Goal: Task Accomplishment & Management: Manage account settings

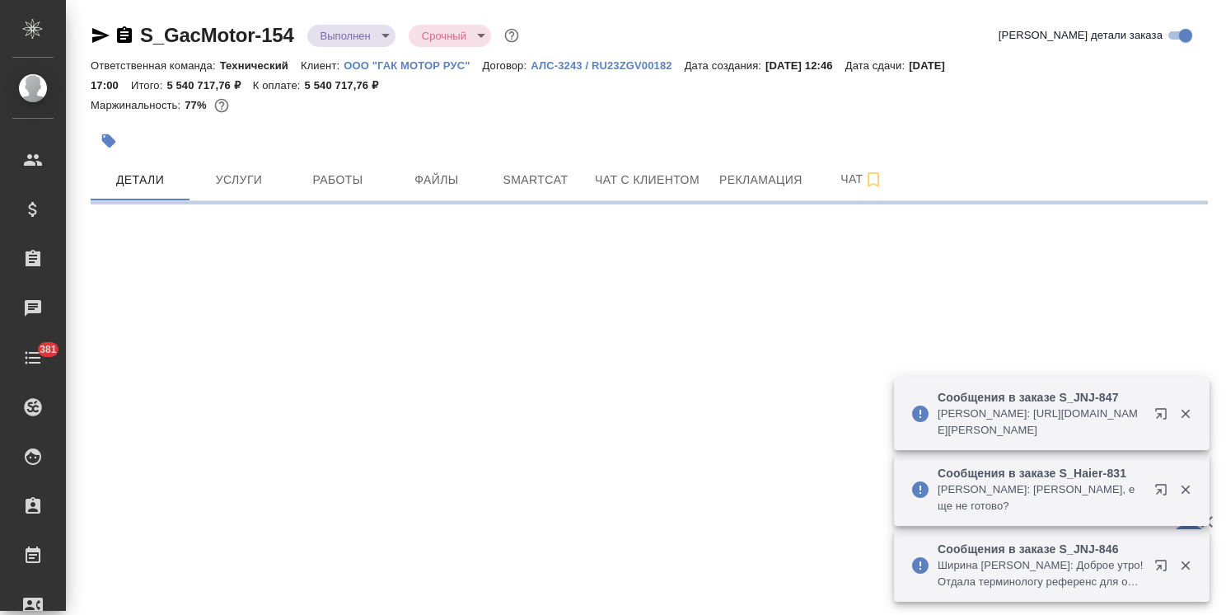
select select "RU"
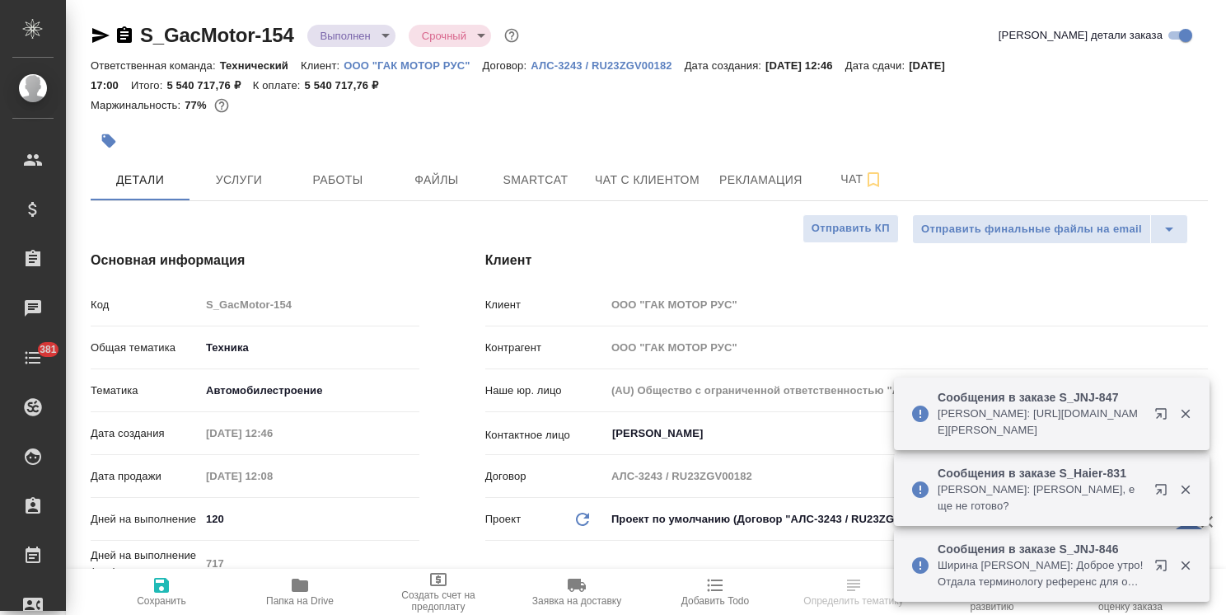
type textarea "x"
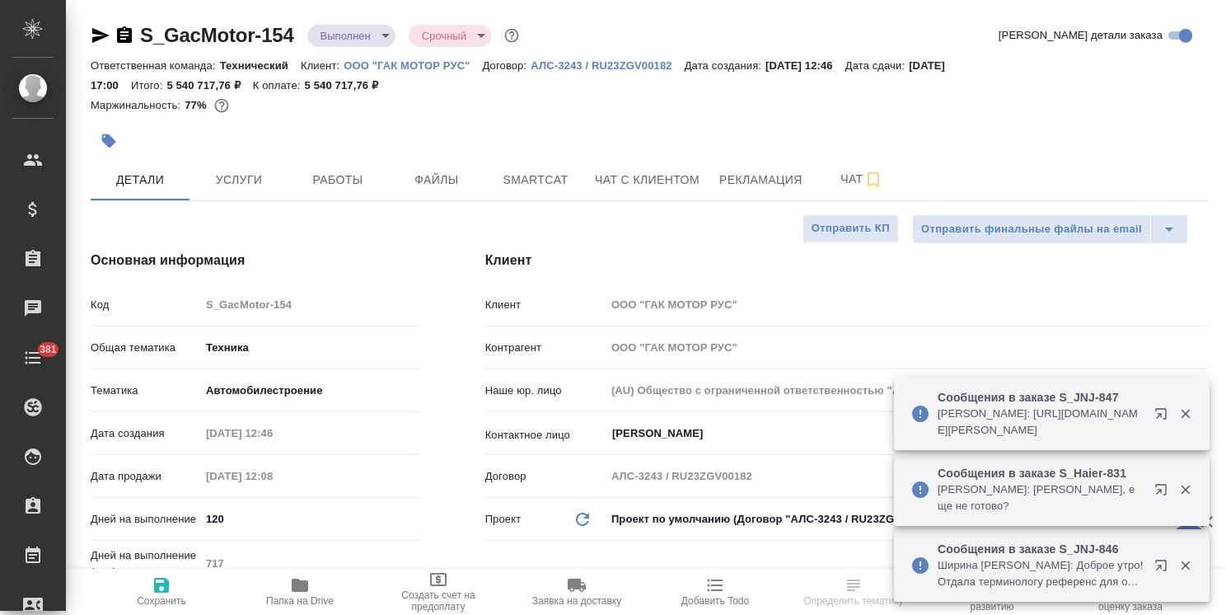
type textarea "x"
type input "Белякова Юлия"
type input "[PERSON_NAME]"
type textarea "x"
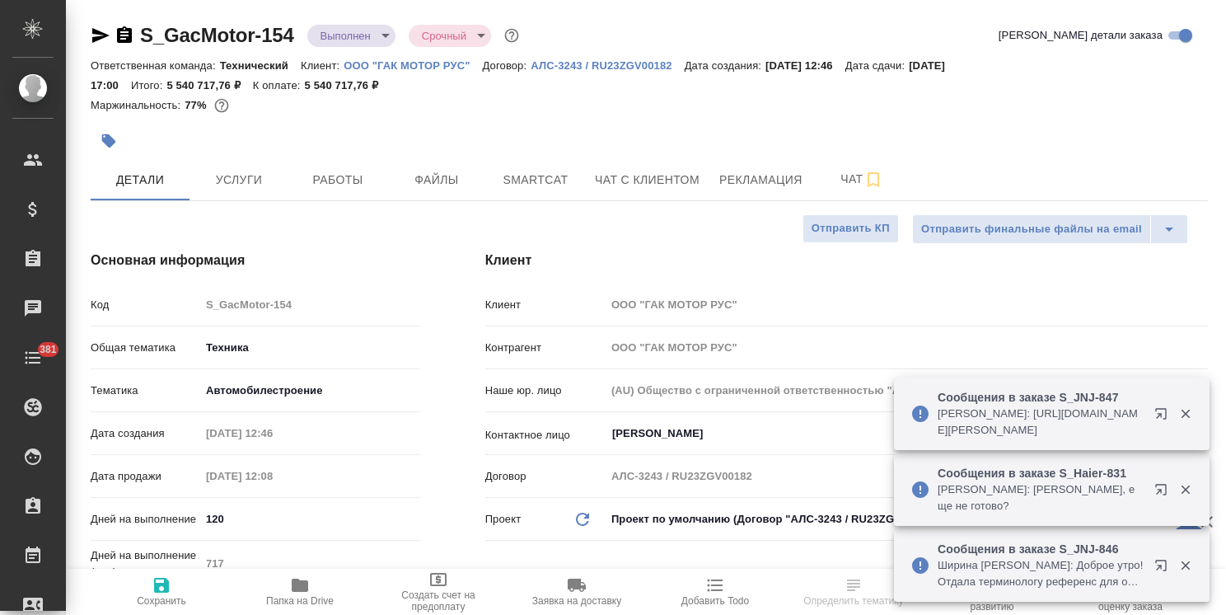
type textarea "x"
drag, startPoint x: 1218, startPoint y: 165, endPoint x: 1229, endPoint y: -8, distance: 173.3
click at [1225, 0] on html "🙏 .cls-1 fill:#fff; AWATERA Usmanova Olga Клиенты Спецификации Заказы 6 Чаты 38…" at bounding box center [613, 307] width 1226 height 615
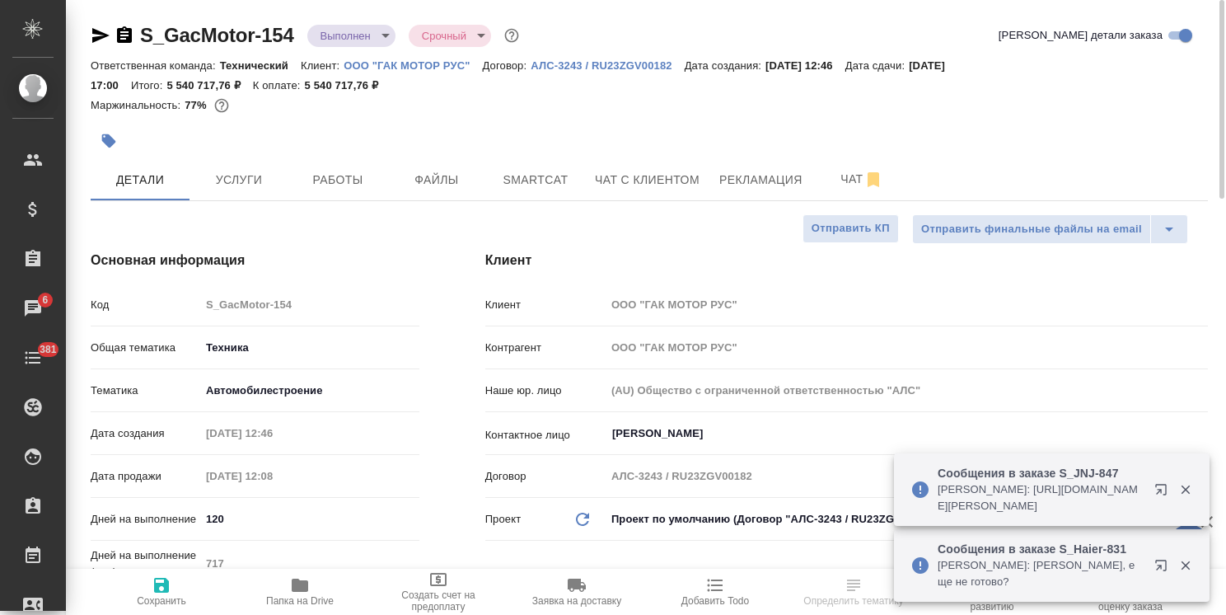
type textarea "x"
select select "RU"
type textarea "x"
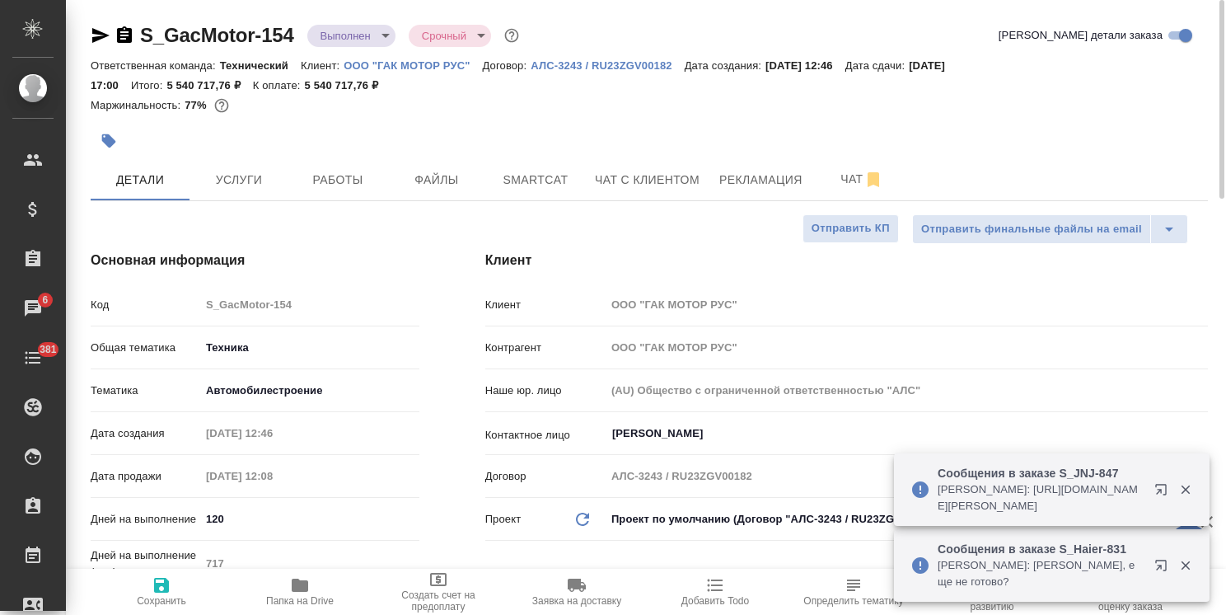
type textarea "x"
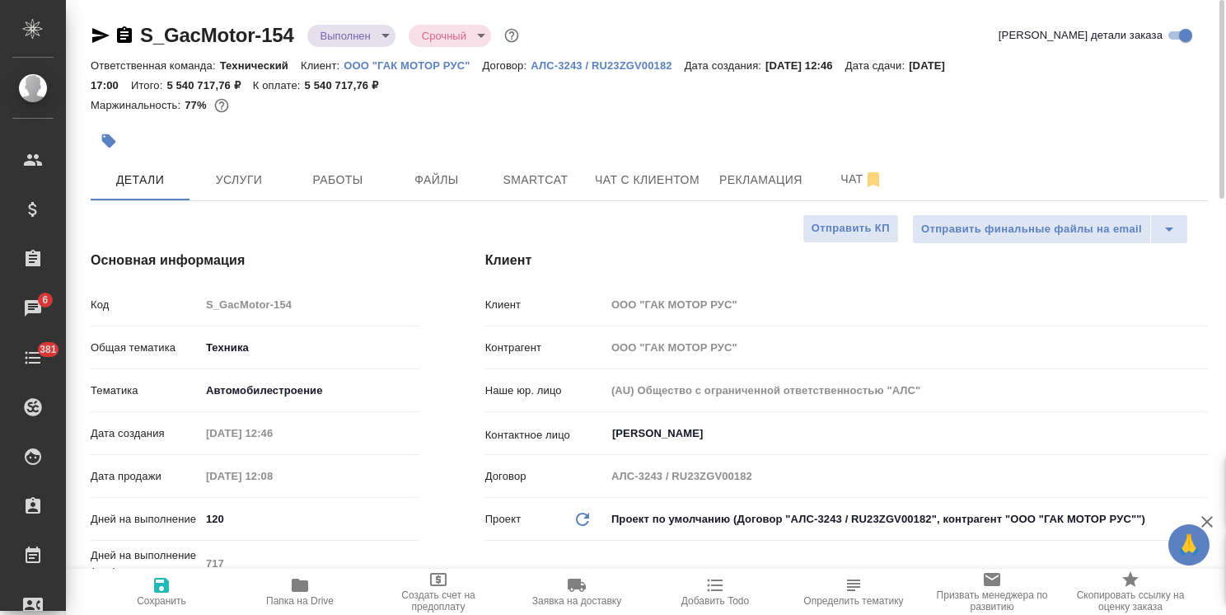
click at [339, 31] on body "🙏 .cls-1 fill:#fff; AWATERA Usmanova Olga Клиенты Спецификации Заказы 6 Чаты 38…" at bounding box center [613, 307] width 1226 height 615
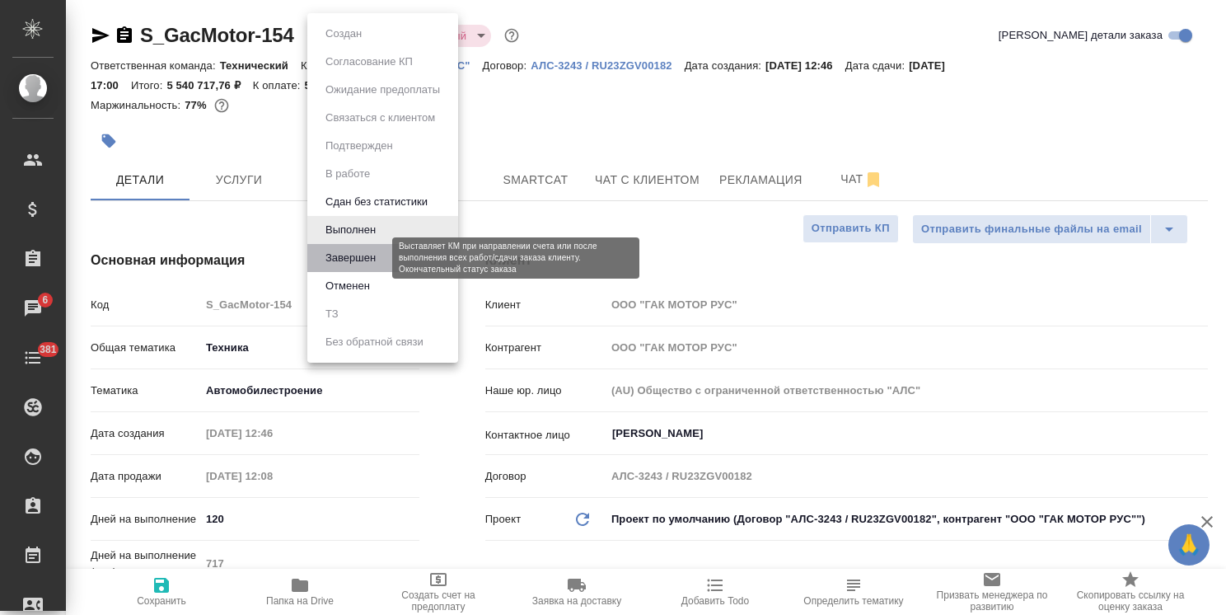
click at [350, 250] on button "Завершен" at bounding box center [350, 258] width 60 height 18
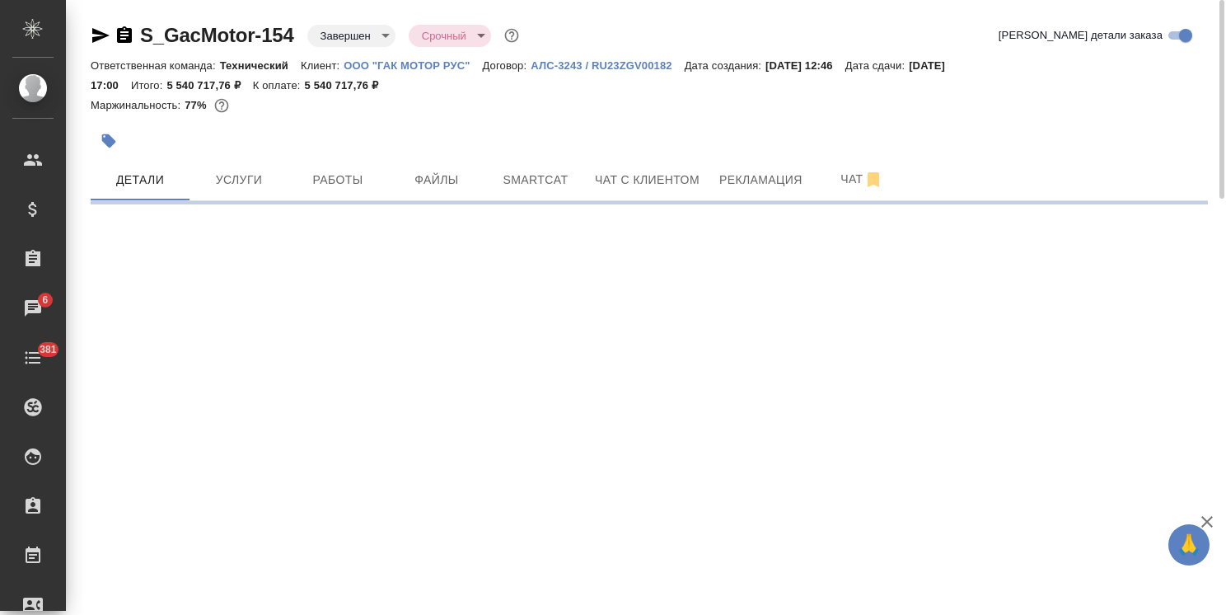
select select "RU"
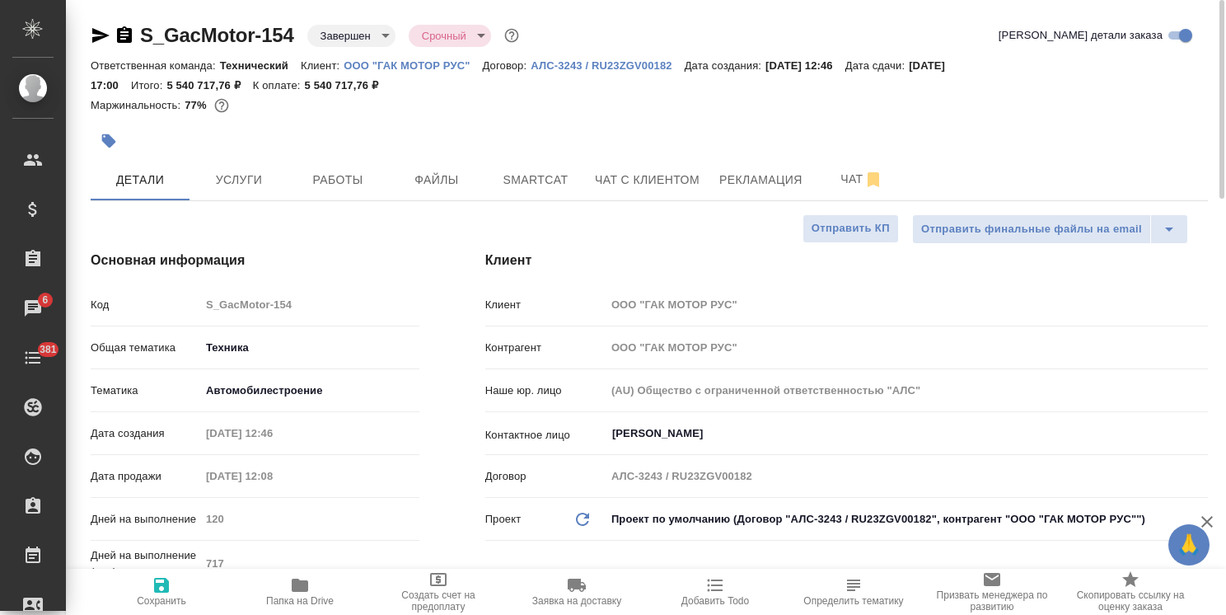
type textarea "x"
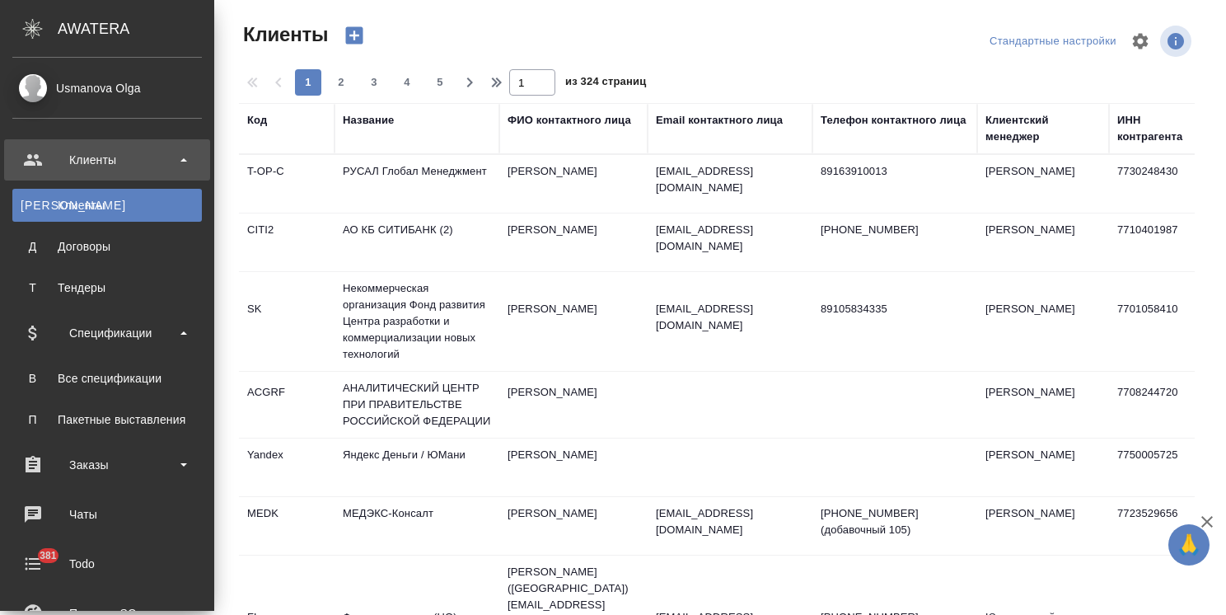
select select "RU"
click at [110, 379] on div "Все спецификации" at bounding box center [107, 378] width 173 height 16
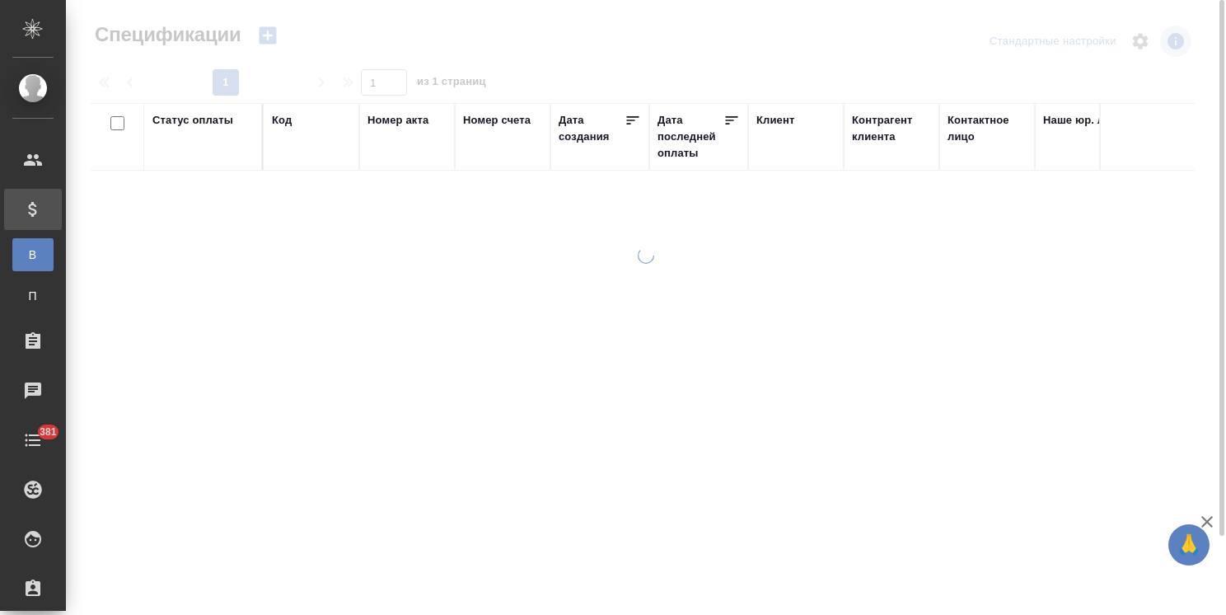
click at [269, 39] on icon "button" at bounding box center [267, 35] width 17 height 17
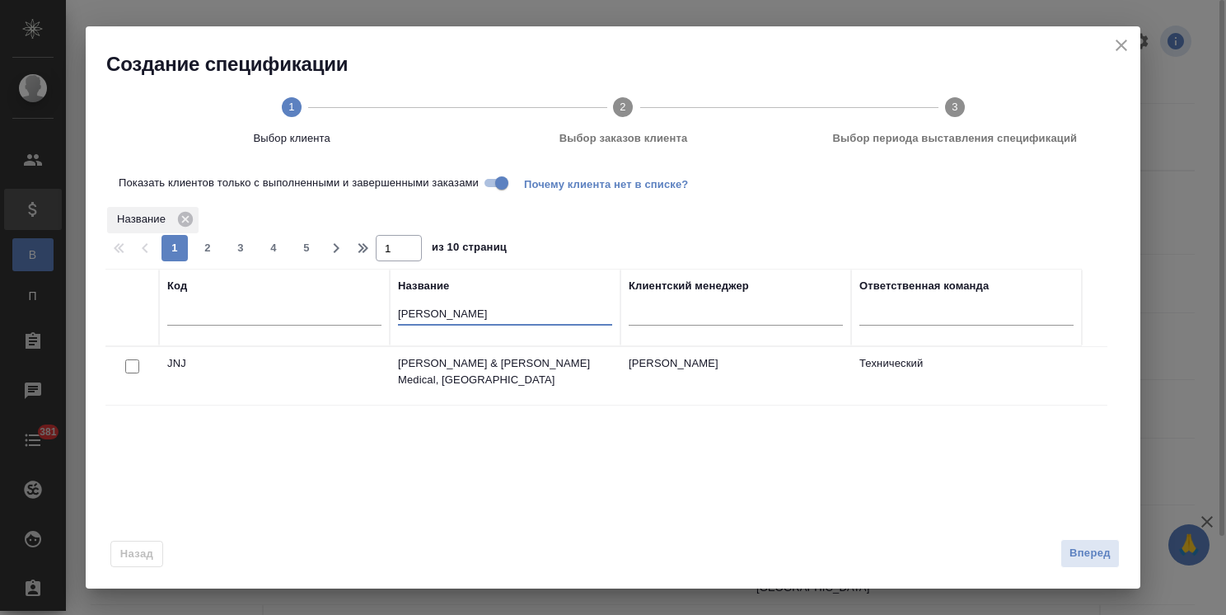
drag, startPoint x: 434, startPoint y: 318, endPoint x: 340, endPoint y: 310, distance: 94.3
click at [340, 310] on tr "Код Название john Клиентский менеджер Ответственная команда" at bounding box center [593, 307] width 976 height 77
type input "гак"
click at [133, 370] on input "checkbox" at bounding box center [132, 366] width 14 height 14
checkbox input "true"
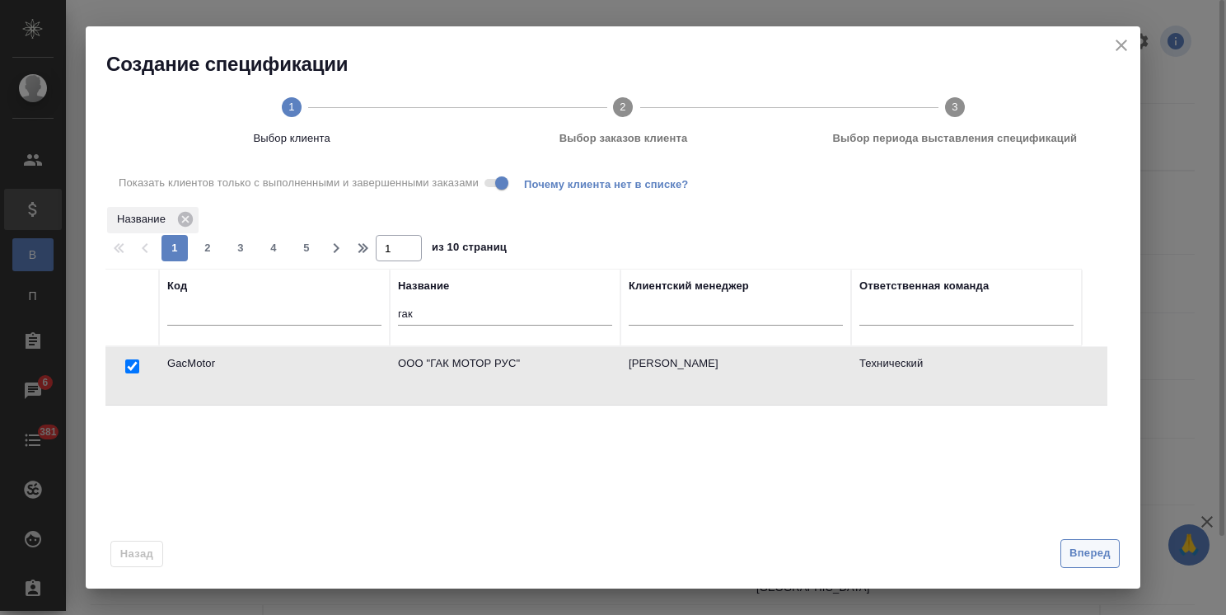
click at [1111, 548] on button "Вперед" at bounding box center [1089, 553] width 59 height 29
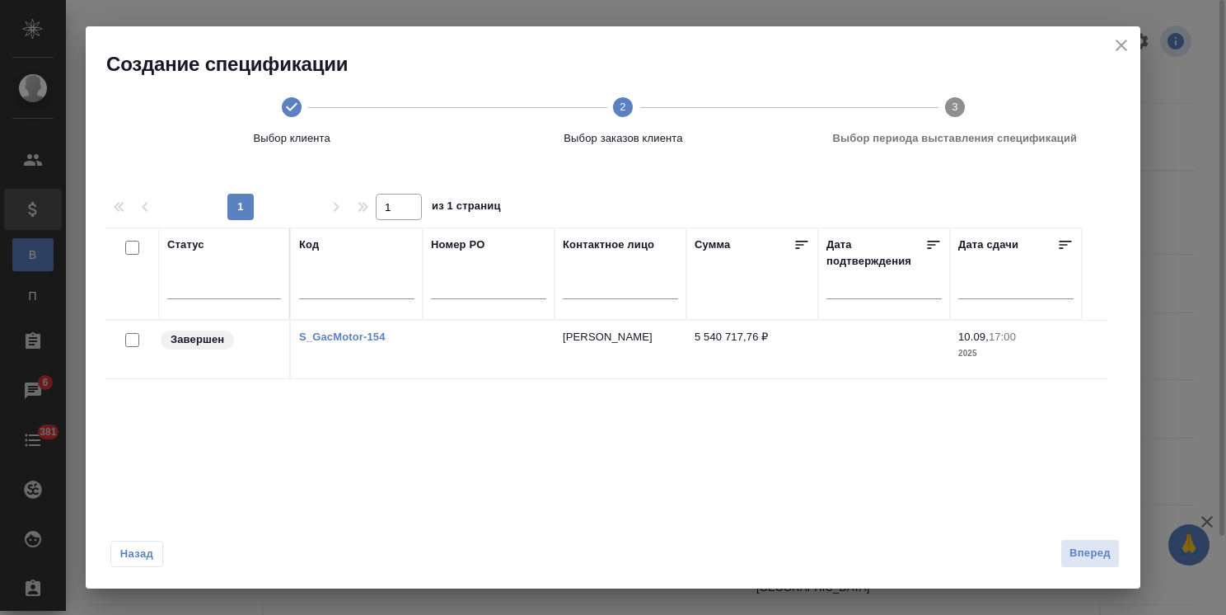
click at [133, 335] on input "checkbox" at bounding box center [132, 340] width 14 height 14
checkbox input "true"
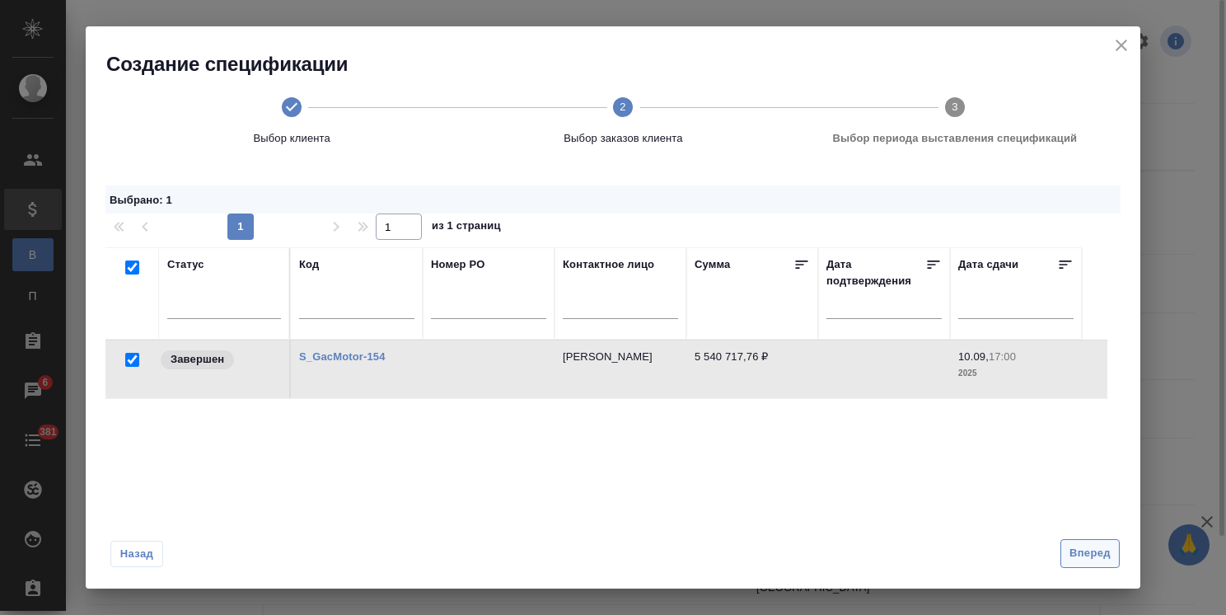
click at [1084, 558] on span "Вперед" at bounding box center [1089, 553] width 41 height 19
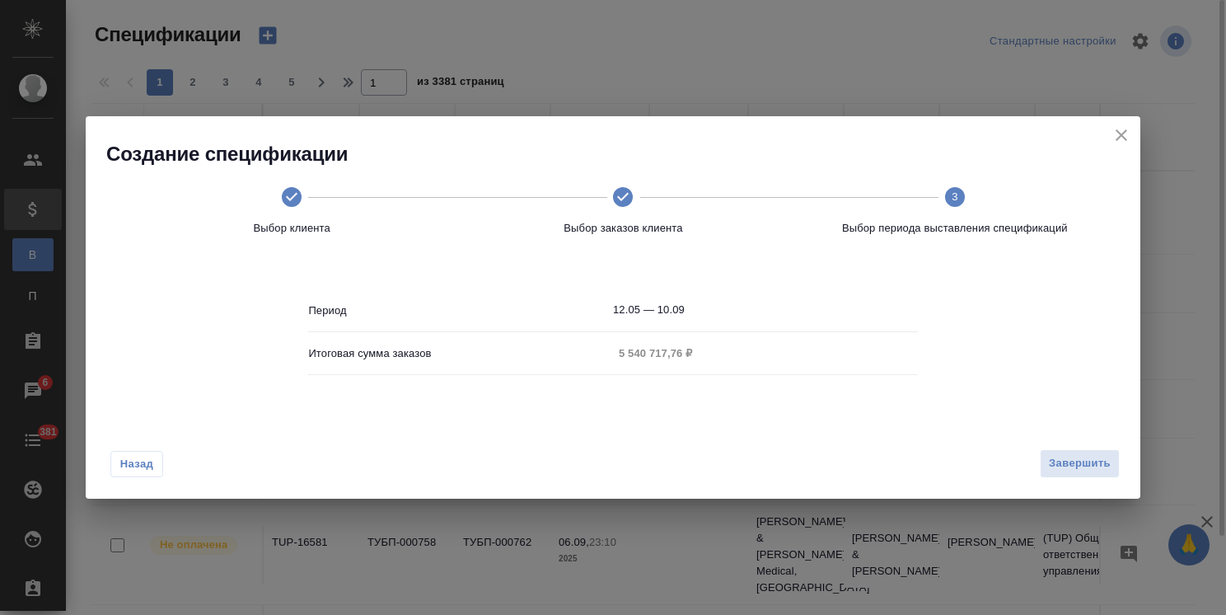
click at [145, 461] on span "Назад" at bounding box center [136, 464] width 35 height 16
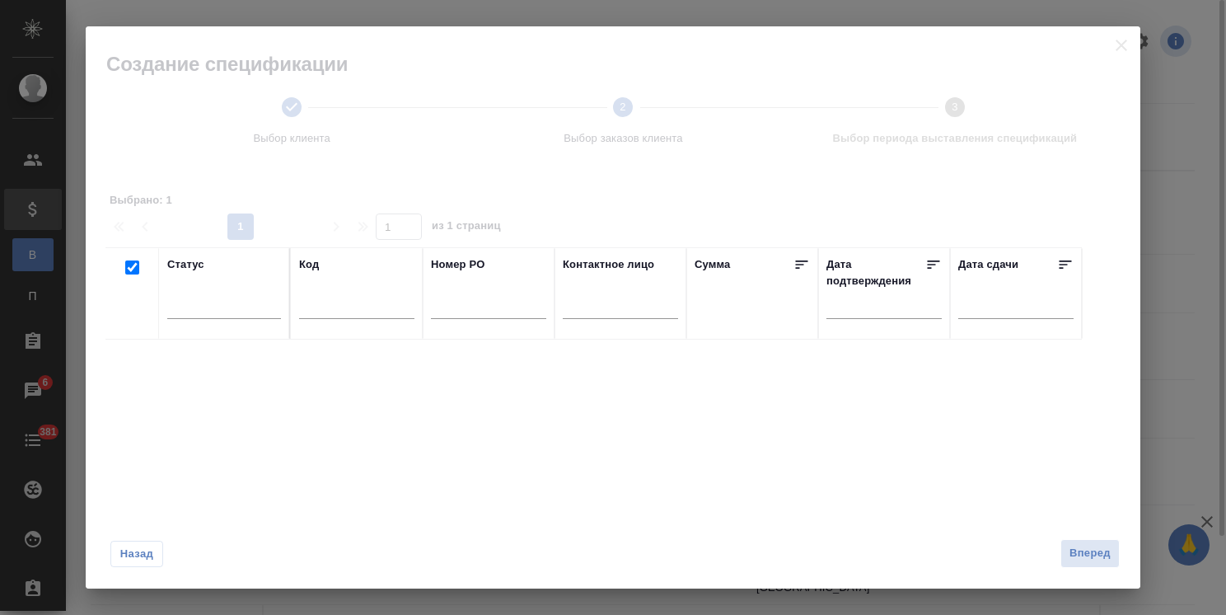
checkbox input "true"
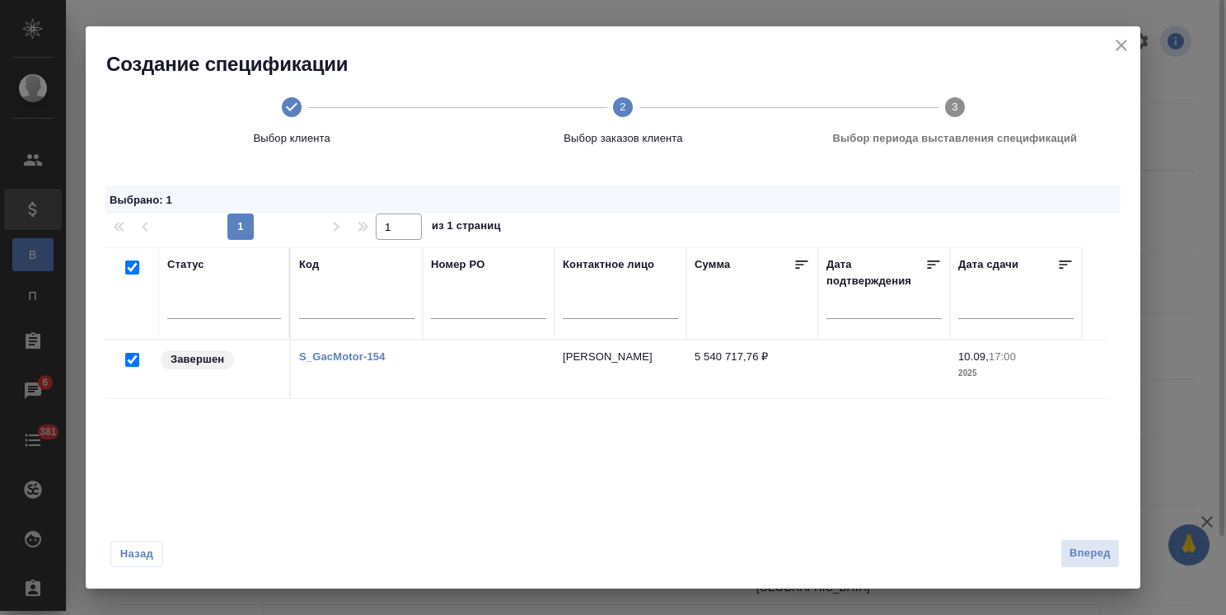
click at [345, 354] on link "S_GacMotor-154" at bounding box center [342, 356] width 87 height 12
click at [1073, 559] on span "Вперед" at bounding box center [1089, 553] width 41 height 19
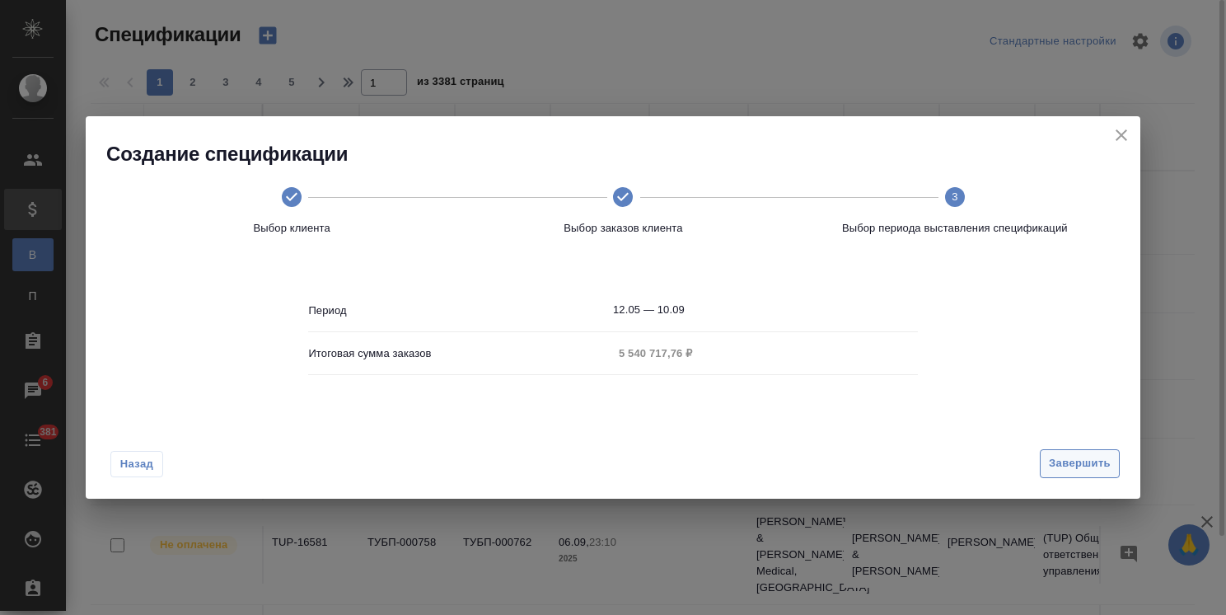
click at [1070, 463] on span "Завершить" at bounding box center [1080, 463] width 62 height 19
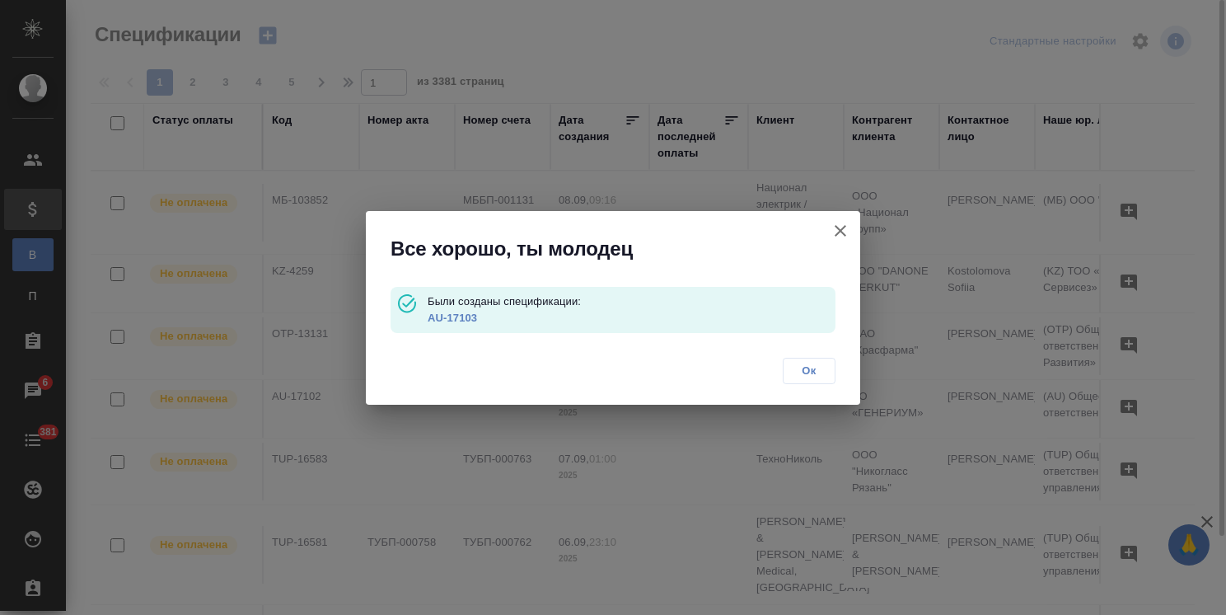
click at [465, 316] on link "AU-17103" at bounding box center [452, 317] width 49 height 12
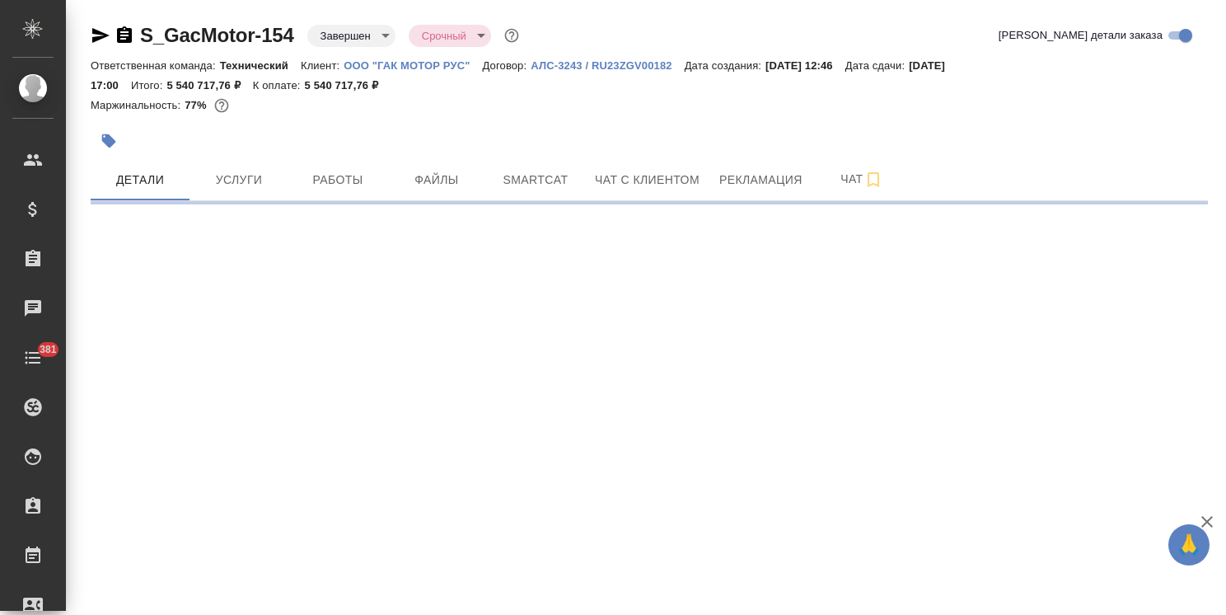
select select "RU"
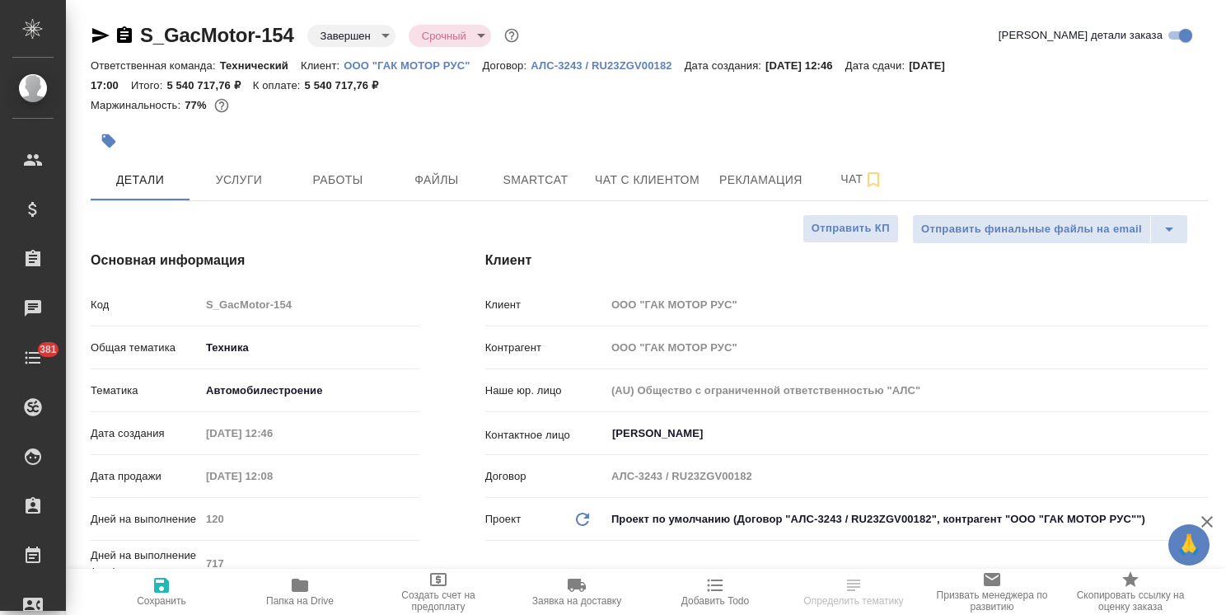
type textarea "x"
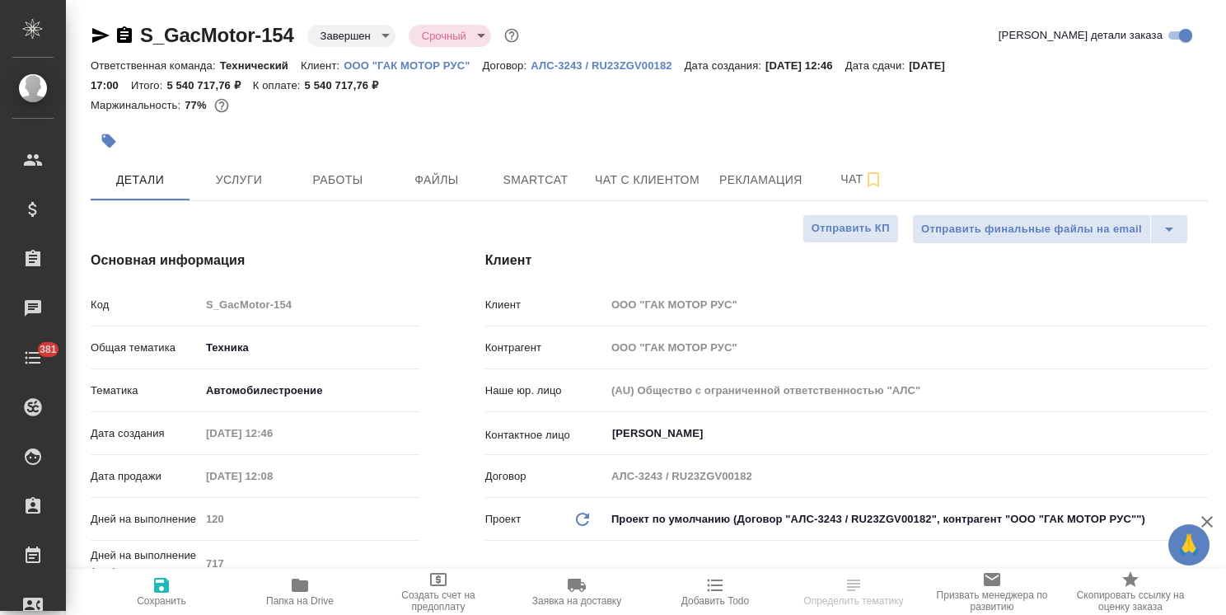
type textarea "x"
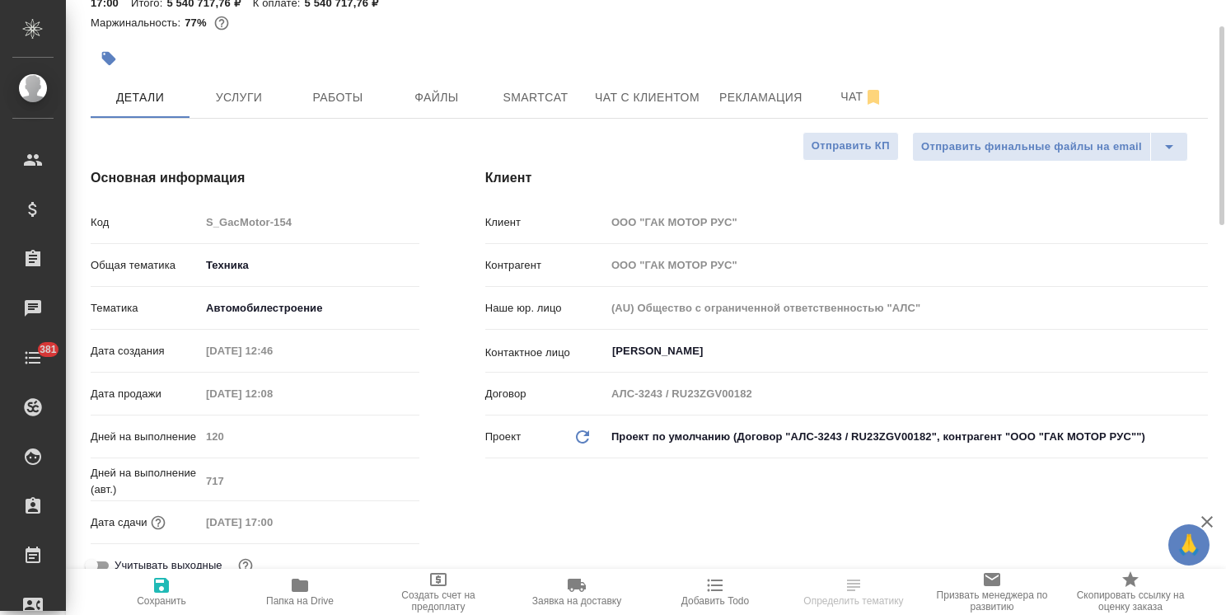
scroll to position [165, 0]
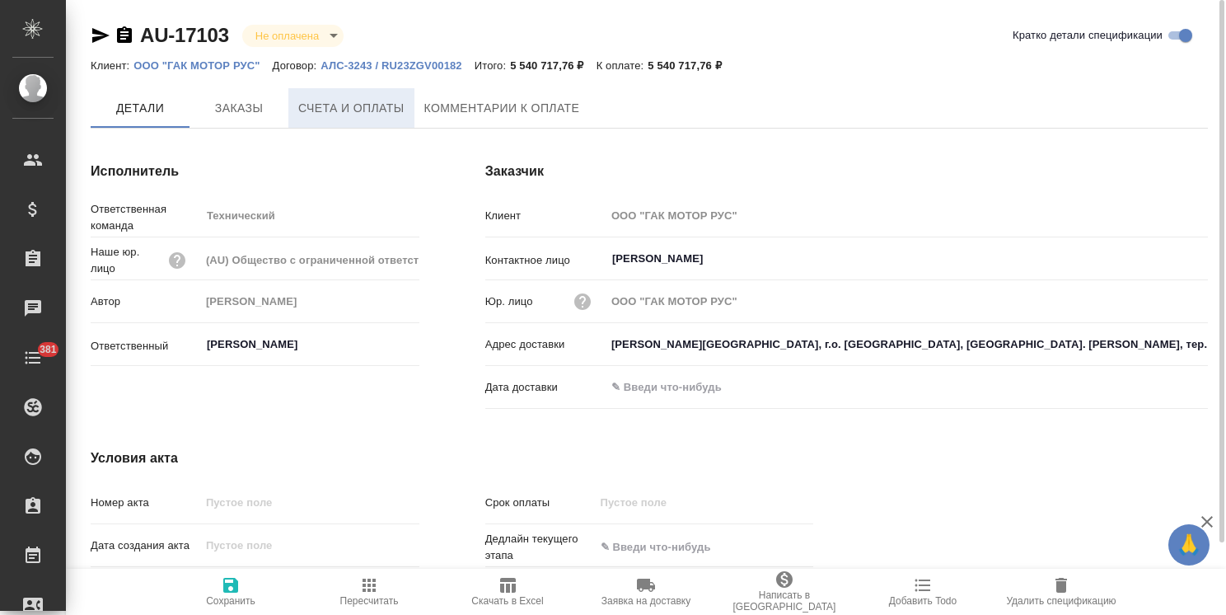
click at [364, 107] on span "Счета и оплаты" at bounding box center [351, 108] width 106 height 21
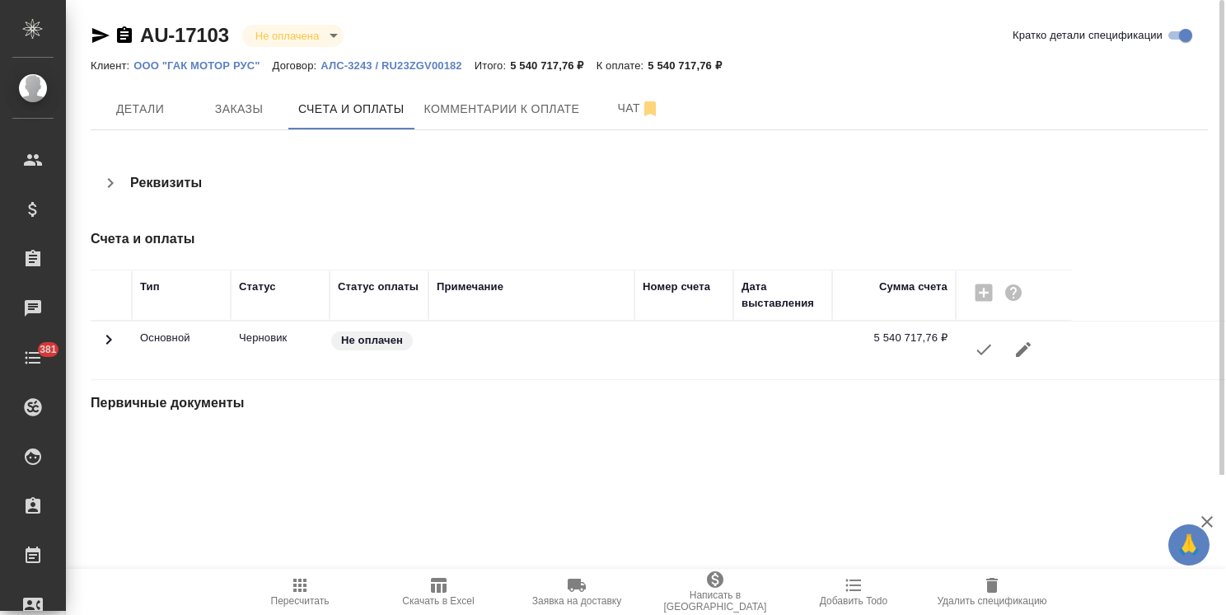
click at [970, 354] on button "button" at bounding box center [984, 350] width 40 height 40
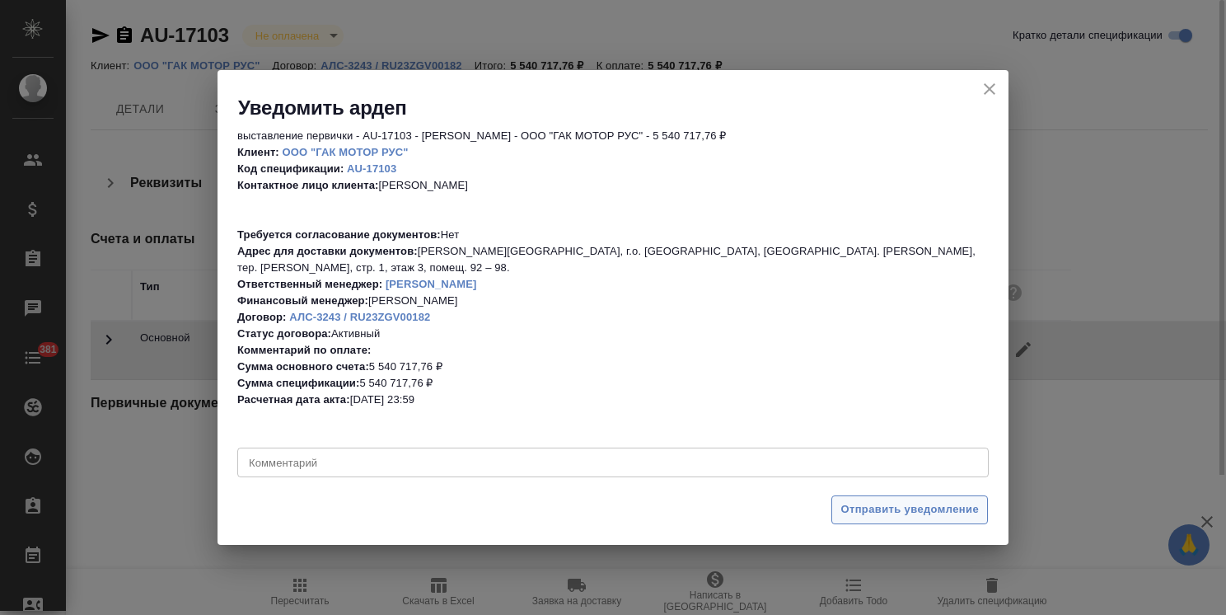
click at [872, 507] on span "Отправить уведомление" at bounding box center [909, 509] width 138 height 19
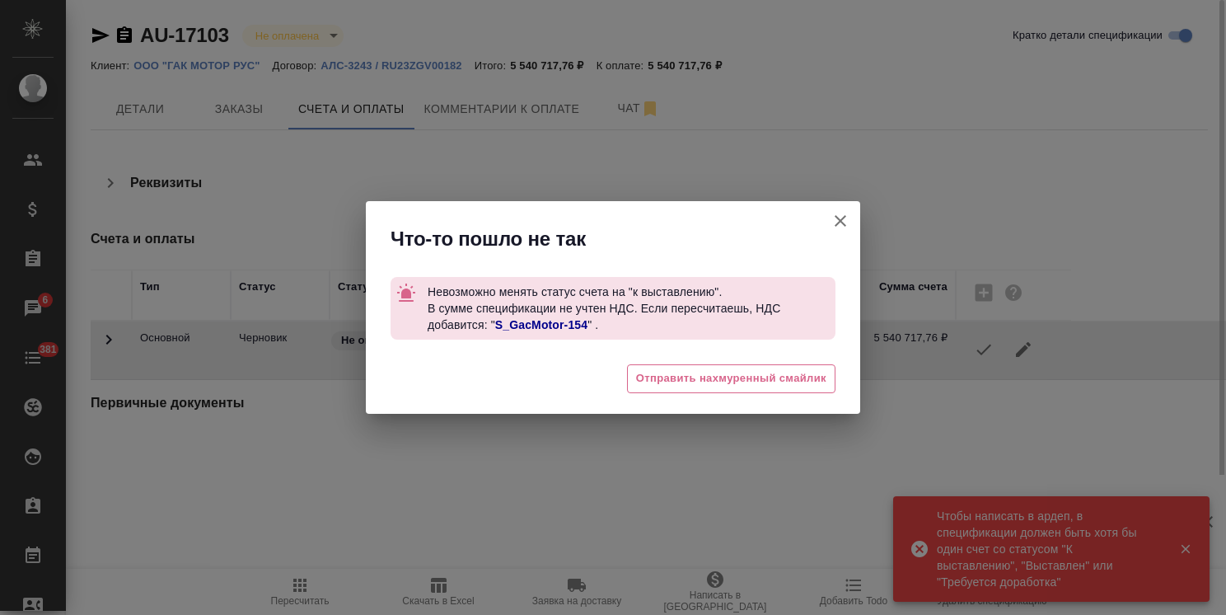
click at [837, 221] on icon "button" at bounding box center [840, 221] width 20 height 20
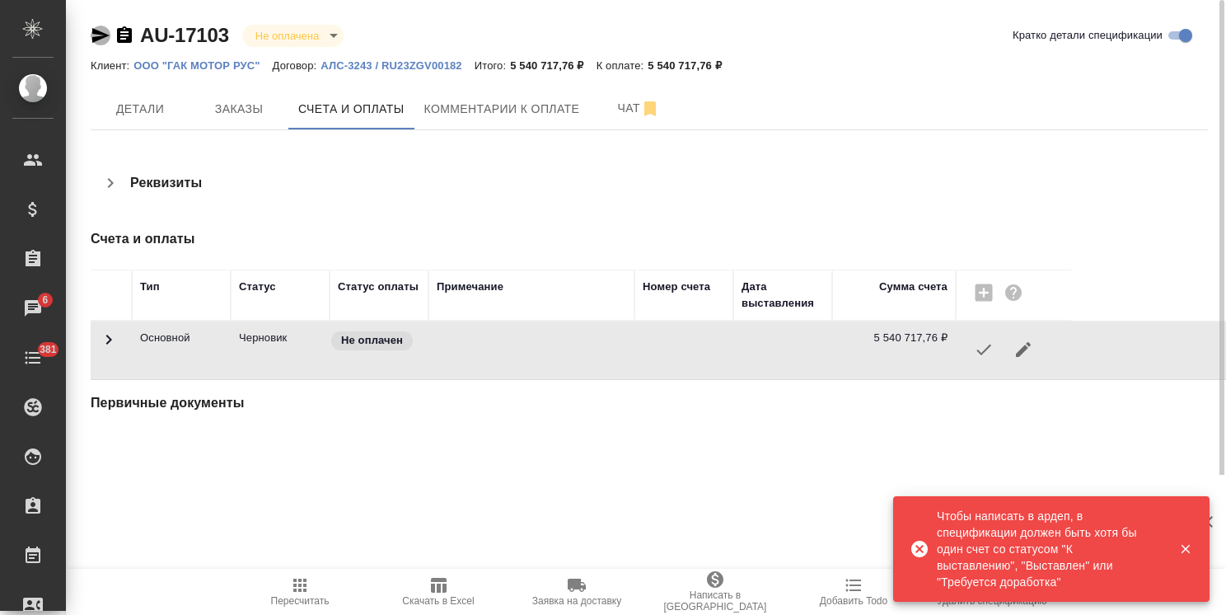
click at [105, 35] on icon "button" at bounding box center [100, 35] width 17 height 15
click at [985, 344] on icon "button" at bounding box center [984, 349] width 20 height 20
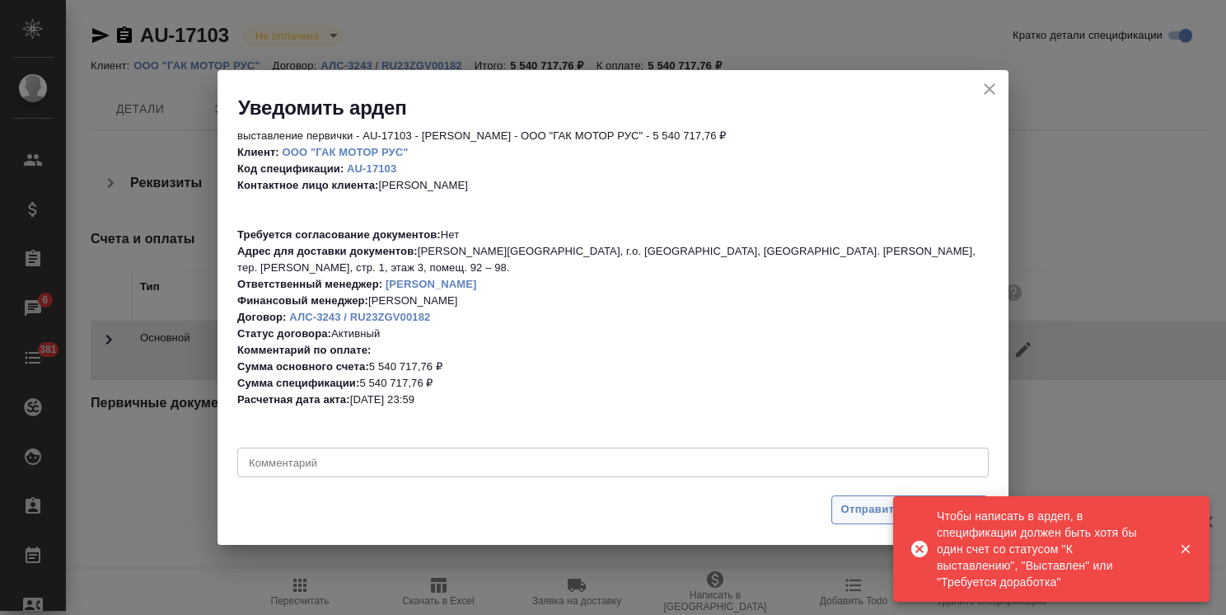
click at [846, 509] on span "Отправить уведомление" at bounding box center [909, 509] width 138 height 19
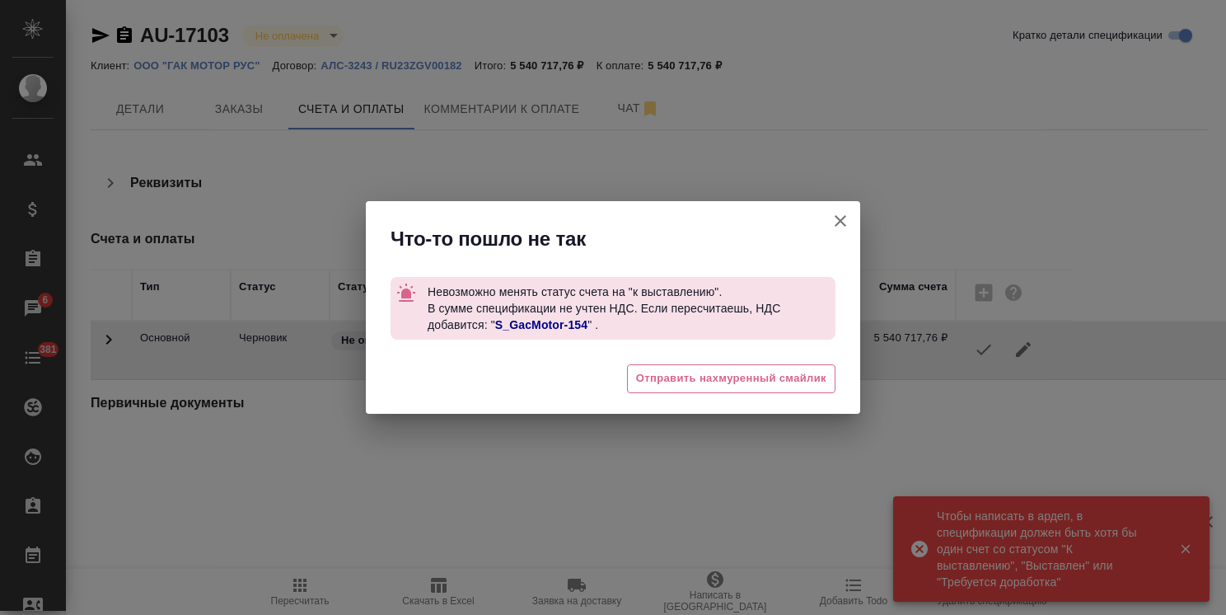
click at [840, 217] on icon "button" at bounding box center [840, 221] width 20 height 20
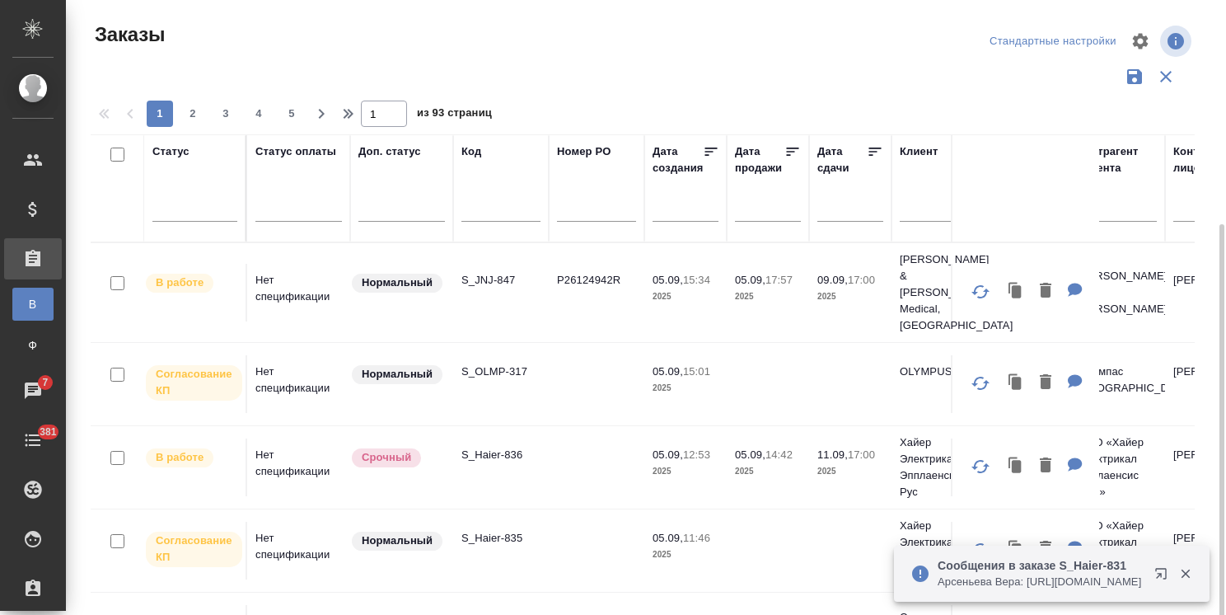
click at [484, 200] on input "text" at bounding box center [500, 210] width 79 height 21
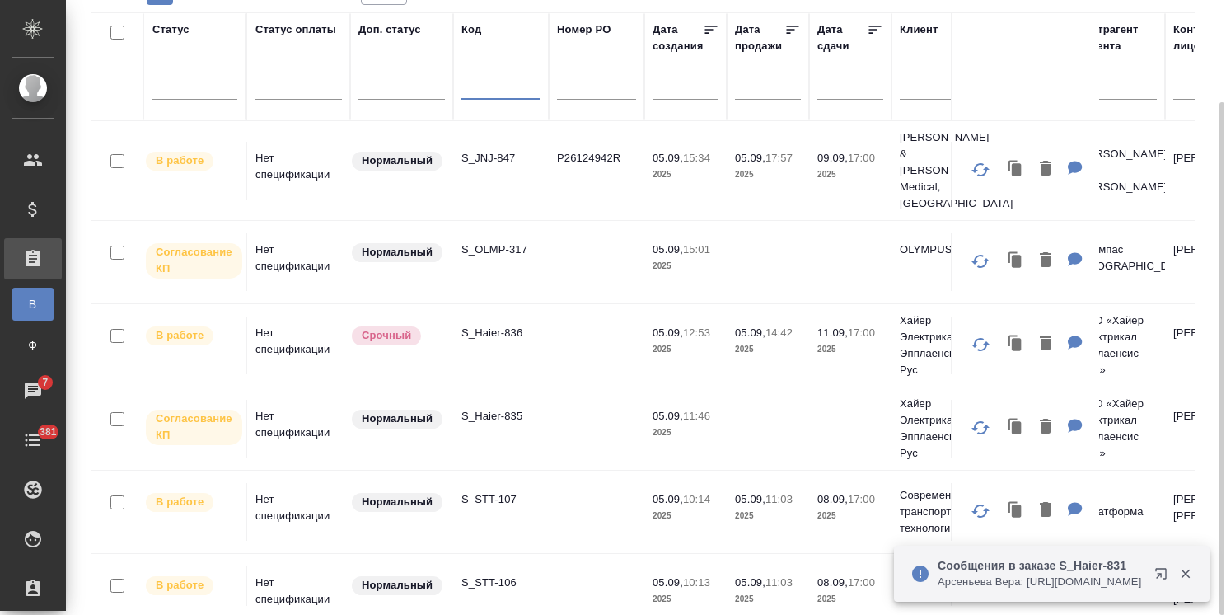
paste input "S_JNJ-832"
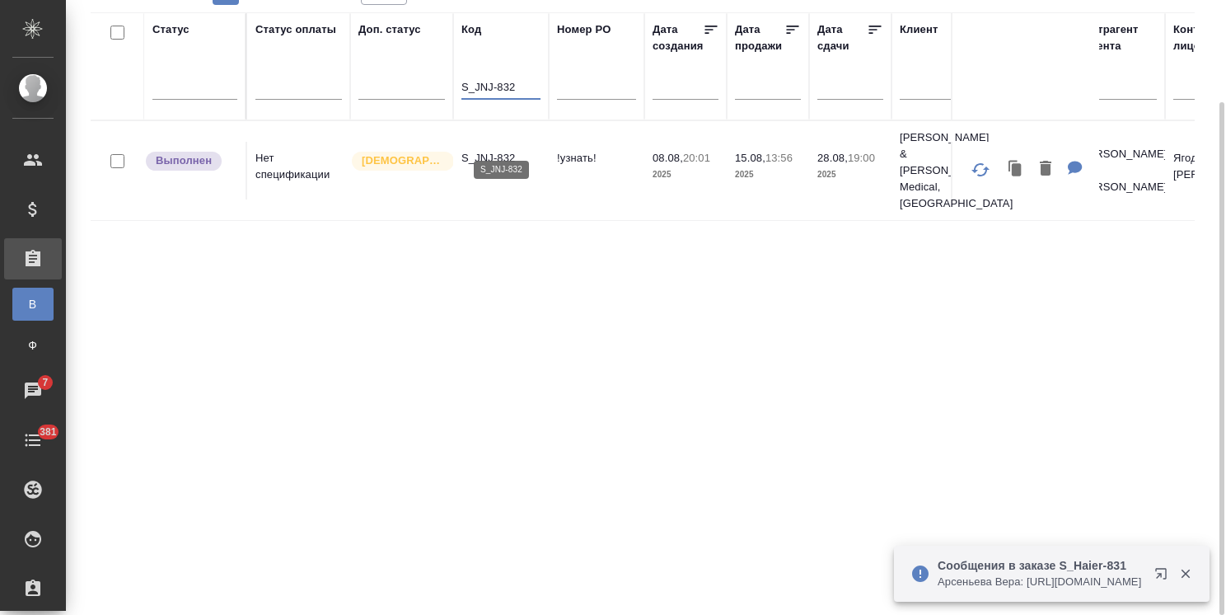
click at [493, 150] on p "S_JNJ-832" at bounding box center [500, 158] width 79 height 16
drag, startPoint x: 521, startPoint y: 87, endPoint x: 416, endPoint y: 81, distance: 104.8
paste input "Haier"
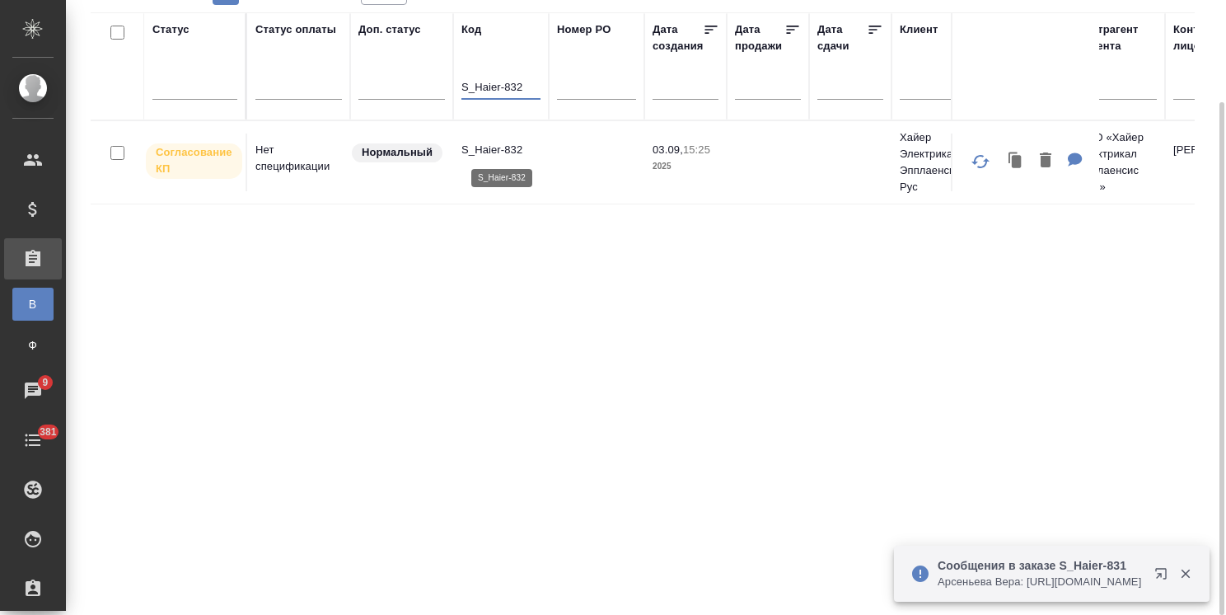
click at [495, 146] on p "S_Haier-832" at bounding box center [500, 150] width 79 height 16
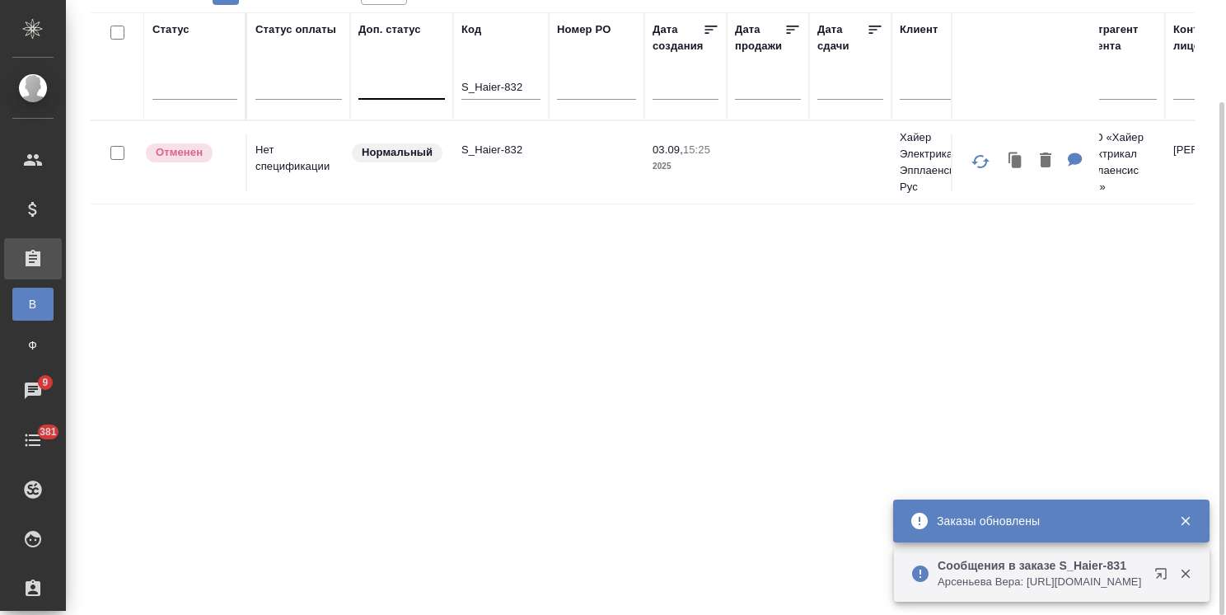
drag, startPoint x: 532, startPoint y: 88, endPoint x: 384, endPoint y: 84, distance: 148.3
paste input "4"
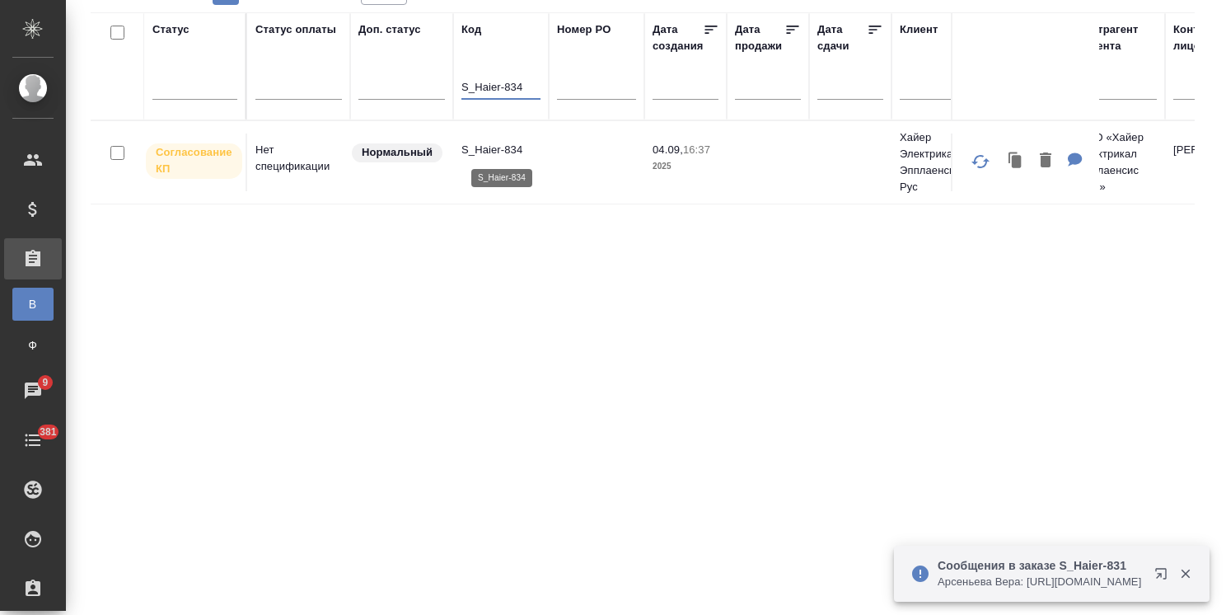
type input "S_Haier-834"
click at [493, 150] on p "S_Haier-834" at bounding box center [500, 150] width 79 height 16
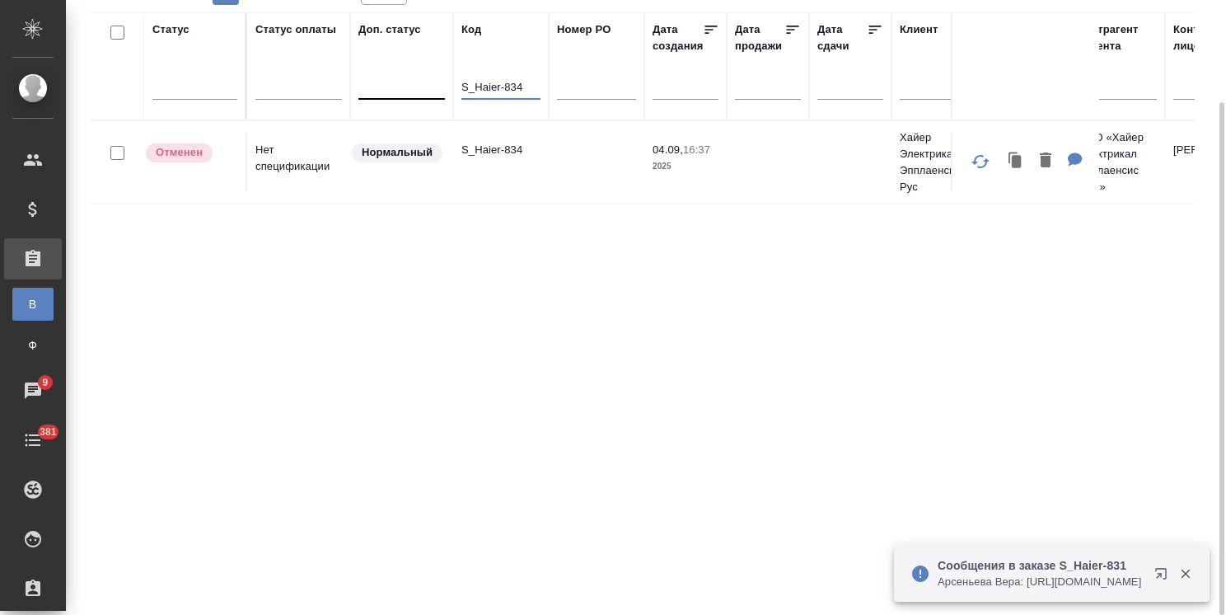
drag, startPoint x: 535, startPoint y: 85, endPoint x: 425, endPoint y: 68, distance: 110.8
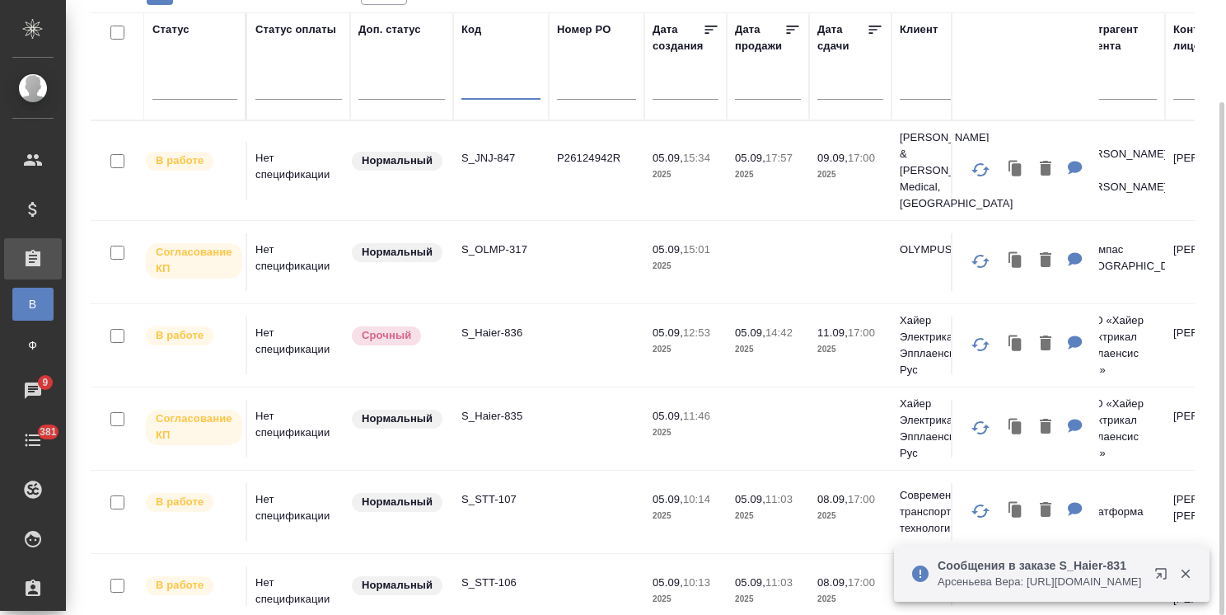
paste input "S_JNJ-784"
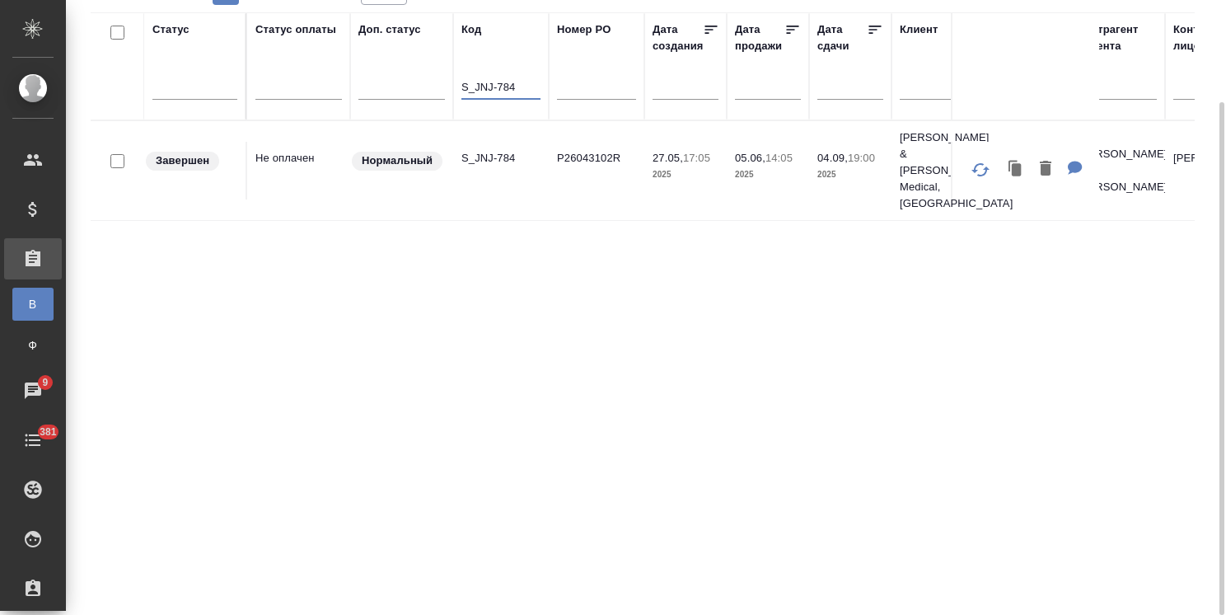
type input "S_JNJ-784"
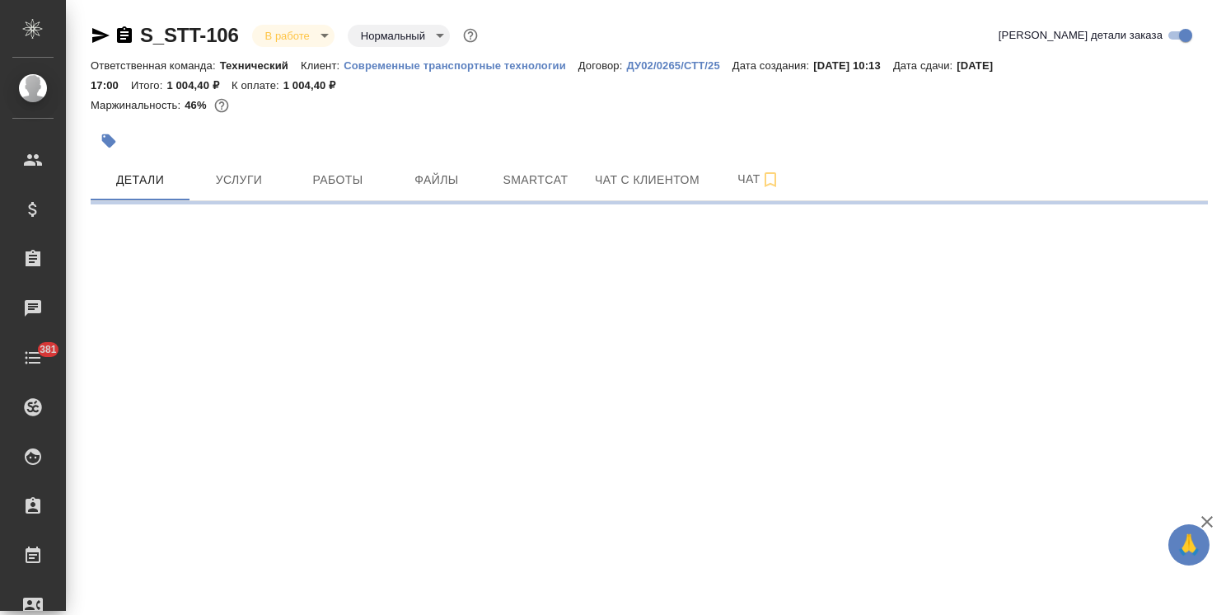
select select "RU"
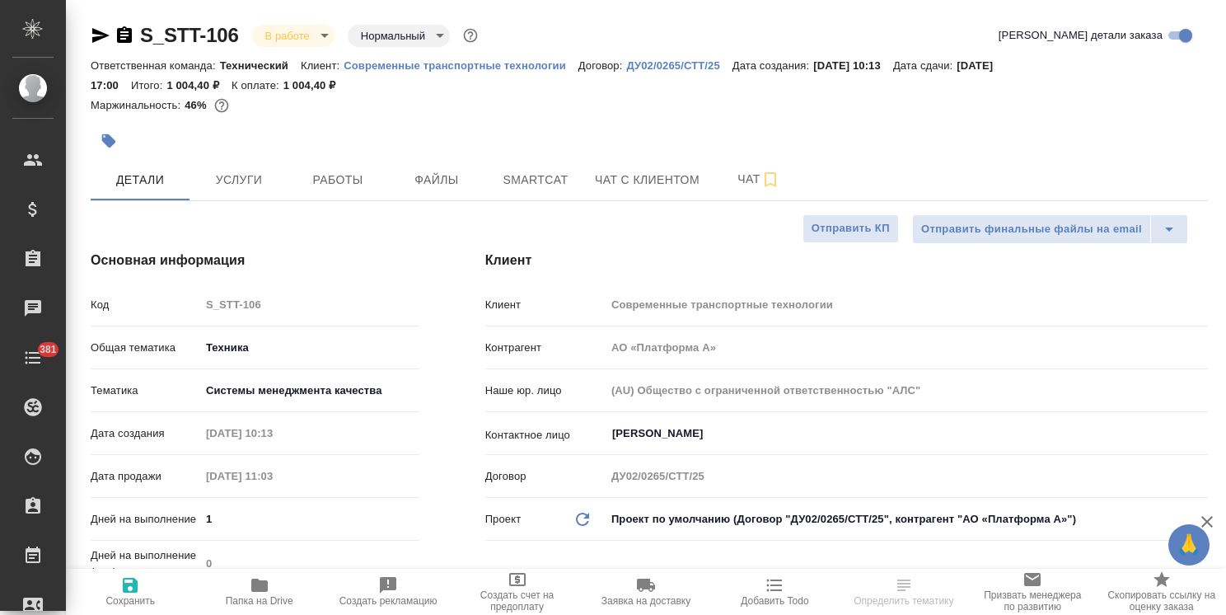
type textarea "x"
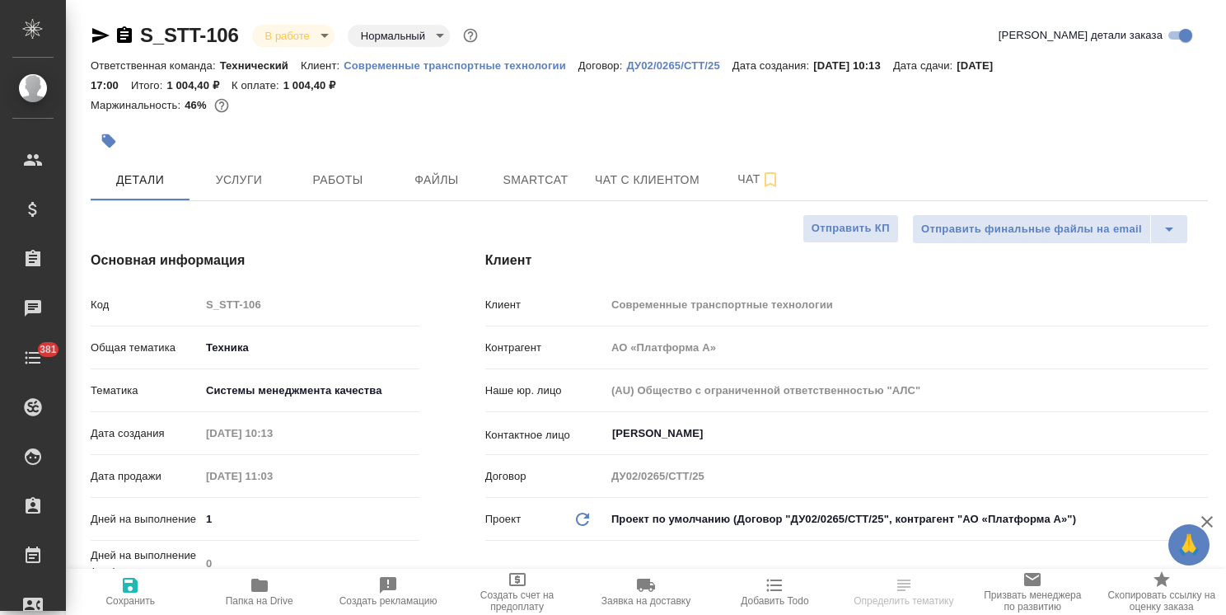
type textarea "x"
click at [260, 600] on span "Папка на Drive" at bounding box center [260, 601] width 68 height 12
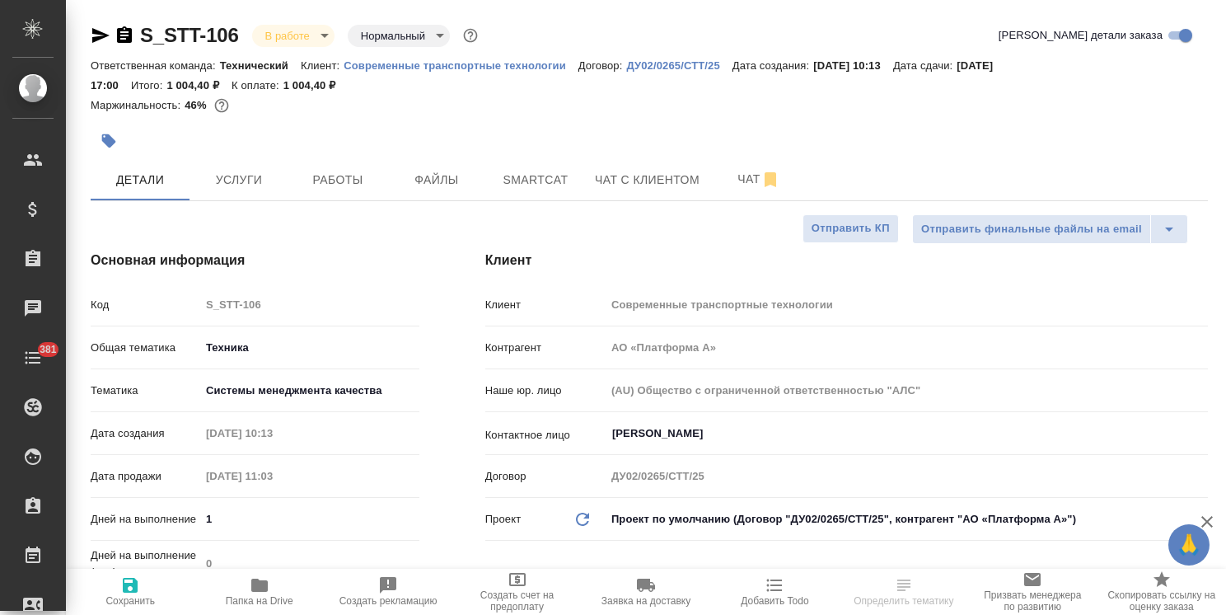
type textarea "x"
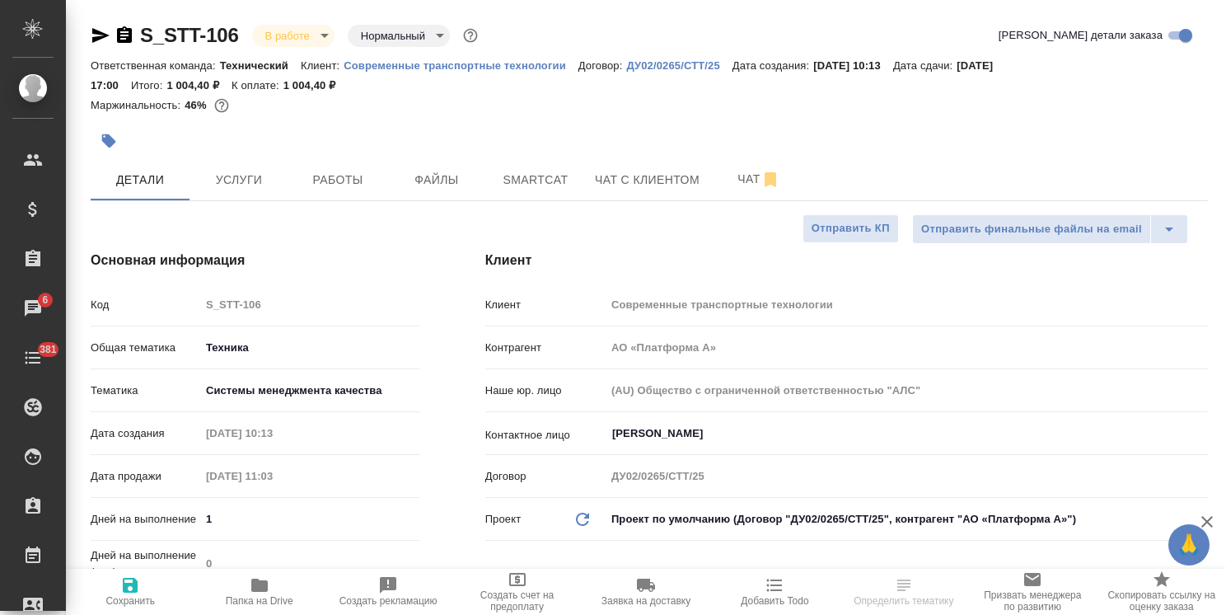
type textarea "x"
drag, startPoint x: 246, startPoint y: 20, endPoint x: 115, endPoint y: 28, distance: 131.2
copy link "S_STT-106"
click at [503, 177] on span "Smartcat" at bounding box center [535, 180] width 79 height 21
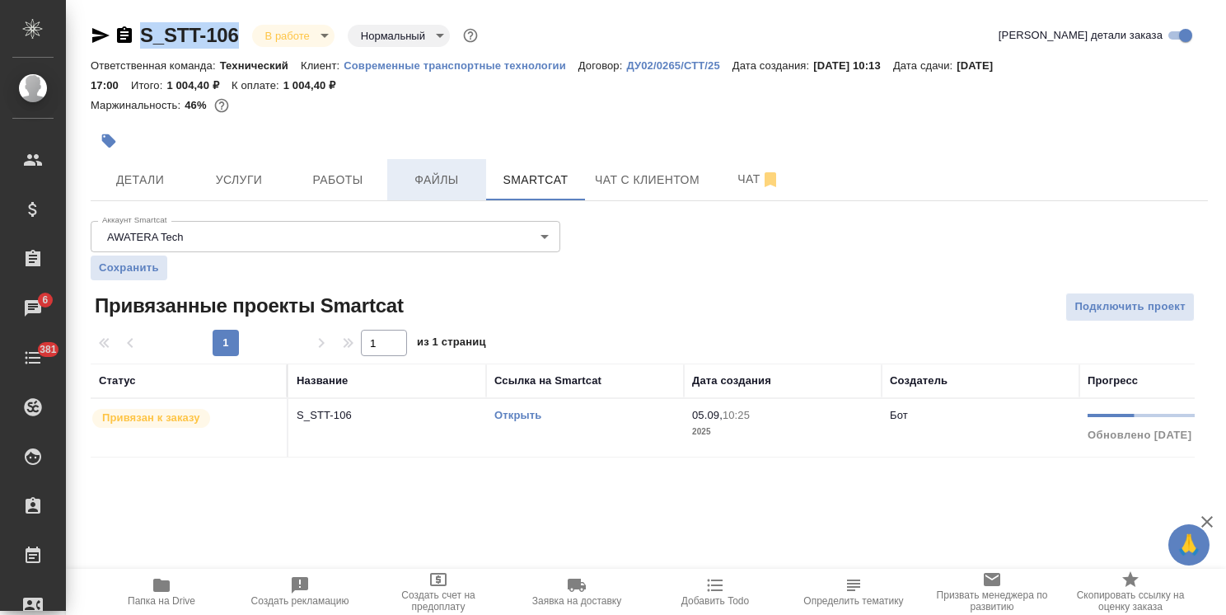
click at [461, 180] on span "Файлы" at bounding box center [436, 180] width 79 height 21
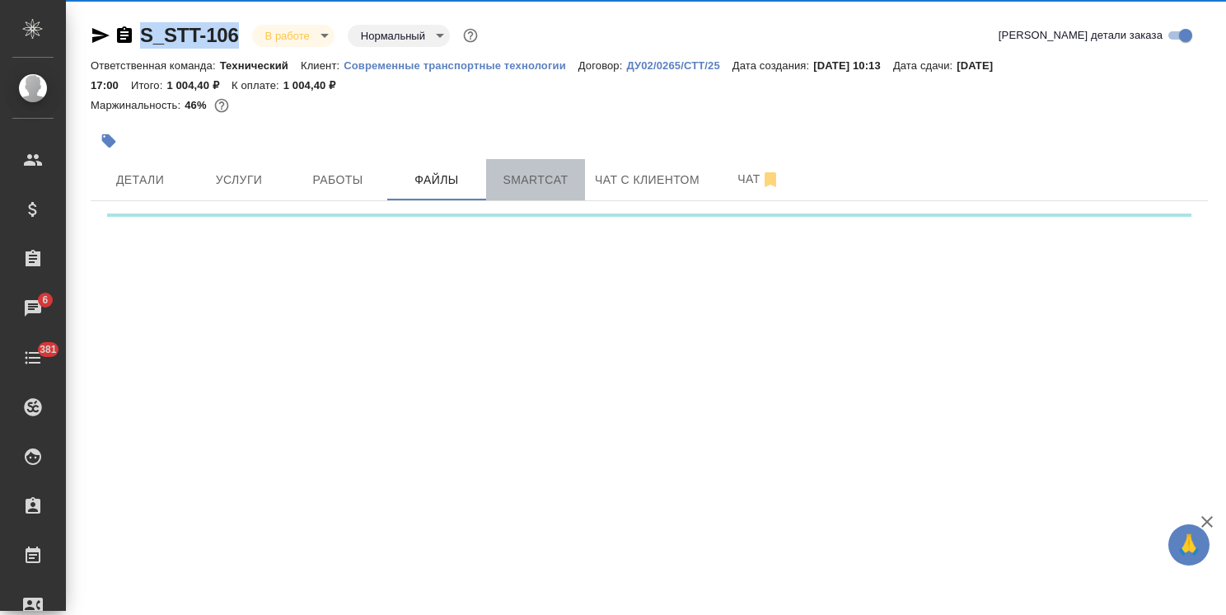
click at [506, 185] on span "Smartcat" at bounding box center [535, 180] width 79 height 21
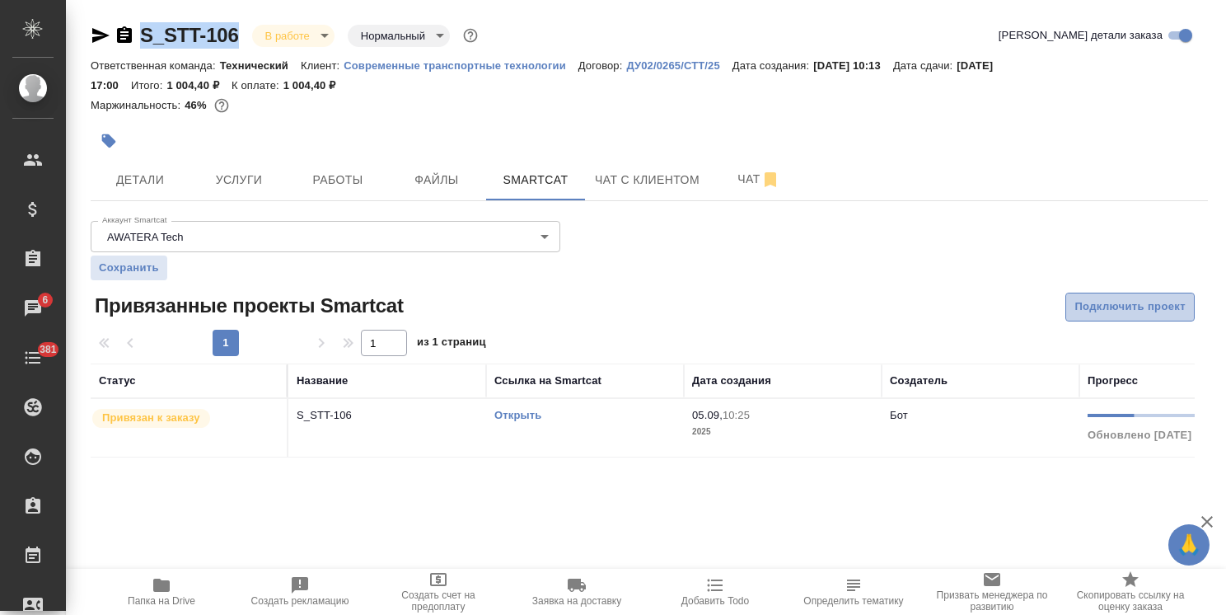
click at [1129, 304] on span "Подключить проект" at bounding box center [1129, 306] width 111 height 19
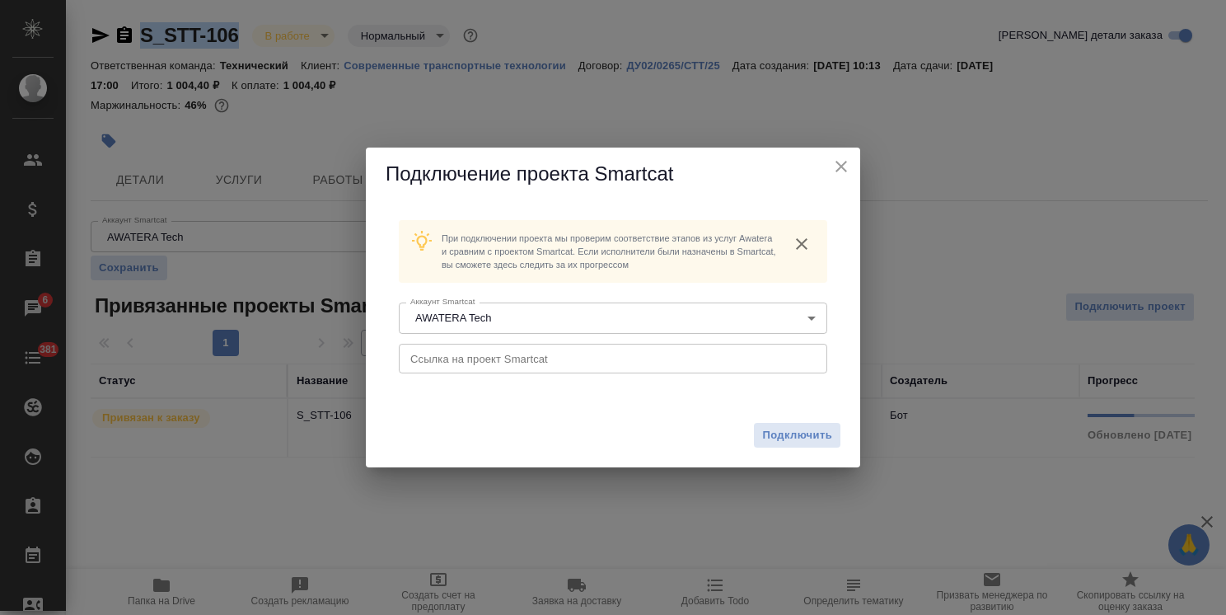
click at [590, 355] on input "text" at bounding box center [613, 359] width 428 height 30
click at [802, 433] on span "Подключить" at bounding box center [797, 435] width 70 height 16
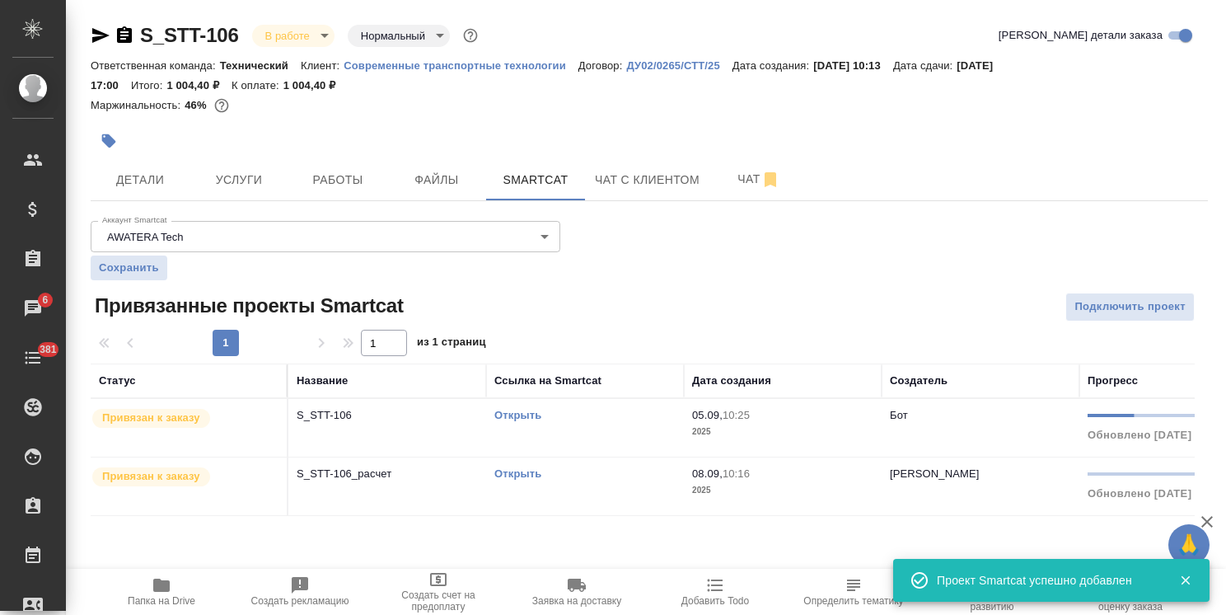
click at [186, 477] on p "Привязан к заказу" at bounding box center [151, 476] width 98 height 16
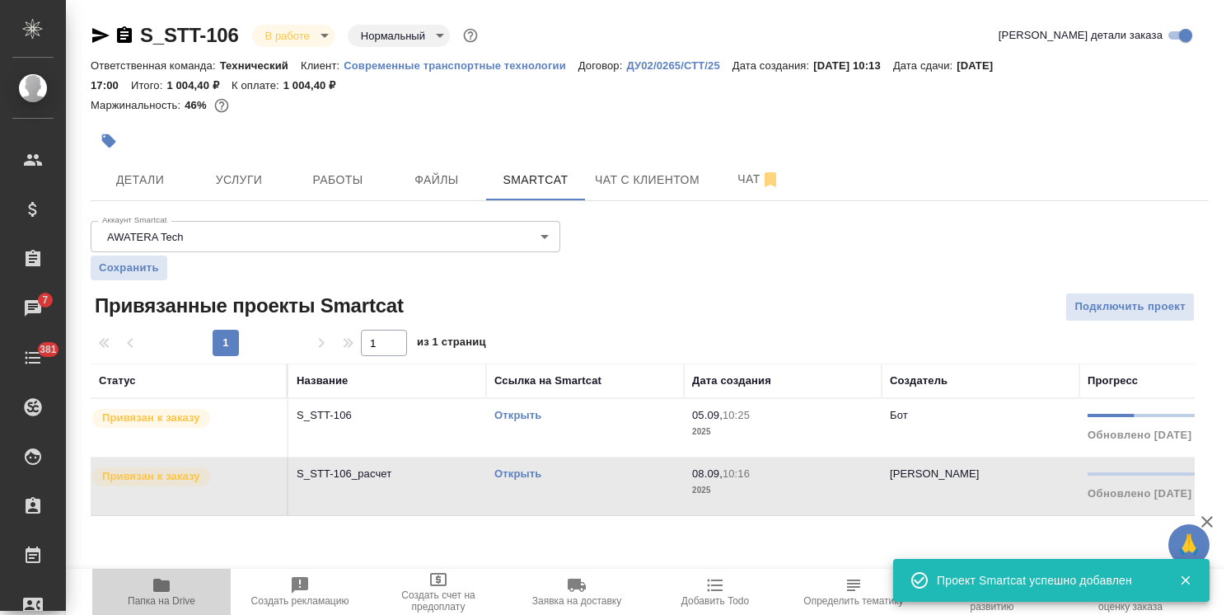
click at [186, 588] on span "Папка на Drive" at bounding box center [161, 590] width 119 height 31
click at [200, 422] on span "Привязан к заказу" at bounding box center [151, 417] width 118 height 16
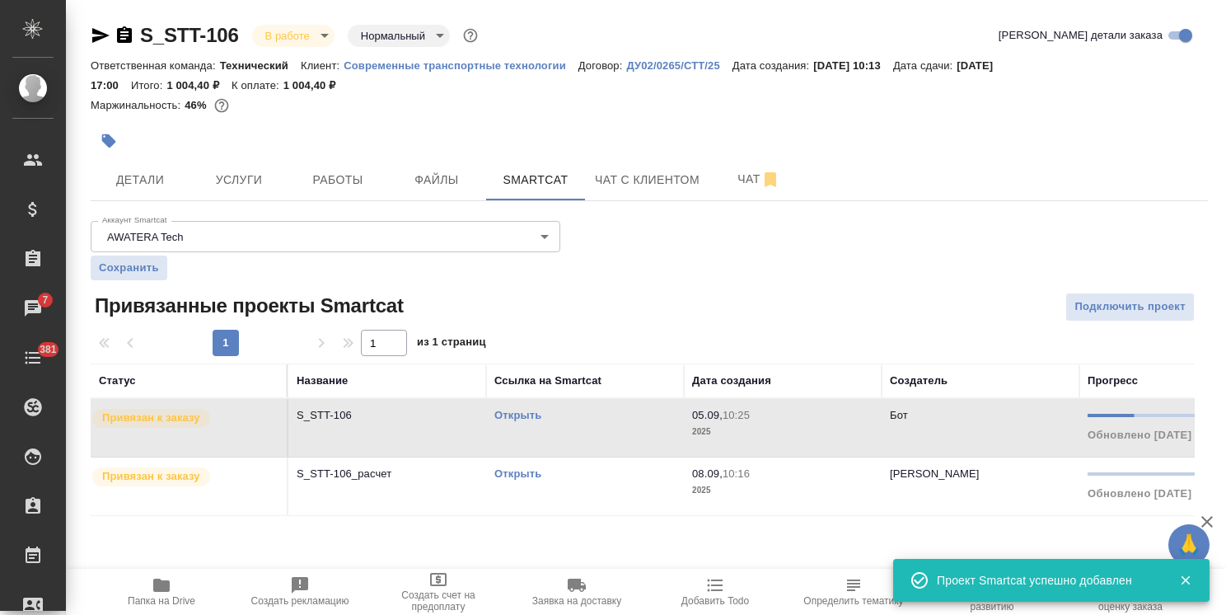
click at [200, 422] on span "Привязан к заказу" at bounding box center [151, 417] width 118 height 16
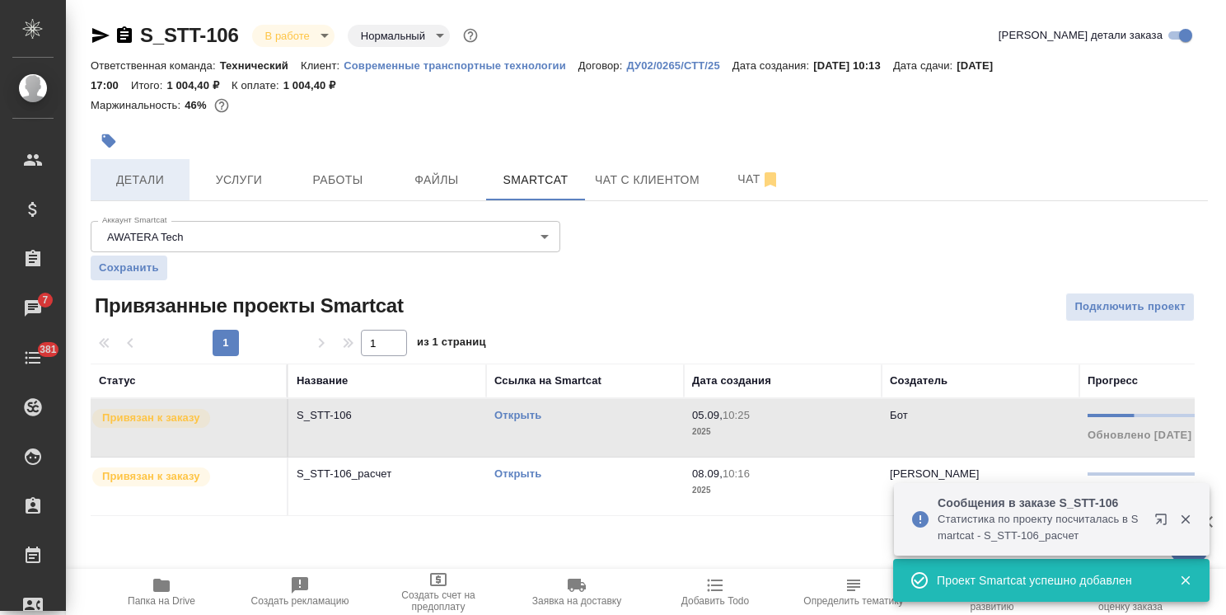
click at [135, 186] on span "Детали" at bounding box center [140, 180] width 79 height 21
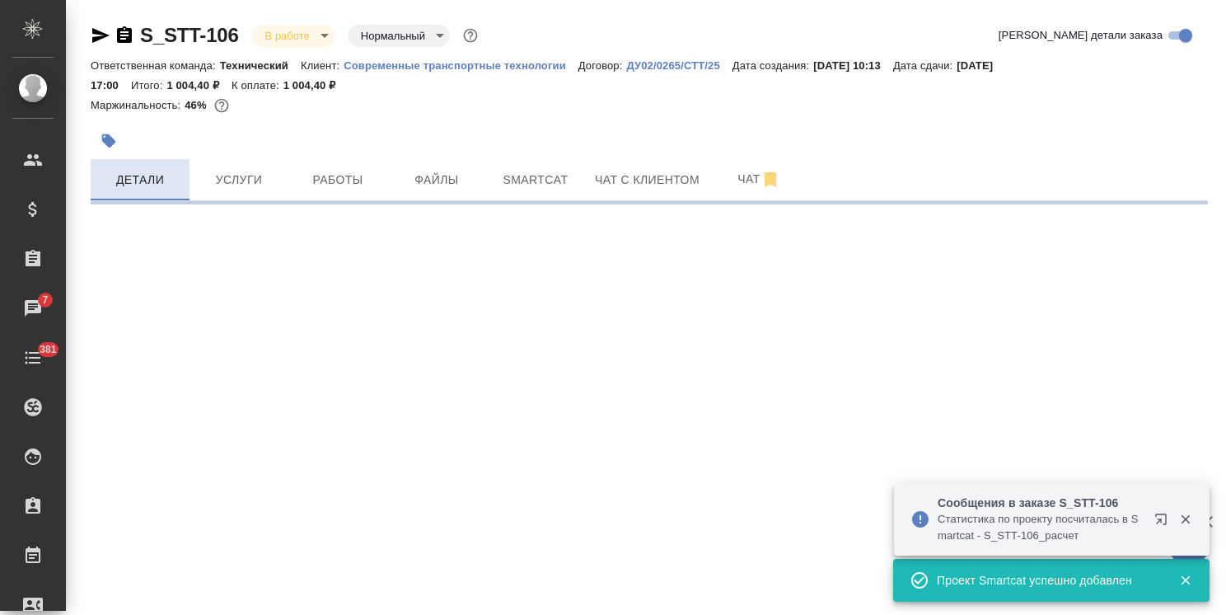
select select "RU"
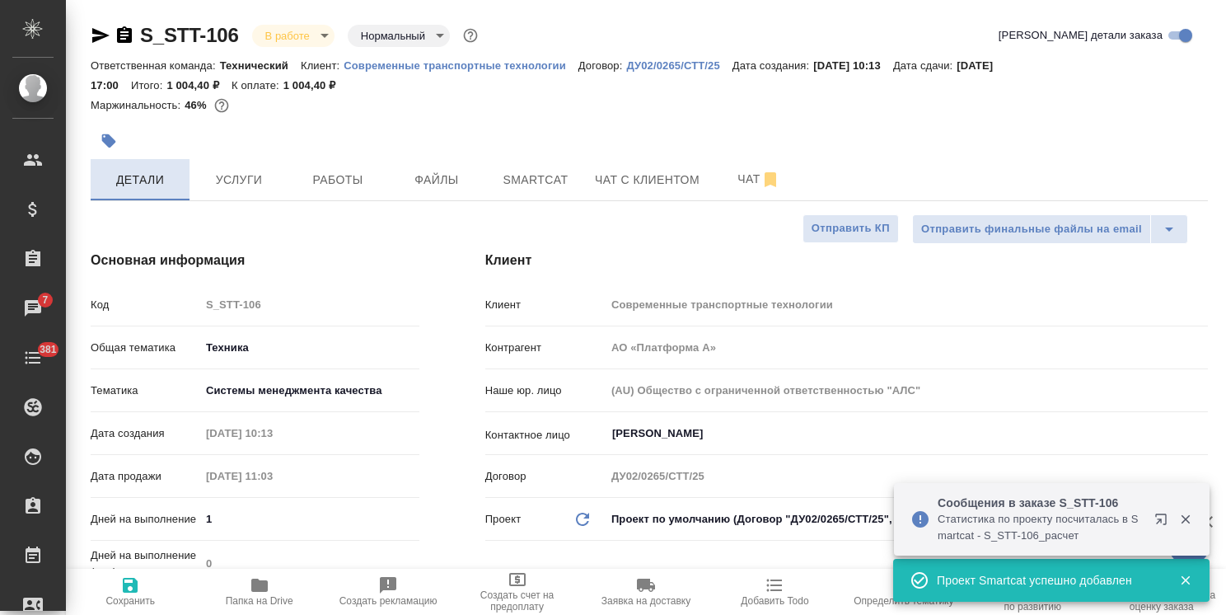
type textarea "x"
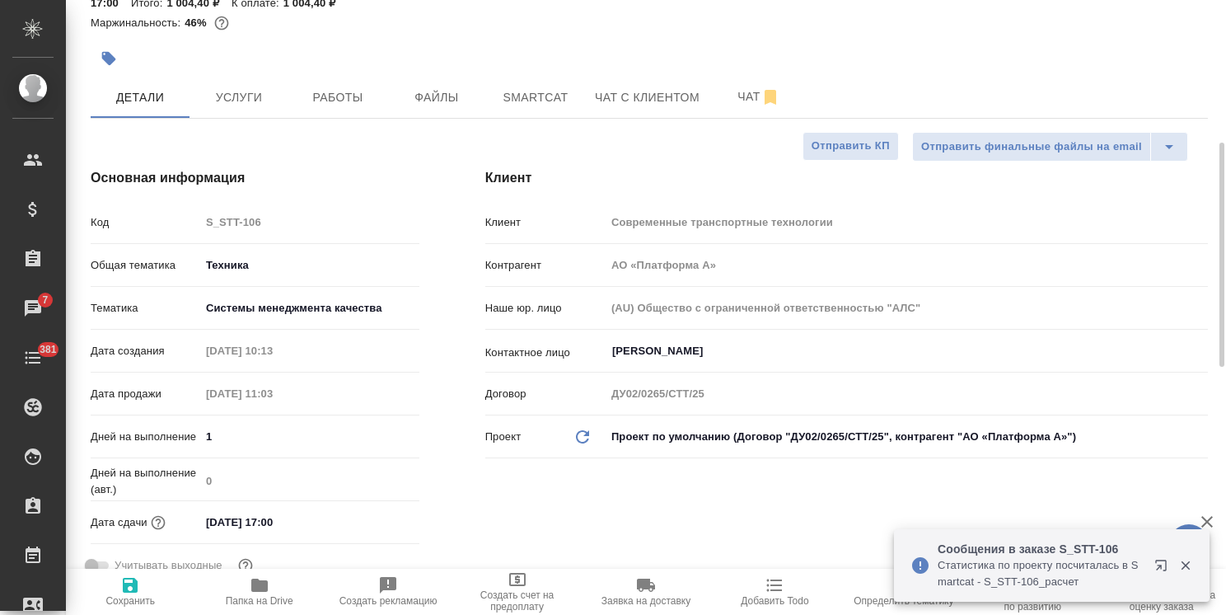
scroll to position [165, 0]
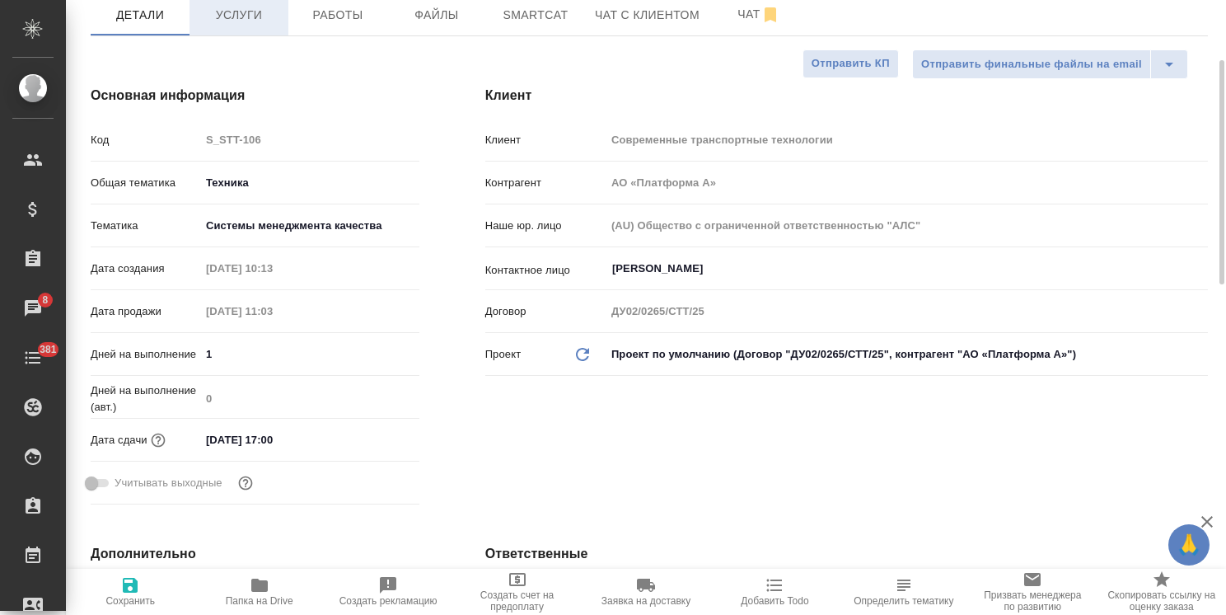
type textarea "x"
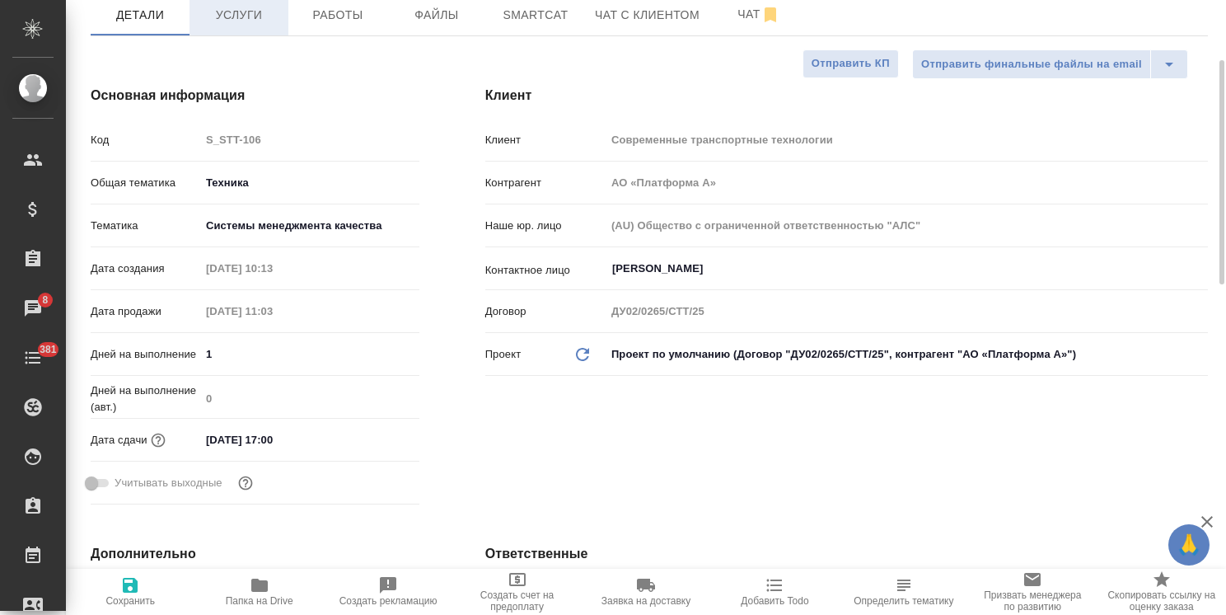
type textarea "x"
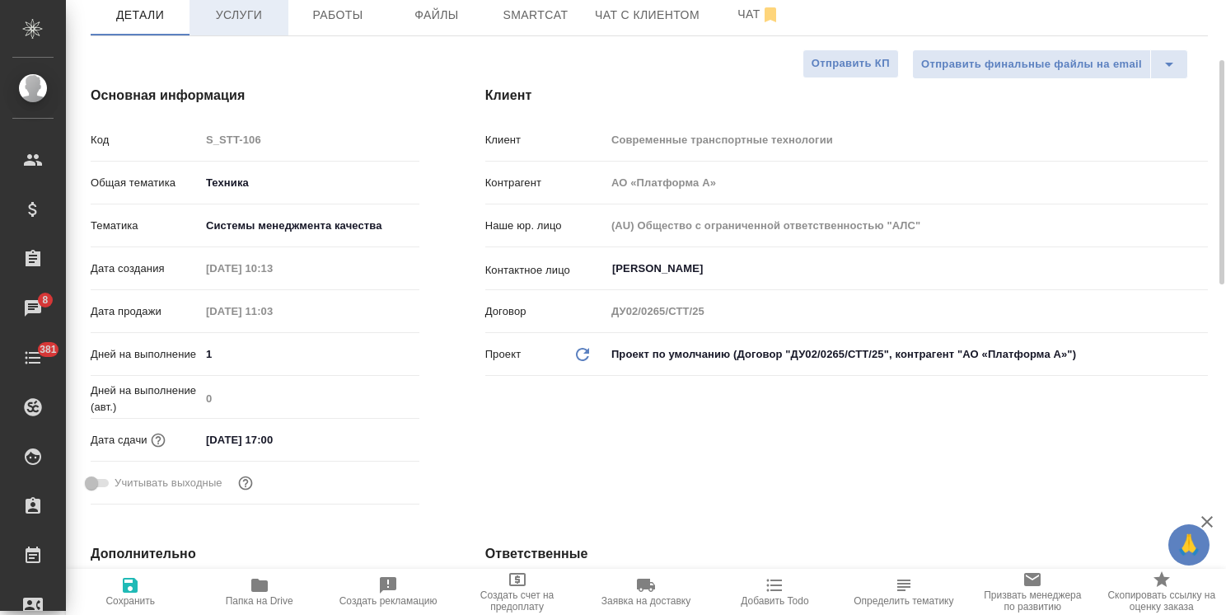
type textarea "x"
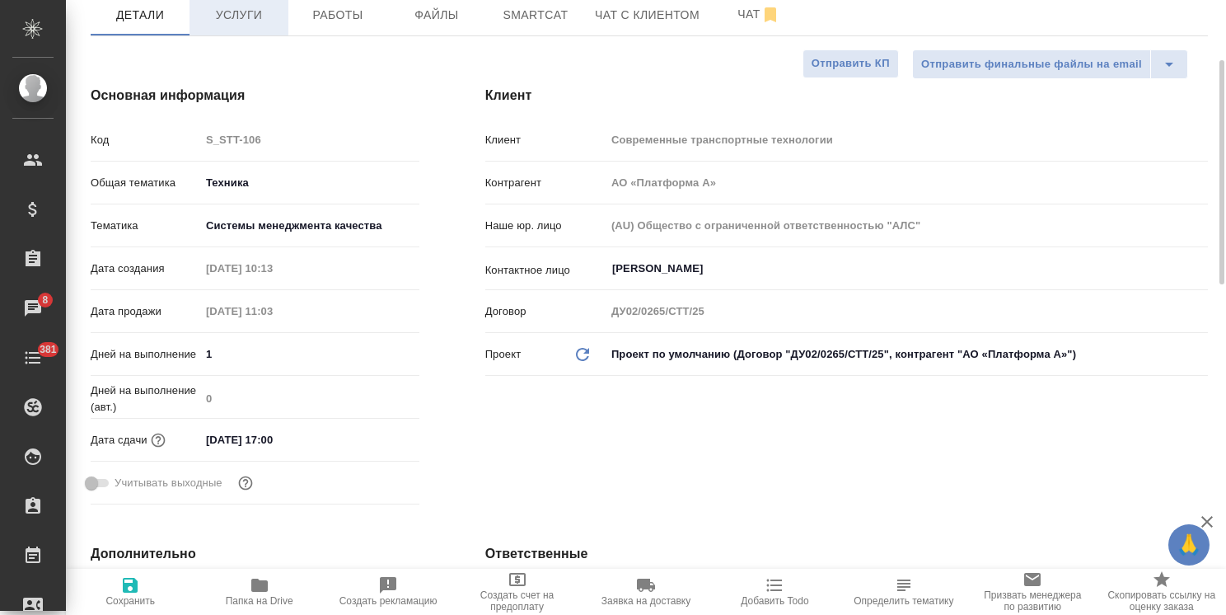
type textarea "x"
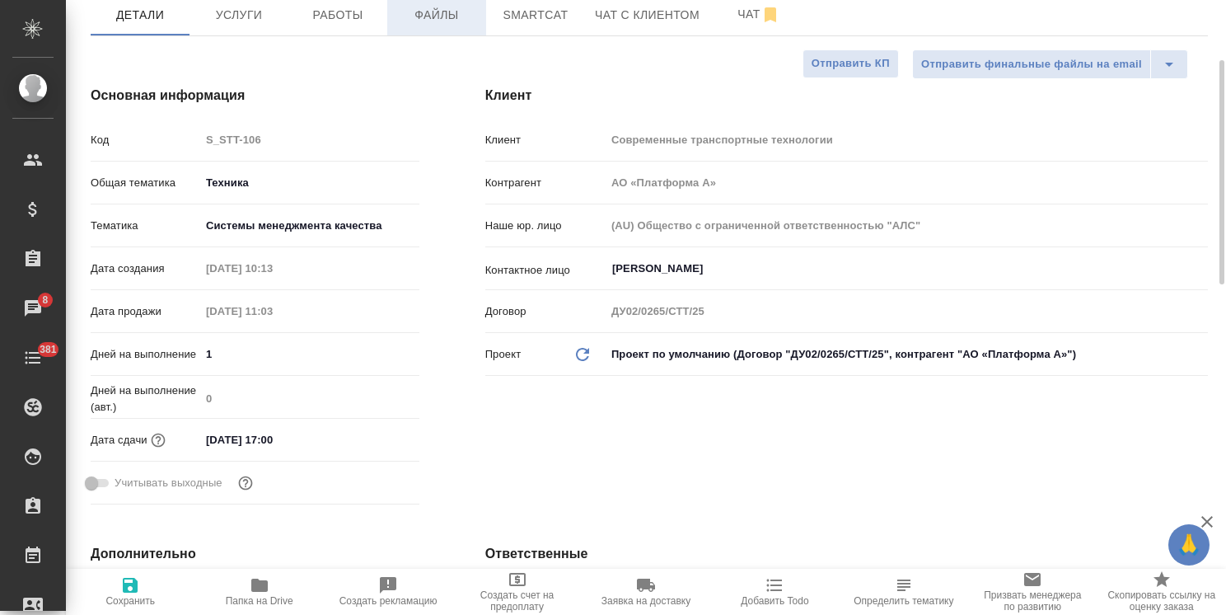
type textarea "x"
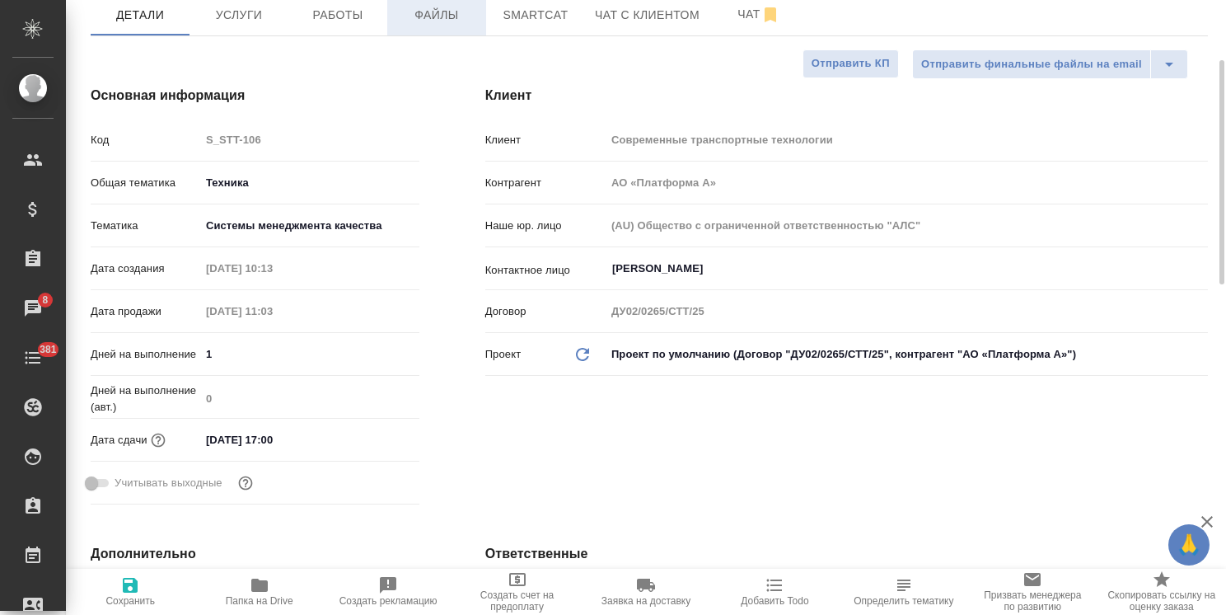
type textarea "x"
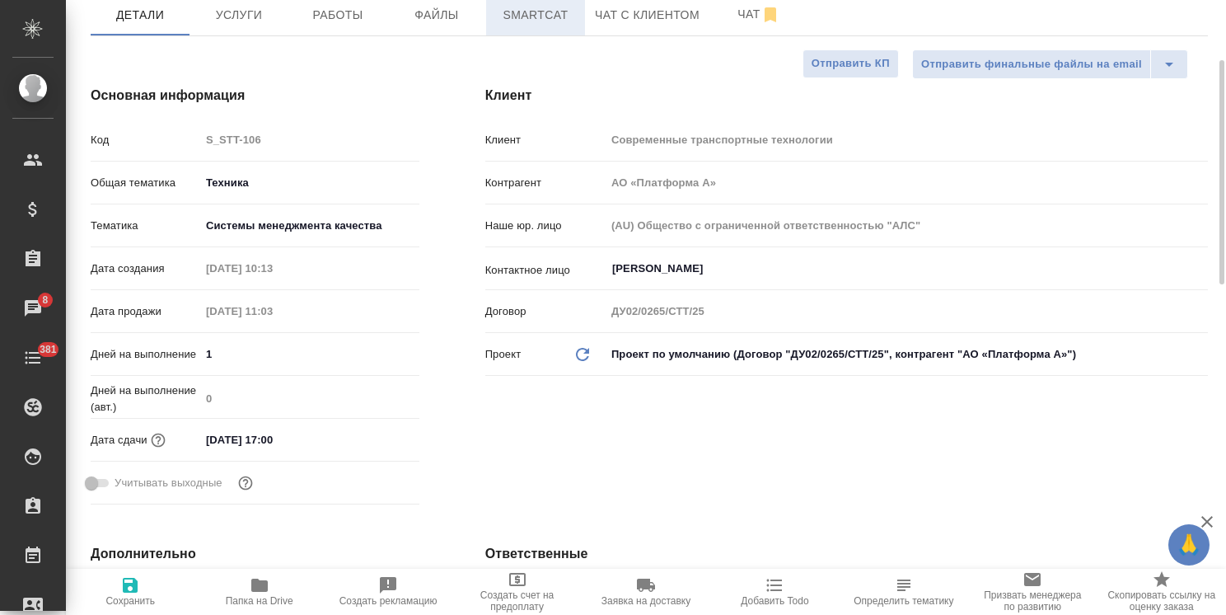
click at [513, 25] on span "Smartcat" at bounding box center [535, 15] width 79 height 21
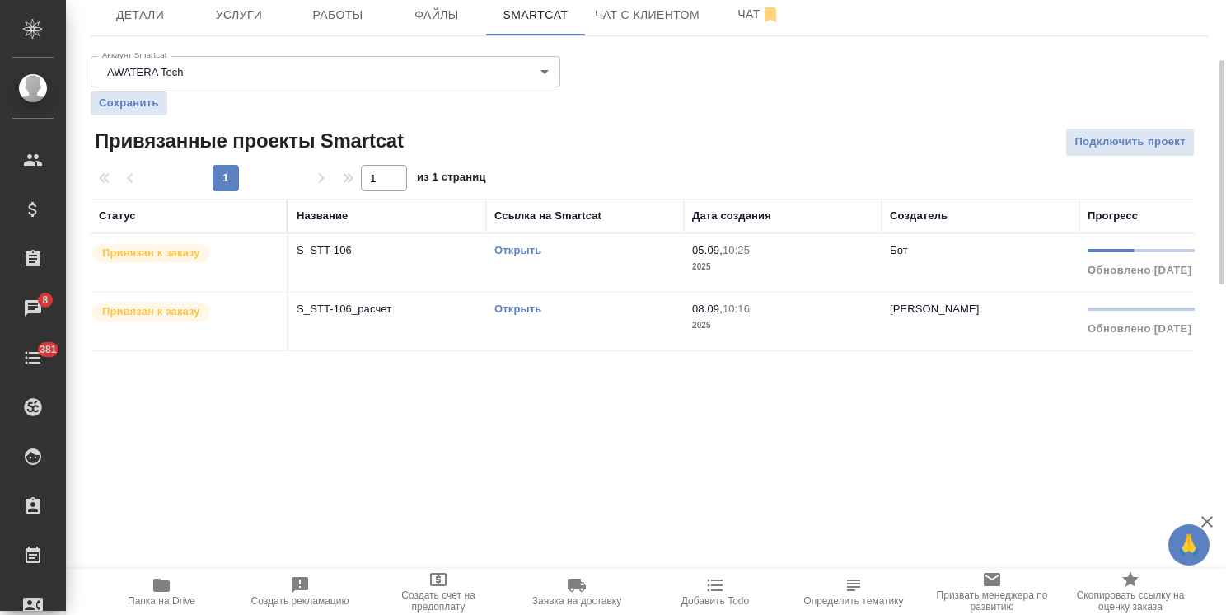
click at [208, 259] on span "Привязан к заказу" at bounding box center [151, 253] width 118 height 16
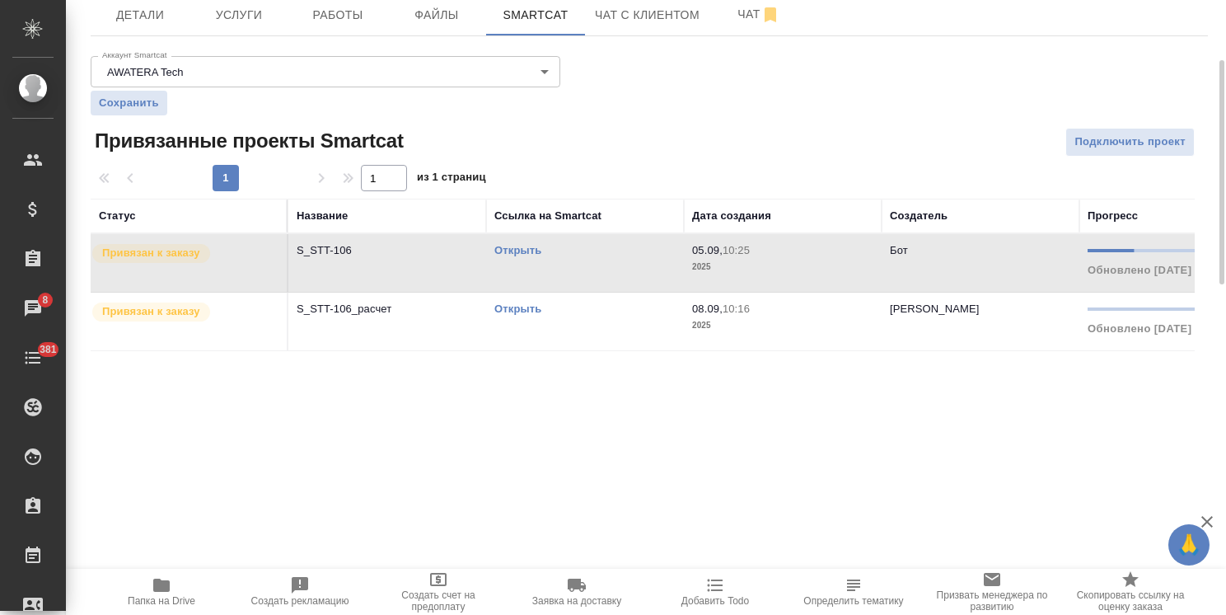
click at [208, 259] on span "Привязан к заказу" at bounding box center [151, 253] width 118 height 16
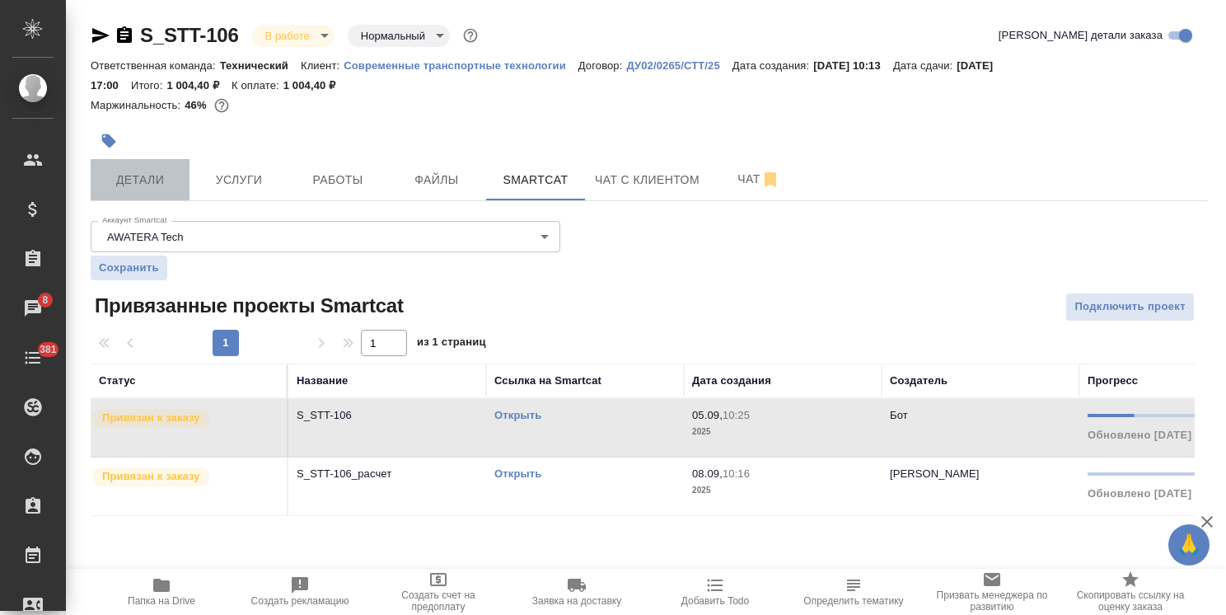
click at [152, 180] on span "Детали" at bounding box center [140, 180] width 79 height 21
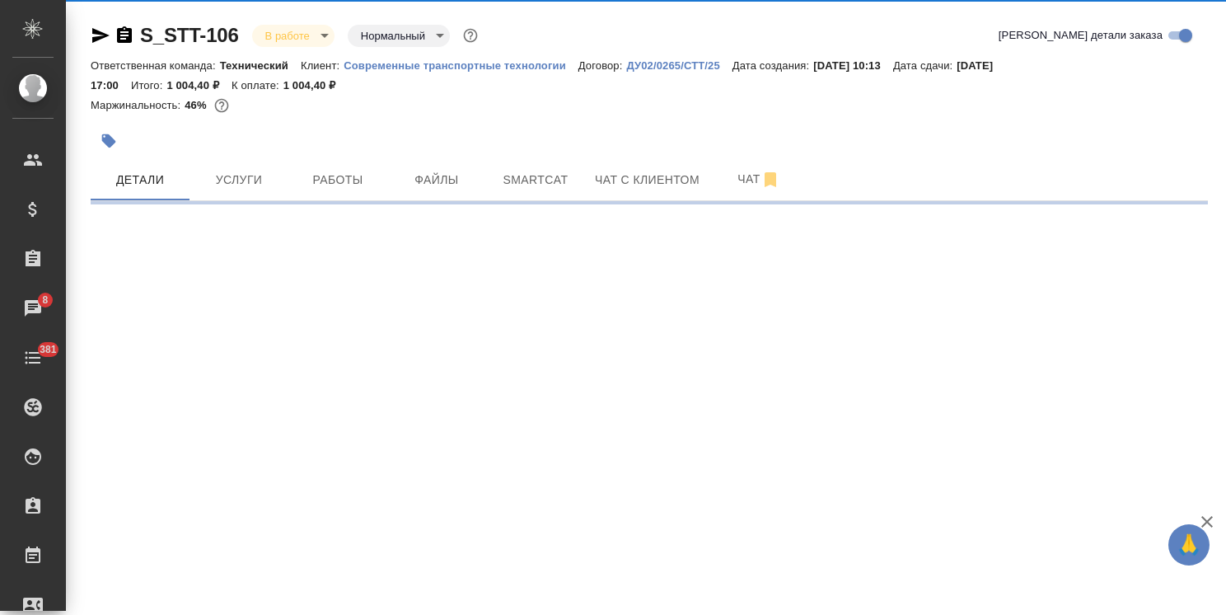
select select "RU"
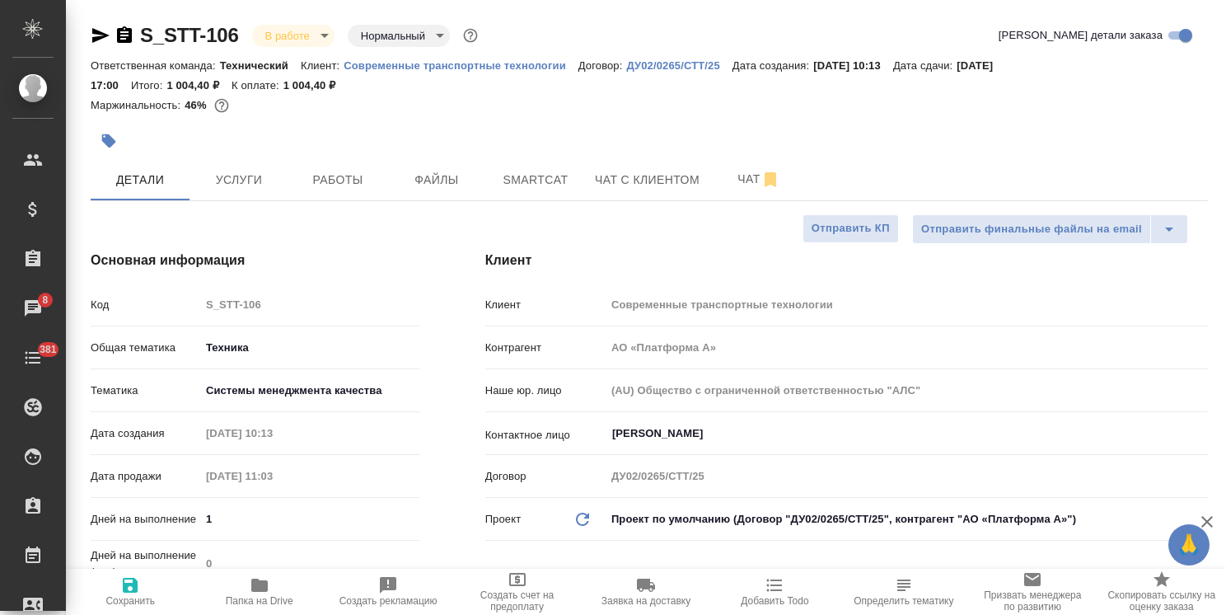
type textarea "x"
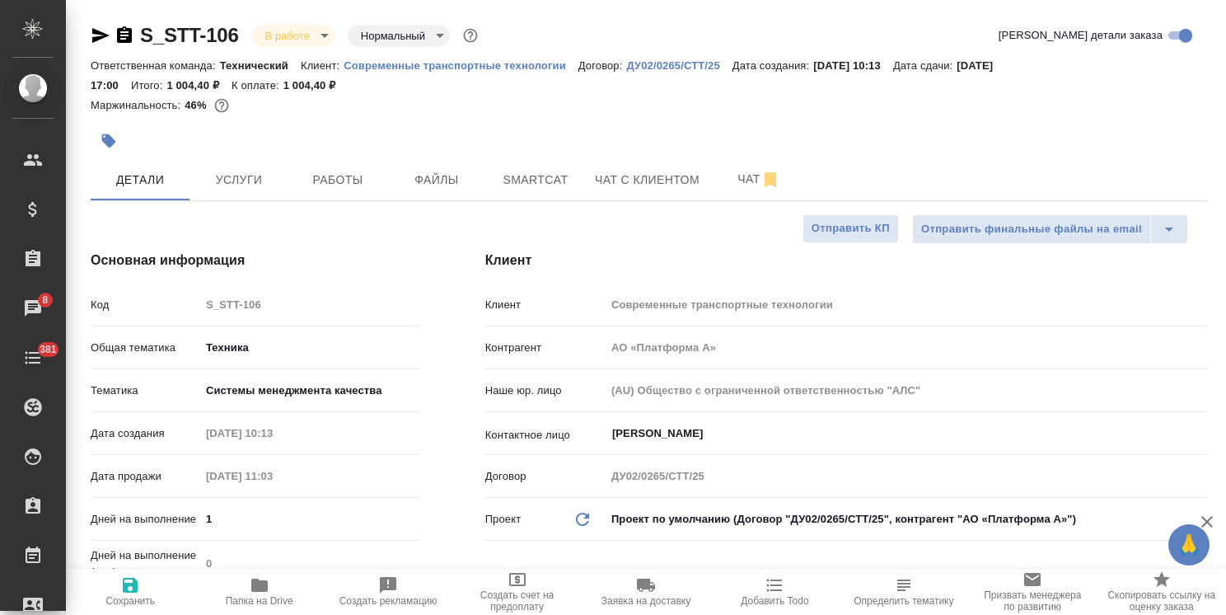
type textarea "x"
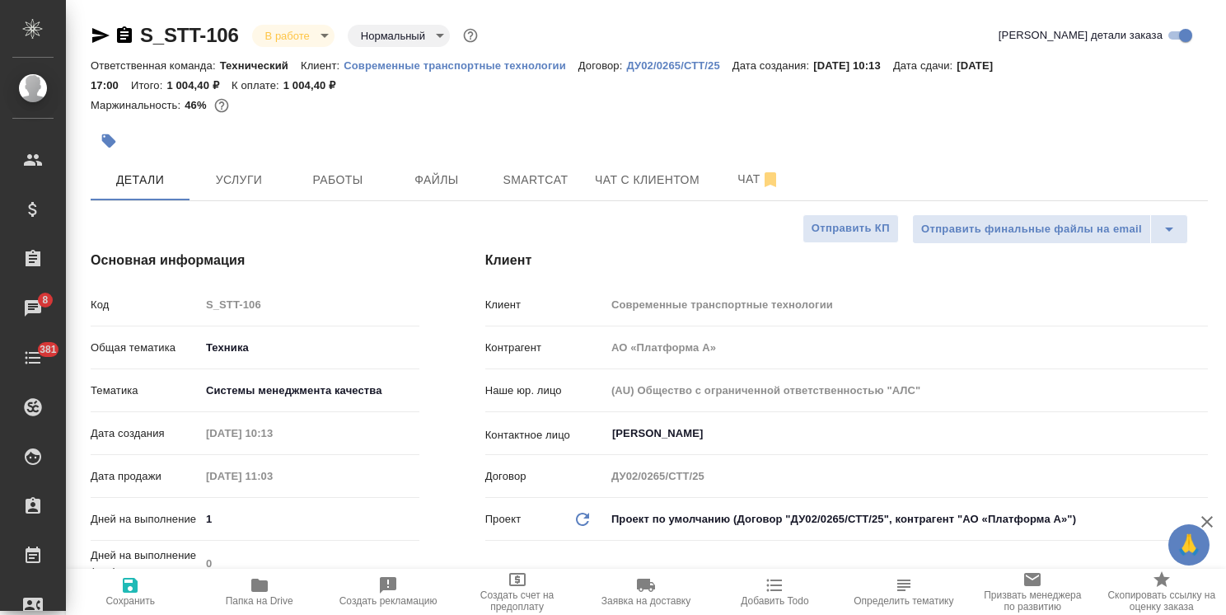
type textarea "x"
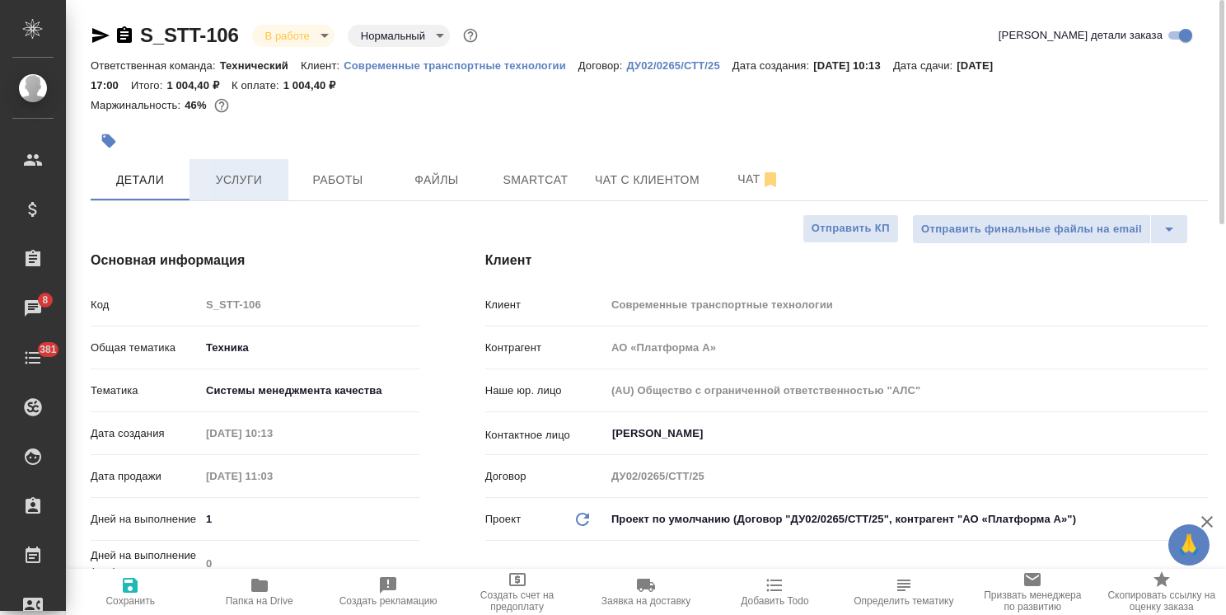
click at [260, 168] on button "Услуги" at bounding box center [238, 179] width 99 height 41
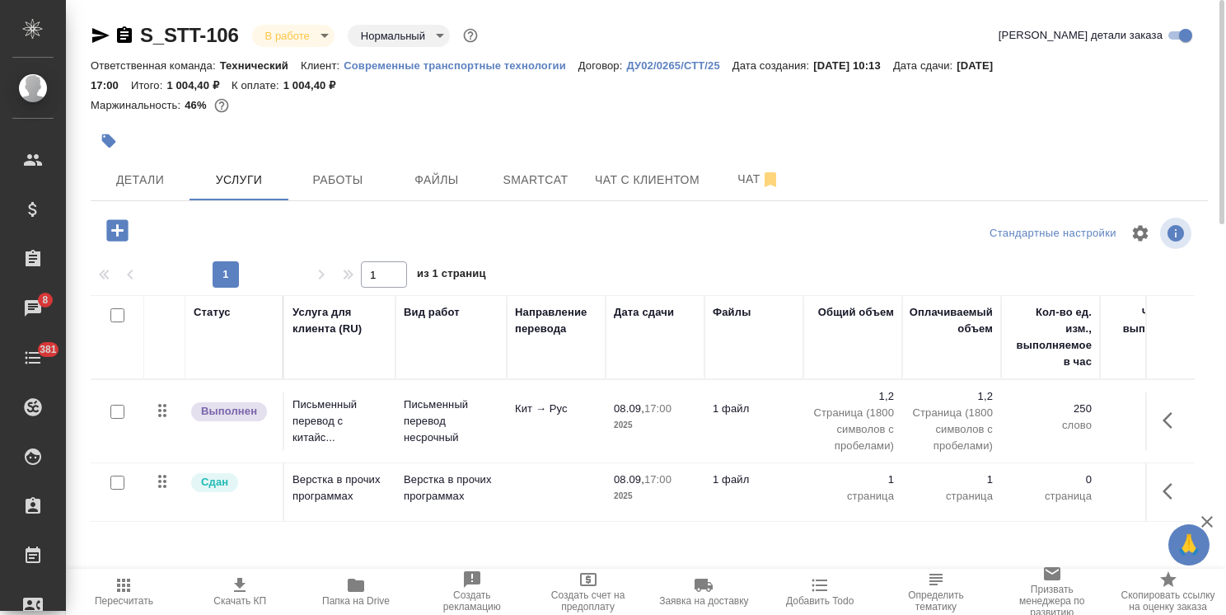
scroll to position [76, 0]
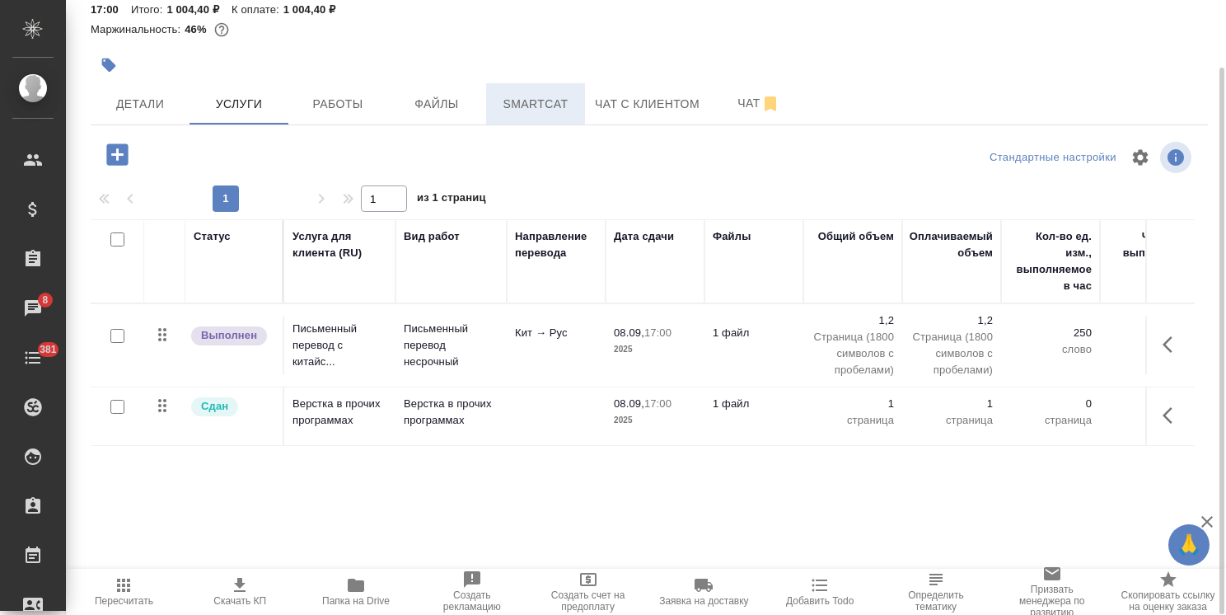
click at [547, 108] on span "Smartcat" at bounding box center [535, 104] width 79 height 21
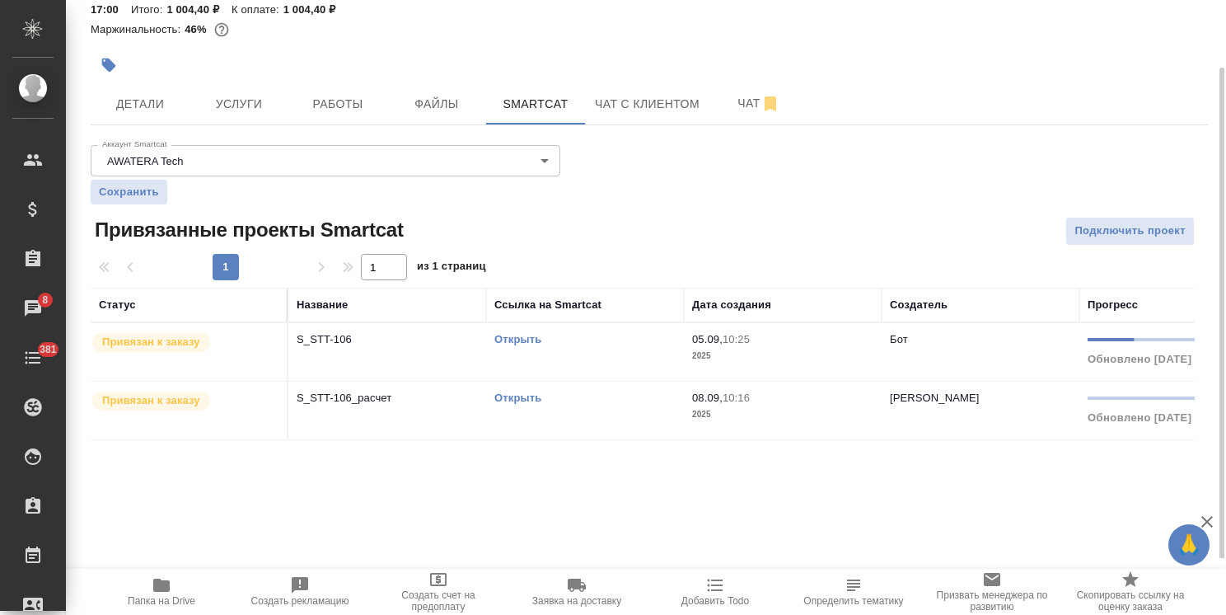
click at [449, 418] on td "S_STT-106_расчет" at bounding box center [387, 410] width 198 height 58
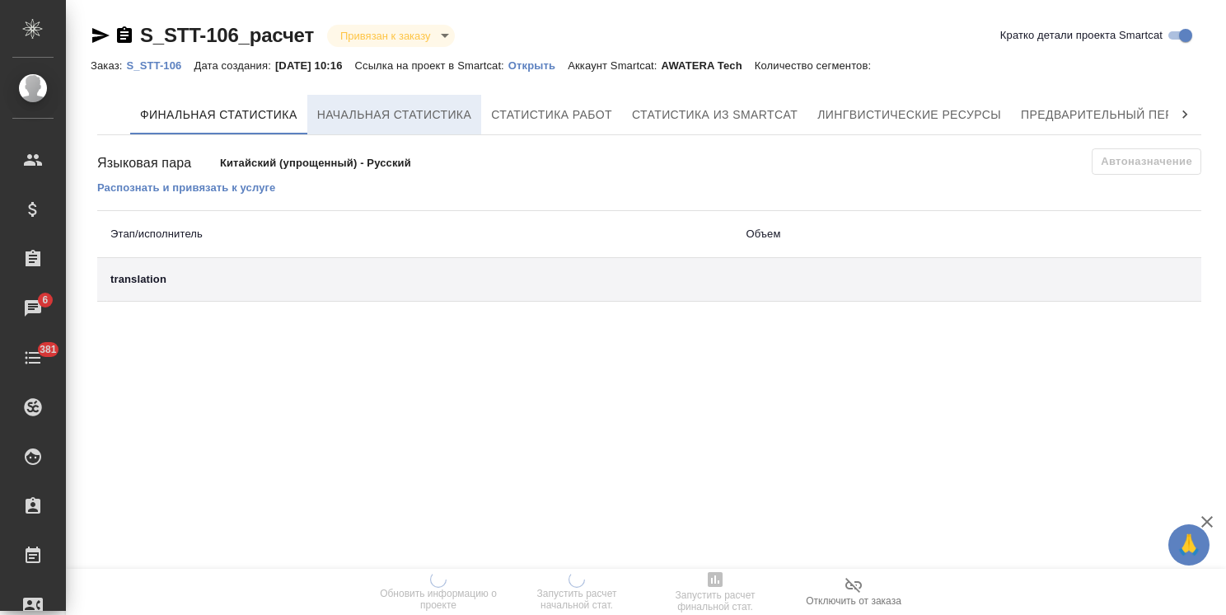
click at [395, 127] on button "Начальная статистика" at bounding box center [394, 115] width 175 height 40
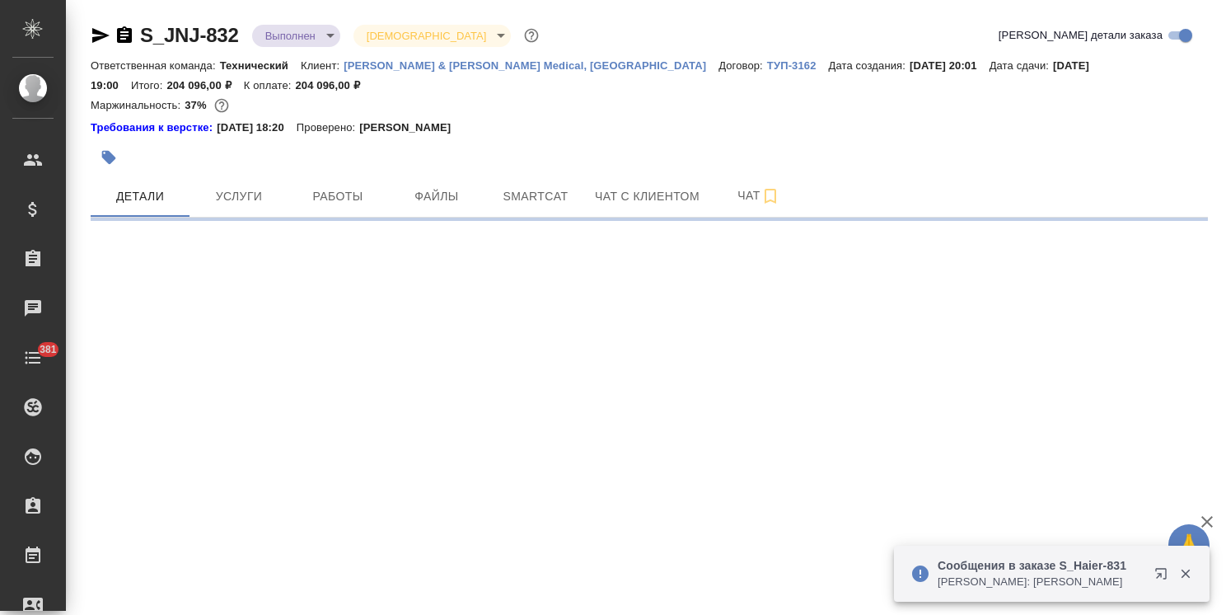
select select "RU"
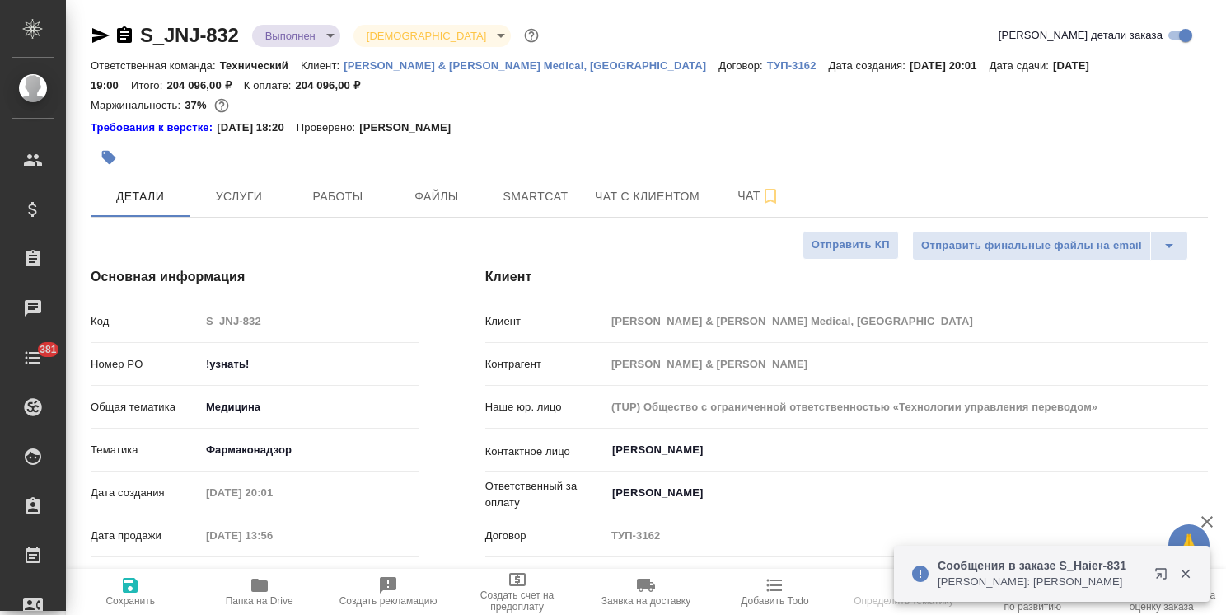
type textarea "x"
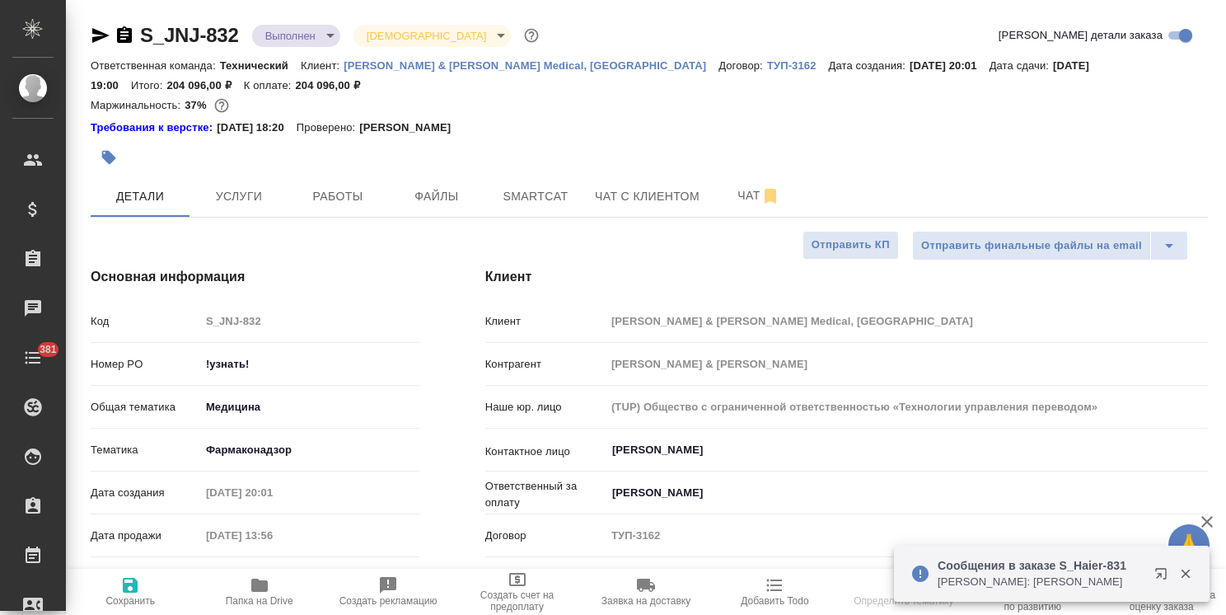
type textarea "x"
drag, startPoint x: 270, startPoint y: 365, endPoint x: 126, endPoint y: 367, distance: 144.2
click at [129, 367] on div "Номер PO !узнать!" at bounding box center [255, 363] width 329 height 29
paste input "P26156644R"
type input "P26156644R"
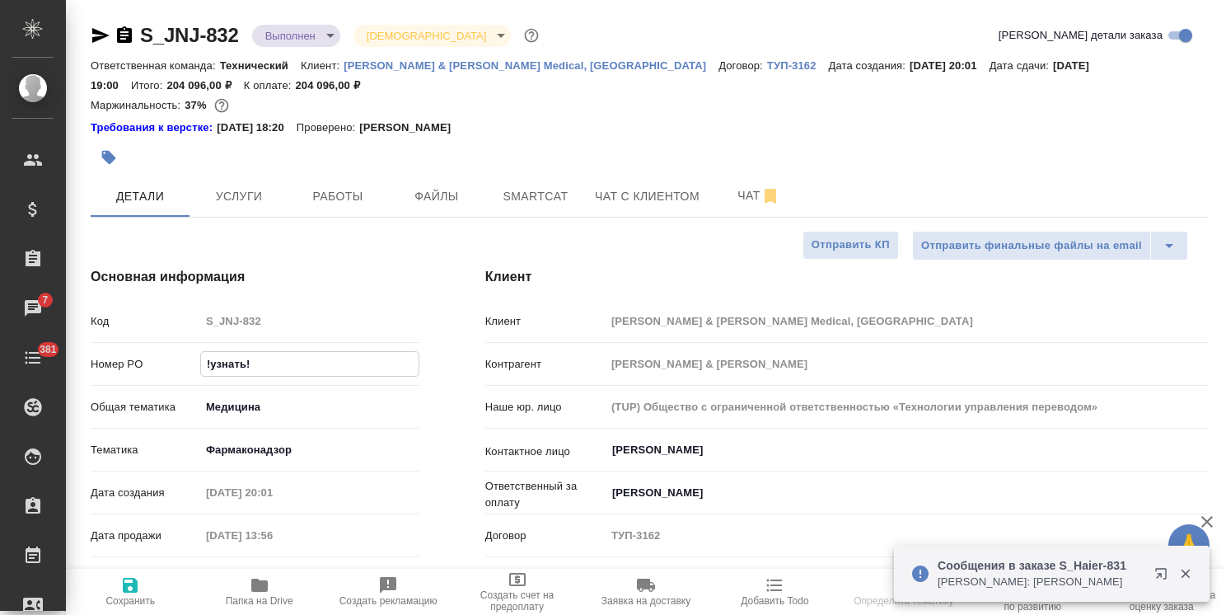
type textarea "x"
type input "P26156644R"
click at [138, 596] on span "Сохранить" at bounding box center [129, 601] width 49 height 12
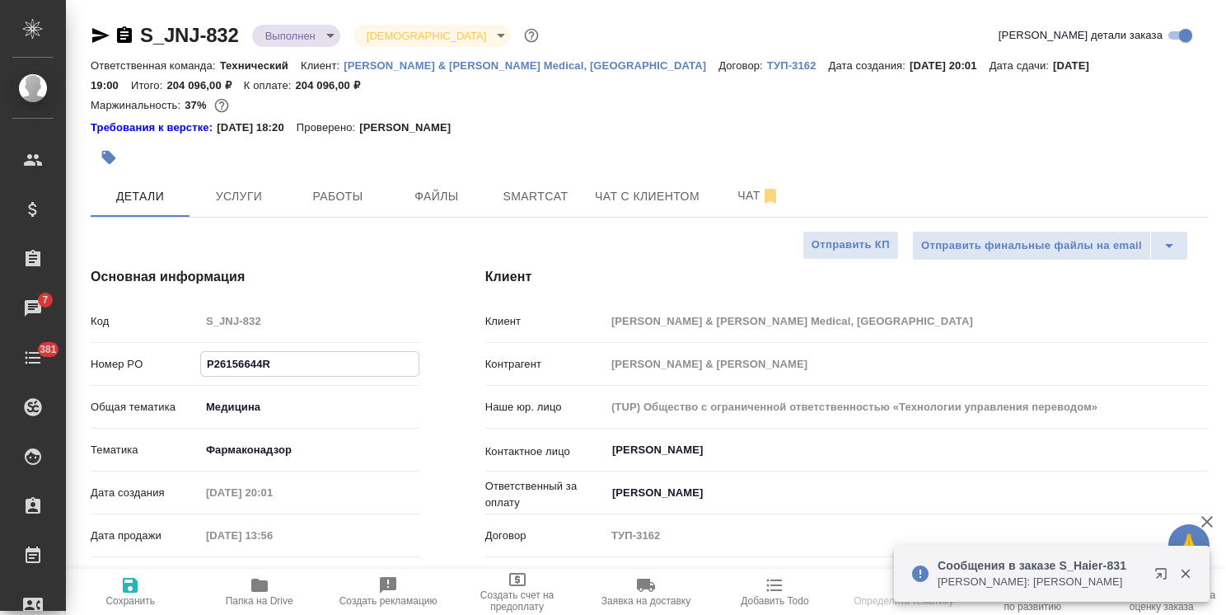
type textarea "x"
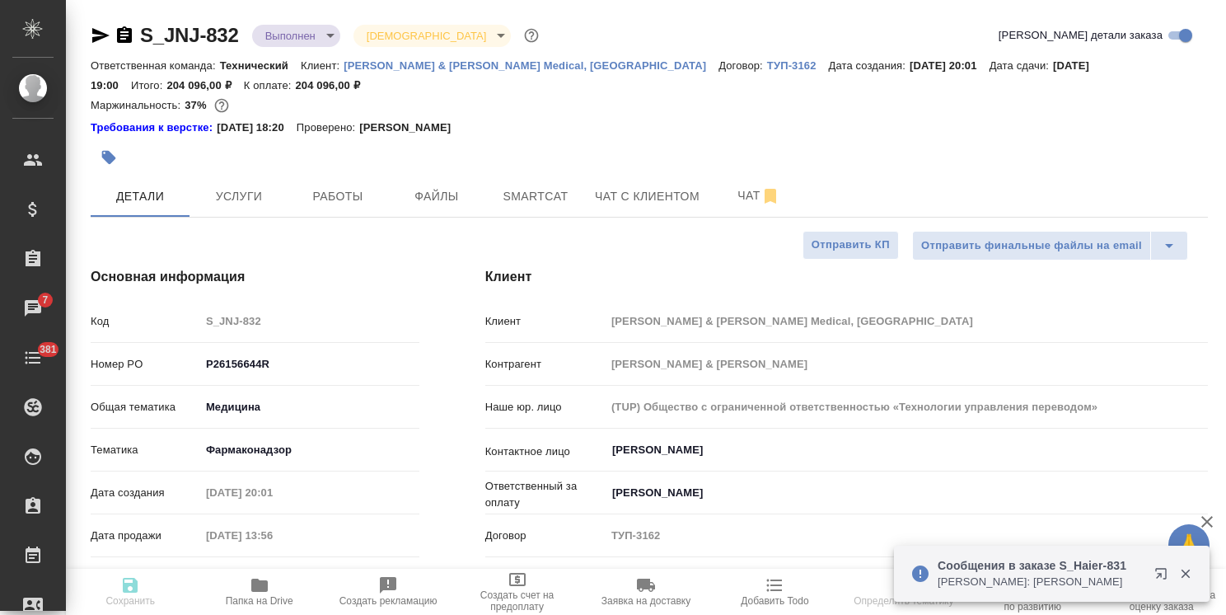
type textarea "x"
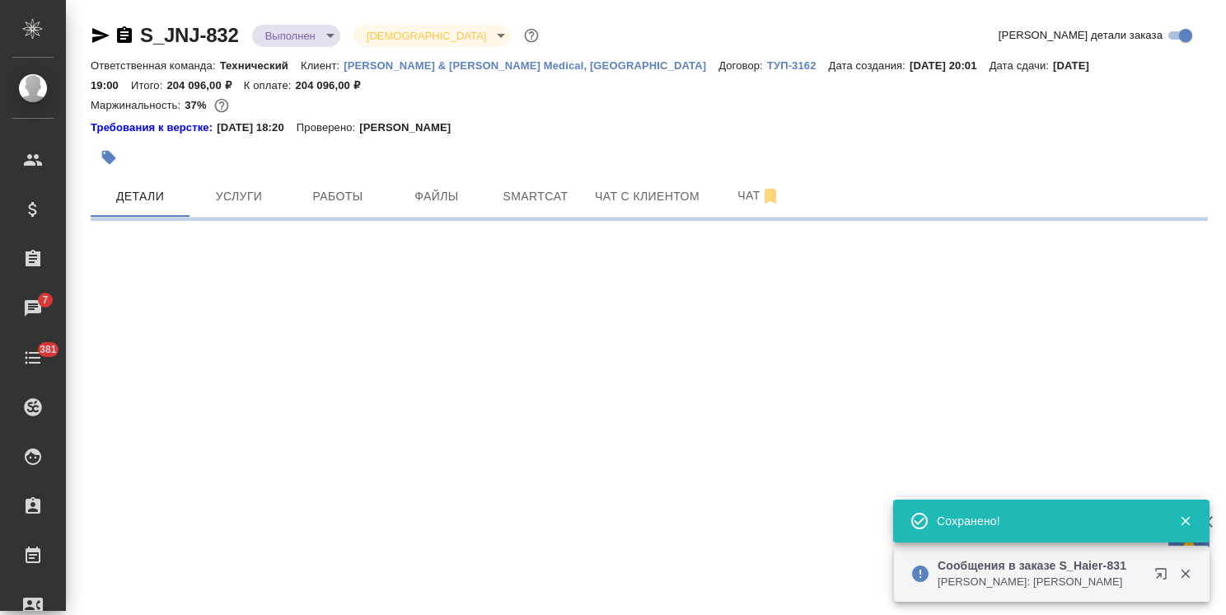
select select "RU"
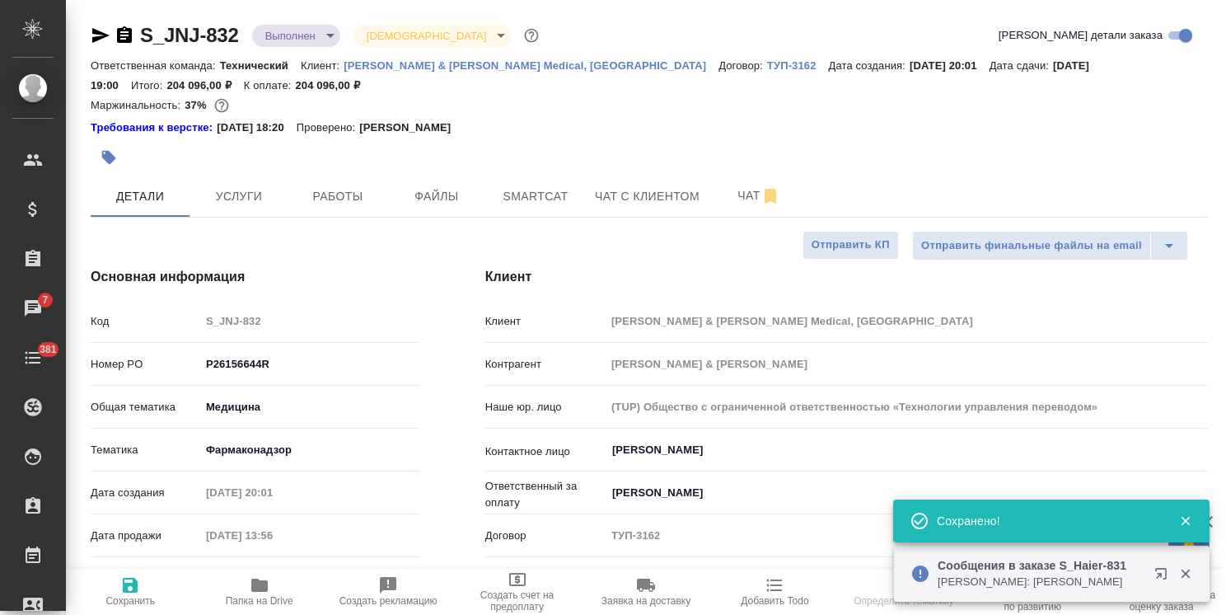
type textarea "x"
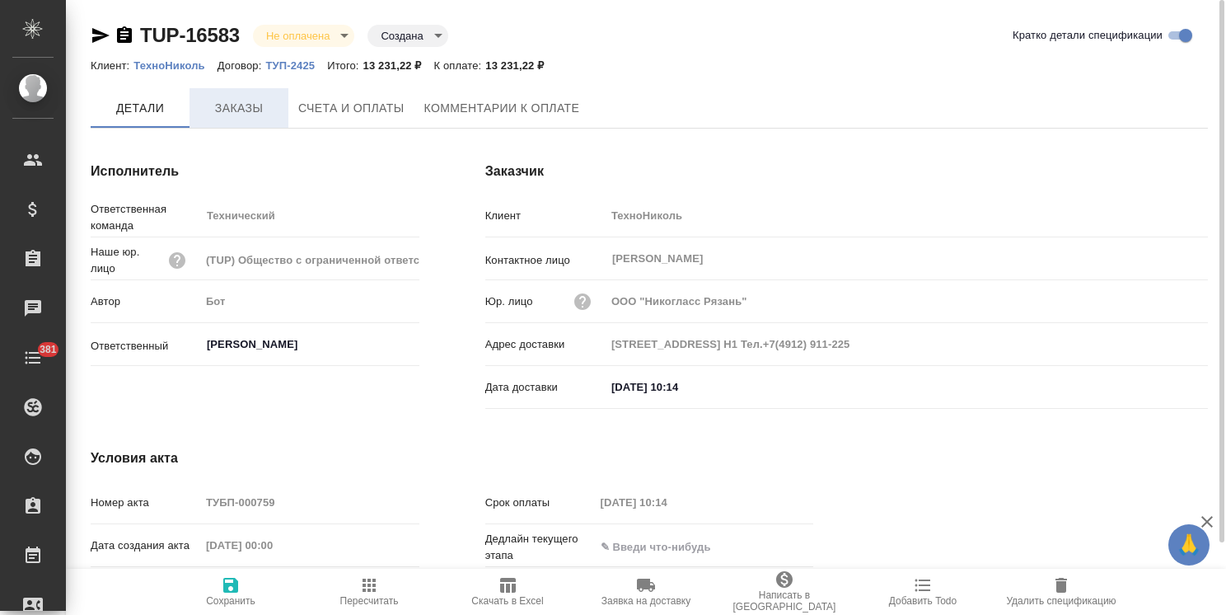
click at [225, 109] on span "Заказы" at bounding box center [238, 108] width 79 height 21
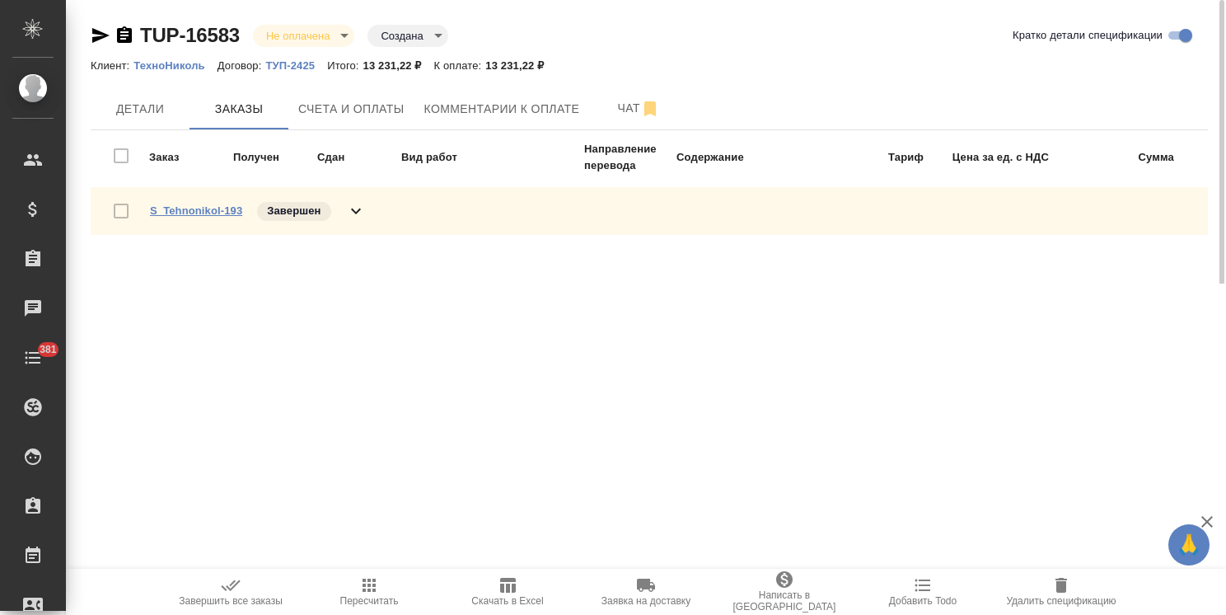
click at [177, 204] on link "S_Tehnonikol-193" at bounding box center [196, 210] width 92 height 12
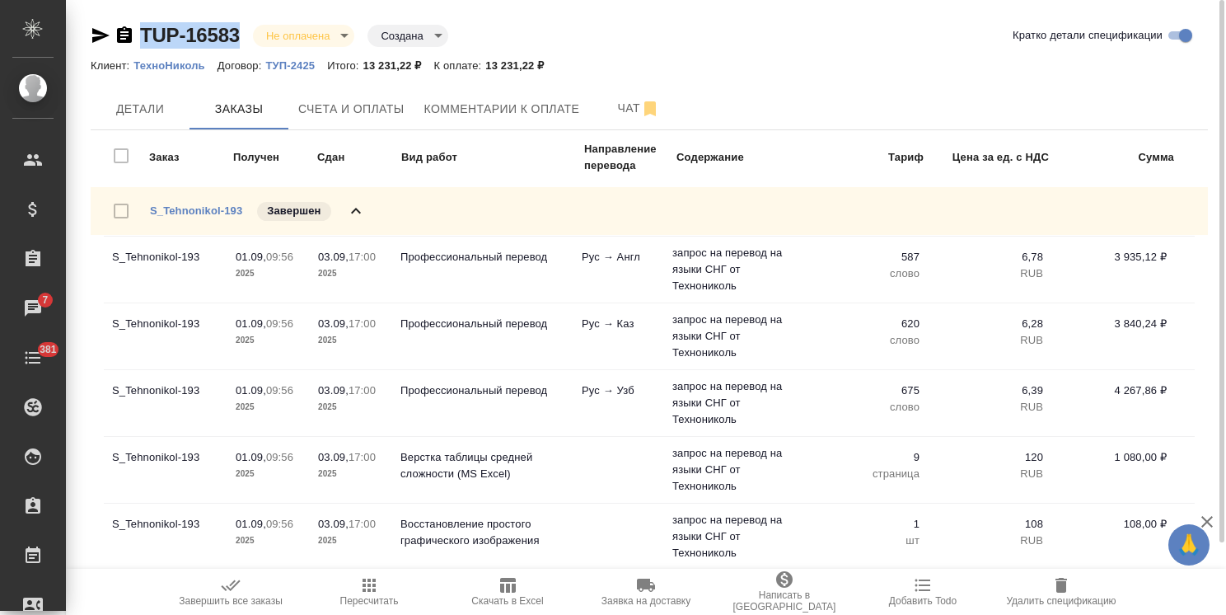
drag, startPoint x: 247, startPoint y: 8, endPoint x: 132, endPoint y: 5, distance: 115.4
click at [132, 5] on div "TUP-16583 Не оплачена notPayed Создана created Кратко детали спецификации Клиен…" at bounding box center [649, 309] width 1135 height 619
copy link "TUP-16583"
click at [344, 110] on span "Счета и оплаты" at bounding box center [351, 109] width 106 height 21
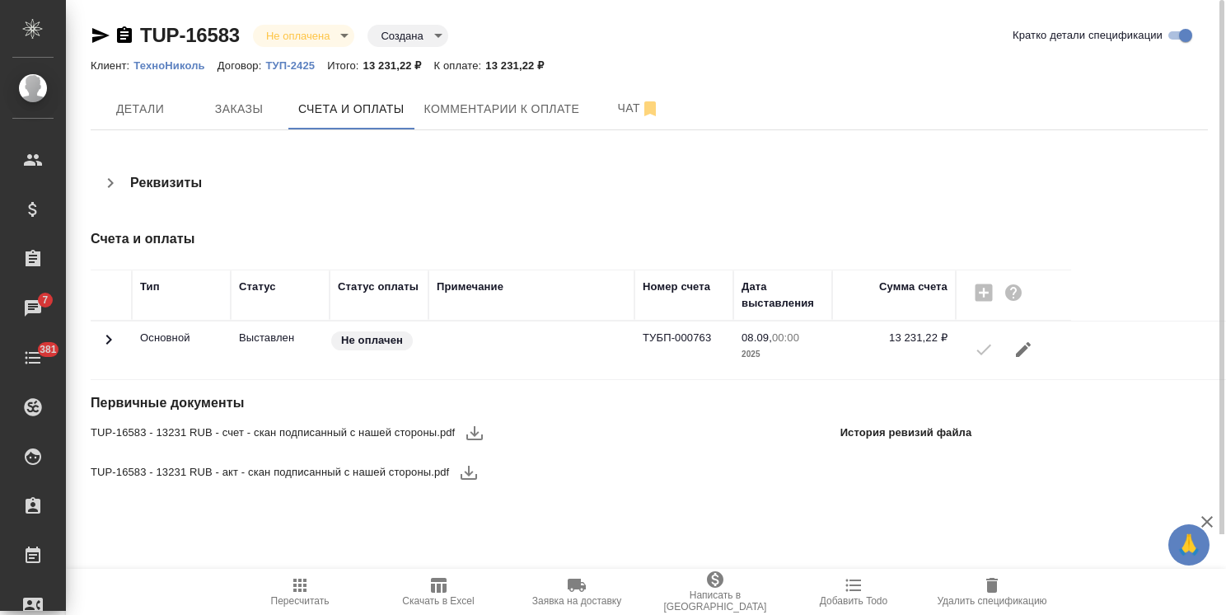
click at [470, 439] on icon "button" at bounding box center [474, 433] width 16 height 14
click at [470, 468] on icon "button" at bounding box center [469, 472] width 20 height 20
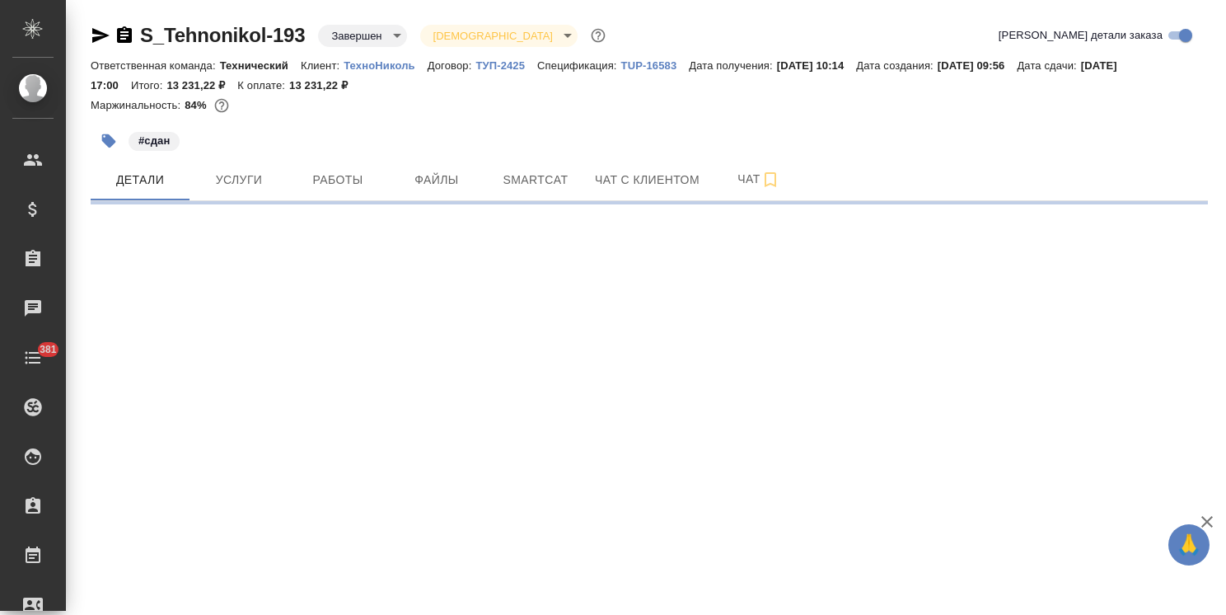
select select "RU"
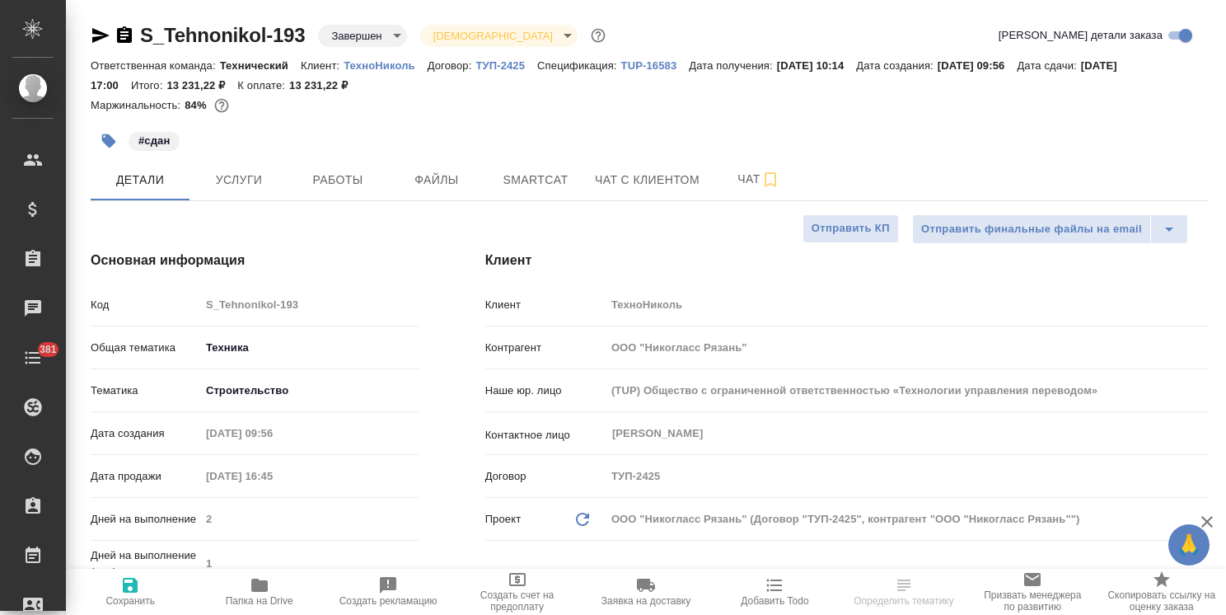
type textarea "x"
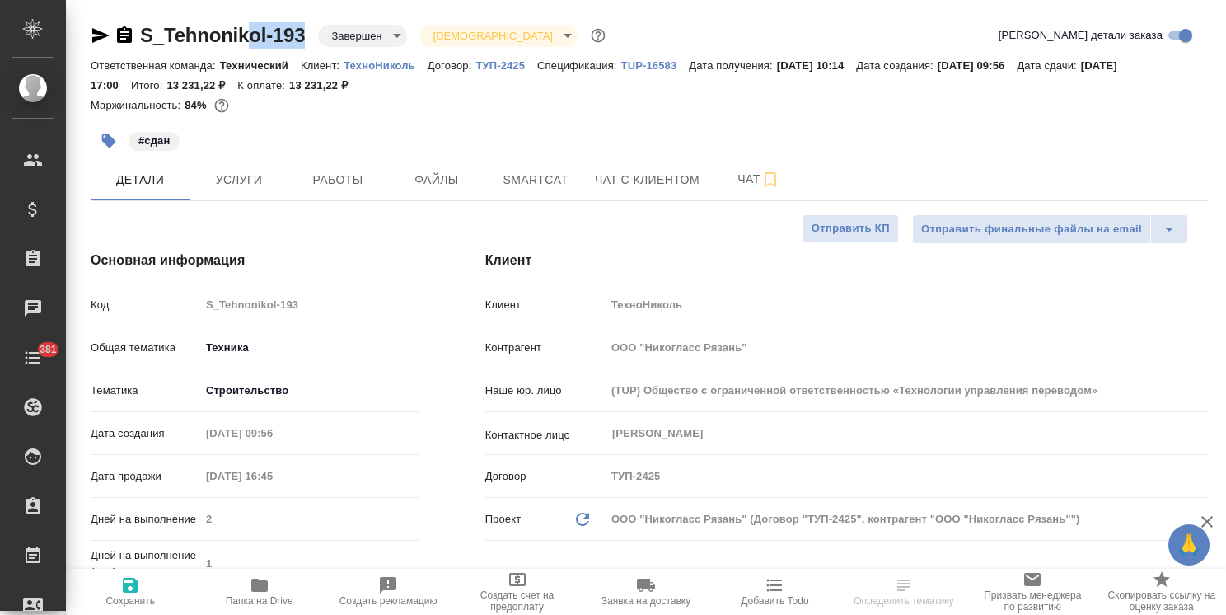
type textarea "x"
drag, startPoint x: 306, startPoint y: 20, endPoint x: 109, endPoint y: 12, distance: 197.9
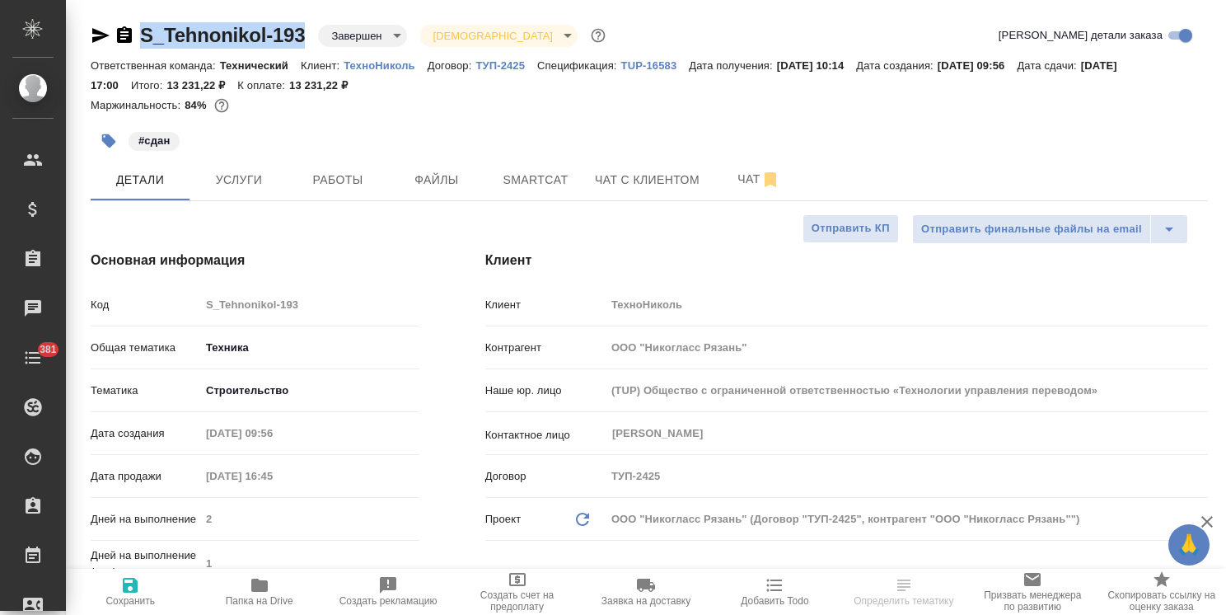
copy link "S_Tehnonikol-193"
type textarea "x"
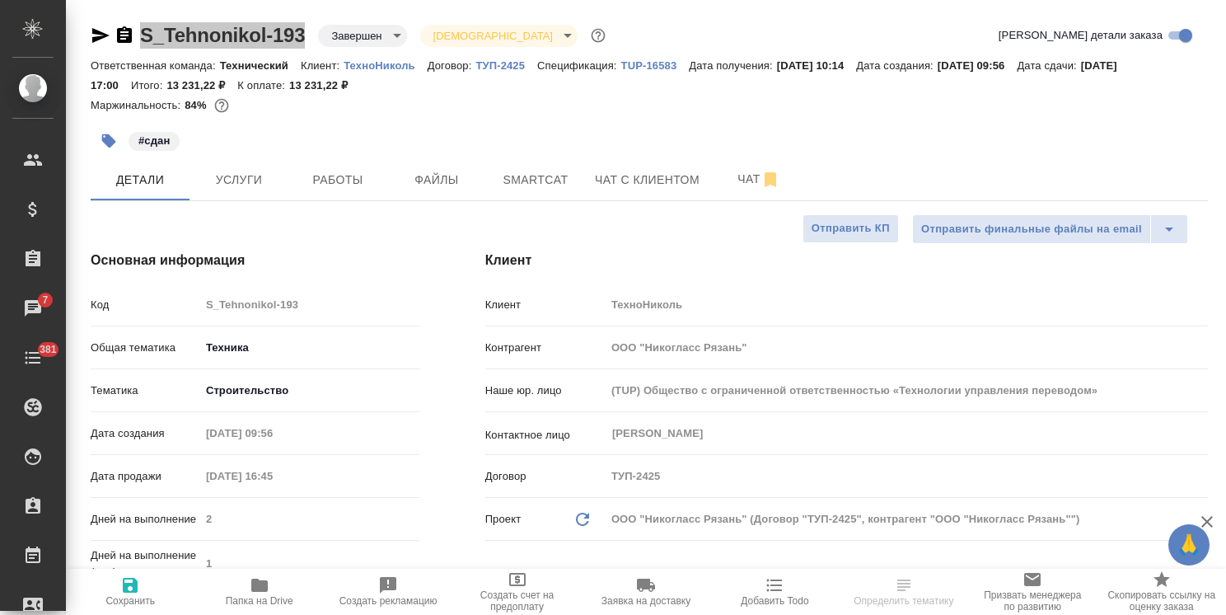
select select "RU"
type textarea "x"
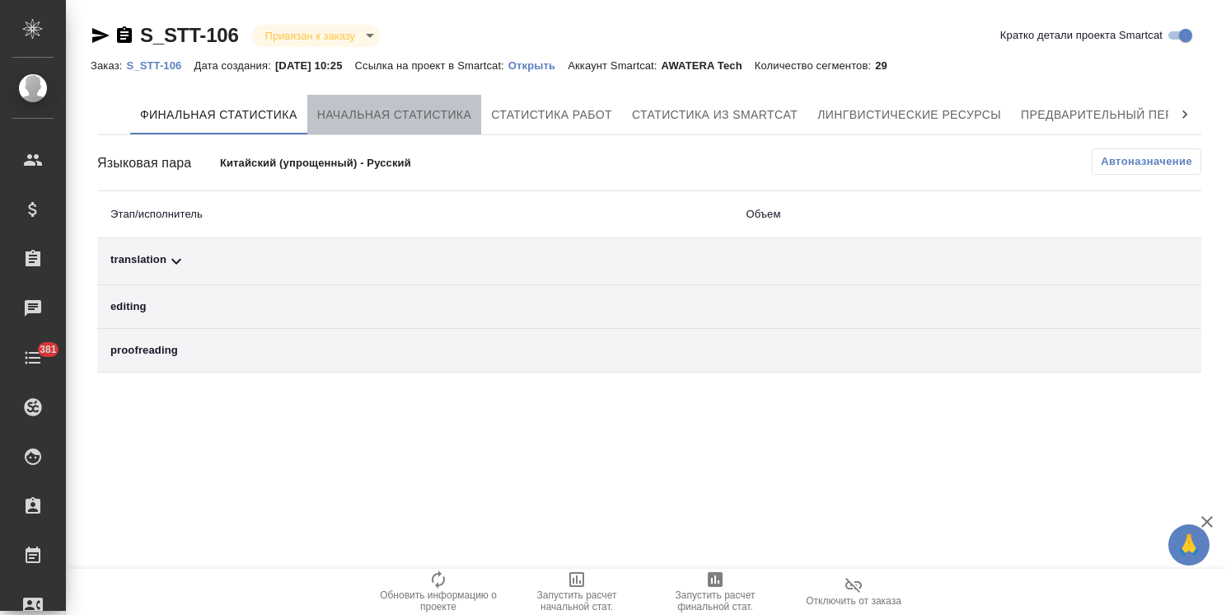
click at [407, 109] on span "Начальная статистика" at bounding box center [394, 115] width 155 height 21
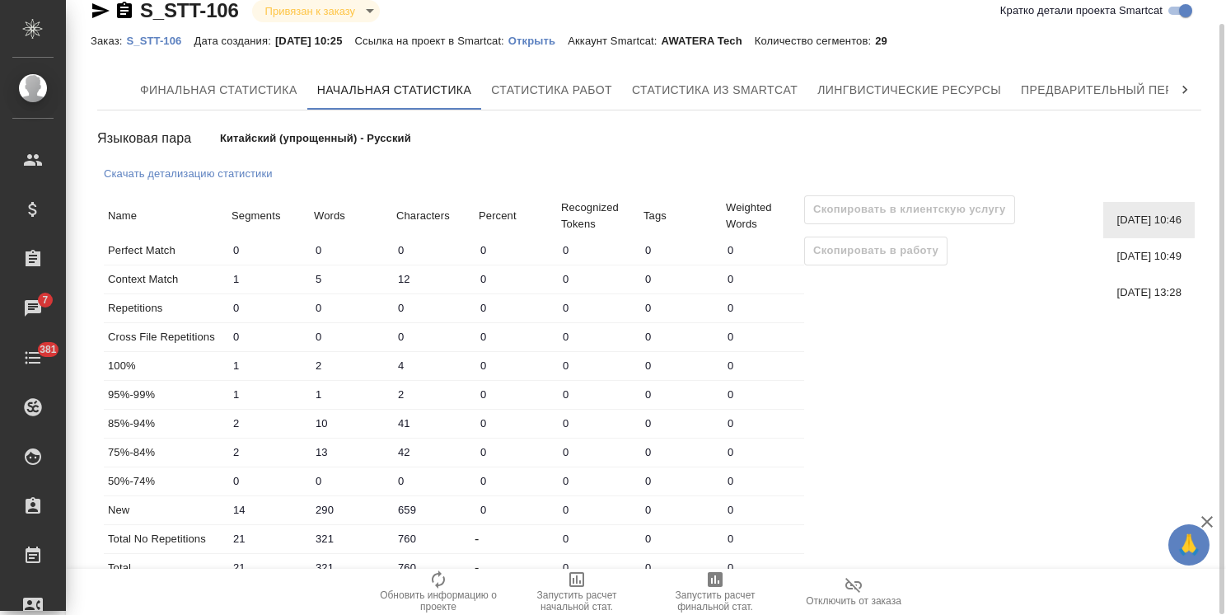
scroll to position [25, 0]
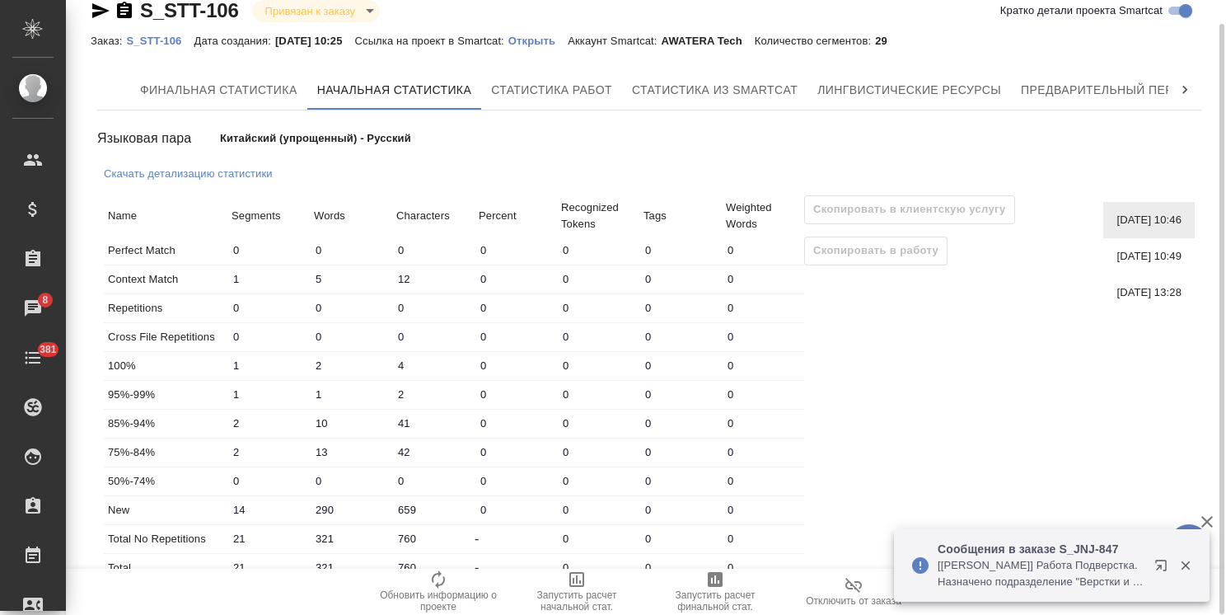
click at [1153, 259] on span "[DATE] 10:49" at bounding box center [1148, 256] width 65 height 16
click at [1145, 221] on span "[DATE] 10:46" at bounding box center [1148, 220] width 65 height 16
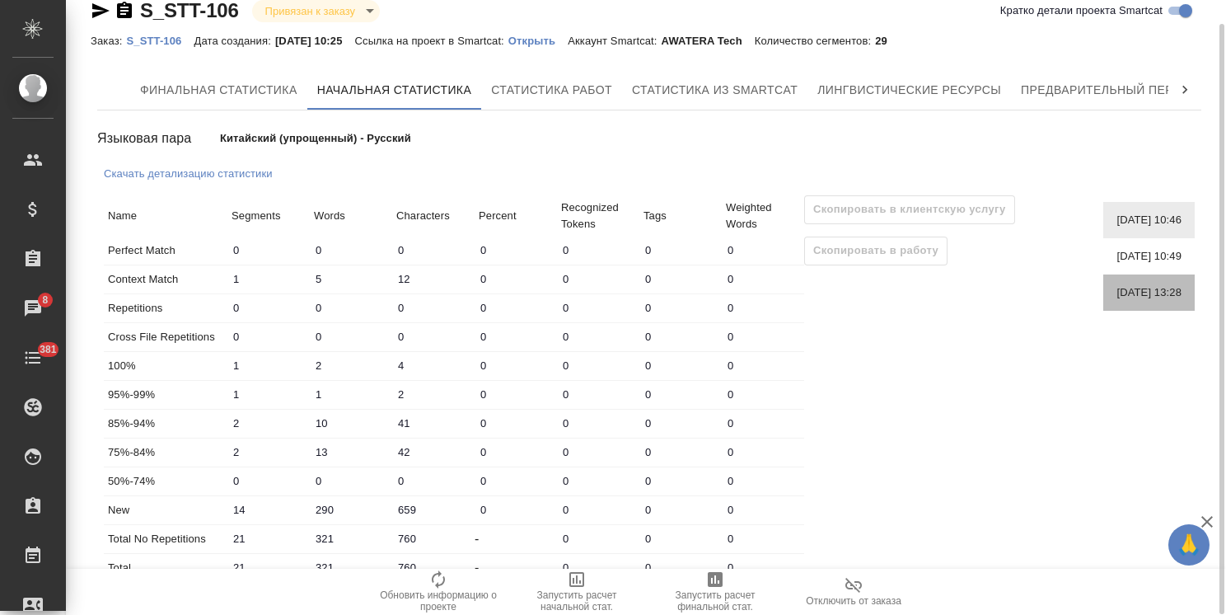
click at [1130, 300] on span "[DATE] 13:28" at bounding box center [1148, 292] width 65 height 16
type input "2"
type input "9"
type input "20"
type input "11"
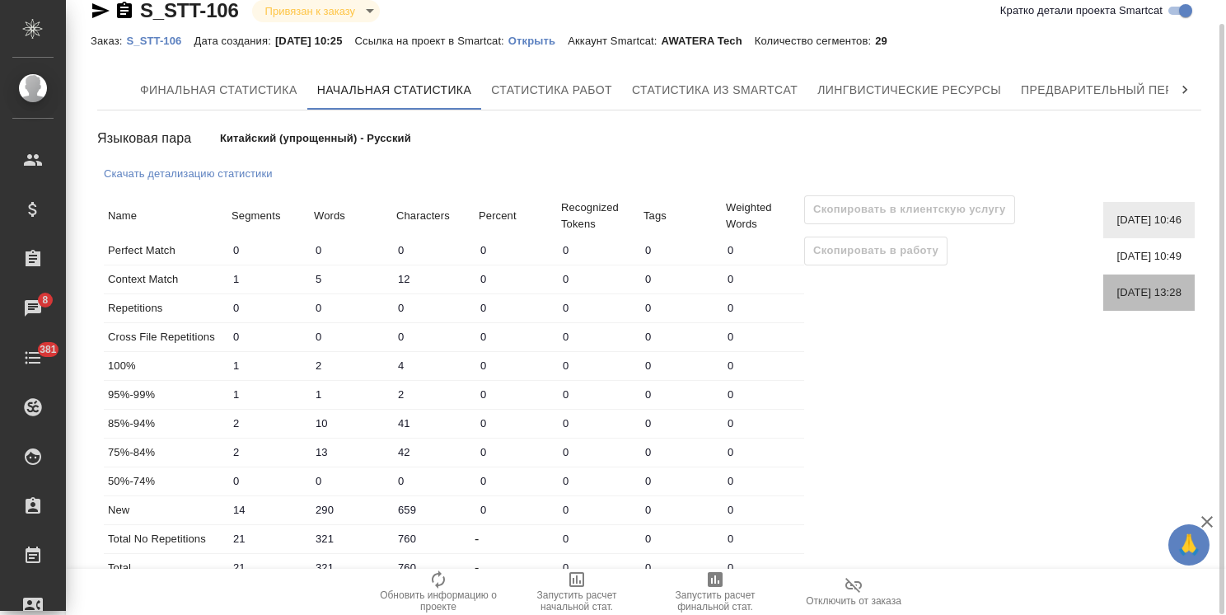
type input "37"
type input "76"
type input "13"
type input "37"
type input "0"
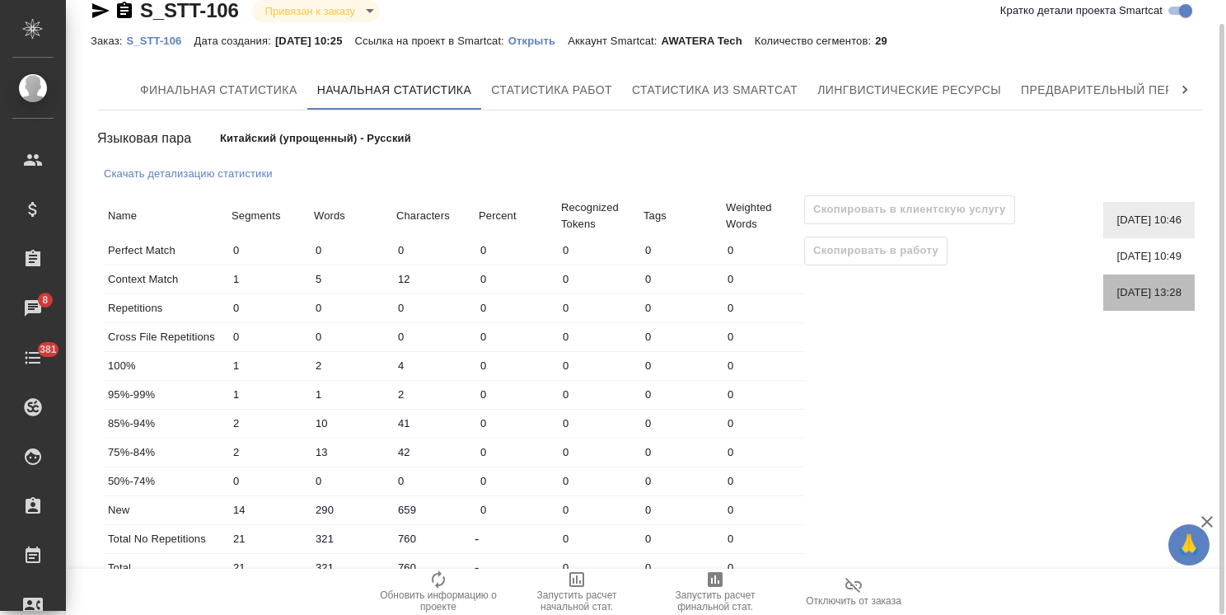
type input "0"
type input "1"
type input "3"
type input "5"
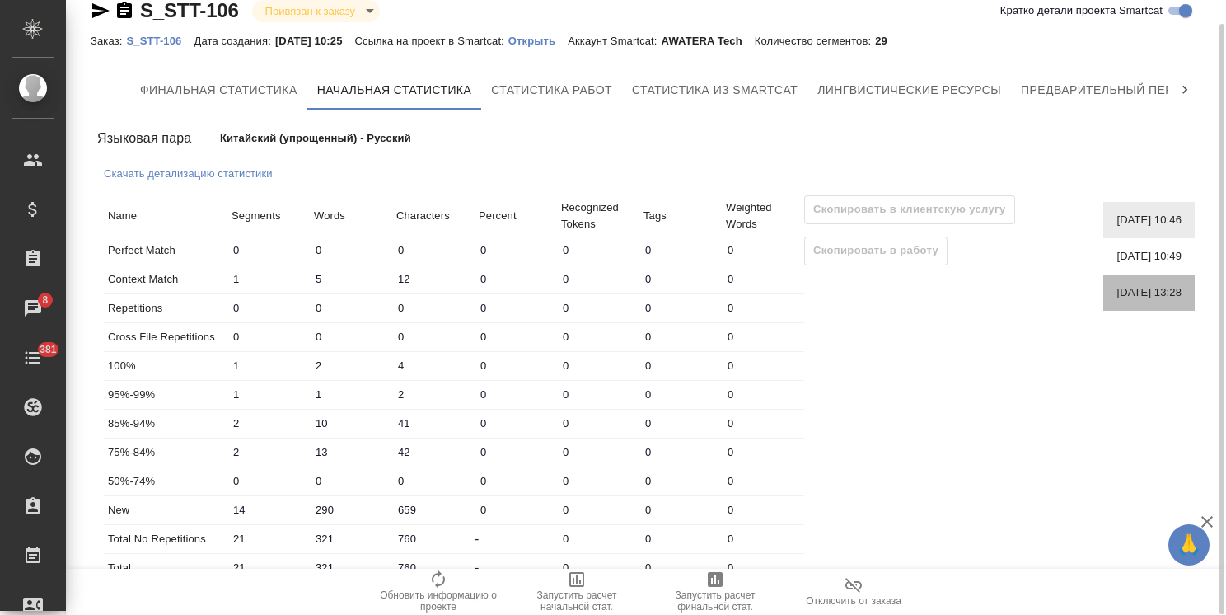
type input "289"
type input "766"
type input "29"
type input "351"
type input "904"
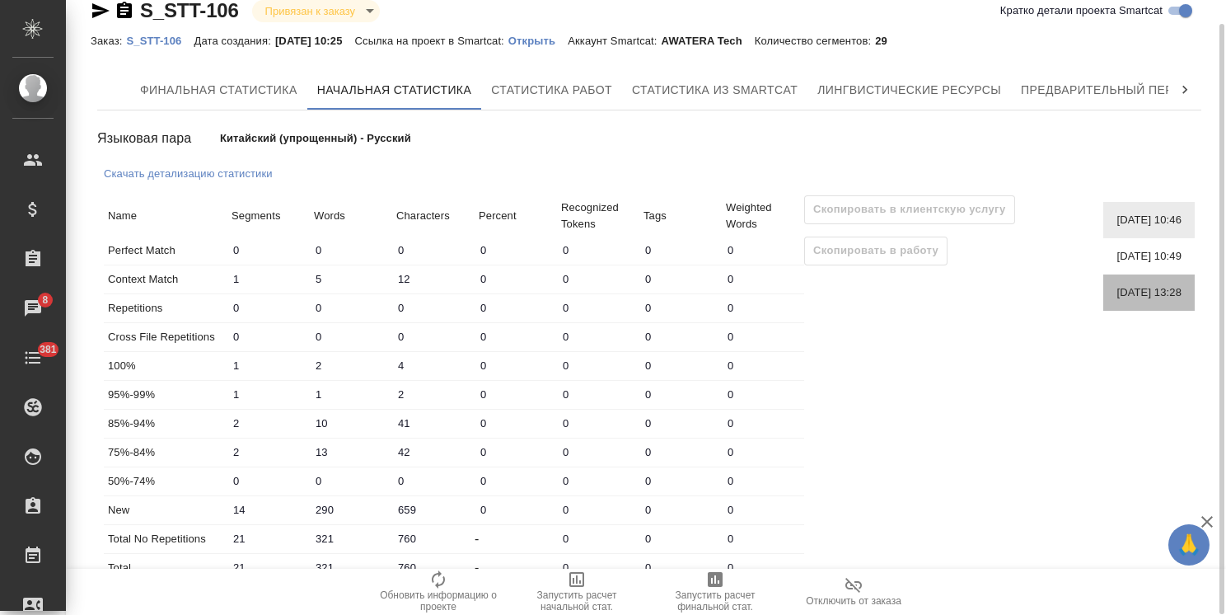
type input "29"
type input "351"
type input "904"
click at [1134, 252] on span "05.09.2025, 10:49" at bounding box center [1148, 256] width 65 height 16
type input "1"
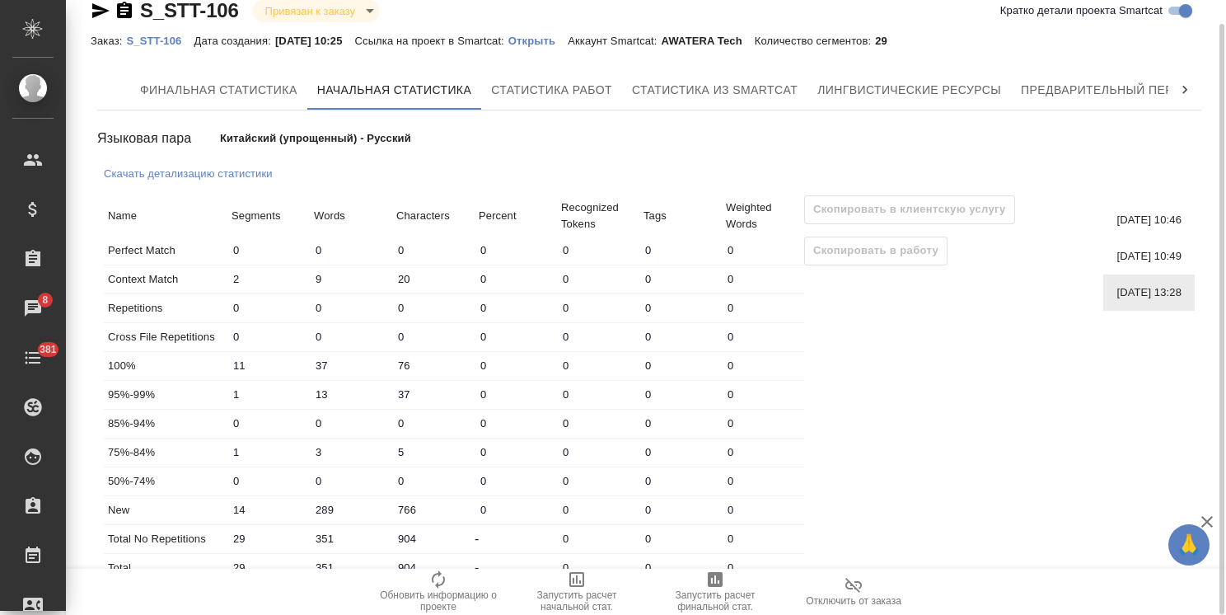
type input "5"
type input "12"
type input "1"
type input "2"
type input "4"
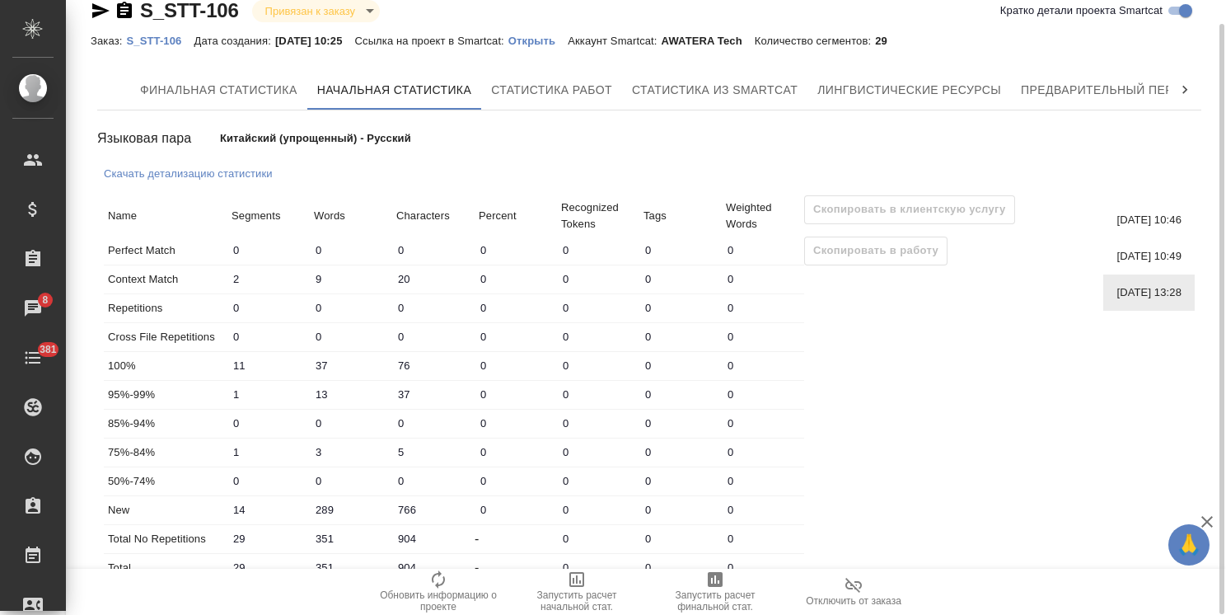
type input "1"
type input "2"
type input "10"
type input "41"
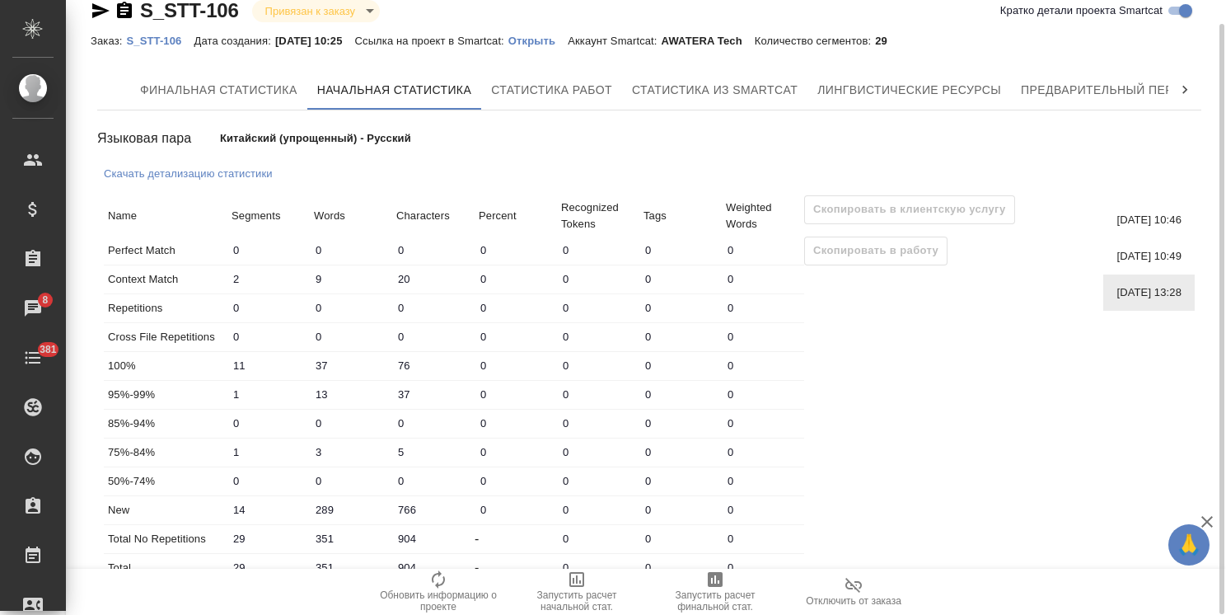
type input "2"
type input "13"
type input "42"
type input "290"
type input "659"
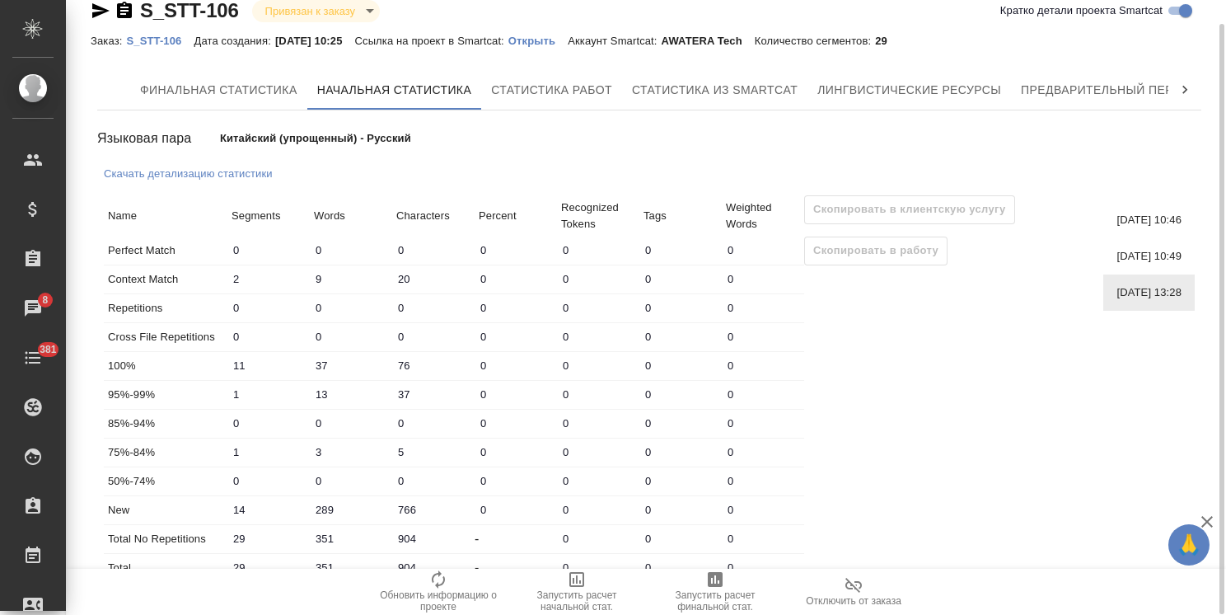
type input "21"
type input "321"
type input "760"
type input "21"
type input "321"
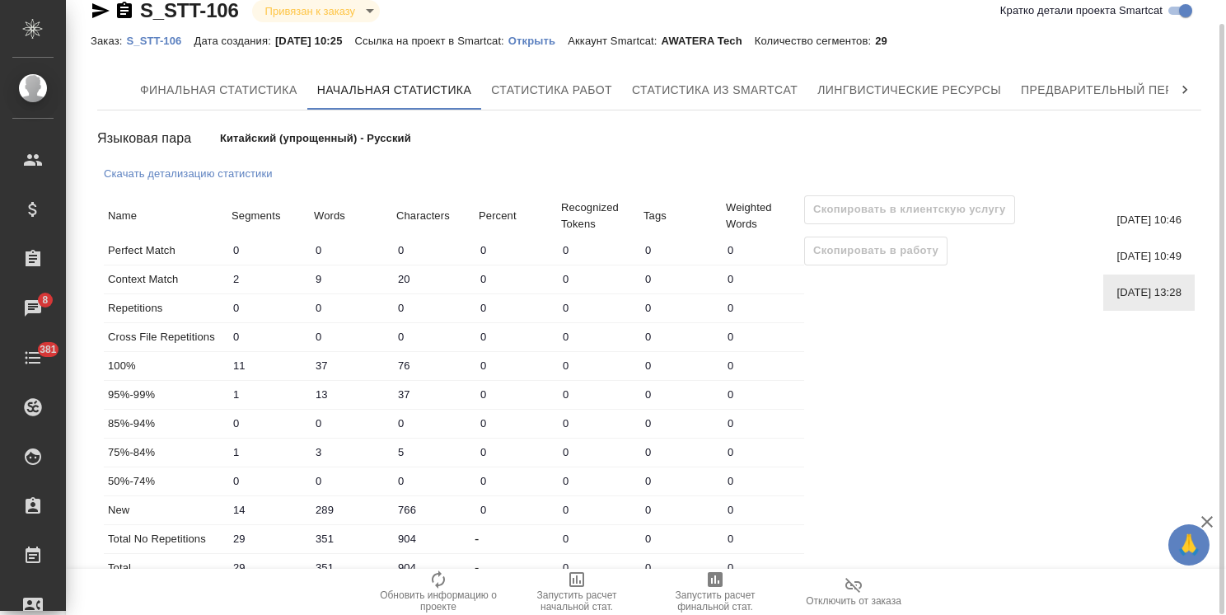
type input "760"
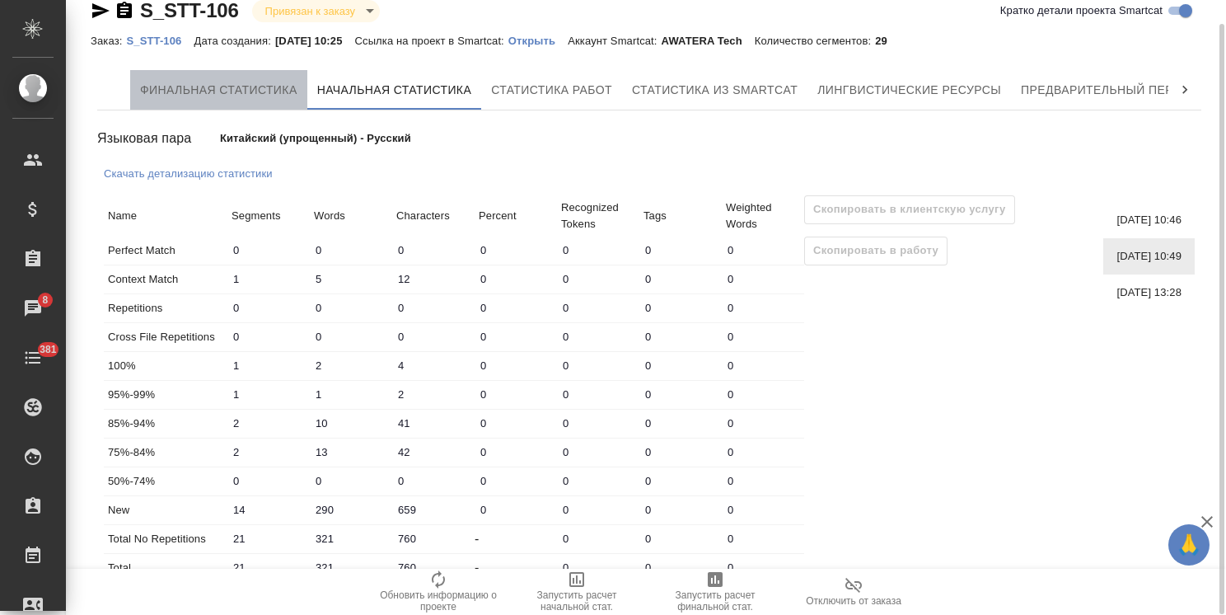
click at [178, 97] on span "Финальная статистика" at bounding box center [218, 90] width 157 height 21
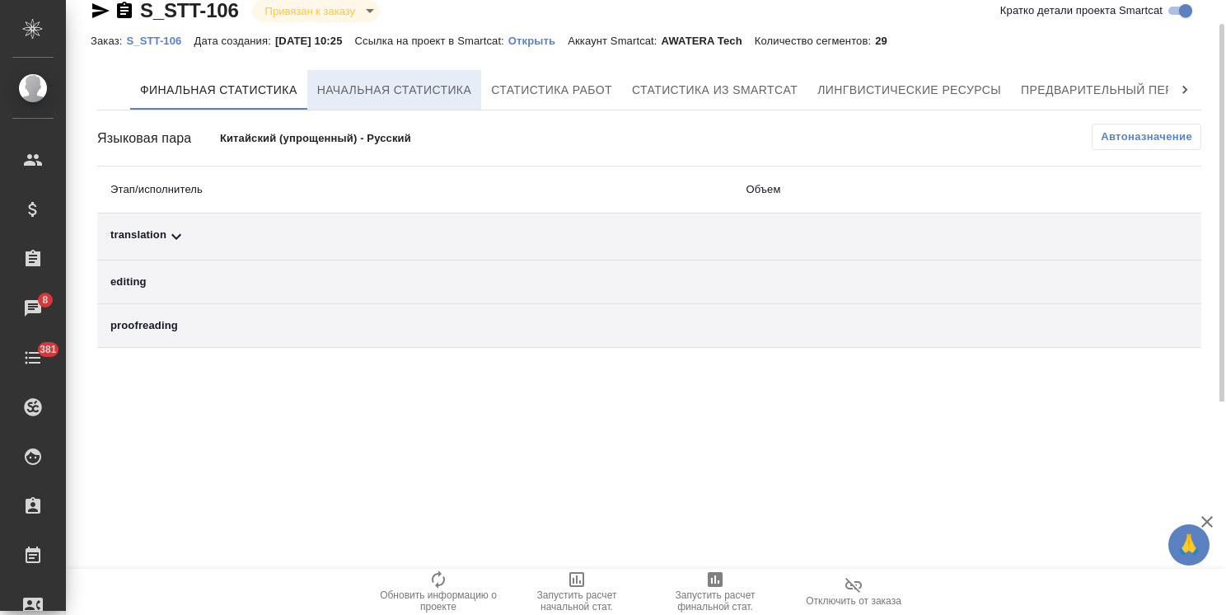
click at [333, 90] on span "Начальная статистика" at bounding box center [394, 90] width 155 height 21
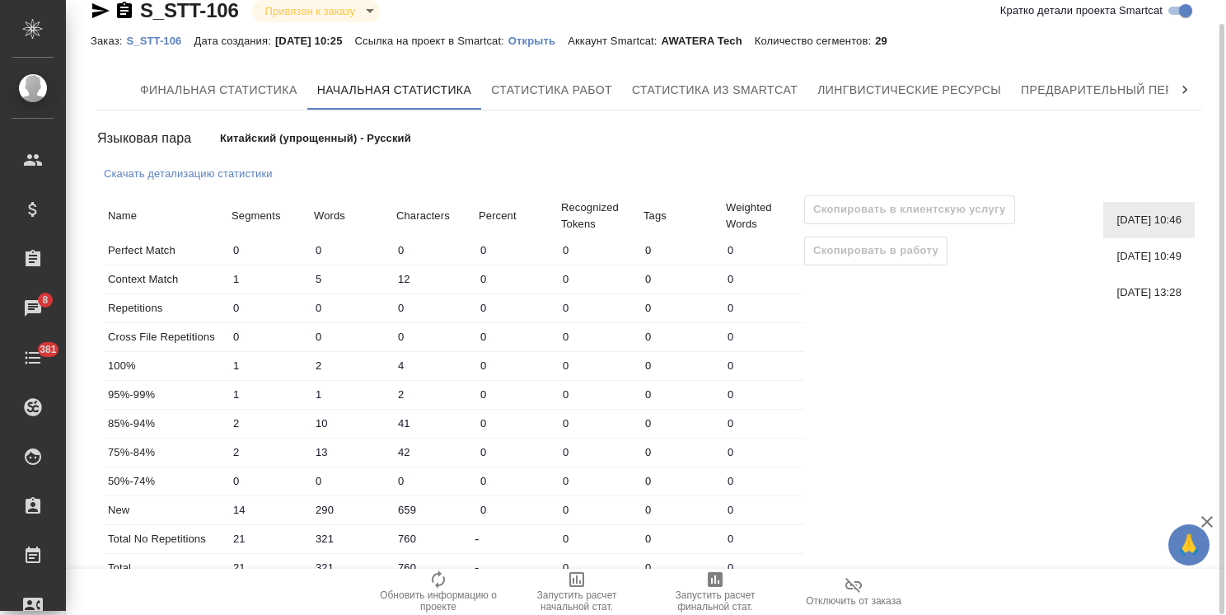
click at [1133, 255] on span "[DATE] 10:49" at bounding box center [1148, 256] width 65 height 16
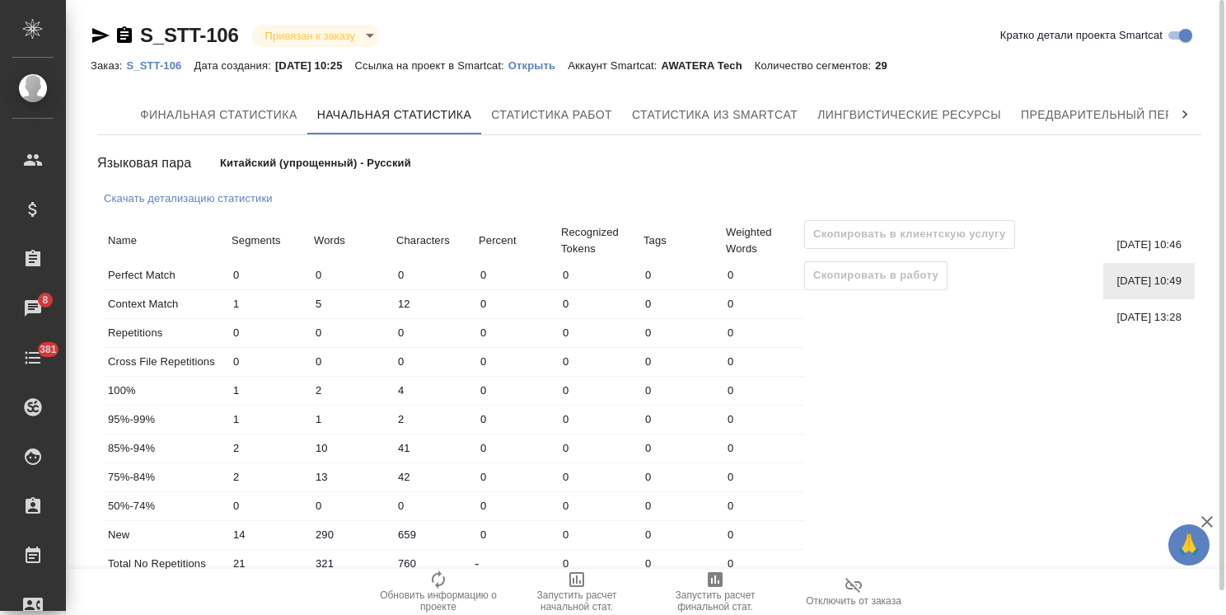
click at [862, 407] on div "Скопировать в клиентскую услугу Скопировать в работу" at bounding box center [909, 413] width 211 height 386
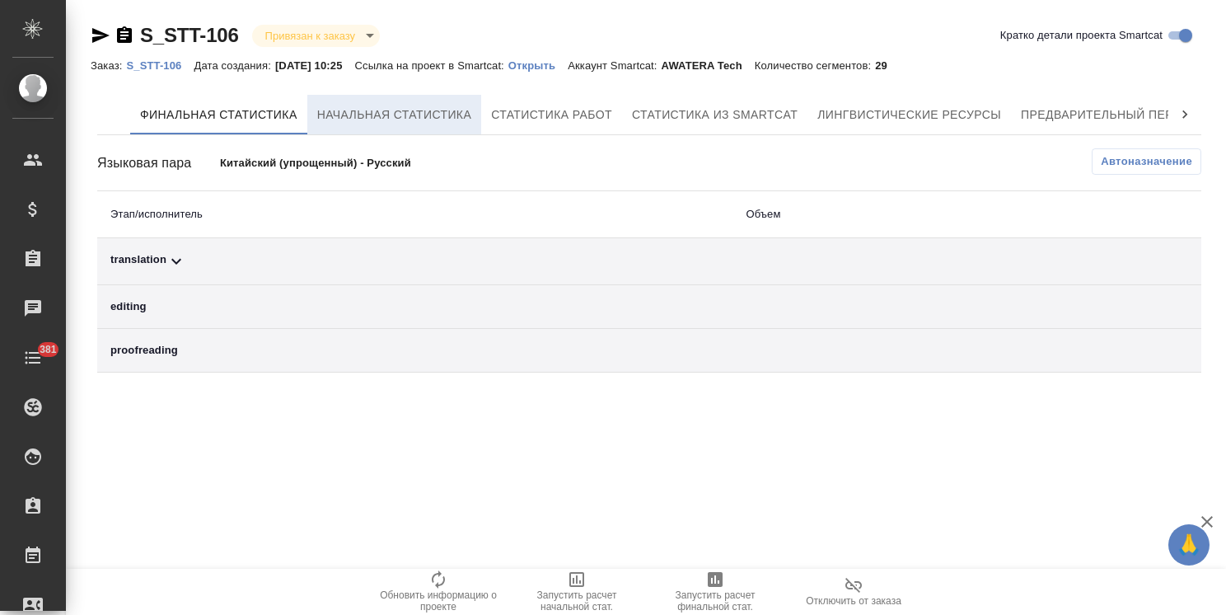
click at [359, 111] on span "Начальная статистика" at bounding box center [394, 115] width 155 height 21
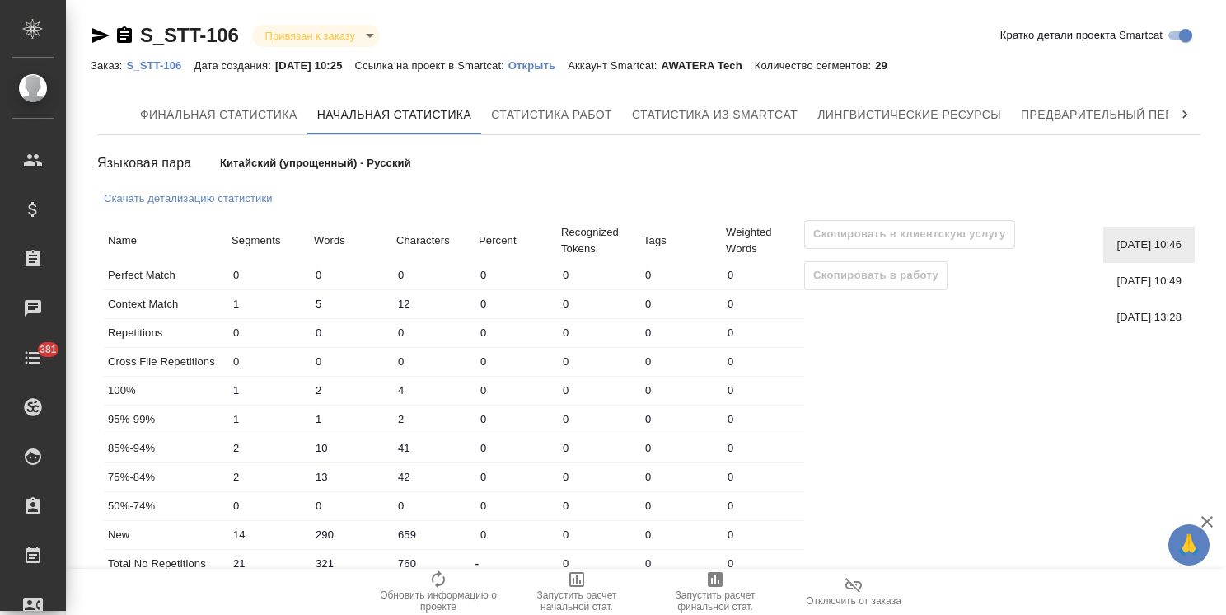
scroll to position [25, 0]
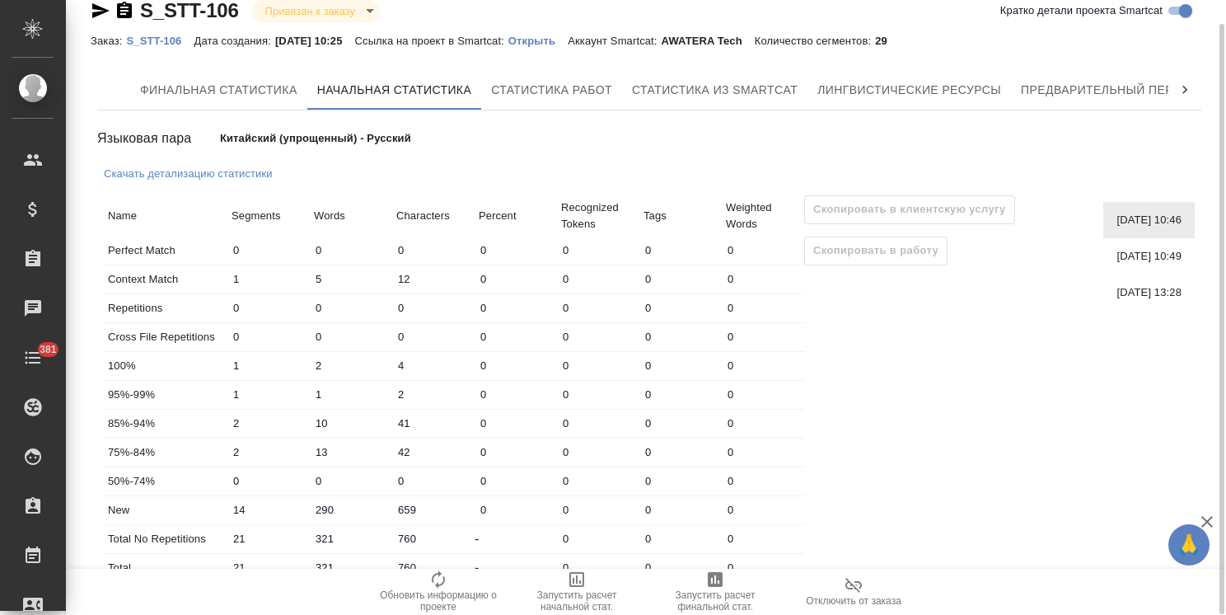
click at [1150, 254] on span "05.09.2025, 10:49" at bounding box center [1148, 256] width 65 height 16
click at [1133, 302] on div "05.09.2025, 13:28" at bounding box center [1148, 292] width 91 height 36
type input "2"
type input "9"
type input "20"
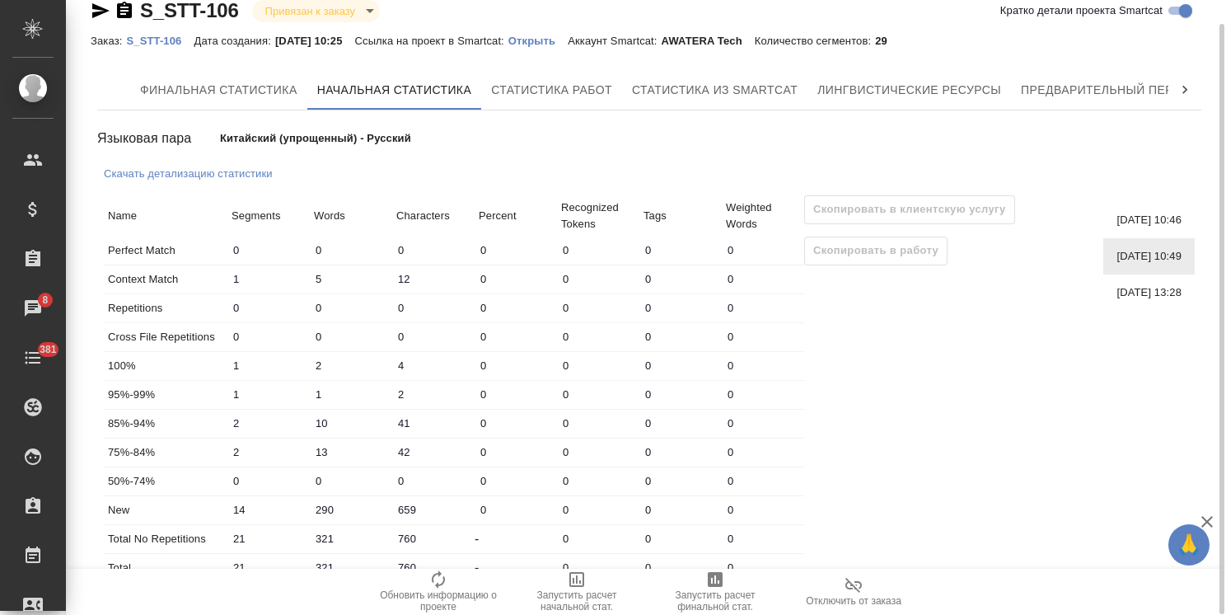
type input "11"
type input "37"
type input "76"
type input "13"
type input "37"
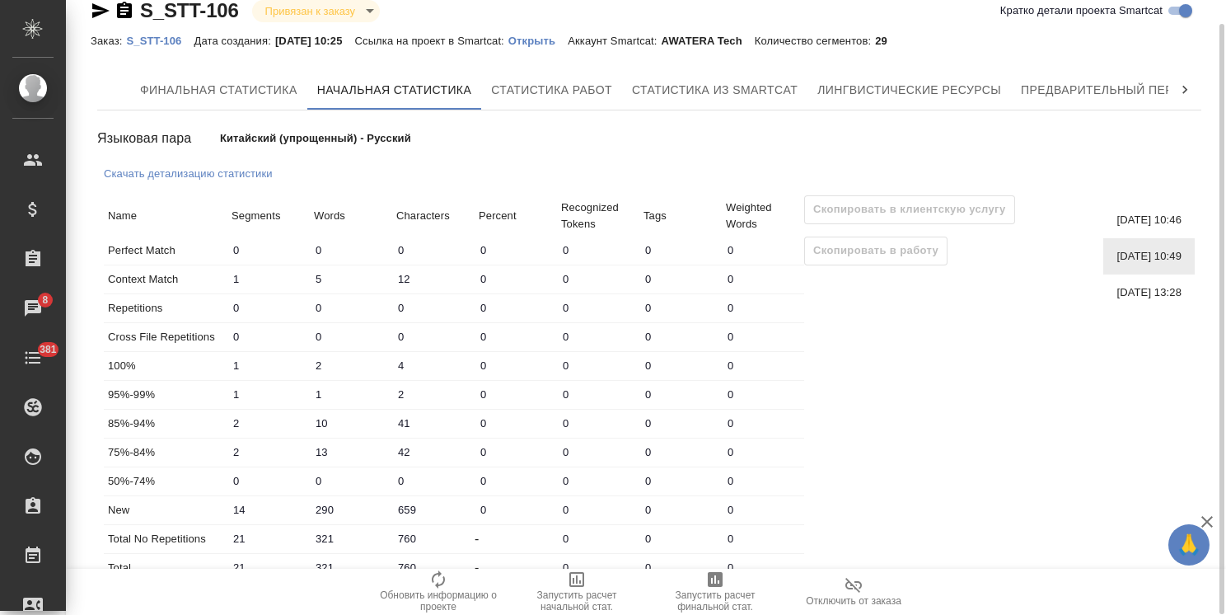
type input "0"
type input "1"
type input "3"
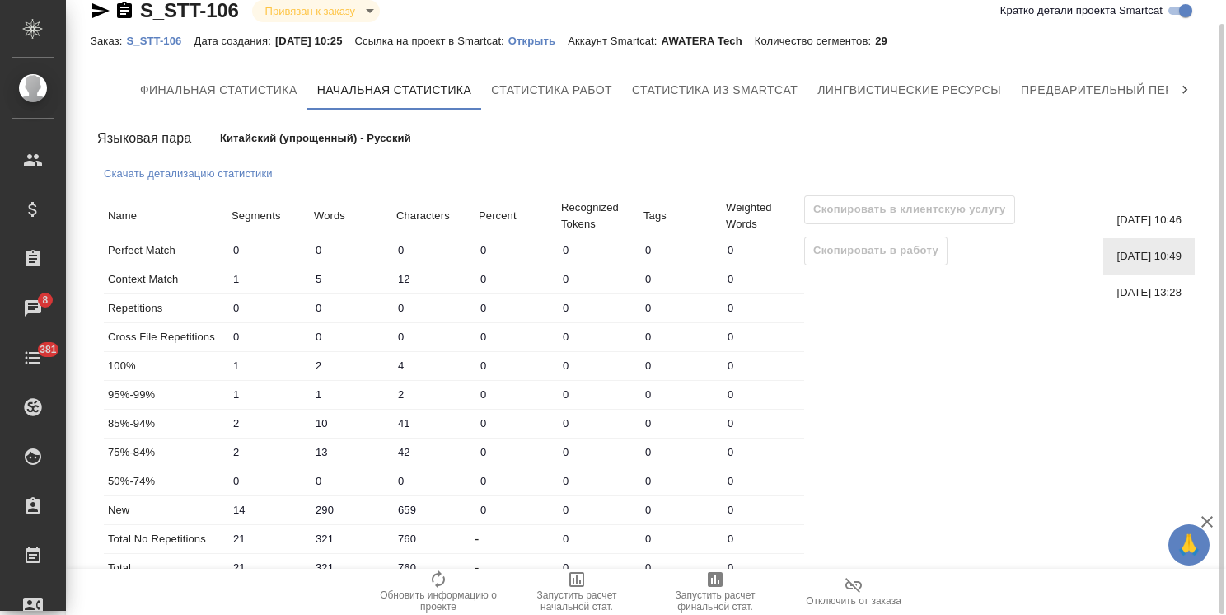
type input "5"
type input "289"
type input "766"
type input "29"
type input "351"
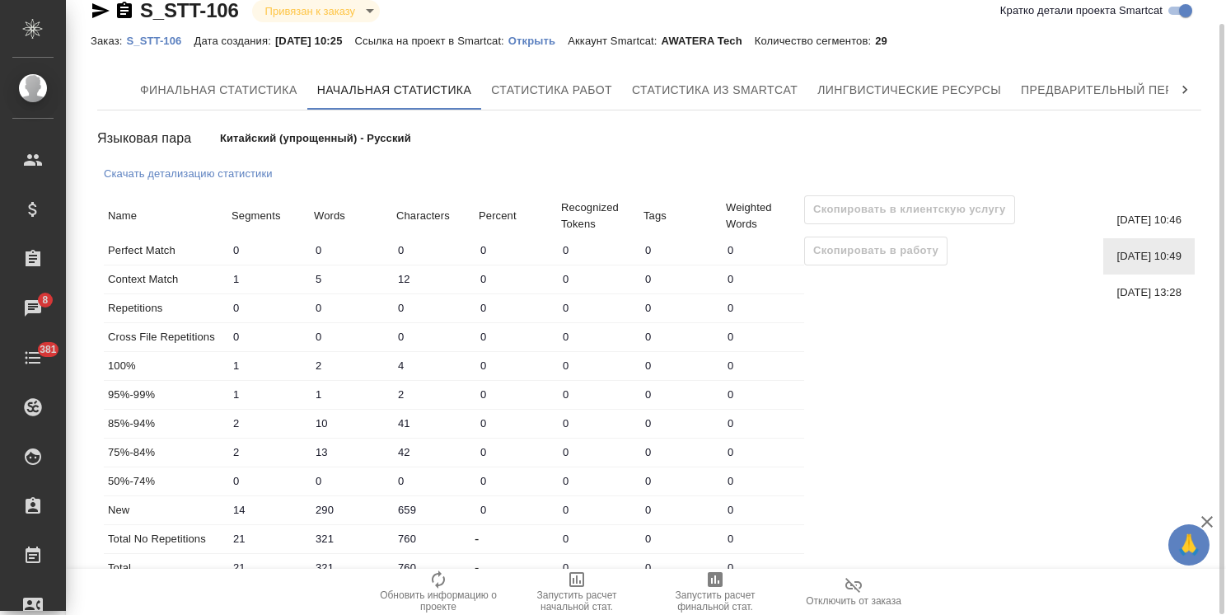
type input "904"
type input "29"
type input "351"
type input "904"
click at [1151, 255] on span "[DATE] 10:49" at bounding box center [1148, 256] width 65 height 16
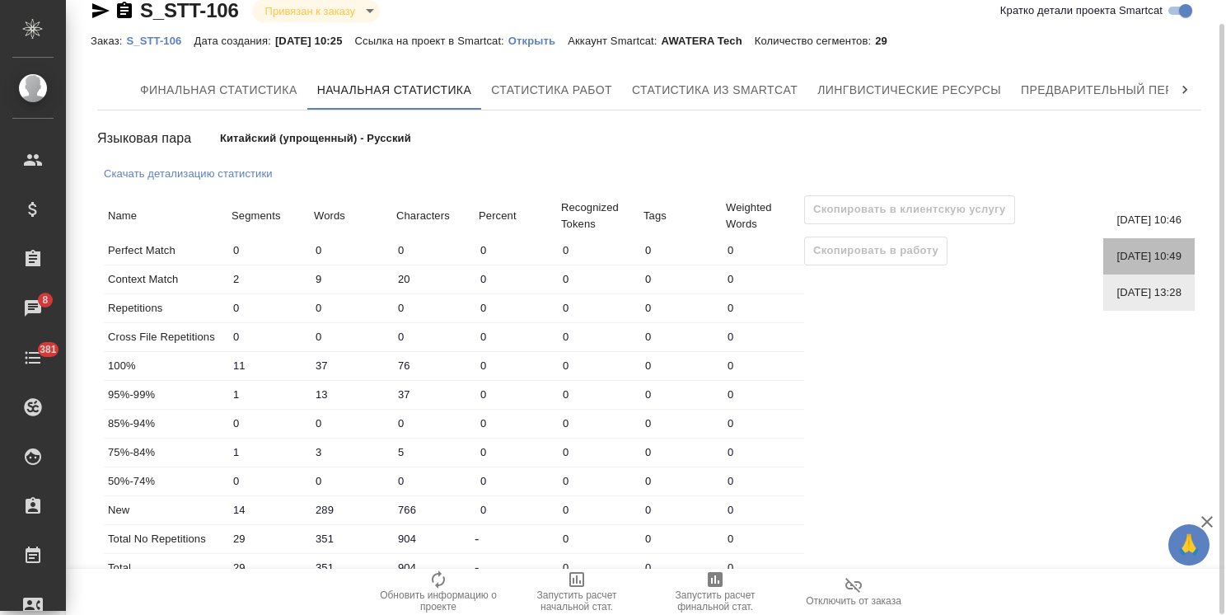
type input "1"
type input "5"
type input "12"
type input "1"
type input "2"
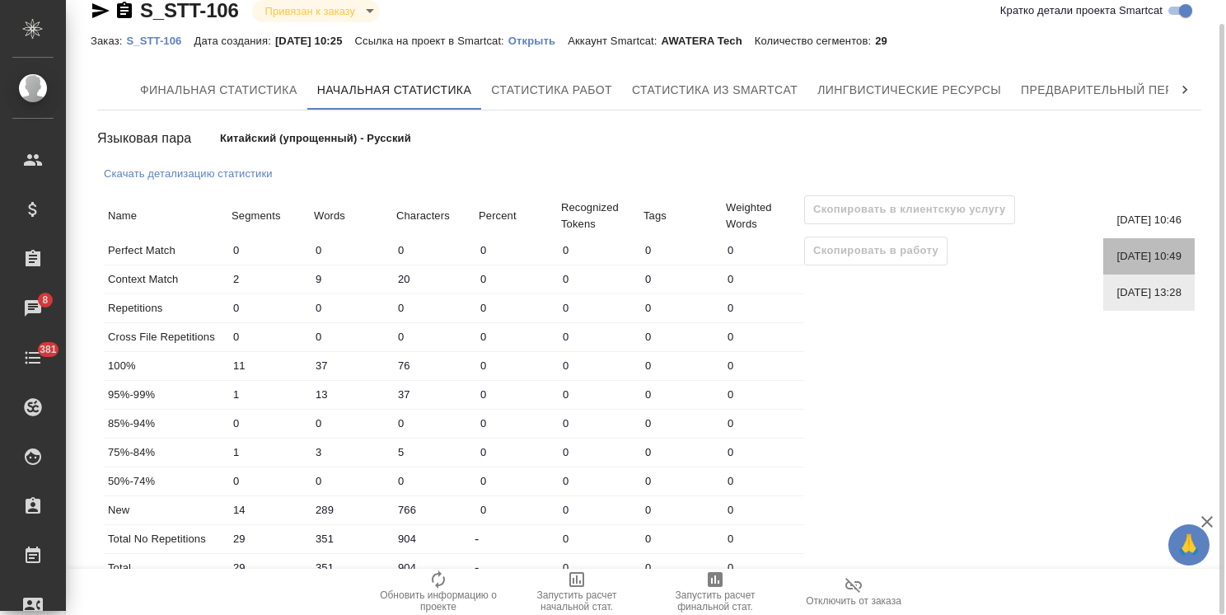
type input "4"
type input "1"
type input "2"
type input "10"
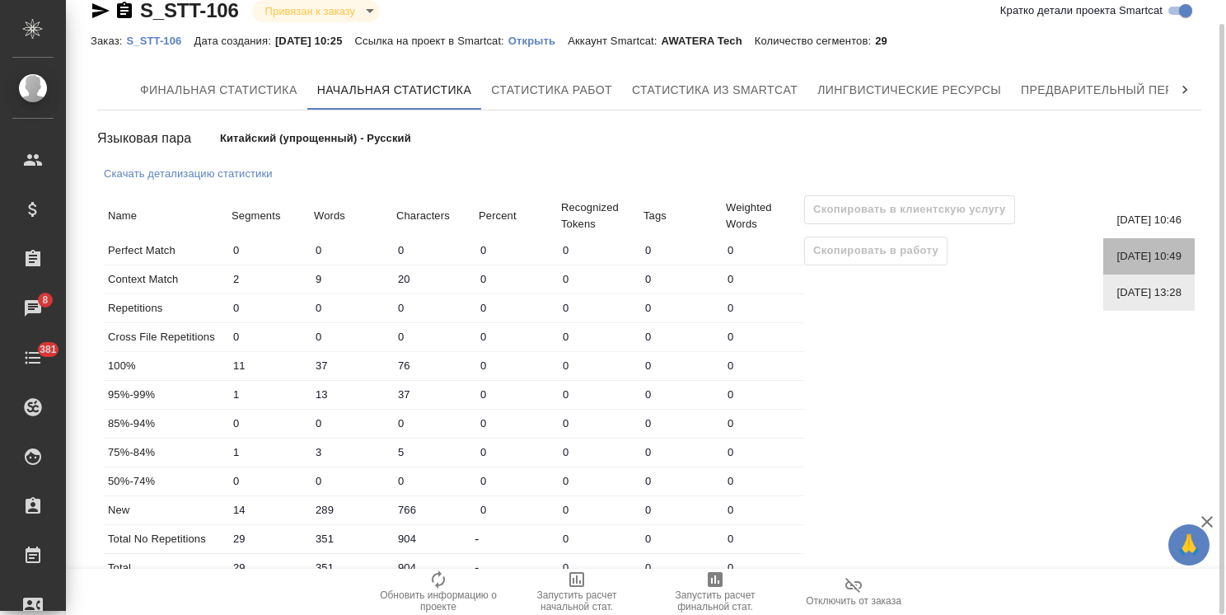
type input "41"
type input "2"
type input "13"
type input "42"
type input "290"
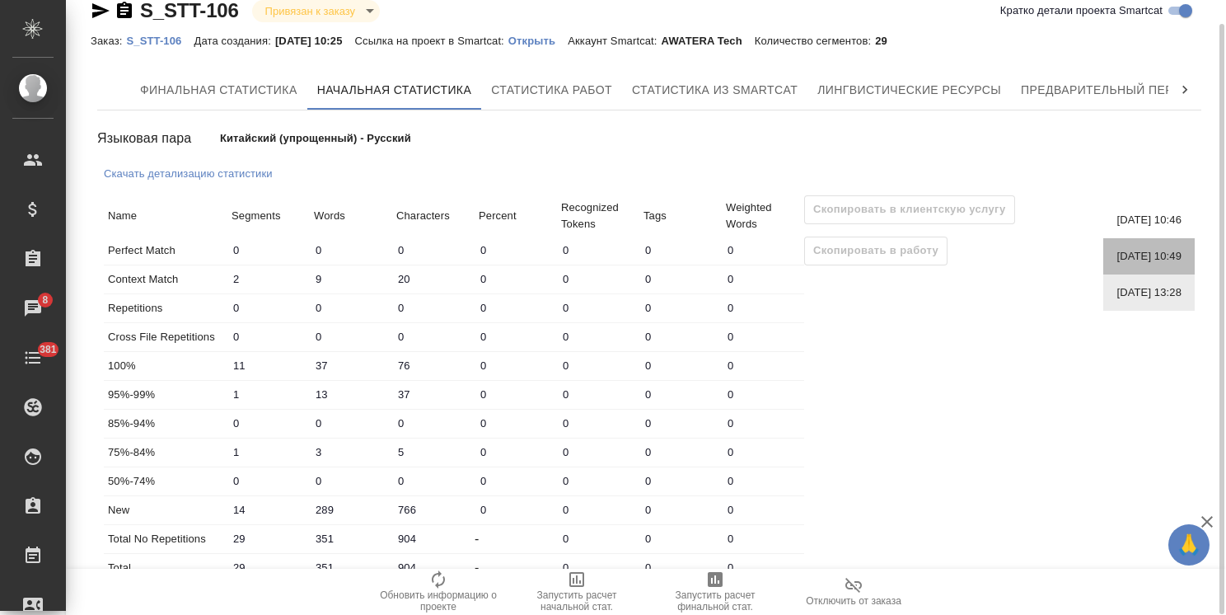
type input "659"
type input "21"
type input "321"
type input "760"
type input "21"
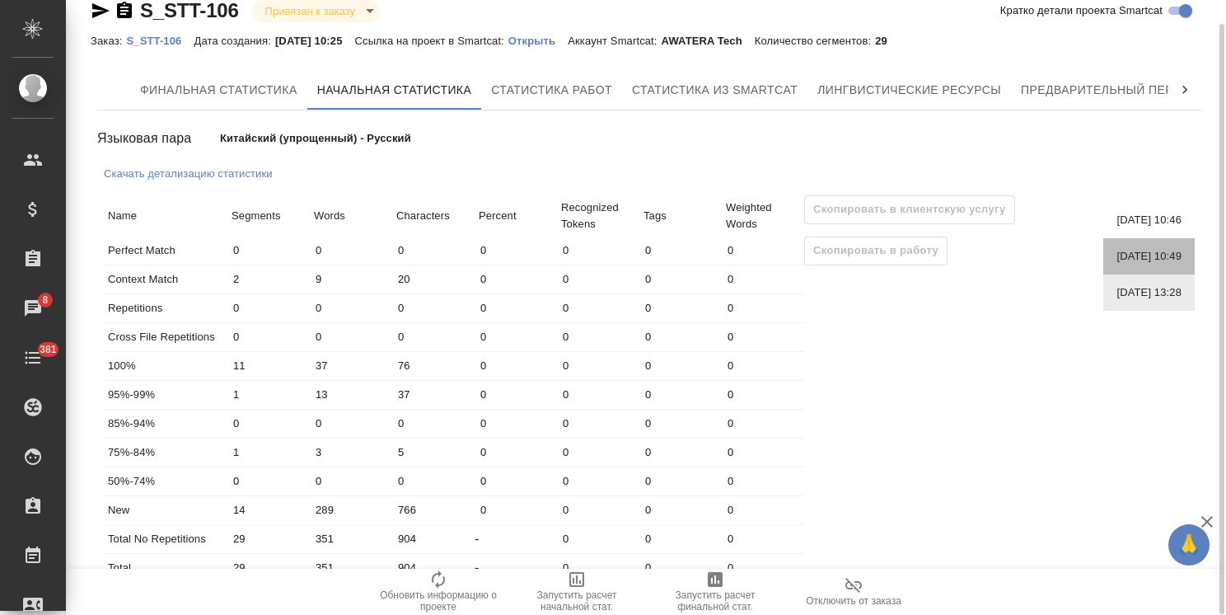
type input "321"
type input "760"
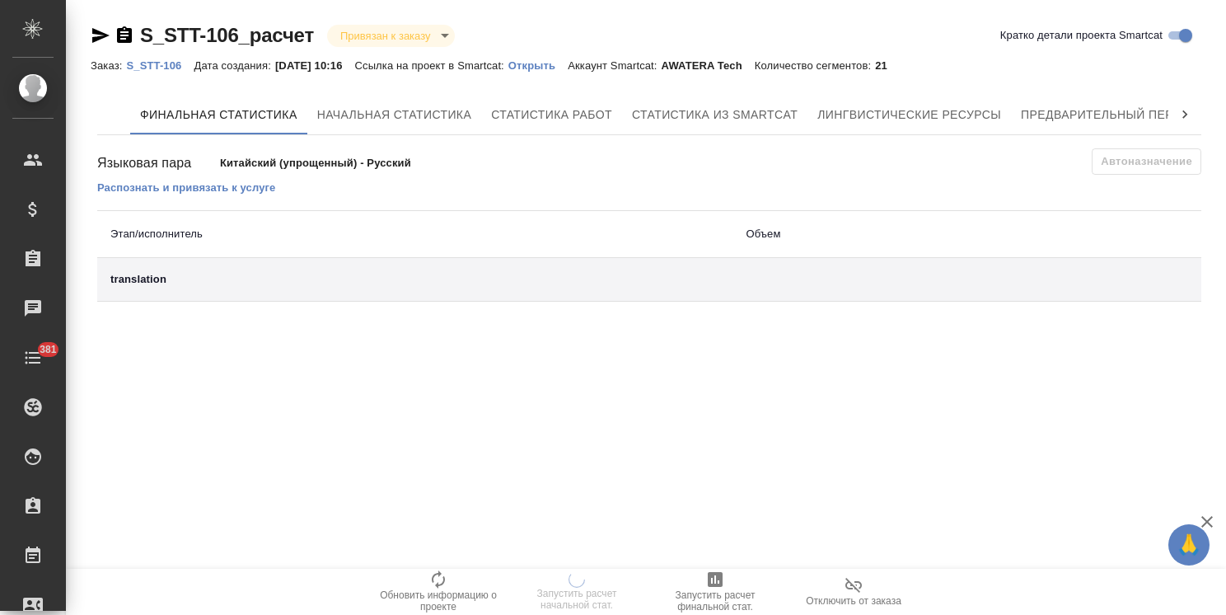
click at [830, 590] on span "Отключить от заказа" at bounding box center [853, 590] width 119 height 31
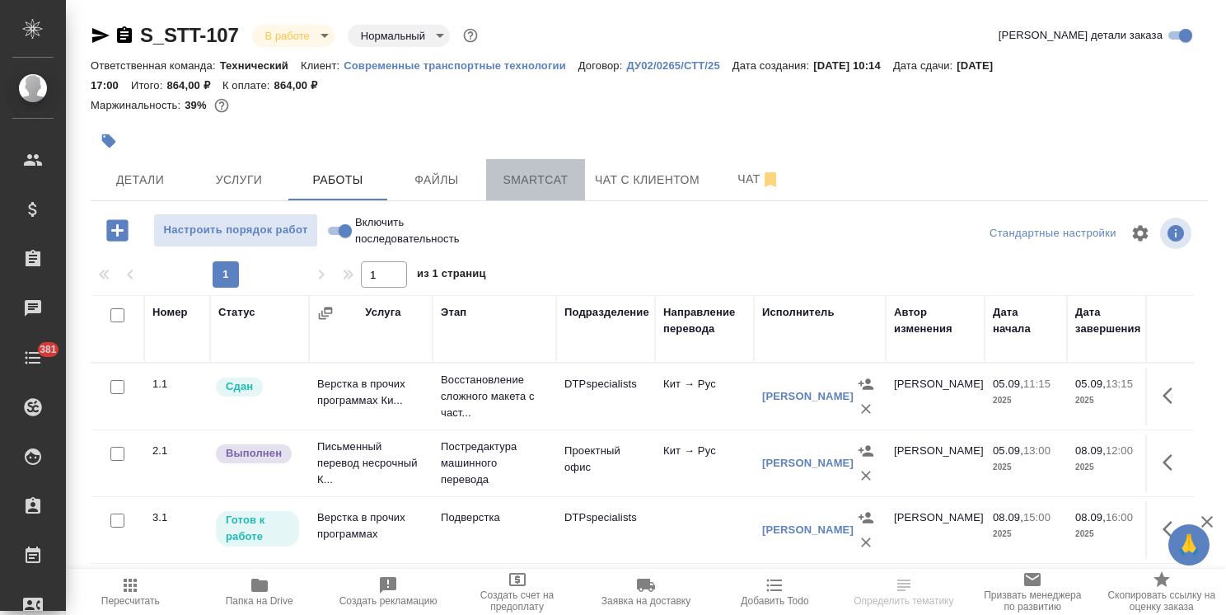
click at [527, 176] on span "Smartcat" at bounding box center [535, 180] width 79 height 21
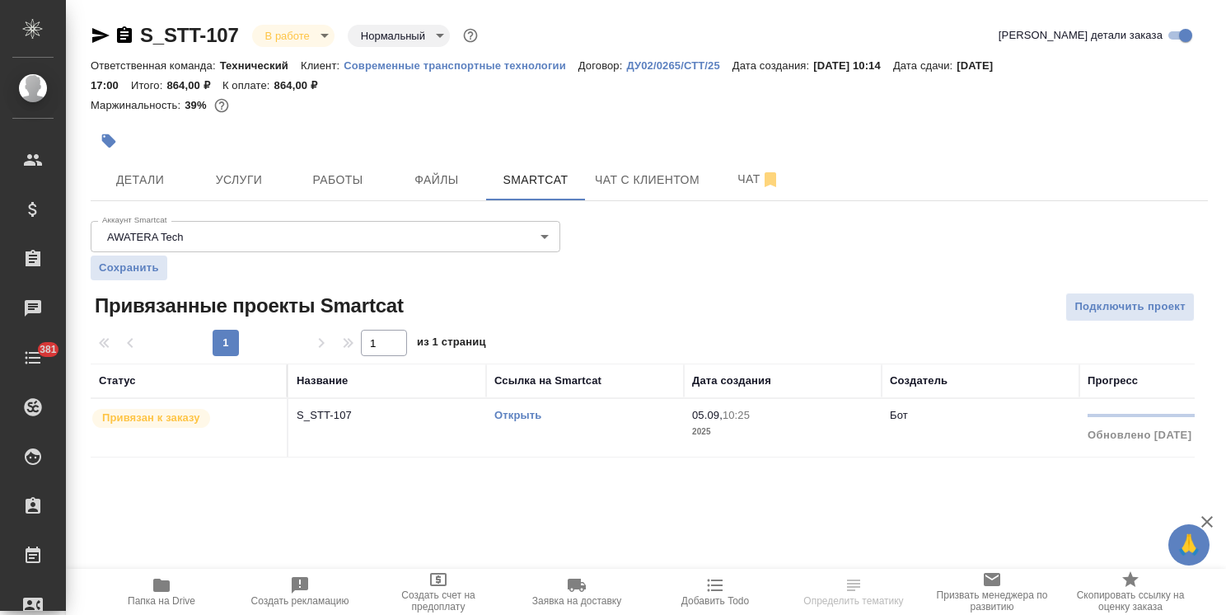
click at [208, 408] on div "Привязан к заказу" at bounding box center [185, 418] width 188 height 22
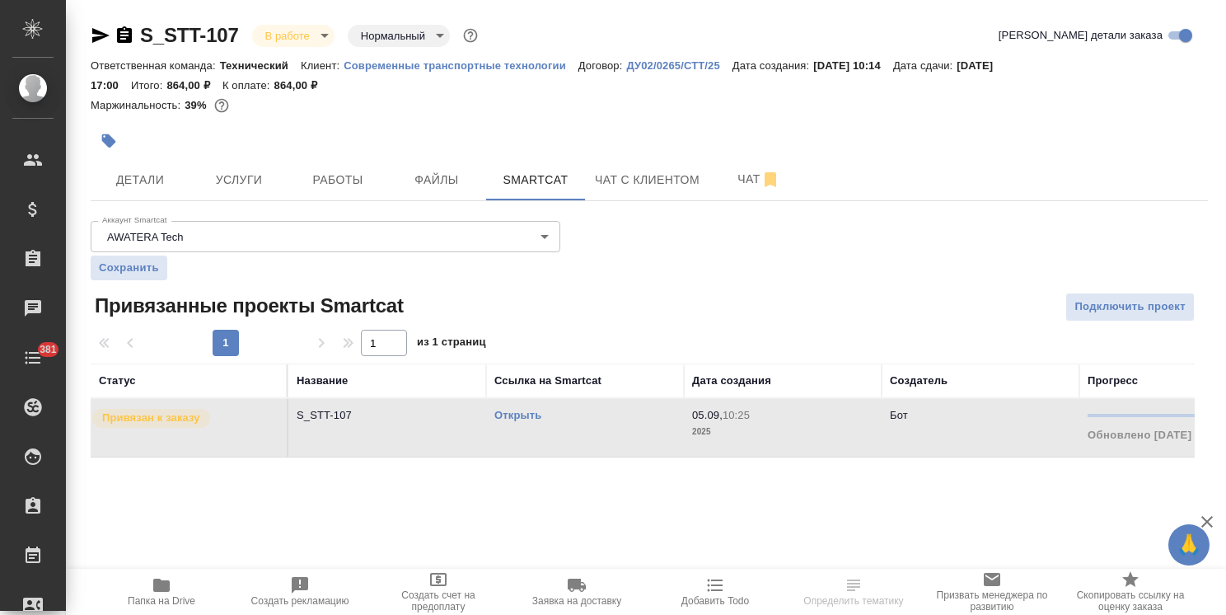
click at [208, 408] on div "Привязан к заказу" at bounding box center [185, 418] width 188 height 22
click at [211, 404] on td "Привязан к заказу" at bounding box center [190, 428] width 198 height 58
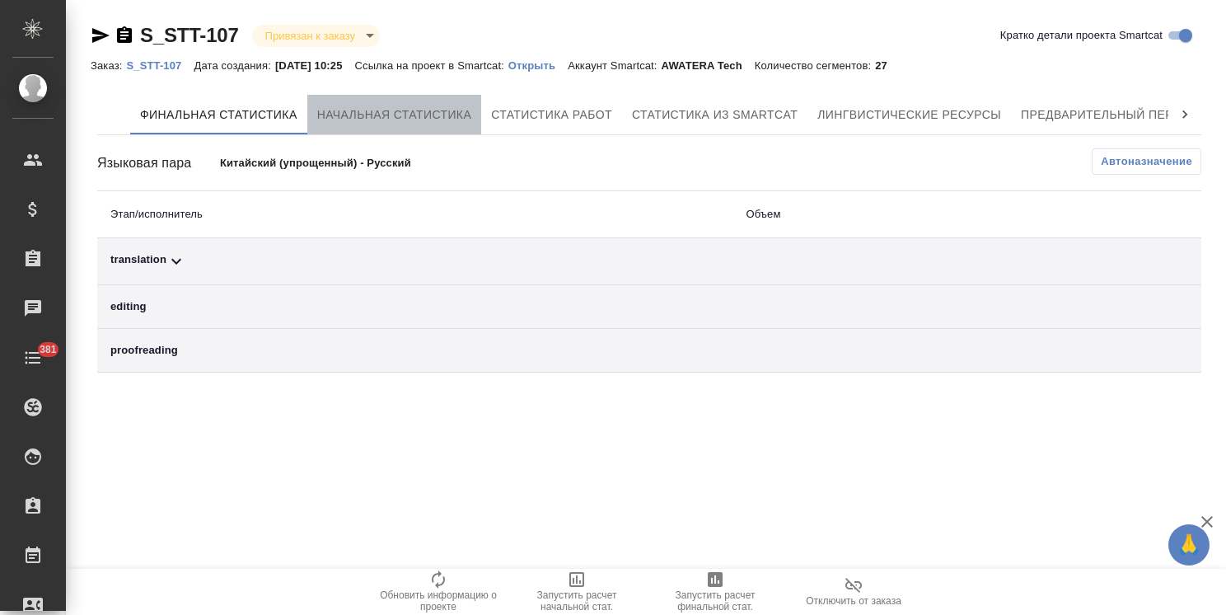
click at [348, 101] on button "Начальная статистика" at bounding box center [394, 115] width 175 height 40
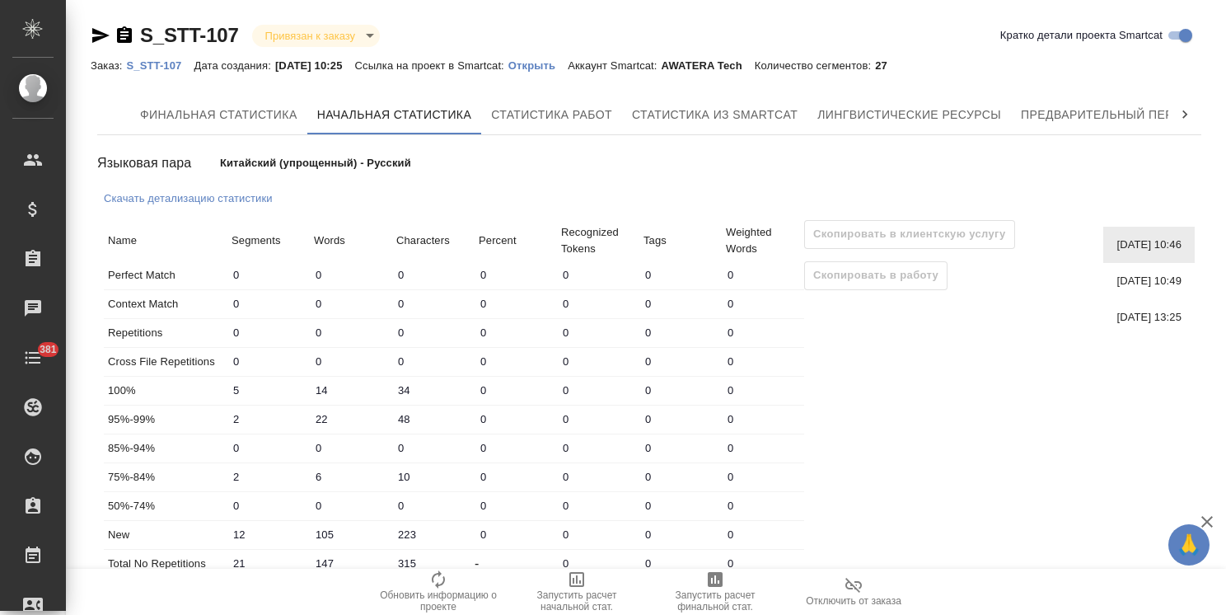
scroll to position [25, 0]
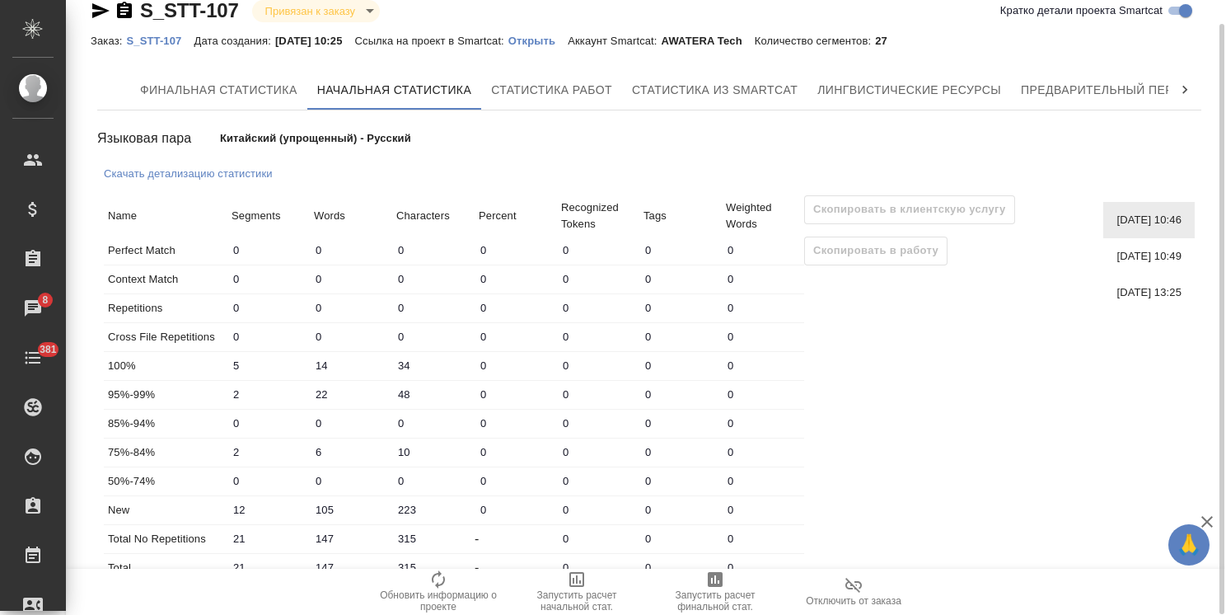
click at [1155, 264] on div "[DATE] 10:49" at bounding box center [1148, 256] width 91 height 36
click at [1136, 292] on span "[DATE] 13:25" at bounding box center [1148, 292] width 65 height 16
type input "2"
type input "9"
type input "20"
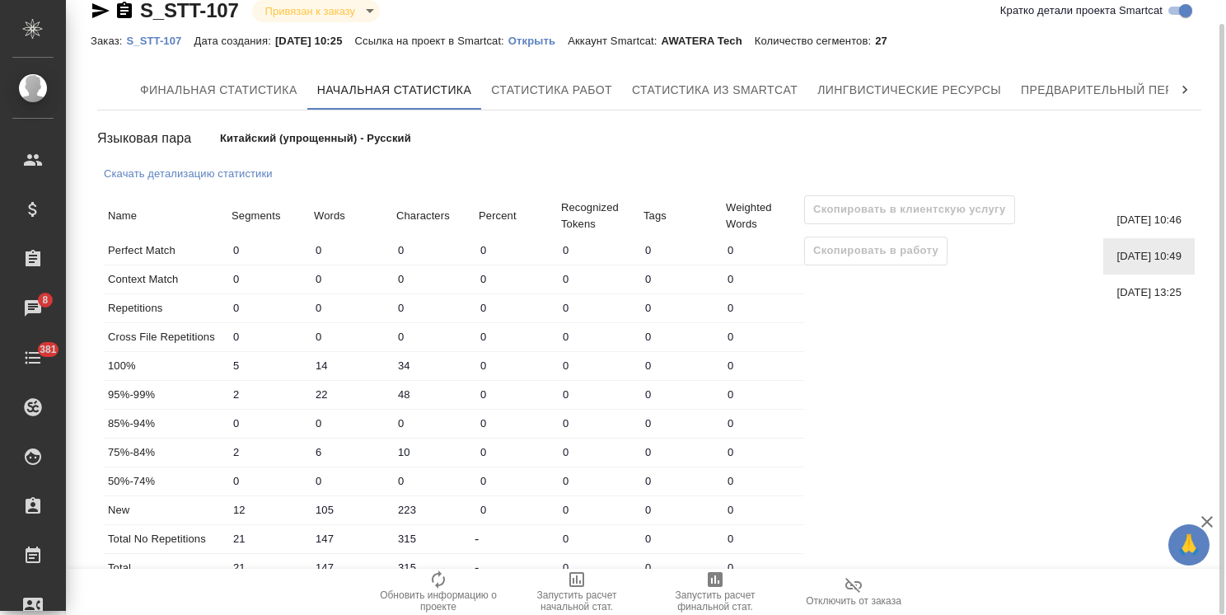
type input "10"
type input "22"
type input "47"
type input "3"
type input "31"
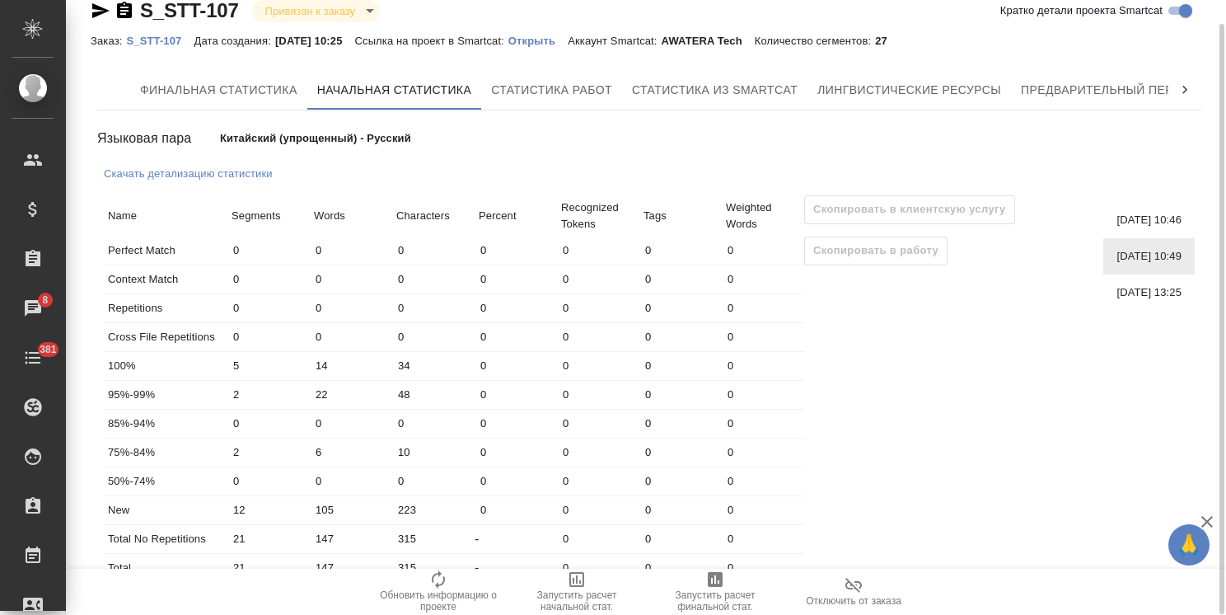
type input "95"
type input "16"
type input "33"
type input "10"
type input "103"
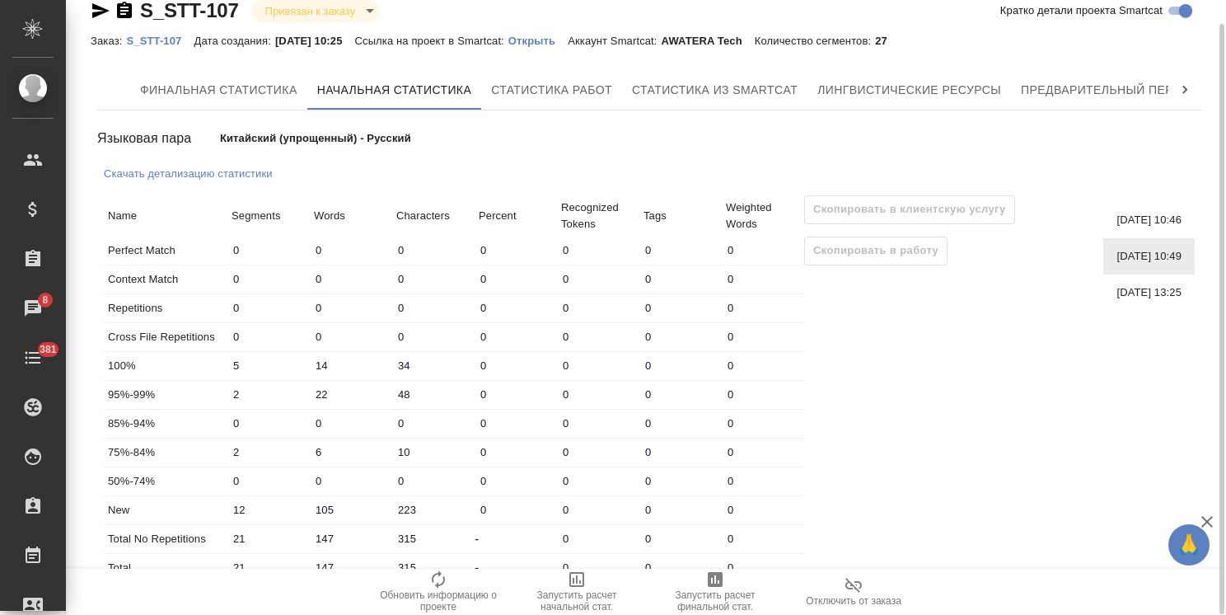
type input "222"
type input "27"
type input "181"
type input "417"
type input "27"
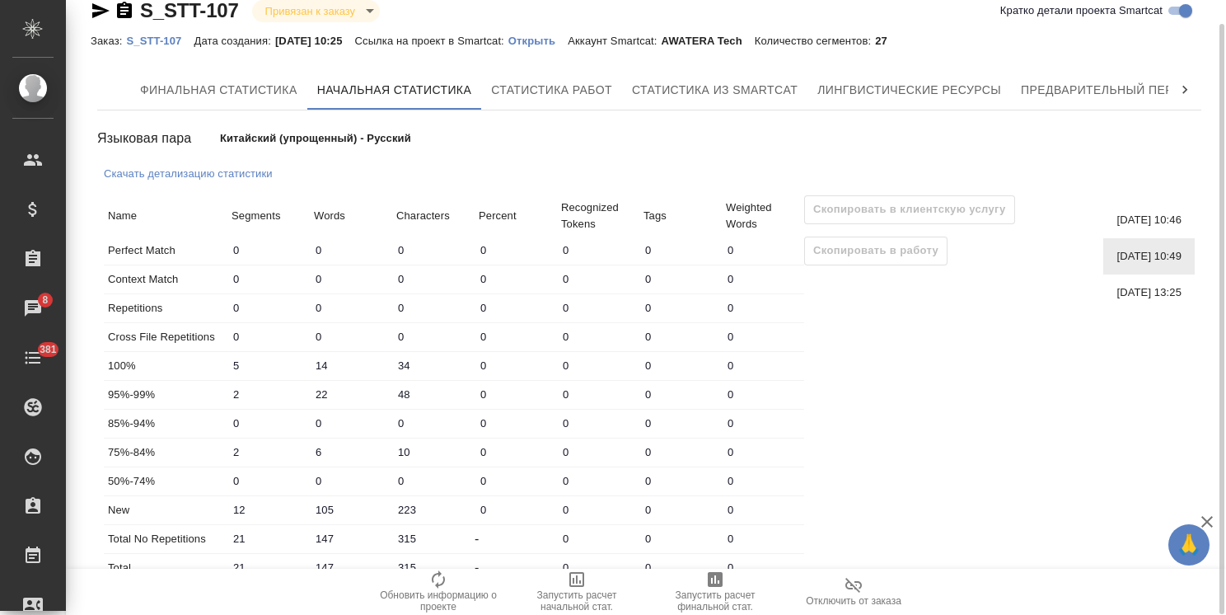
type input "181"
type input "417"
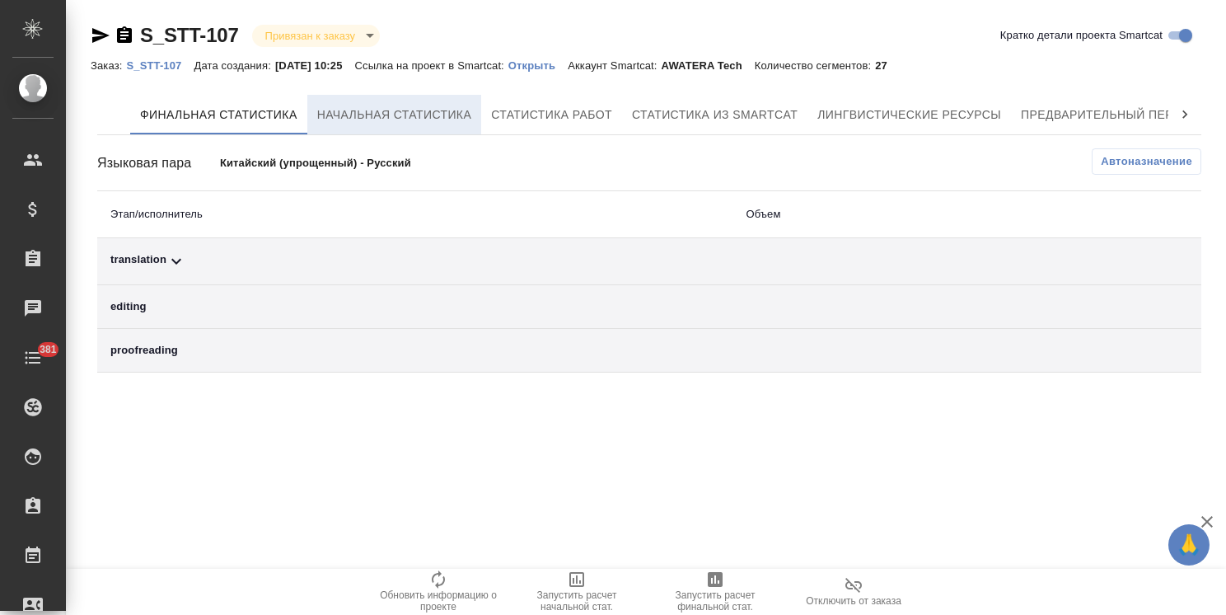
click at [401, 124] on span "Начальная статистика" at bounding box center [394, 115] width 155 height 21
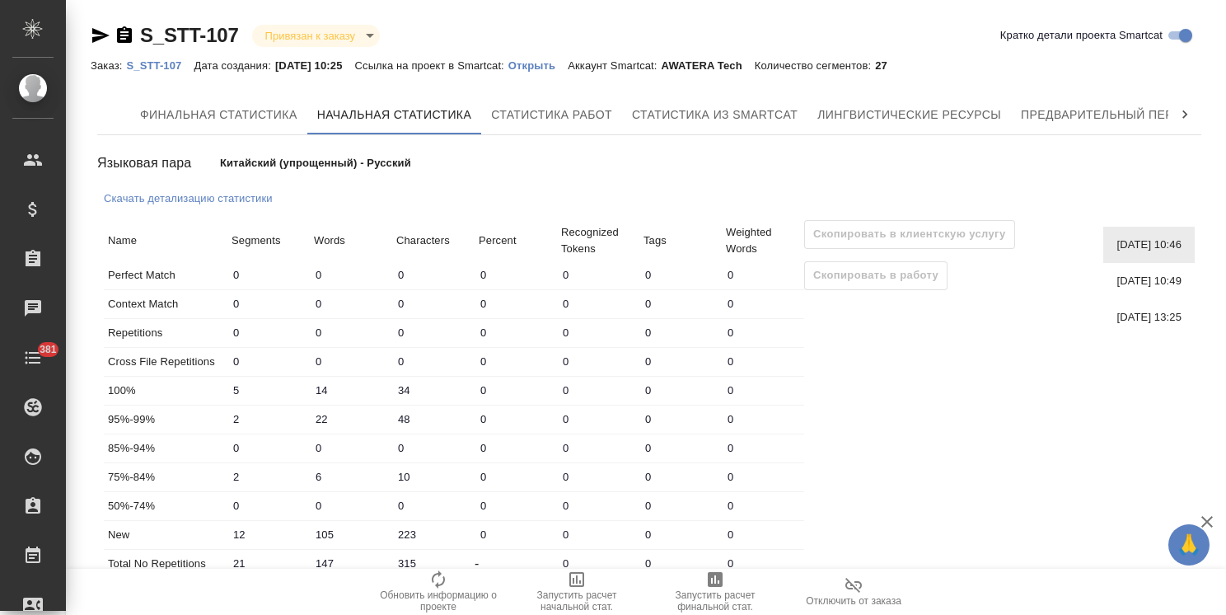
click at [1133, 322] on span "[DATE] 13:25" at bounding box center [1148, 317] width 65 height 16
type input "2"
type input "9"
type input "20"
type input "10"
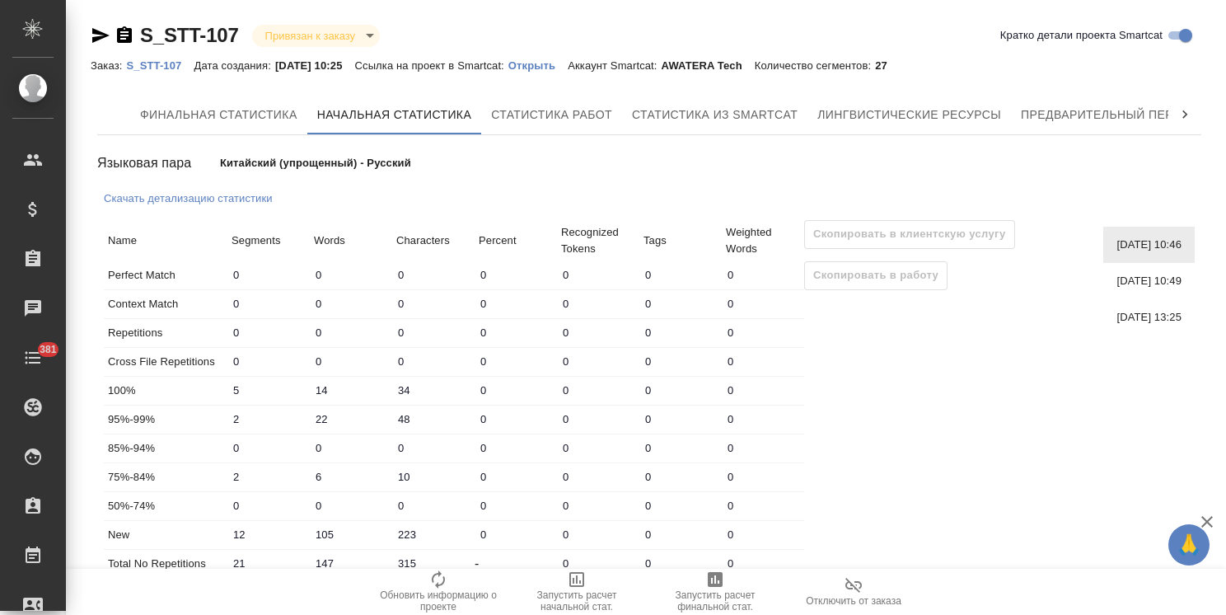
type input "22"
type input "47"
type input "3"
type input "31"
type input "95"
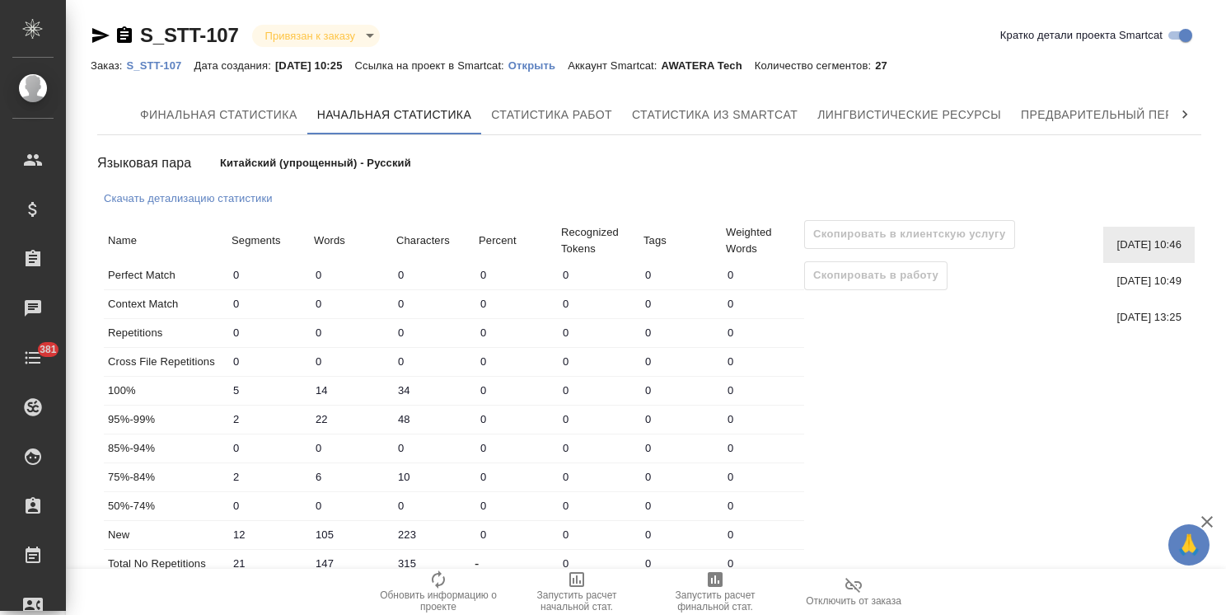
type input "16"
type input "33"
type input "10"
type input "103"
type input "222"
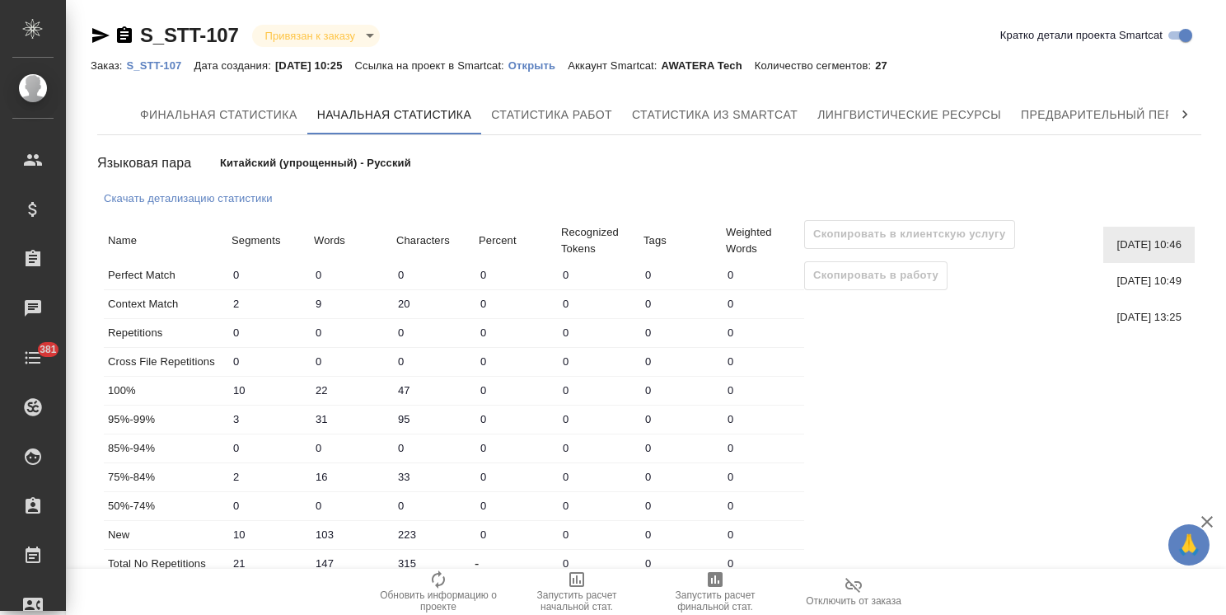
type input "27"
type input "181"
type input "417"
type input "27"
type input "181"
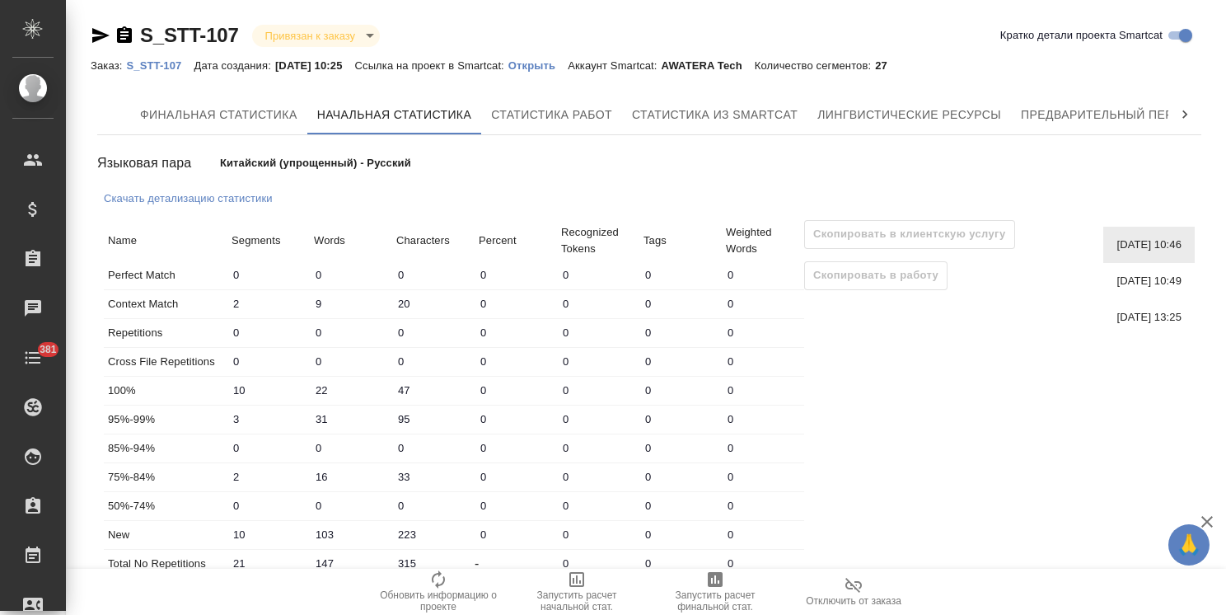
type input "417"
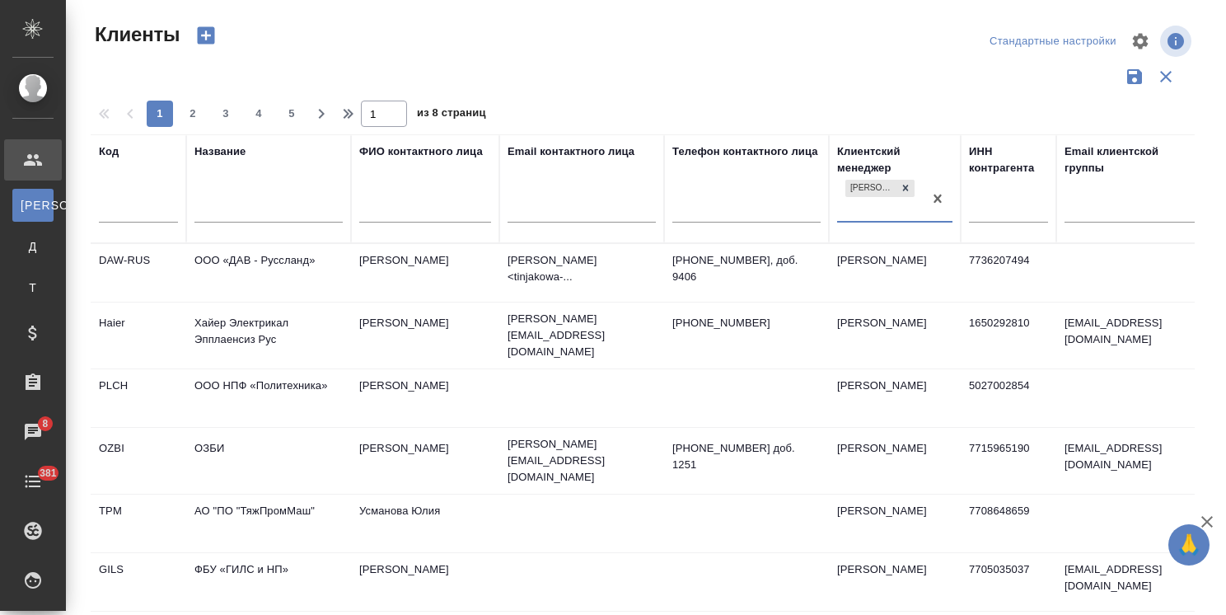
select select "RU"
click at [278, 205] on input "text" at bounding box center [268, 211] width 148 height 21
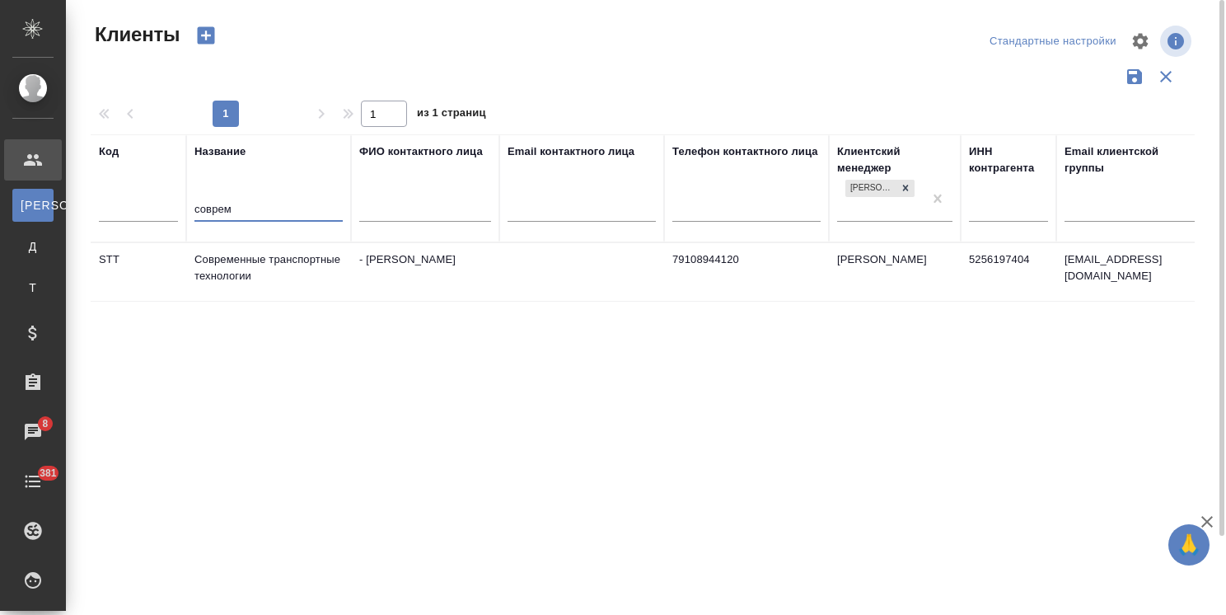
click at [276, 265] on td "Современные транспортные технологии" at bounding box center [268, 272] width 165 height 58
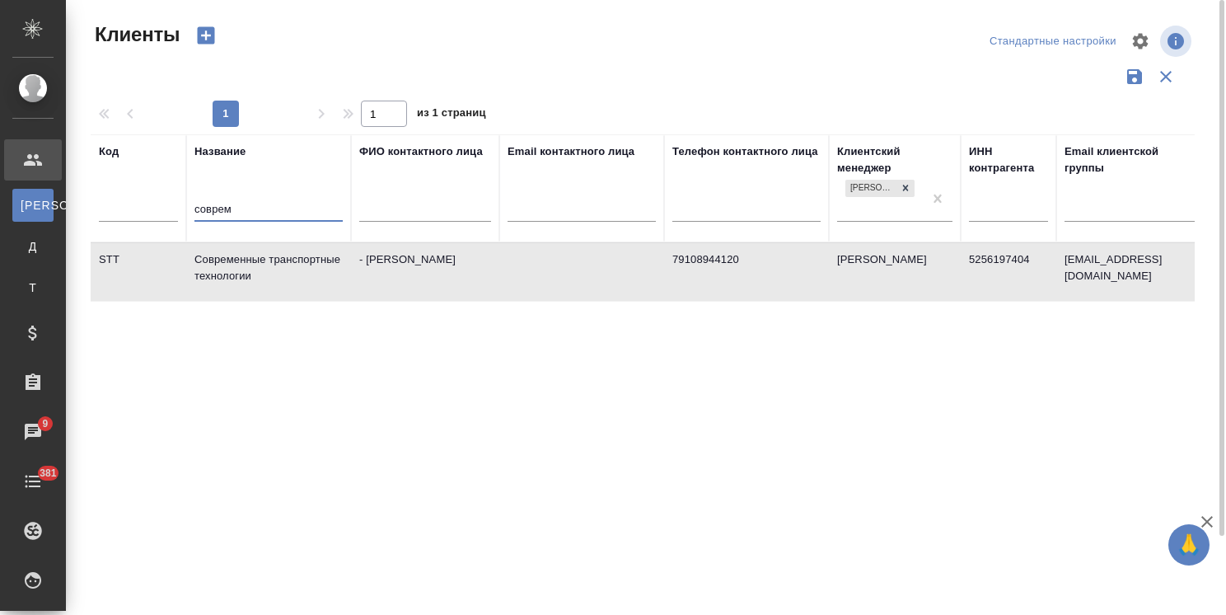
drag, startPoint x: 251, startPoint y: 213, endPoint x: 140, endPoint y: 214, distance: 111.2
click at [140, 214] on tr "Код Название соврем ФИО контактного лица Email контактного лица Телефон контакт…" at bounding box center [714, 188] width 1246 height 108
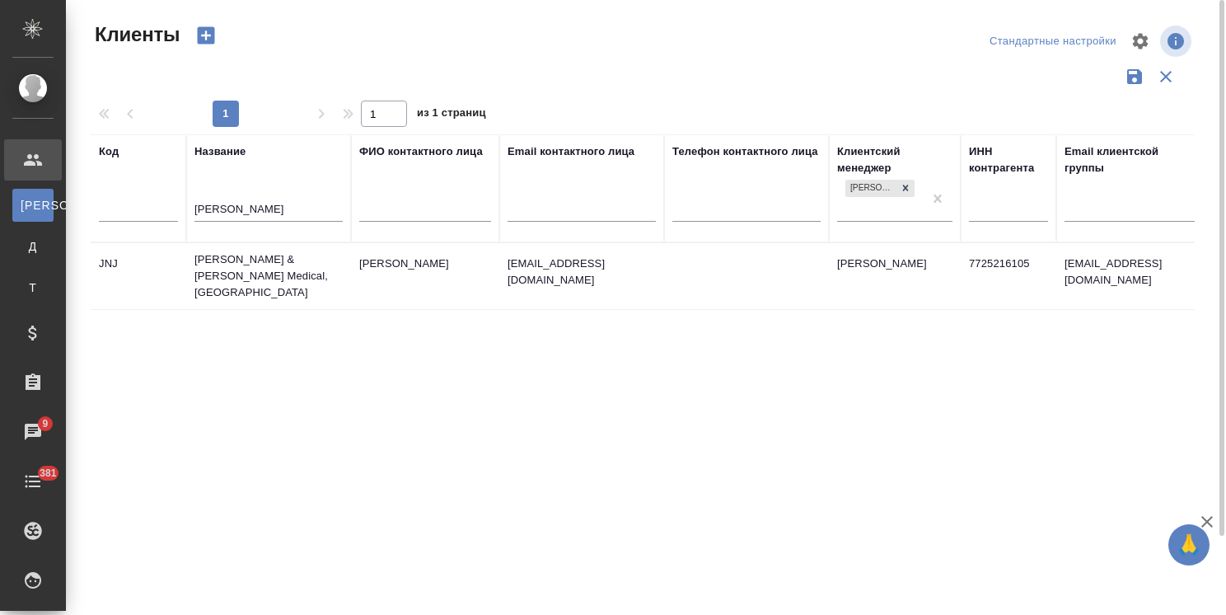
click at [250, 260] on td "Johnson & Johnson Medical, Russia" at bounding box center [268, 276] width 165 height 66
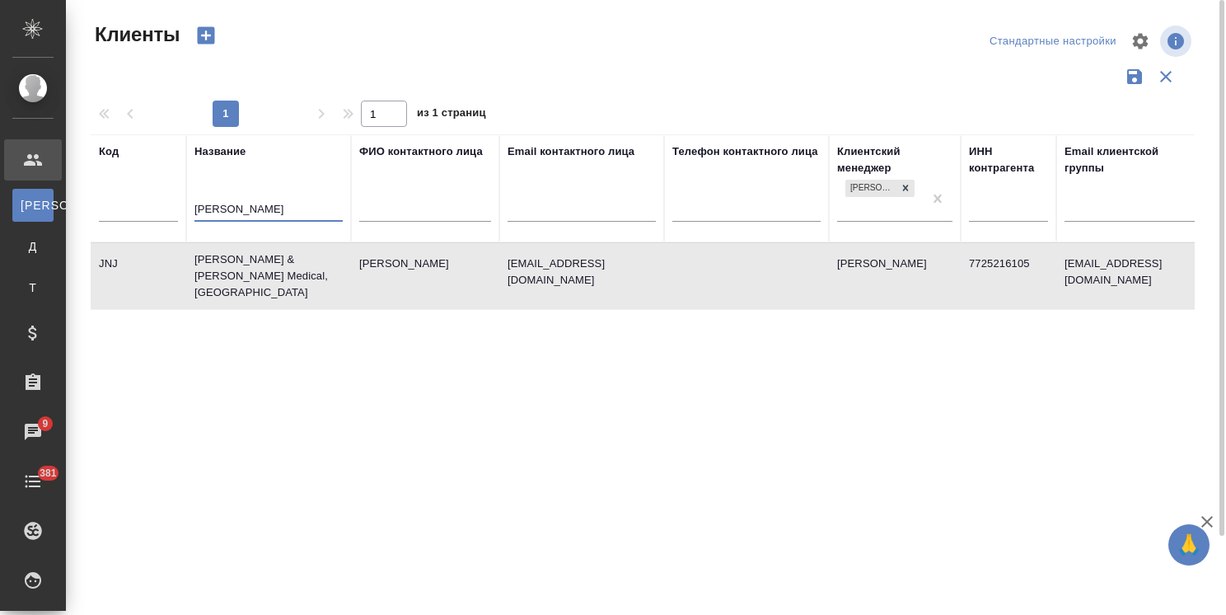
drag, startPoint x: 250, startPoint y: 217, endPoint x: 152, endPoint y: 213, distance: 97.3
click at [152, 213] on tr "Код Название john ФИО контактного лица Email контактного лица Телефон контактно…" at bounding box center [714, 188] width 1246 height 108
type input "["
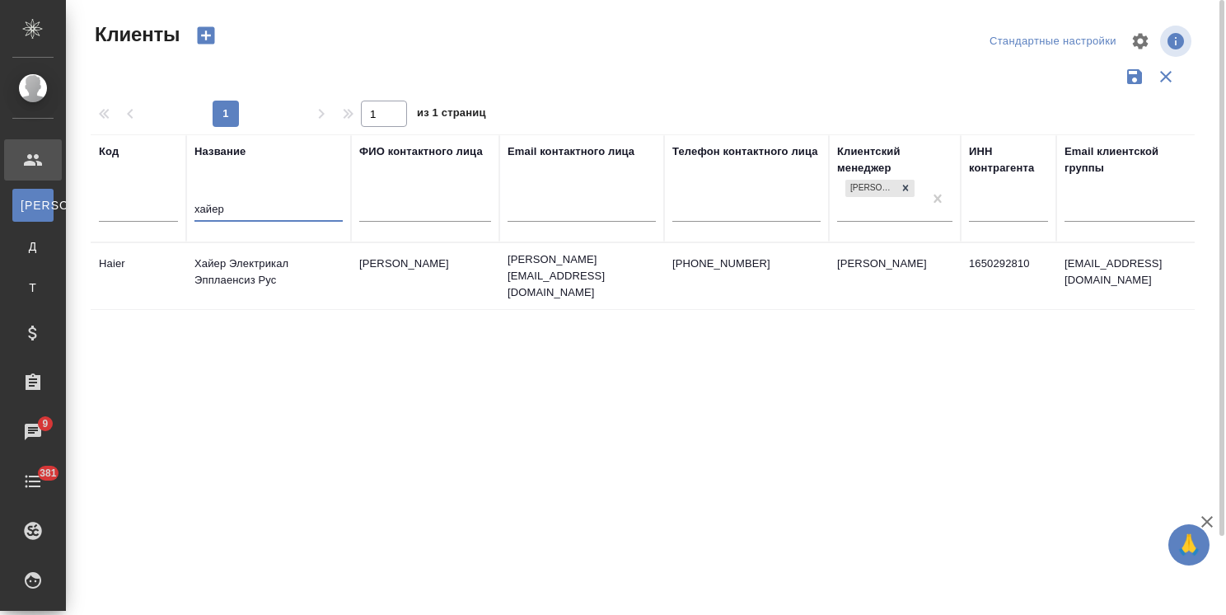
click at [257, 272] on td "Хайер Электрикал Эпплаенсиз Рус" at bounding box center [268, 276] width 165 height 58
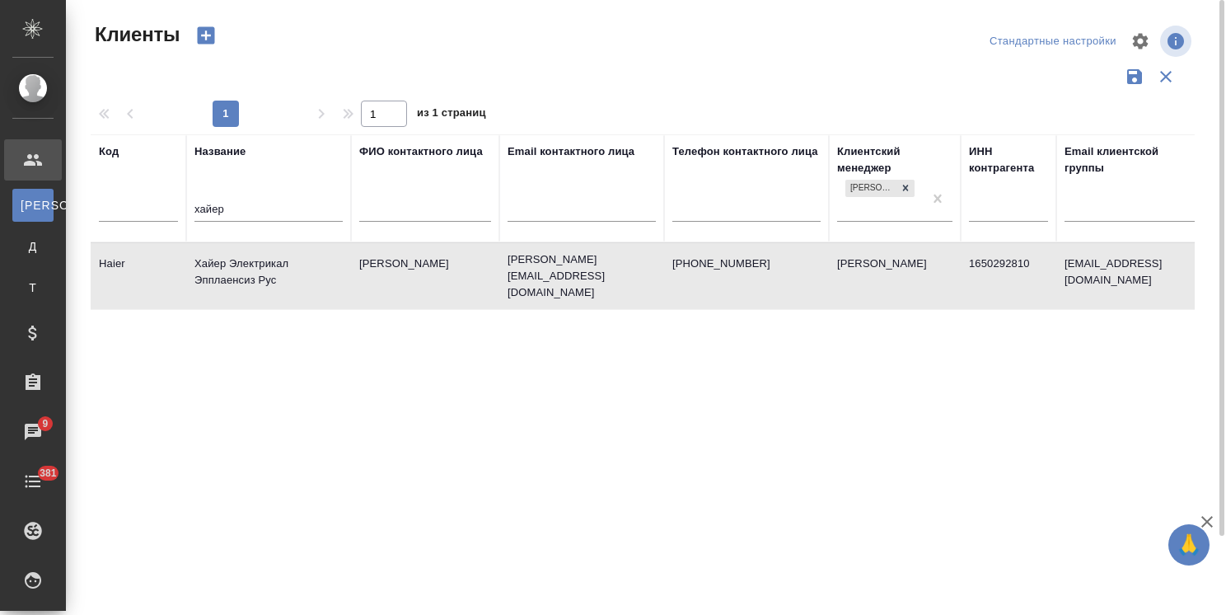
click at [267, 206] on input "хайер" at bounding box center [268, 210] width 148 height 21
drag, startPoint x: 259, startPoint y: 210, endPoint x: 109, endPoint y: 206, distance: 150.0
click at [109, 206] on tr "Код Название хайер ФИО контактного лица Email контактного лица Телефон контактн…" at bounding box center [714, 188] width 1246 height 108
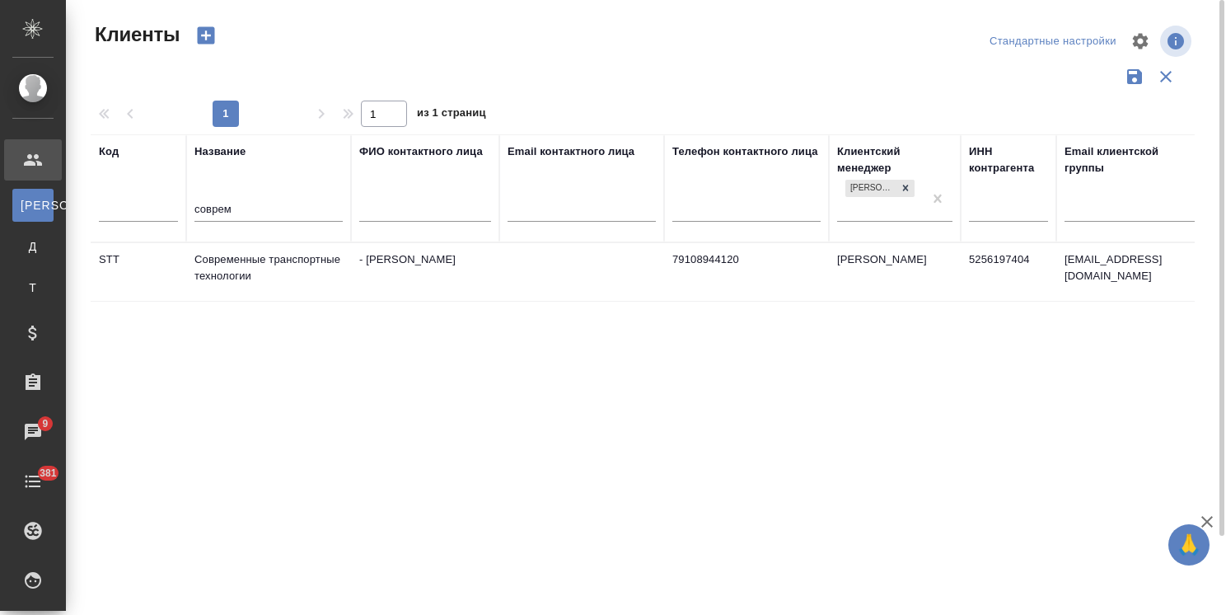
click at [268, 246] on td "Современные транспортные технологии" at bounding box center [268, 272] width 165 height 58
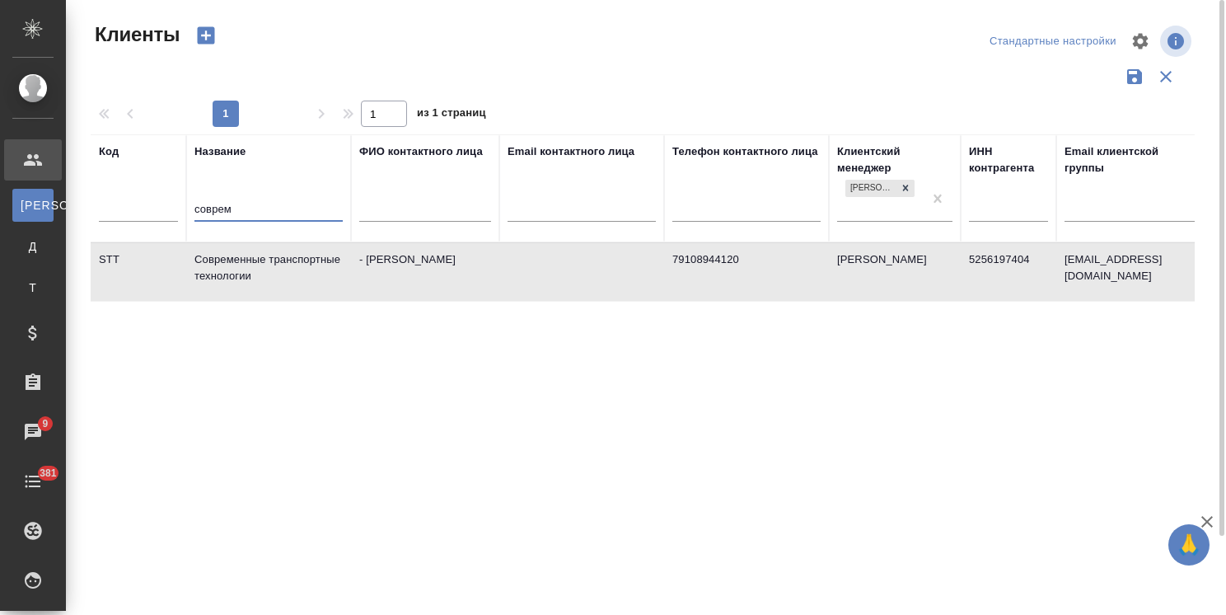
drag, startPoint x: 254, startPoint y: 210, endPoint x: 146, endPoint y: 206, distance: 108.0
click at [157, 207] on tr "Код Название соврем ФИО контактного лица Email контактного лица Телефон контакт…" at bounding box center [714, 188] width 1246 height 108
type input "о"
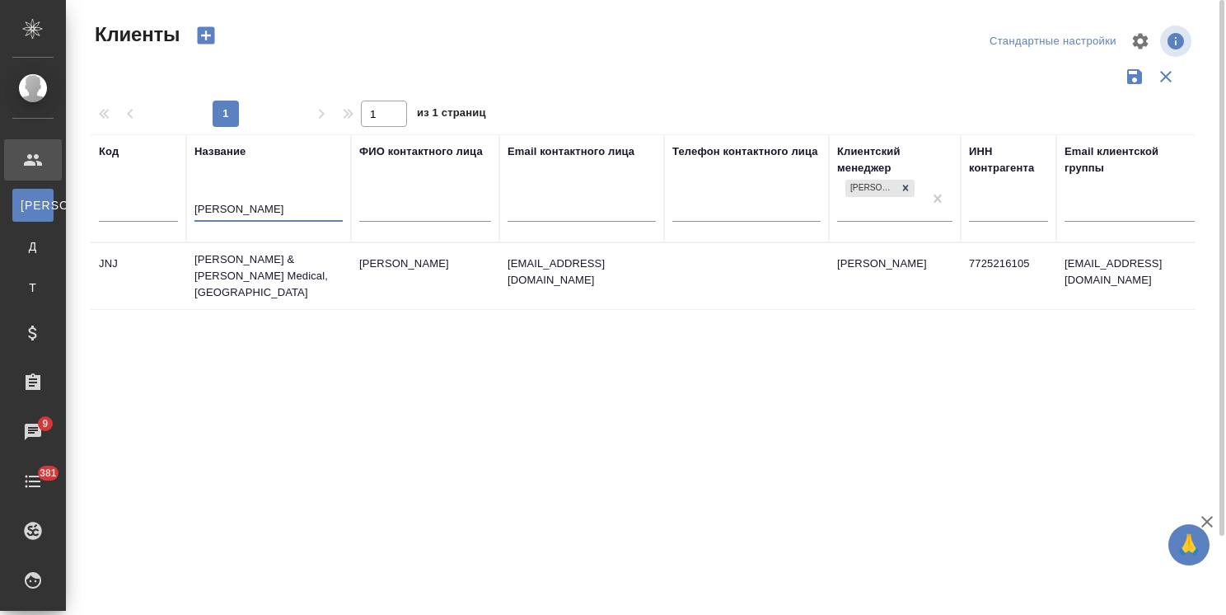
type input "john"
click at [274, 262] on td "Johnson & Johnson Medical, Russia" at bounding box center [268, 276] width 165 height 66
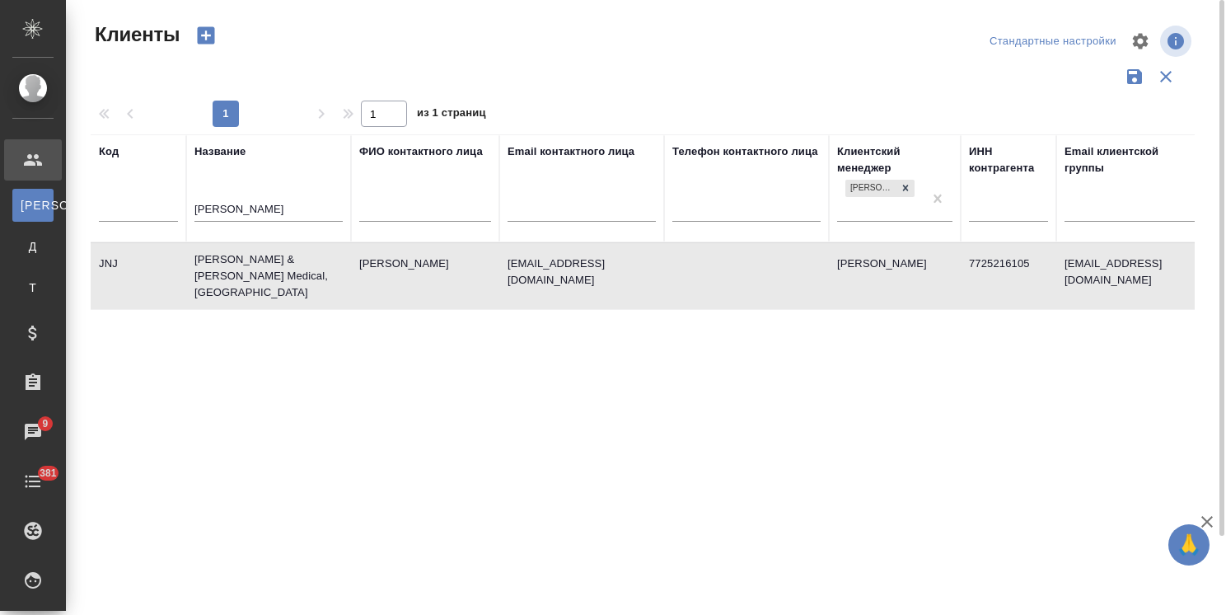
click at [272, 261] on td "Johnson & Johnson Medical, Russia" at bounding box center [268, 276] width 165 height 66
drag, startPoint x: 251, startPoint y: 209, endPoint x: 143, endPoint y: 210, distance: 107.9
click at [143, 210] on tr "Код Название john ФИО контактного лица Email контактного лица Телефон контактно…" at bounding box center [714, 188] width 1246 height 108
type input "john"
click at [267, 262] on td "Johnson & Johnson Medical, Russia" at bounding box center [268, 276] width 165 height 66
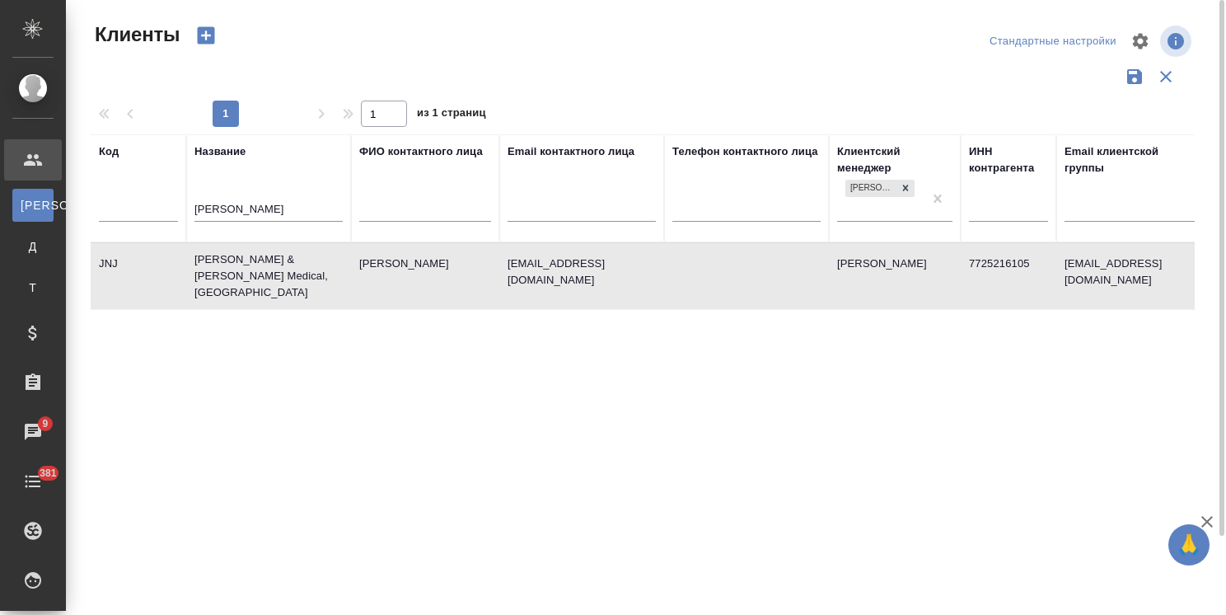
click at [267, 262] on td "Johnson & Johnson Medical, Russia" at bounding box center [268, 276] width 165 height 66
click at [92, 235] on tr "Код Название john ФИО контактного лица Email контактного лица Телефон контактно…" at bounding box center [714, 188] width 1246 height 108
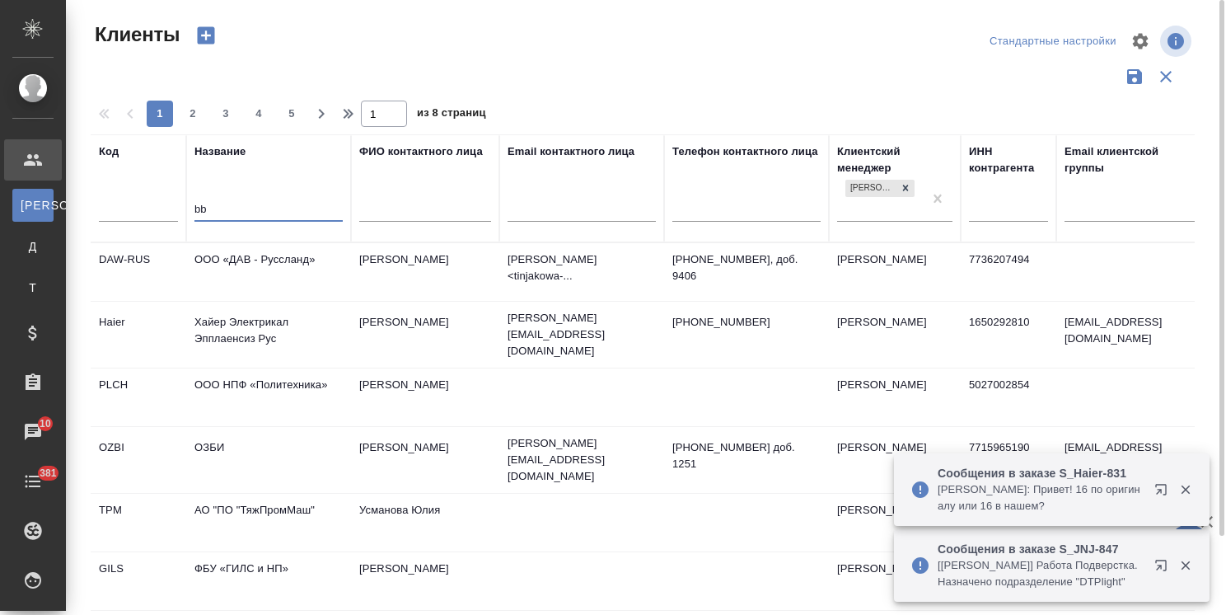
type input "b"
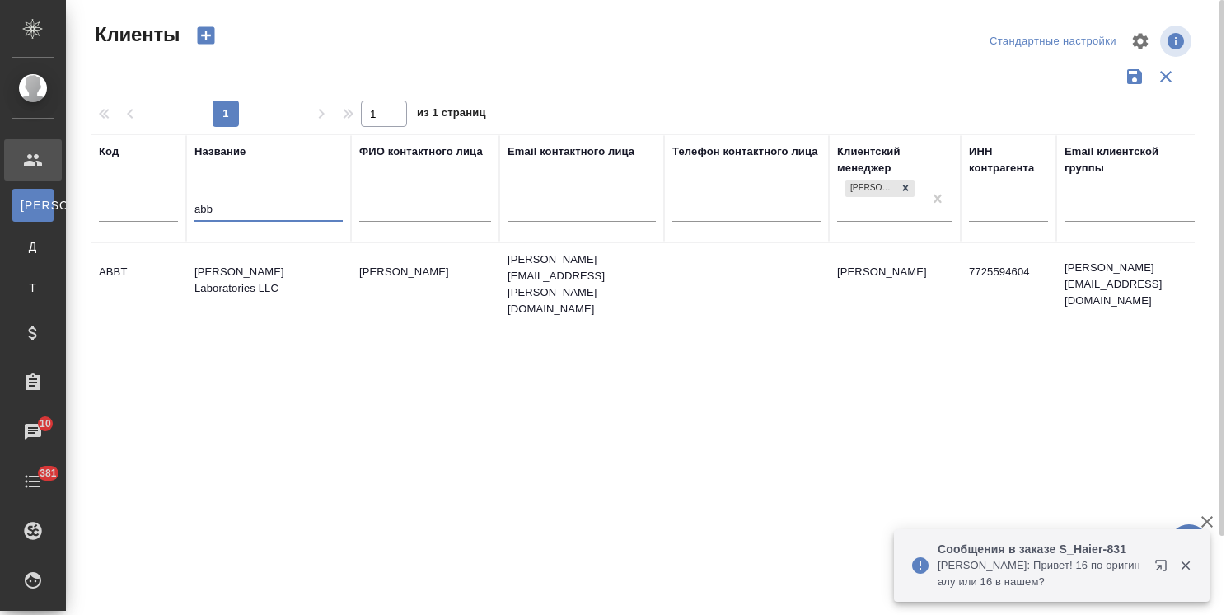
type input "abb"
click at [286, 273] on td "Abbott Laboratories LLC" at bounding box center [268, 284] width 165 height 58
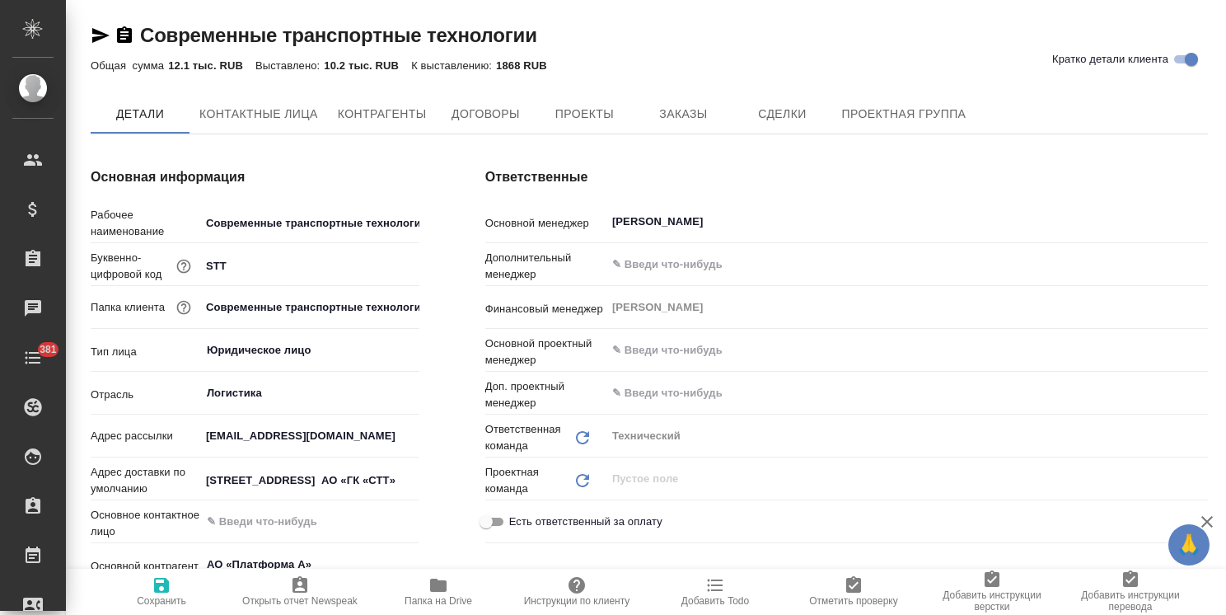
type textarea "x"
click at [689, 114] on span "Заказы" at bounding box center [682, 115] width 79 height 21
type textarea "x"
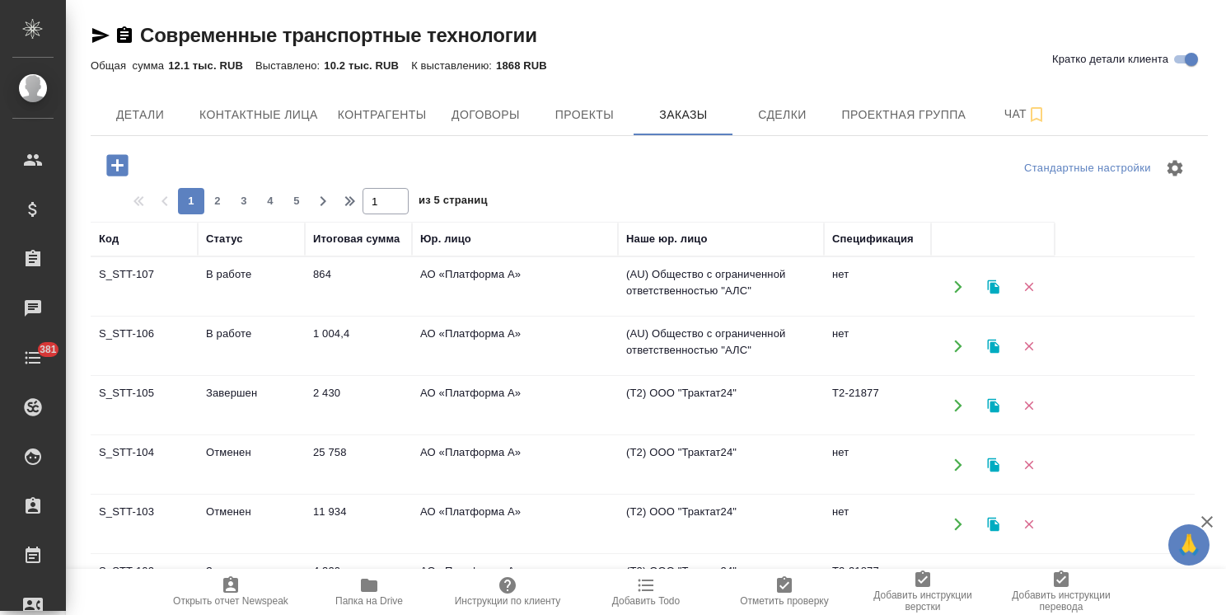
click at [333, 585] on span "Папка на Drive" at bounding box center [369, 590] width 119 height 31
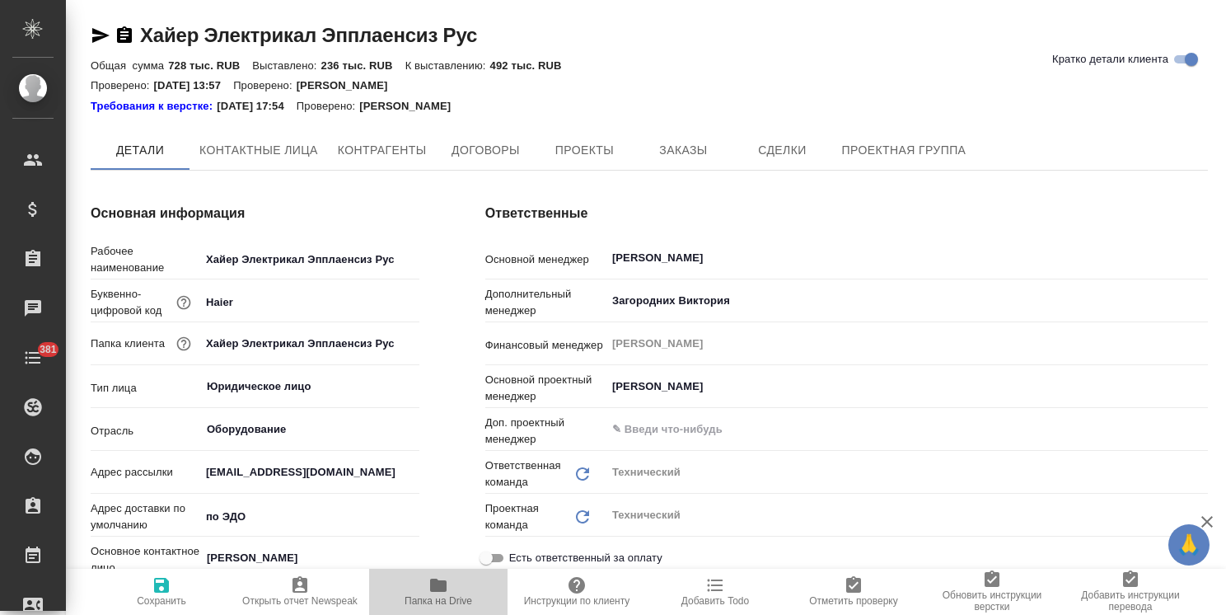
click at [433, 594] on icon "button" at bounding box center [438, 585] width 20 height 20
type textarea "x"
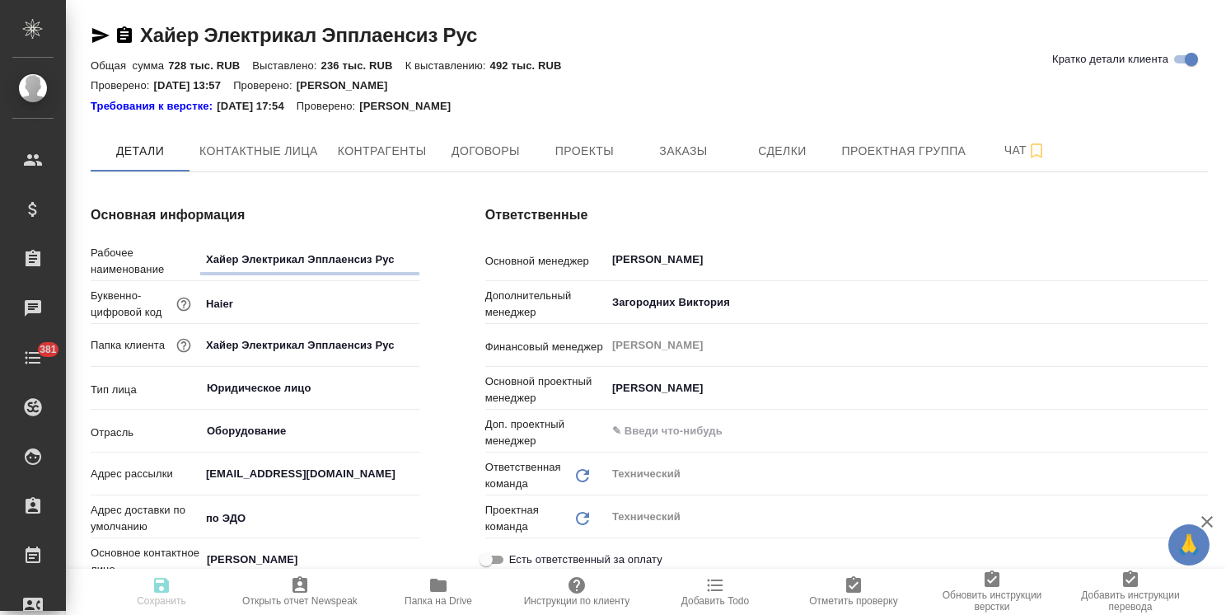
type textarea "x"
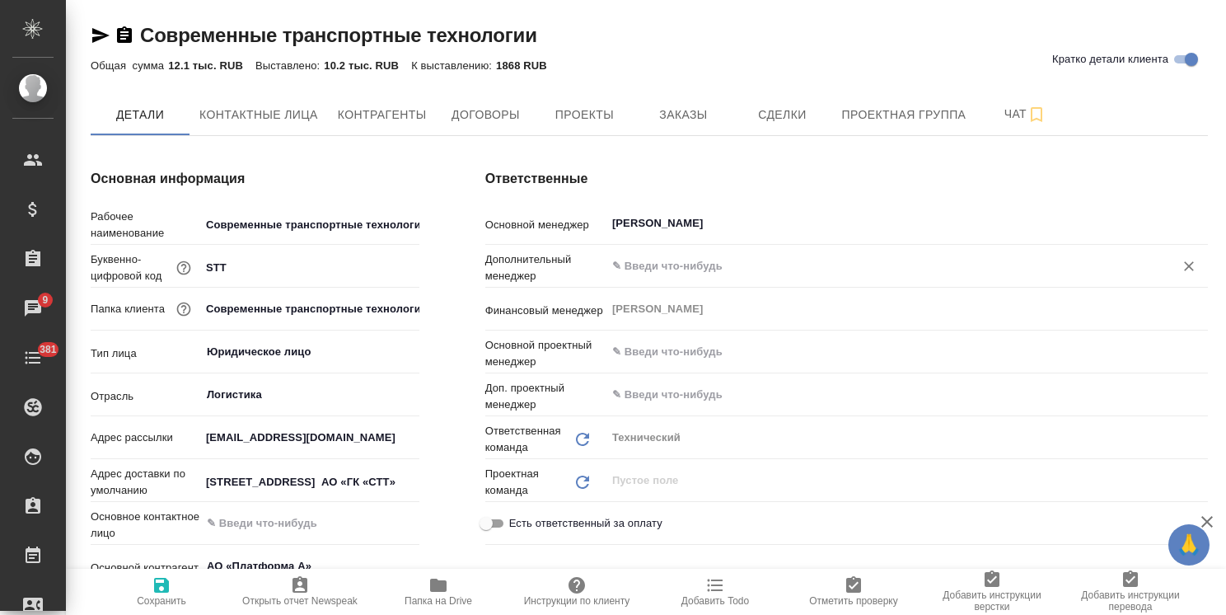
click at [655, 275] on input "text" at bounding box center [878, 266] width 537 height 20
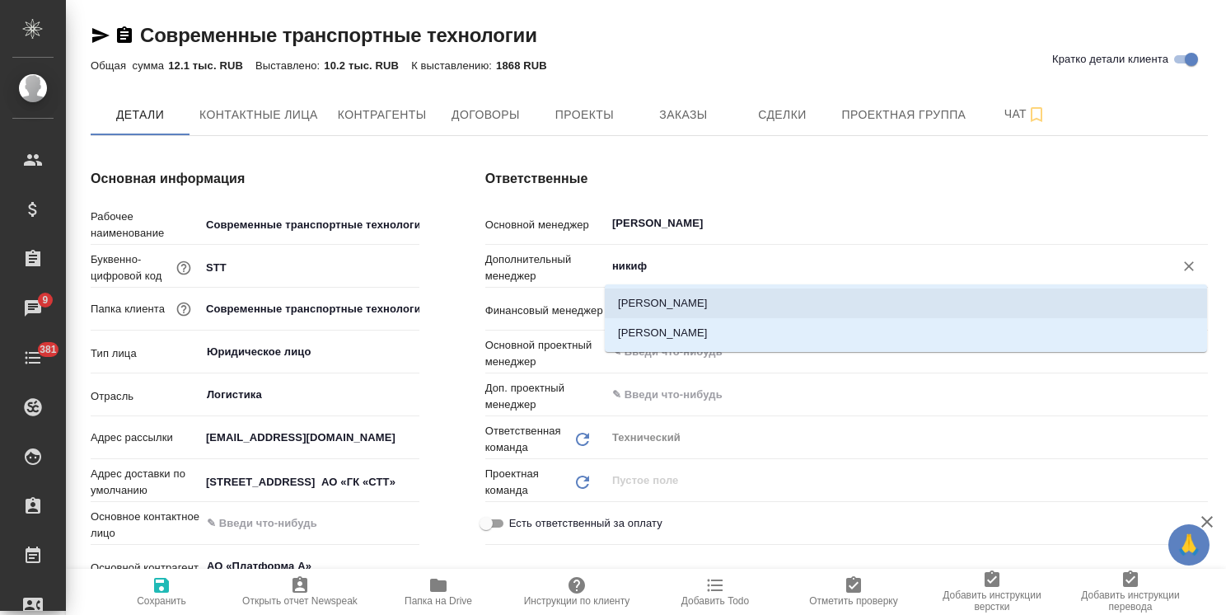
click at [667, 296] on li "[PERSON_NAME]" at bounding box center [906, 303] width 602 height 30
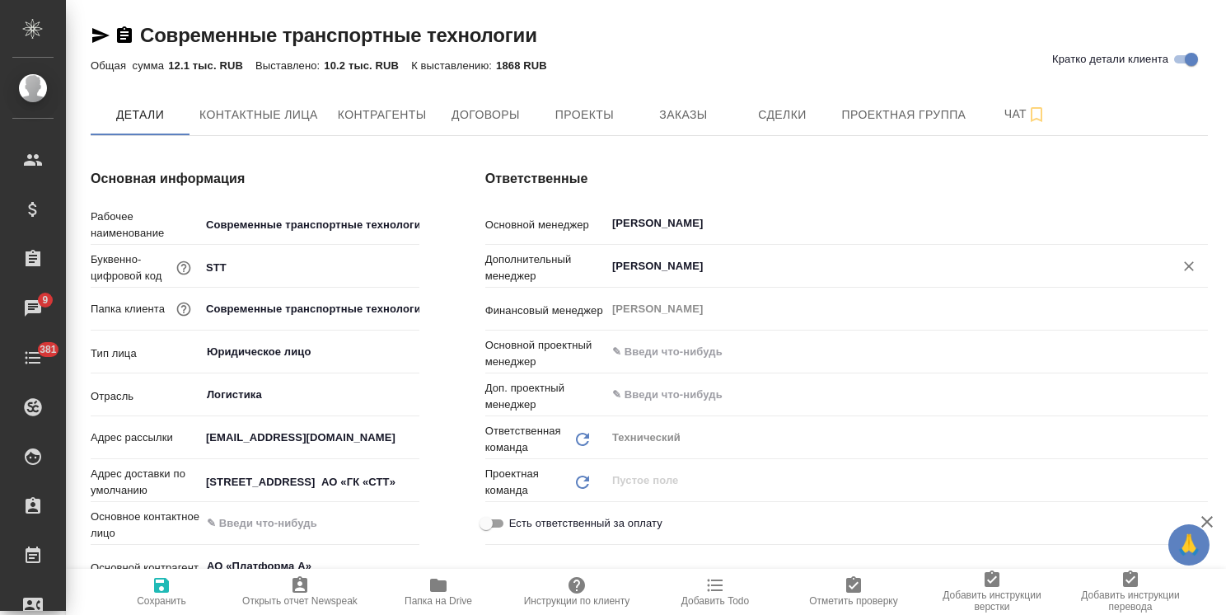
type input "[PERSON_NAME]"
click at [169, 596] on span "Сохранить" at bounding box center [161, 601] width 49 height 12
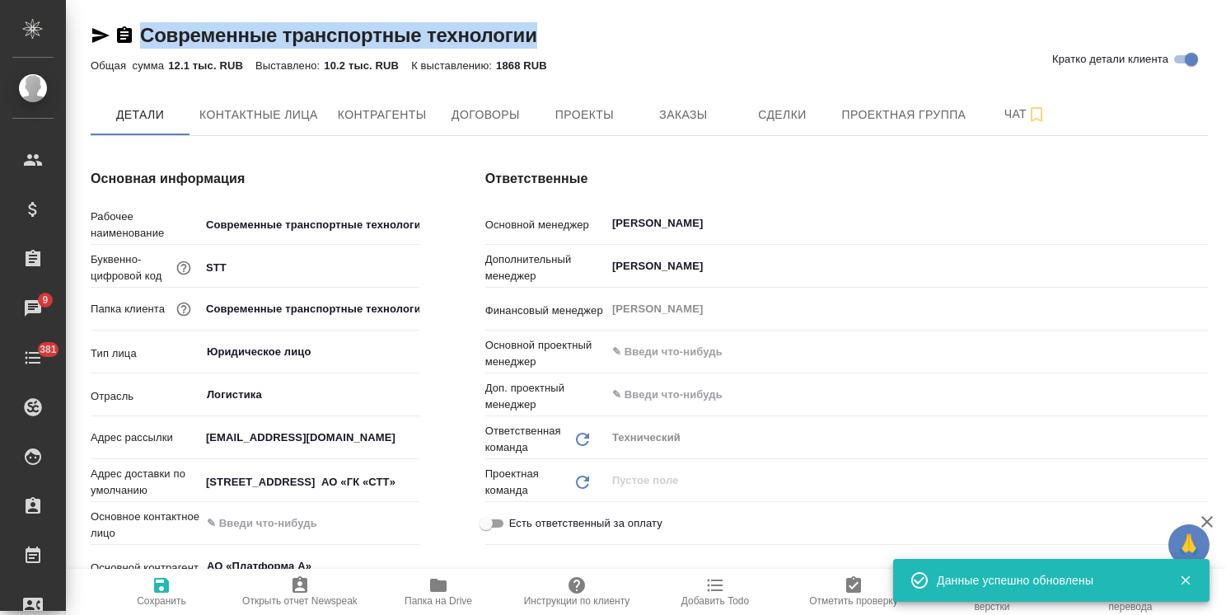
drag, startPoint x: 548, startPoint y: 36, endPoint x: 143, endPoint y: 37, distance: 405.3
click at [143, 37] on div "Современные транспортные технологии Кратко детали клиента" at bounding box center [649, 35] width 1117 height 26
copy link "Современные транспортные технологии"
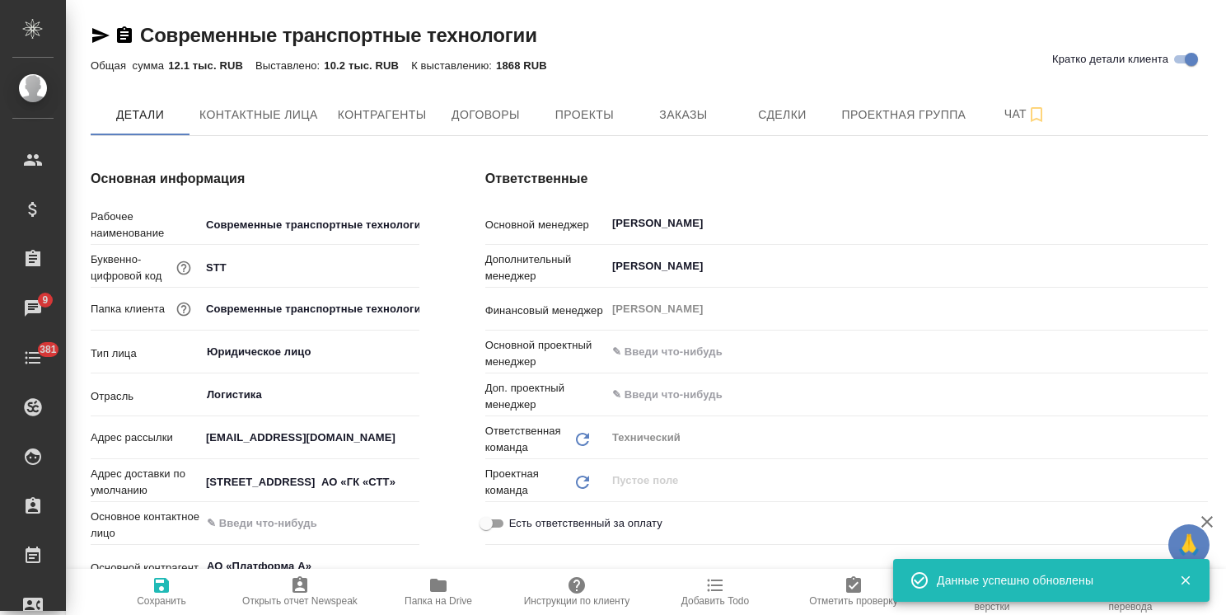
drag, startPoint x: 317, startPoint y: 437, endPoint x: 164, endPoint y: 509, distance: 169.5
click at [91, 438] on div "Адрес рассылки stt@awatera.com" at bounding box center [255, 437] width 329 height 29
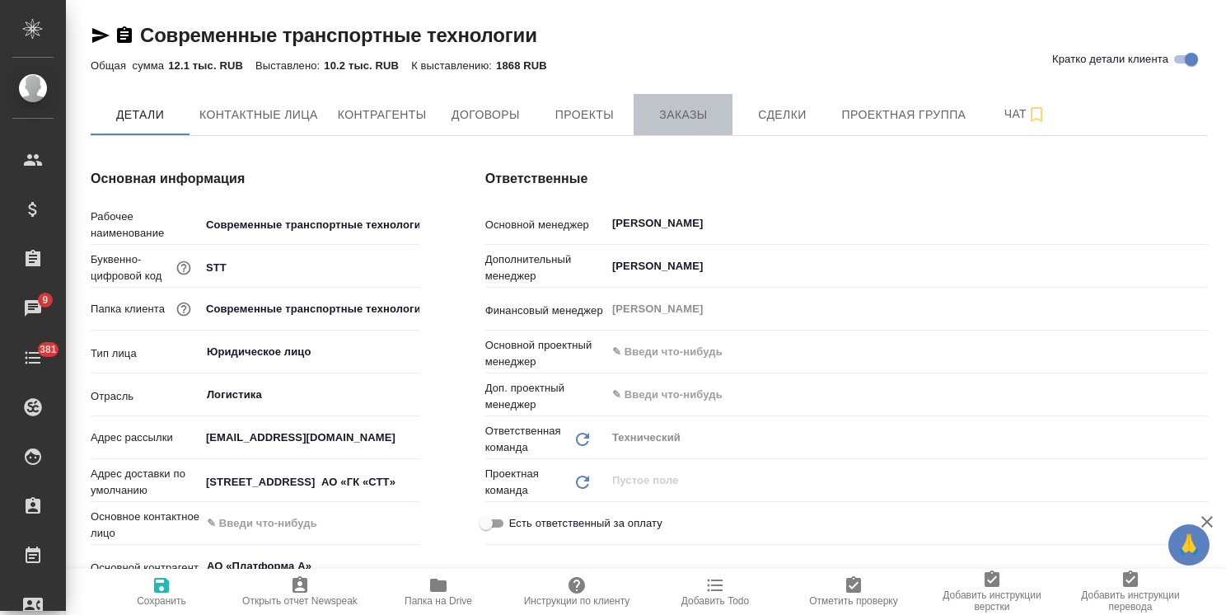
click at [685, 122] on span "Заказы" at bounding box center [682, 115] width 79 height 21
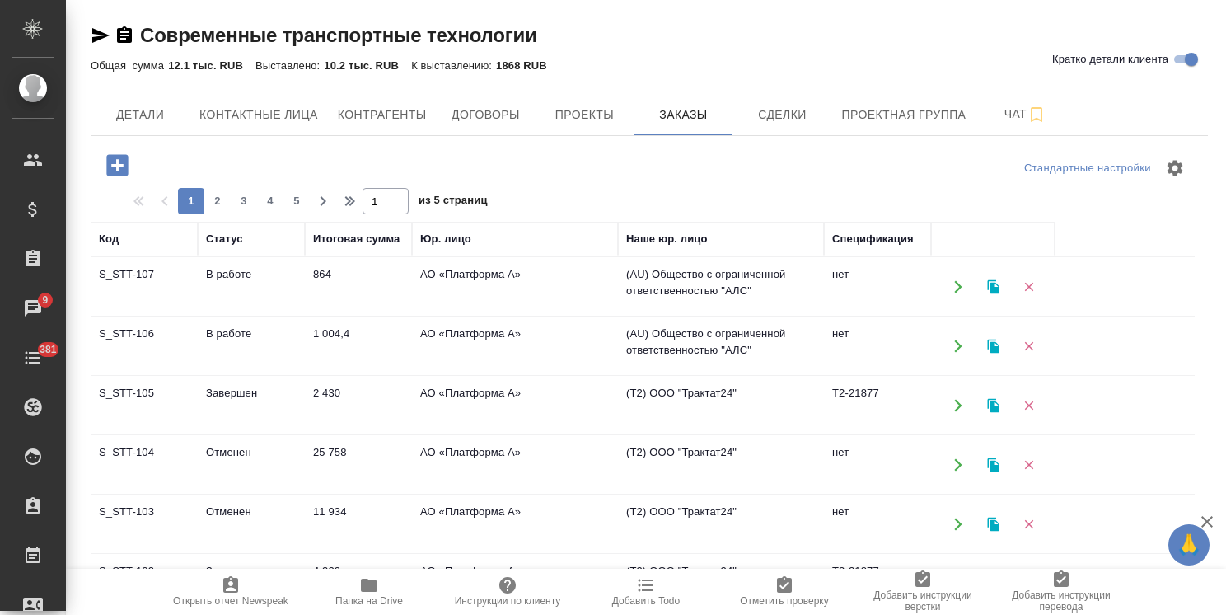
click at [264, 292] on td "В работе" at bounding box center [251, 287] width 107 height 58
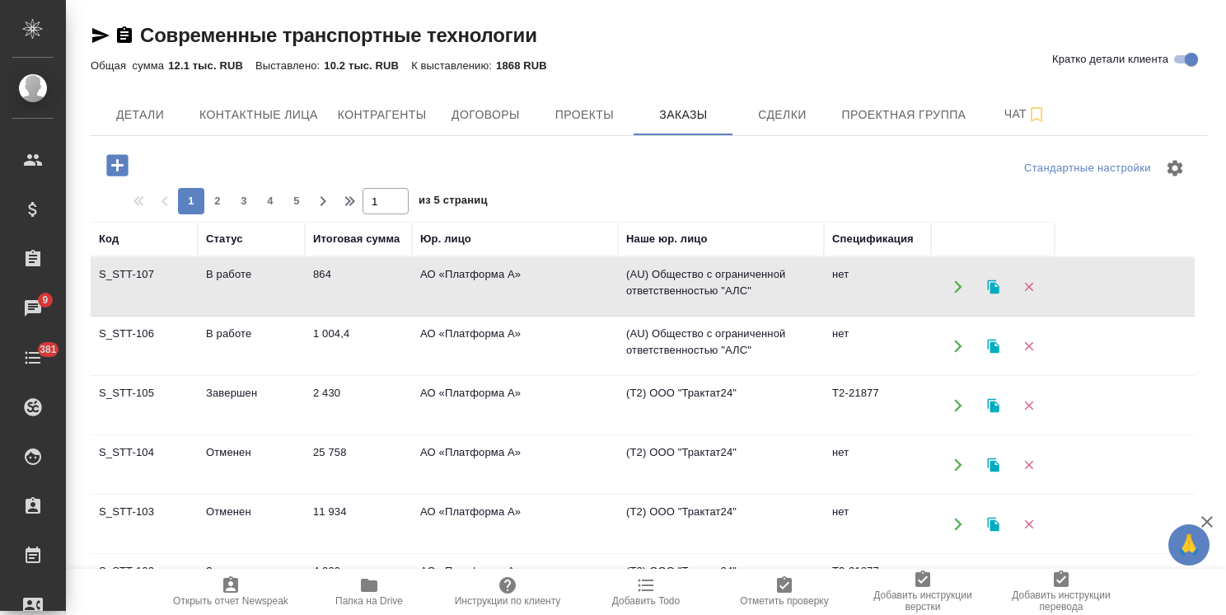
click at [264, 292] on td "В работе" at bounding box center [251, 287] width 107 height 58
click at [166, 278] on td "S_STT-107" at bounding box center [144, 287] width 107 height 58
click at [171, 114] on span "Детали" at bounding box center [140, 115] width 79 height 21
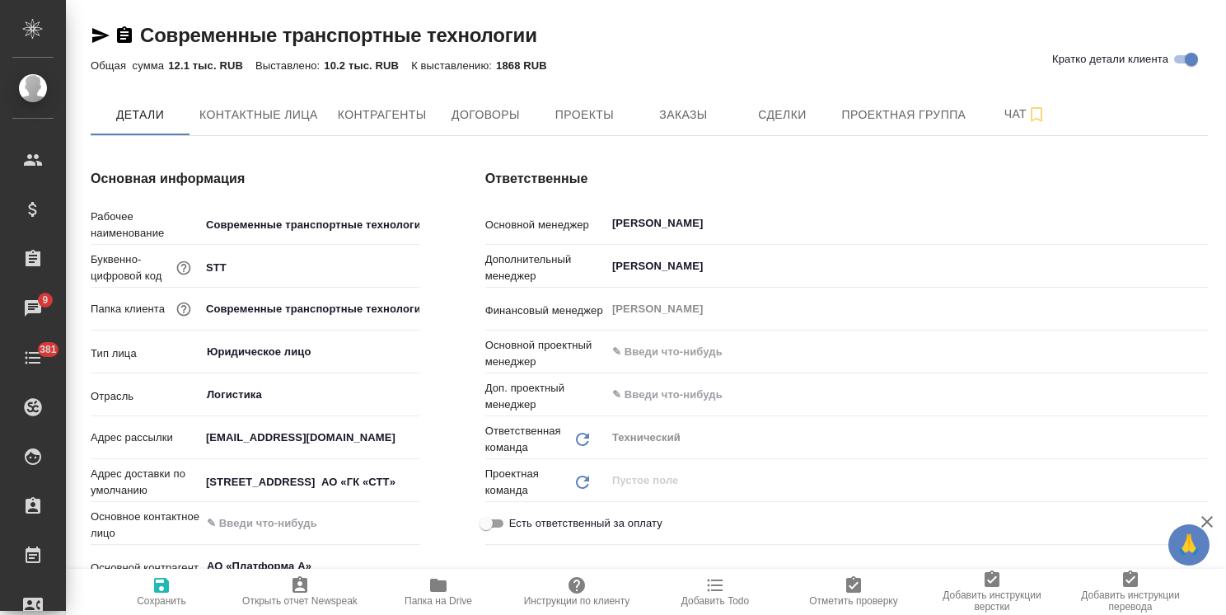
type textarea "x"
click at [578, 439] on icon "Обновить" at bounding box center [583, 439] width 20 height 20
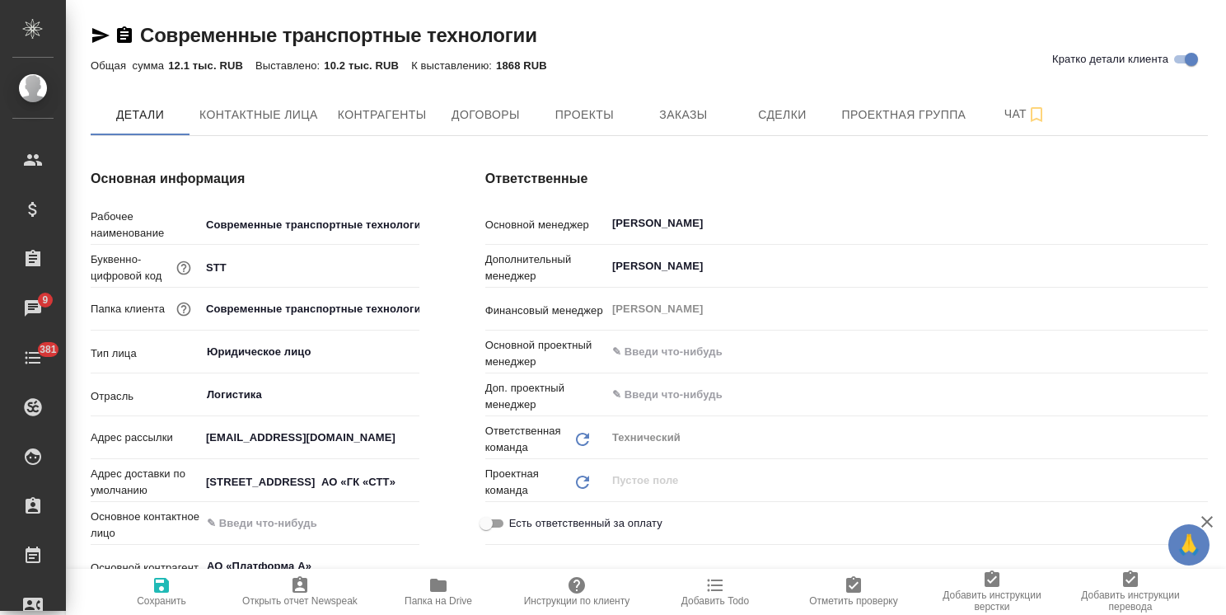
type textarea "x"
type input "Брылякова Анастасия"
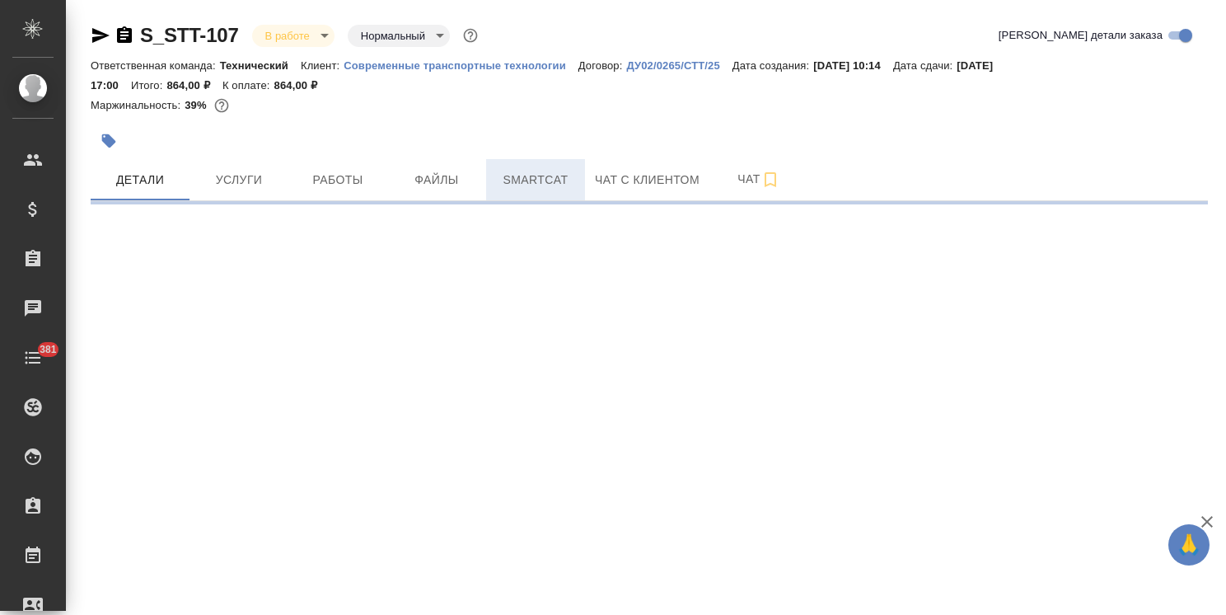
click at [514, 183] on span "Smartcat" at bounding box center [535, 180] width 79 height 21
select select "RU"
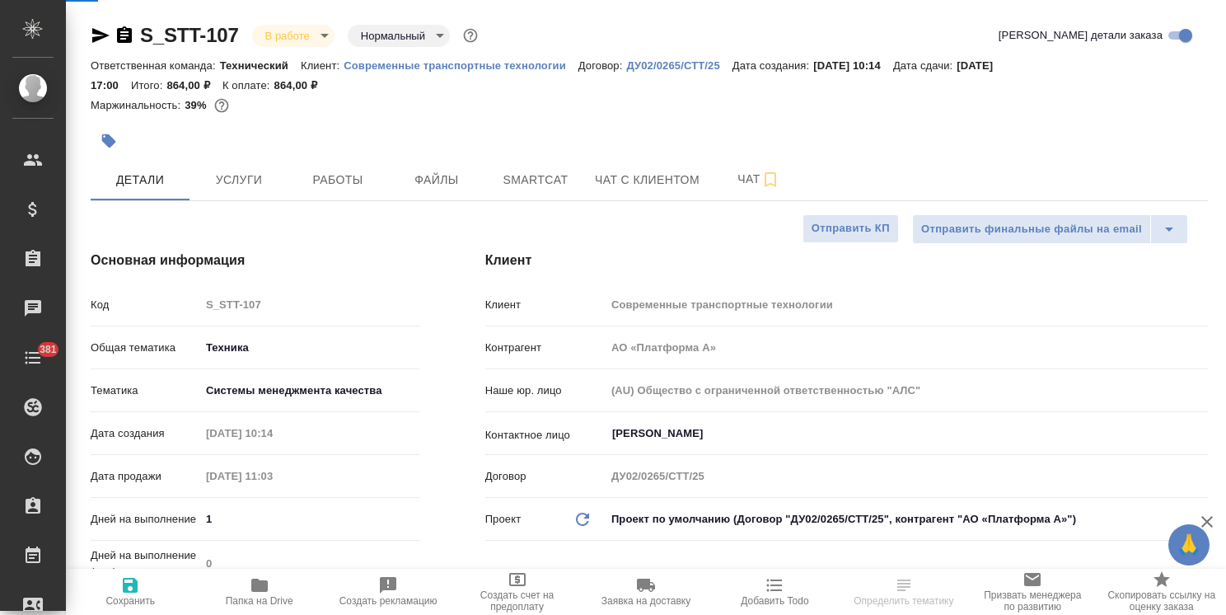
select select "RU"
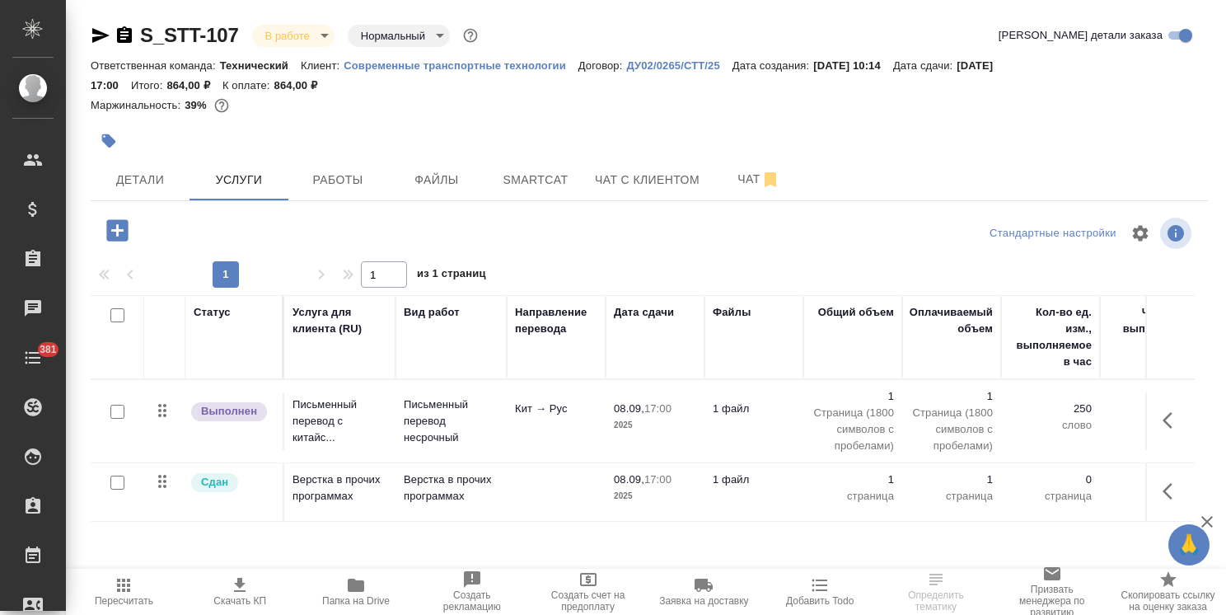
click at [322, 414] on p "Письменный перевод с китайс..." at bounding box center [339, 420] width 95 height 49
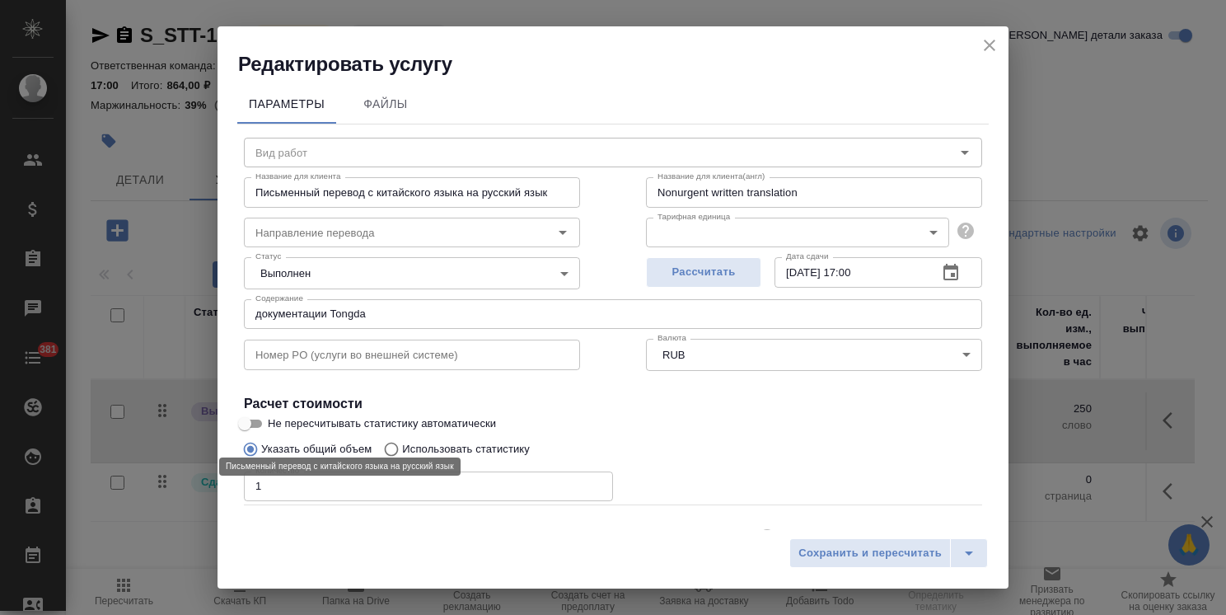
type input "Письменный перевод несрочный"
type input "кит-рус"
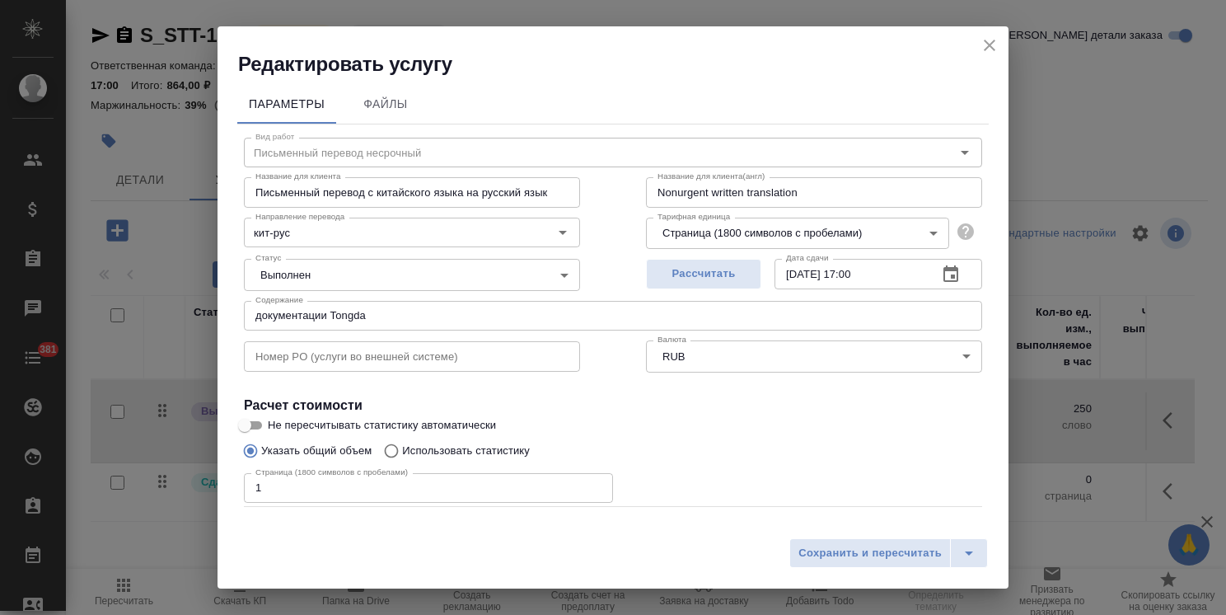
click at [984, 38] on icon "close" at bounding box center [990, 45] width 20 height 20
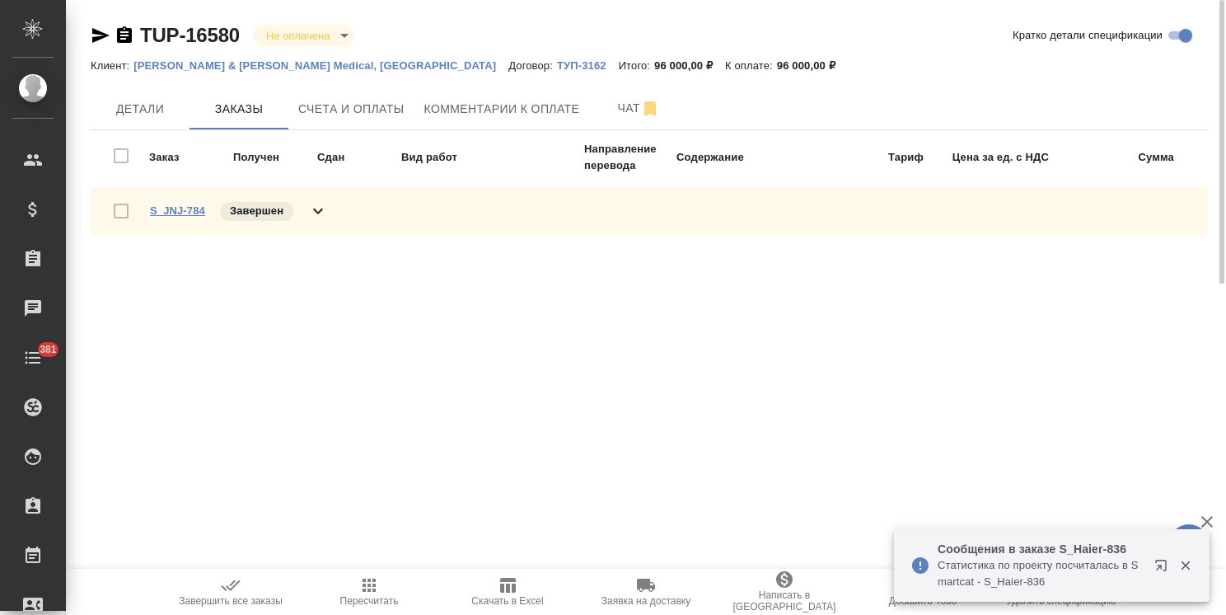
click at [189, 209] on link "S_JNJ-784" at bounding box center [177, 210] width 55 height 12
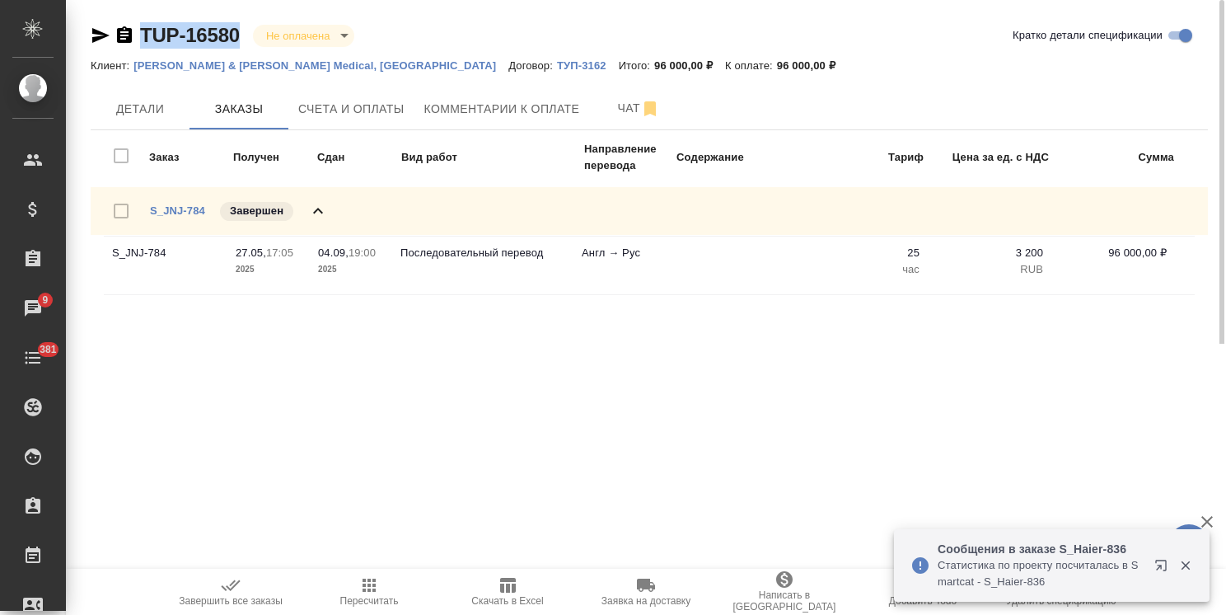
drag, startPoint x: 246, startPoint y: 12, endPoint x: 132, endPoint y: 15, distance: 113.7
click at [132, 15] on div "TUP-16580 Не оплачена notPayed Кратко детали спецификации Клиент: [PERSON_NAME]…" at bounding box center [649, 172] width 1135 height 344
copy link "TUP-16580"
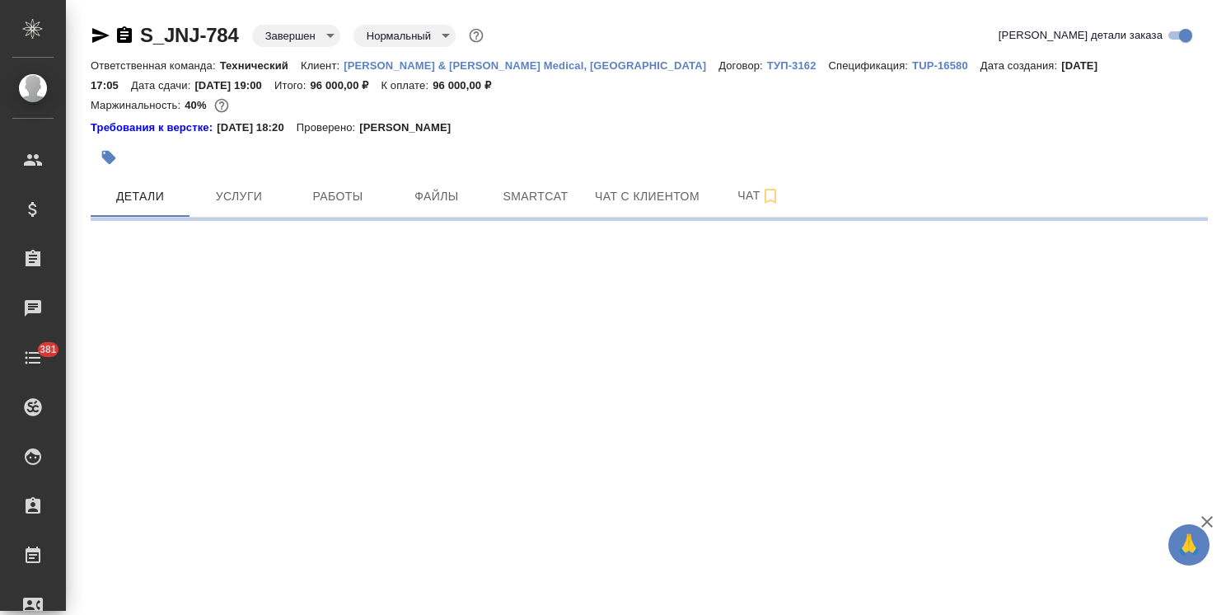
select select "RU"
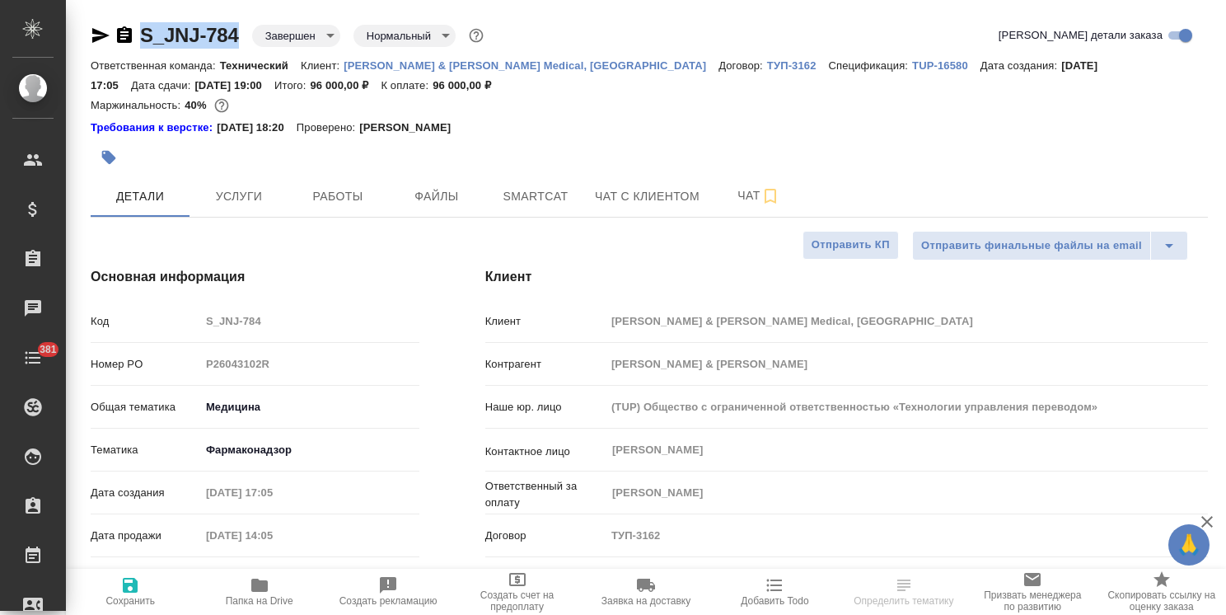
type textarea "x"
drag, startPoint x: 143, startPoint y: 17, endPoint x: 126, endPoint y: 17, distance: 16.5
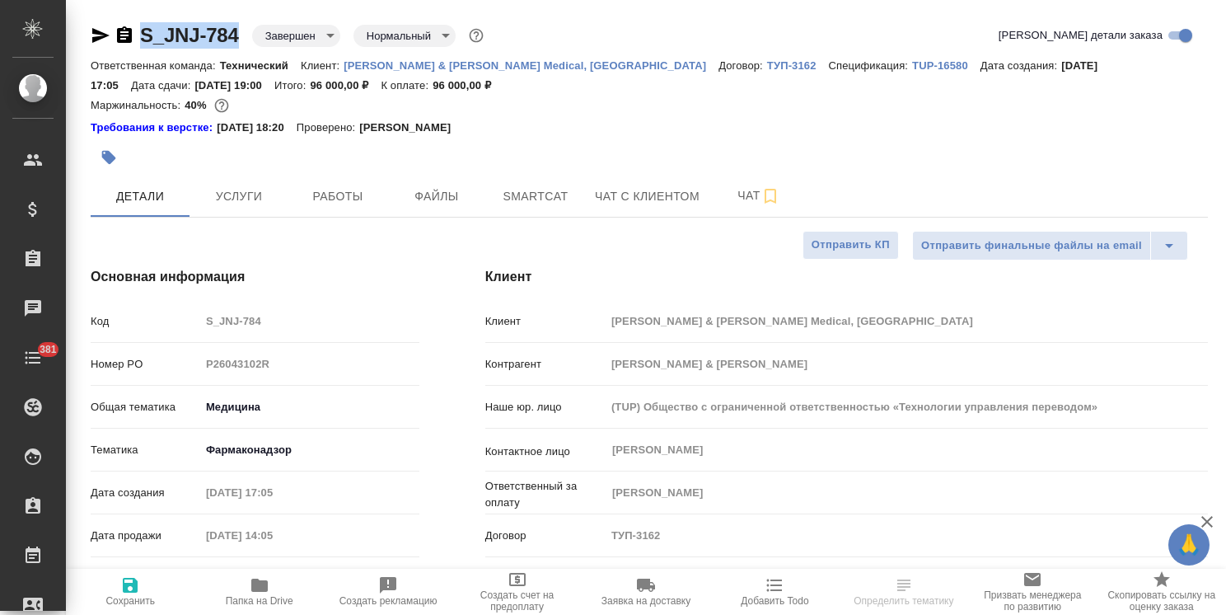
type textarea "x"
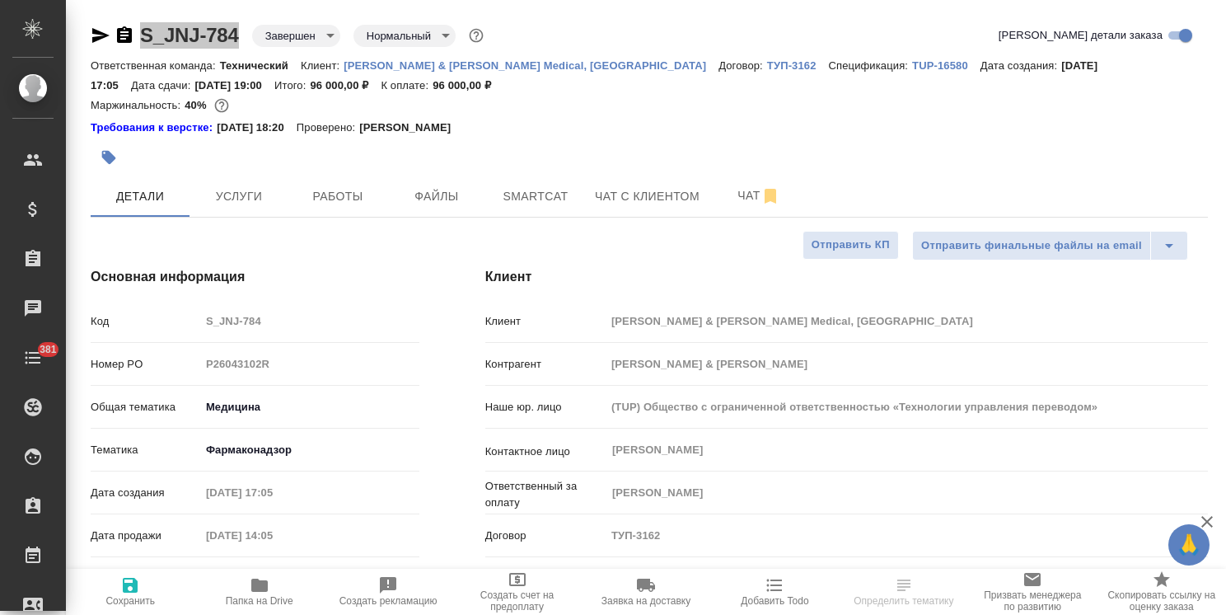
type textarea "x"
select select "RU"
type textarea "x"
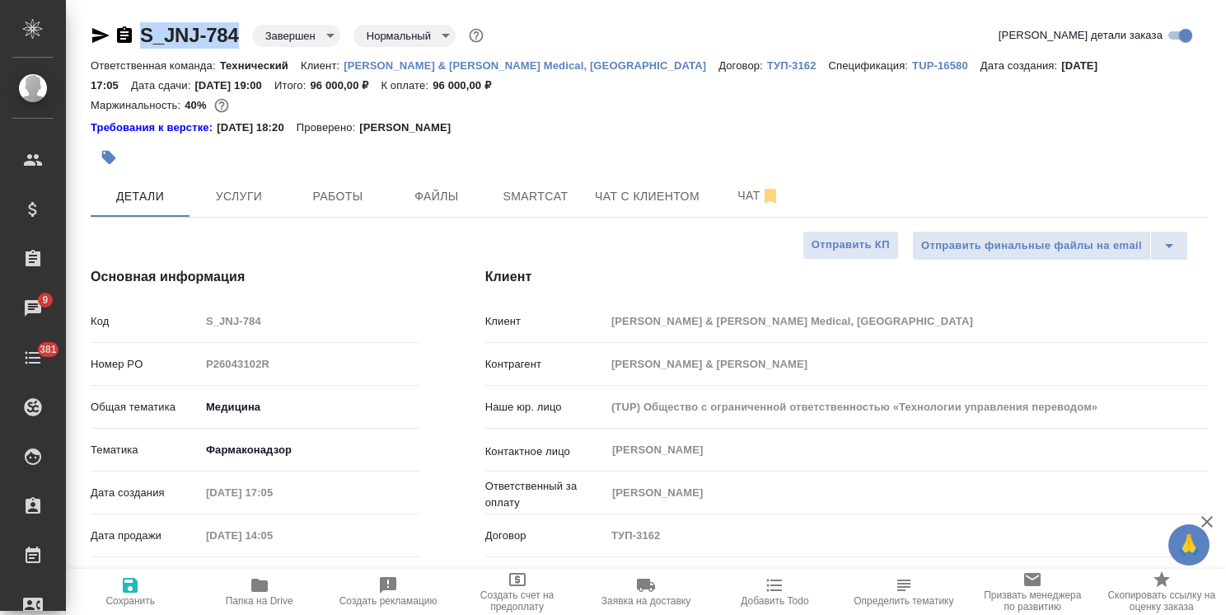
type textarea "x"
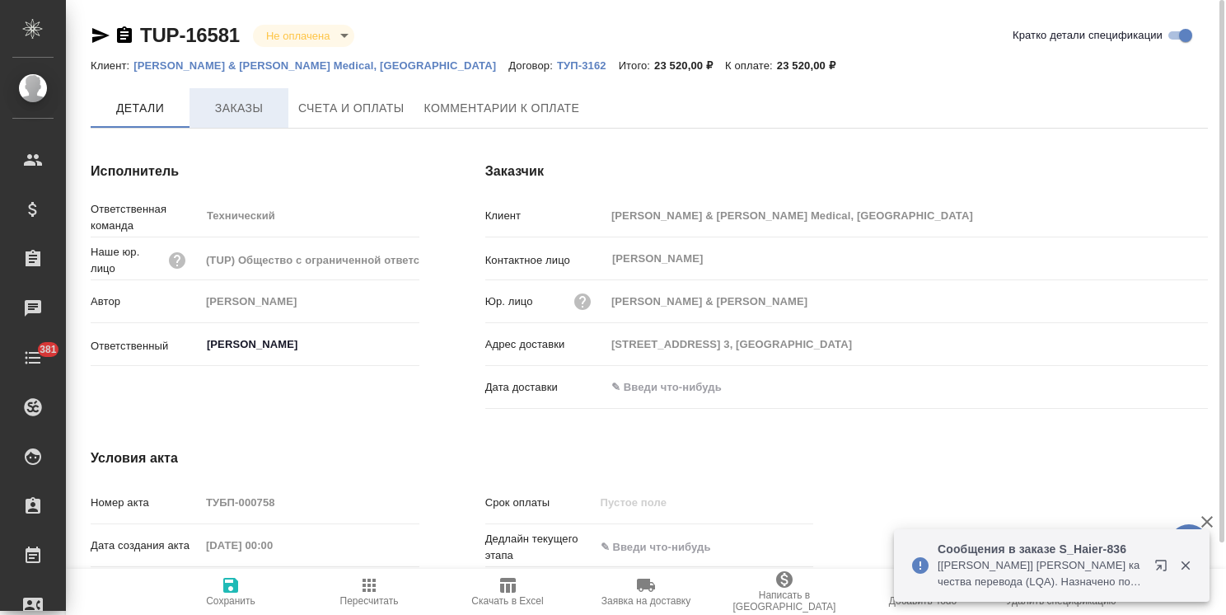
click at [240, 105] on span "Заказы" at bounding box center [238, 108] width 79 height 21
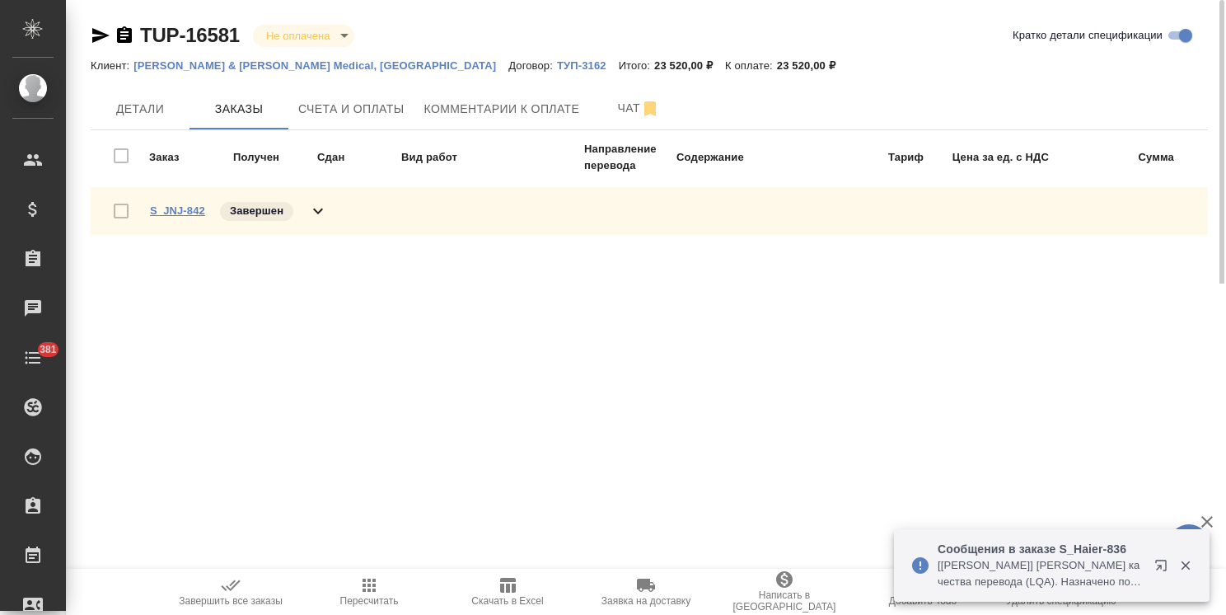
click at [164, 204] on link "S_JNJ-842" at bounding box center [177, 210] width 55 height 12
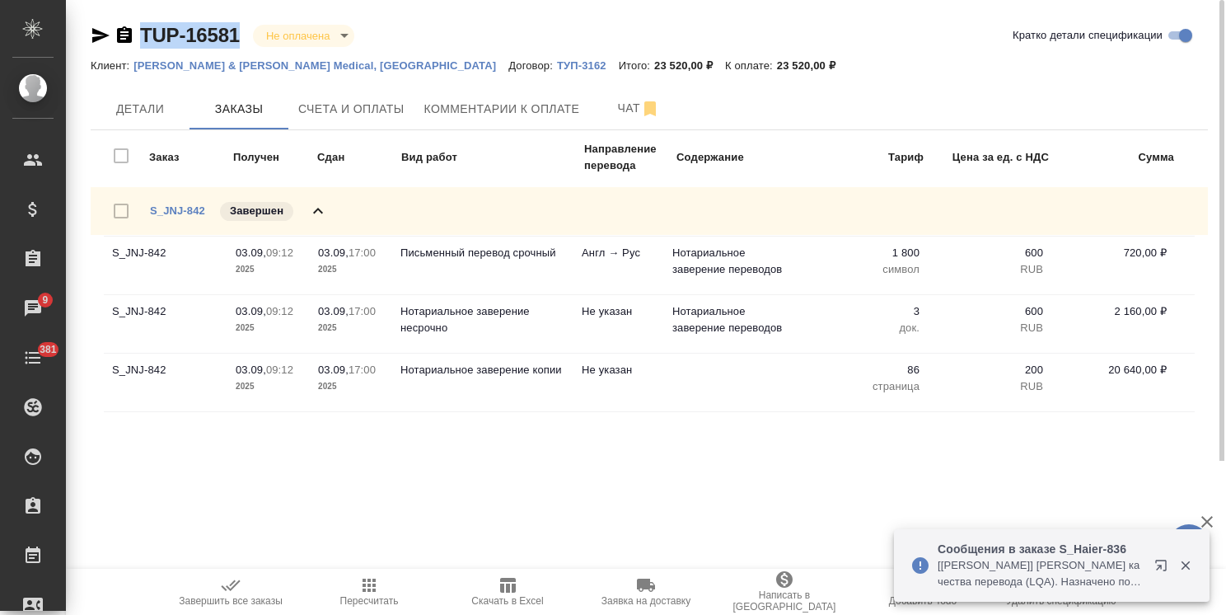
drag, startPoint x: 238, startPoint y: 18, endPoint x: 137, endPoint y: 21, distance: 101.4
click at [137, 21] on div "TUP-16581 Не оплачена notPayed Кратко детали спецификации Клиент: [PERSON_NAME]…" at bounding box center [649, 230] width 1135 height 461
copy link "TUP-16581"
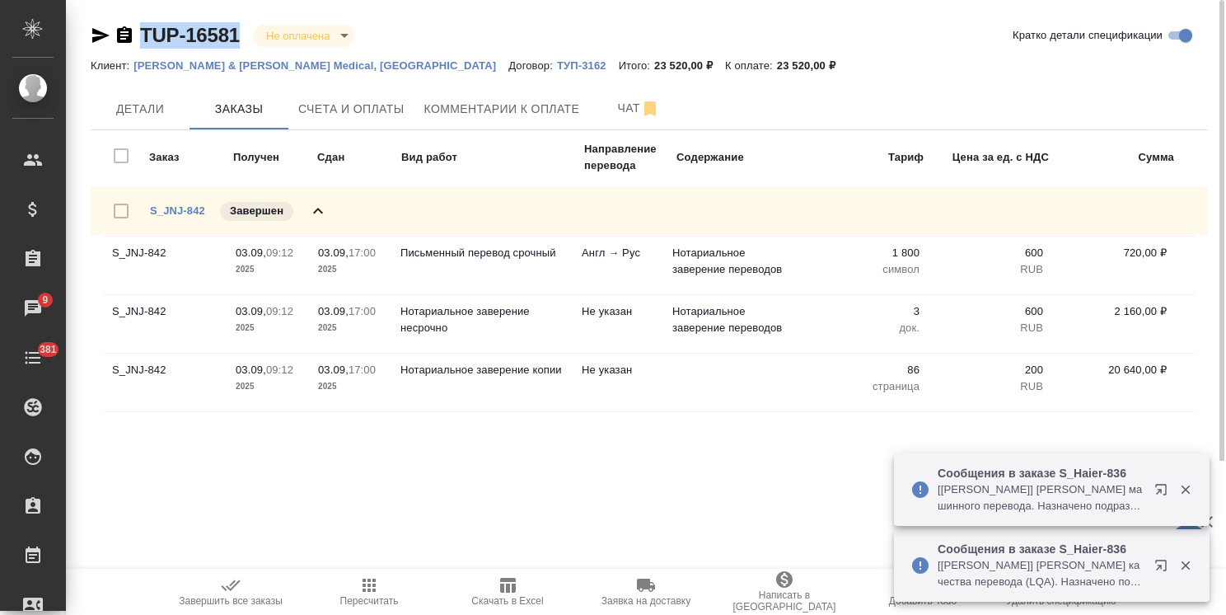
copy link "TUP-16581"
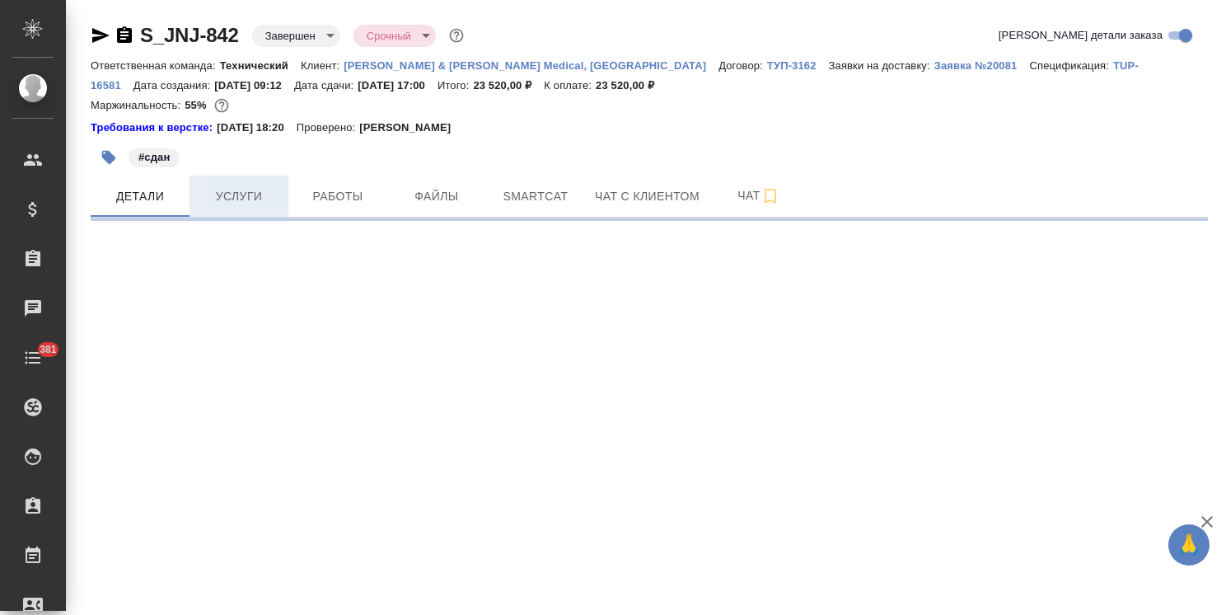
select select "RU"
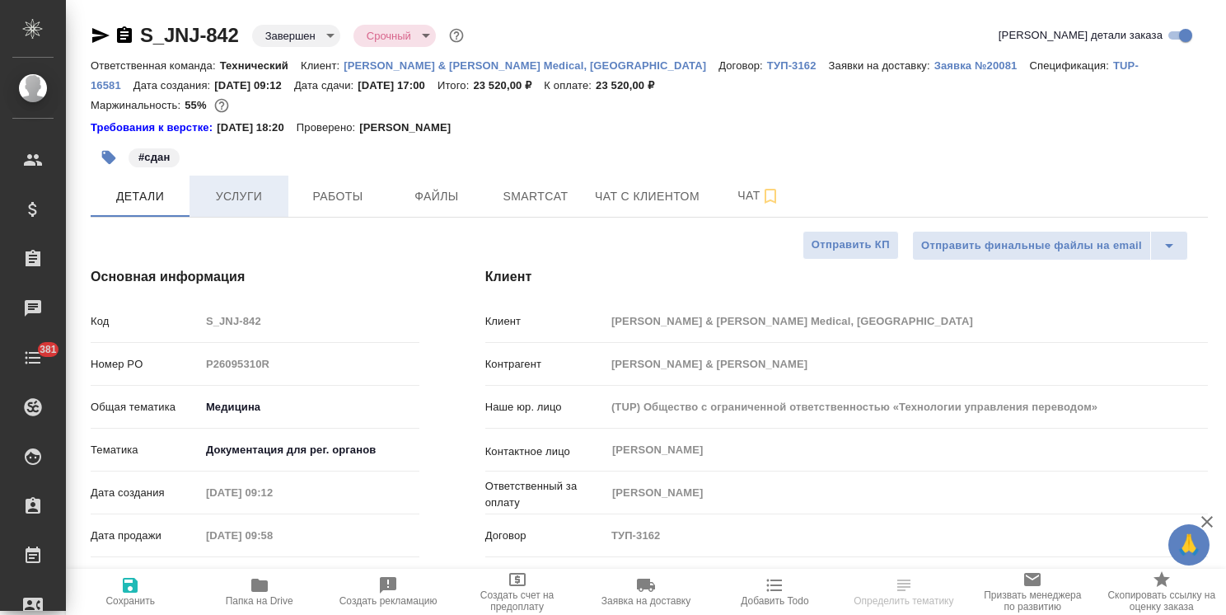
type textarea "x"
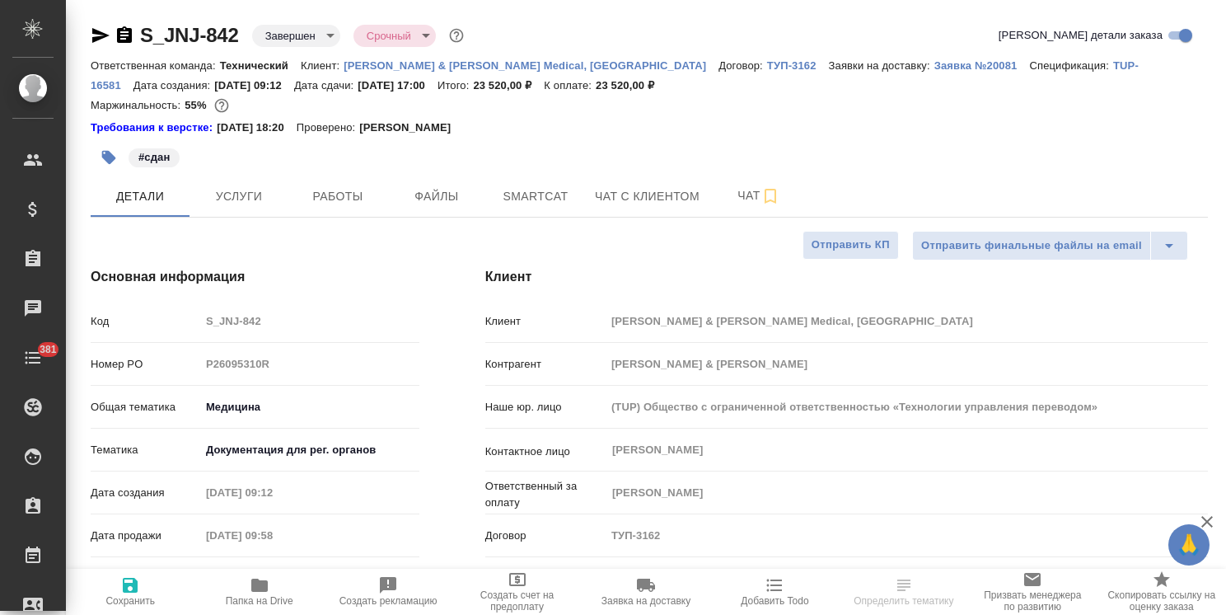
type textarea "x"
drag, startPoint x: 247, startPoint y: 8, endPoint x: 118, endPoint y: 1, distance: 129.6
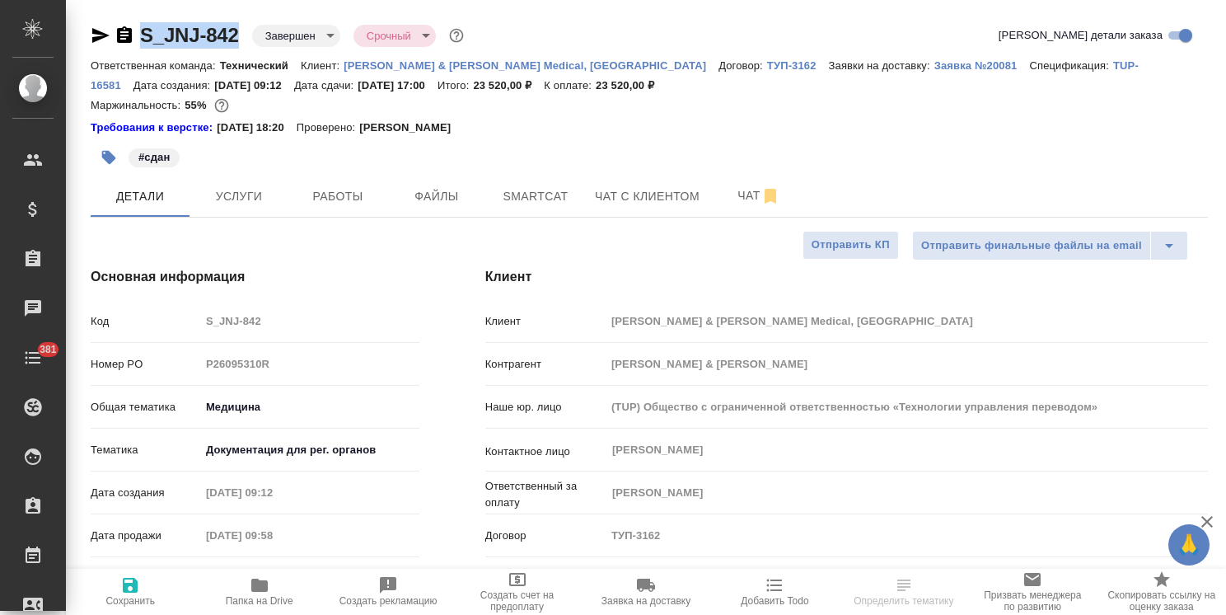
copy link "S_JNJ-842"
type textarea "x"
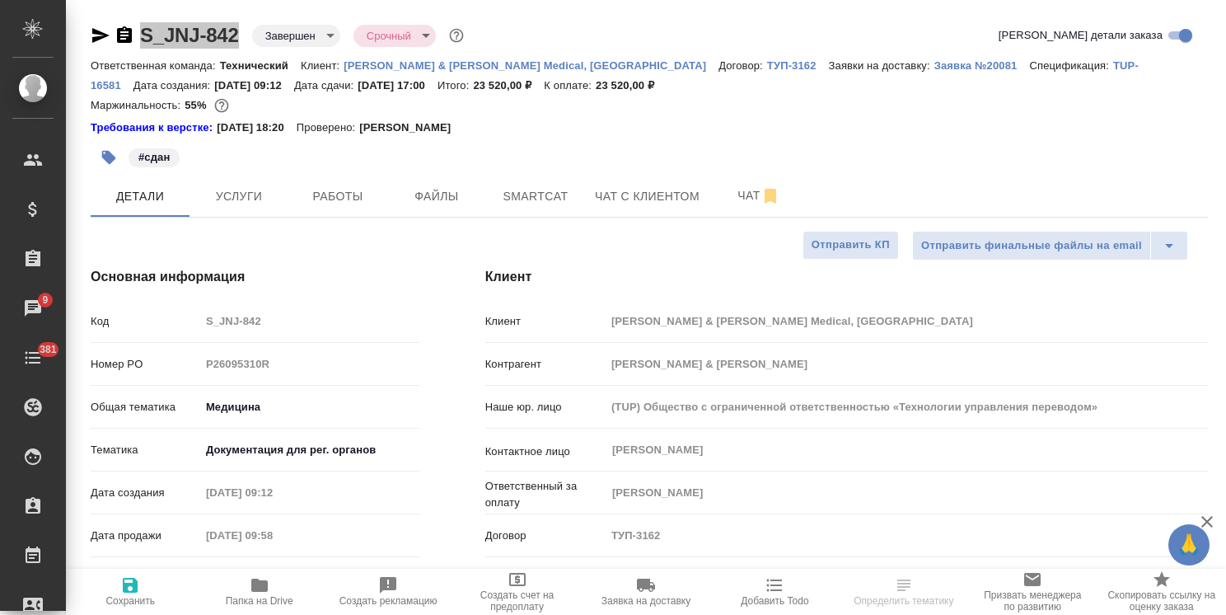
select select "RU"
type textarea "x"
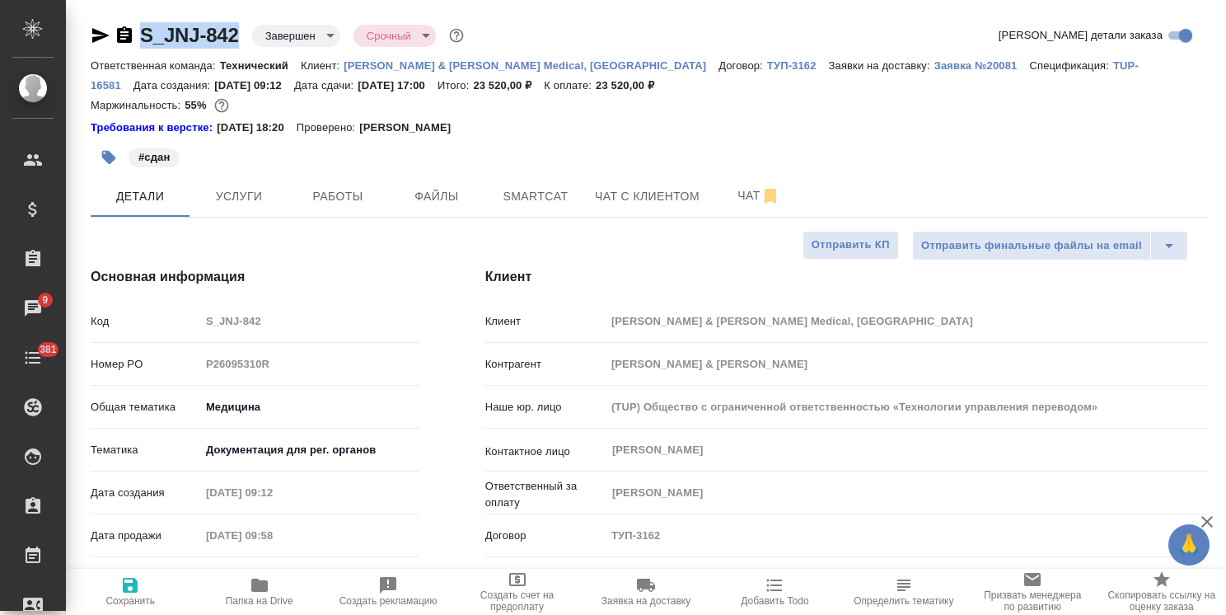
type textarea "x"
click at [261, 193] on span "Услуги" at bounding box center [238, 196] width 79 height 21
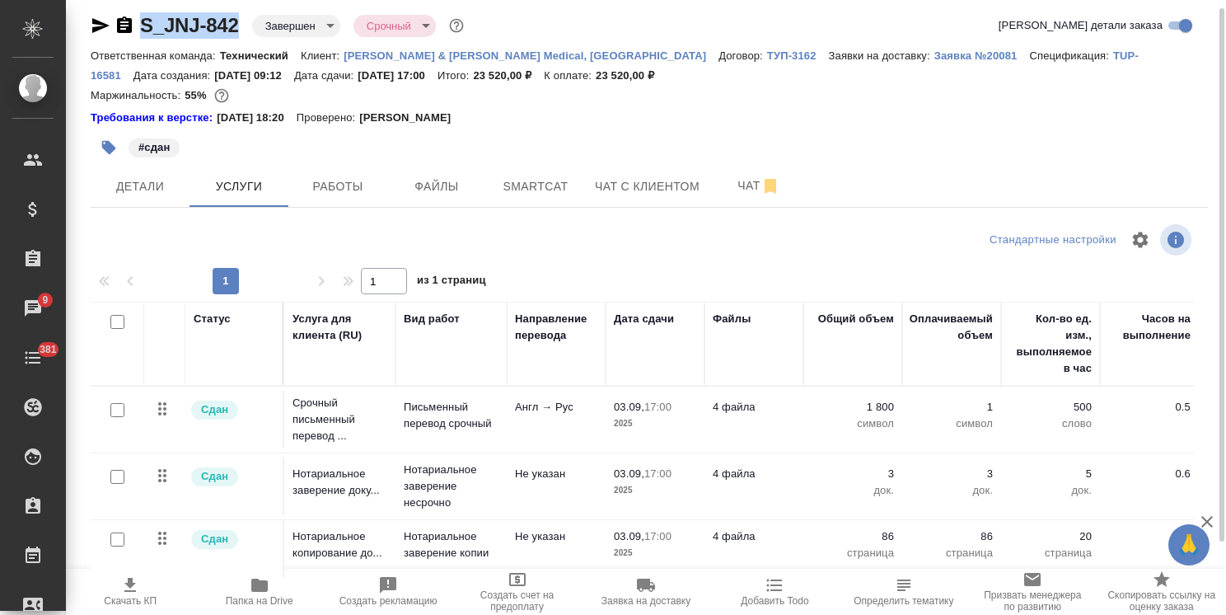
scroll to position [92, 0]
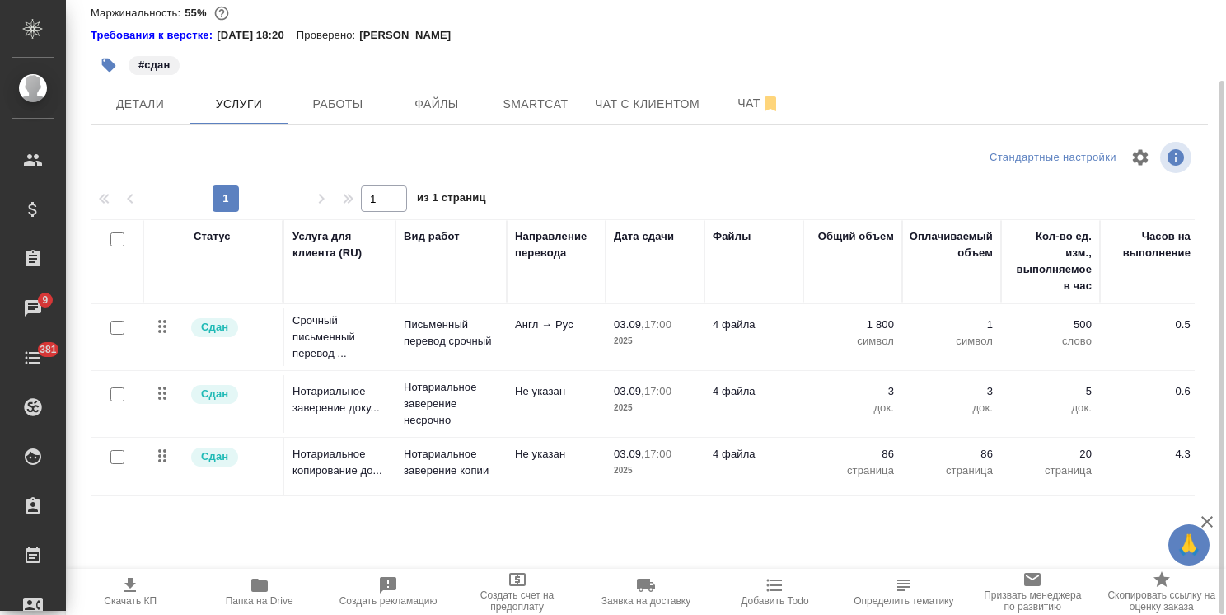
click at [250, 588] on icon "button" at bounding box center [260, 585] width 20 height 20
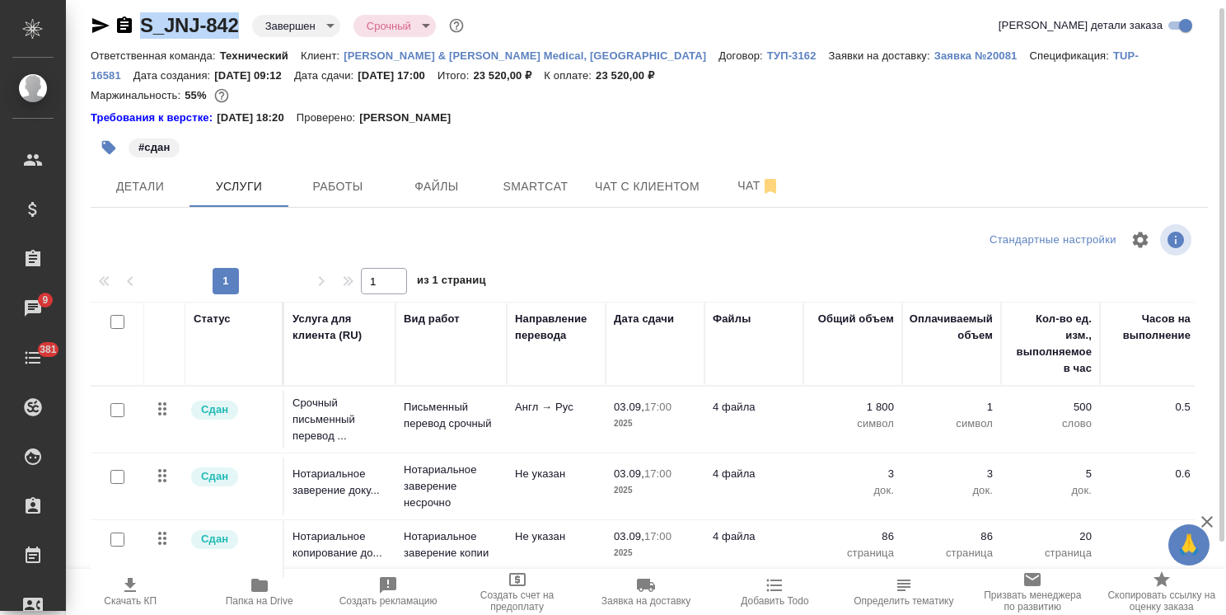
click at [264, 582] on icon "button" at bounding box center [259, 584] width 16 height 13
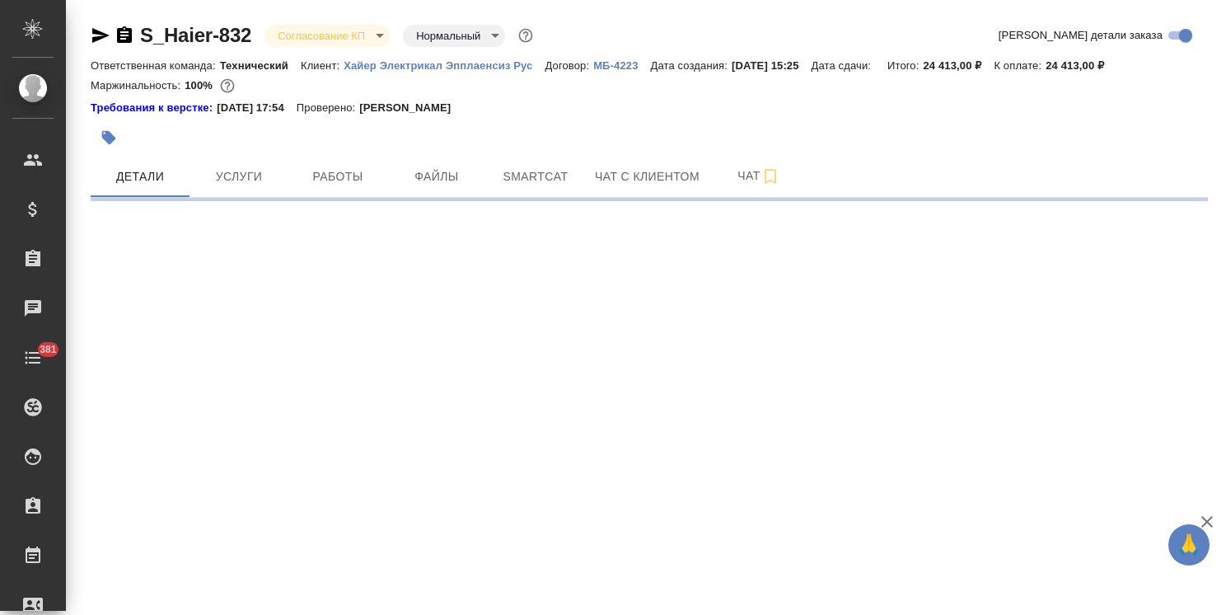
select select "RU"
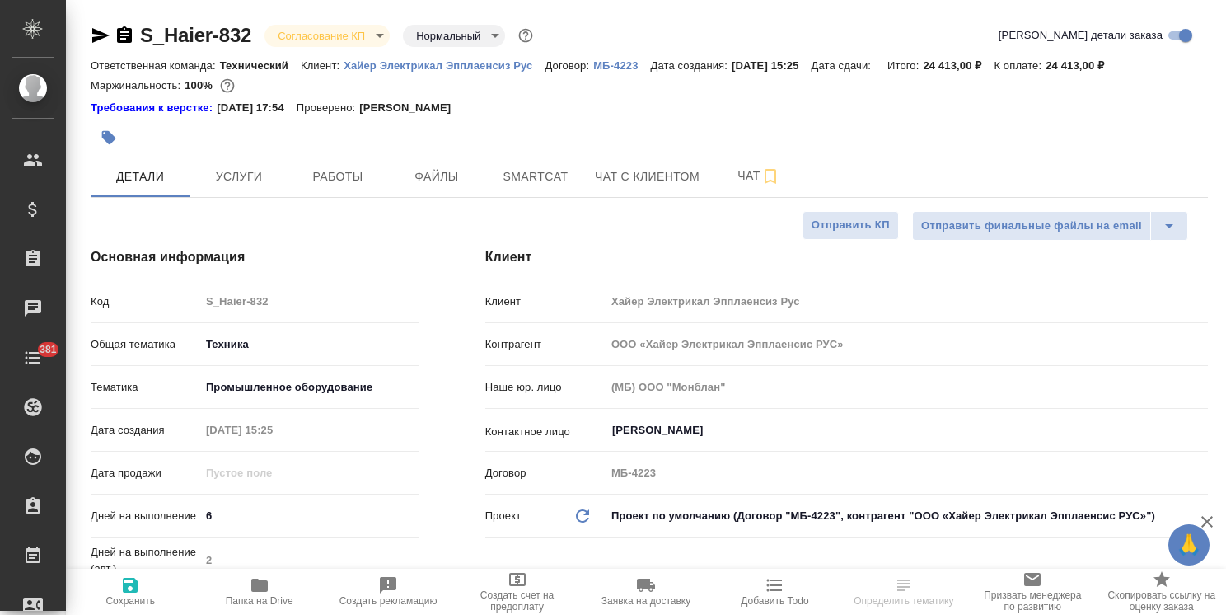
type textarea "x"
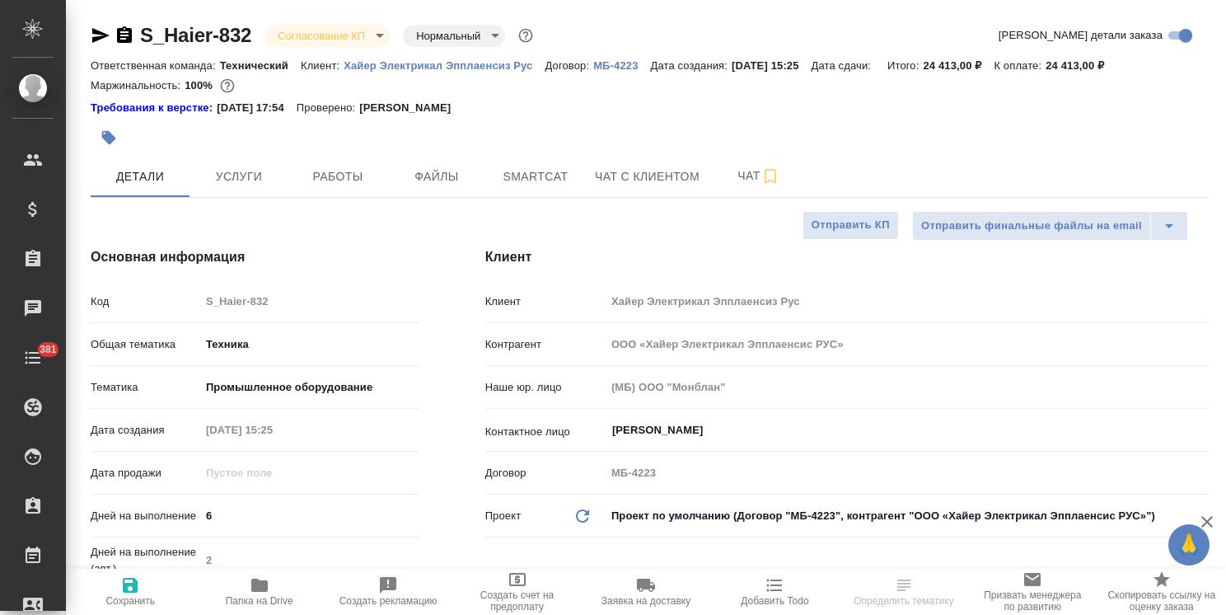
type textarea "x"
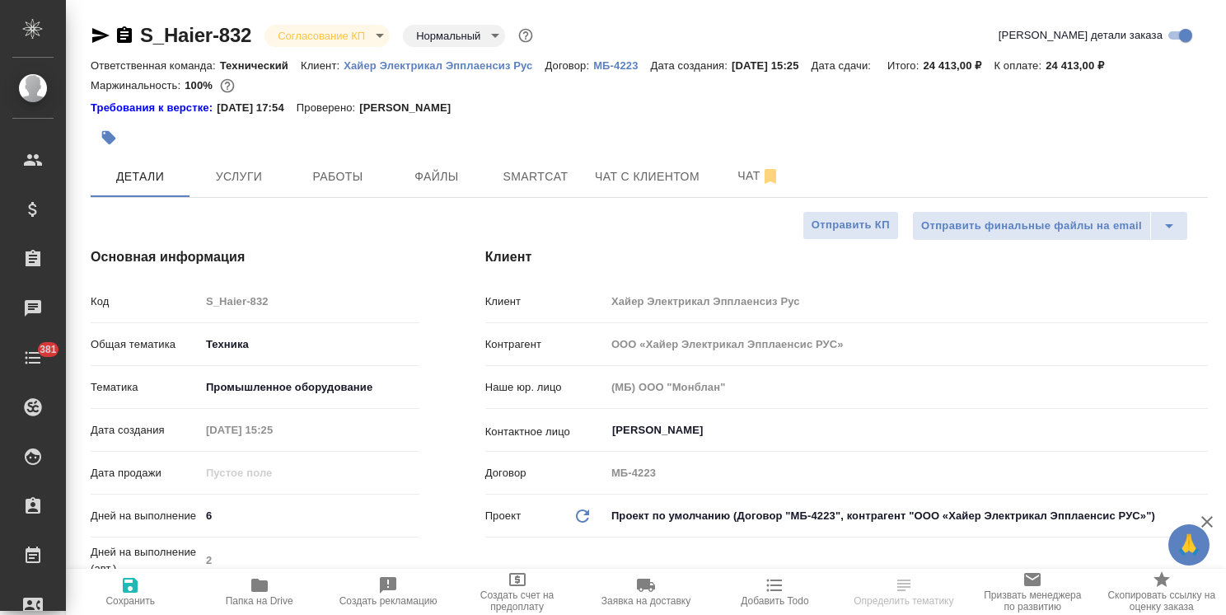
type textarea "x"
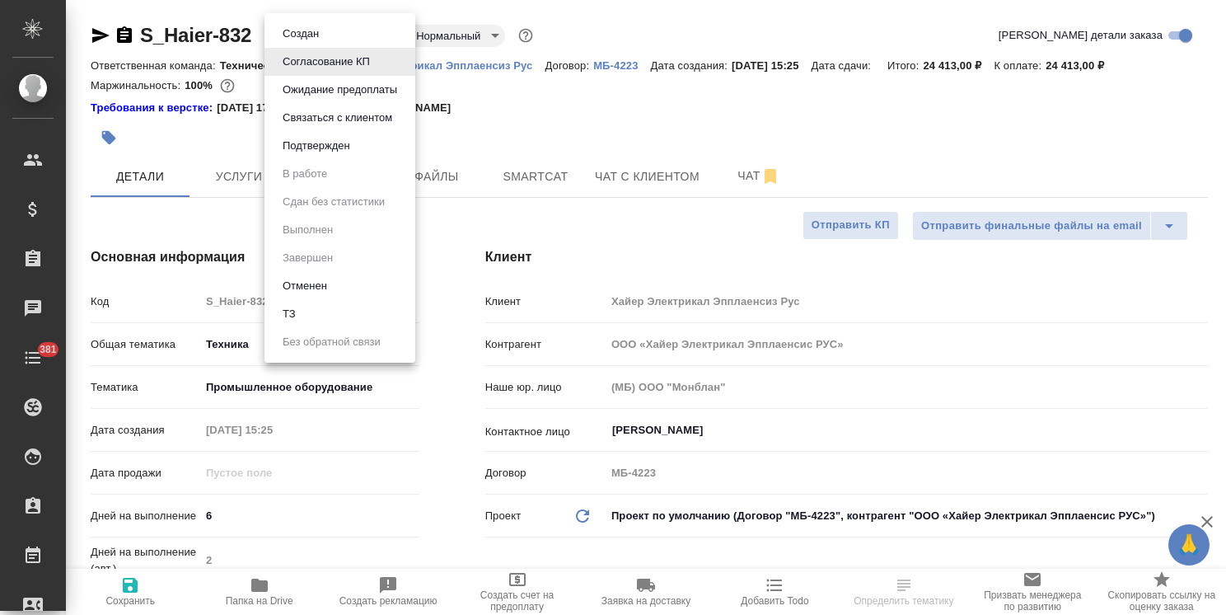
click at [327, 42] on body "🙏 .cls-1 fill:#fff; AWATERA Usmanova Olga Клиенты Спецификации Заказы Чаты 381 …" at bounding box center [613, 307] width 1226 height 615
click at [324, 292] on button "Отменен" at bounding box center [305, 286] width 54 height 18
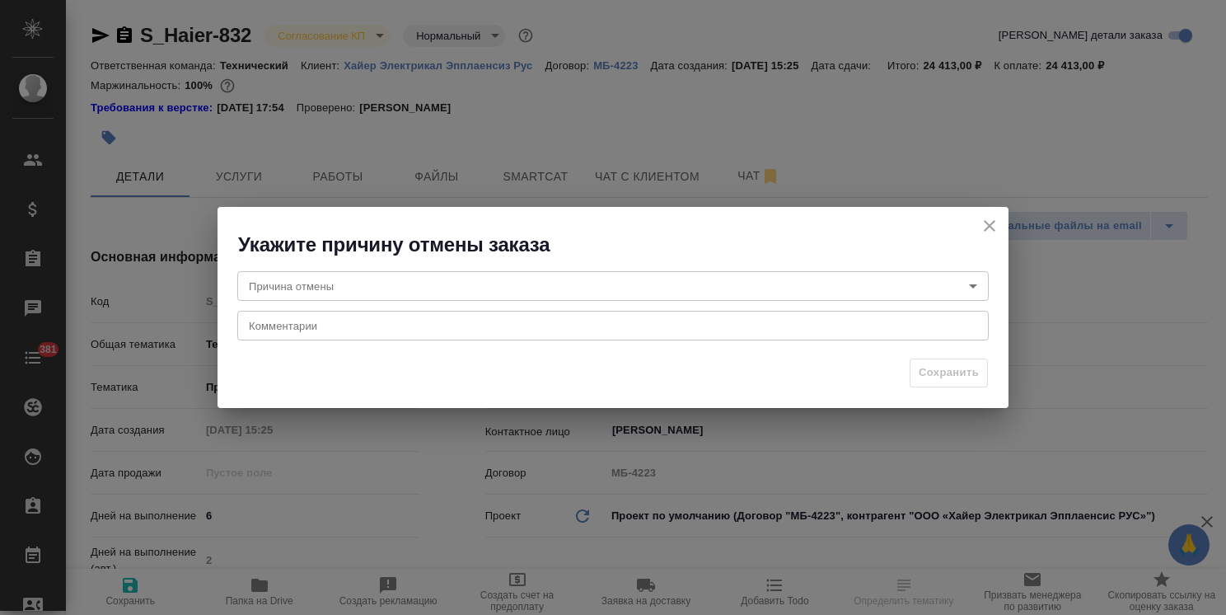
click at [306, 275] on body "🙏 .cls-1 fill:#fff; AWATERA Usmanova Olga Клиенты Спецификации Заказы Чаты 381 …" at bounding box center [613, 307] width 1226 height 615
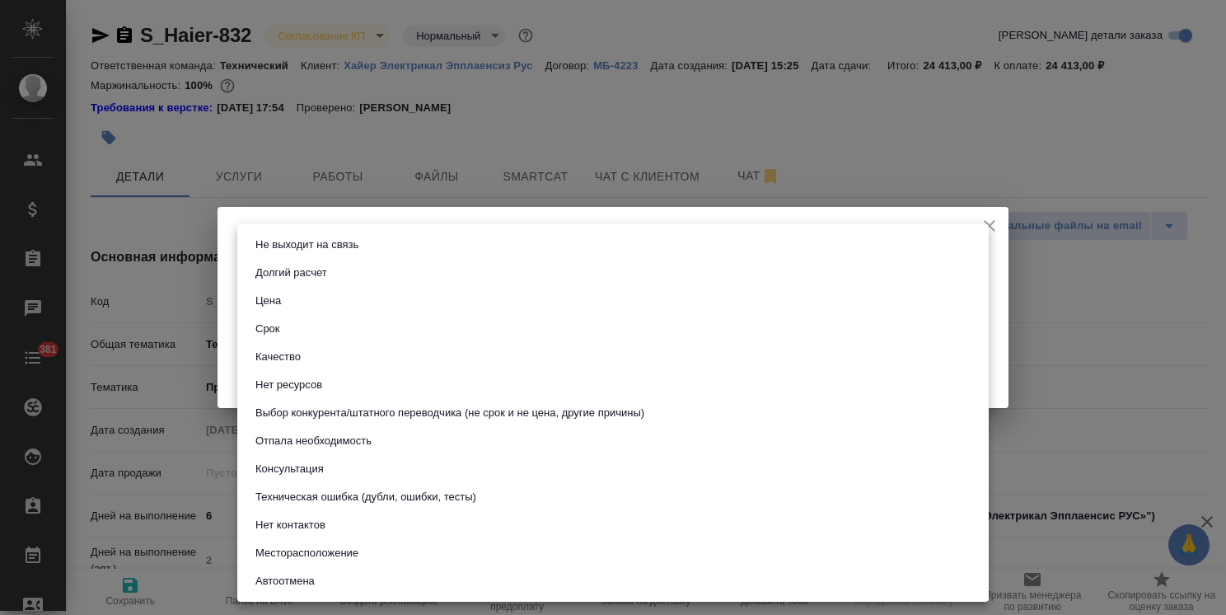
click at [284, 296] on button "Цена" at bounding box center [267, 301] width 35 height 18
type input "price"
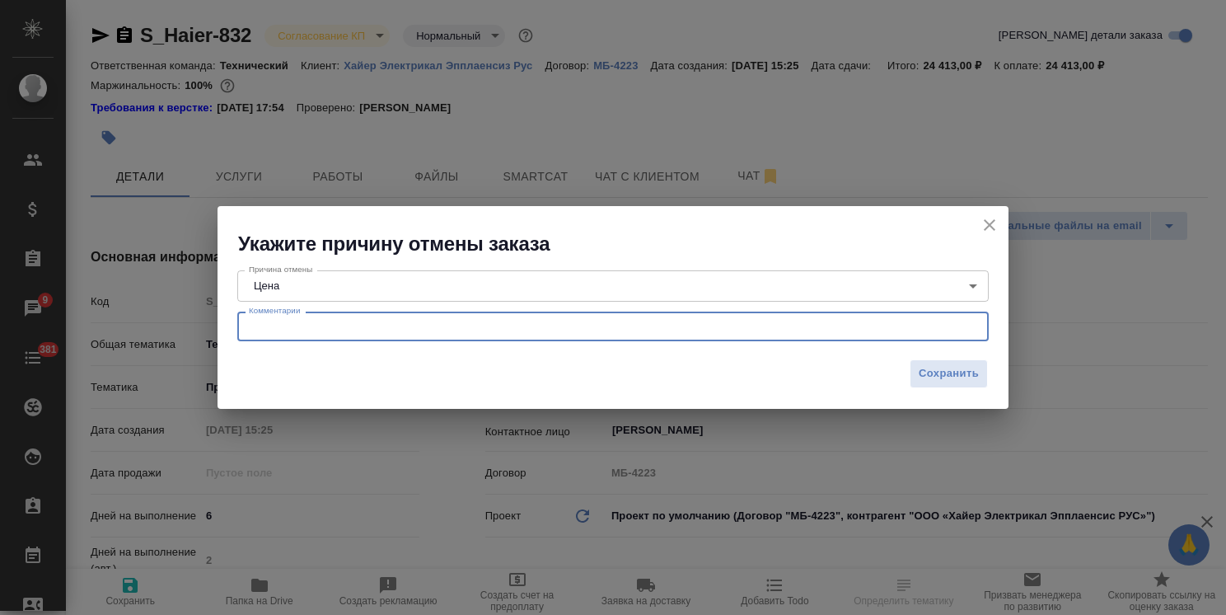
click at [297, 325] on textarea at bounding box center [613, 326] width 728 height 12
paste textarea "[PERSON_NAME], день добрый. Запустили у других Best regards, [PERSON_NAME]"
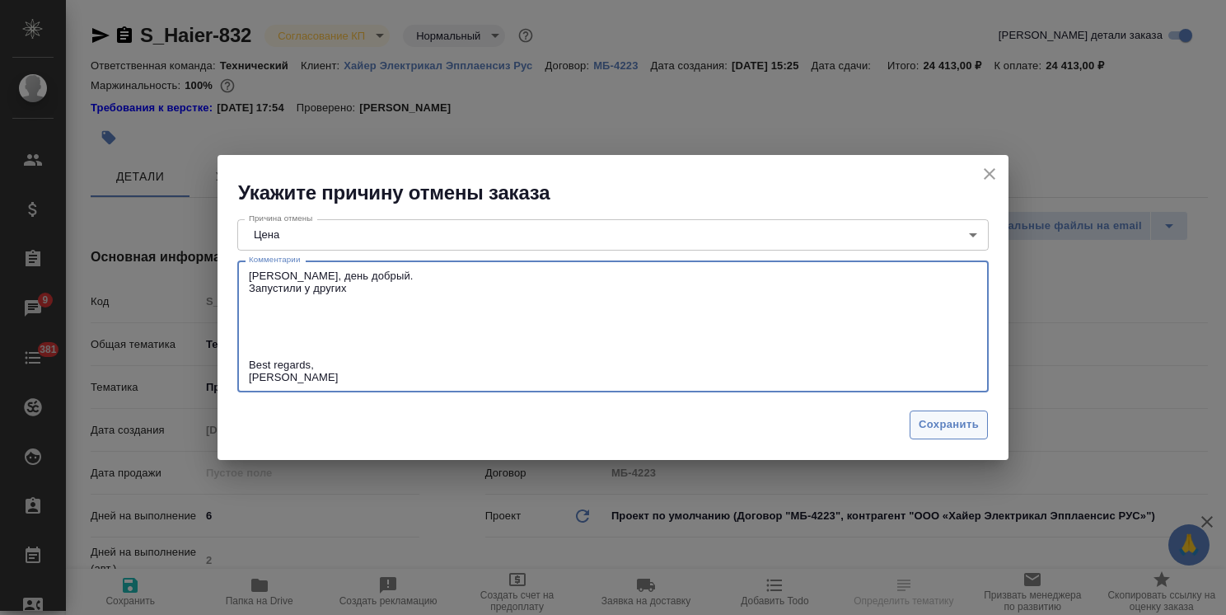
type textarea "Ольга, день добрый. Запустили у других Best regards, Maksim Mitrofanov"
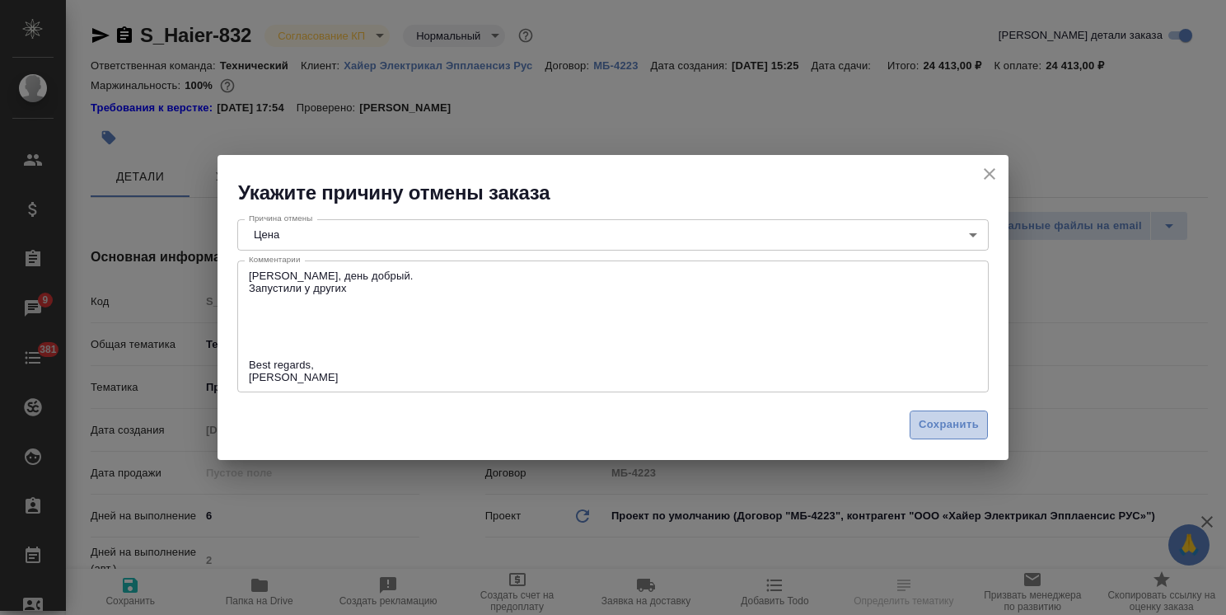
click at [966, 426] on span "Сохранить" at bounding box center [949, 424] width 60 height 19
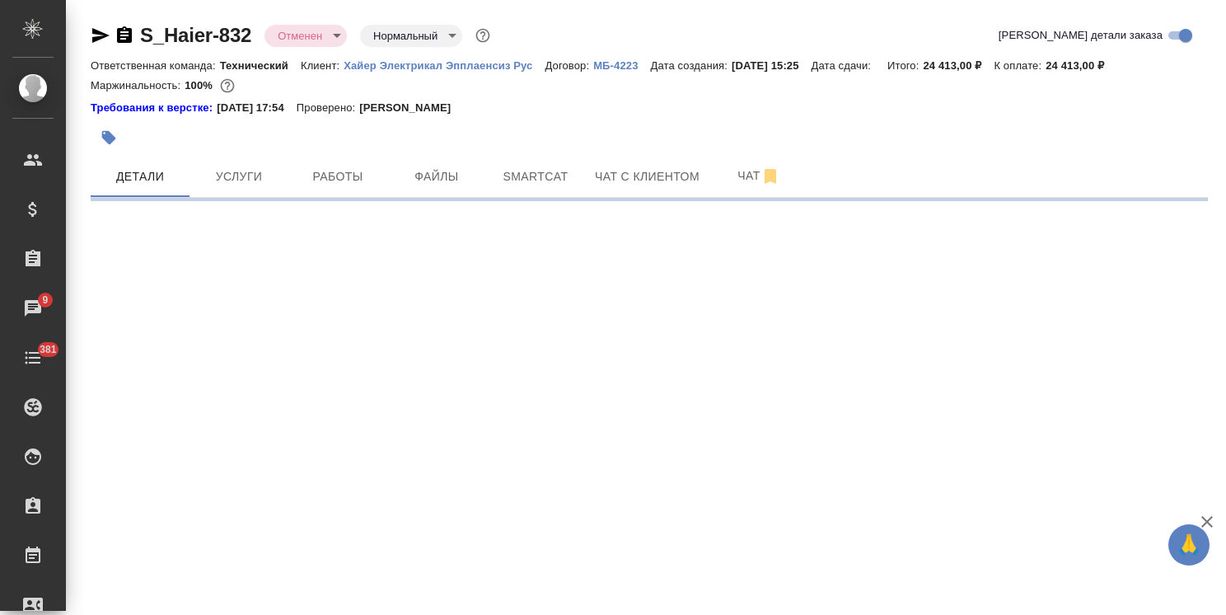
select select "RU"
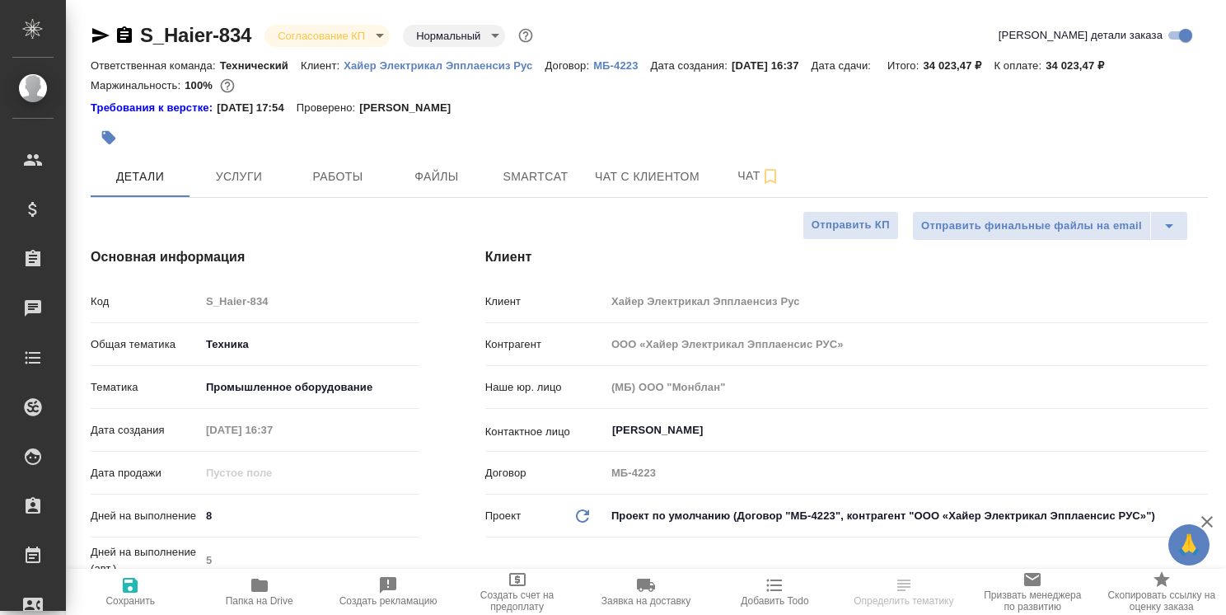
select select "RU"
click at [312, 42] on body "🙏 .cls-1 fill:#fff; AWATERA [PERSON_NAME] Спецификации Заказы Чаты 381 Todo Про…" at bounding box center [613, 307] width 1226 height 615
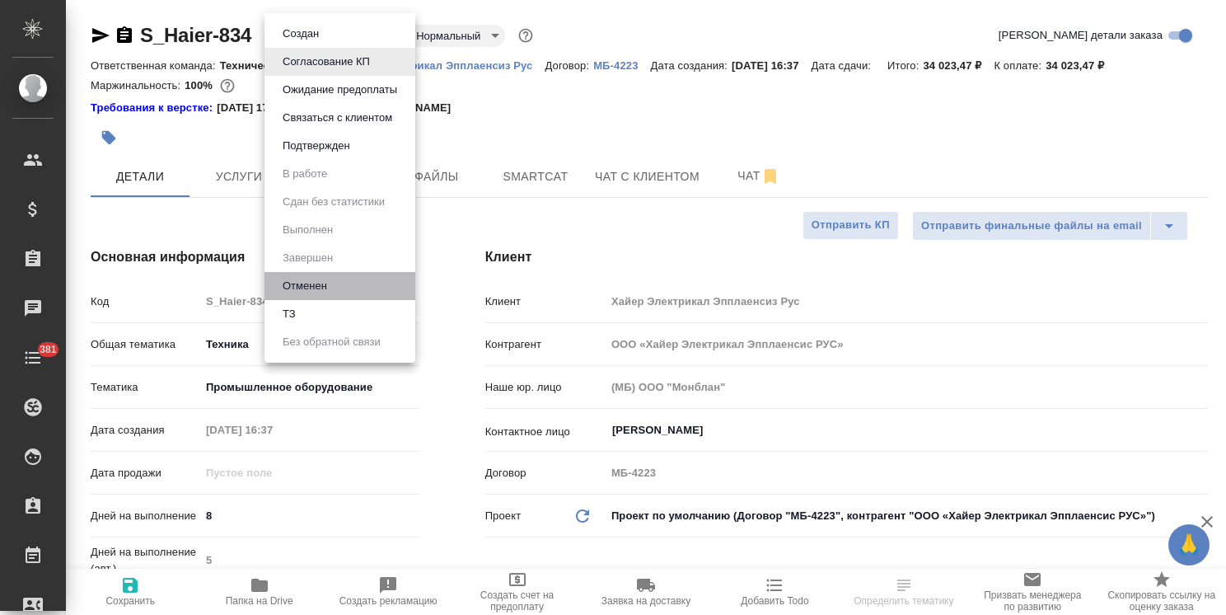
click at [323, 288] on button "Отменен" at bounding box center [305, 286] width 54 height 18
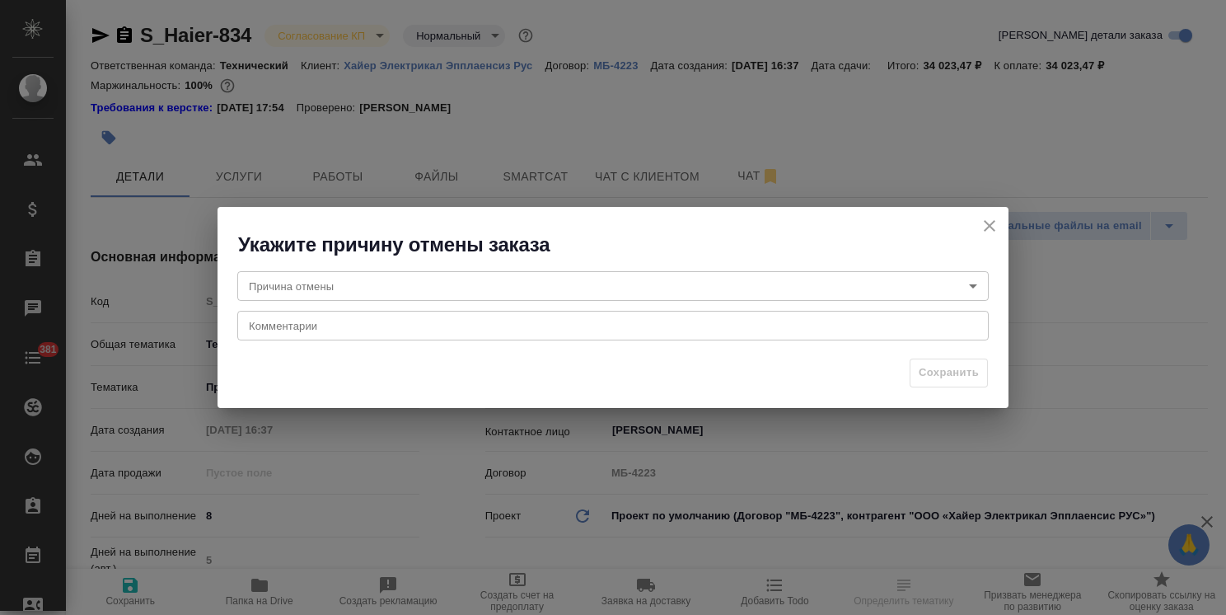
click at [306, 281] on body "🙏 .cls-1 fill:#fff; AWATERA [PERSON_NAME] Спецификации Заказы Чаты 381 Todo Про…" at bounding box center [613, 307] width 1226 height 615
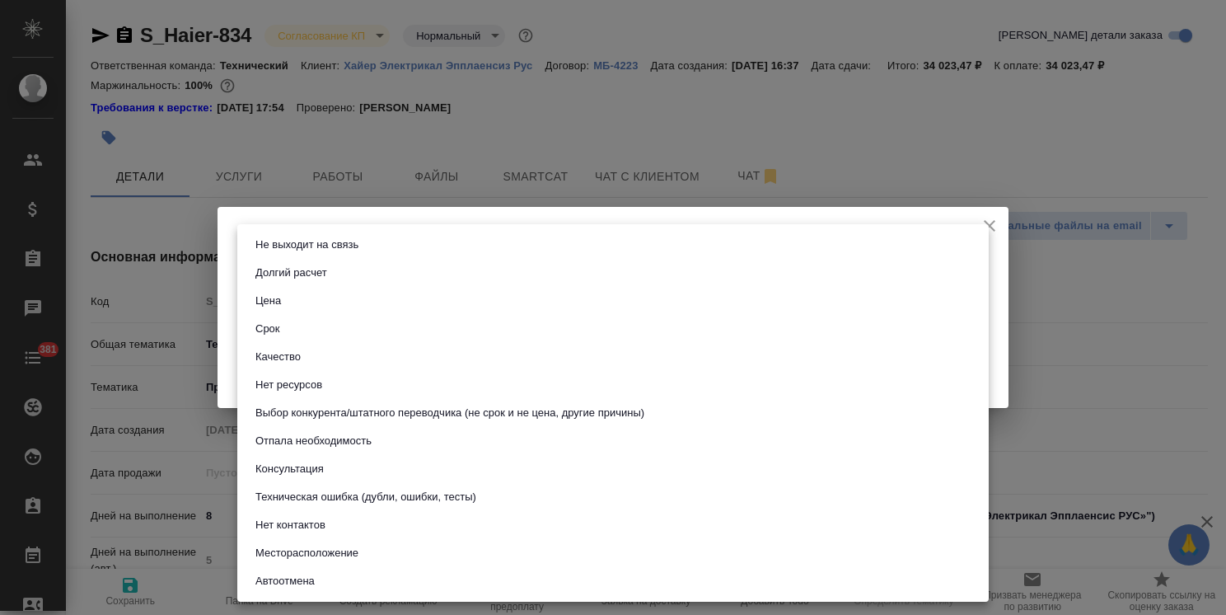
click at [280, 303] on button "Цена" at bounding box center [267, 301] width 35 height 18
type input "price"
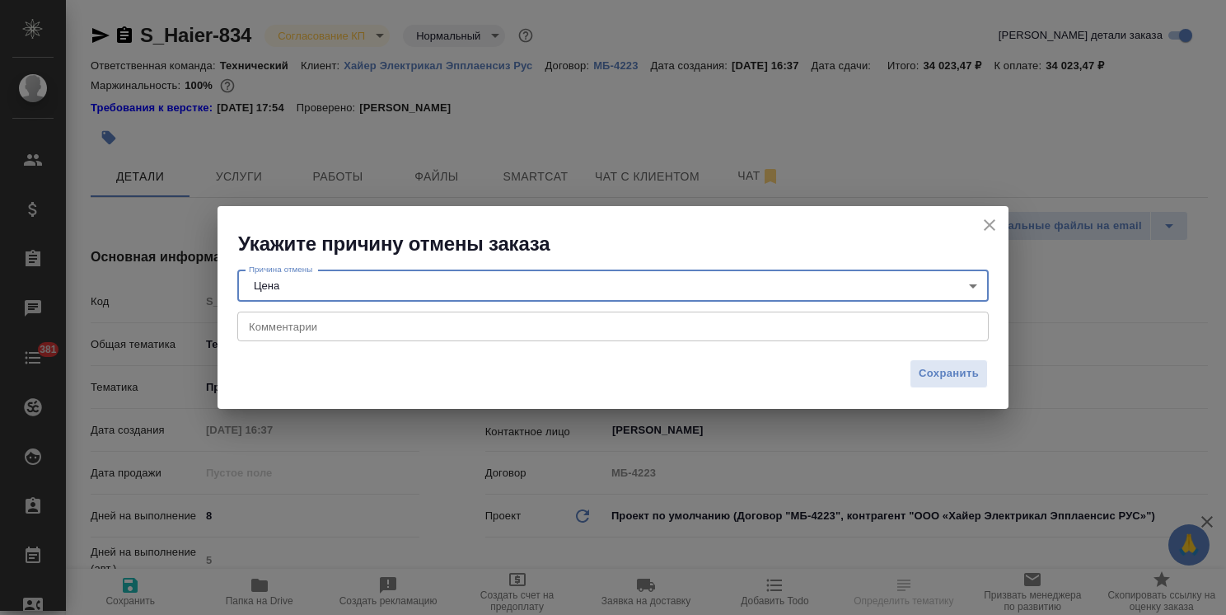
click at [298, 327] on textarea at bounding box center [613, 326] width 728 height 12
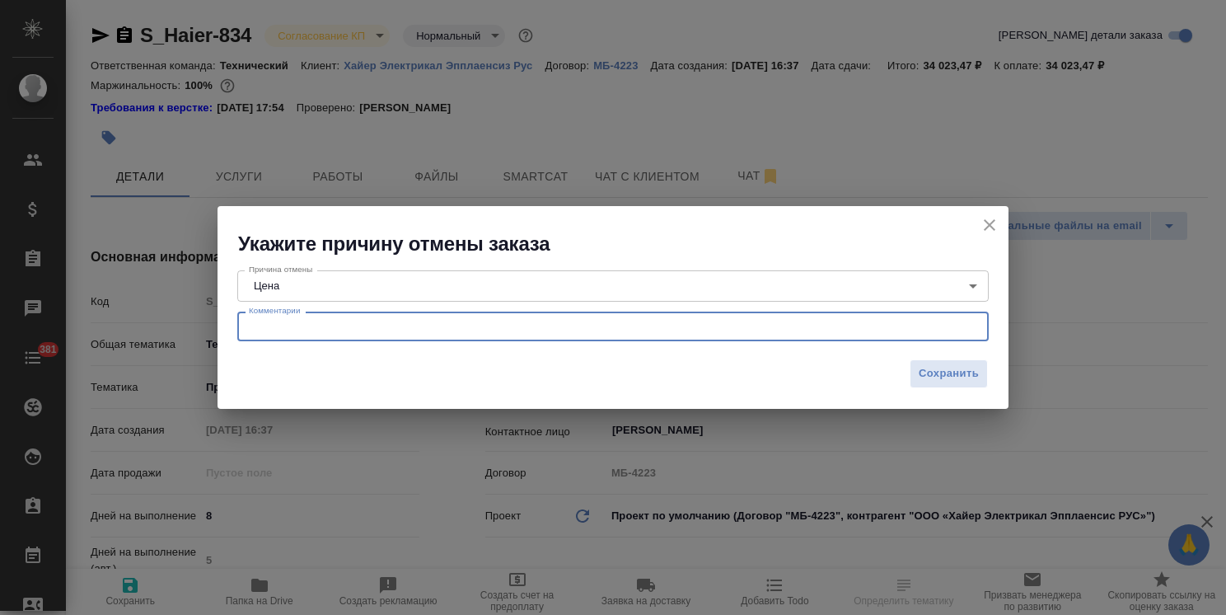
paste textarea "[PERSON_NAME], день добрый. Запустили у других Best regards, [PERSON_NAME]"
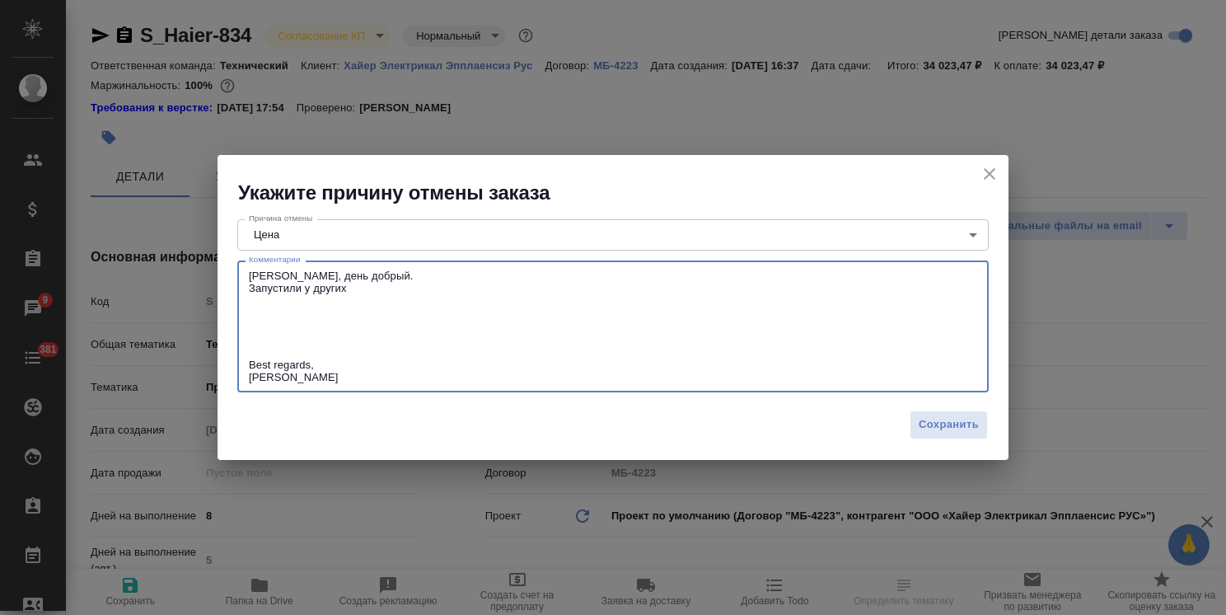
type textarea "[PERSON_NAME], день добрый. Запустили у других Best regards, [PERSON_NAME]"
click at [909, 417] on div "Сохранить" at bounding box center [612, 431] width 791 height 58
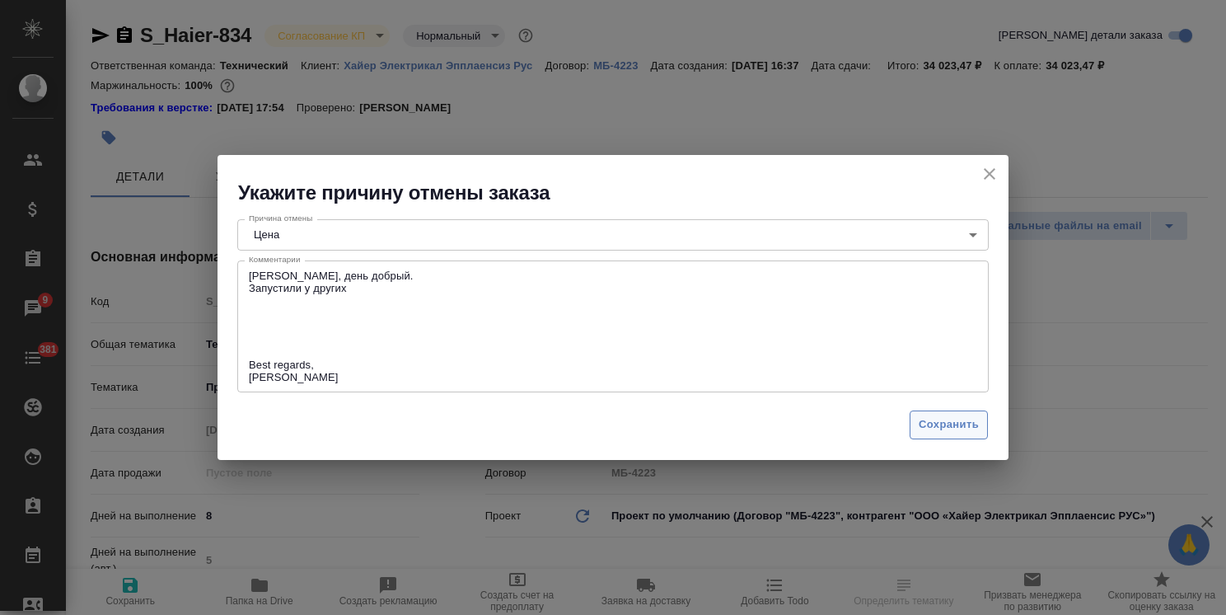
click at [923, 424] on span "Сохранить" at bounding box center [949, 424] width 60 height 19
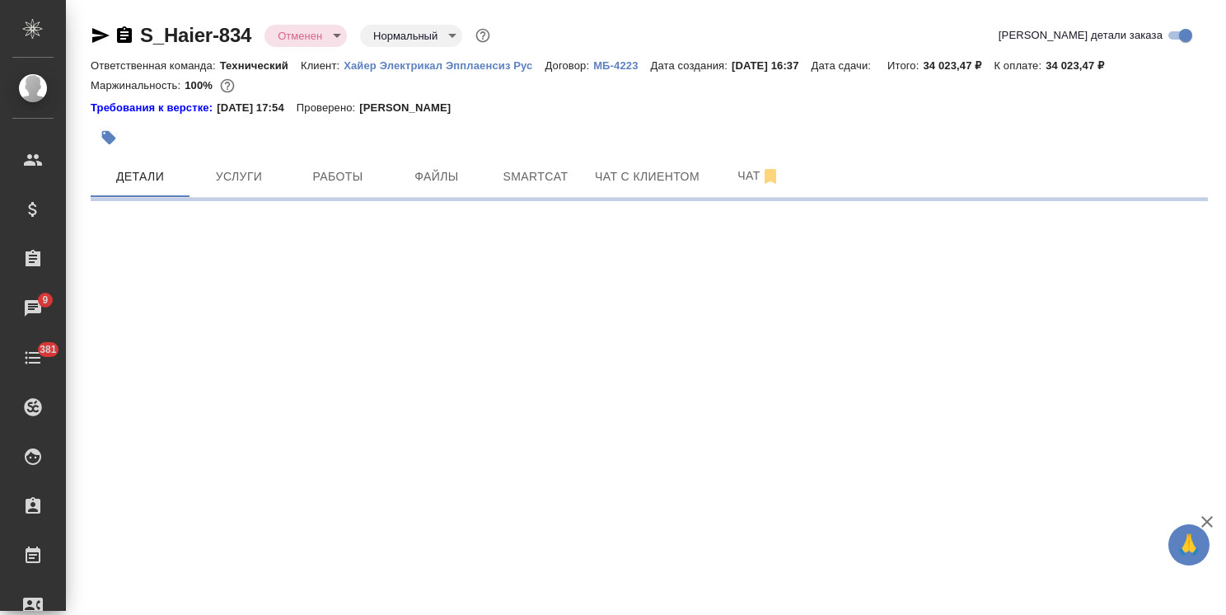
select select "RU"
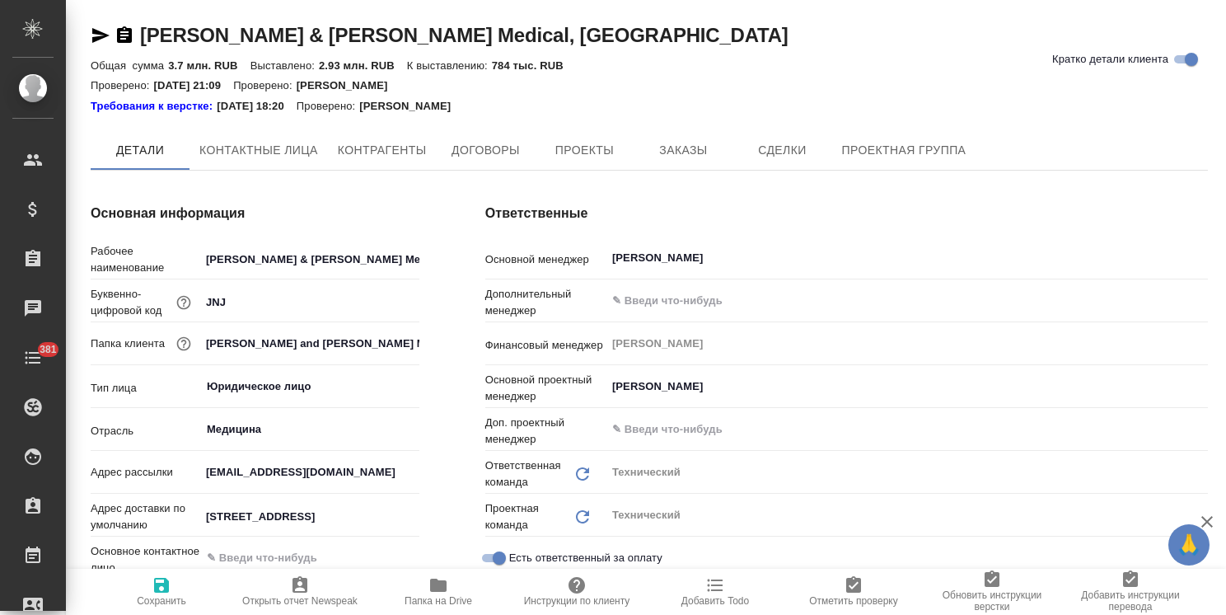
type textarea "x"
click at [448, 601] on span "Папка на Drive" at bounding box center [439, 601] width 68 height 12
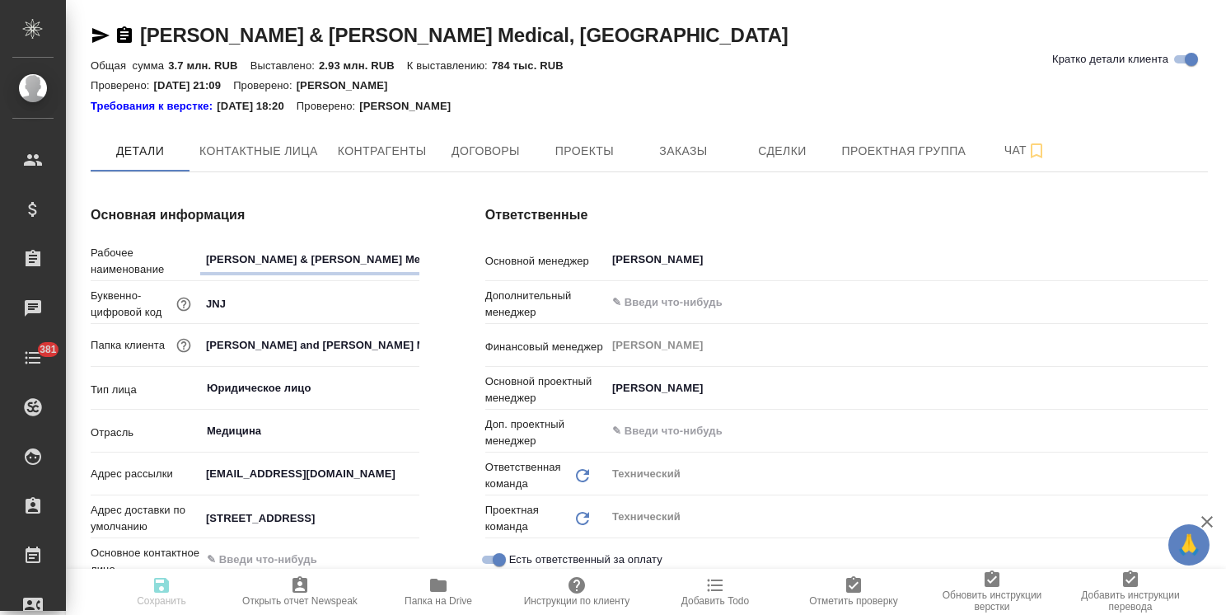
type textarea "x"
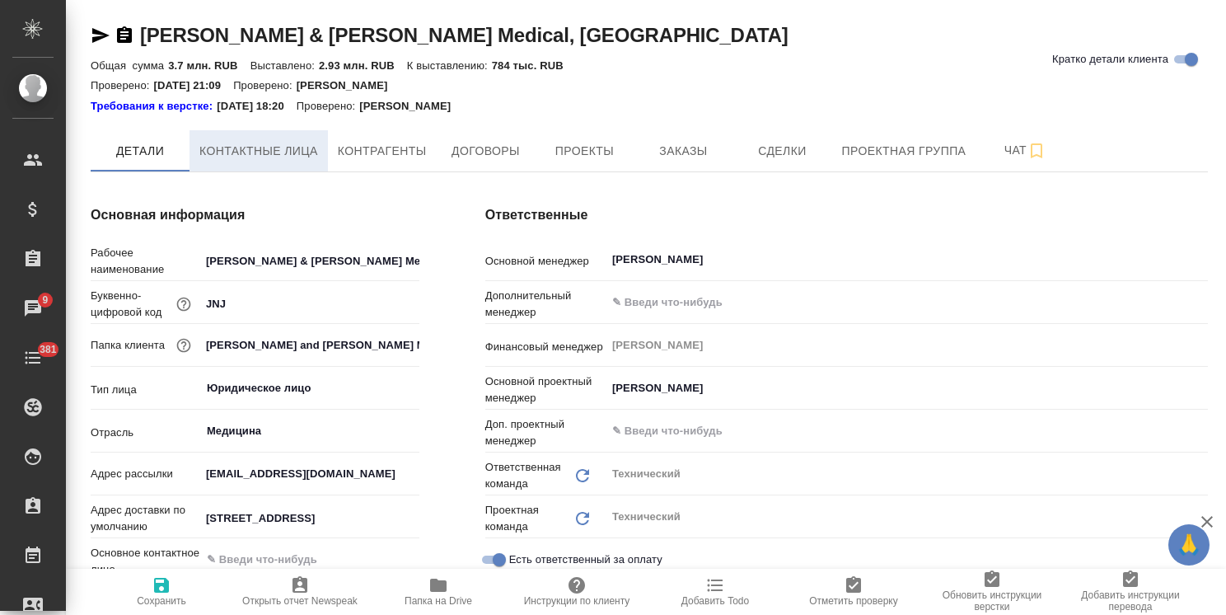
click at [247, 156] on span "Контактные лица" at bounding box center [258, 151] width 119 height 21
select select "RU"
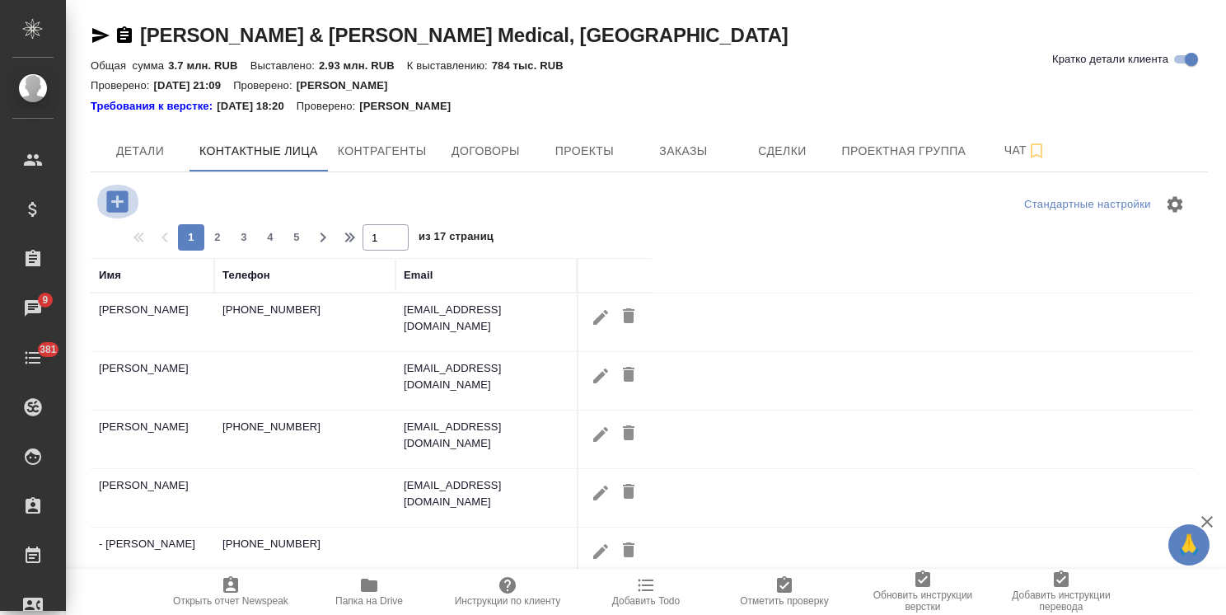
click at [119, 200] on icon "button" at bounding box center [117, 201] width 29 height 29
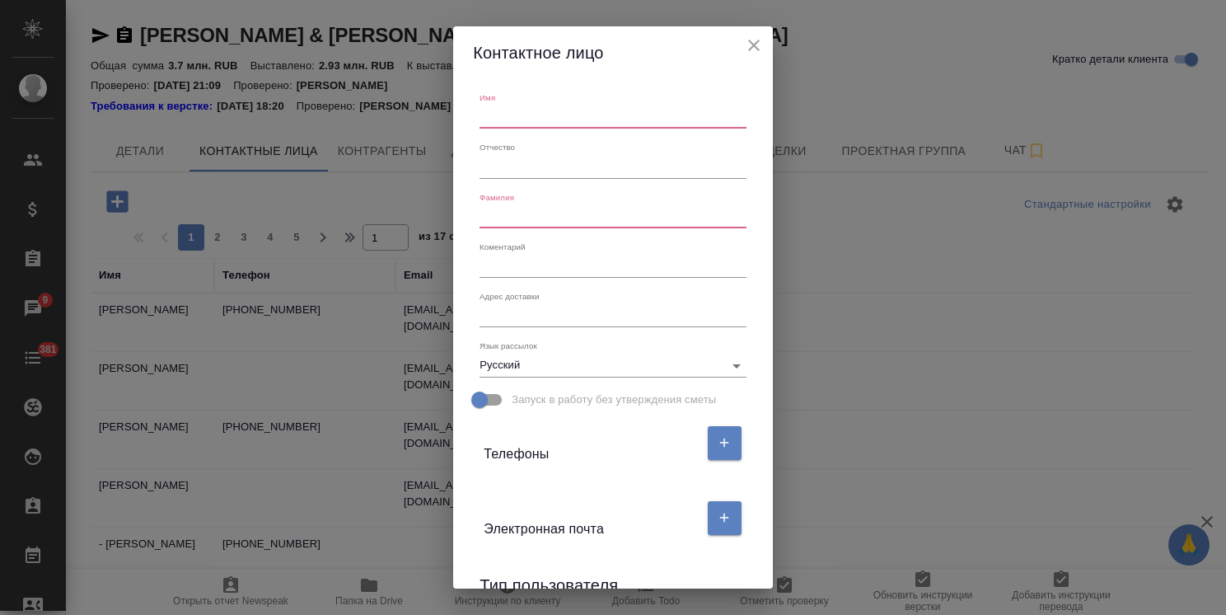
click at [764, 48] on icon "close" at bounding box center [754, 45] width 20 height 20
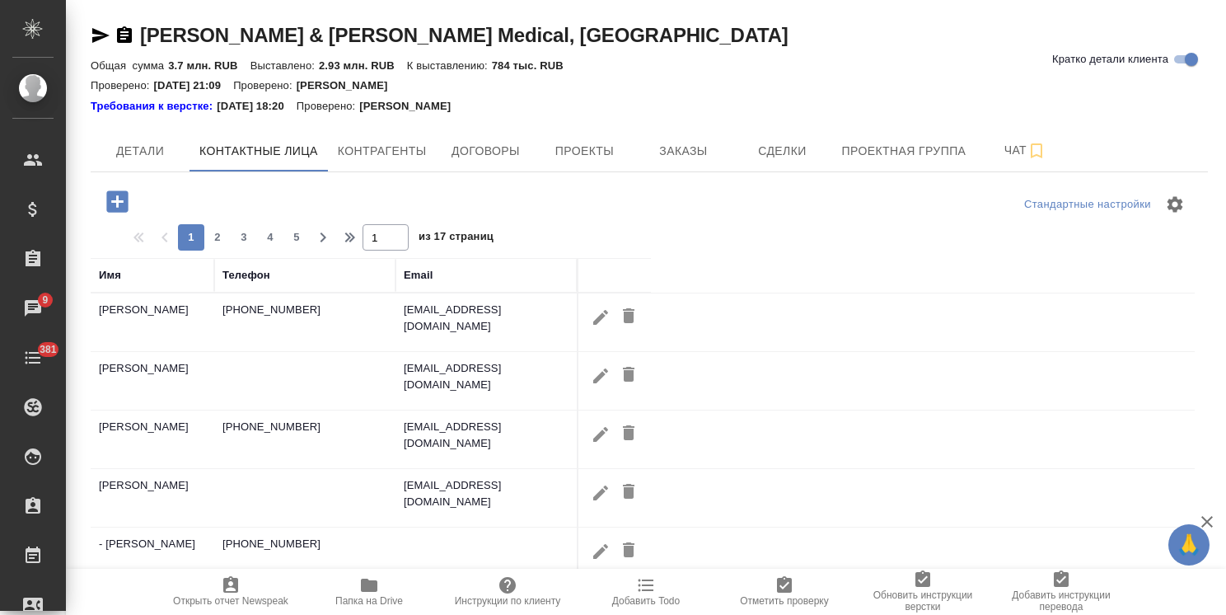
drag, startPoint x: 112, startPoint y: 269, endPoint x: 125, endPoint y: 288, distance: 22.4
click at [112, 270] on div "Имя" at bounding box center [110, 275] width 22 height 16
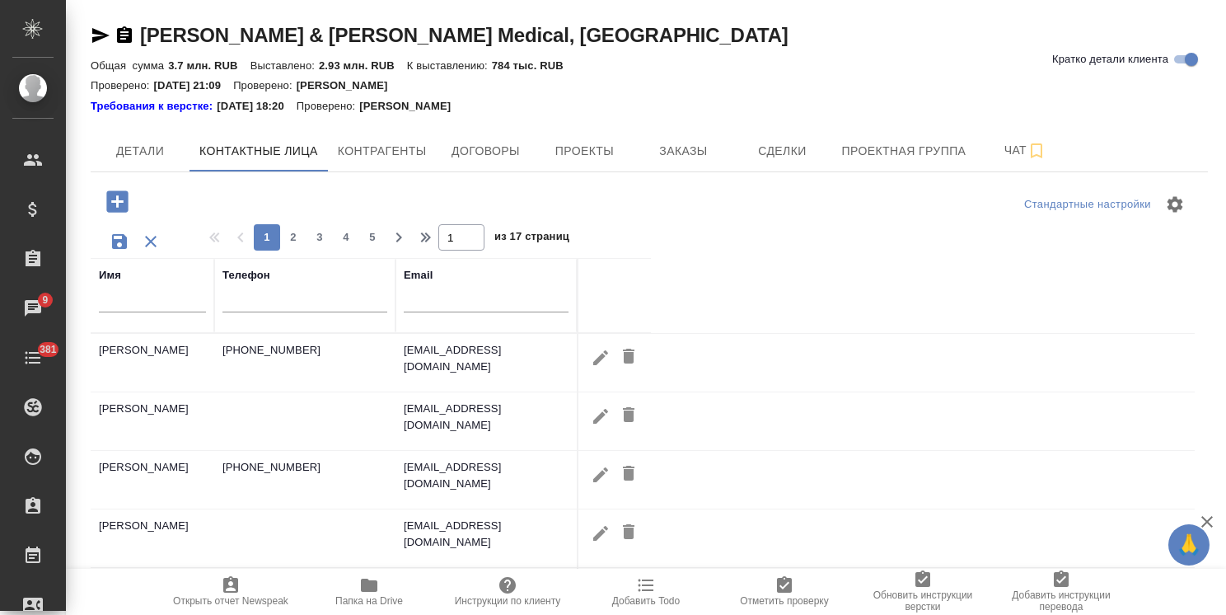
click at [125, 312] on div at bounding box center [152, 303] width 107 height 40
click at [141, 302] on input "text" at bounding box center [152, 302] width 107 height 21
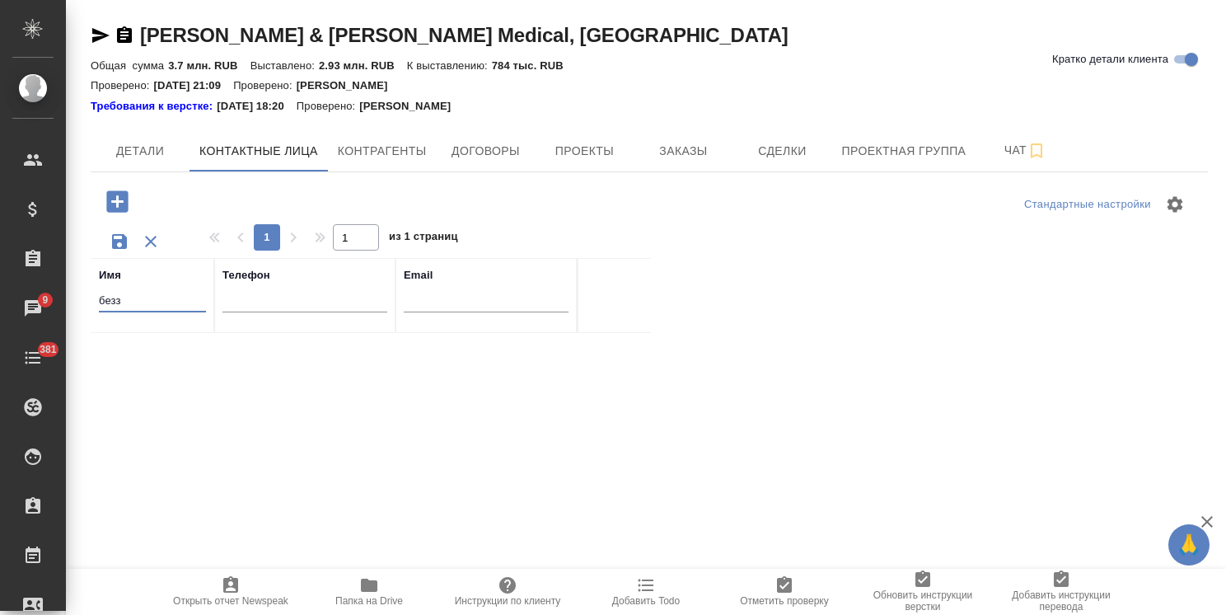
type input "безз"
click at [108, 205] on icon "button" at bounding box center [116, 200] width 21 height 21
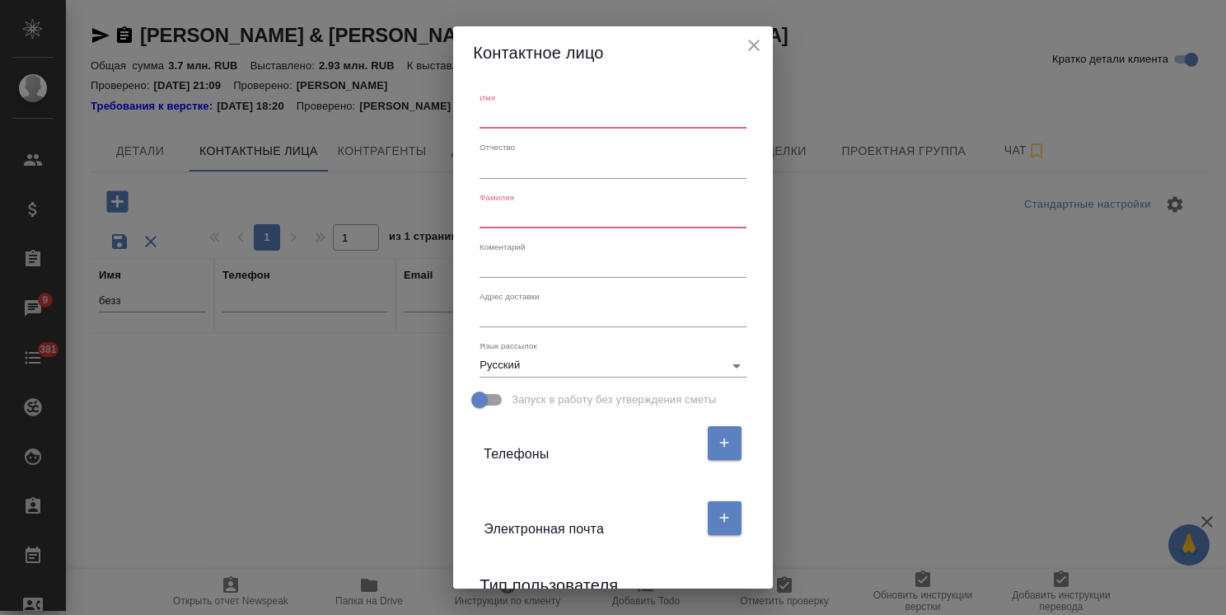
click at [513, 113] on input "text" at bounding box center [612, 116] width 266 height 23
type input "Беззубцева Екатерина"
click at [708, 521] on button "button" at bounding box center [725, 518] width 34 height 34
click at [546, 555] on div "Email" at bounding box center [612, 572] width 279 height 55
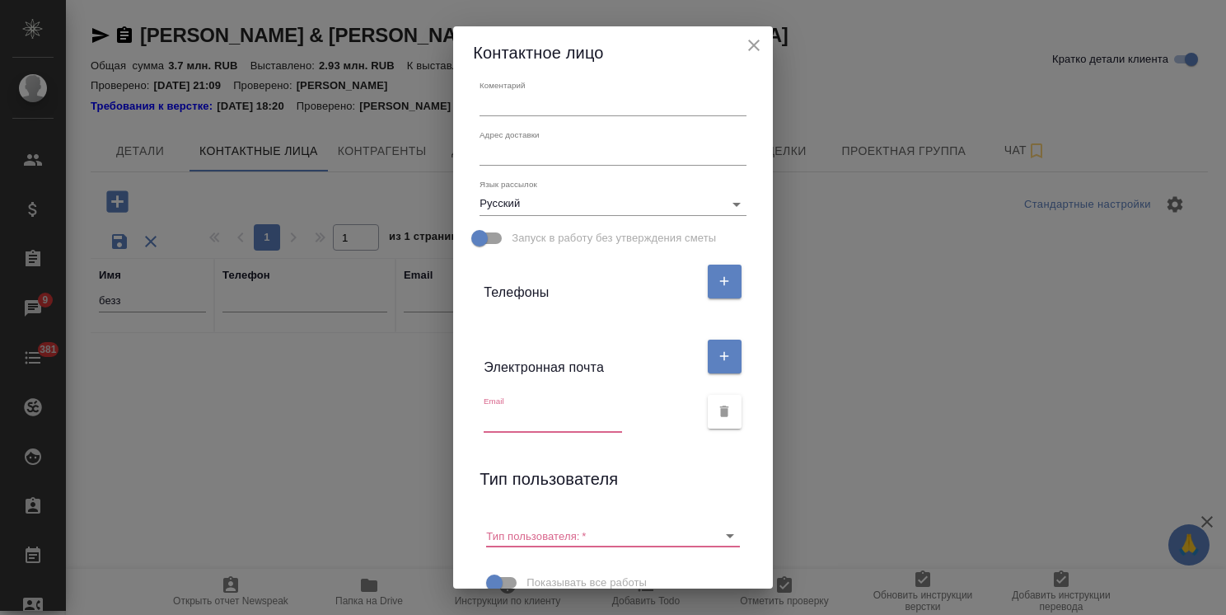
scroll to position [165, 0]
click at [526, 426] on input "text" at bounding box center [553, 416] width 138 height 23
paste input "ebezzubt@its.jnj.com"
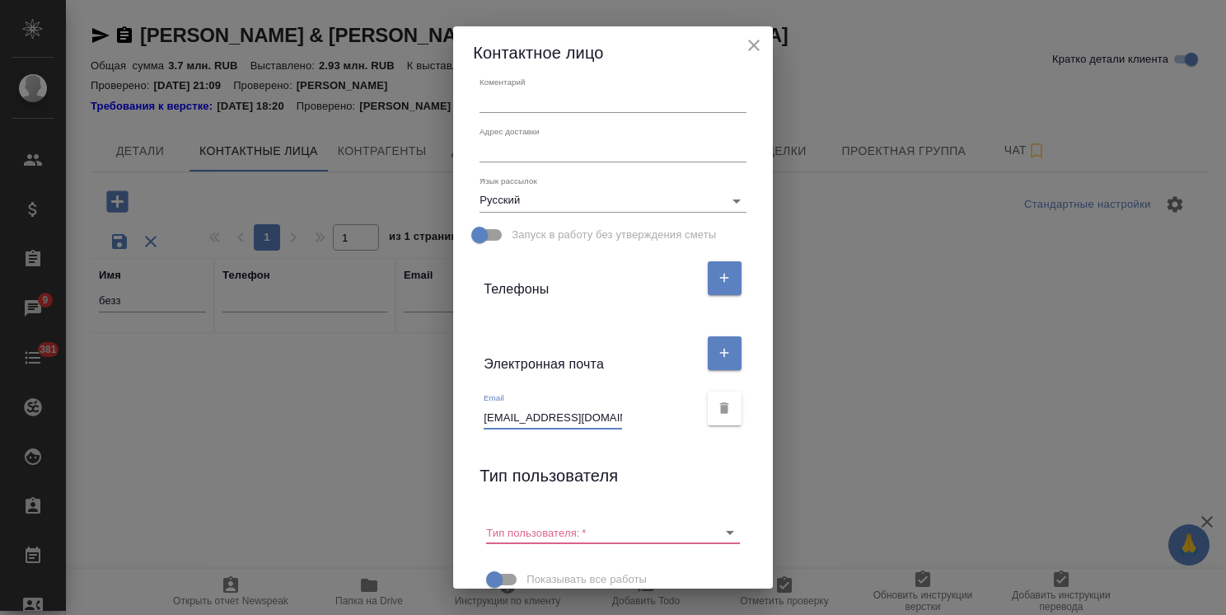
type input "ebezzubt@its.jnj.com"
click at [610, 457] on div "Имя Беззубцева Екатерина Отчество Фамилия Коментарий x Адрес доставки x Язык ра…" at bounding box center [612, 333] width 319 height 509
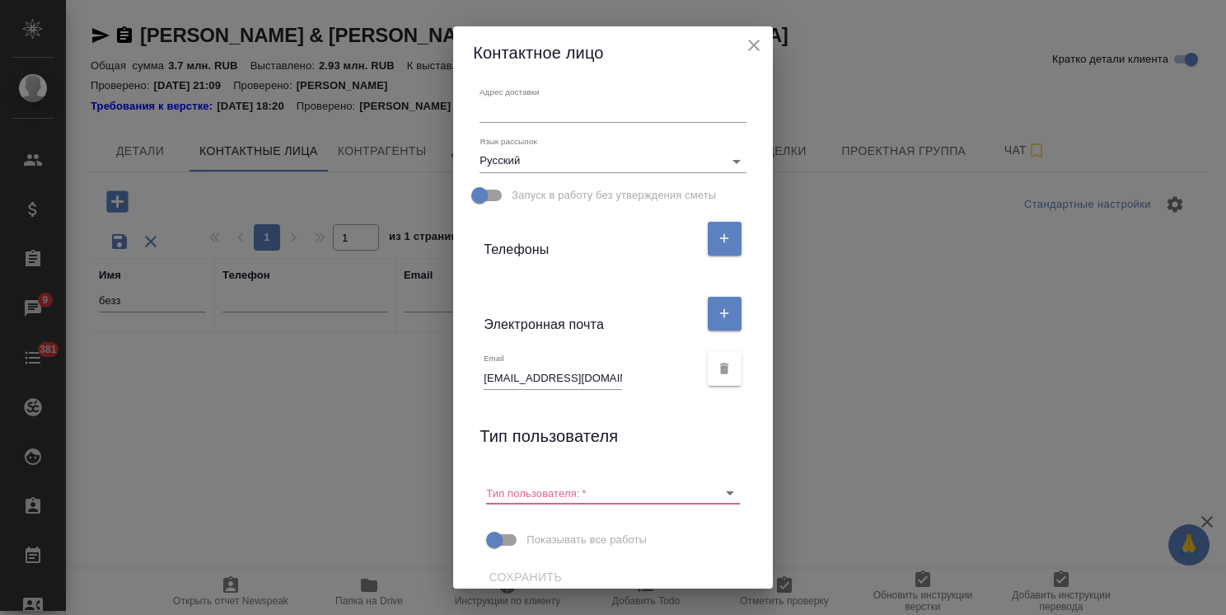
scroll to position [221, 0]
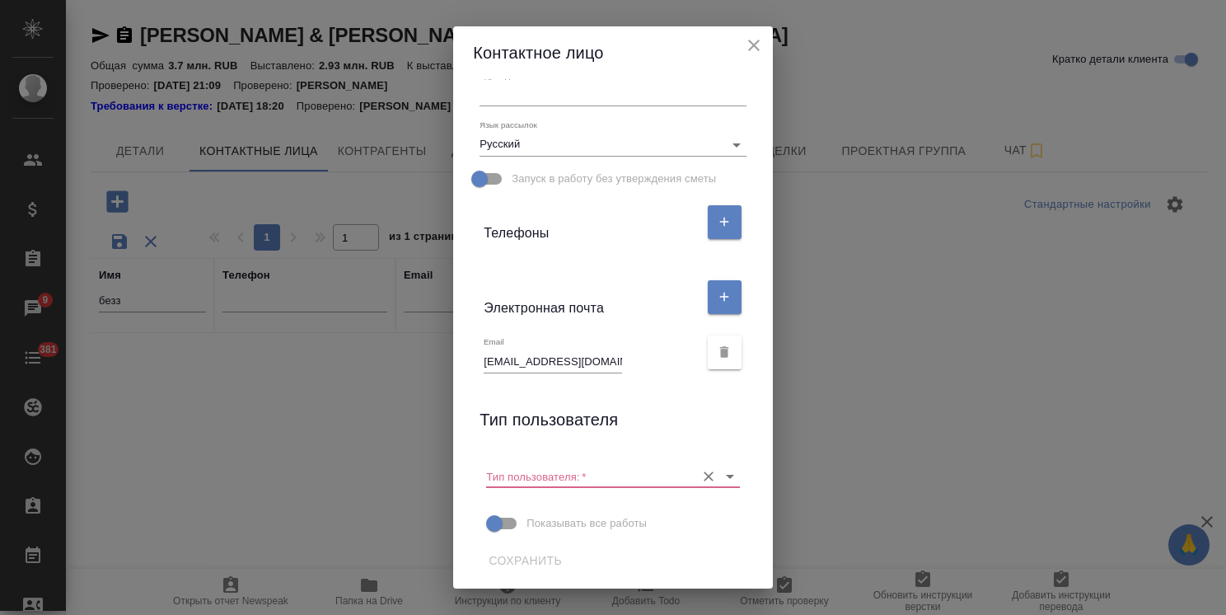
click at [580, 486] on input "Тип пользователя:   *" at bounding box center [586, 476] width 200 height 22
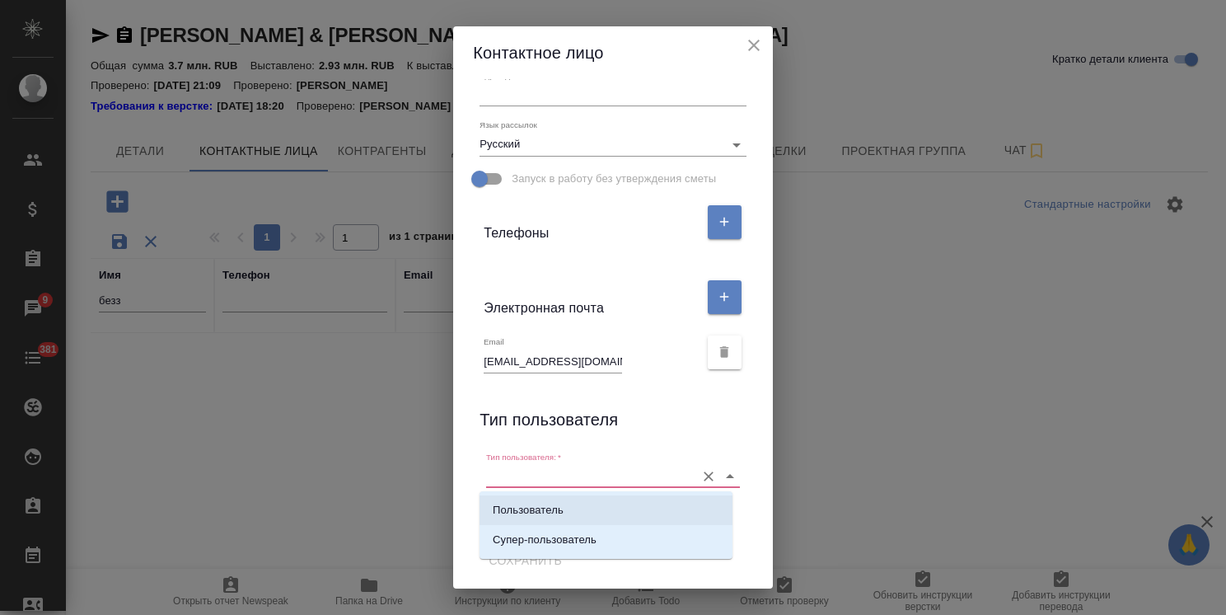
click at [548, 498] on li "Пользователь" at bounding box center [605, 510] width 253 height 30
type input "Пользователь"
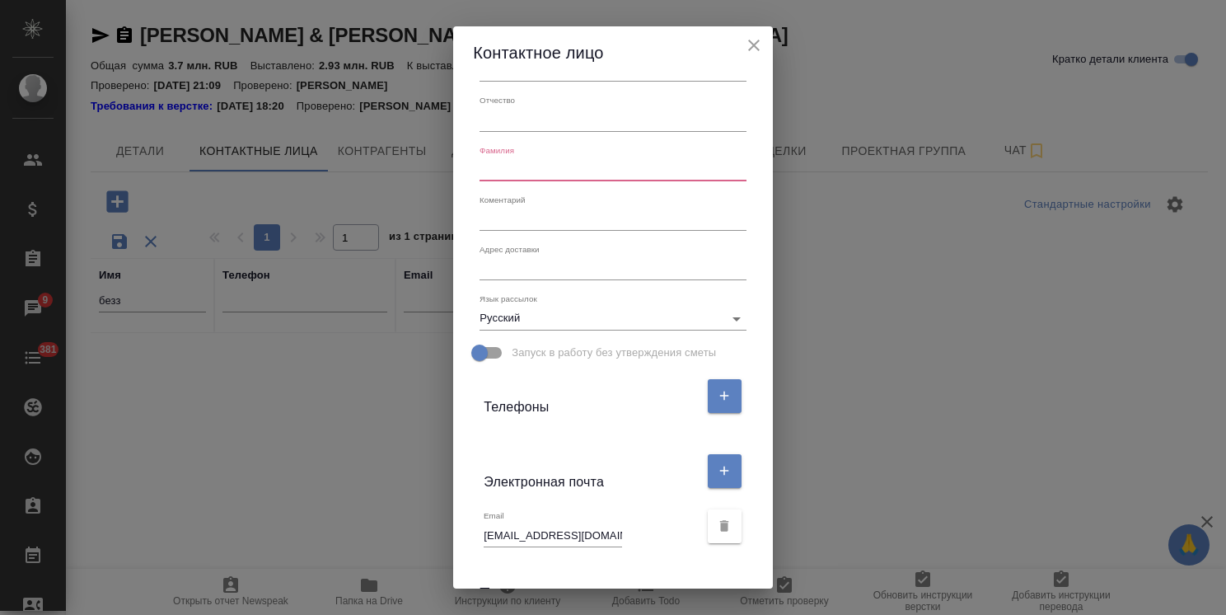
scroll to position [0, 0]
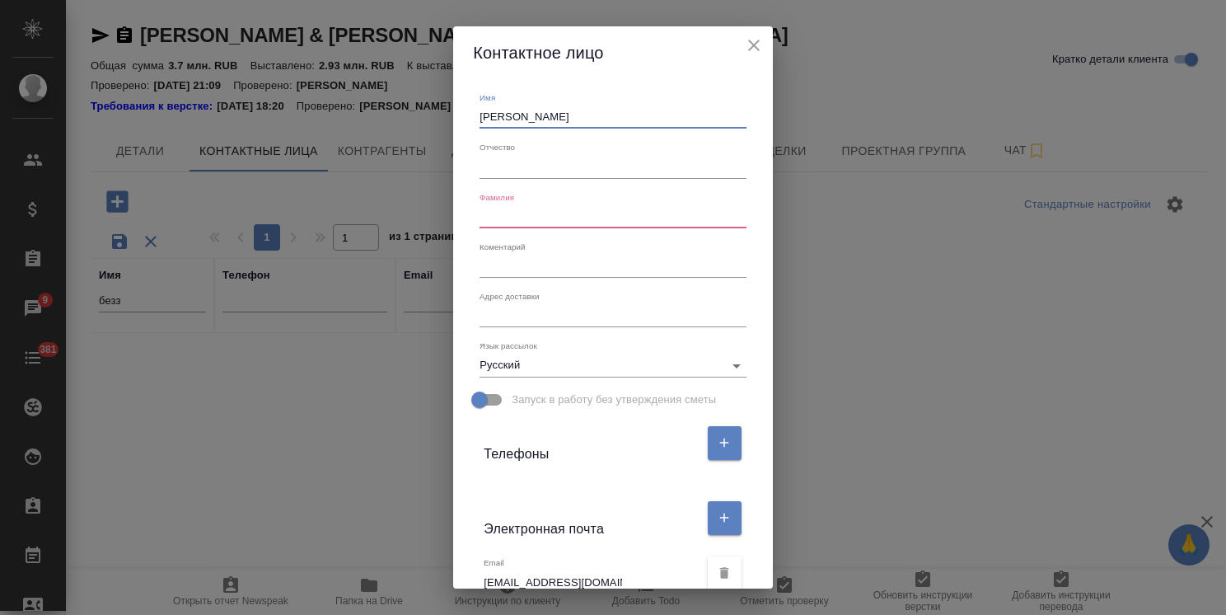
drag, startPoint x: 532, startPoint y: 116, endPoint x: 428, endPoint y: 124, distance: 104.9
click at [428, 124] on div "Контактное лицо Имя Беззубцева Екатерина Отчество Фамилия Коментарий x Адрес до…" at bounding box center [613, 307] width 1226 height 615
drag, startPoint x: 504, startPoint y: 230, endPoint x: 513, endPoint y: 222, distance: 11.7
click at [504, 228] on div "Имя Беззубцева Екатерина Отчество Фамилия Коментарий x Адрес доставки x Язык ра…" at bounding box center [612, 333] width 319 height 509
click at [516, 221] on input "text" at bounding box center [612, 216] width 266 height 23
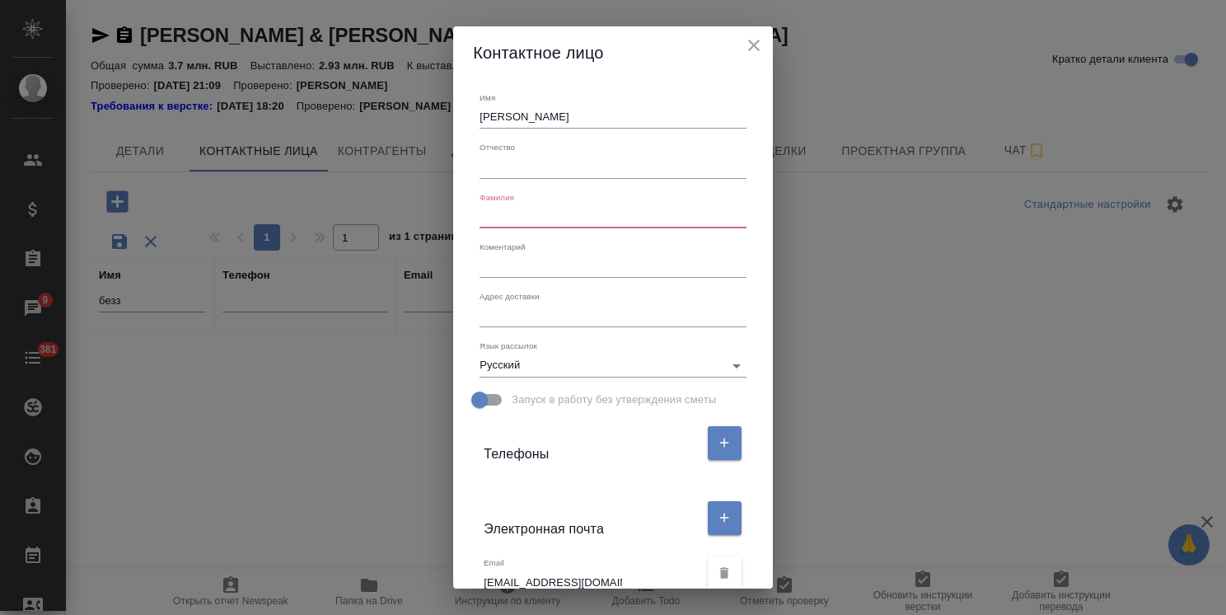
paste input "Беззубцева"
type input "Беззубцева"
drag, startPoint x: 531, startPoint y: 120, endPoint x: 369, endPoint y: 147, distance: 164.4
click at [369, 147] on div "Контактное лицо Имя Беззубцева Екатерина Отчество Фамилия Беззубцева Коментарий…" at bounding box center [613, 307] width 1226 height 615
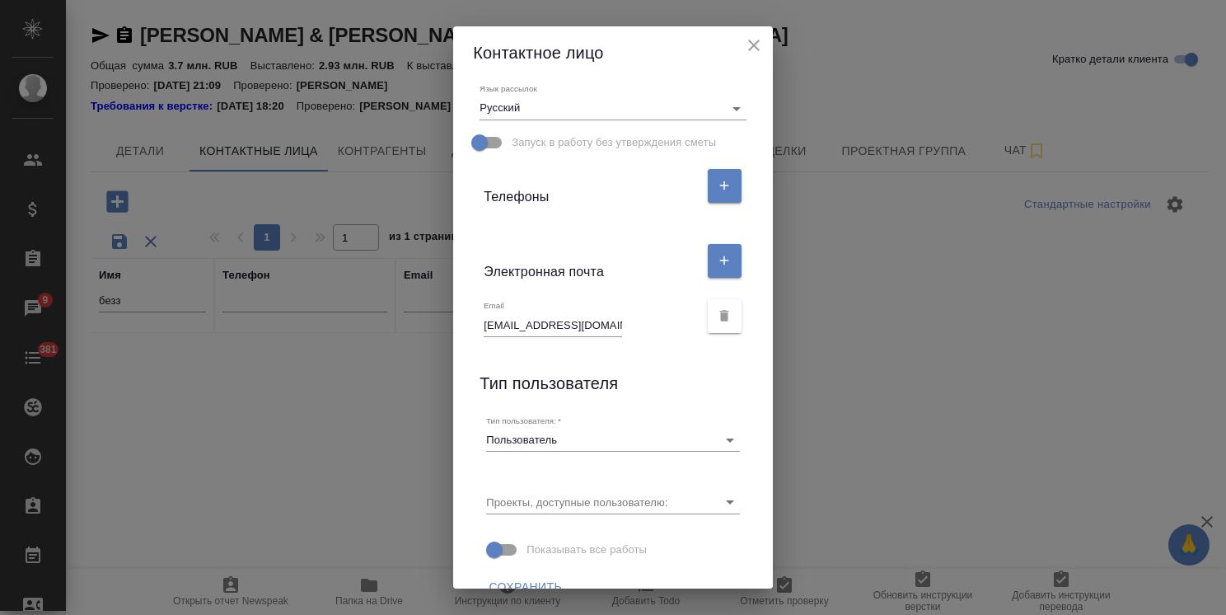
scroll to position [283, 0]
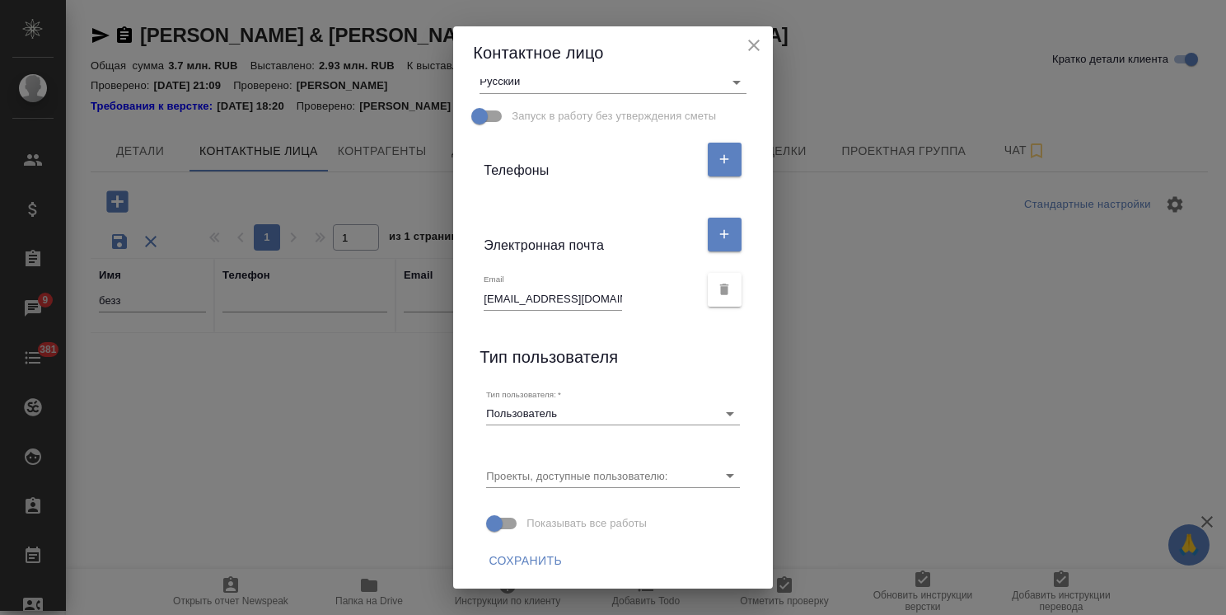
type input "Екатерина"
click at [538, 555] on span "Сохранить" at bounding box center [525, 560] width 73 height 21
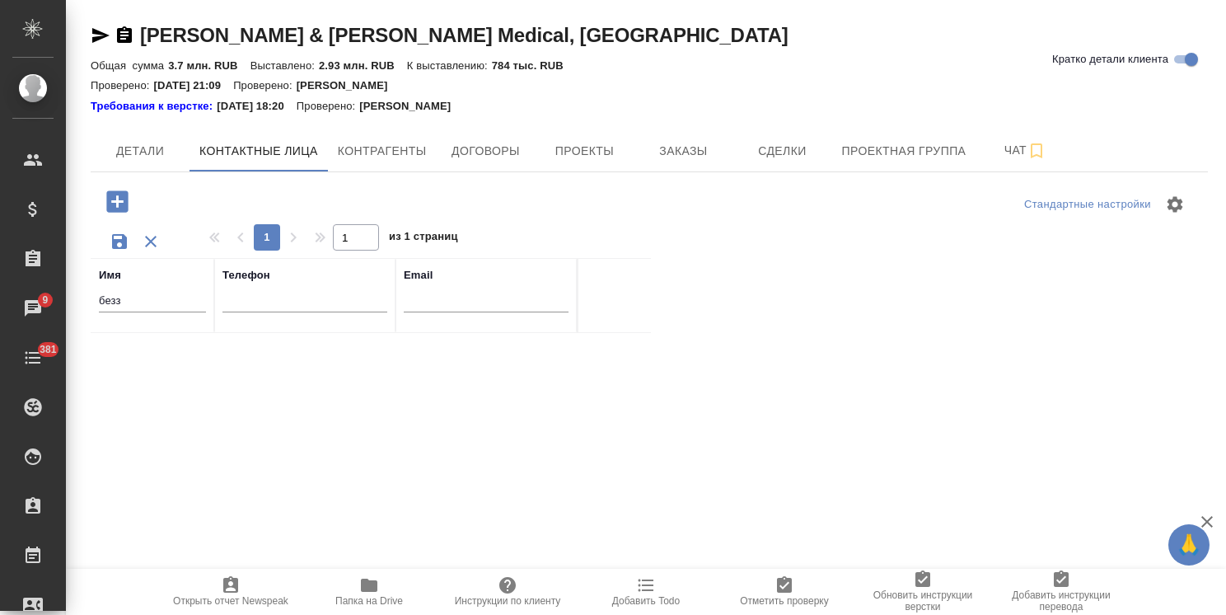
click at [155, 238] on icon "button" at bounding box center [151, 241] width 20 height 20
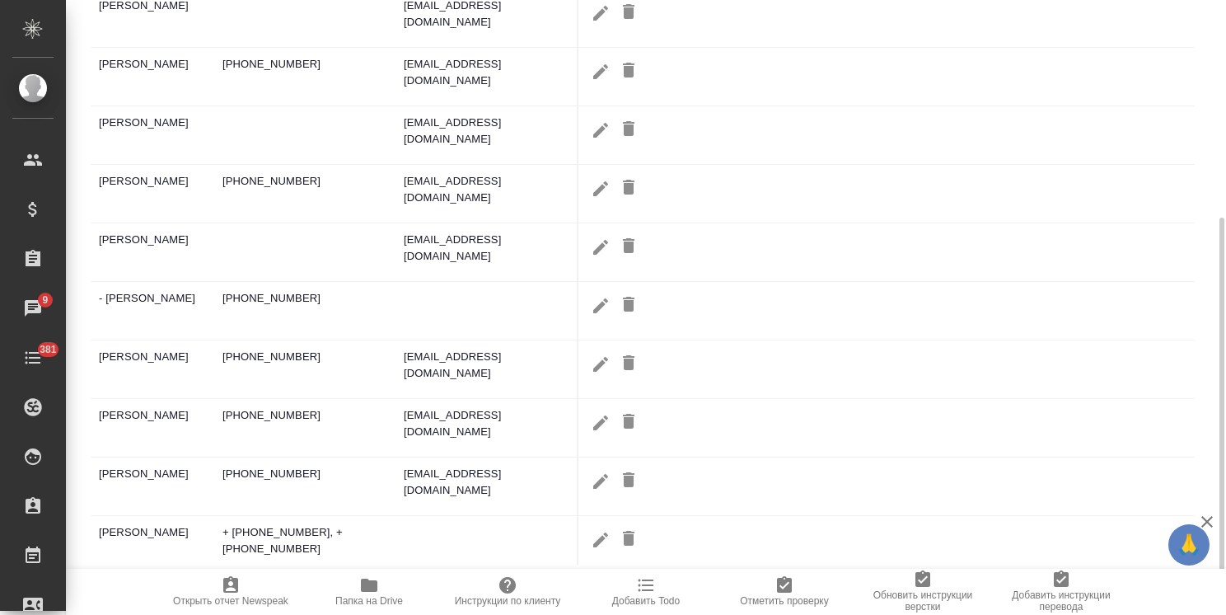
scroll to position [16, 0]
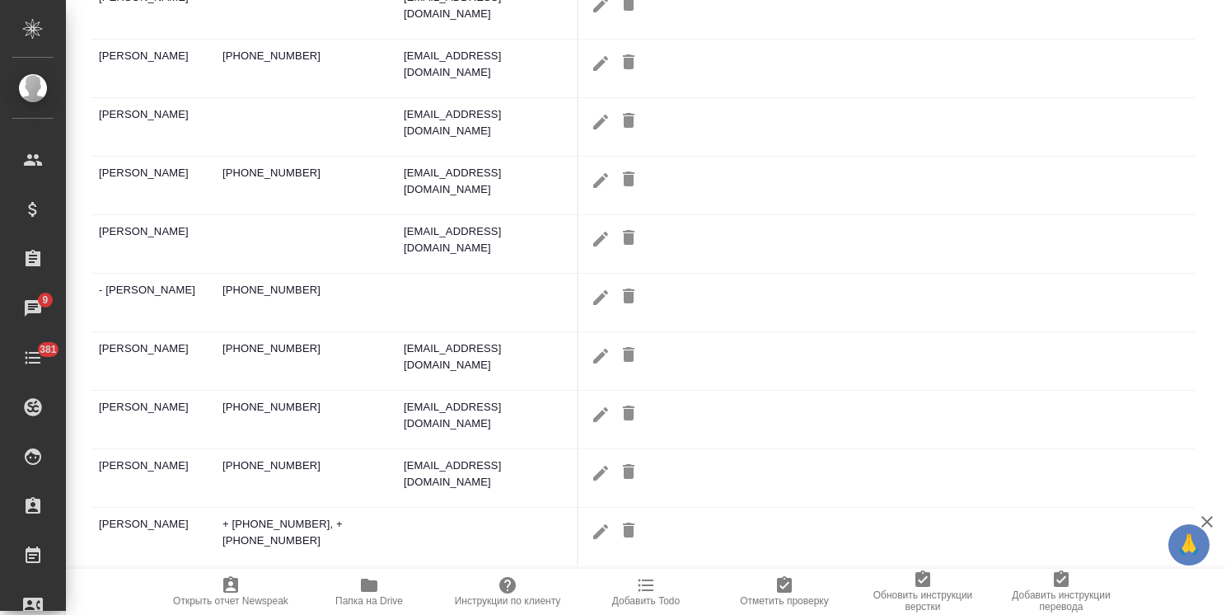
click at [1200, 526] on icon "button" at bounding box center [1207, 522] width 20 height 20
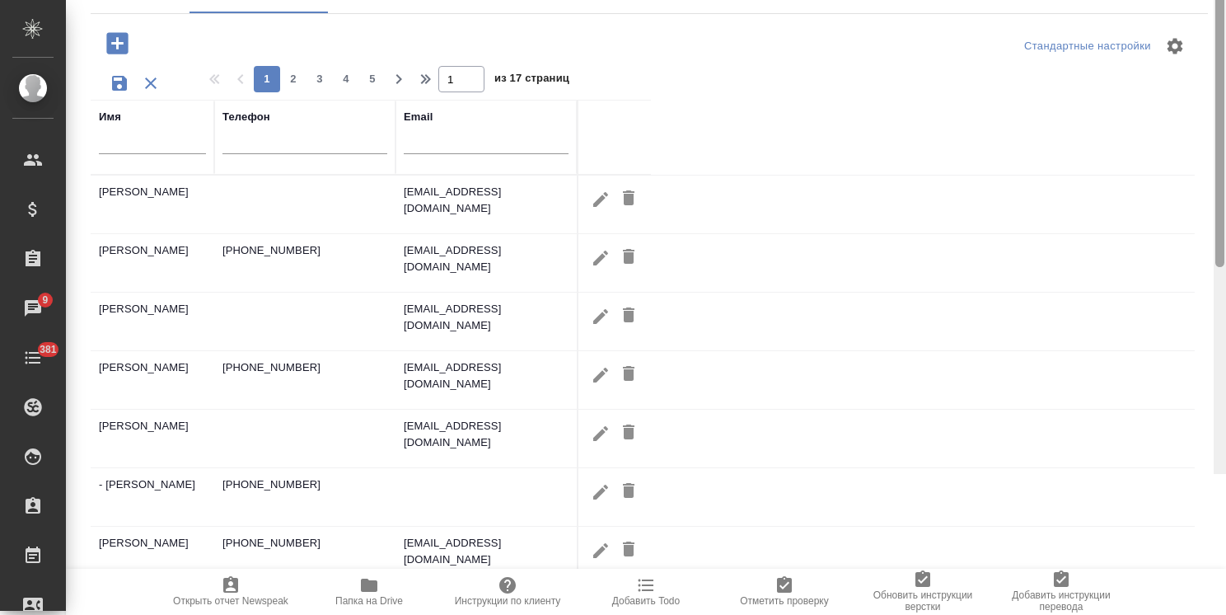
scroll to position [0, 0]
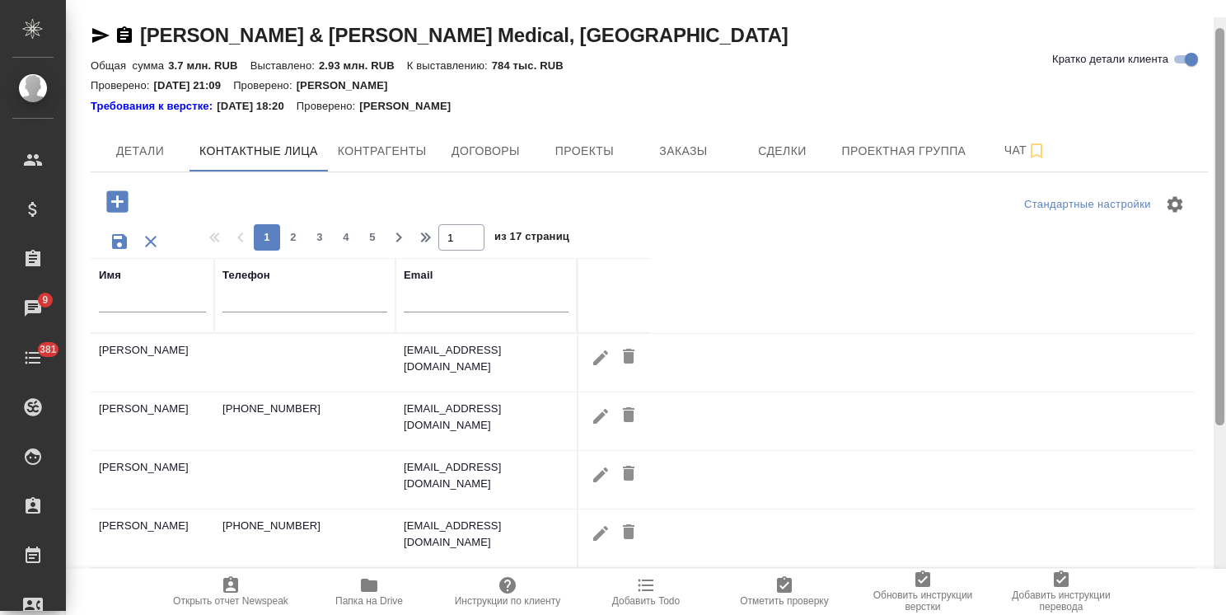
drag, startPoint x: 1222, startPoint y: 360, endPoint x: 637, endPoint y: 224, distance: 600.5
click at [1203, 84] on div "Johnson & Johnson Medical, Russia Кратко детали клиента Общая сумма 3.7 млн. RU…" at bounding box center [646, 307] width 1160 height 615
click at [154, 240] on icon "button" at bounding box center [151, 241] width 20 height 20
click at [292, 242] on span "2" at bounding box center [293, 237] width 26 height 16
drag, startPoint x: 1218, startPoint y: 354, endPoint x: 1186, endPoint y: 97, distance: 258.9
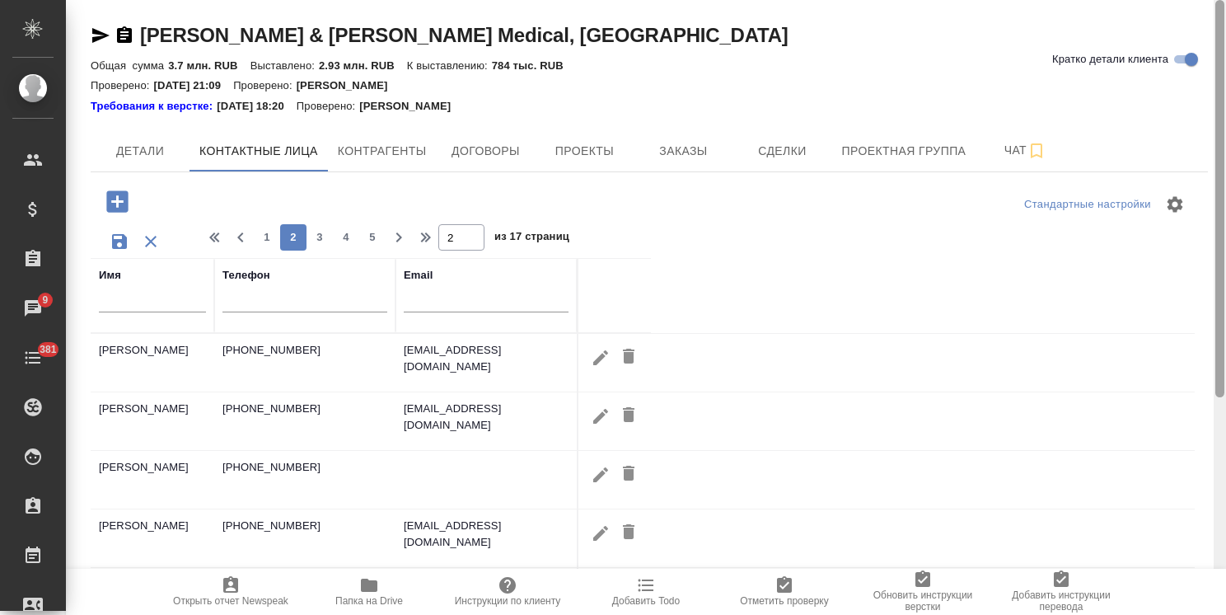
click at [1201, 107] on div "Johnson & Johnson Medical, Russia Кратко детали клиента Общая сумма 3.7 млн. RU…" at bounding box center [646, 307] width 1160 height 615
click at [277, 241] on span "1" at bounding box center [267, 237] width 26 height 16
type input "1"
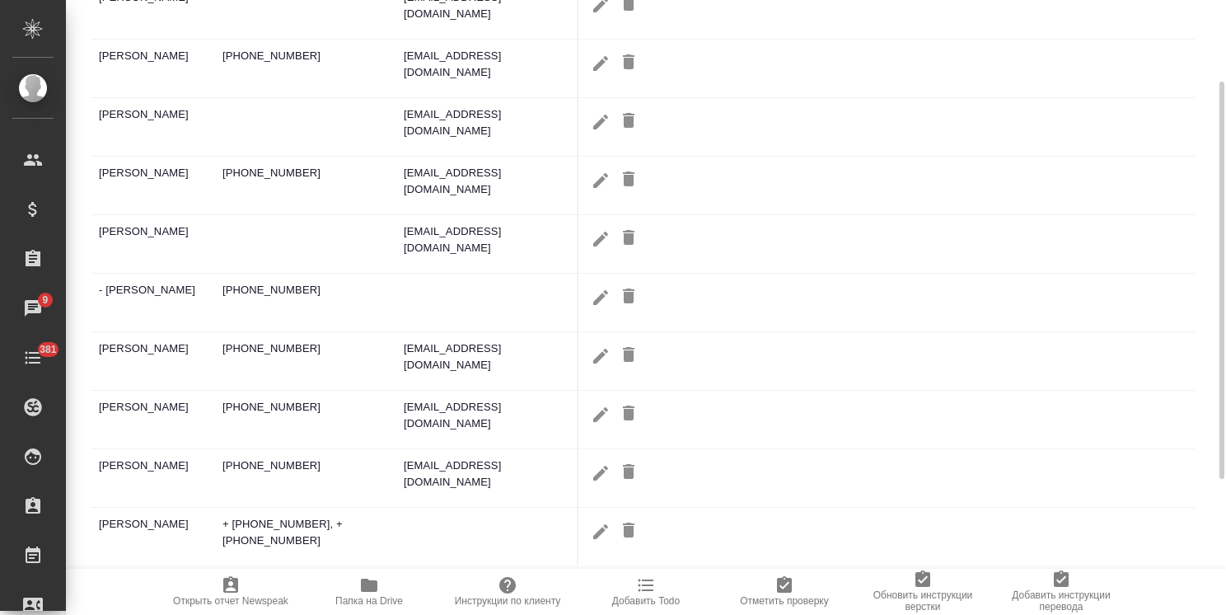
scroll to position [254, 0]
drag, startPoint x: 1214, startPoint y: 339, endPoint x: 1219, endPoint y: 310, distance: 30.1
click at [1219, 310] on div at bounding box center [1220, 307] width 12 height 615
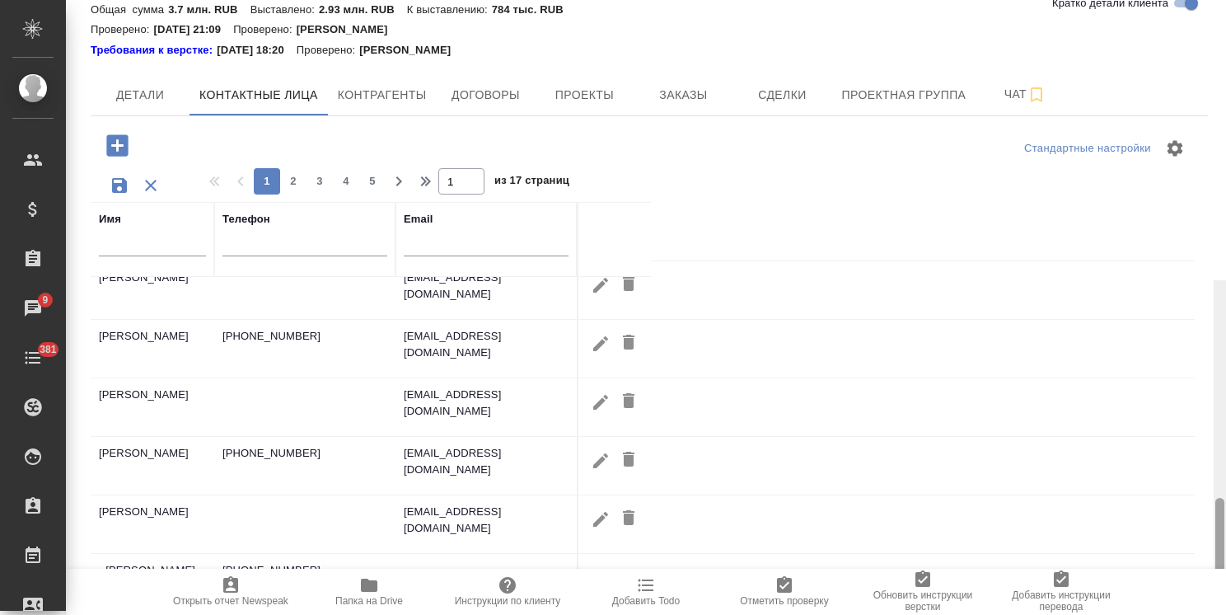
scroll to position [0, 0]
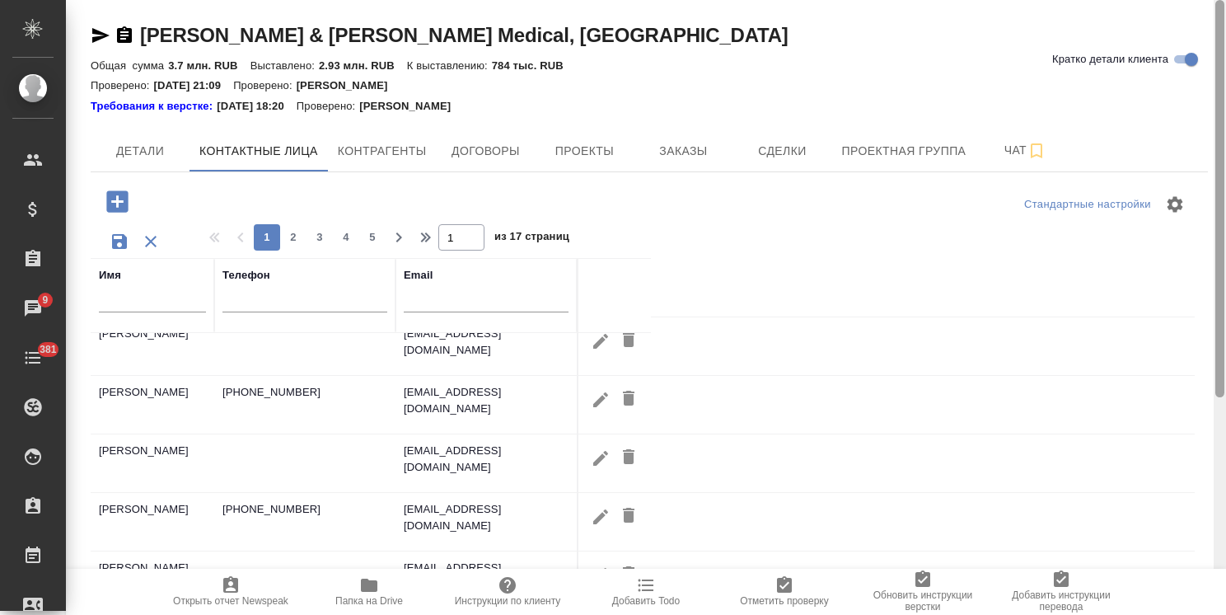
drag, startPoint x: 1219, startPoint y: 325, endPoint x: 1120, endPoint y: 78, distance: 265.7
click at [1209, 81] on div "Johnson & Johnson Medical, Russia Кратко детали клиента Общая сумма 3.7 млн. RU…" at bounding box center [646, 307] width 1160 height 615
click at [119, 198] on icon "button" at bounding box center [116, 200] width 21 height 21
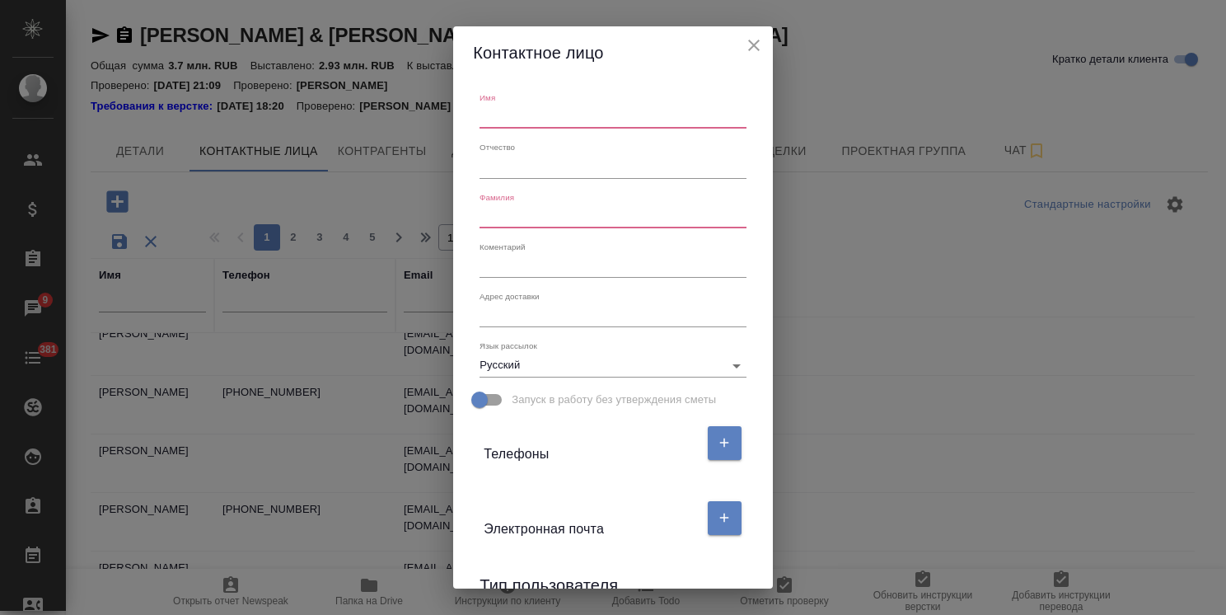
click at [559, 113] on input "text" at bounding box center [612, 116] width 266 height 23
type input "Мария"
click at [508, 211] on input "text" at bounding box center [612, 216] width 266 height 23
type input "Чекмаева"
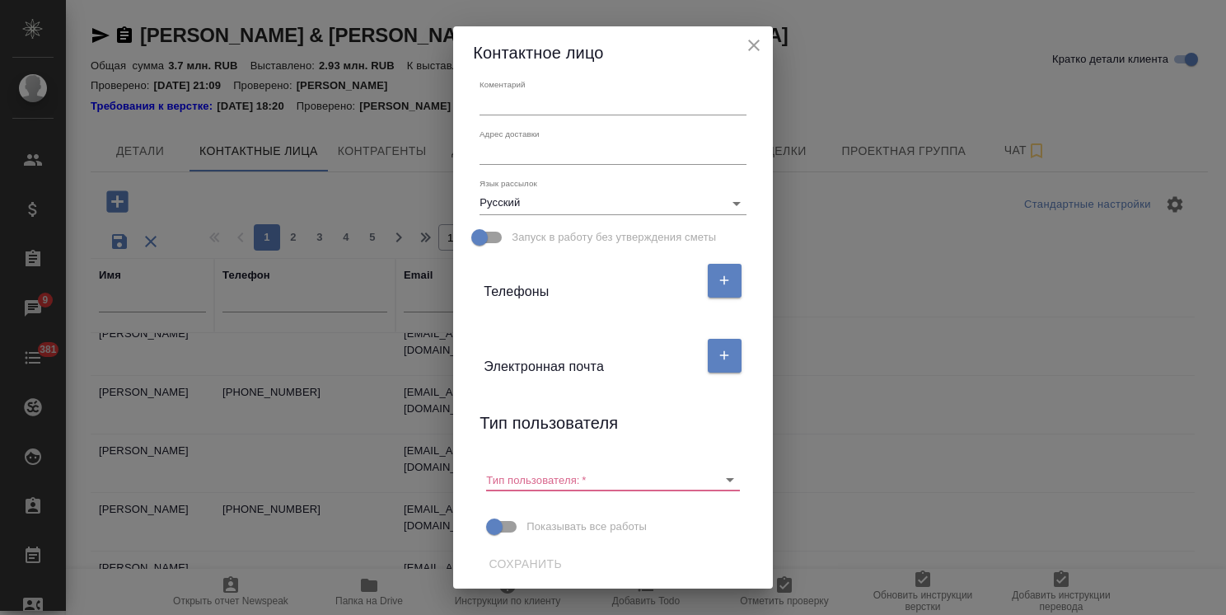
scroll to position [166, 0]
click at [612, 486] on div at bounding box center [612, 476] width 253 height 23
click at [604, 480] on input "Тип пользователя:   *" at bounding box center [586, 476] width 200 height 22
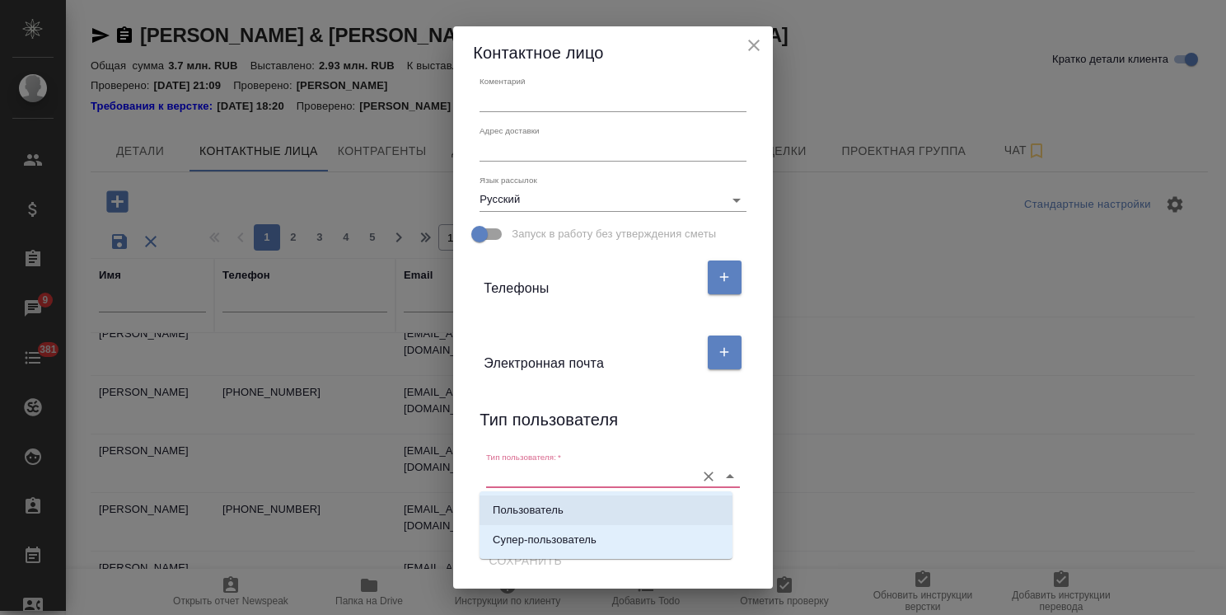
click at [551, 506] on p "Пользователь" at bounding box center [528, 510] width 71 height 16
type input "Пользователь"
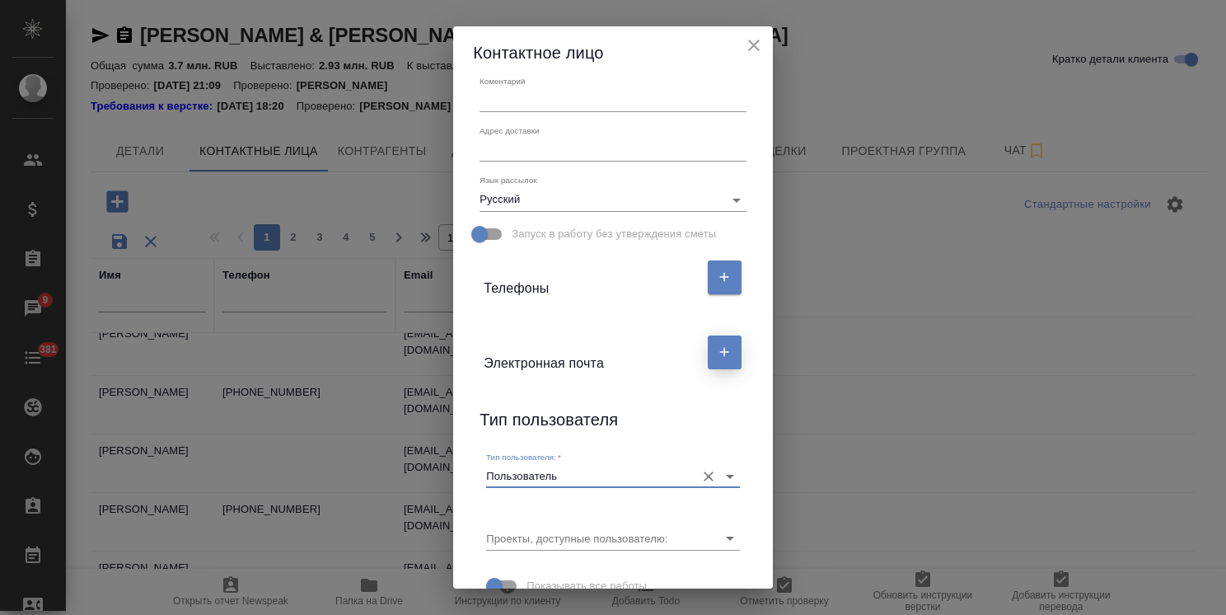
click at [712, 360] on button "button" at bounding box center [725, 352] width 34 height 34
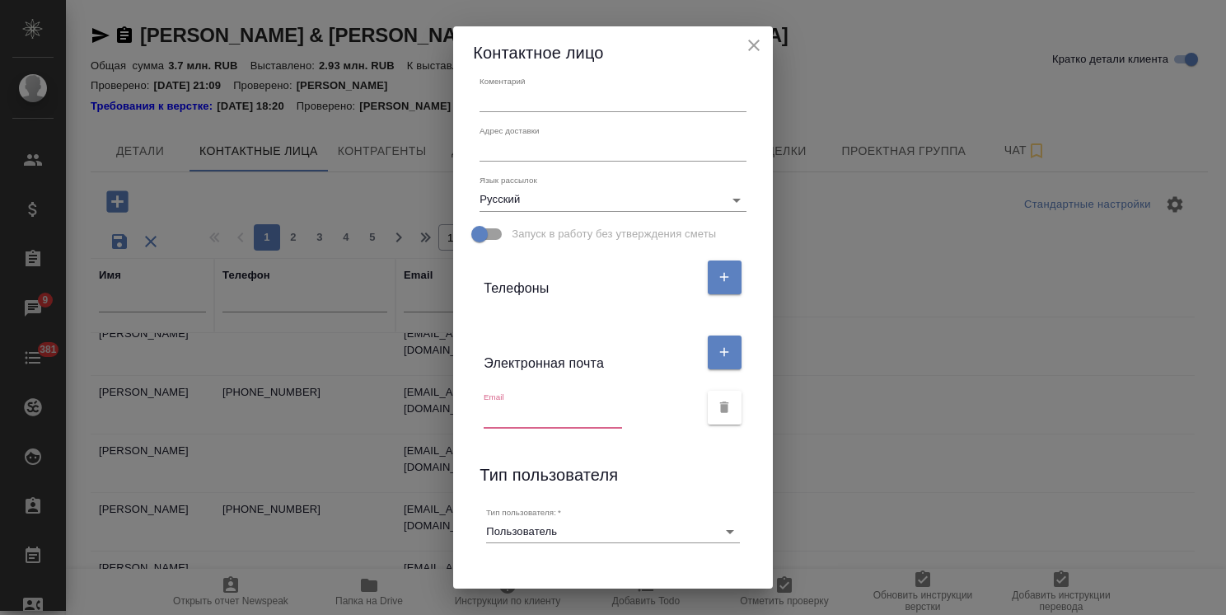
click at [531, 420] on input "text" at bounding box center [553, 416] width 138 height 23
paste input "MChekmae@ITS.JNJ.com"
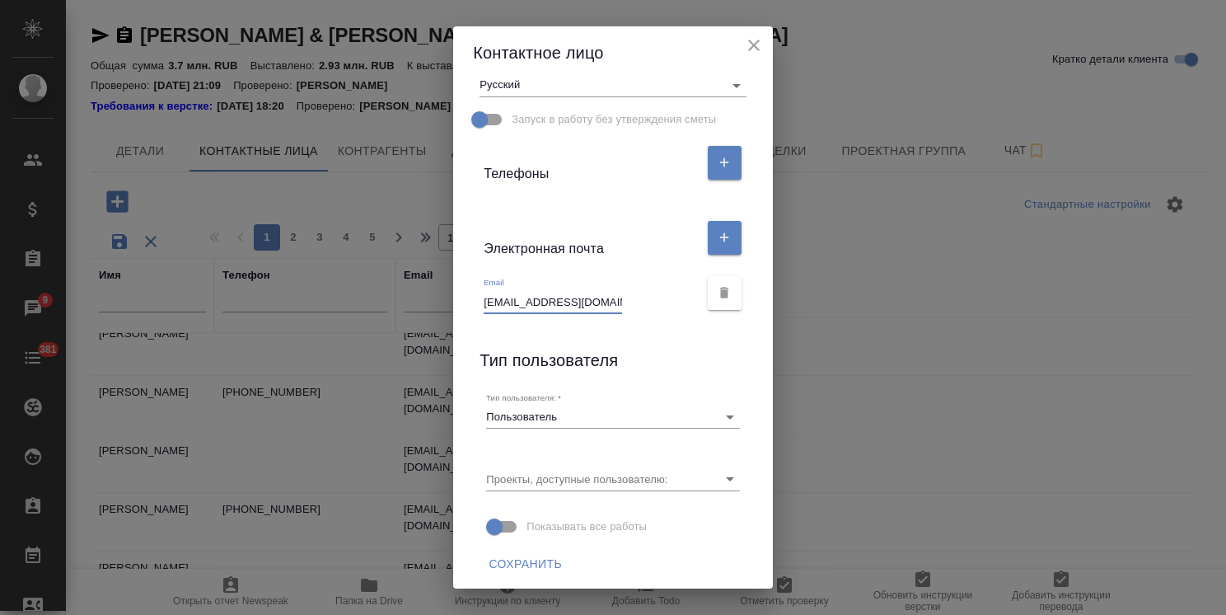
scroll to position [283, 0]
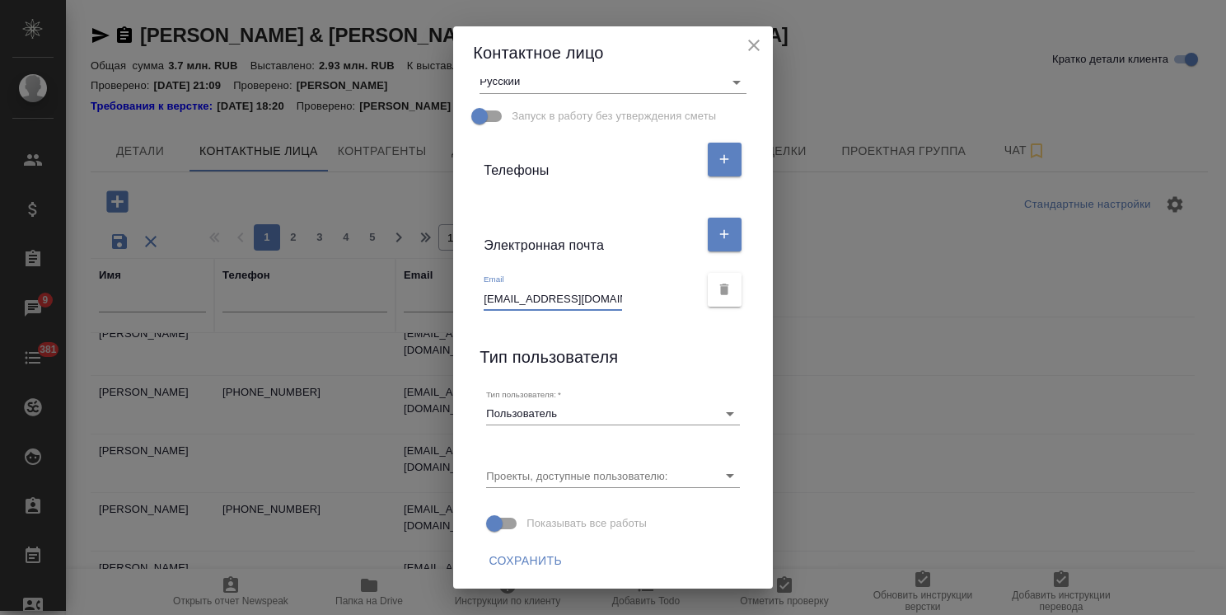
type input "MChekmae@ITS.JNJ.com"
click at [526, 554] on span "Сохранить" at bounding box center [525, 560] width 73 height 21
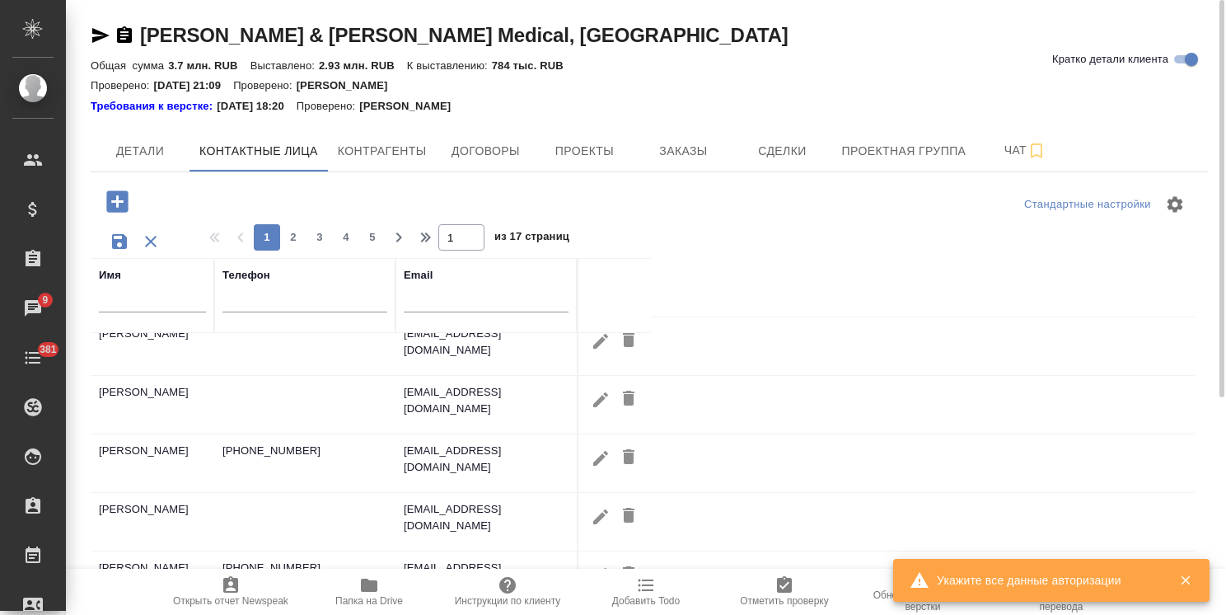
scroll to position [0, 0]
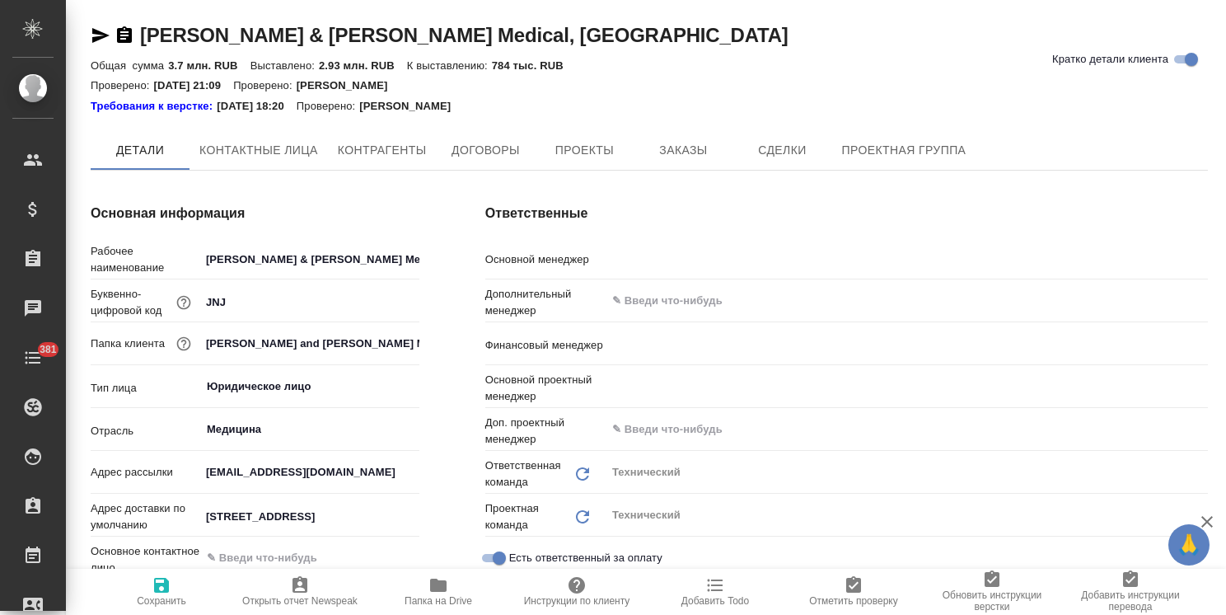
type textarea "x"
type input "[PERSON_NAME] [PERSON_NAME]"
type input "Романенко Руфина"
type input "[PERSON_NAME]"
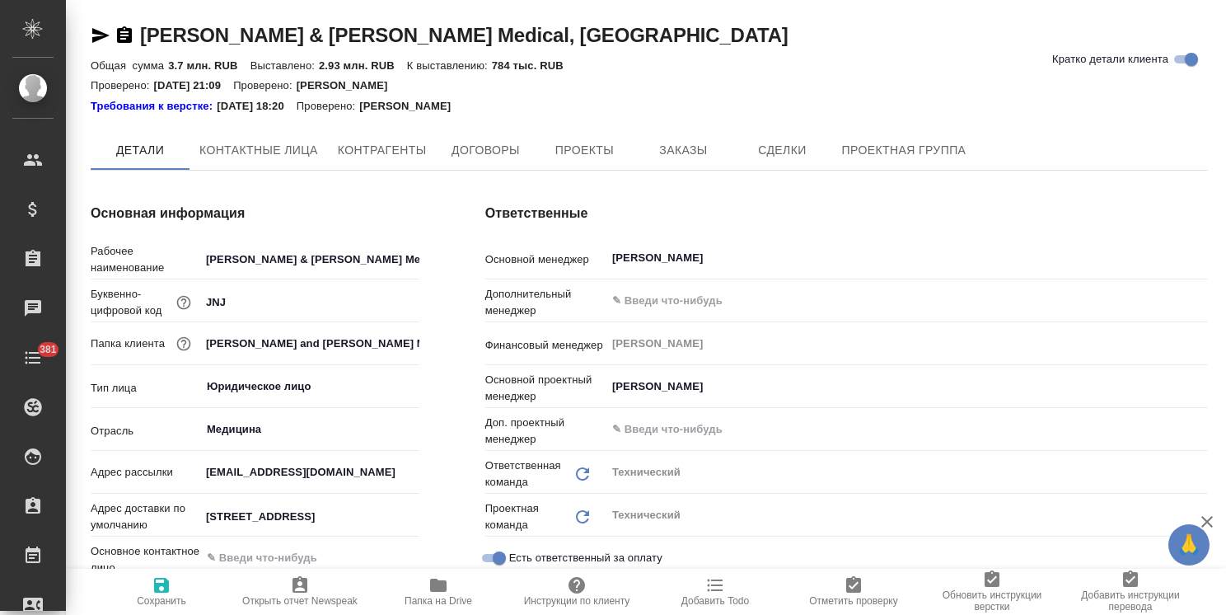
type textarea "x"
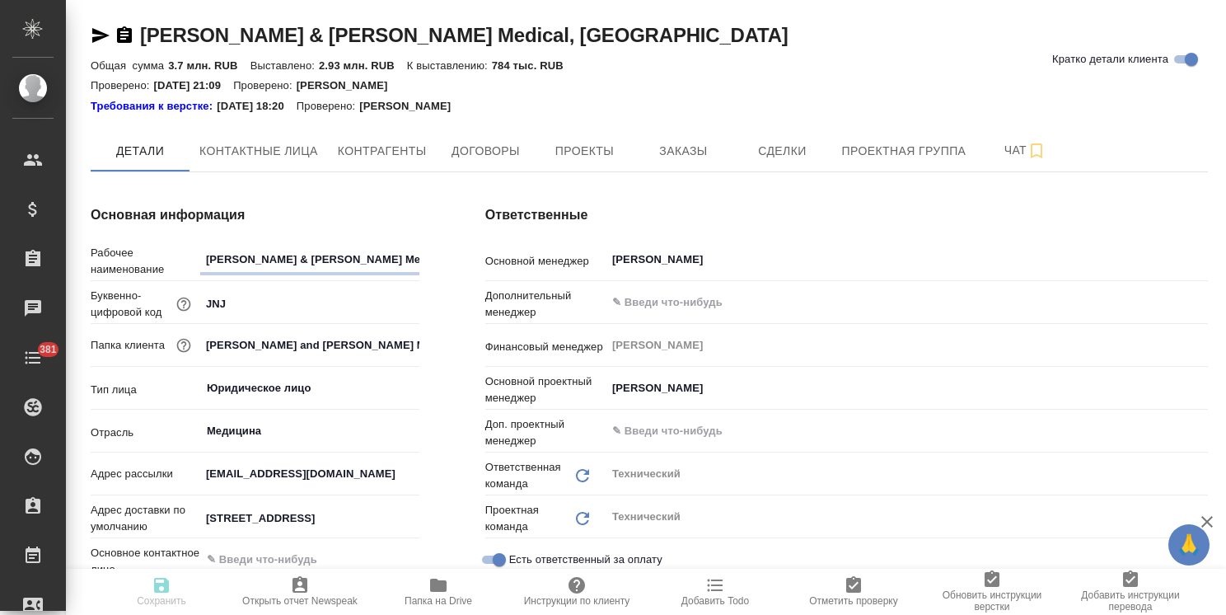
type textarea "x"
click at [421, 603] on span "Папка на Drive" at bounding box center [439, 601] width 68 height 12
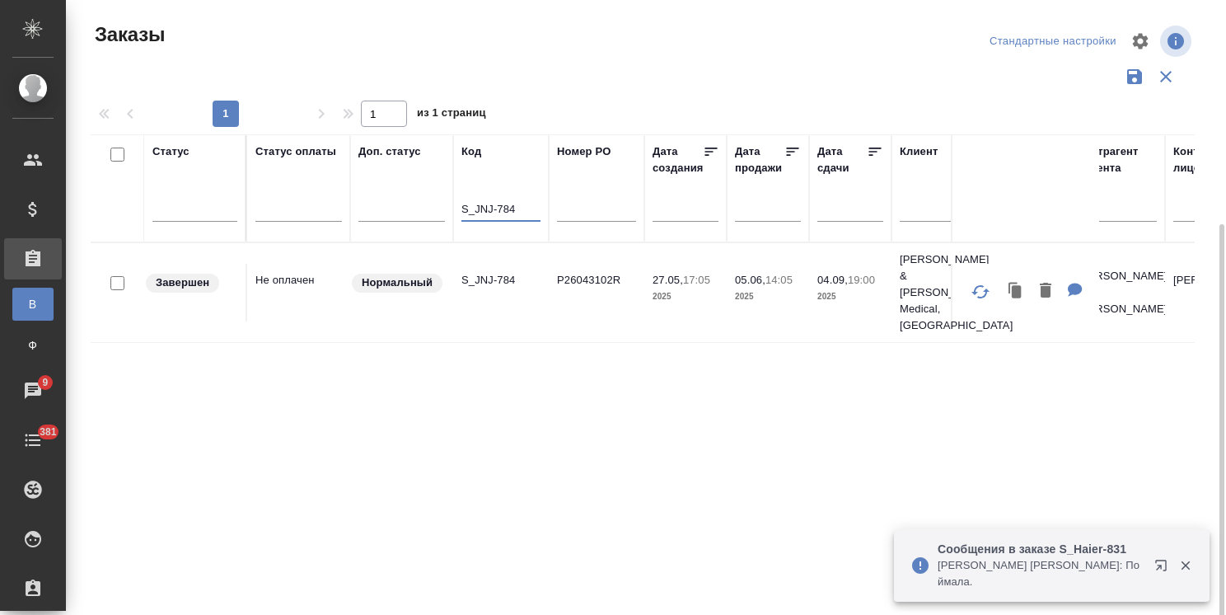
scroll to position [122, 0]
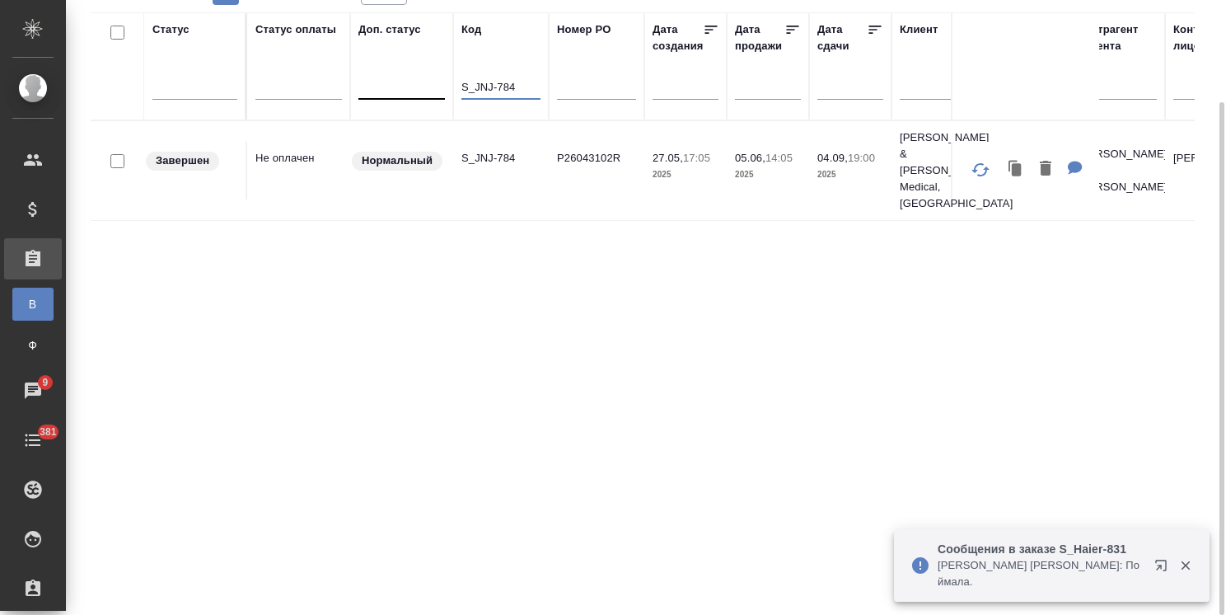
drag, startPoint x: 521, startPoint y: 82, endPoint x: 432, endPoint y: 82, distance: 89.0
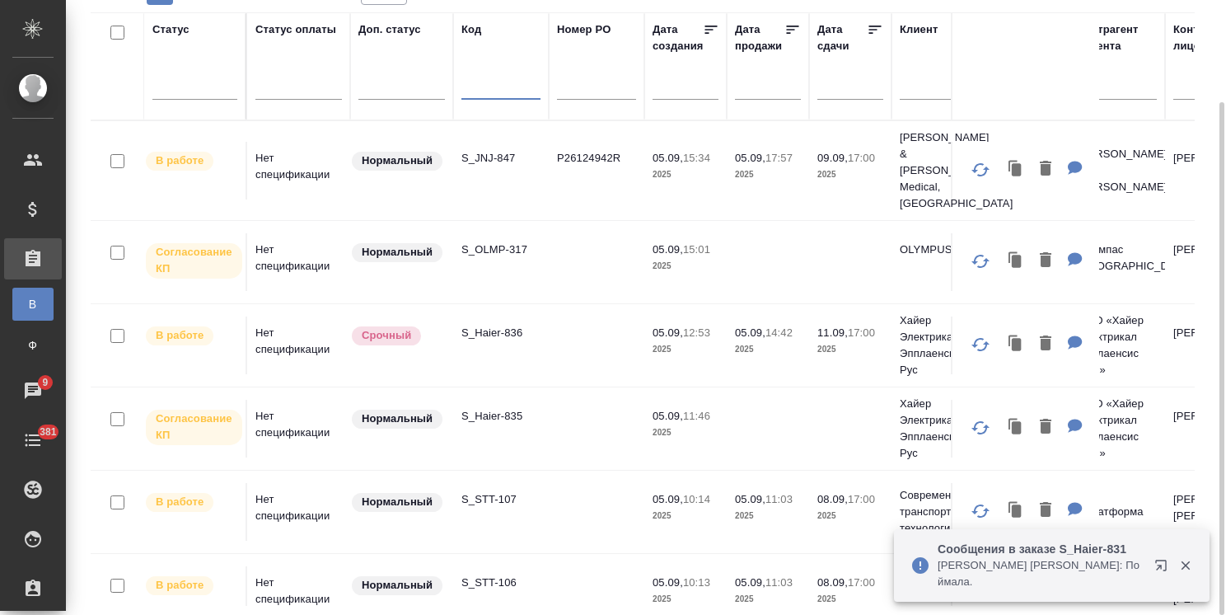
click at [512, 88] on input "text" at bounding box center [500, 88] width 79 height 21
paste input "S_GacMotor-166"
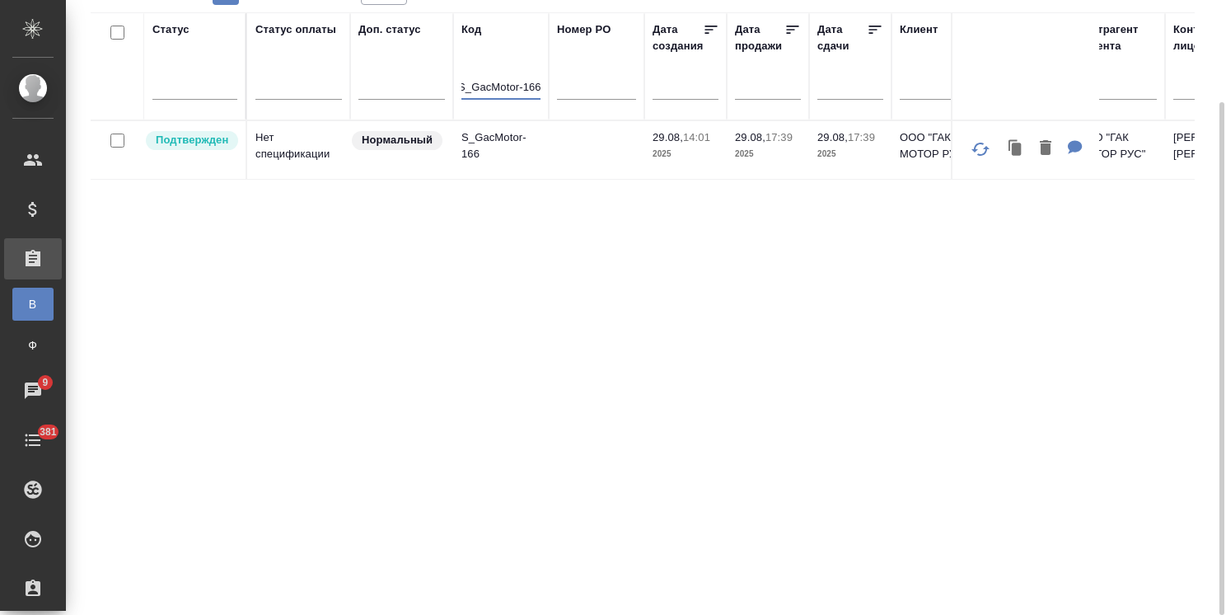
type input "S_GacMotor-166"
click at [494, 135] on p "S_GacMotor-166" at bounding box center [500, 145] width 79 height 33
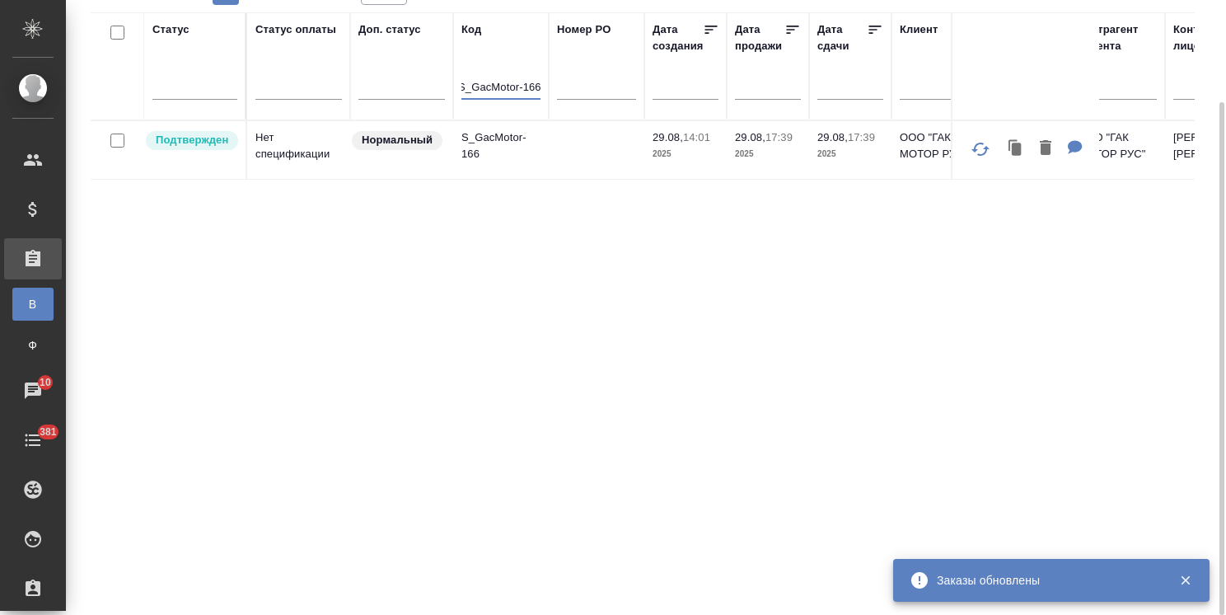
drag, startPoint x: 463, startPoint y: 87, endPoint x: 682, endPoint y: 82, distance: 219.2
click at [211, 96] on div at bounding box center [194, 83] width 85 height 31
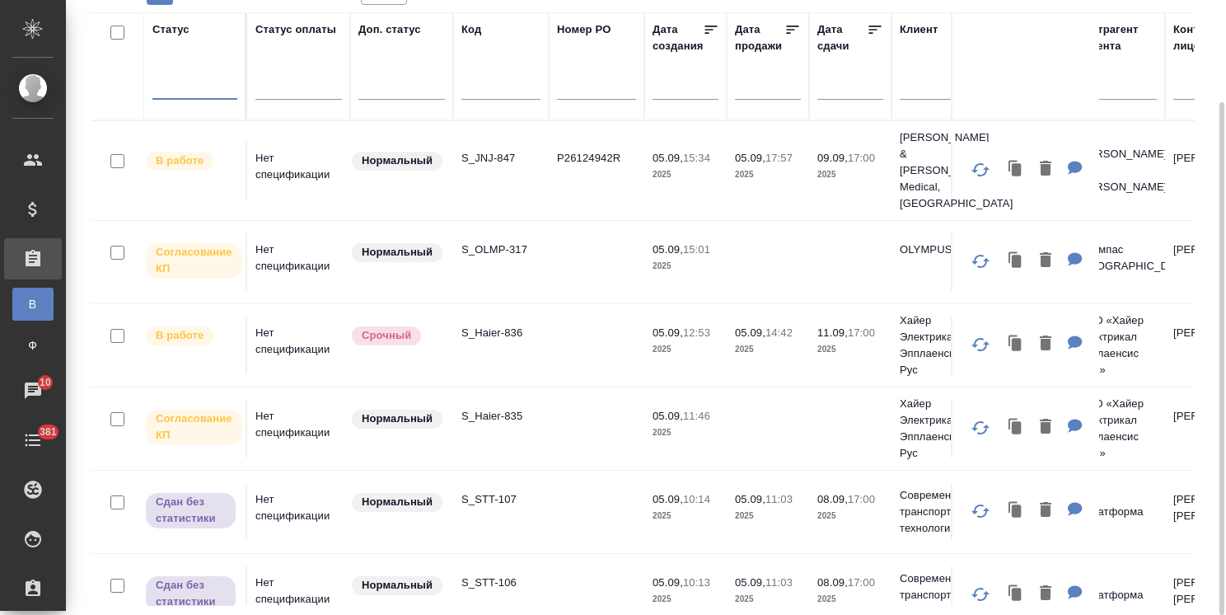
click at [201, 88] on div at bounding box center [194, 83] width 85 height 24
click at [166, 63] on div "Статус" at bounding box center [194, 66] width 85 height 90
click at [197, 91] on div at bounding box center [194, 83] width 85 height 24
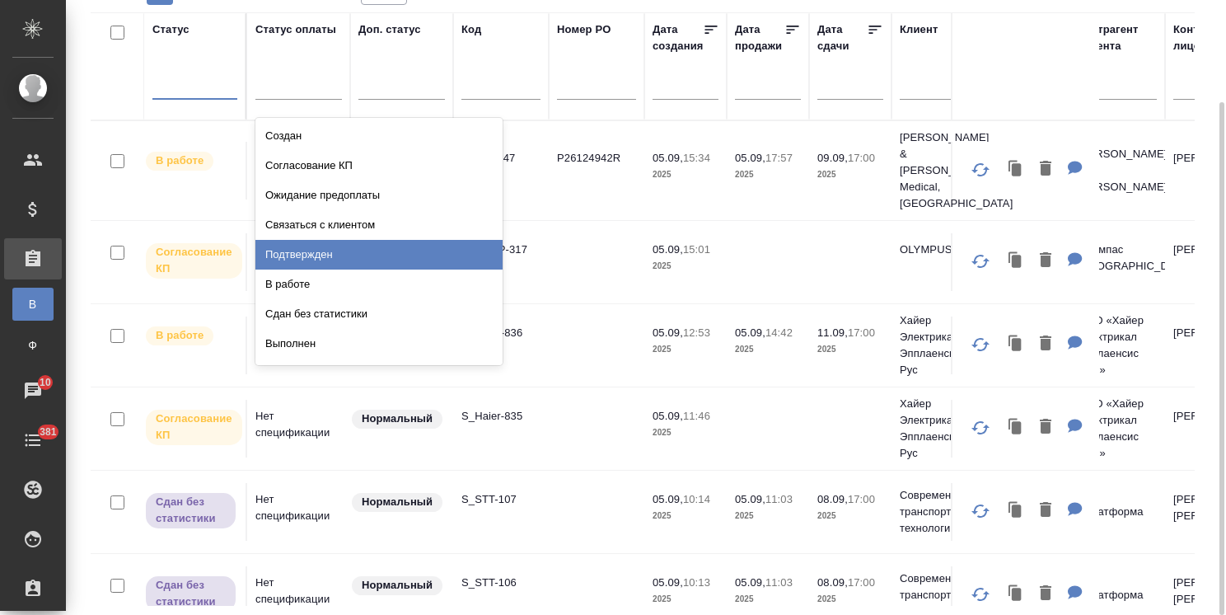
click at [320, 252] on div "Подтвержден" at bounding box center [378, 255] width 247 height 30
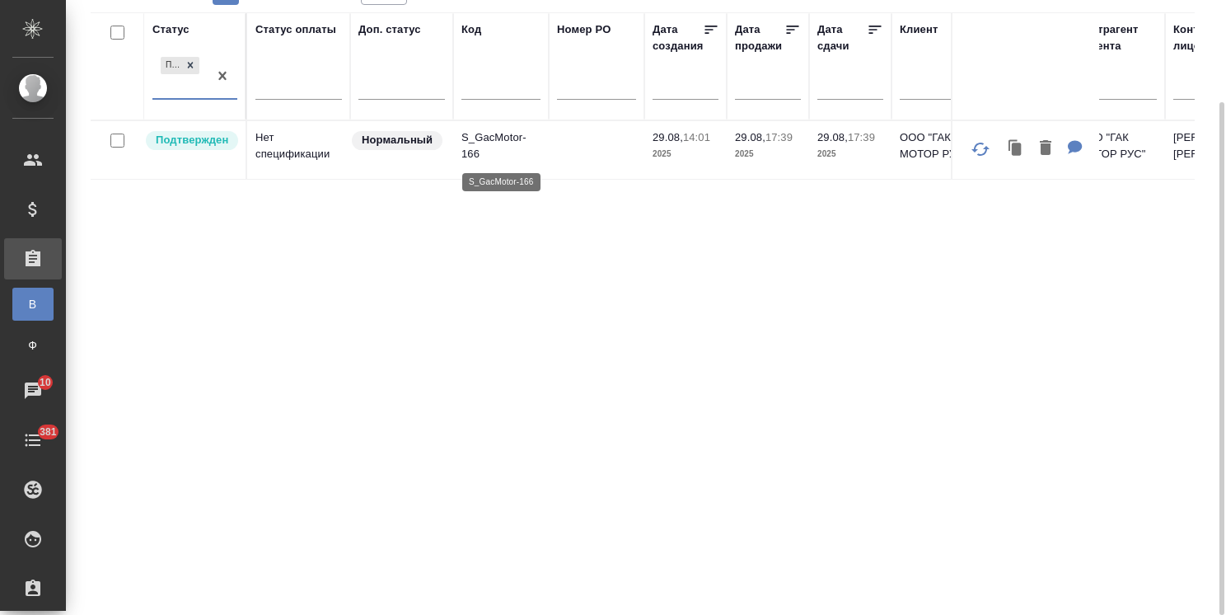
click at [505, 134] on p "S_GacMotor-166" at bounding box center [500, 145] width 79 height 33
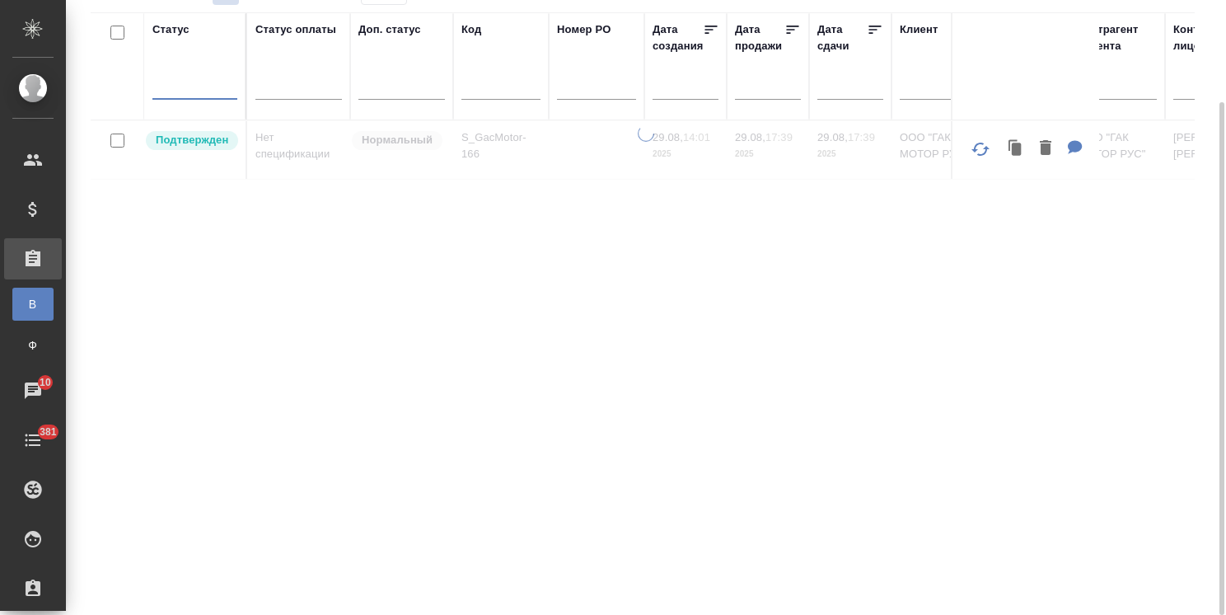
click at [198, 84] on div at bounding box center [194, 83] width 85 height 24
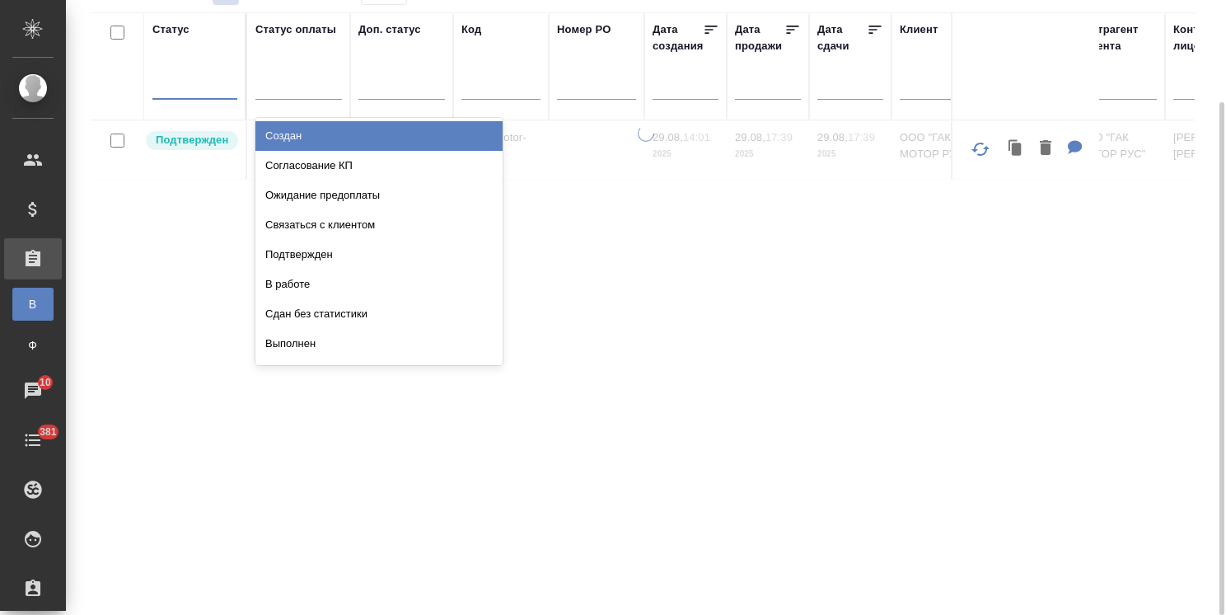
click at [303, 338] on div "Выполнен" at bounding box center [378, 344] width 247 height 30
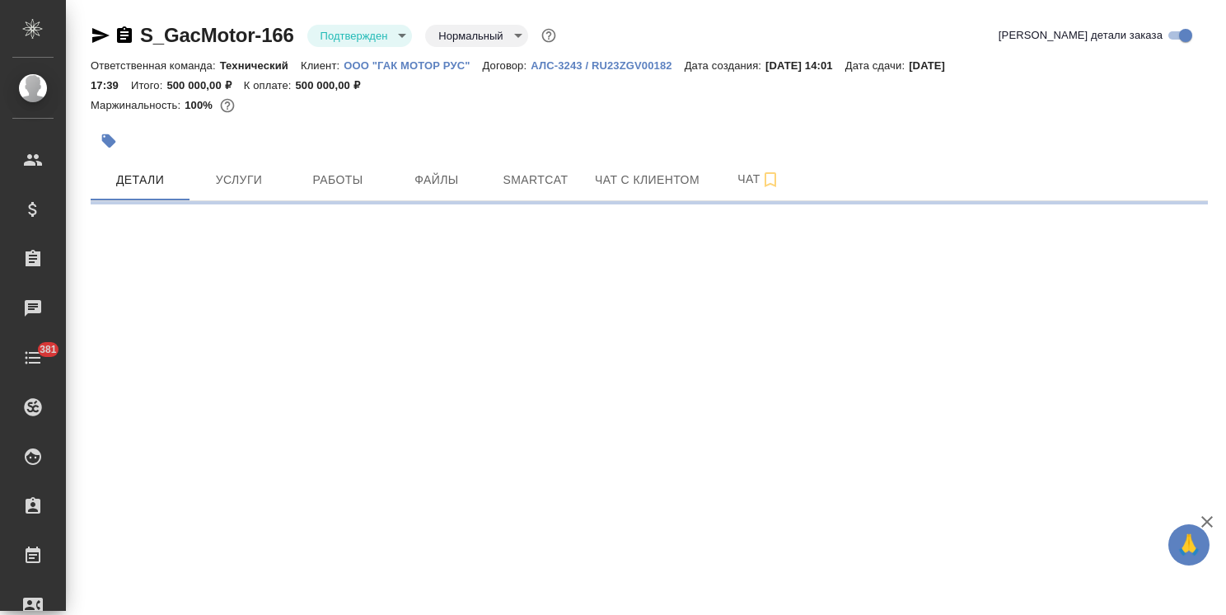
select select "RU"
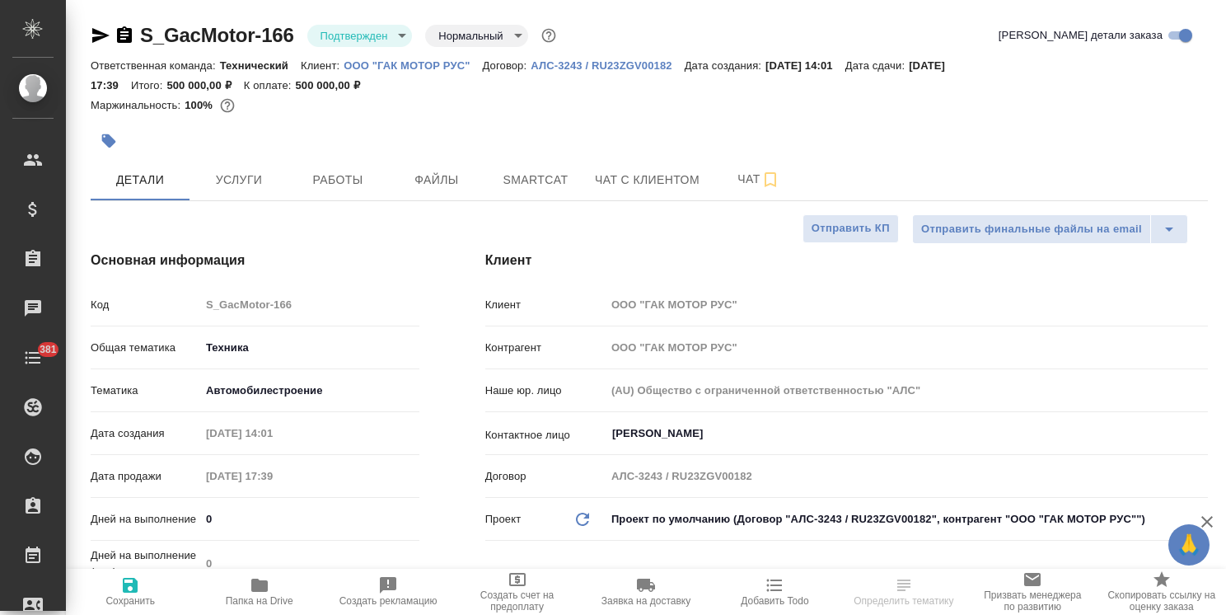
type textarea "x"
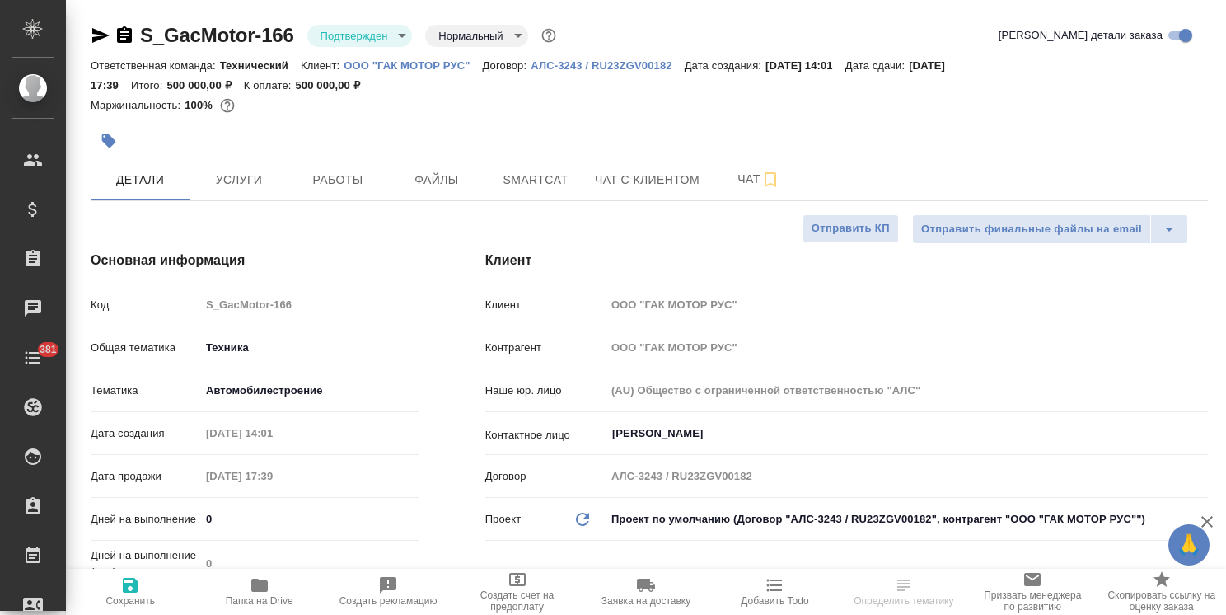
type textarea "x"
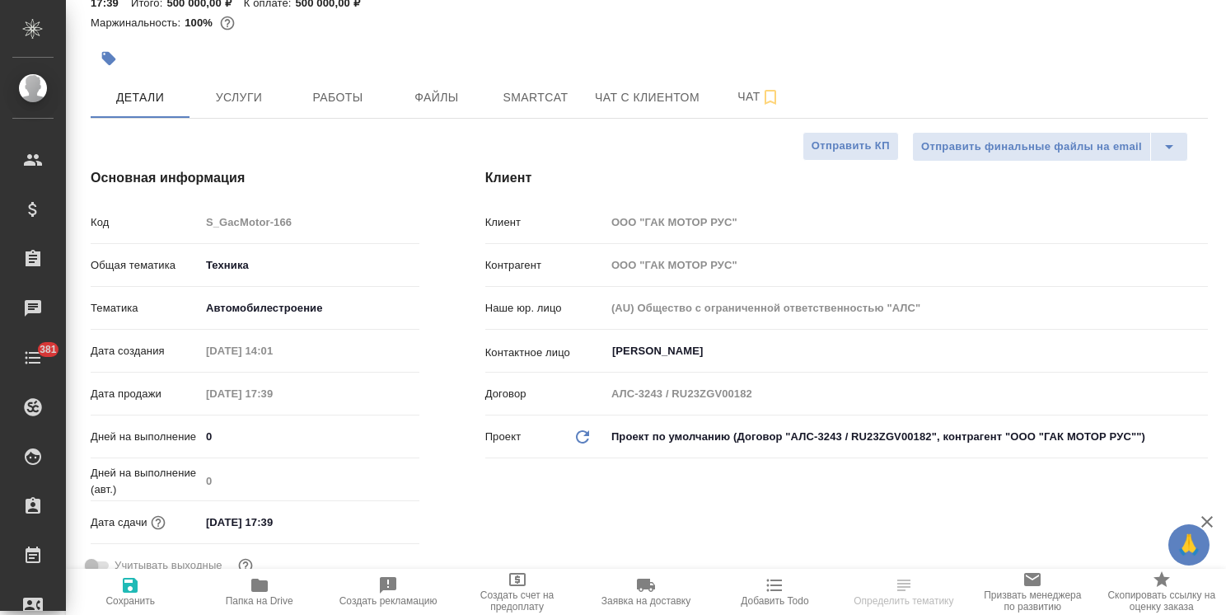
type textarea "x"
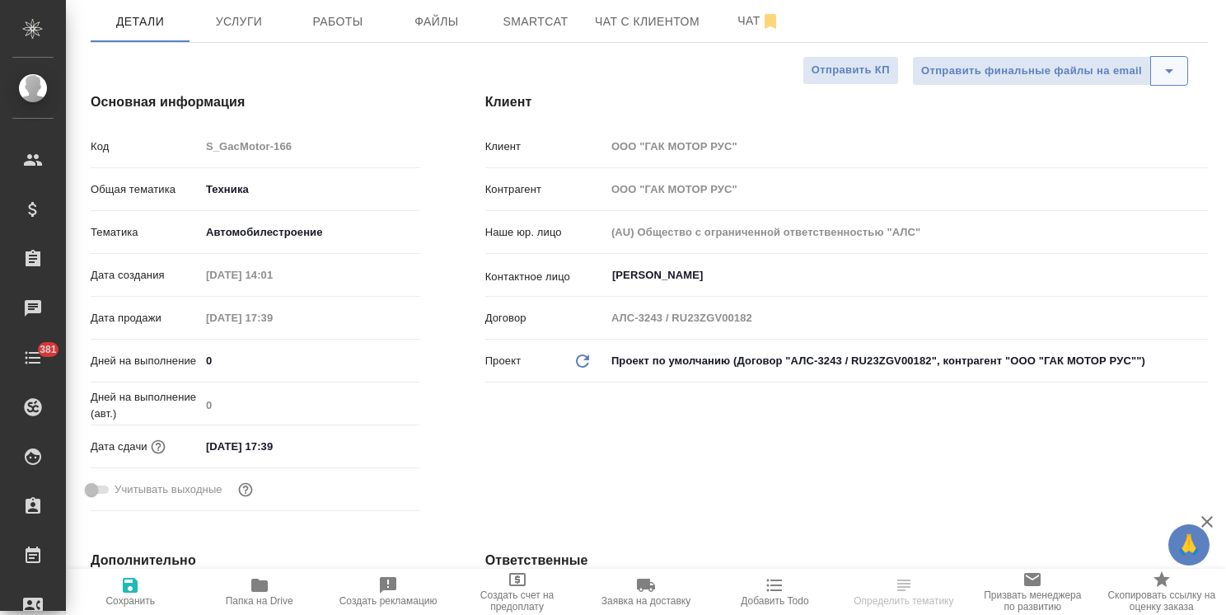
drag, startPoint x: 1221, startPoint y: 200, endPoint x: 1186, endPoint y: 129, distance: 78.8
click at [1203, 147] on div "S_GacMotor-166 Подтвержден confirmed Нормальный normal Кратко детали заказа Отв…" at bounding box center [646, 307] width 1160 height 615
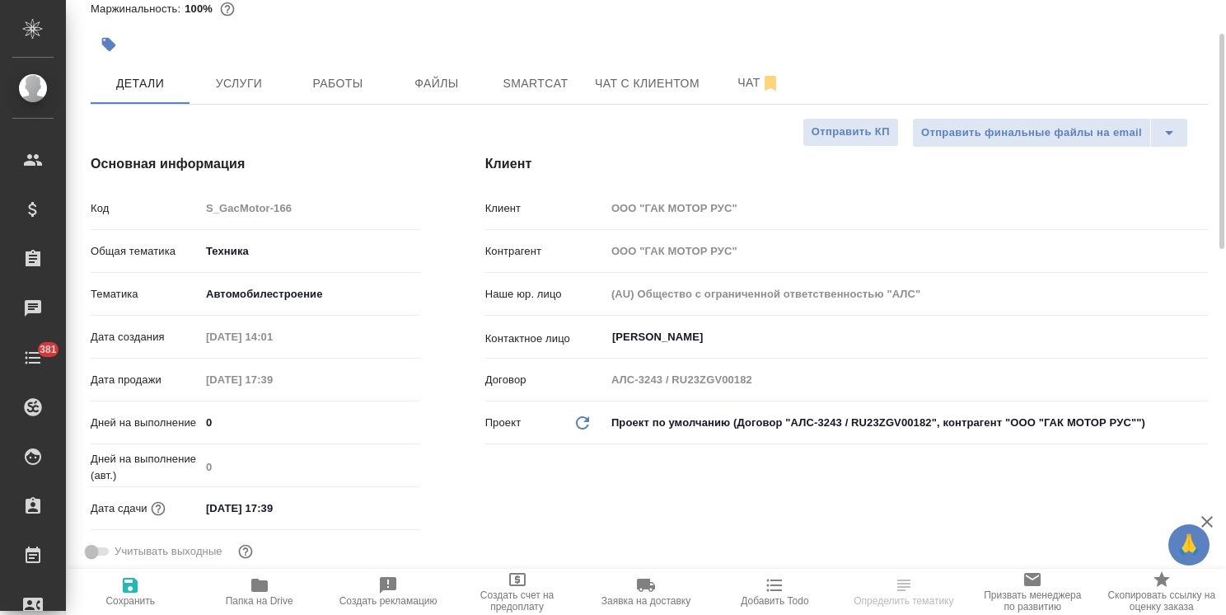
type textarea "x"
select select "RU"
type textarea "x"
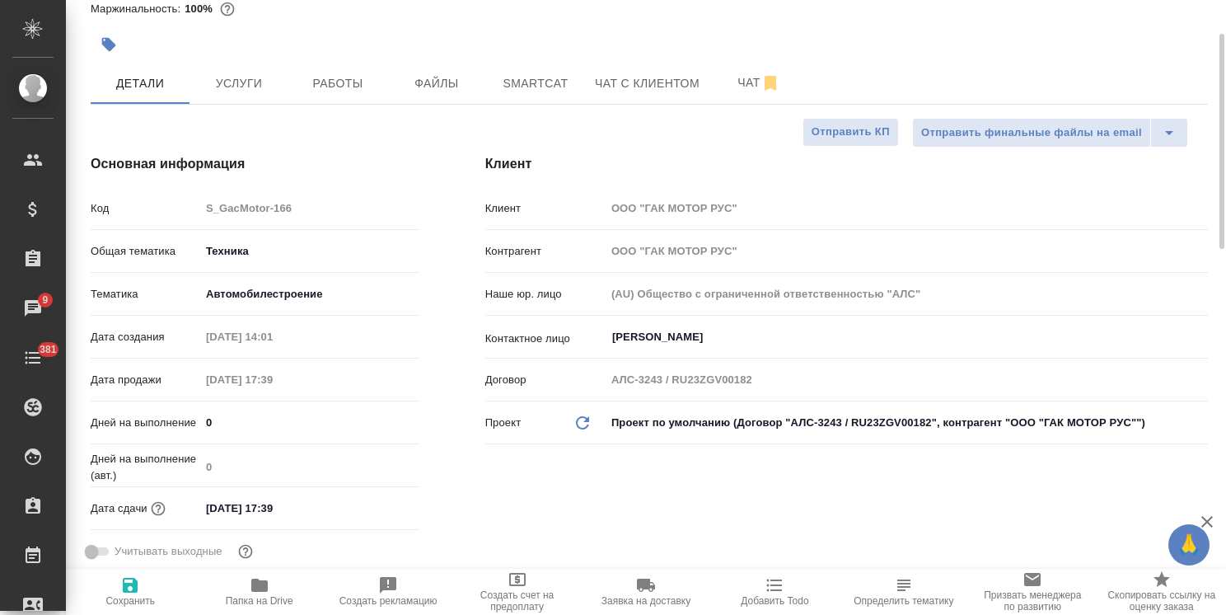
type textarea "x"
click at [258, 91] on span "Услуги" at bounding box center [238, 83] width 79 height 21
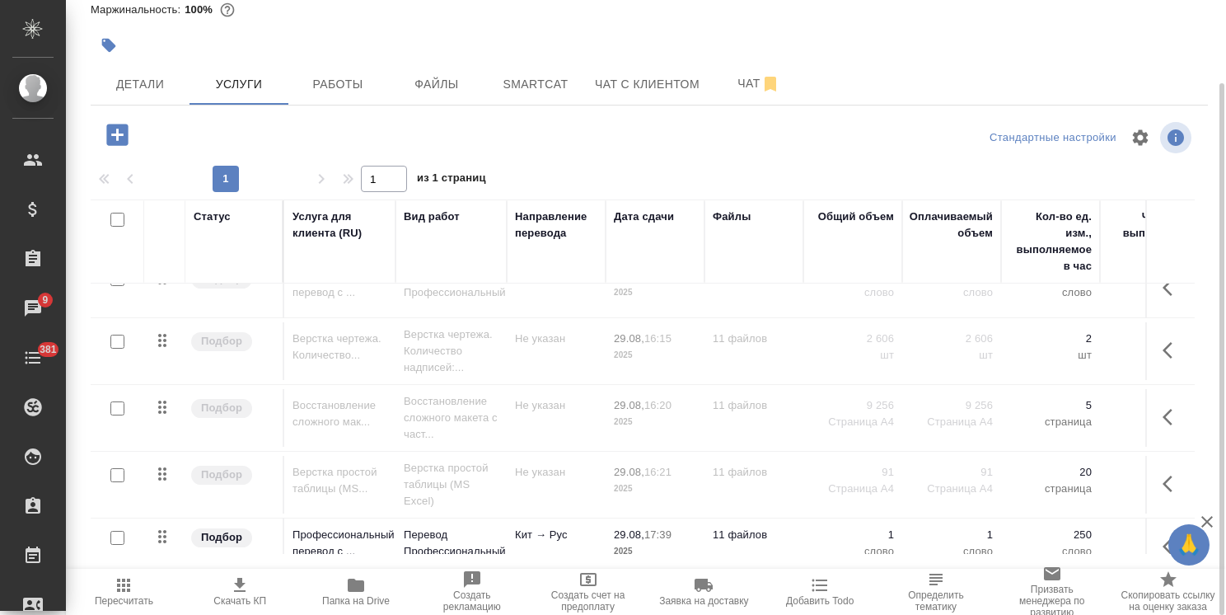
scroll to position [117, 0]
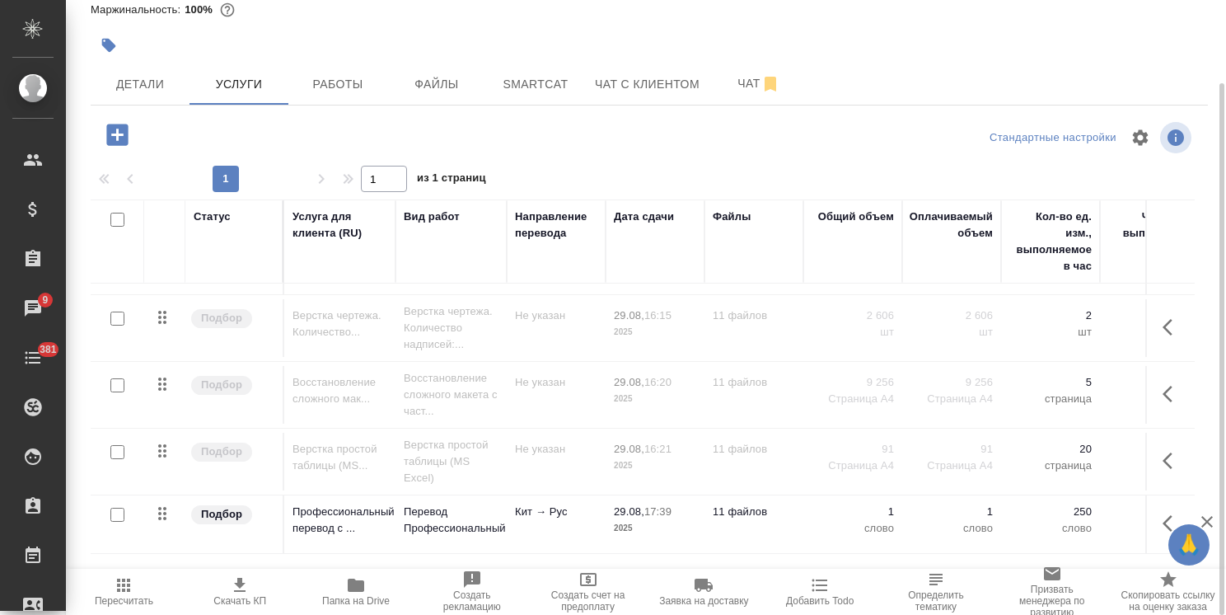
click at [120, 507] on input "checkbox" at bounding box center [117, 514] width 14 height 14
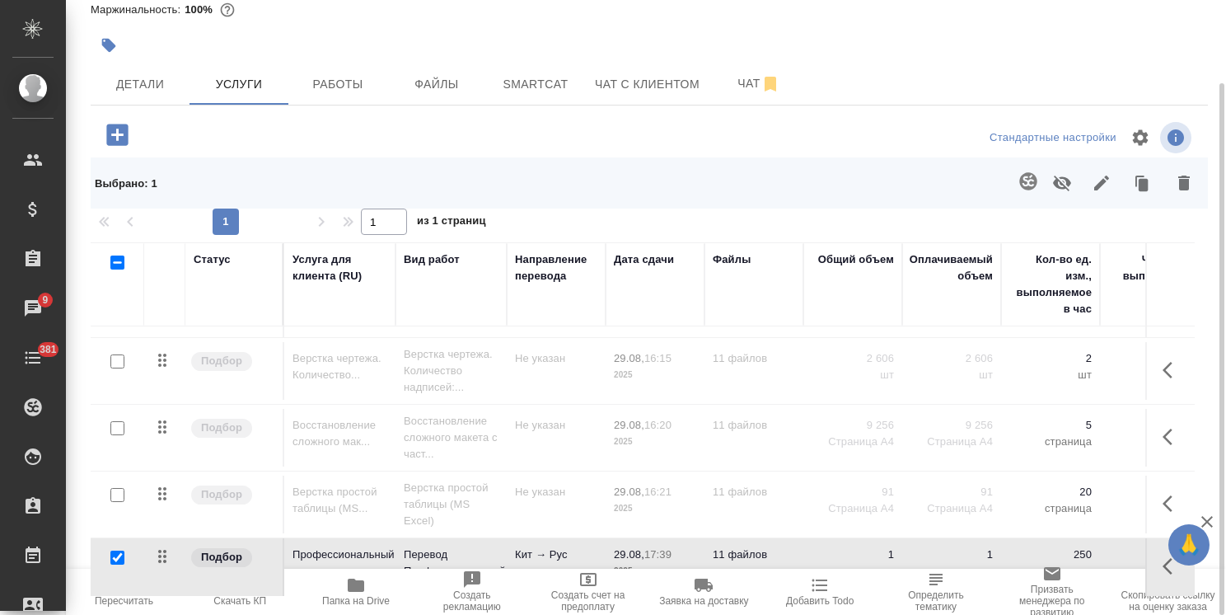
click at [1059, 185] on icon "button" at bounding box center [1062, 183] width 20 height 20
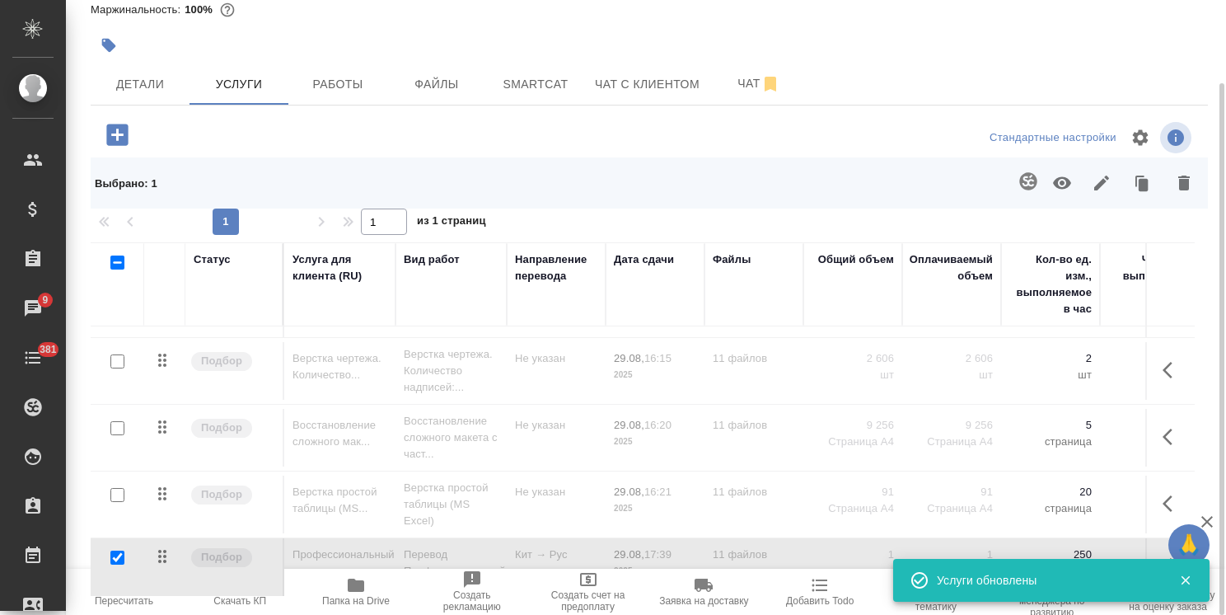
click at [115, 550] on input "checkbox" at bounding box center [117, 557] width 14 height 14
checkbox input "false"
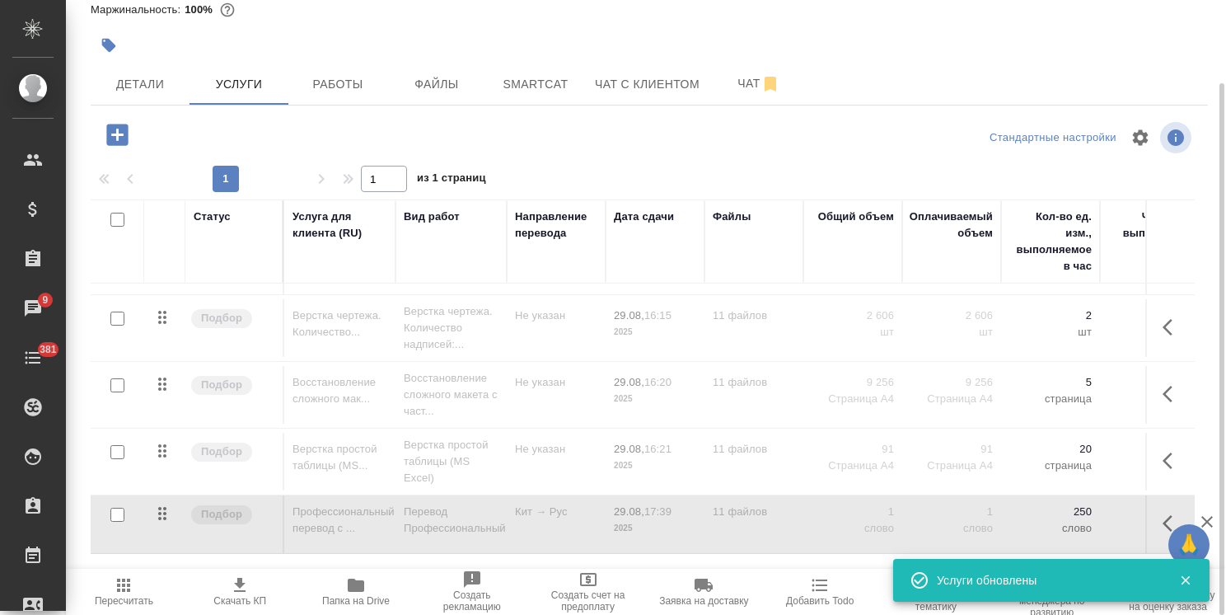
click at [122, 218] on input "checkbox" at bounding box center [117, 220] width 14 height 14
checkbox input "true"
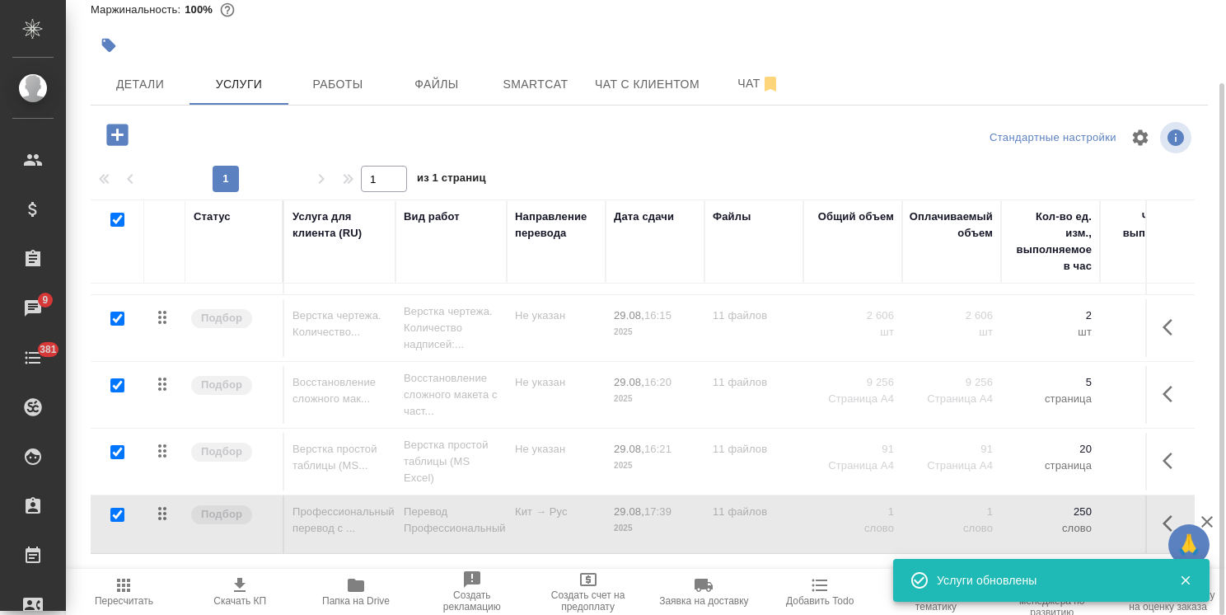
checkbox input "true"
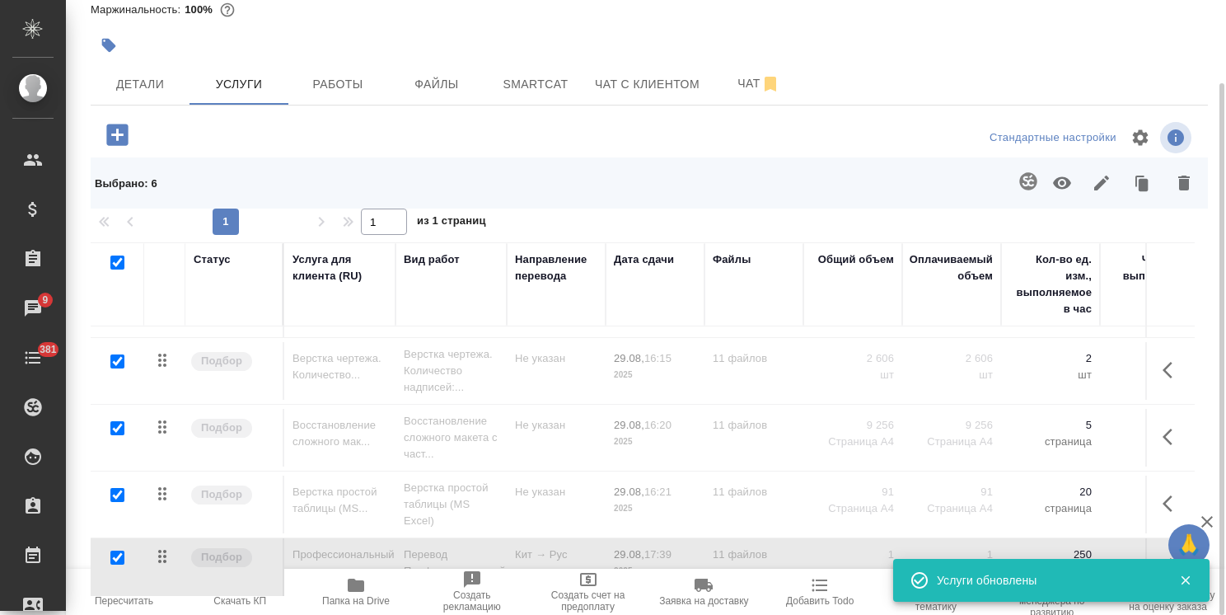
click at [118, 550] on input "checkbox" at bounding box center [117, 557] width 14 height 14
checkbox input "false"
click at [1063, 189] on icon "button" at bounding box center [1062, 183] width 18 height 12
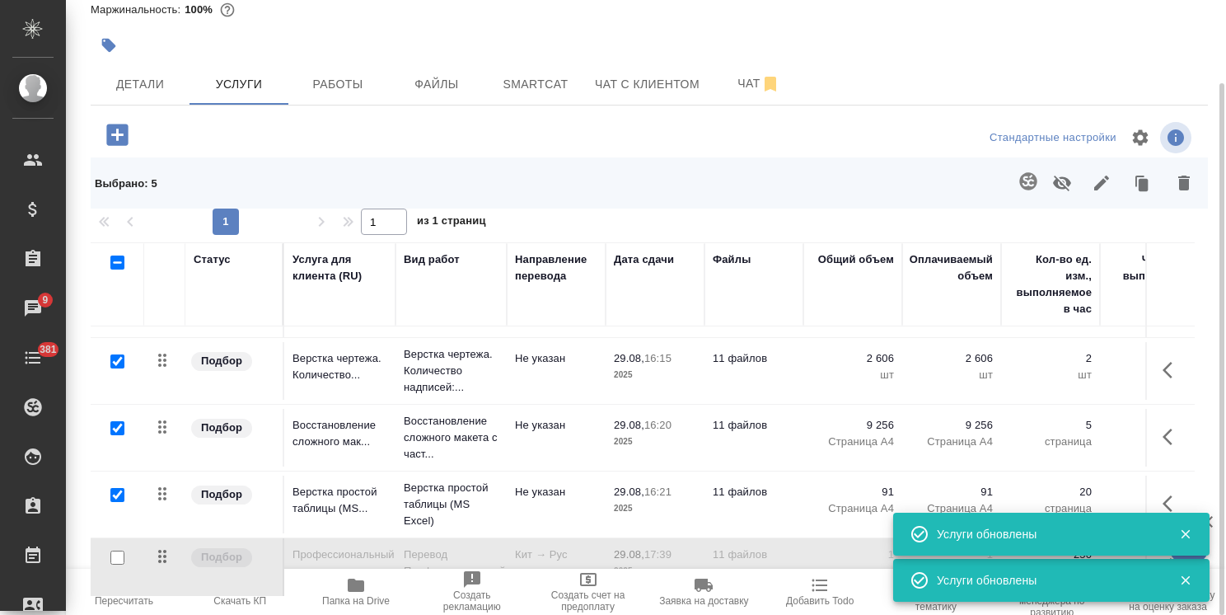
click at [115, 265] on input "checkbox" at bounding box center [117, 262] width 14 height 14
checkbox input "true"
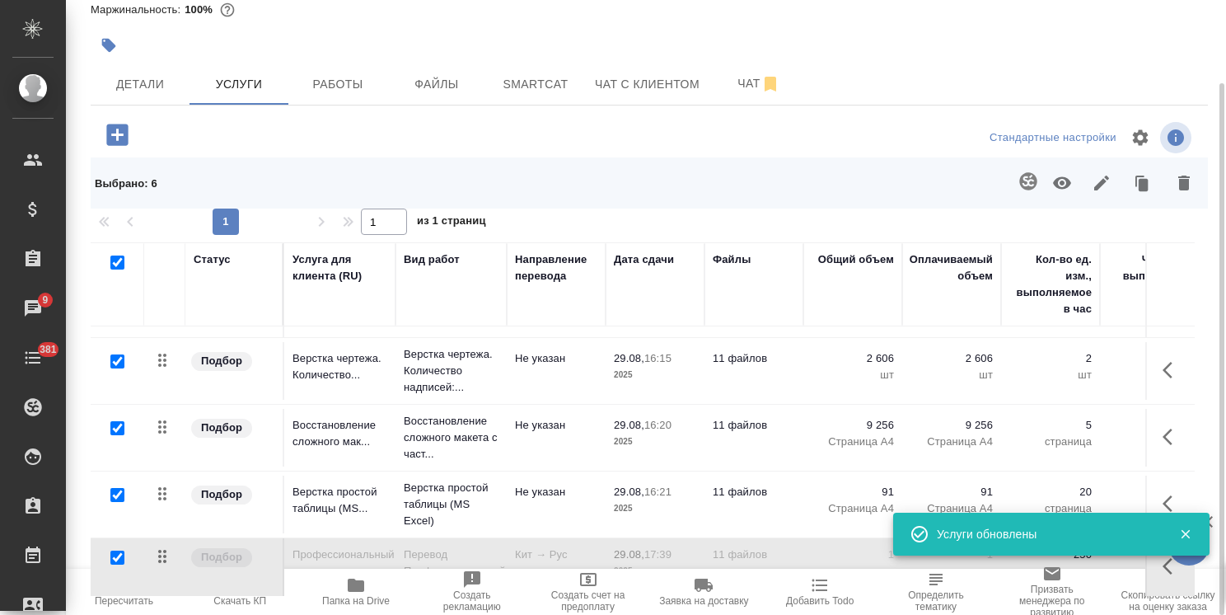
click at [118, 261] on input "checkbox" at bounding box center [117, 262] width 14 height 14
checkbox input "false"
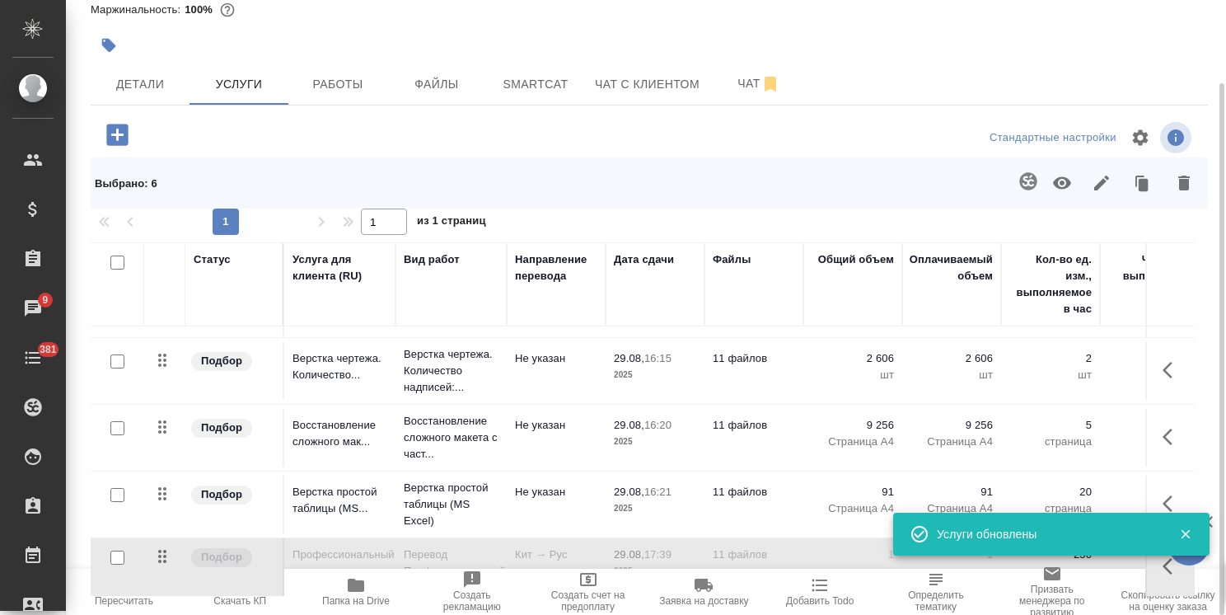
checkbox input "false"
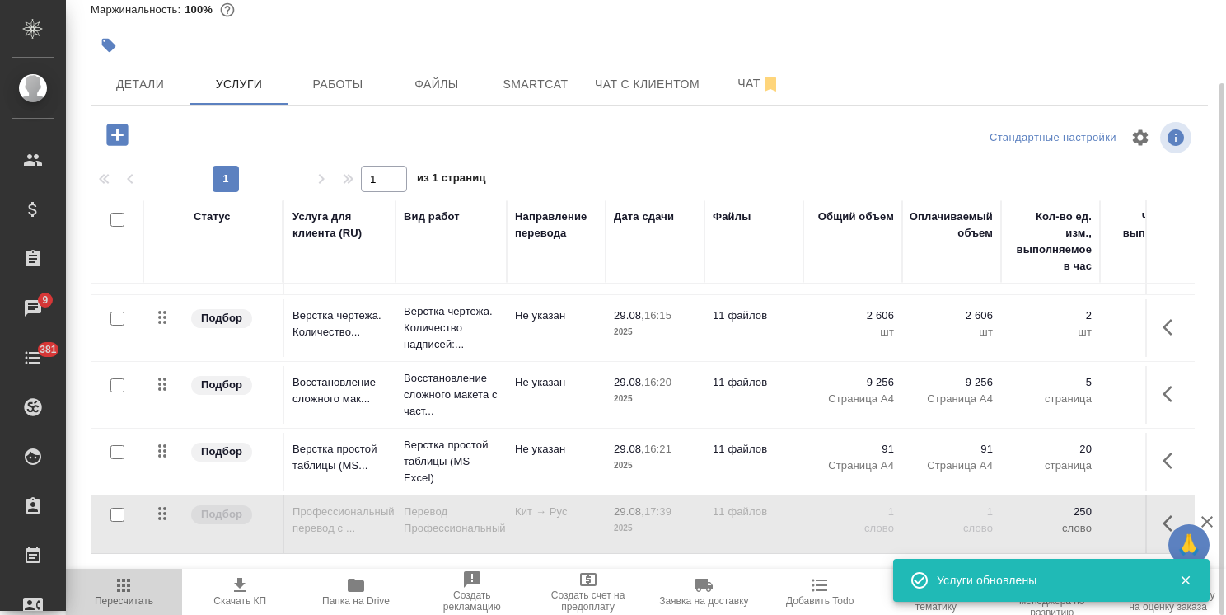
click at [110, 592] on span "Пересчитать" at bounding box center [124, 590] width 96 height 31
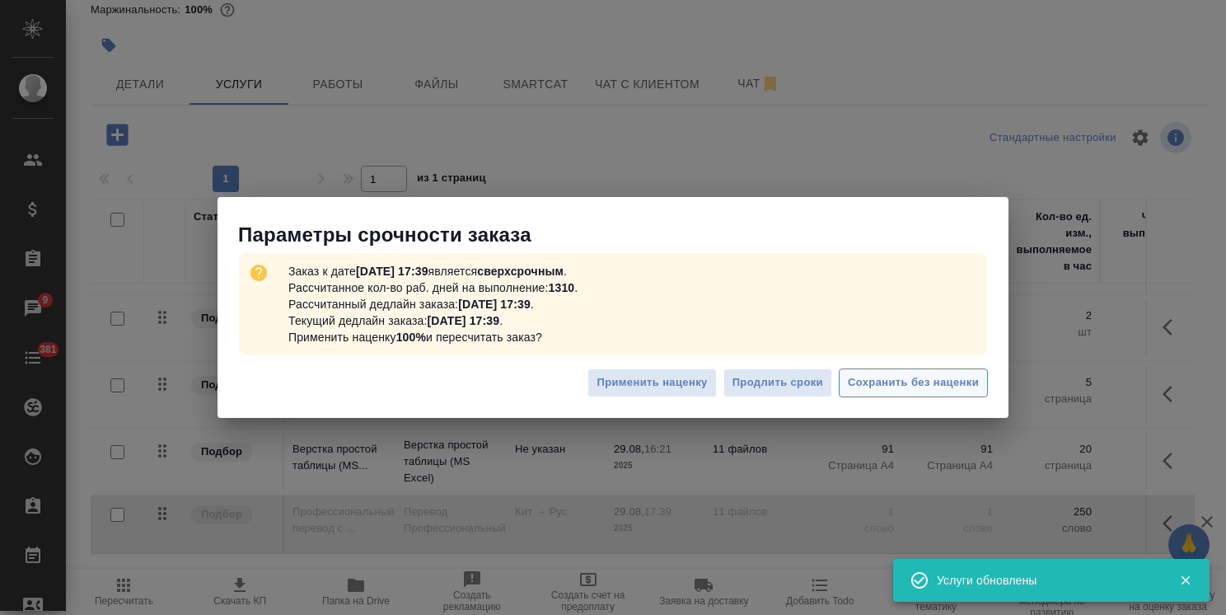
click at [882, 371] on button "Сохранить без наценки" at bounding box center [913, 382] width 149 height 29
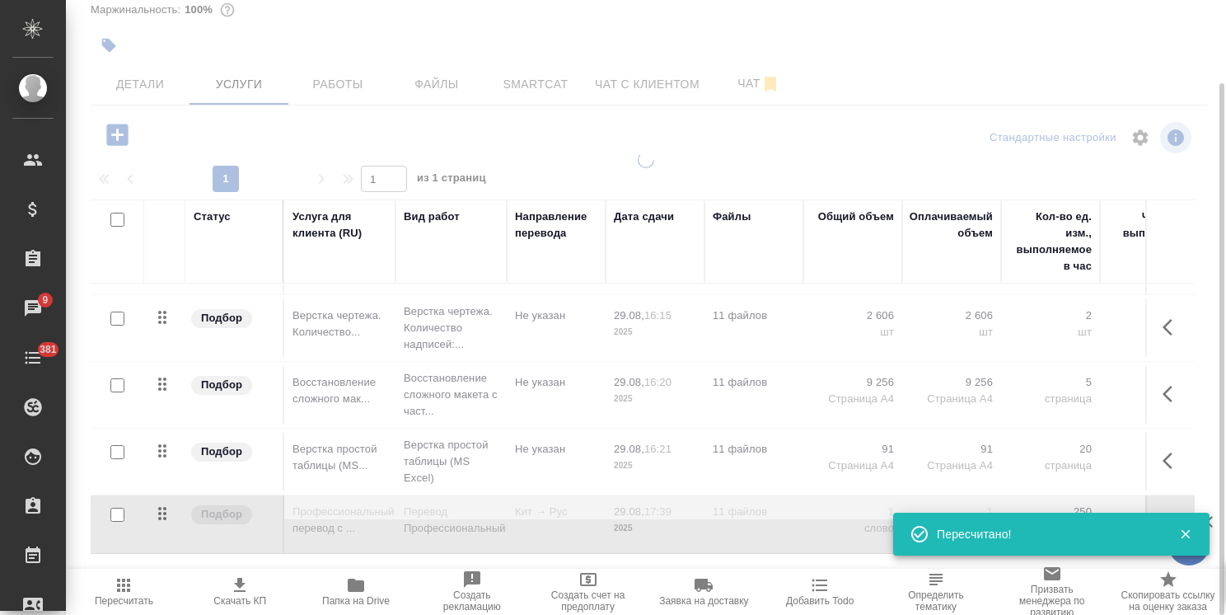
type input "urgent"
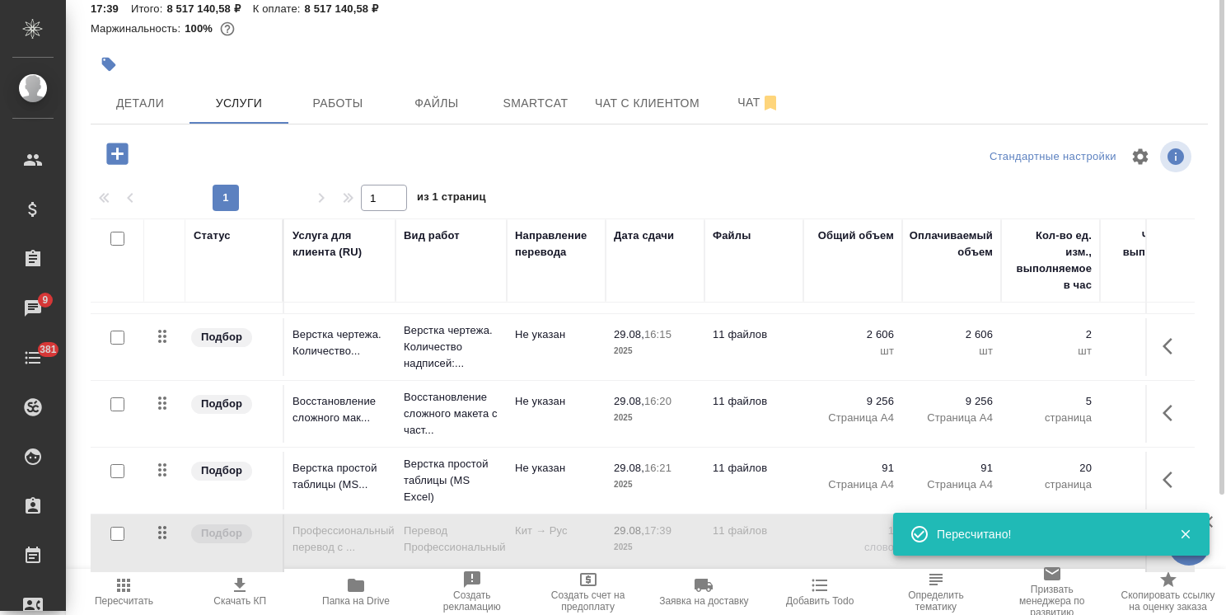
scroll to position [0, 0]
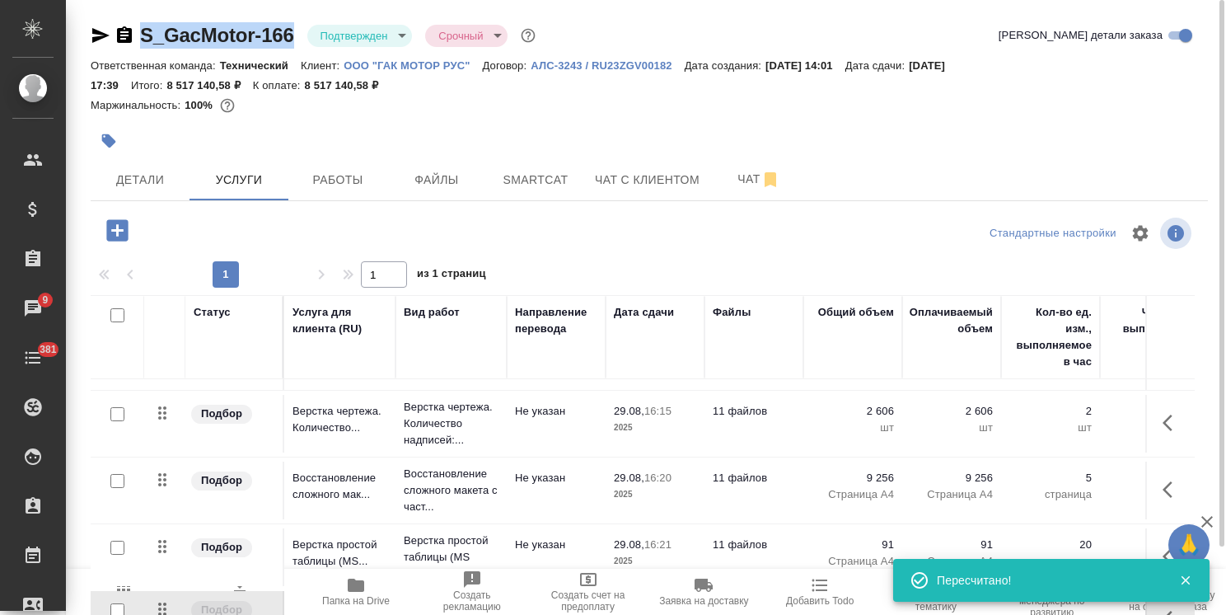
drag, startPoint x: 274, startPoint y: 19, endPoint x: 129, endPoint y: 15, distance: 145.9
click at [135, 26] on div "S_GacMotor-166 Подтвержден confirmed Срочный urgent Кратко детали заказа Ответс…" at bounding box center [649, 345] width 1135 height 691
copy link "S_GacMotor-166"
click at [124, 177] on span "Детали" at bounding box center [140, 180] width 79 height 21
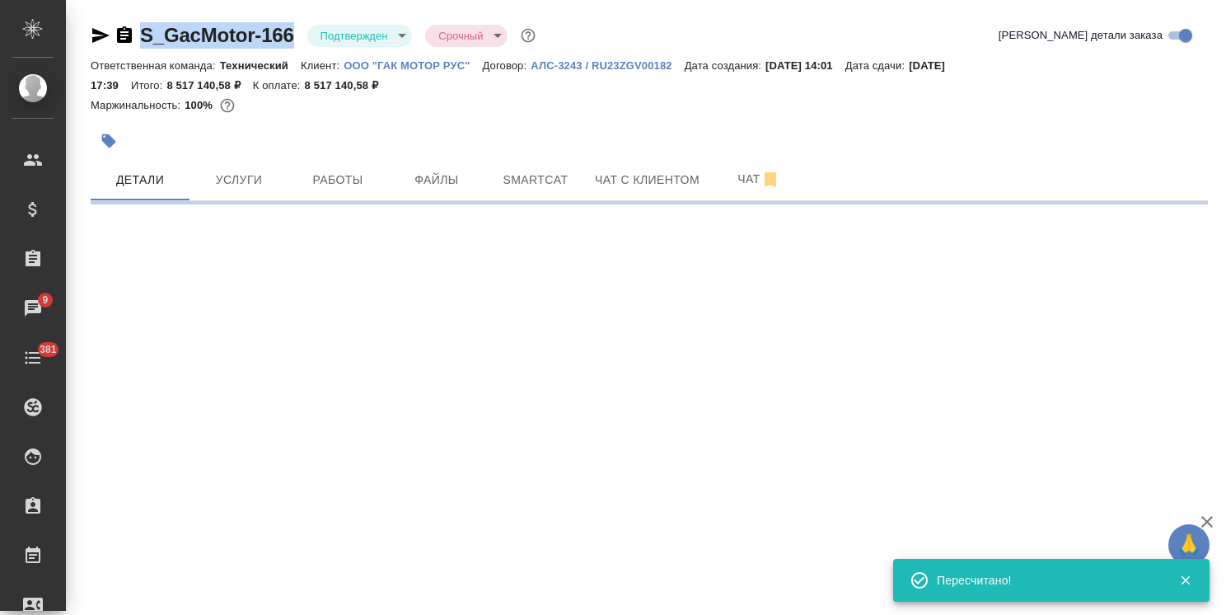
select select "RU"
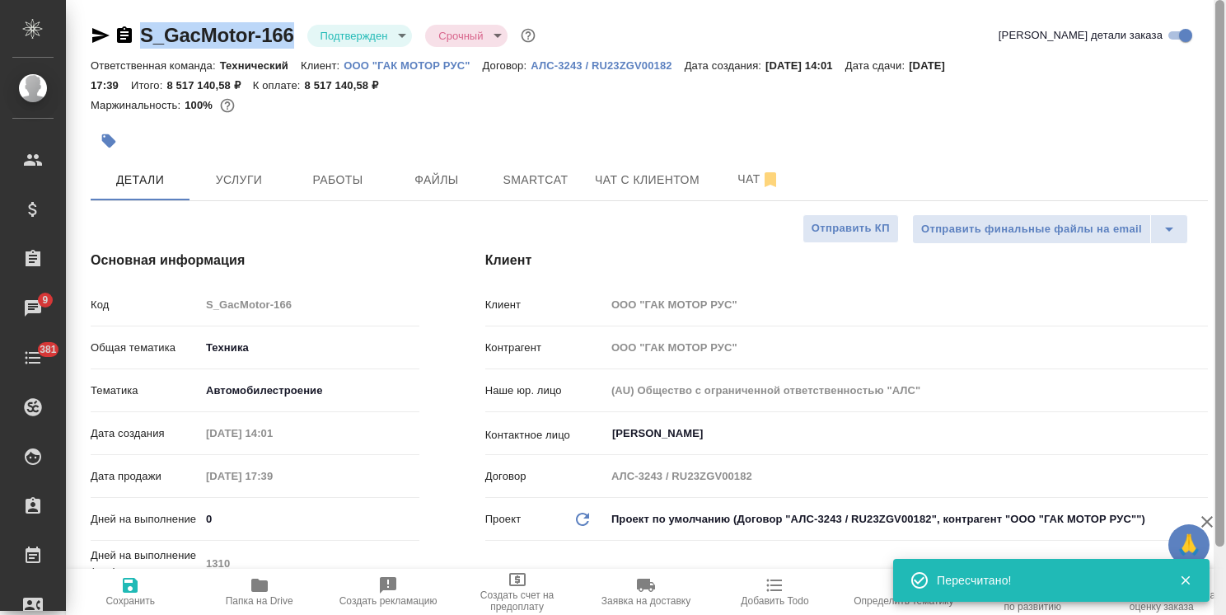
type textarea "x"
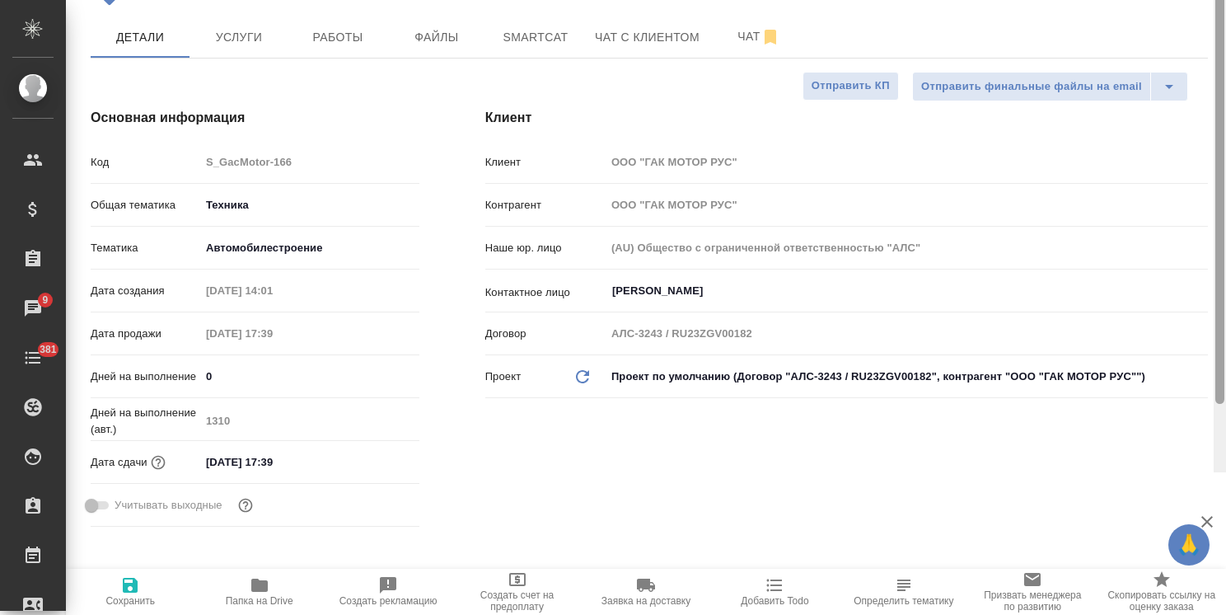
drag, startPoint x: 1219, startPoint y: 259, endPoint x: 1190, endPoint y: 451, distance: 194.9
click at [1193, 450] on div "S_GacMotor-166 Подтвержден confirmed Срочный urgent Кратко детали заказа Ответс…" at bounding box center [646, 307] width 1160 height 615
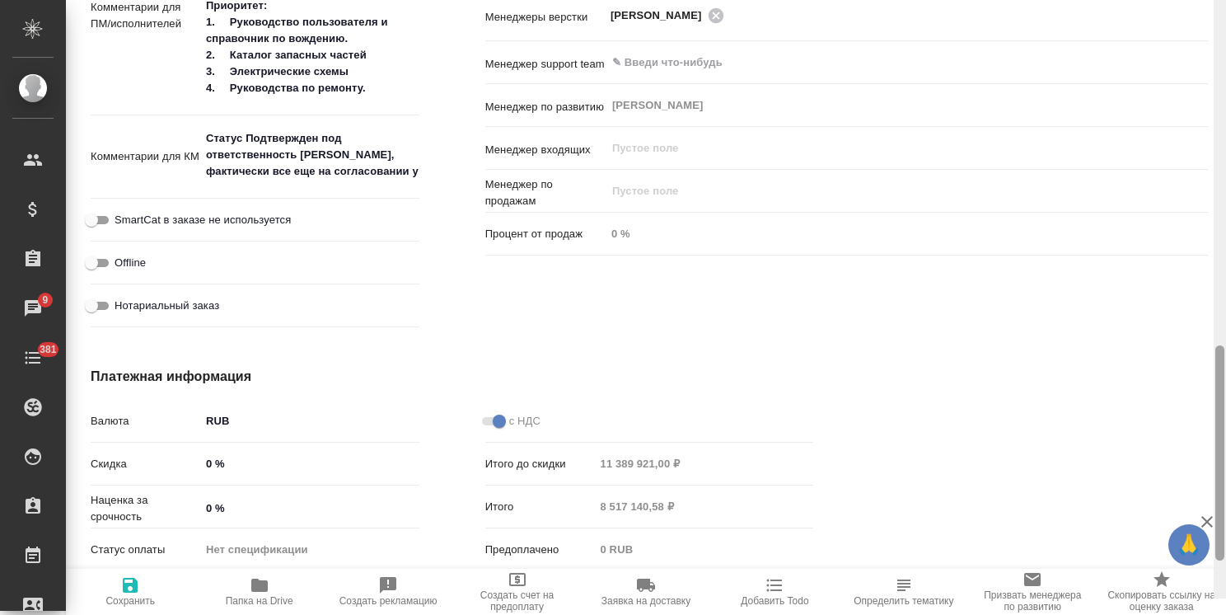
scroll to position [1135, 0]
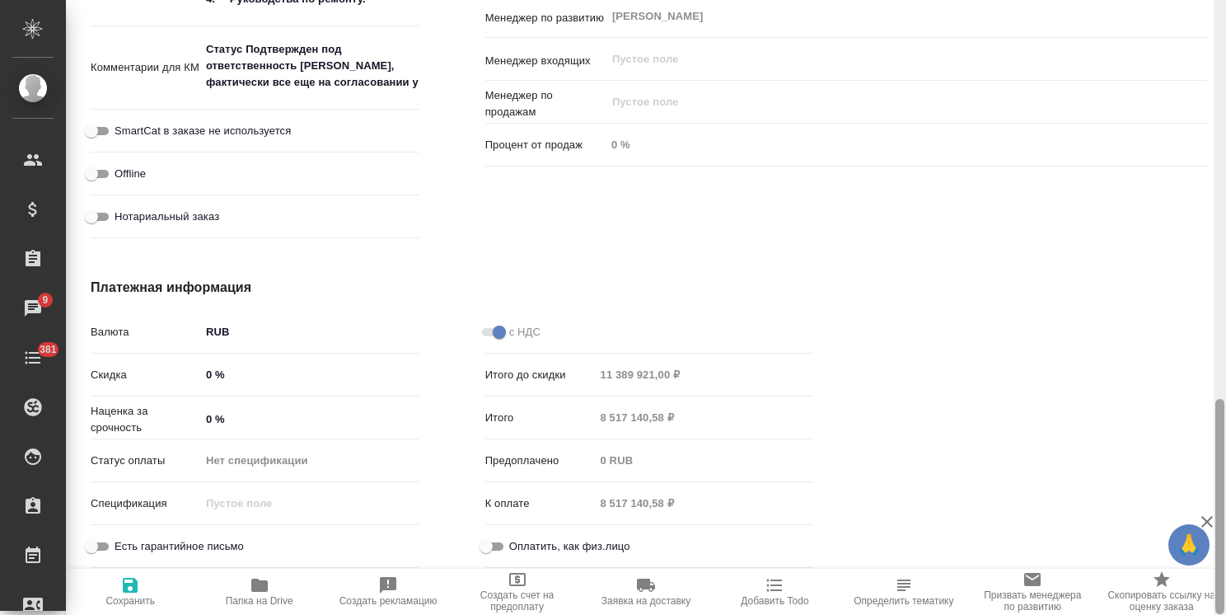
drag, startPoint x: 1223, startPoint y: 202, endPoint x: 1190, endPoint y: 497, distance: 296.9
click at [1190, 497] on div "S_GacMotor-166 Подтвержден confirmed Срочный urgent Кратко детали заказа Ответс…" at bounding box center [646, 307] width 1160 height 615
click at [208, 373] on input "0 %" at bounding box center [309, 374] width 219 height 24
type input "20 %"
type textarea "x"
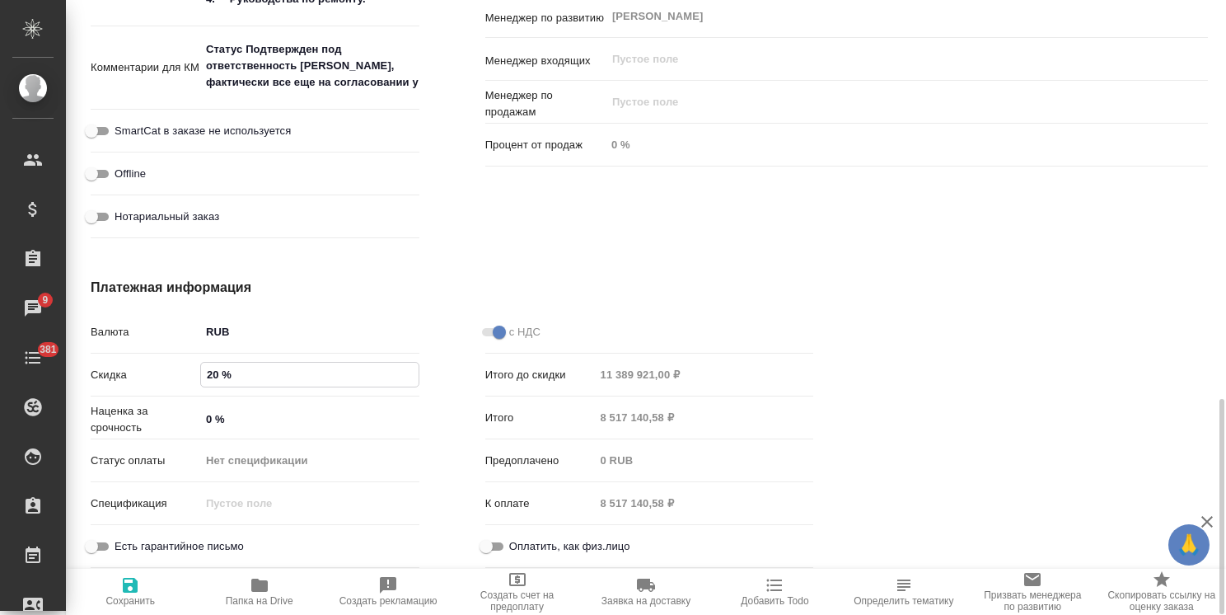
type textarea "x"
type input "20 %"
click at [145, 599] on span "Сохранить и пересчитать" at bounding box center [130, 600] width 109 height 23
type textarea "x"
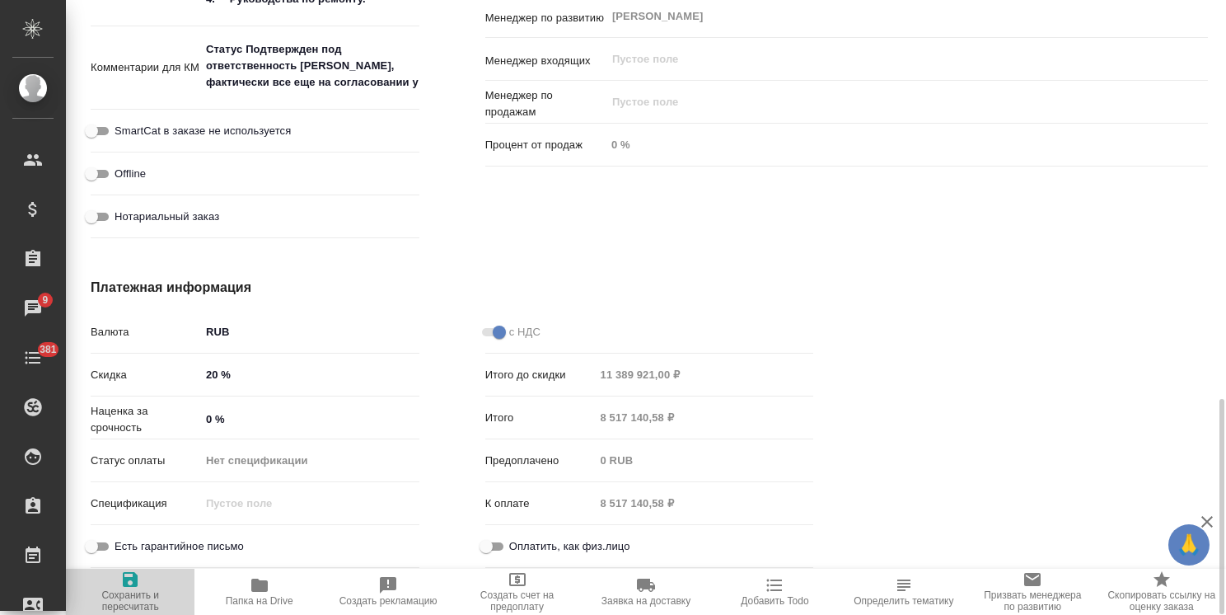
type textarea "x"
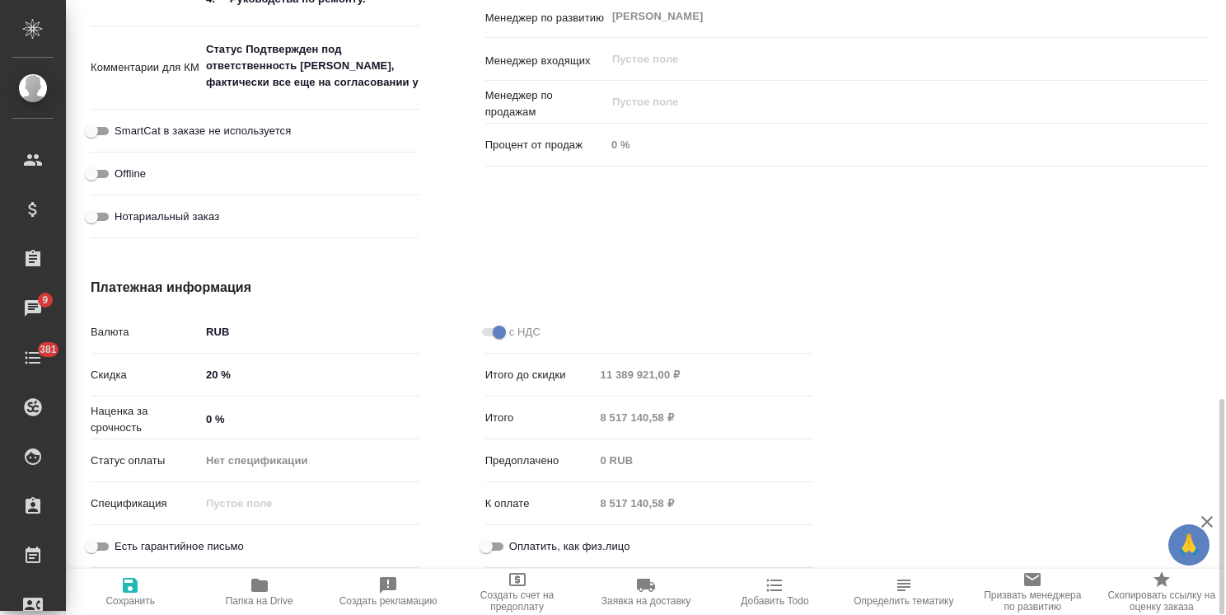
type textarea "x"
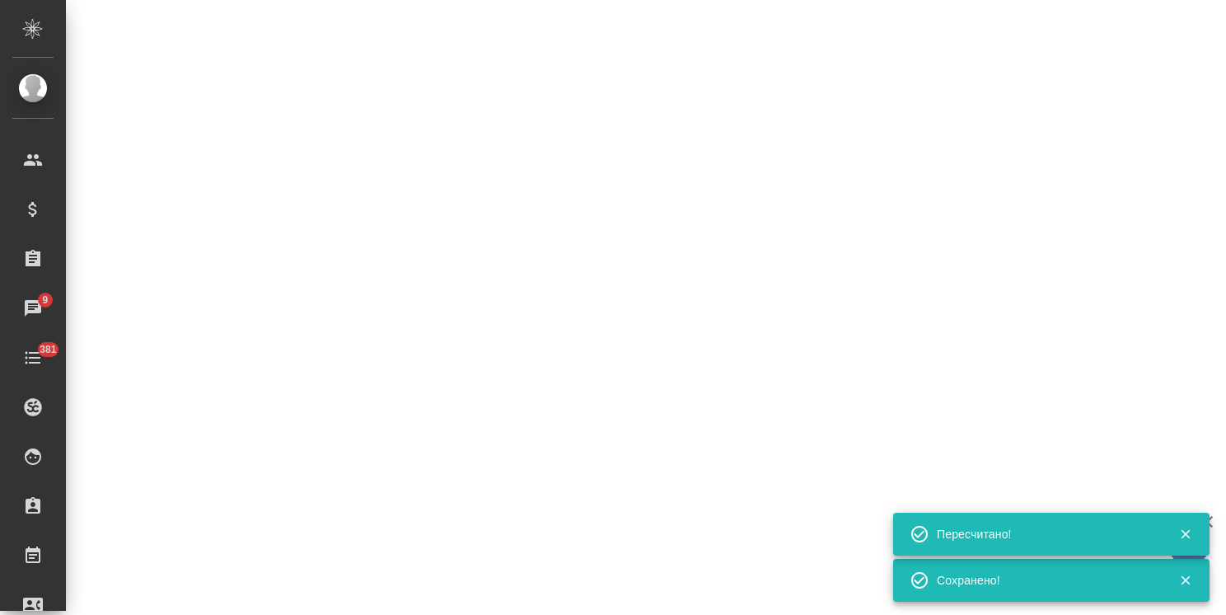
select select "RU"
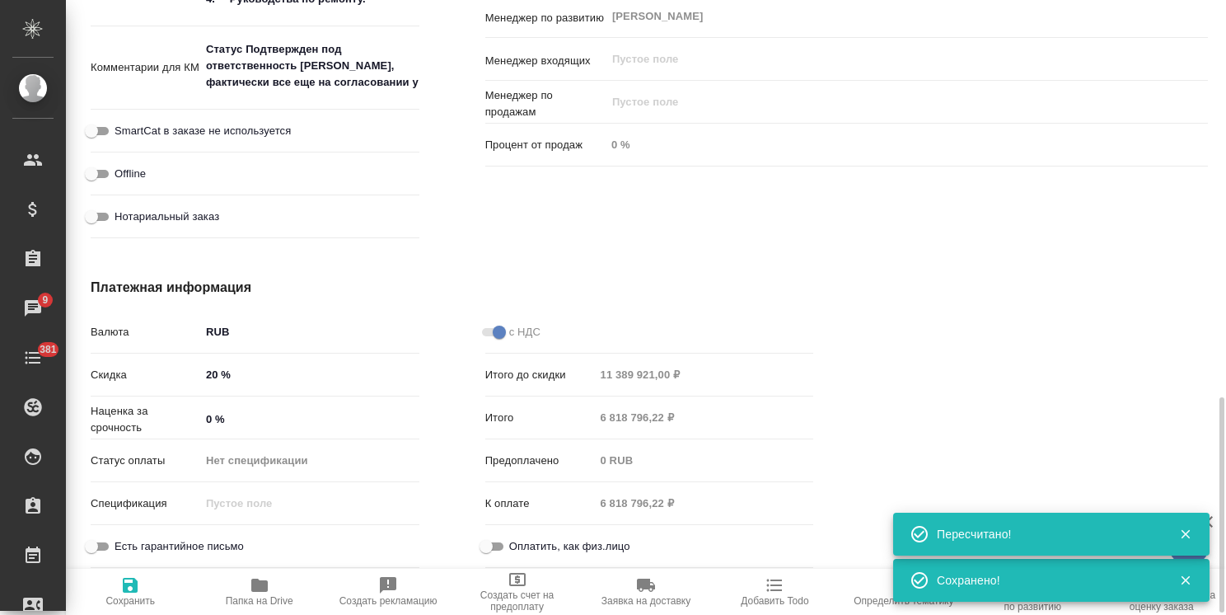
scroll to position [1134, 0]
type textarea "x"
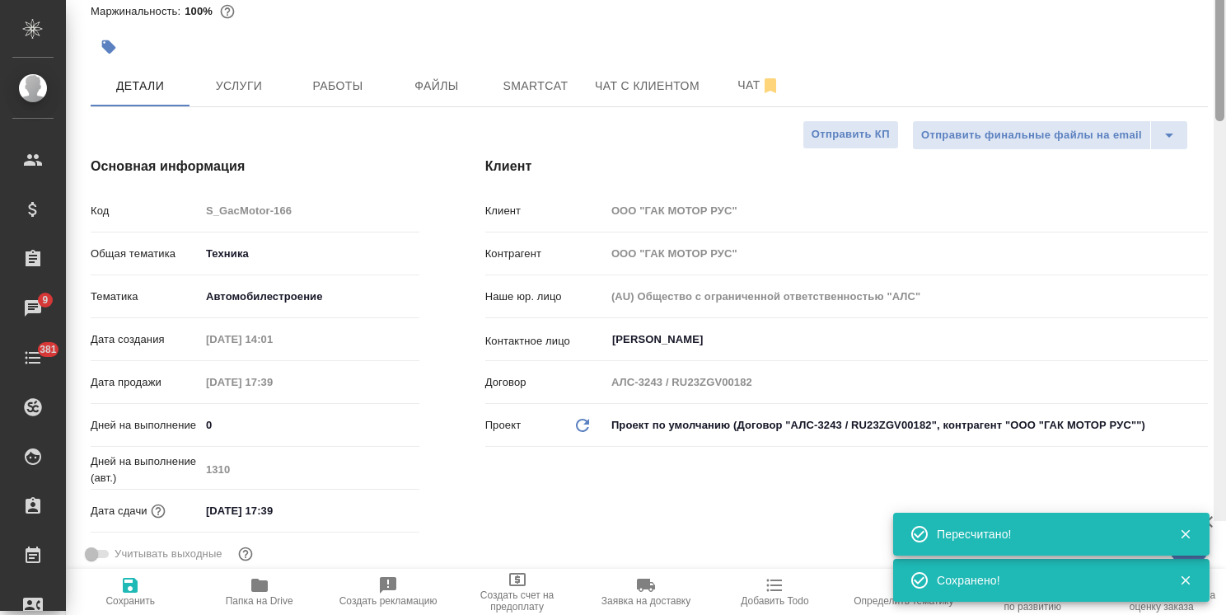
scroll to position [0, 0]
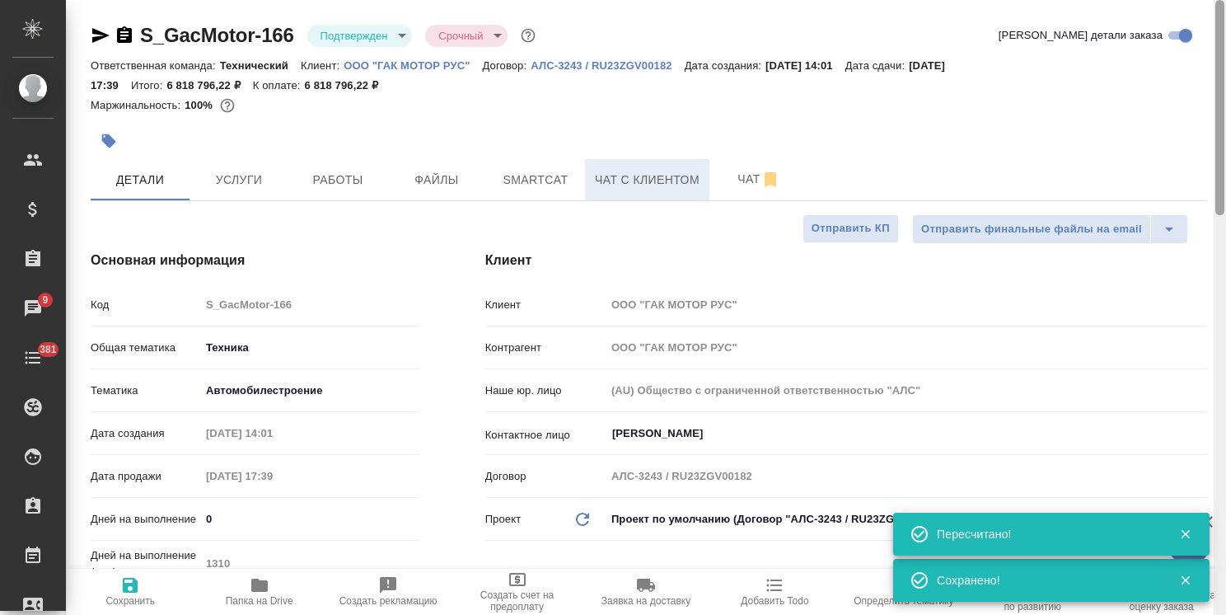
drag, startPoint x: 1219, startPoint y: 460, endPoint x: 606, endPoint y: 164, distance: 680.6
click at [1206, 12] on div "S_GacMotor-166 Подтвержден confirmed Срочный urgent Кратко детали заказа Ответс…" at bounding box center [646, 307] width 1160 height 615
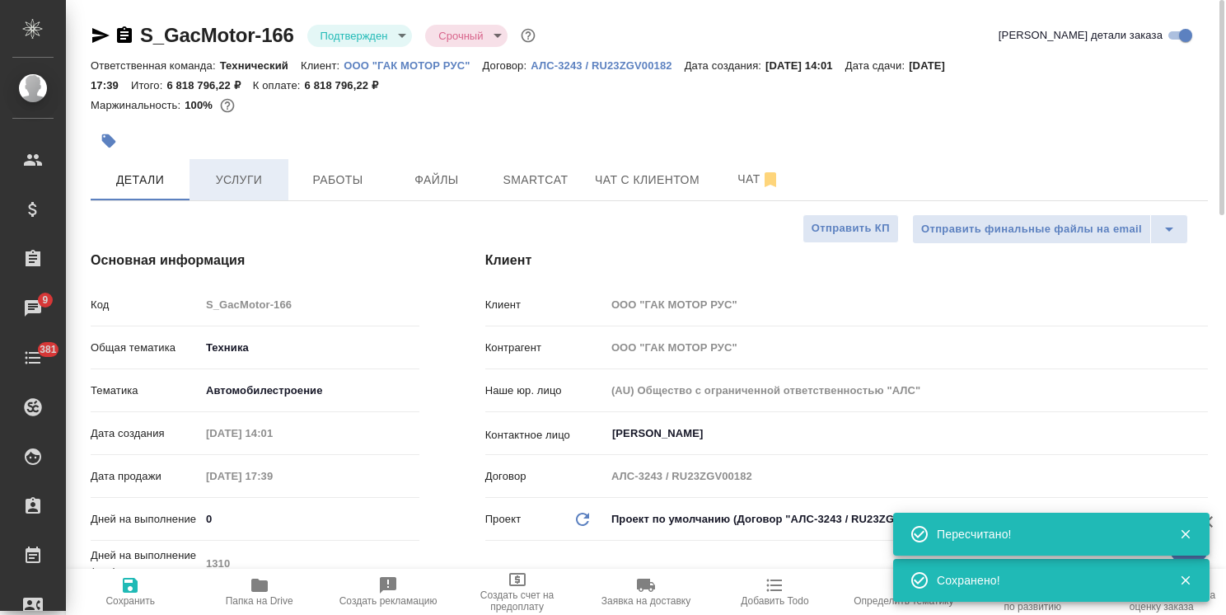
click at [280, 160] on button "Услуги" at bounding box center [238, 179] width 99 height 41
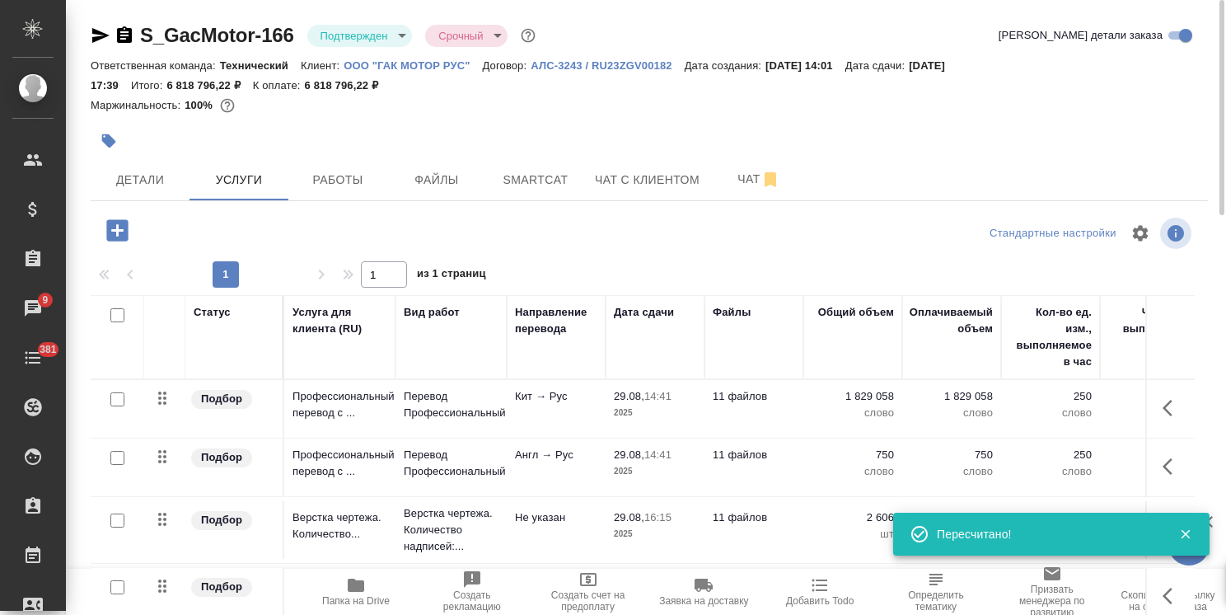
scroll to position [76, 0]
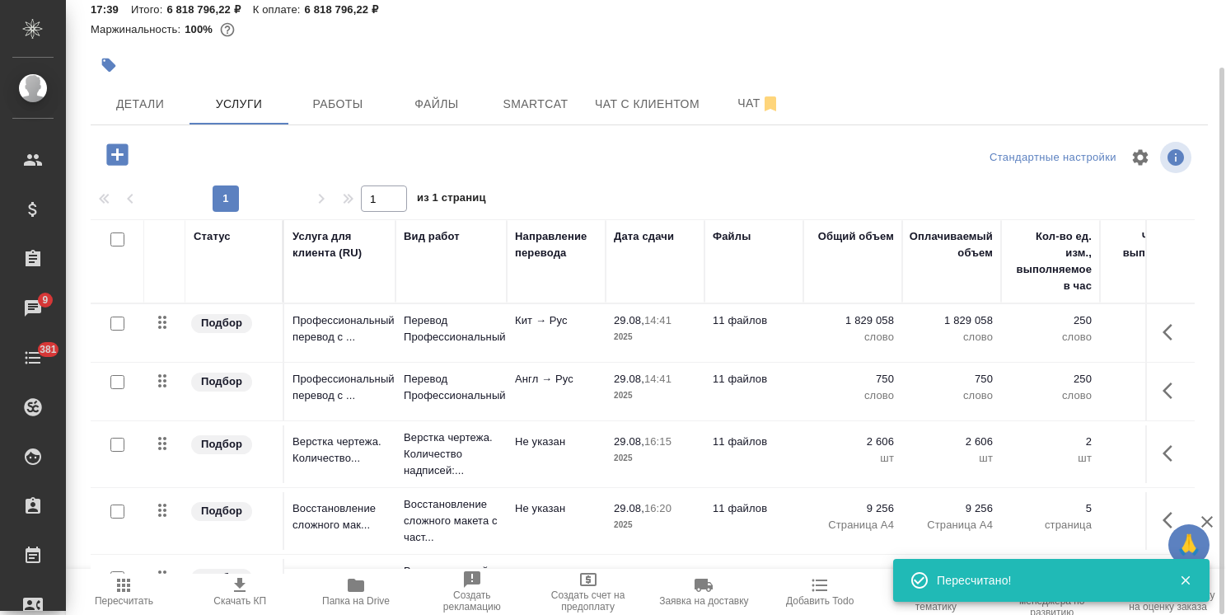
click at [234, 595] on span "Скачать КП" at bounding box center [239, 601] width 53 height 12
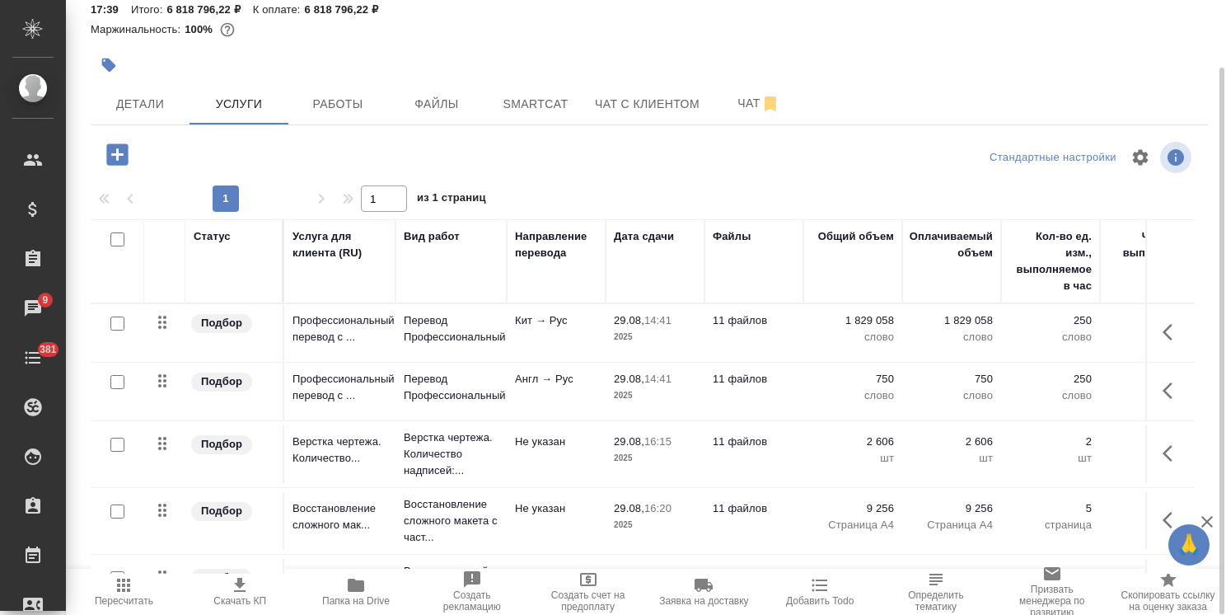
scroll to position [117, 0]
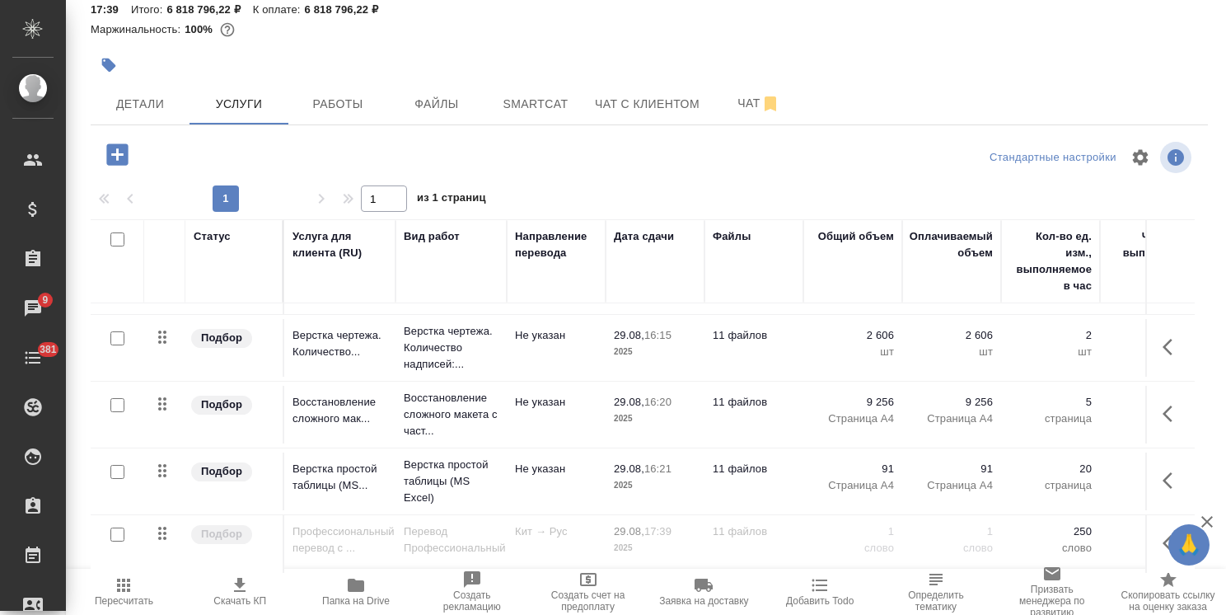
click at [1201, 519] on icon "button" at bounding box center [1207, 522] width 20 height 20
click at [120, 239] on input "checkbox" at bounding box center [117, 239] width 14 height 14
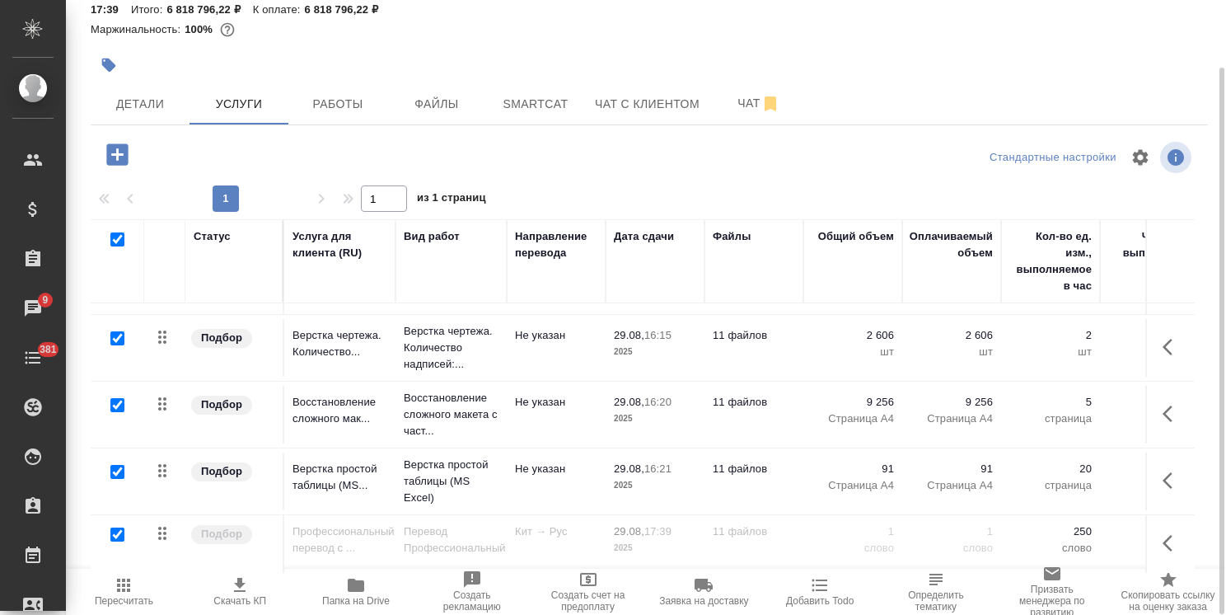
checkbox input "true"
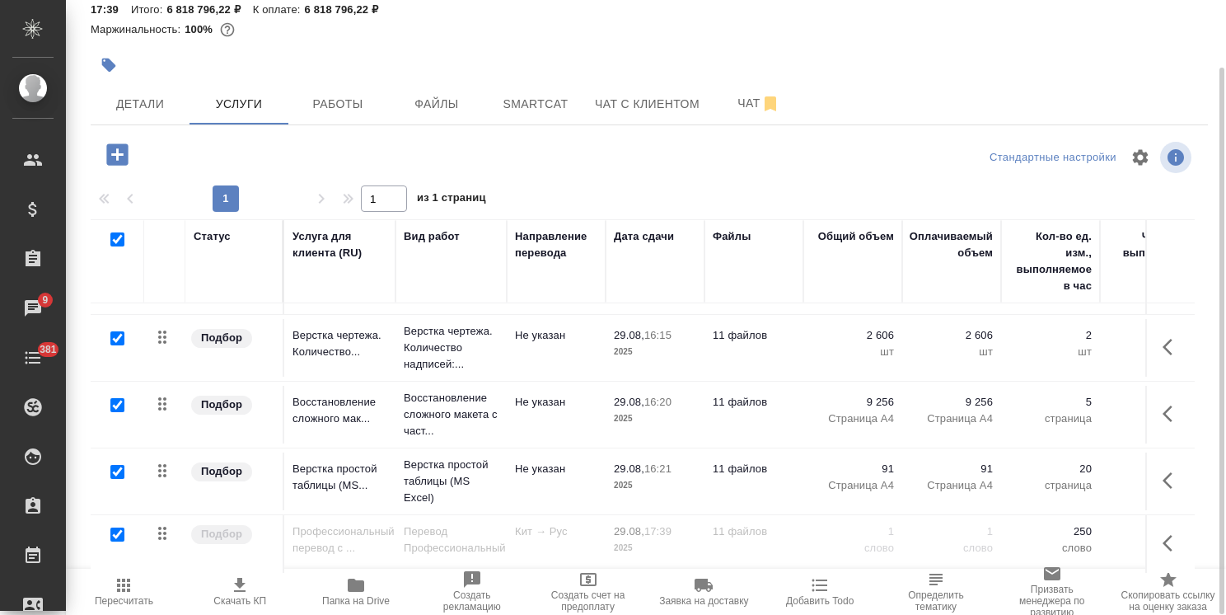
checkbox input "true"
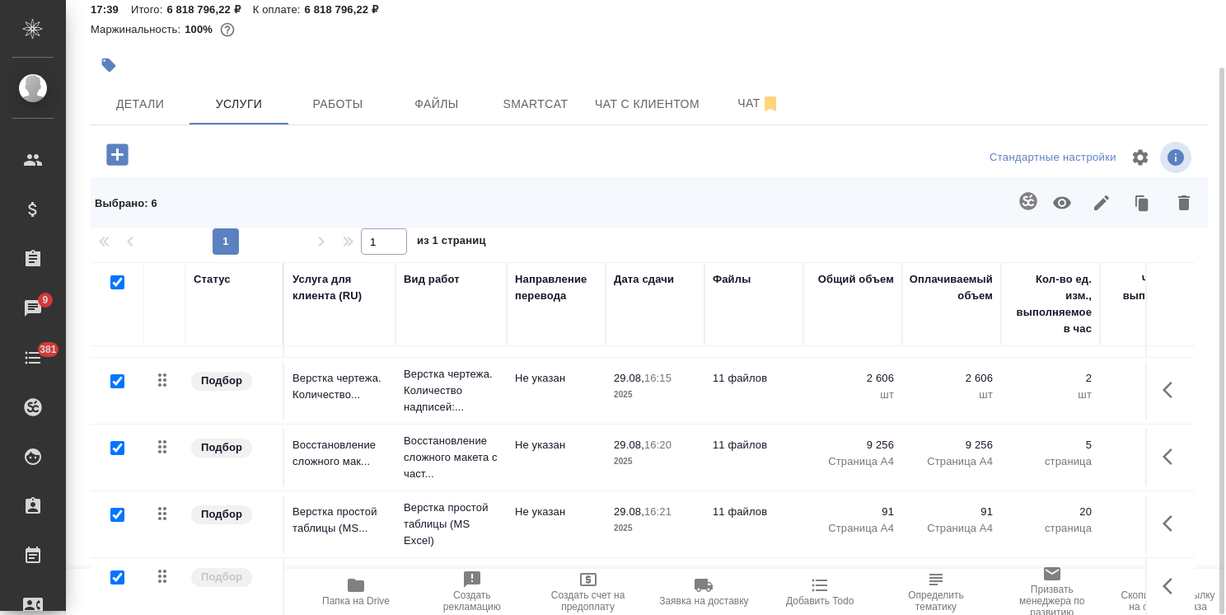
scroll to position [119, 0]
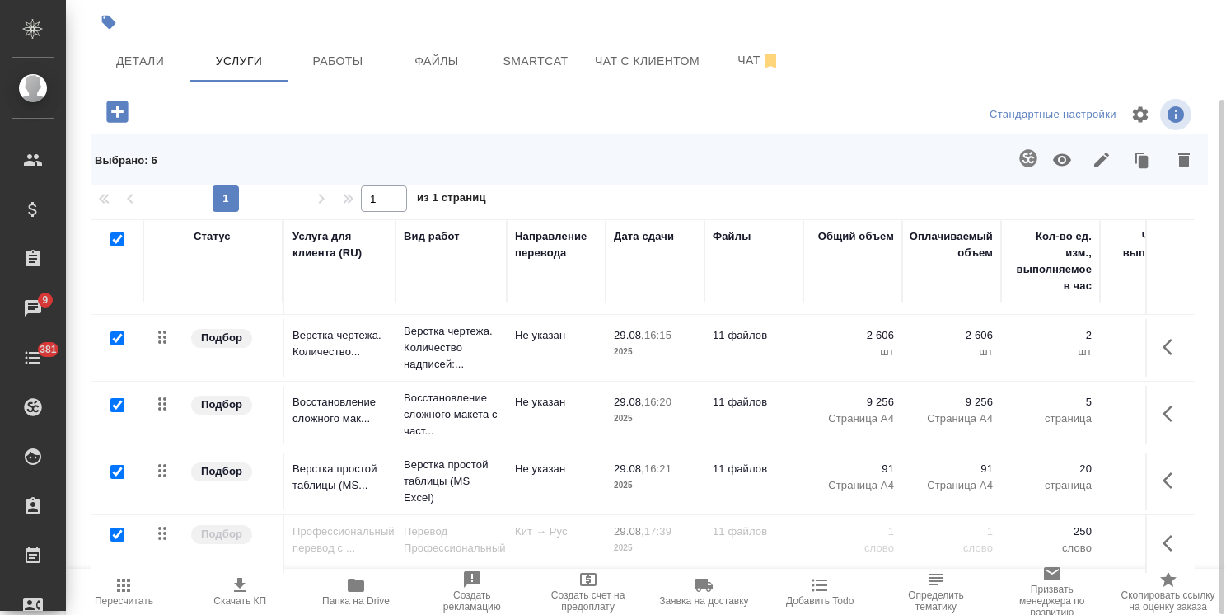
click at [112, 527] on input "checkbox" at bounding box center [117, 534] width 14 height 14
checkbox input "false"
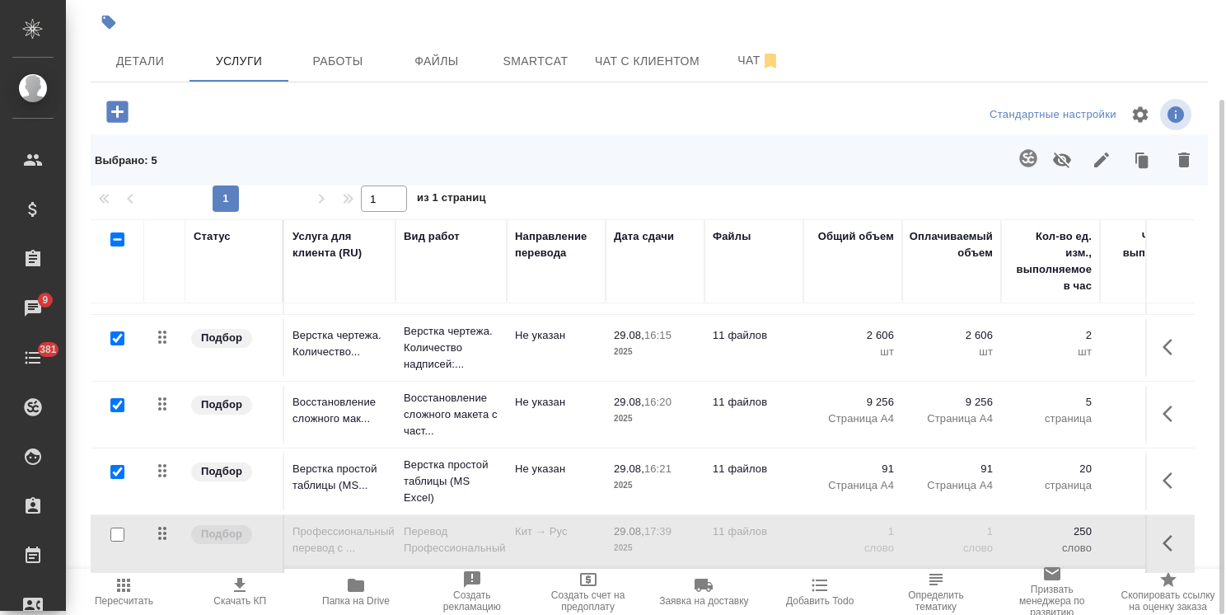
click at [1052, 157] on icon "button" at bounding box center [1062, 160] width 20 height 20
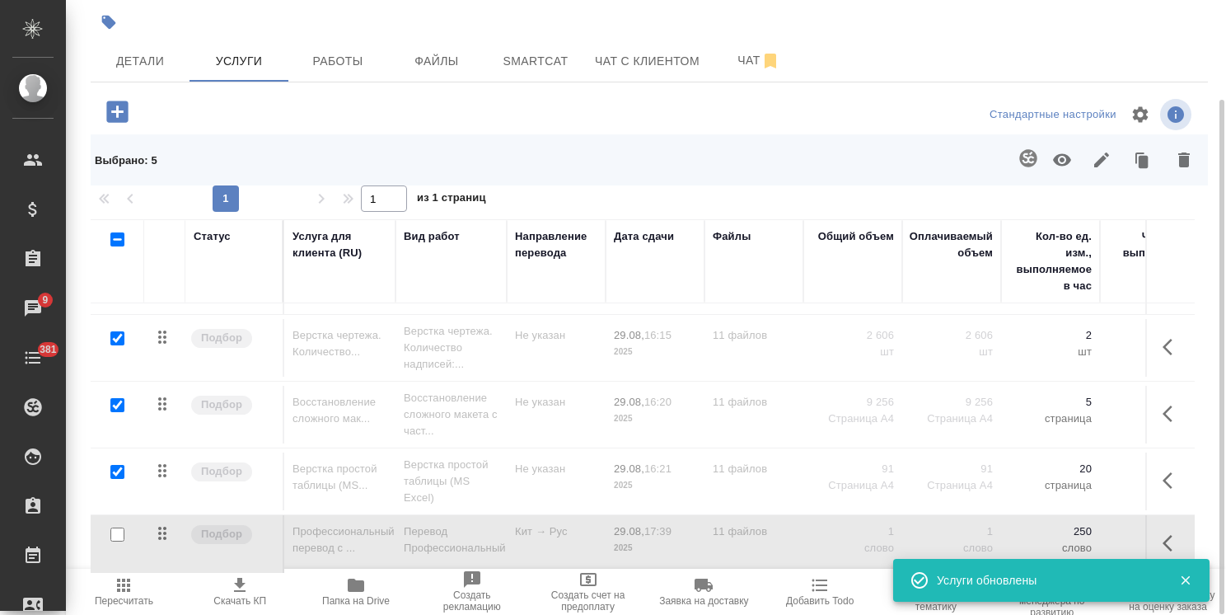
click at [115, 331] on input "checkbox" at bounding box center [117, 338] width 14 height 14
checkbox input "false"
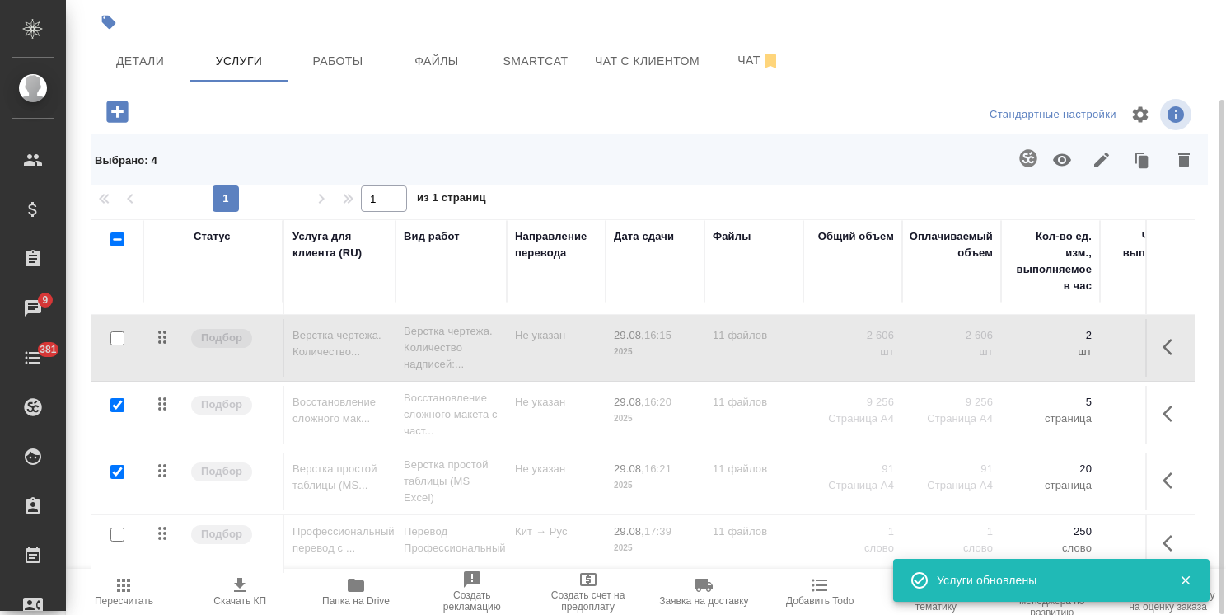
click at [119, 236] on input "checkbox" at bounding box center [117, 239] width 14 height 14
checkbox input "true"
click at [115, 237] on input "checkbox" at bounding box center [117, 239] width 14 height 14
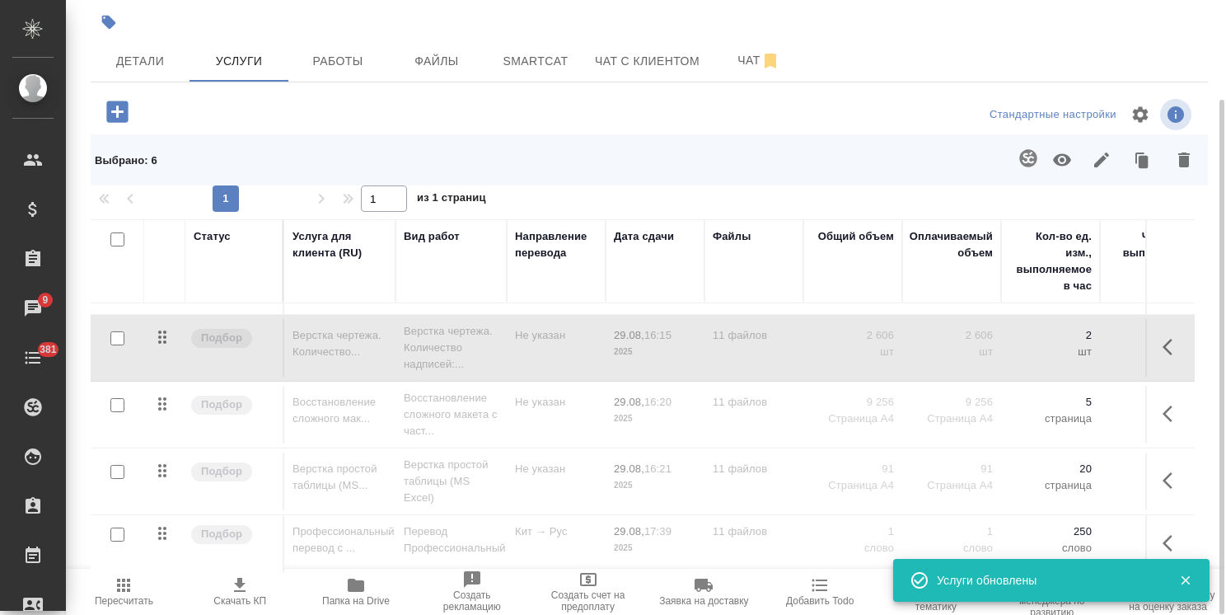
checkbox input "false"
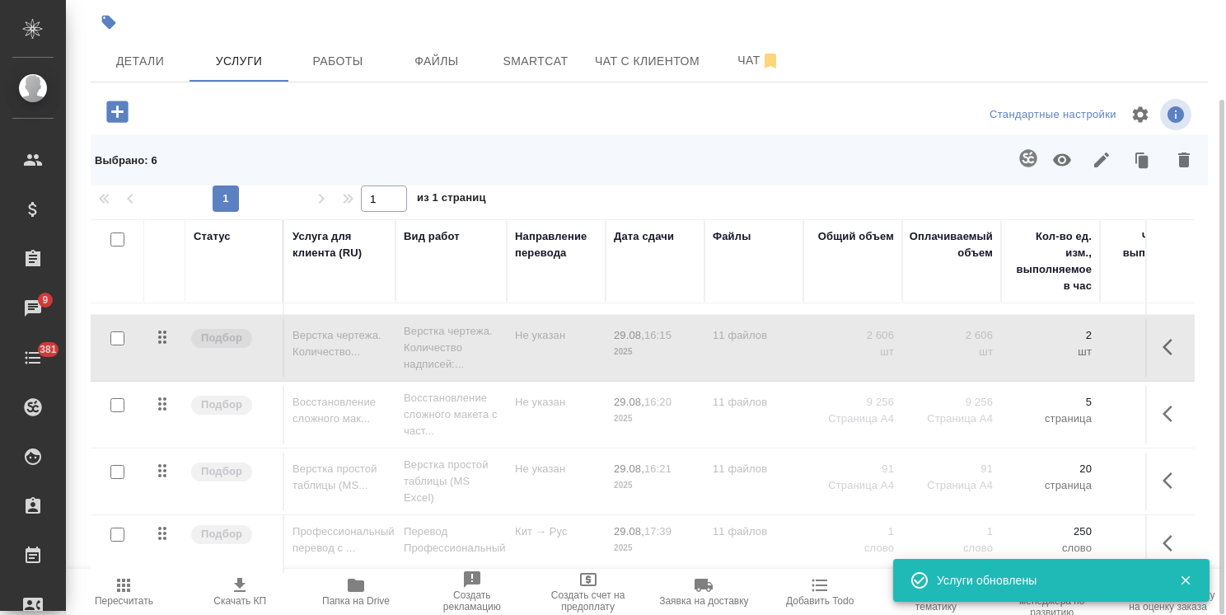
checkbox input "false"
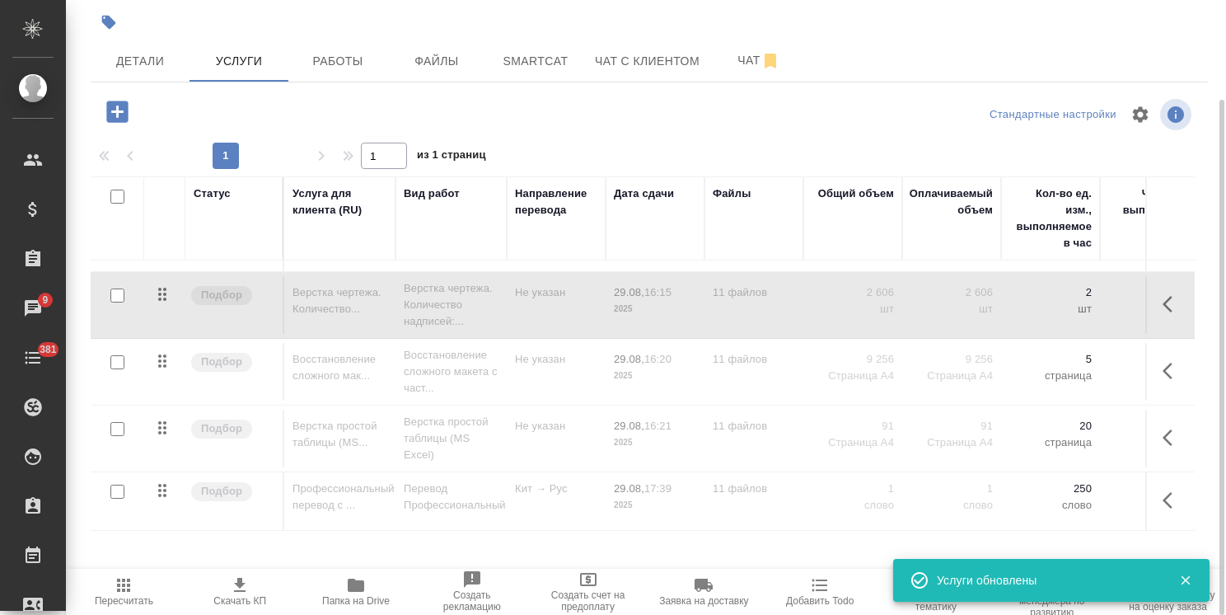
click at [116, 484] on input "checkbox" at bounding box center [117, 491] width 14 height 14
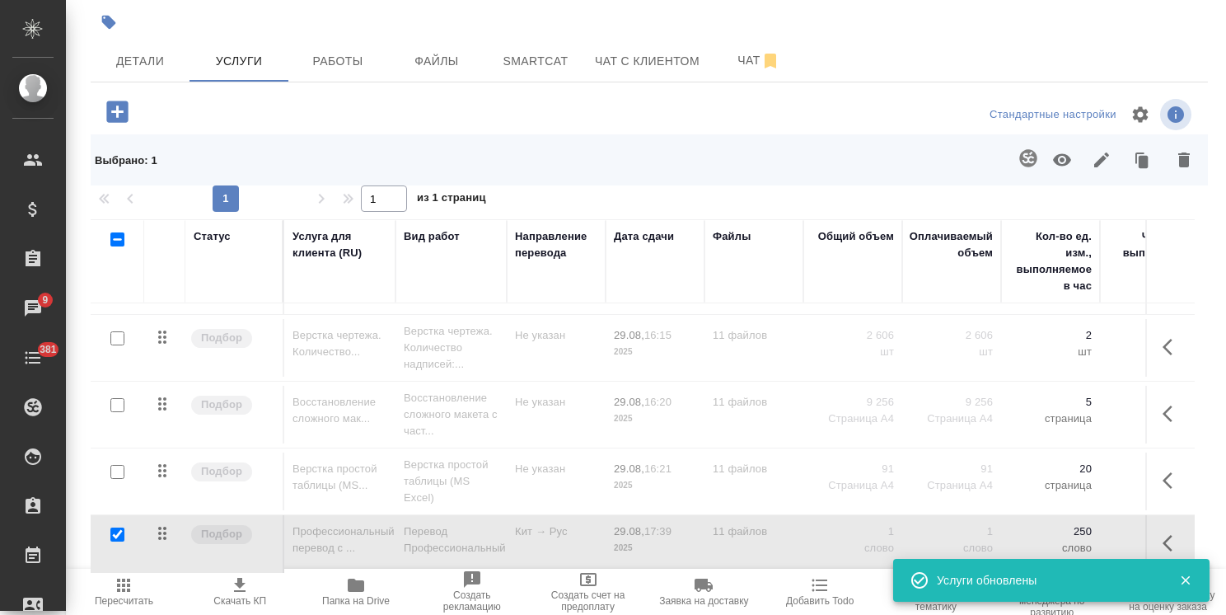
click at [1062, 171] on button "button" at bounding box center [1062, 159] width 40 height 43
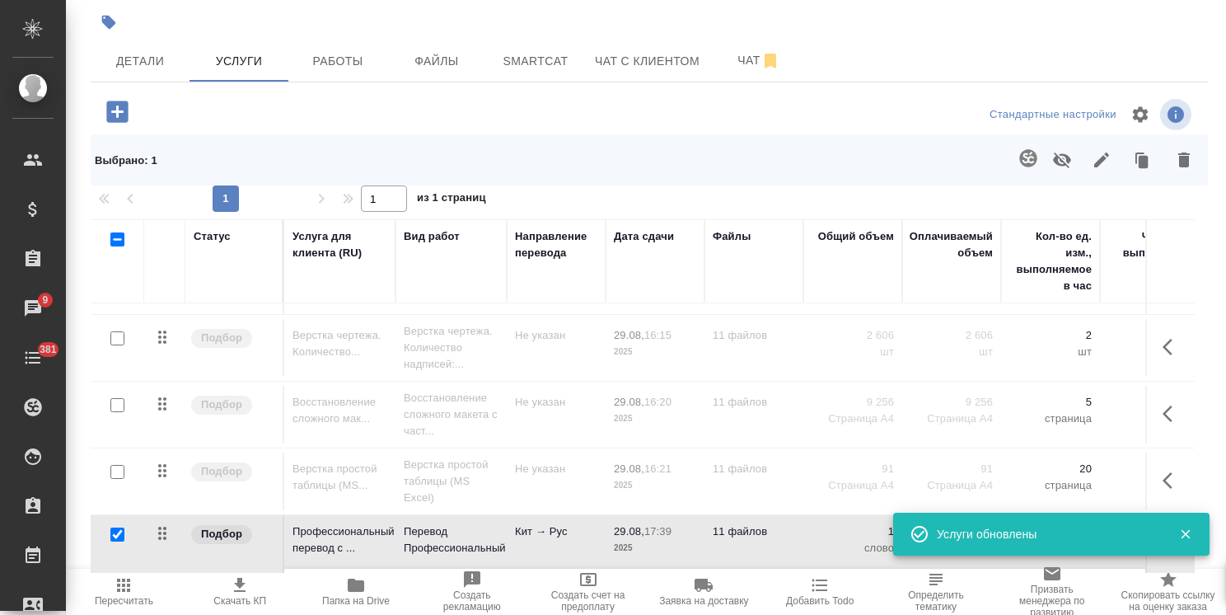
click at [118, 527] on input "checkbox" at bounding box center [117, 534] width 14 height 14
checkbox input "false"
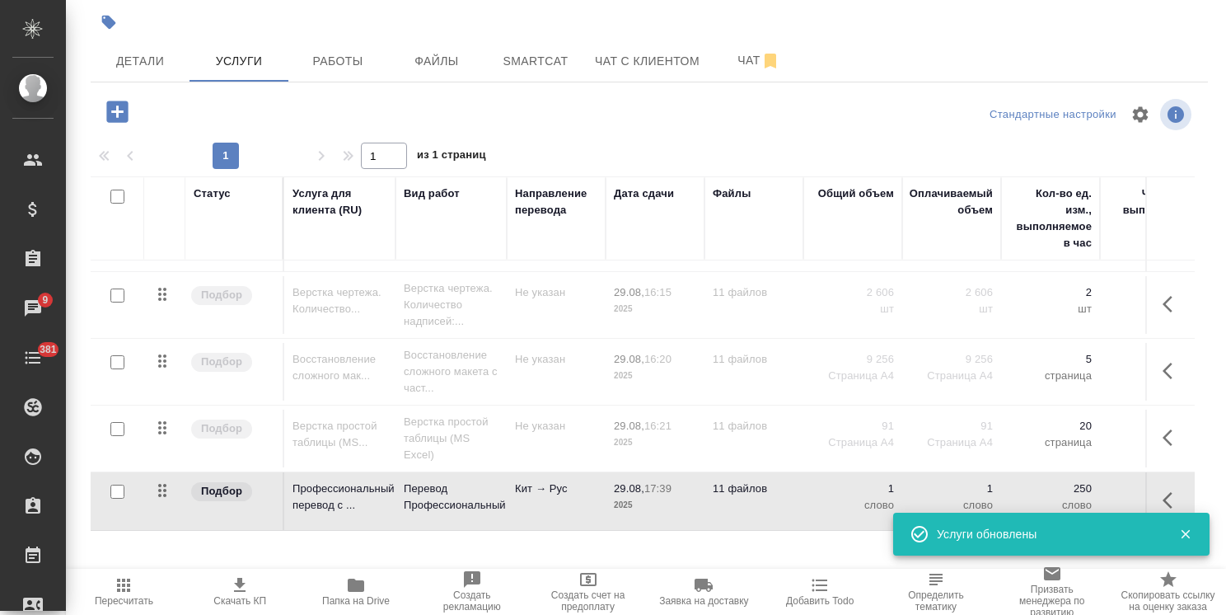
click at [130, 574] on button "Пересчитать" at bounding box center [124, 591] width 116 height 46
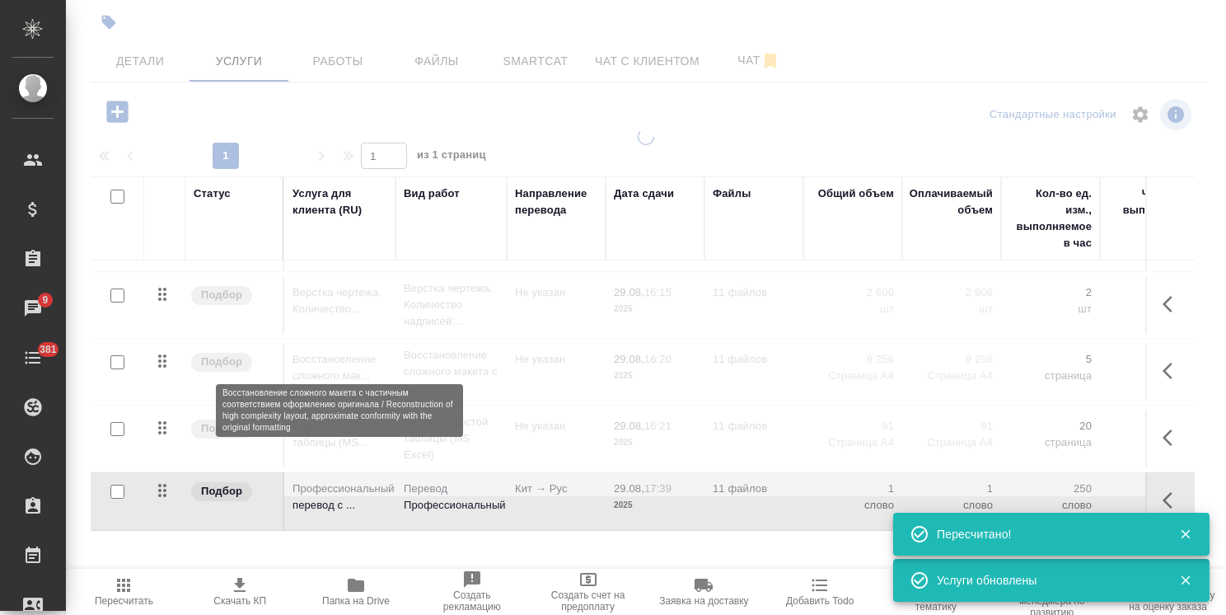
type input "normal"
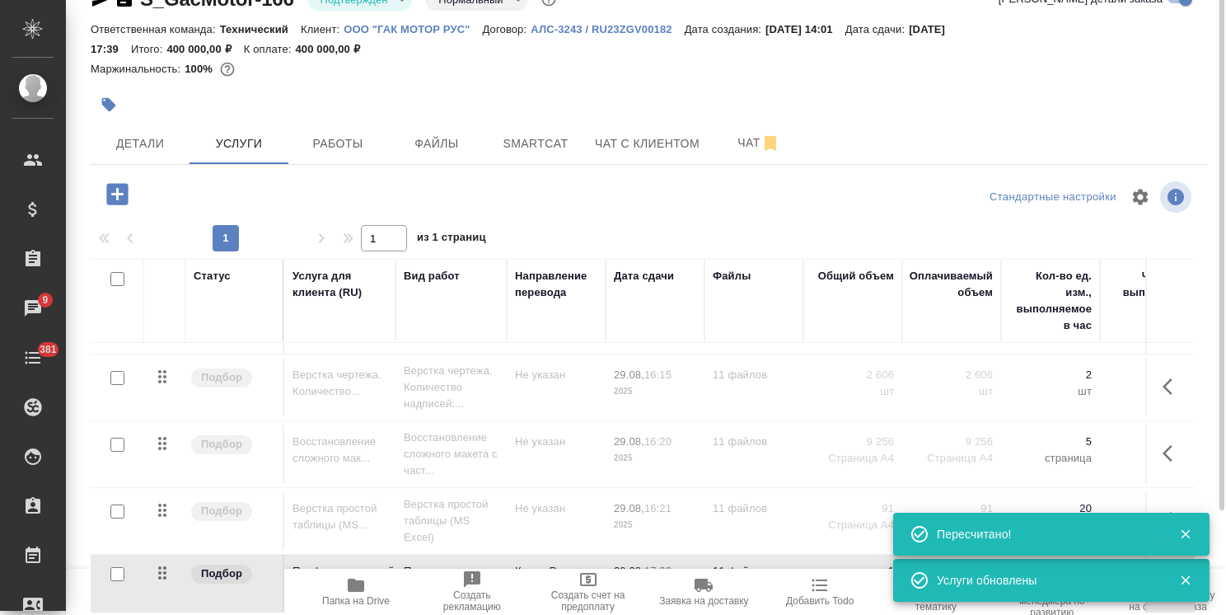
scroll to position [0, 0]
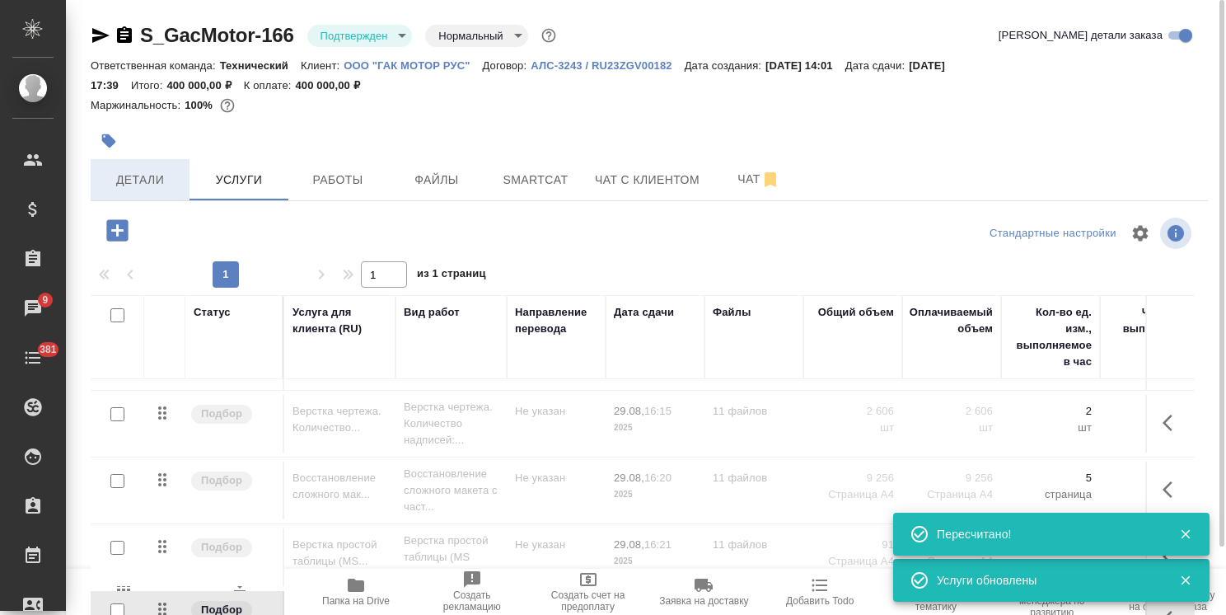
click at [133, 180] on span "Детали" at bounding box center [140, 180] width 79 height 21
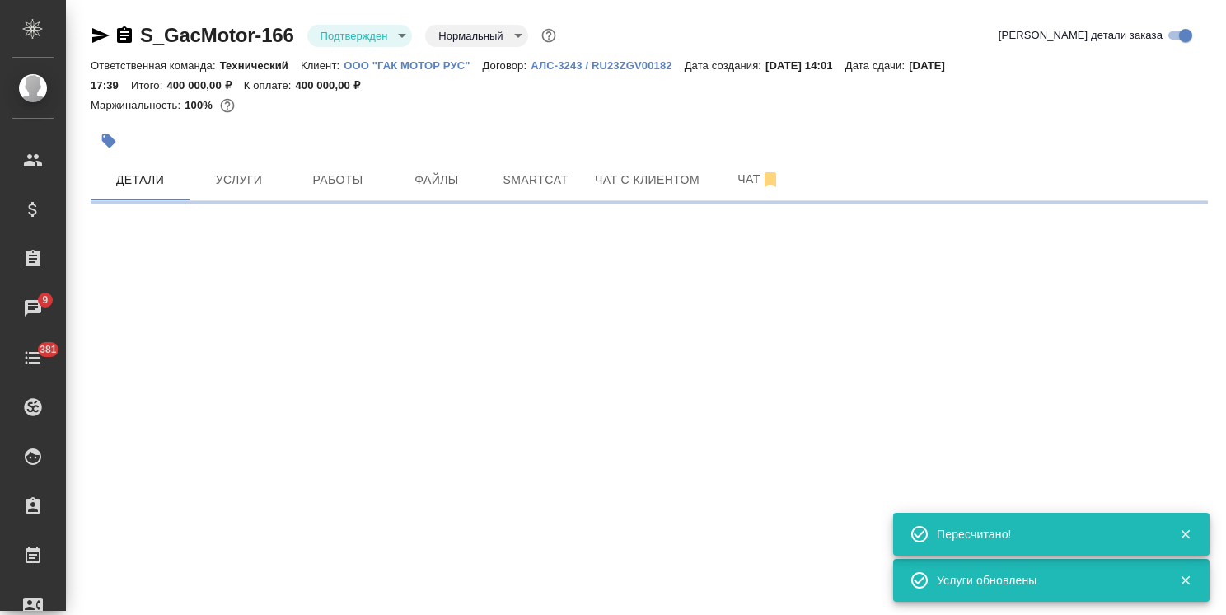
select select "RU"
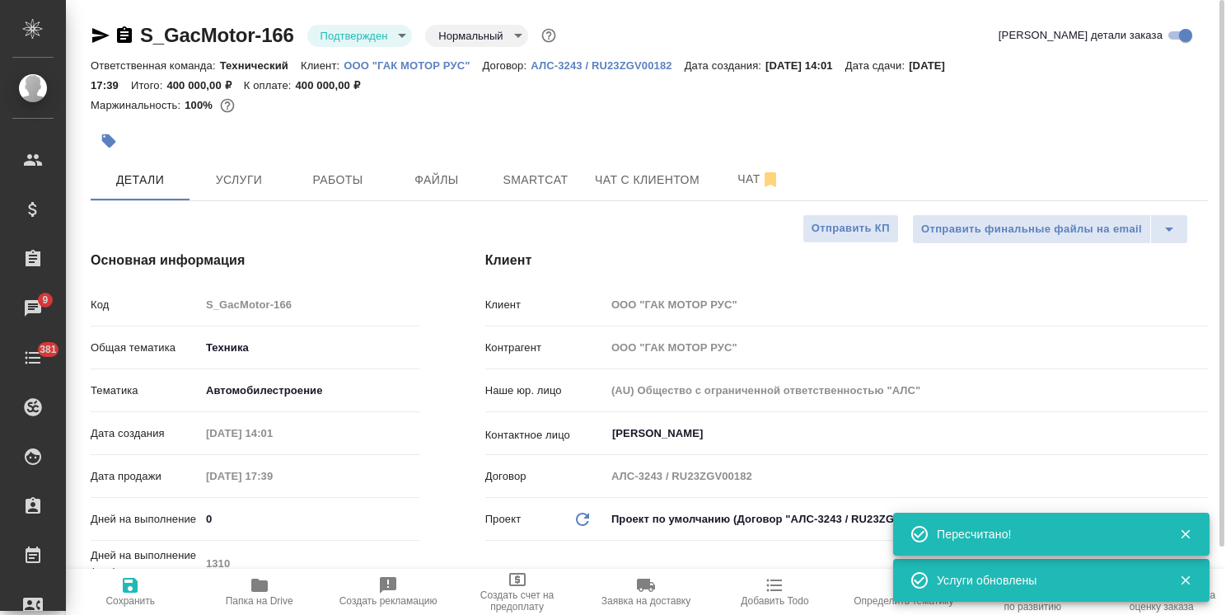
type textarea "x"
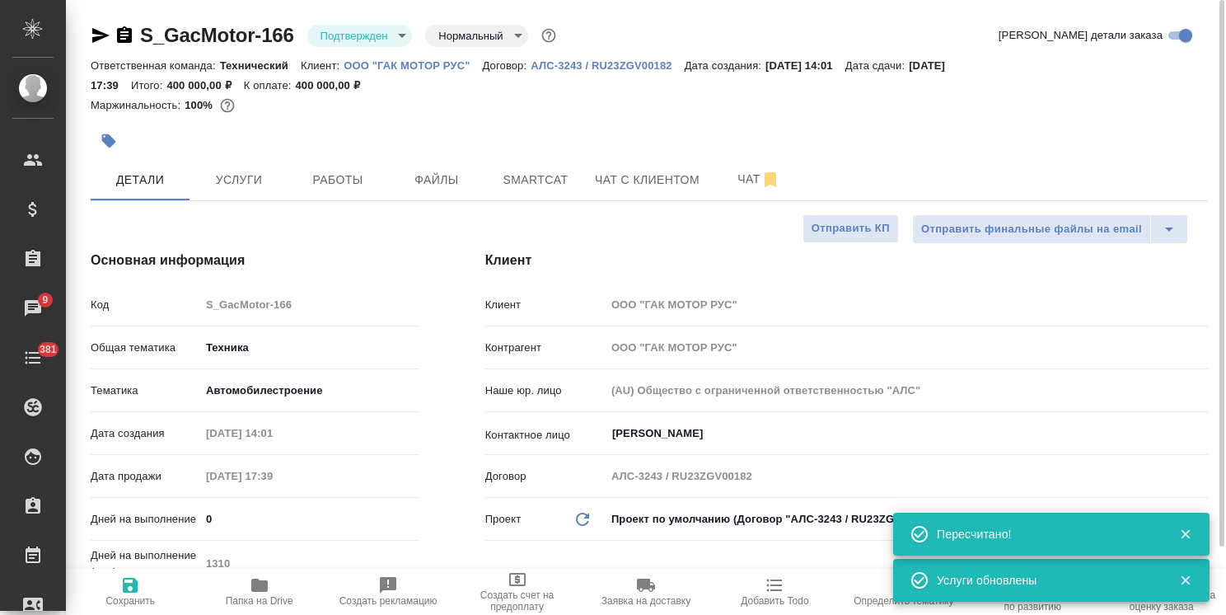
type textarea "x"
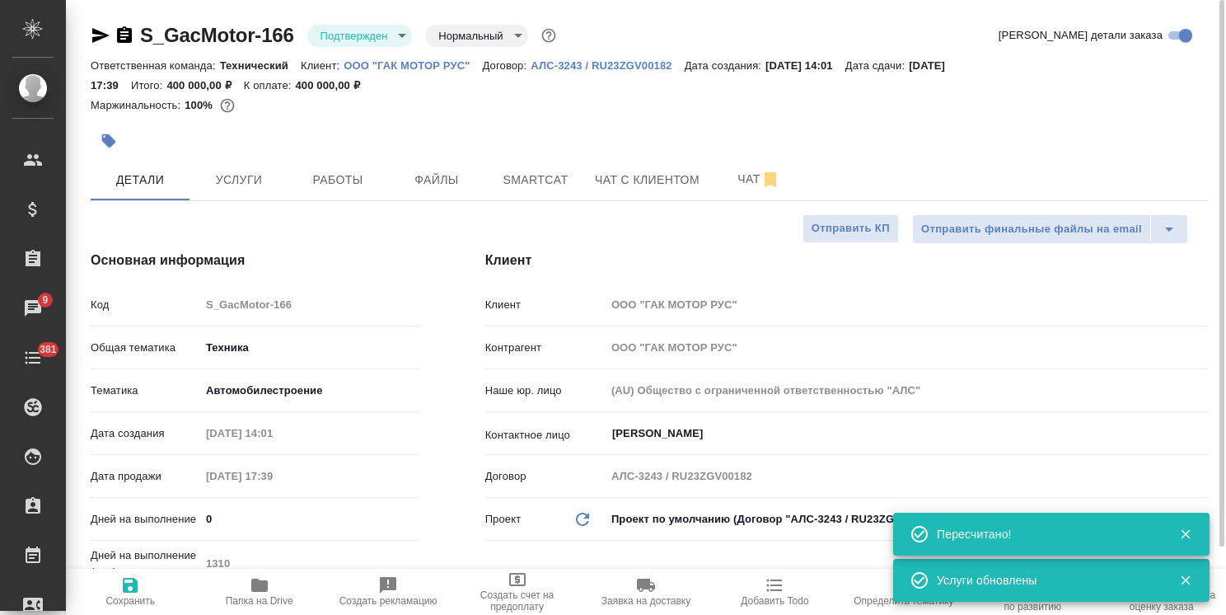
type textarea "x"
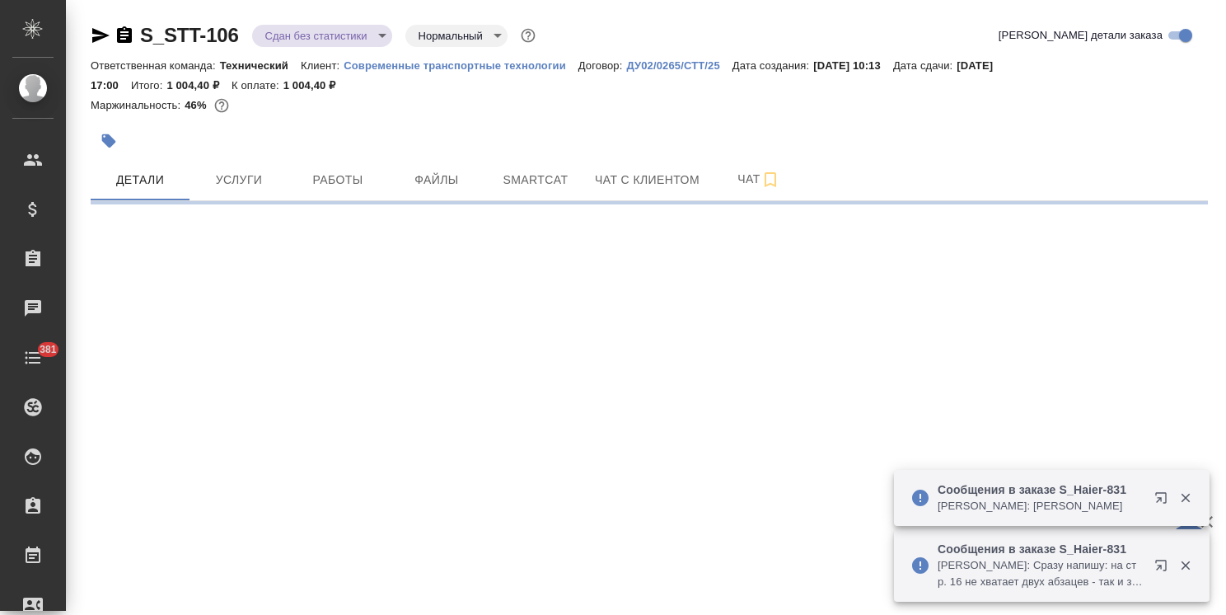
select select "RU"
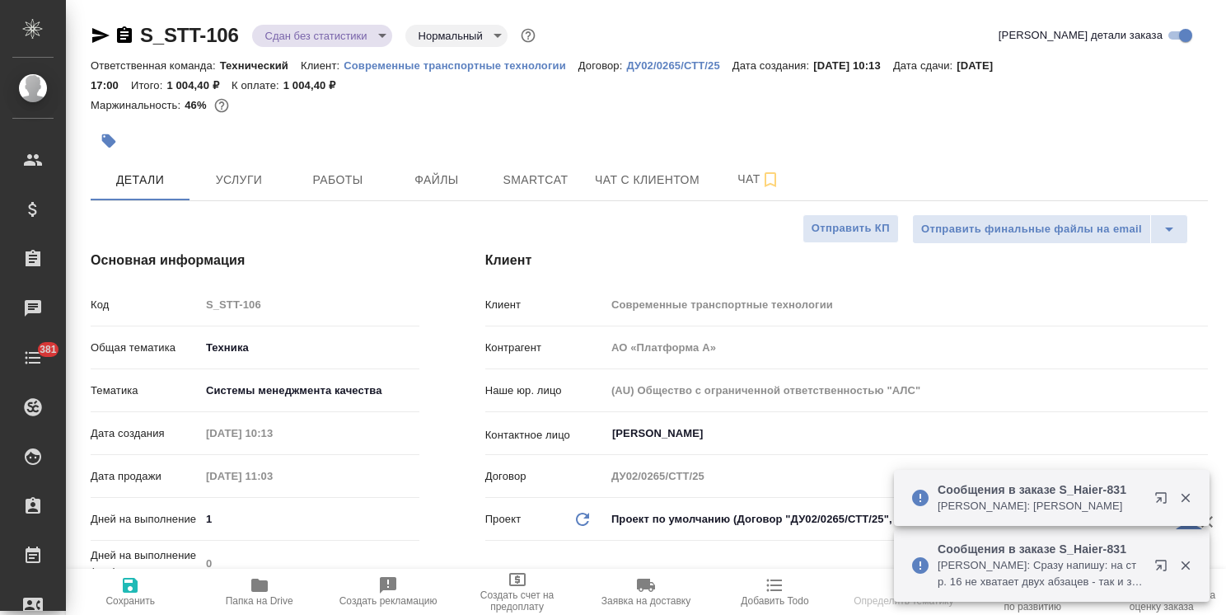
type textarea "x"
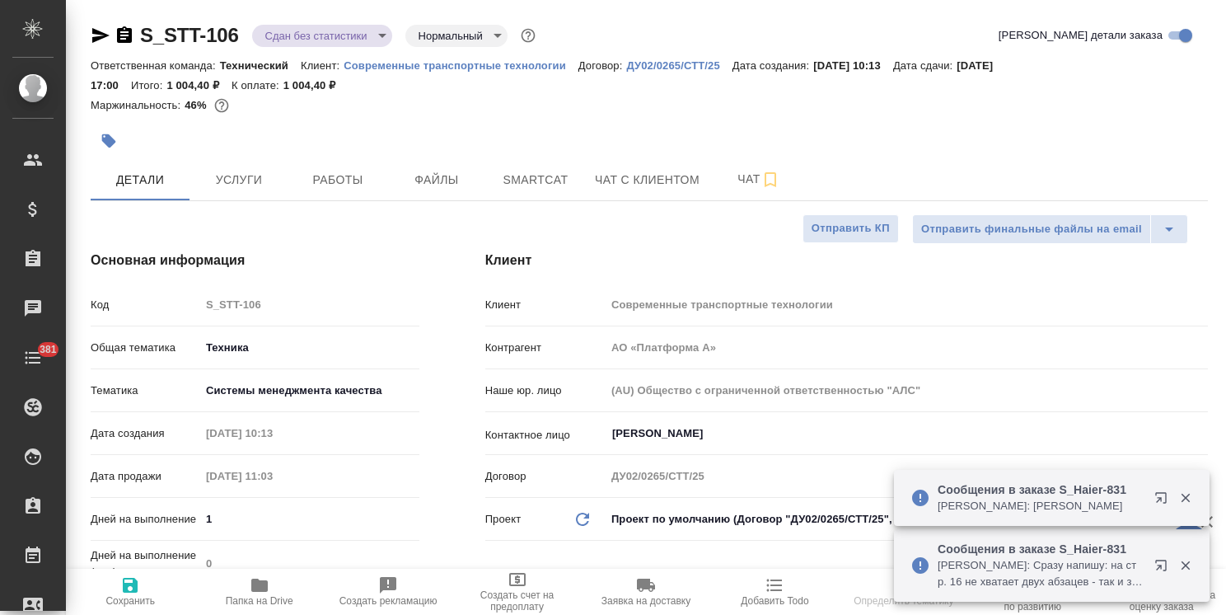
type textarea "x"
drag, startPoint x: 248, startPoint y: 12, endPoint x: 138, endPoint y: 15, distance: 110.4
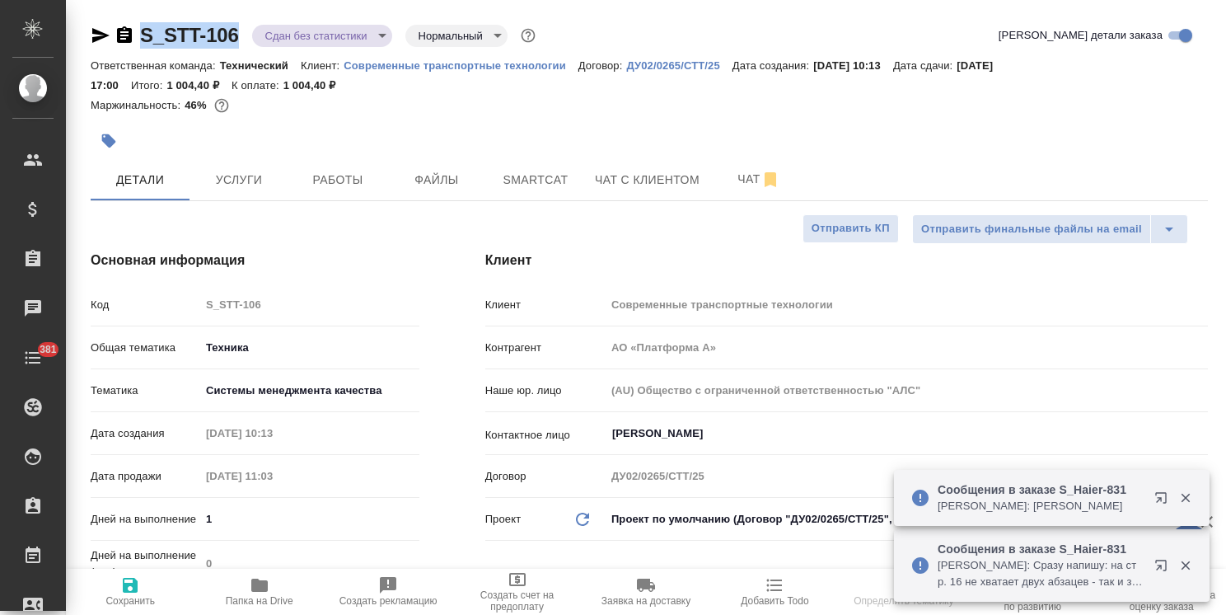
type textarea "x"
select select "RU"
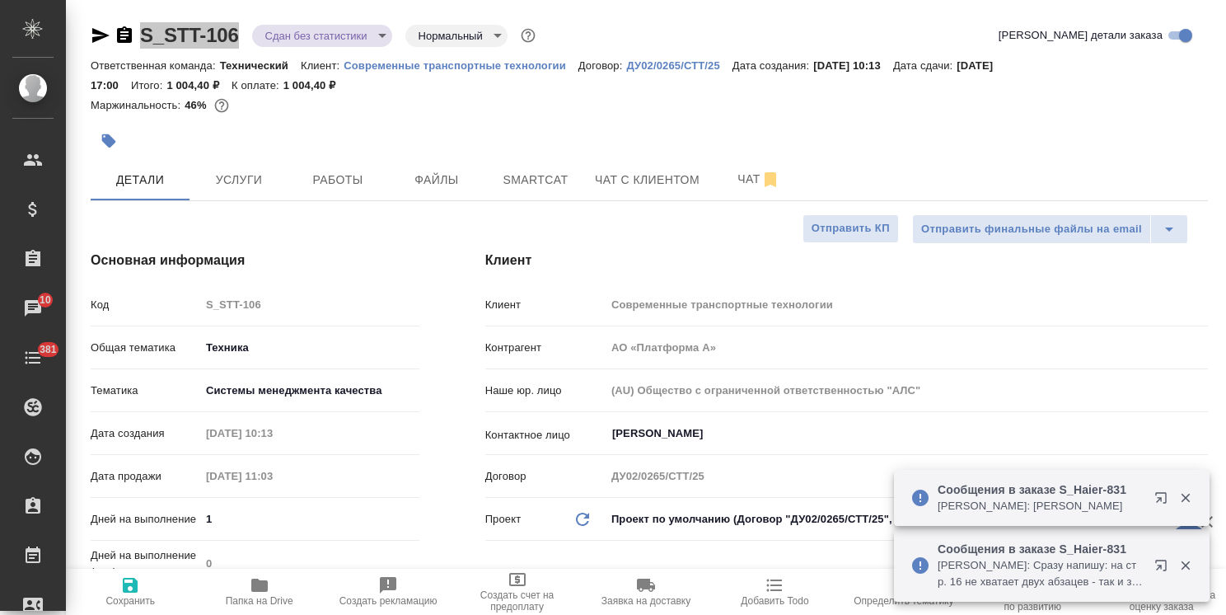
type textarea "x"
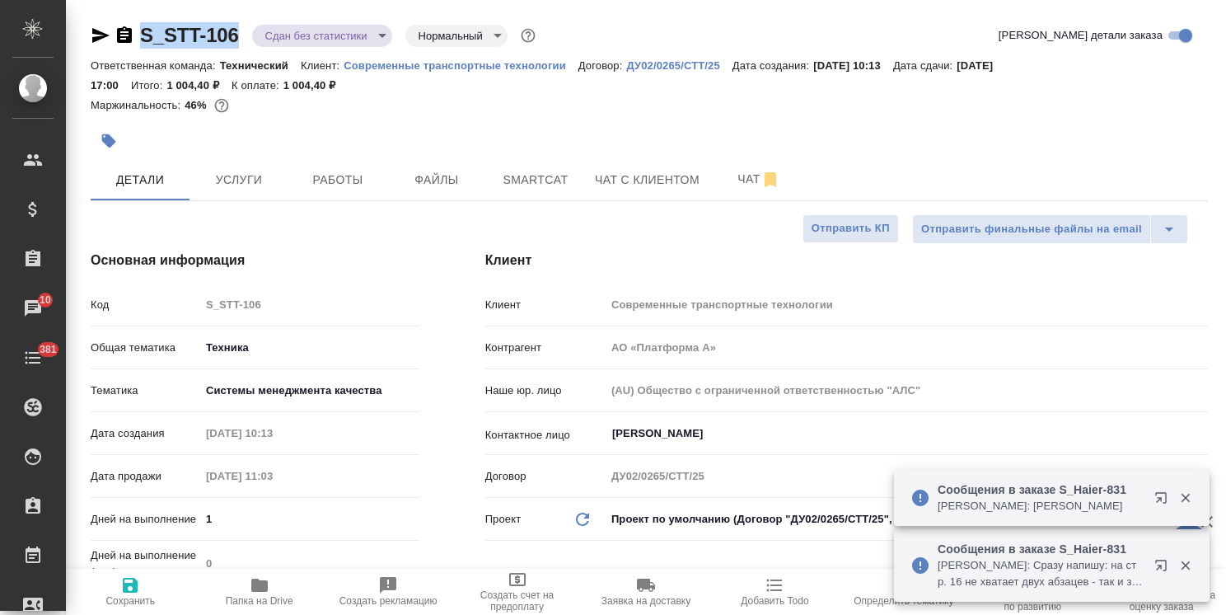
type textarea "x"
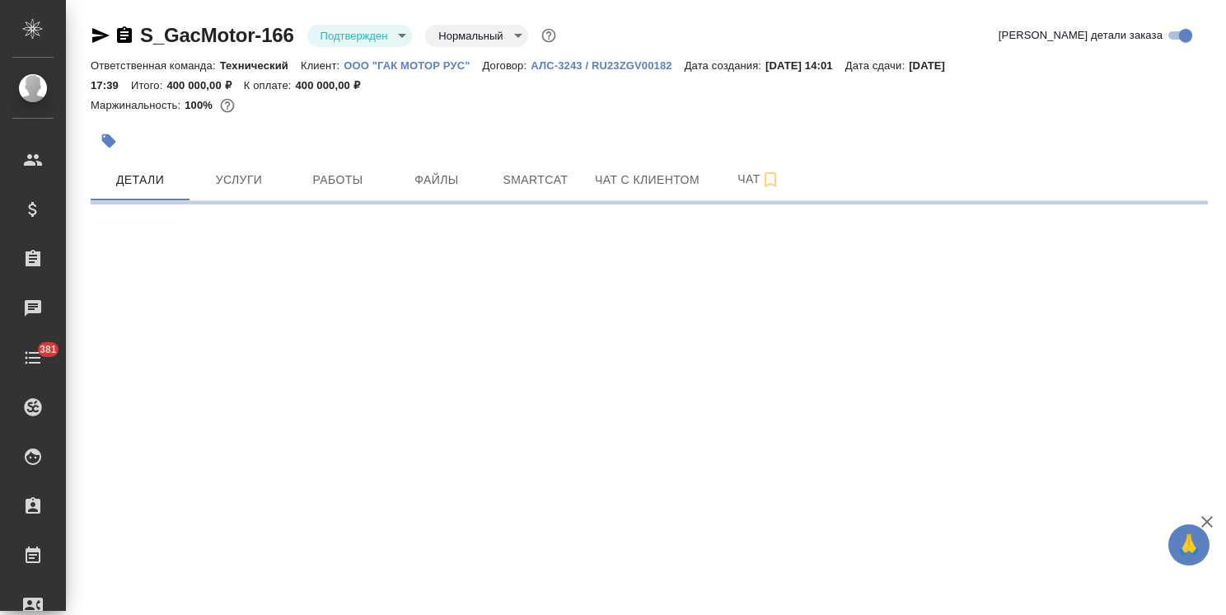
select select "RU"
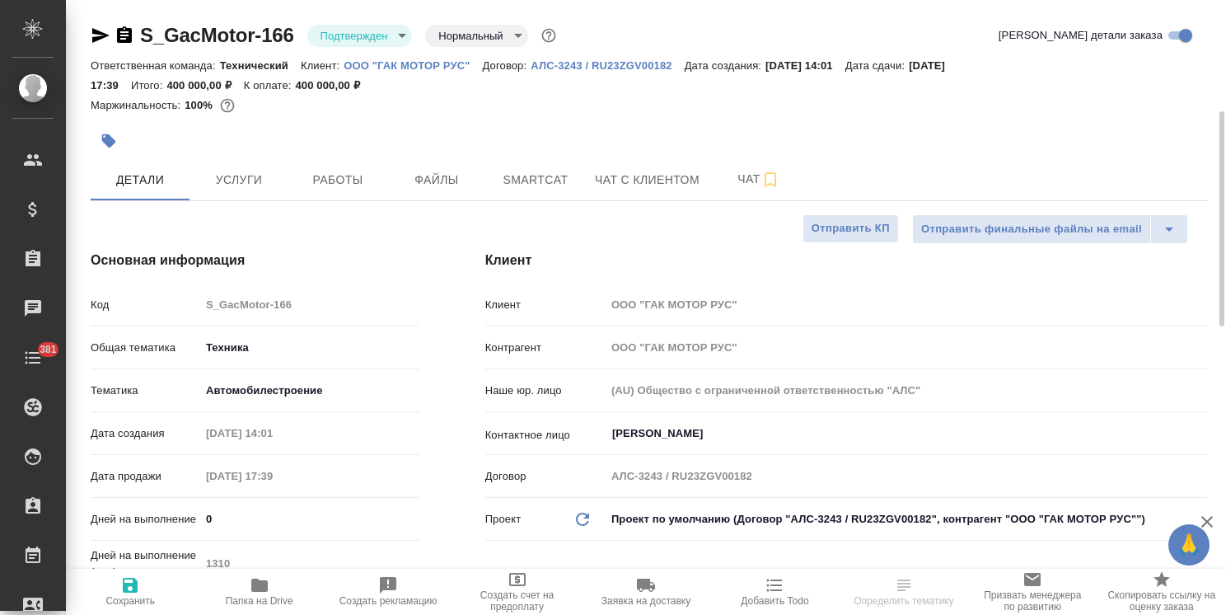
type textarea "x"
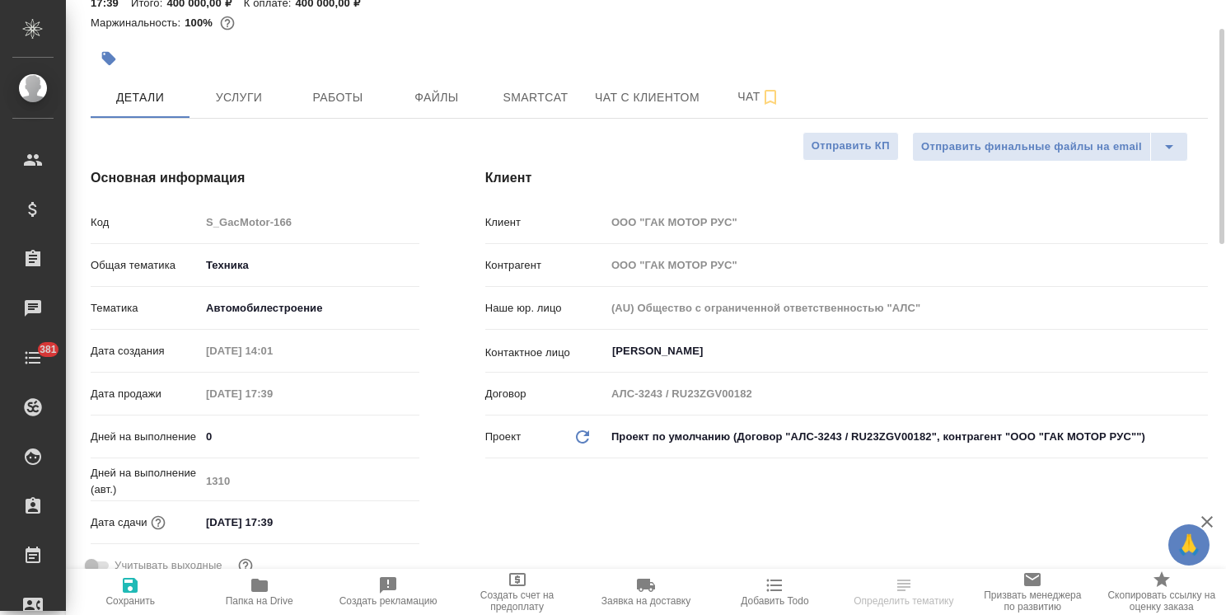
type textarea "x"
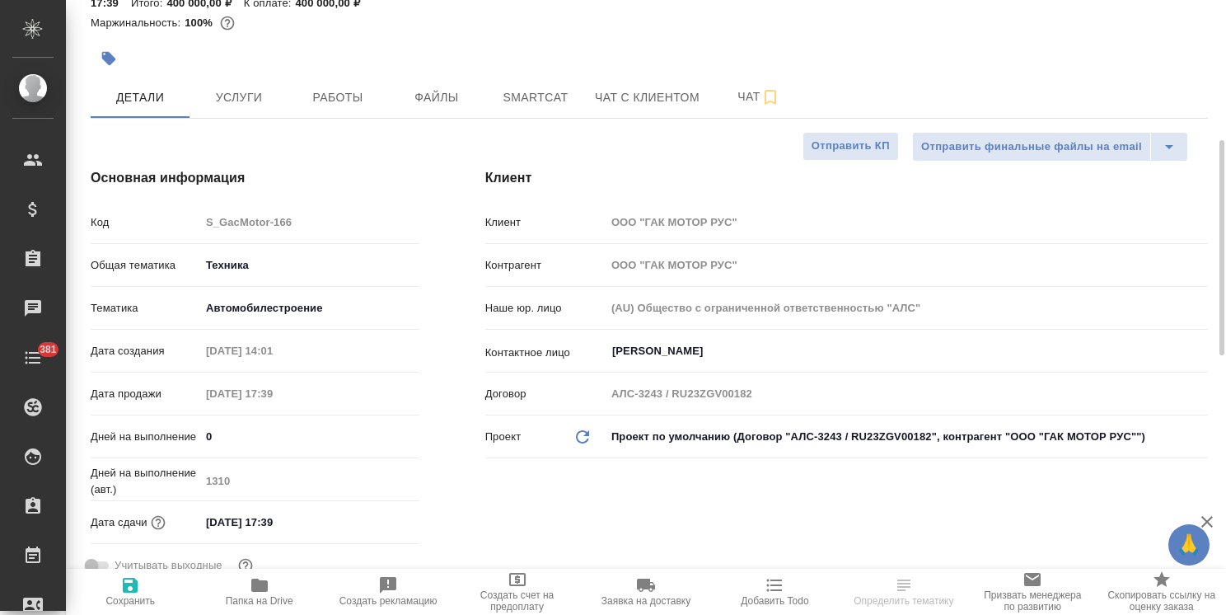
type textarea "x"
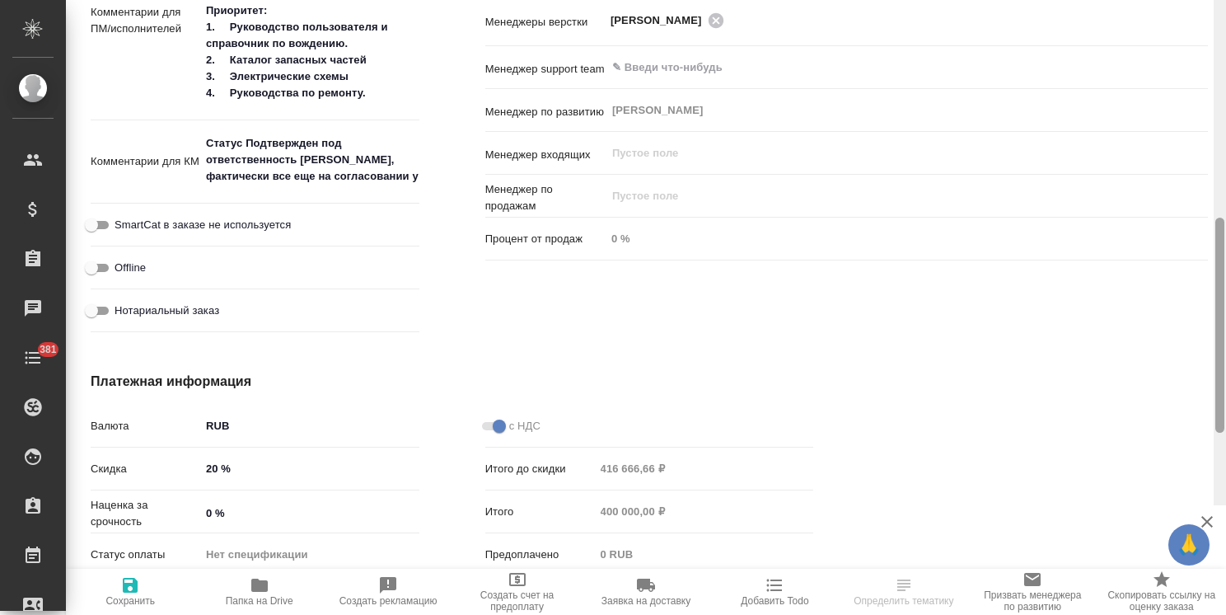
scroll to position [1137, 0]
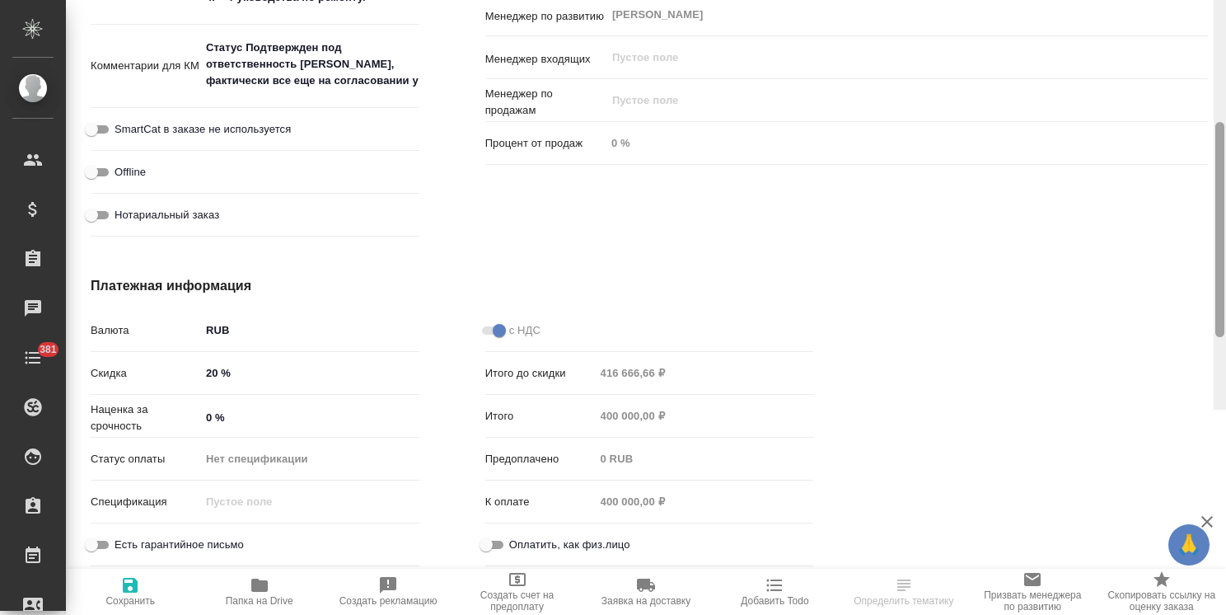
drag, startPoint x: 1219, startPoint y: 284, endPoint x: 1181, endPoint y: 578, distance: 296.6
click at [1181, 578] on div "S_GacMotor-166 Подтвержден confirmed Нормальный normal Кратко детали заказа Отв…" at bounding box center [646, 307] width 1160 height 615
drag, startPoint x: 217, startPoint y: 372, endPoint x: 170, endPoint y: 385, distance: 49.4
click at [170, 385] on div "Скидка 20 %" at bounding box center [255, 372] width 329 height 29
type textarea "x"
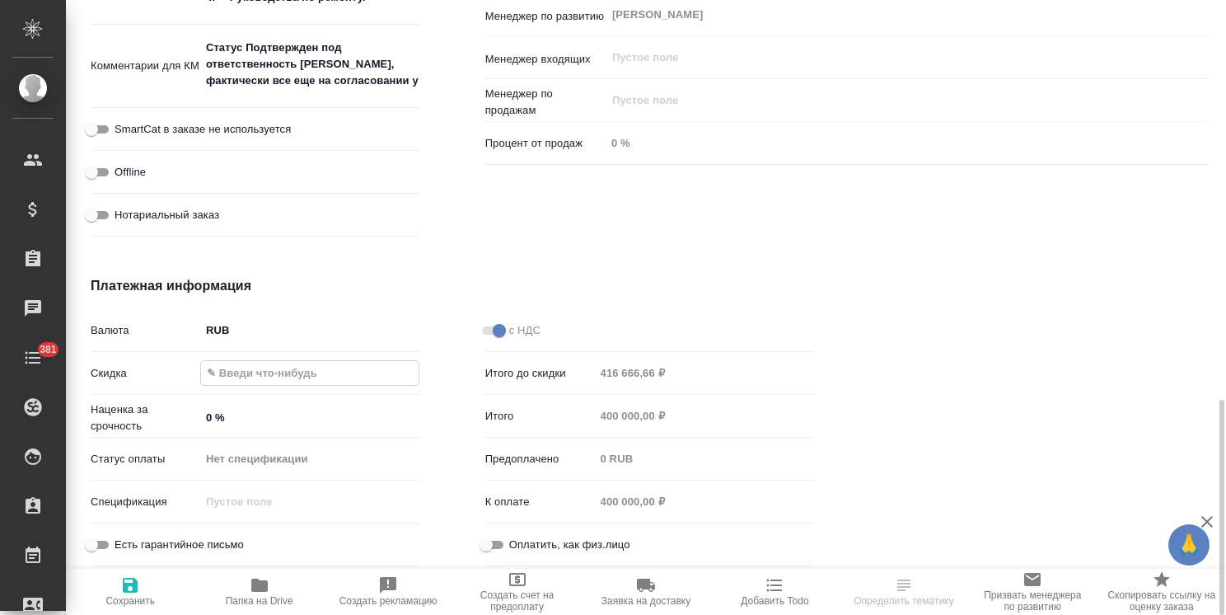
type textarea "x"
click at [145, 605] on span "Сохранить и пересчитать" at bounding box center [130, 600] width 109 height 23
type textarea "x"
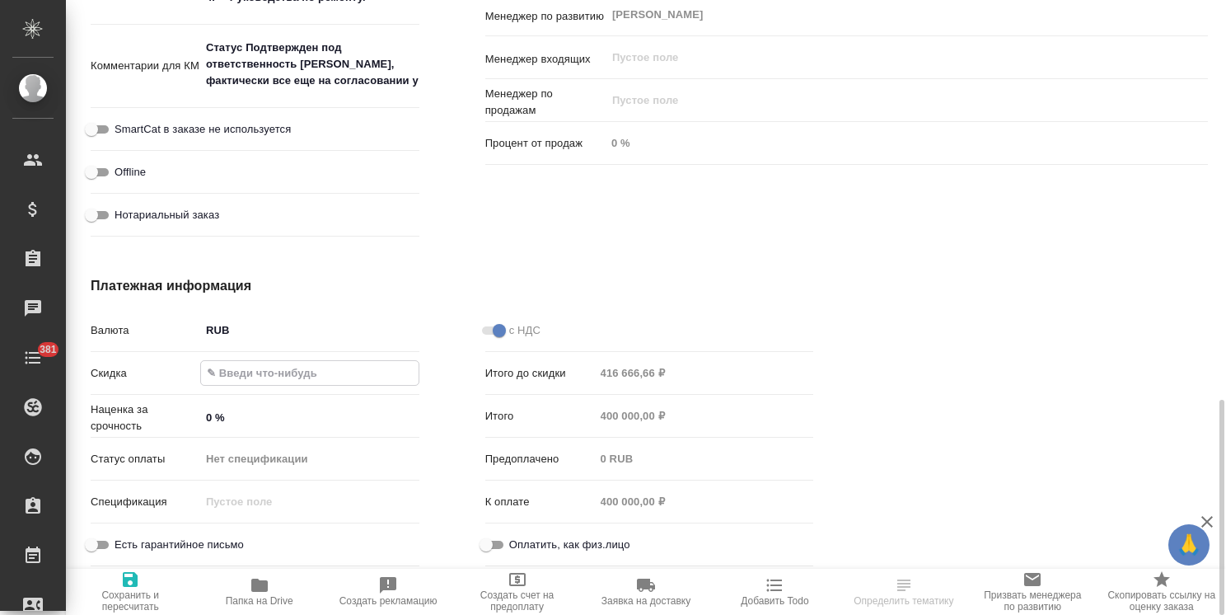
type textarea "x"
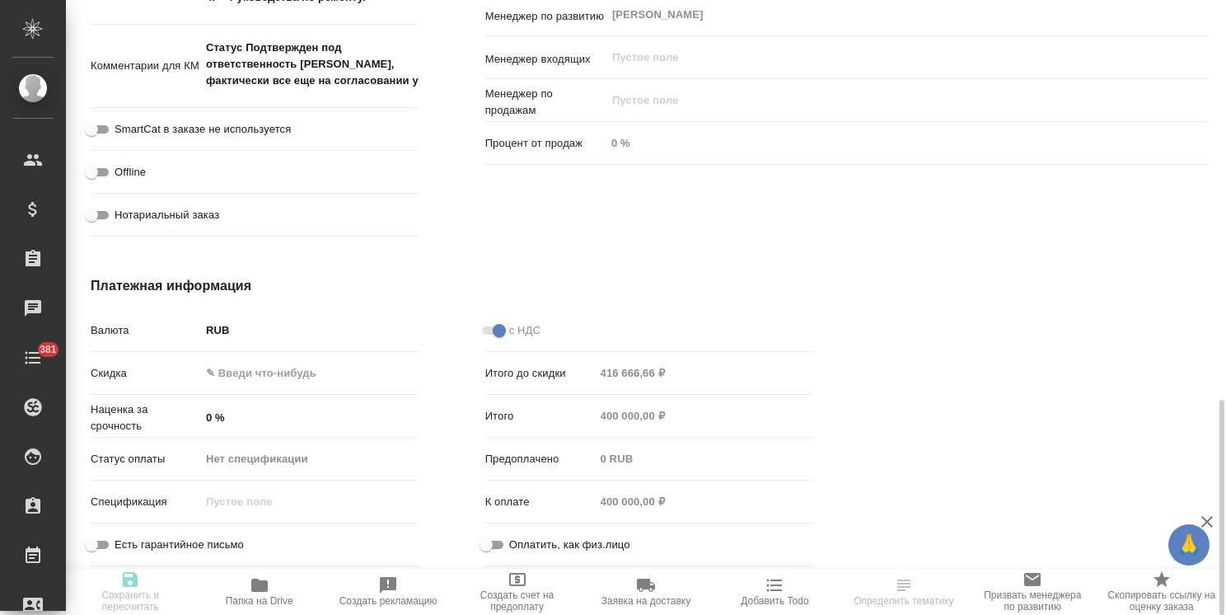
type textarea "x"
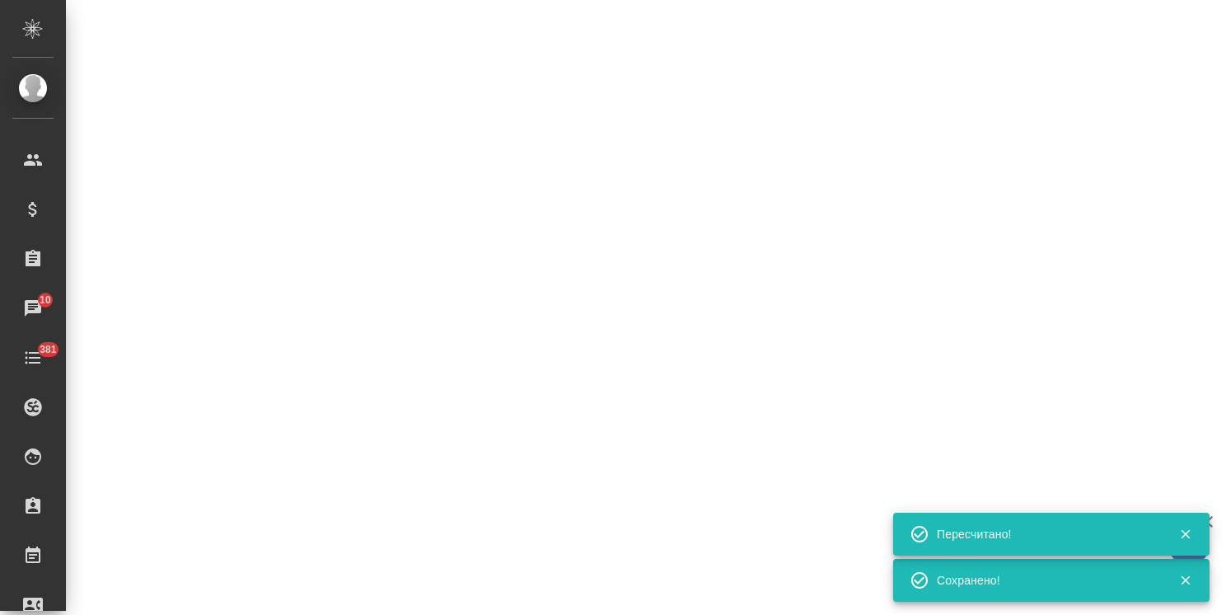
select select "RU"
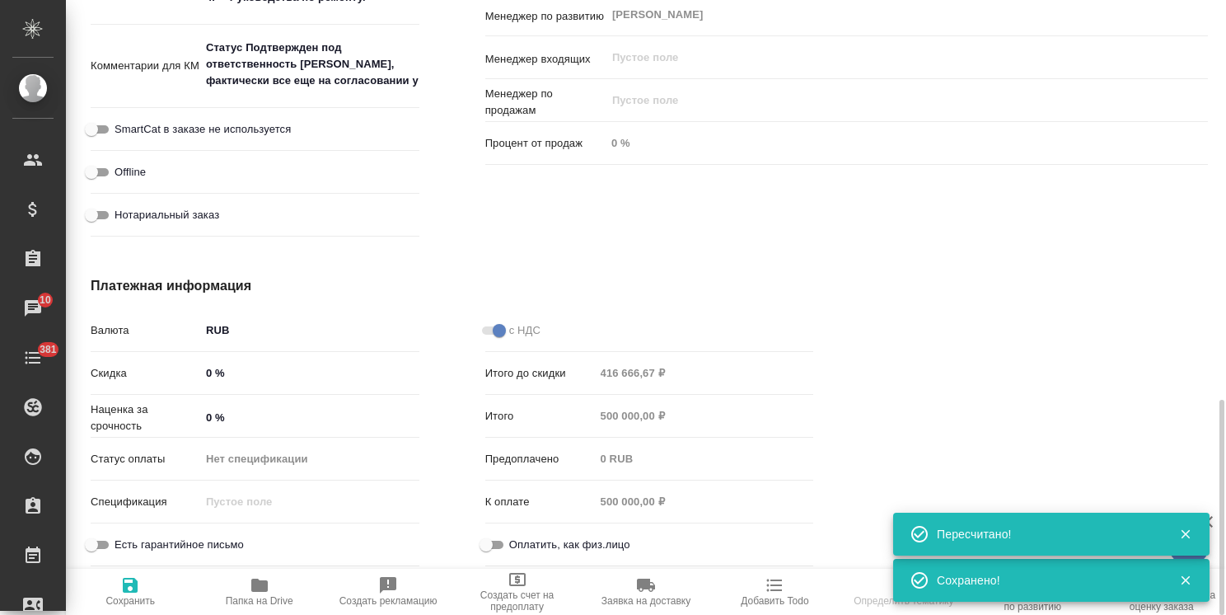
type textarea "x"
click at [1211, 520] on icon "button" at bounding box center [1207, 522] width 20 height 20
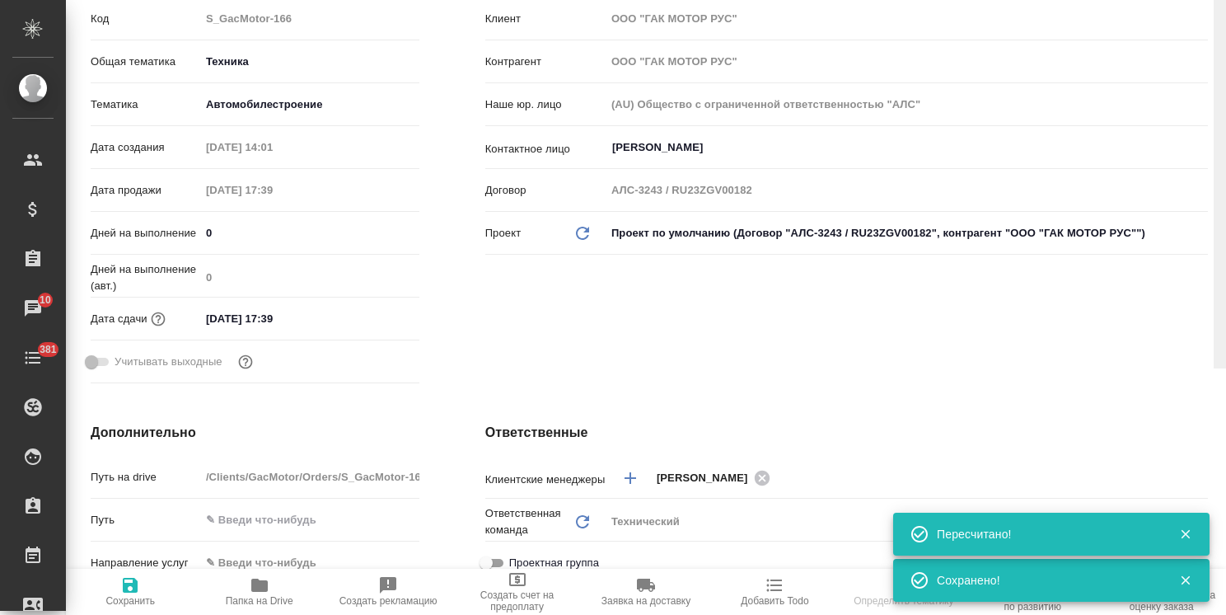
scroll to position [28, 0]
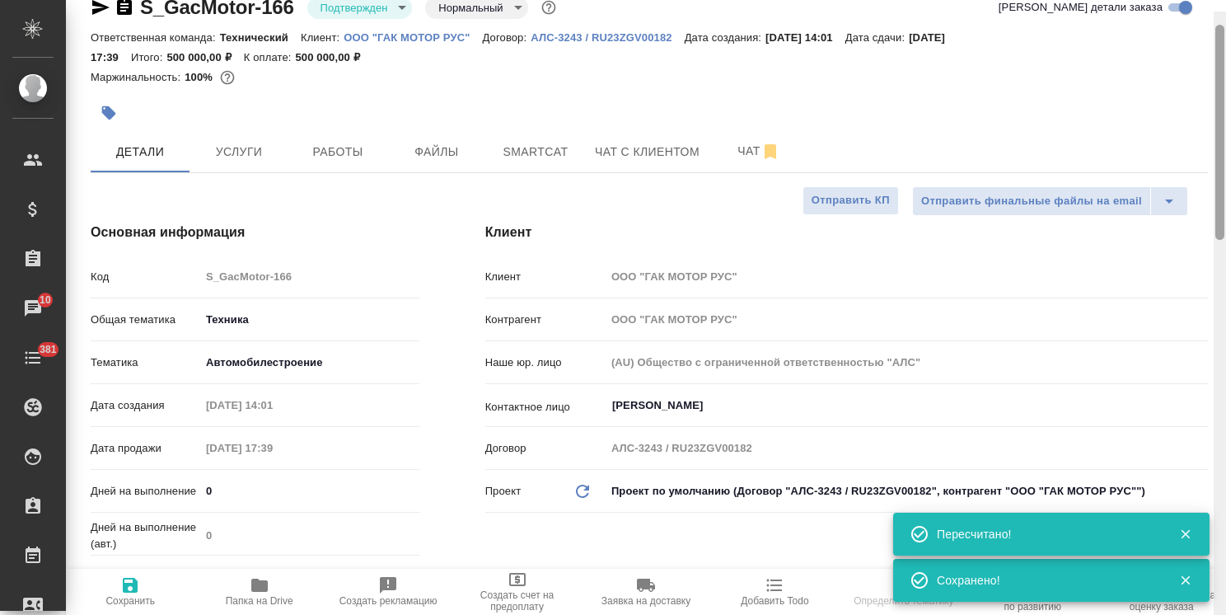
drag, startPoint x: 1219, startPoint y: 516, endPoint x: 1081, endPoint y: 58, distance: 477.7
click at [1225, 101] on html ".cls-1 fill:#fff; AWATERA Usmanova Olga Клиенты Спецификации Заказы 10 Чаты 381…" at bounding box center [613, 307] width 1226 height 615
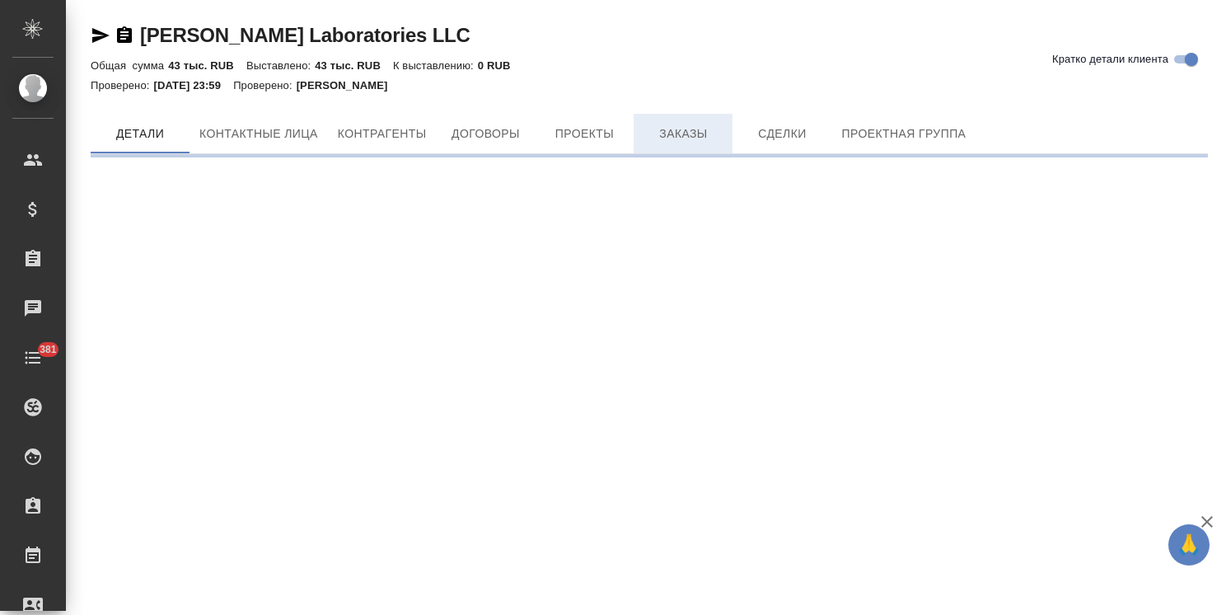
click at [680, 131] on span "Заказы" at bounding box center [682, 134] width 79 height 21
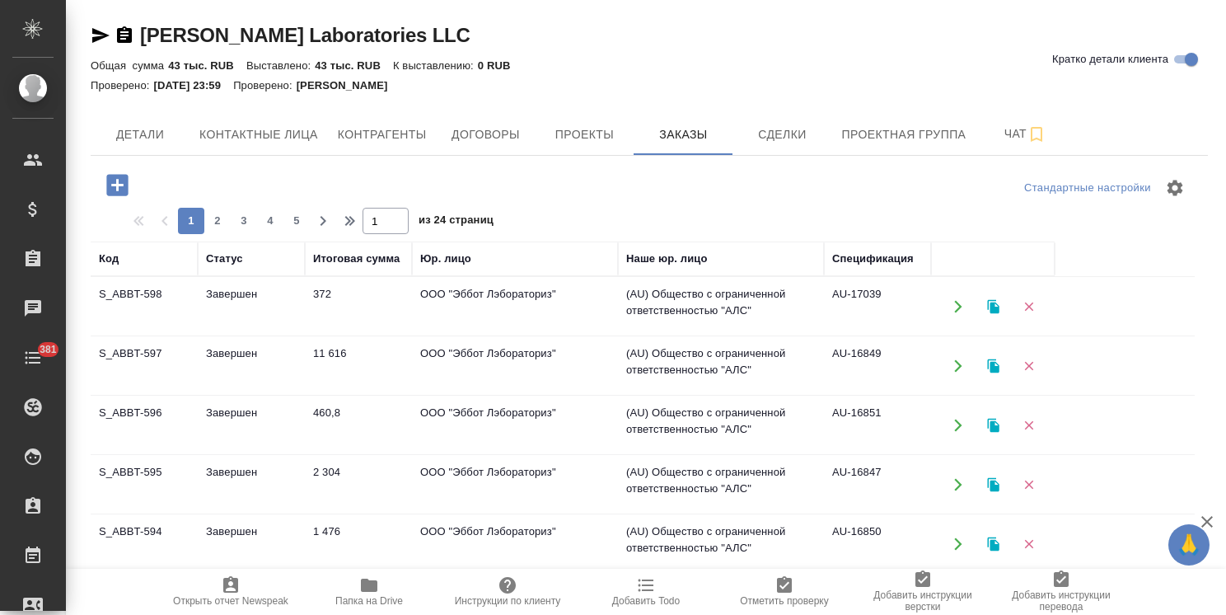
click at [123, 185] on icon "button" at bounding box center [117, 185] width 29 height 29
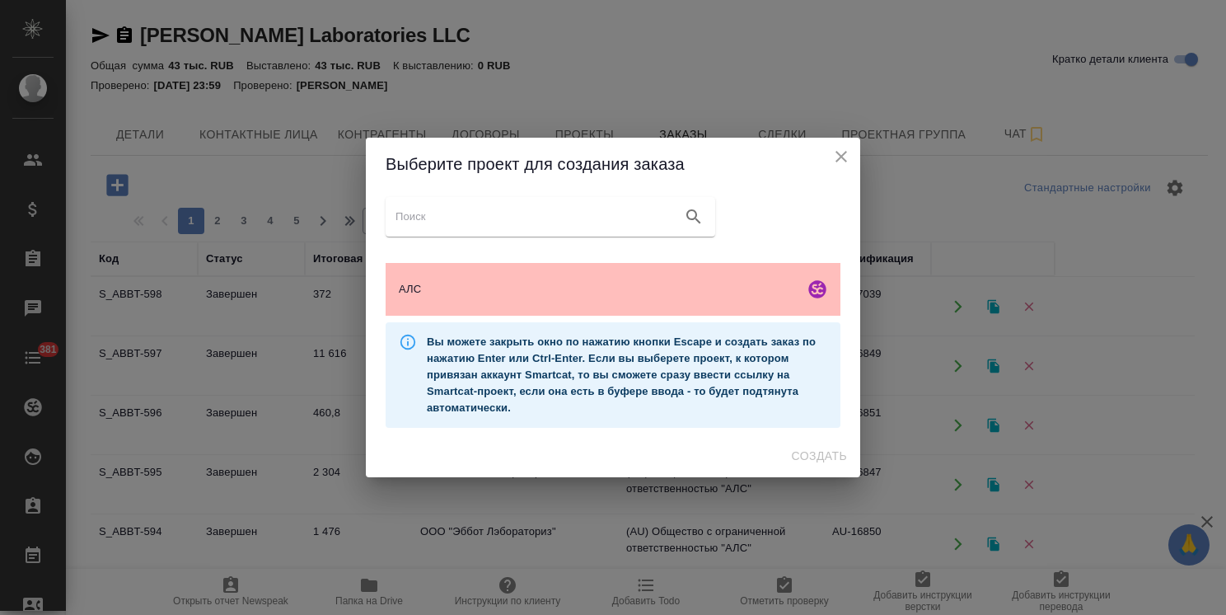
click at [488, 298] on div "АЛС" at bounding box center [613, 289] width 455 height 53
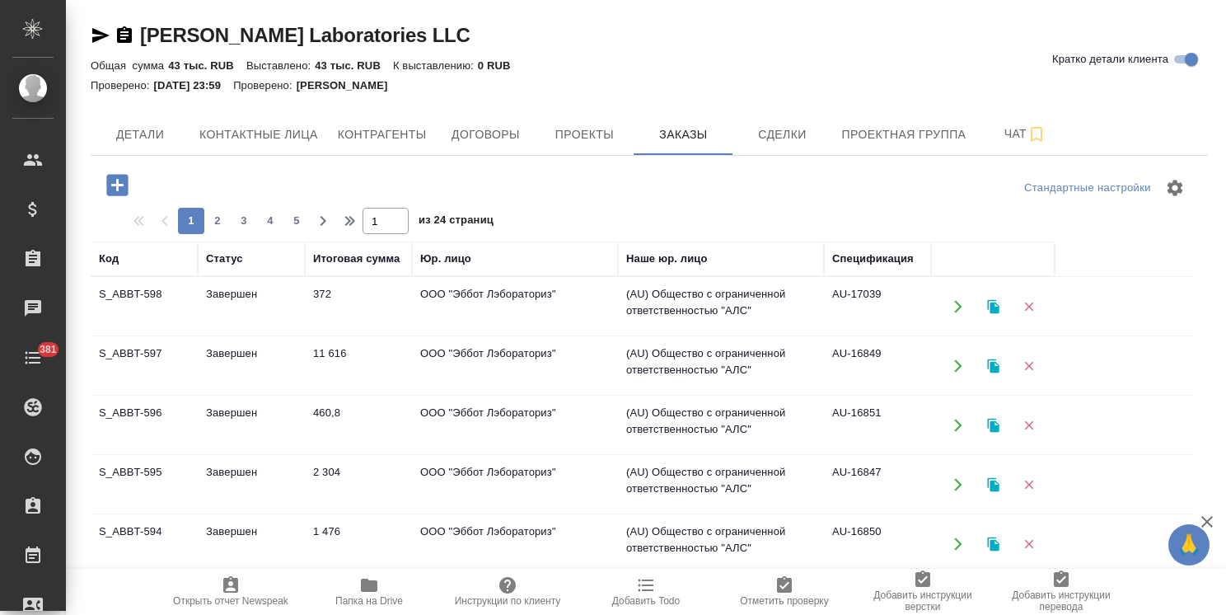
click at [117, 190] on icon "button" at bounding box center [117, 185] width 29 height 29
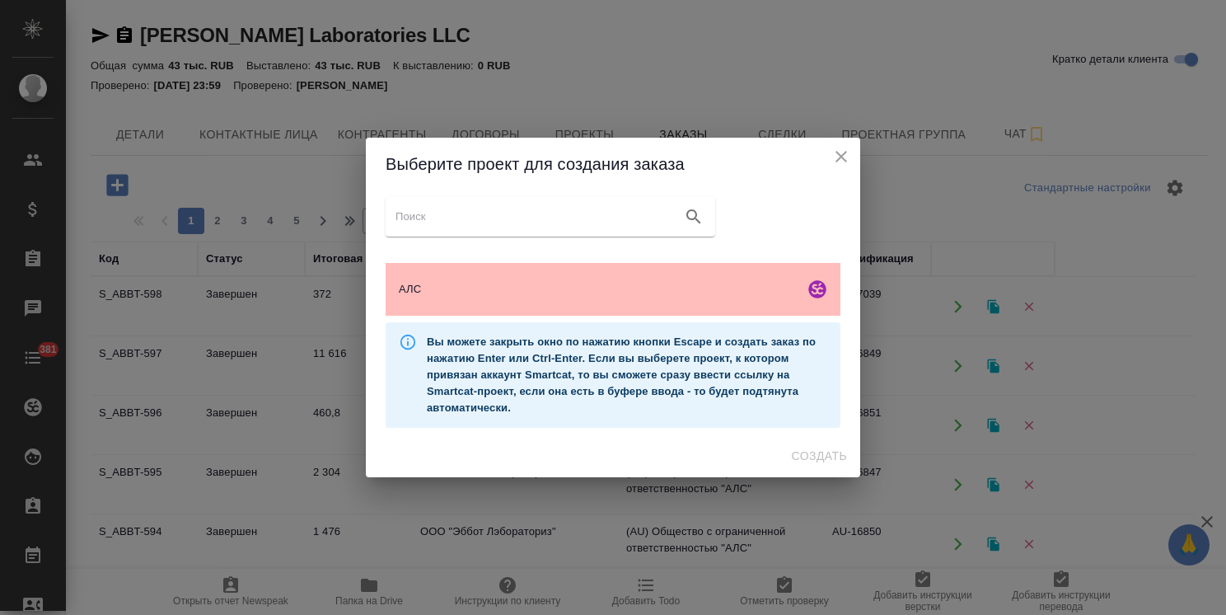
click at [572, 283] on span "АЛС" at bounding box center [598, 289] width 399 height 16
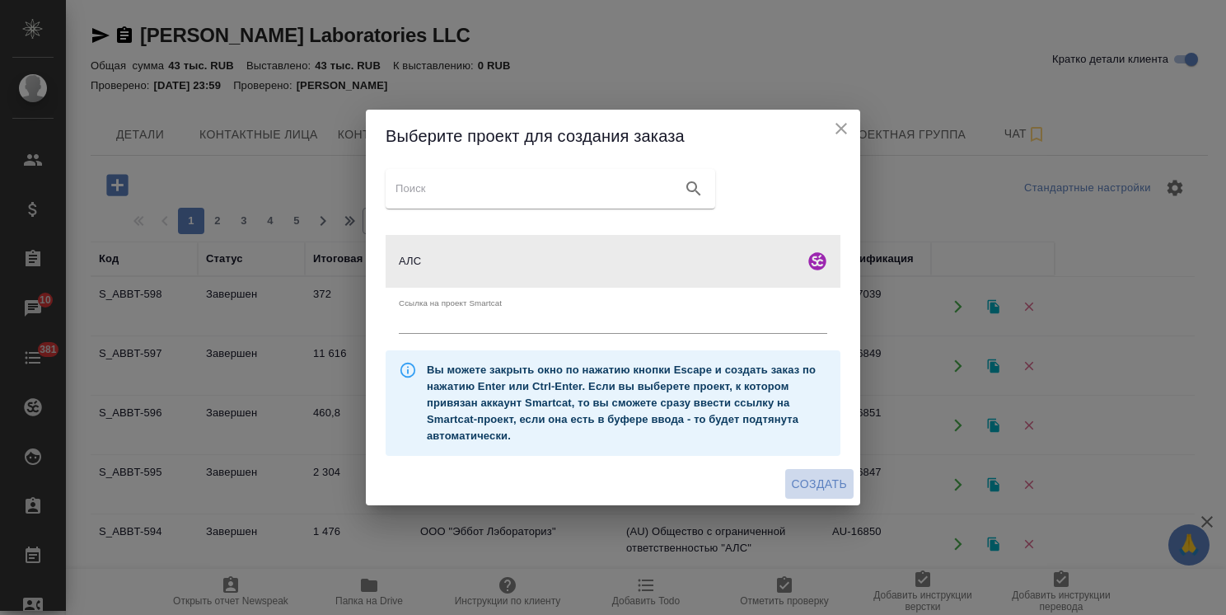
click at [806, 481] on span "Создать" at bounding box center [819, 484] width 55 height 21
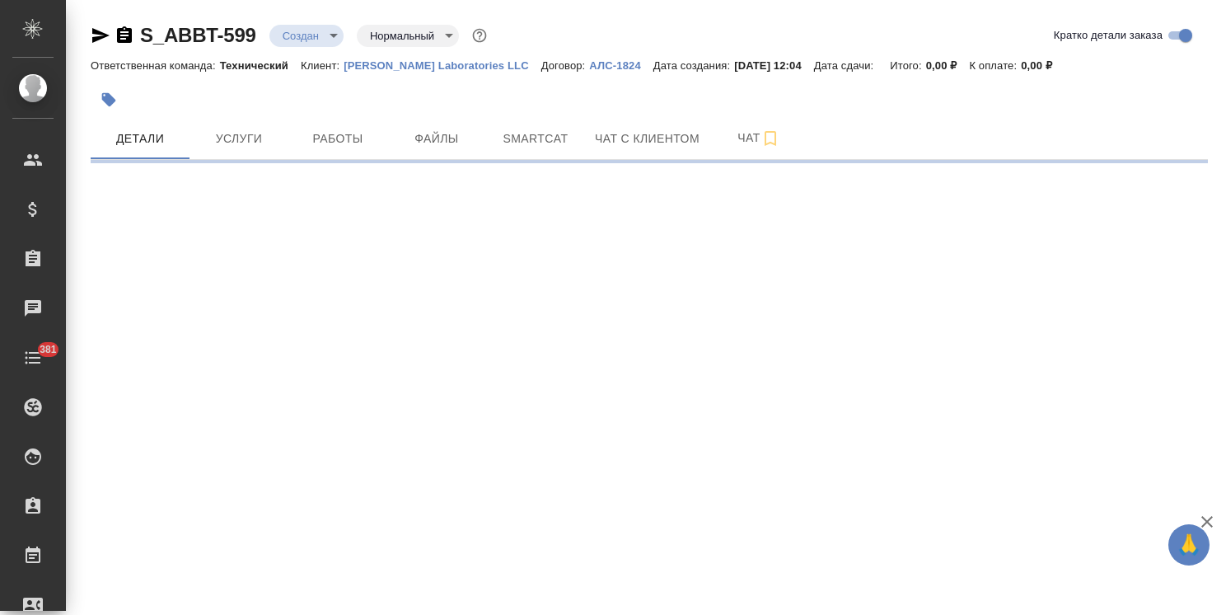
select select "RU"
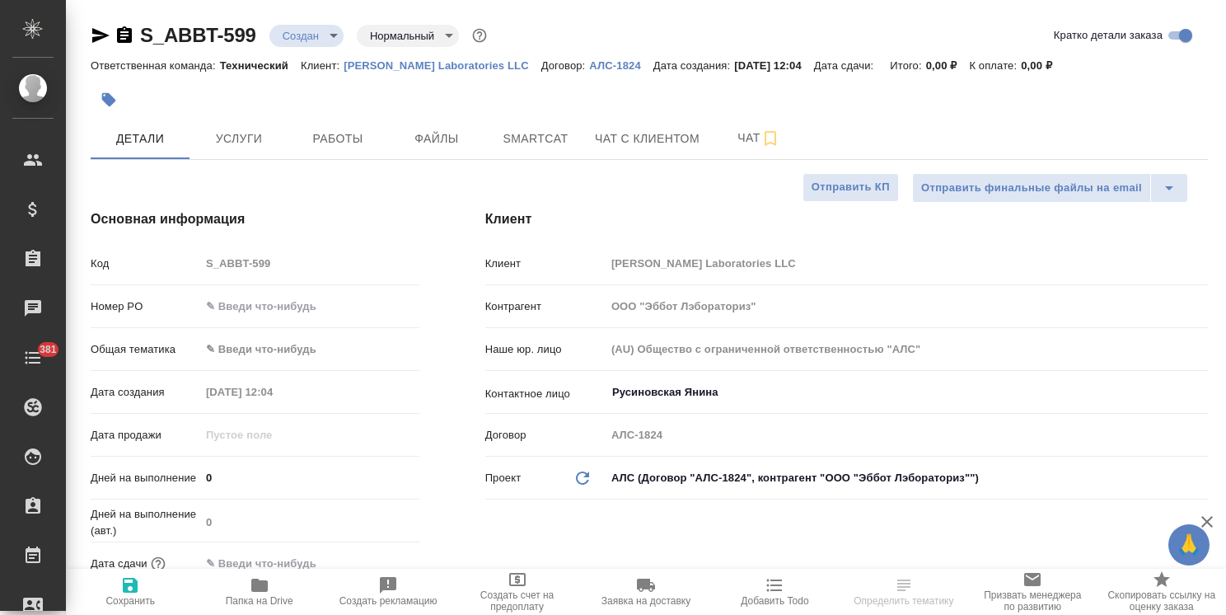
type textarea "x"
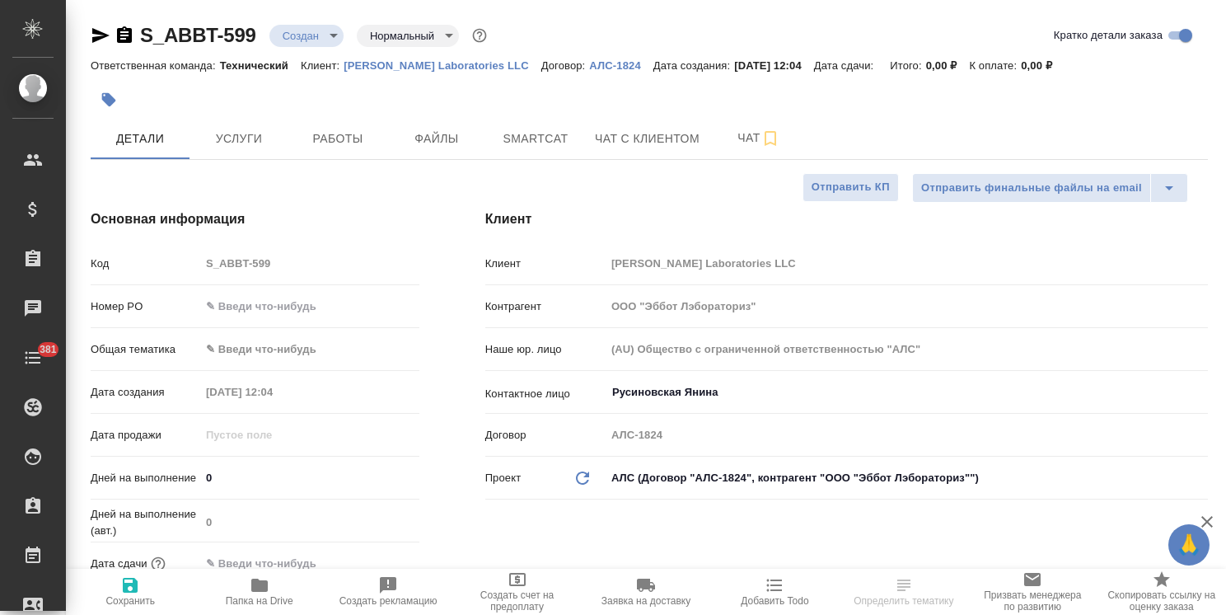
type textarea "x"
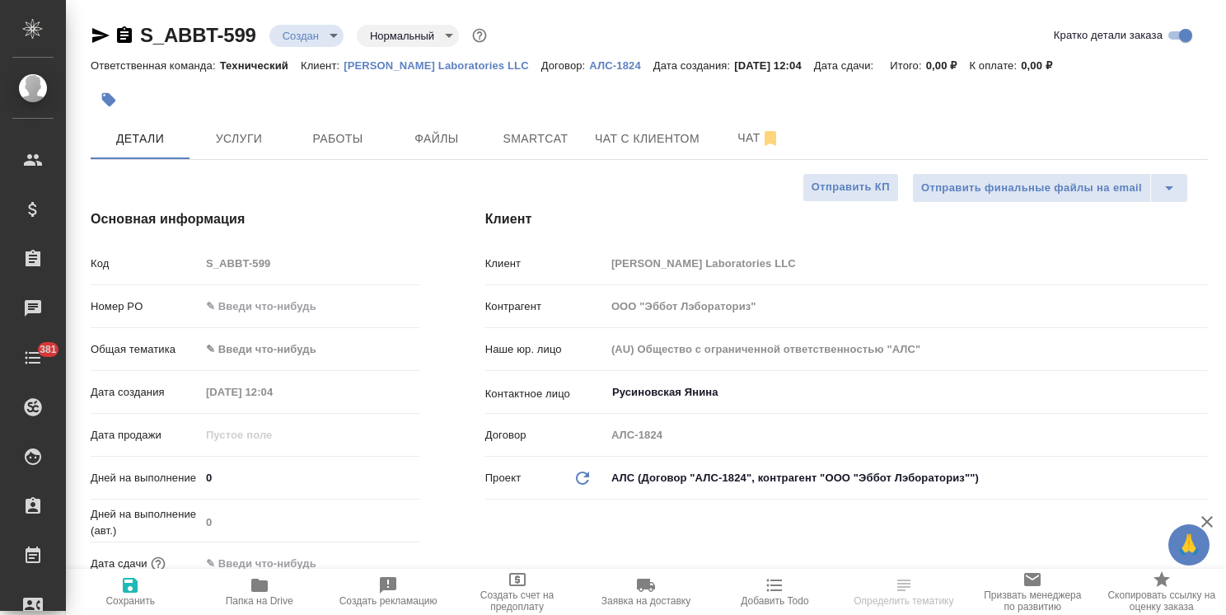
type textarea "x"
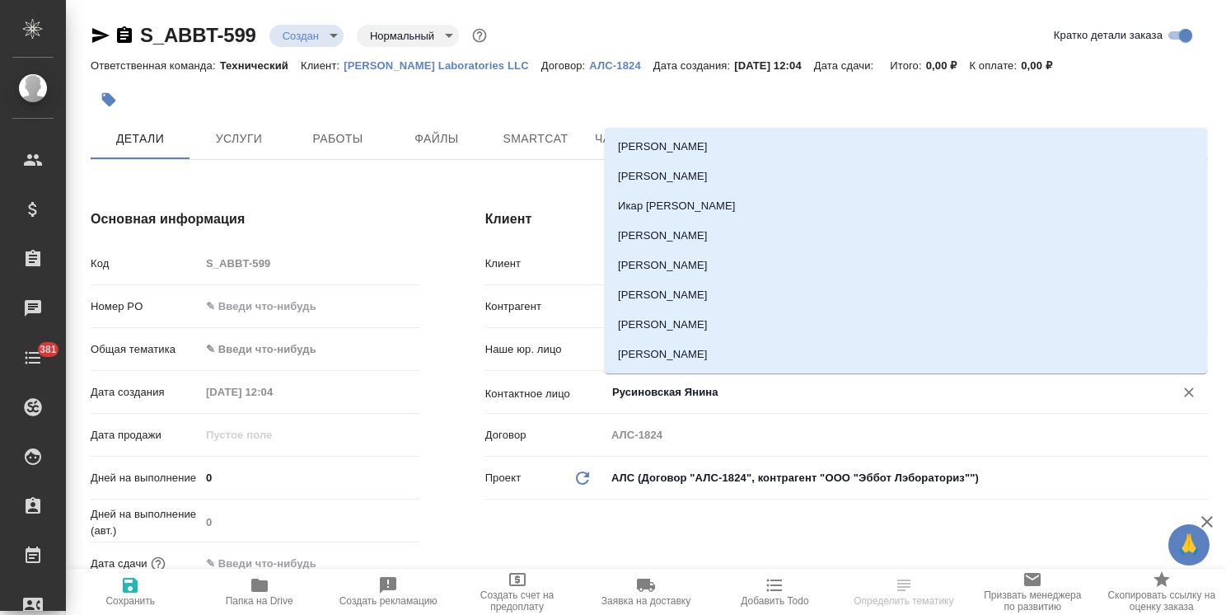
click at [717, 383] on input "Русиновская Янина" at bounding box center [878, 392] width 537 height 20
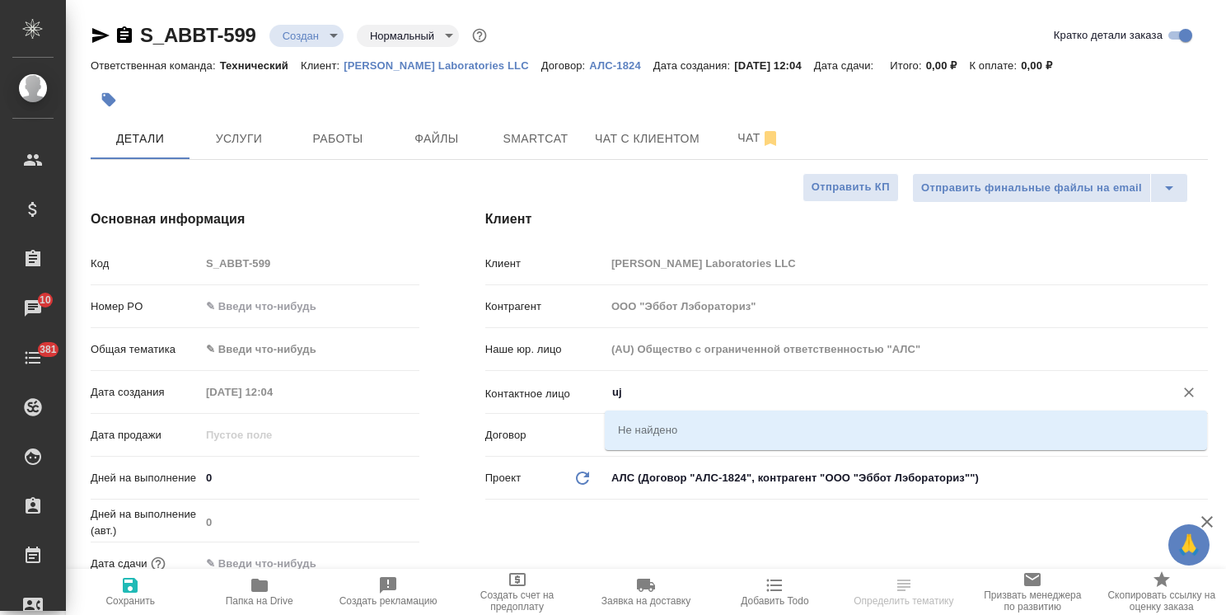
type input "u"
type textarea "x"
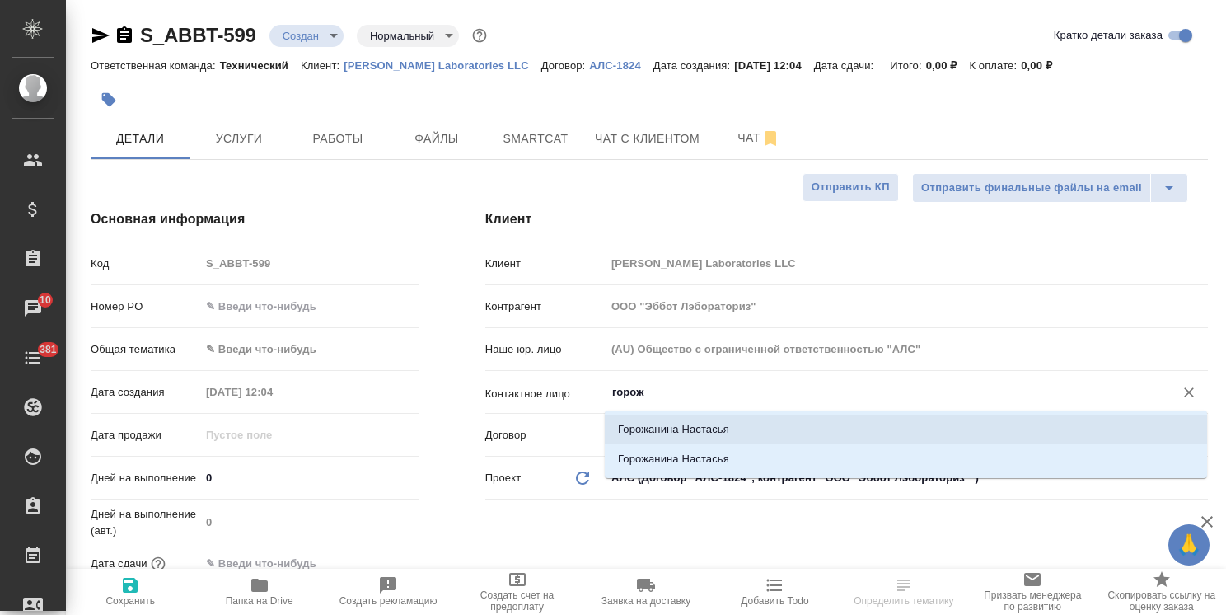
click at [716, 426] on li "Горожанина Настасья" at bounding box center [906, 429] width 602 height 30
type input "Горожанина Настасья"
type textarea "x"
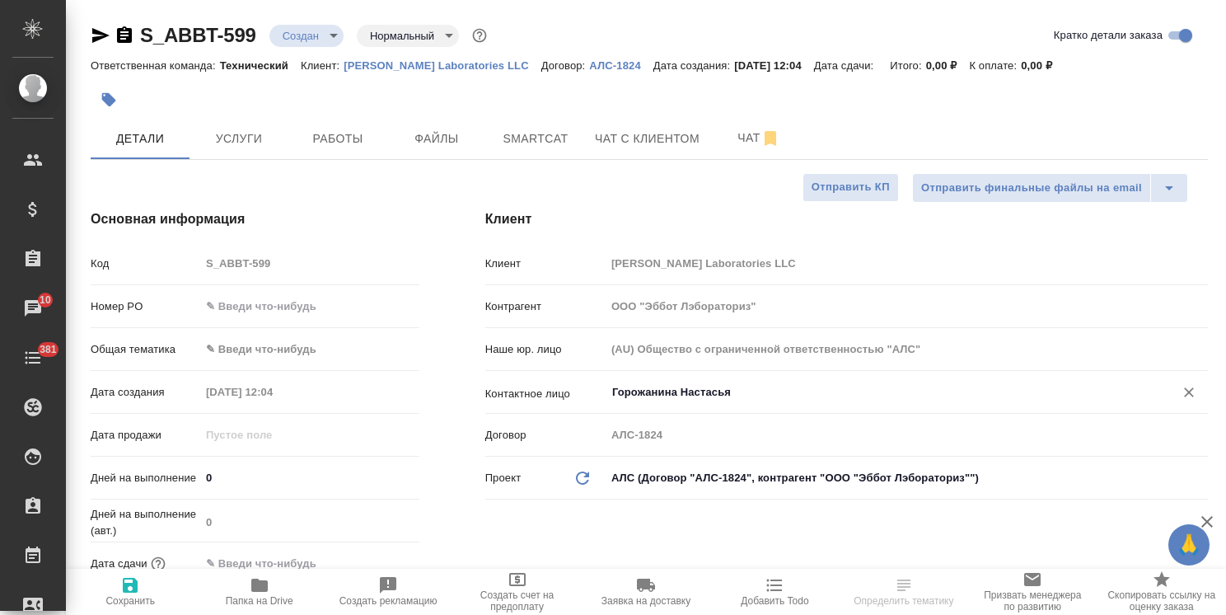
type input "Горожанина Настасья"
drag, startPoint x: 352, startPoint y: 315, endPoint x: 339, endPoint y: 311, distance: 13.6
click at [352, 315] on input "text" at bounding box center [309, 306] width 217 height 24
click at [292, 278] on div "Код S_ABBT-599" at bounding box center [255, 270] width 329 height 43
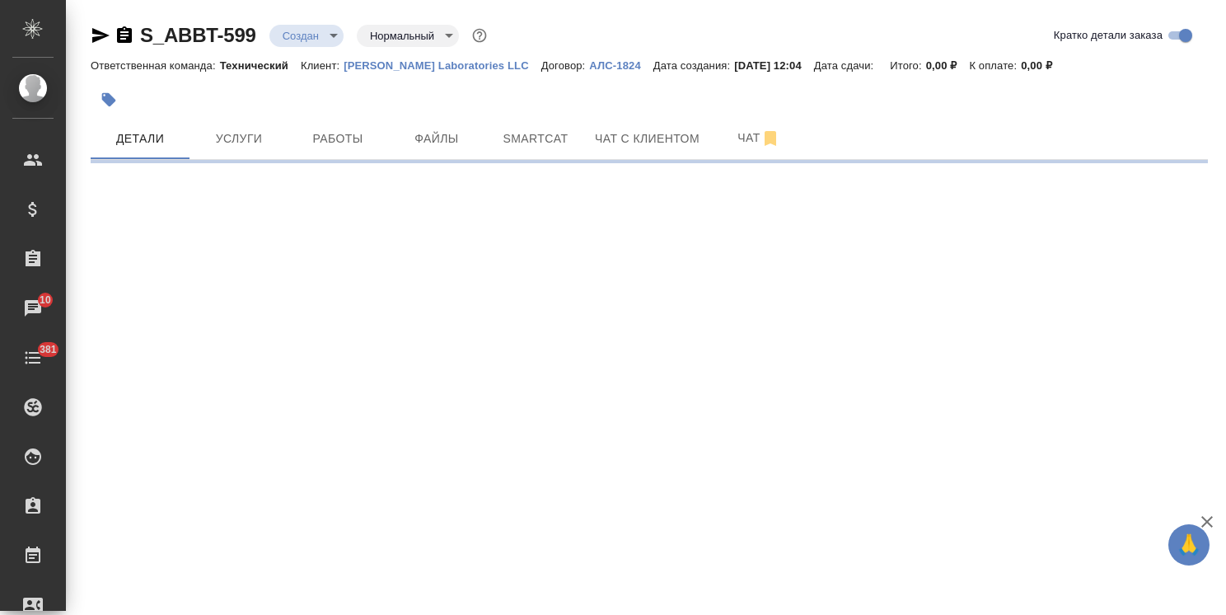
select select "RU"
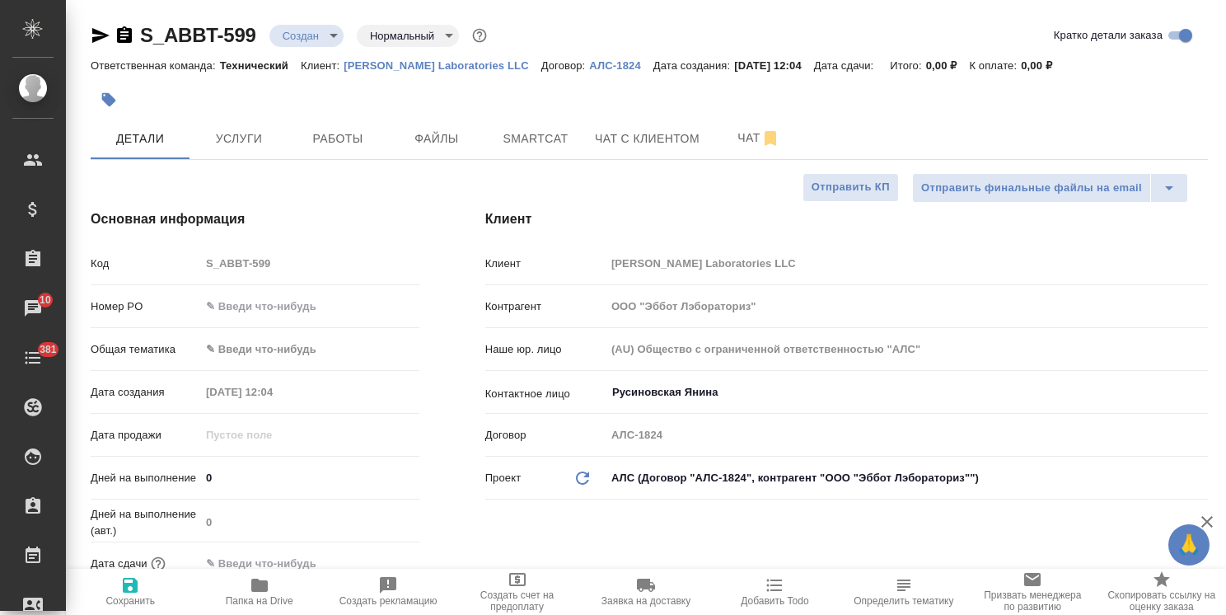
type textarea "x"
click at [617, 386] on input "Русиновская Янина" at bounding box center [878, 392] width 537 height 20
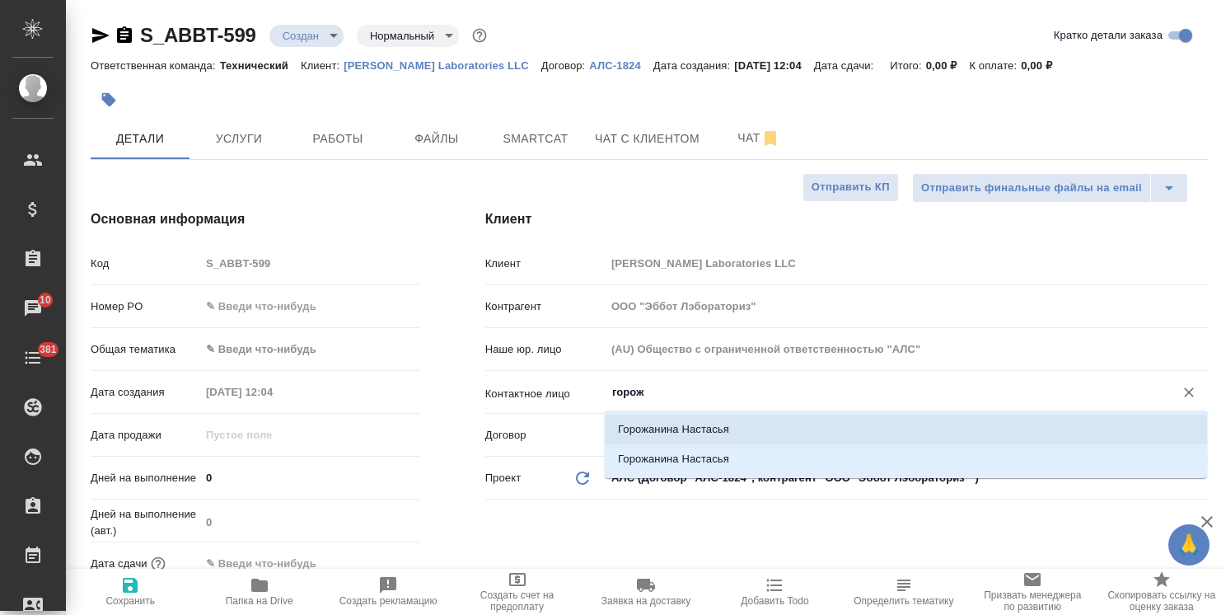
click at [628, 426] on li "Горожанина Настасья" at bounding box center [906, 429] width 602 height 30
type input "Горожанина Настасья"
type textarea "x"
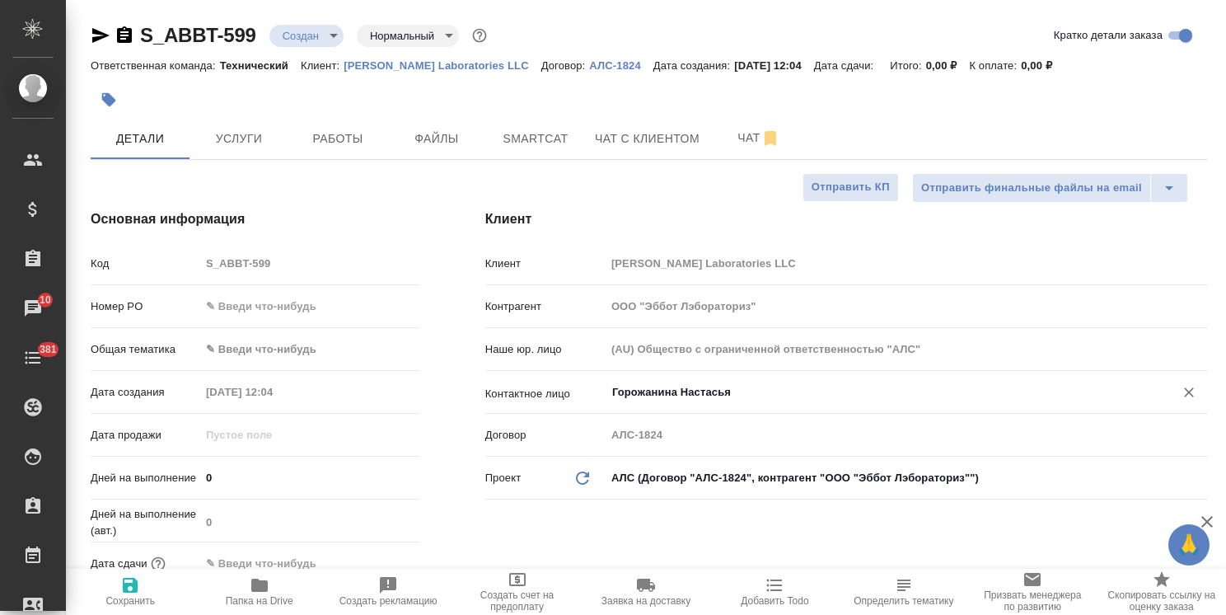
type input "Горожанина Настасья"
click at [282, 344] on body "🙏 .cls-1 fill:#fff; AWATERA [PERSON_NAME] Спецификации Заказы 10 Чаты 381 Todo …" at bounding box center [613, 307] width 1226 height 615
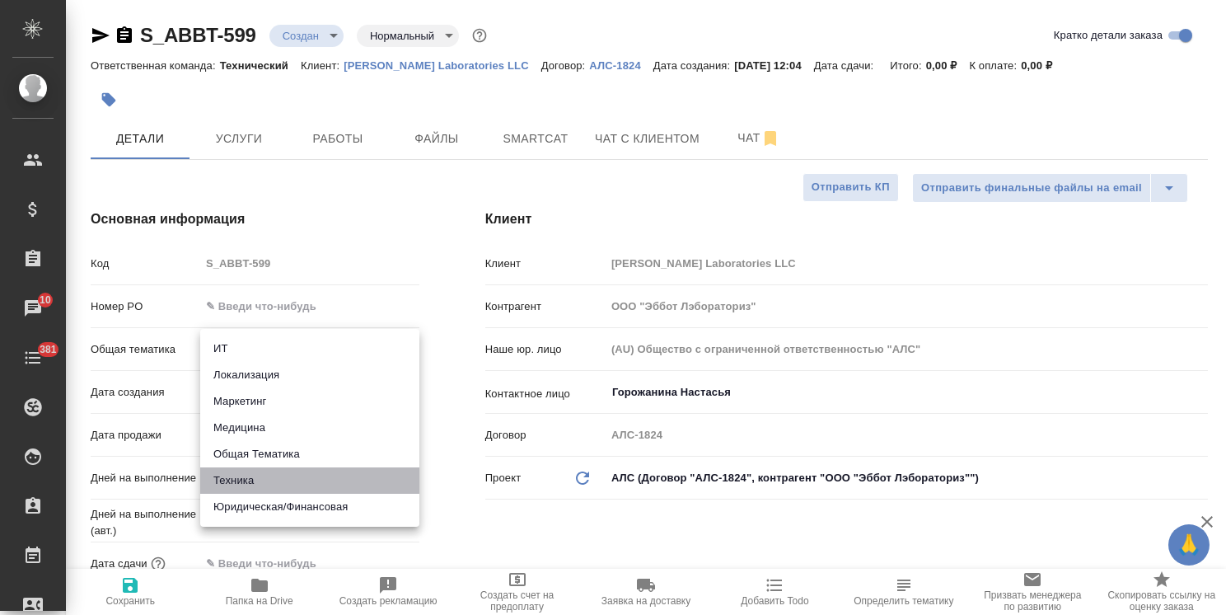
click at [248, 481] on li "Техника" at bounding box center [309, 480] width 219 height 26
type input "tech"
type textarea "x"
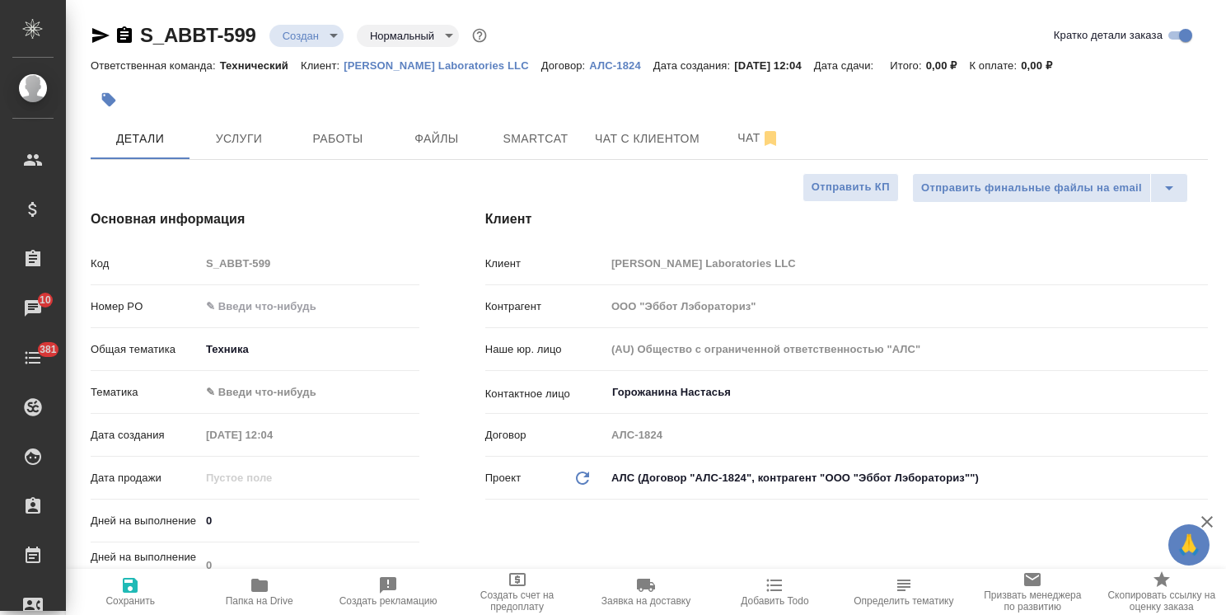
click at [274, 353] on body "🙏 .cls-1 fill:#fff; AWATERA [PERSON_NAME] Спецификации Заказы 10 Чаты 381 Todo …" at bounding box center [613, 307] width 1226 height 615
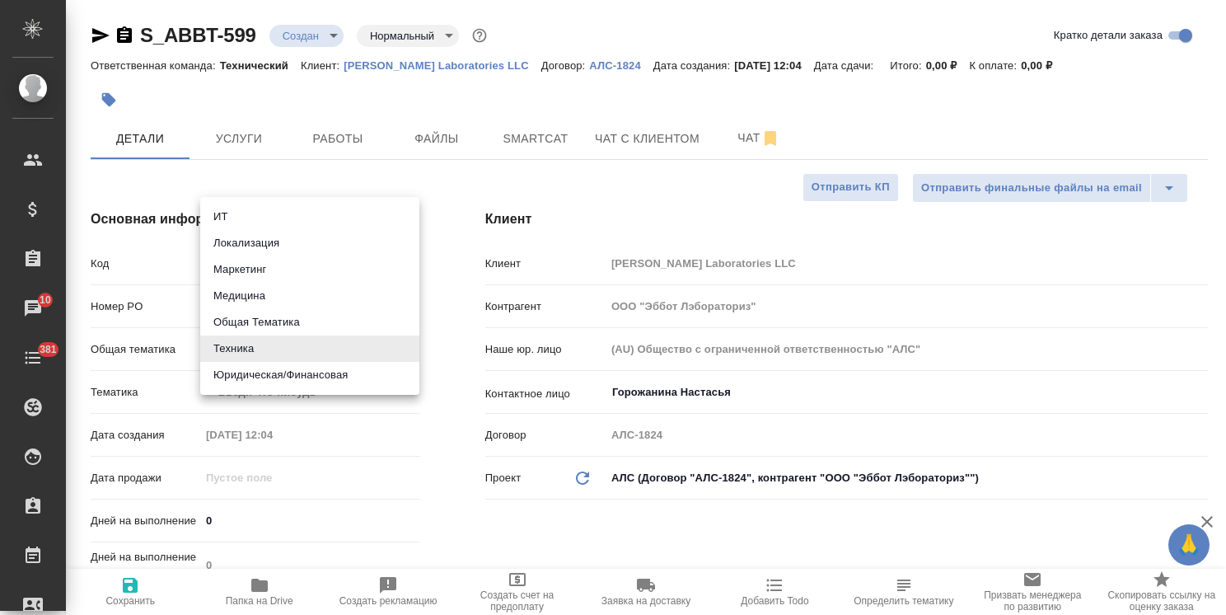
click at [271, 323] on li "Общая Тематика" at bounding box center [309, 322] width 219 height 26
type input "obtem"
type textarea "x"
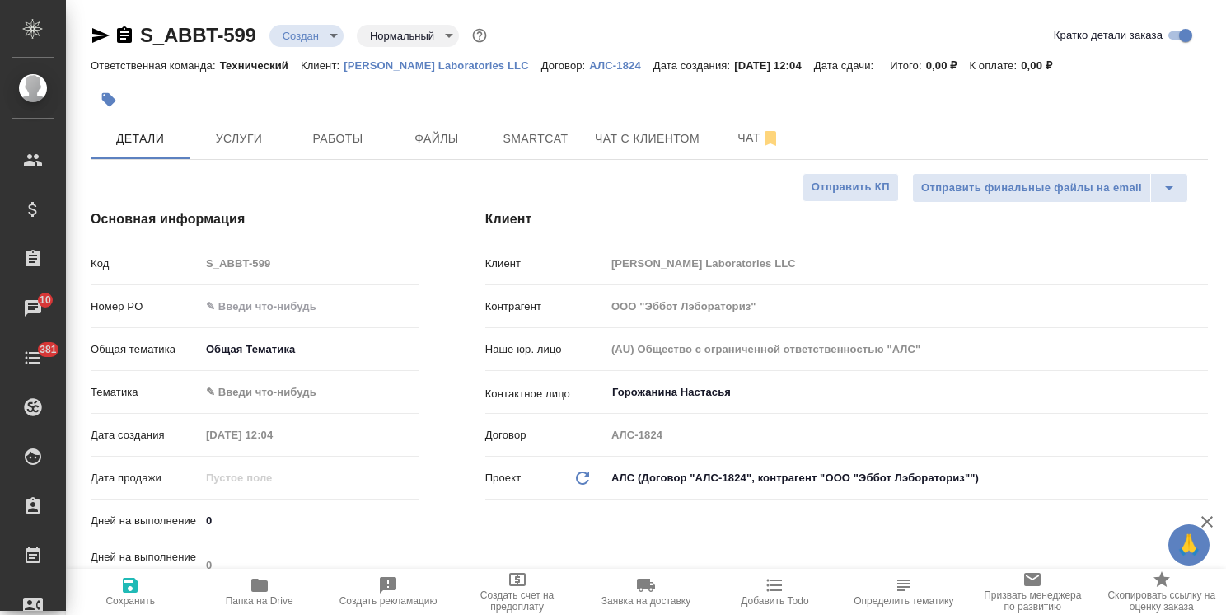
click at [283, 377] on body "🙏 .cls-1 fill:#fff; AWATERA [PERSON_NAME] Спецификации Заказы 10 Чаты 381 Todo …" at bounding box center [613, 307] width 1226 height 615
click at [296, 388] on li "Общая Тематика" at bounding box center [309, 391] width 219 height 26
type textarea "x"
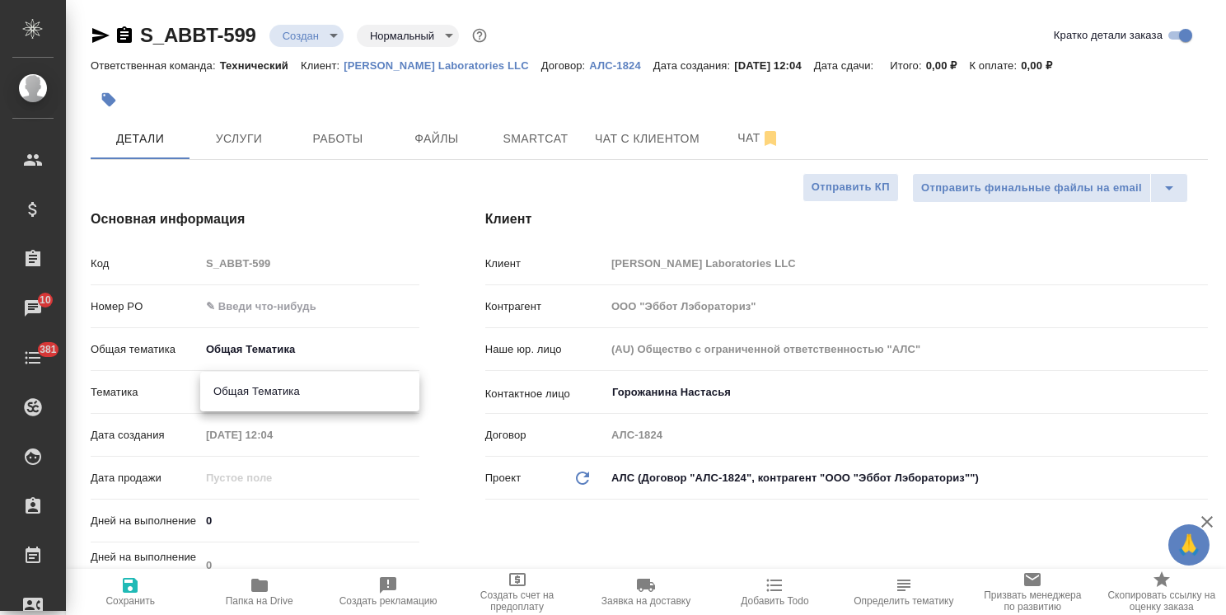
type input "6012b1ca196b0e5c9229a120"
click at [145, 578] on span "Сохранить" at bounding box center [130, 590] width 109 height 31
type textarea "x"
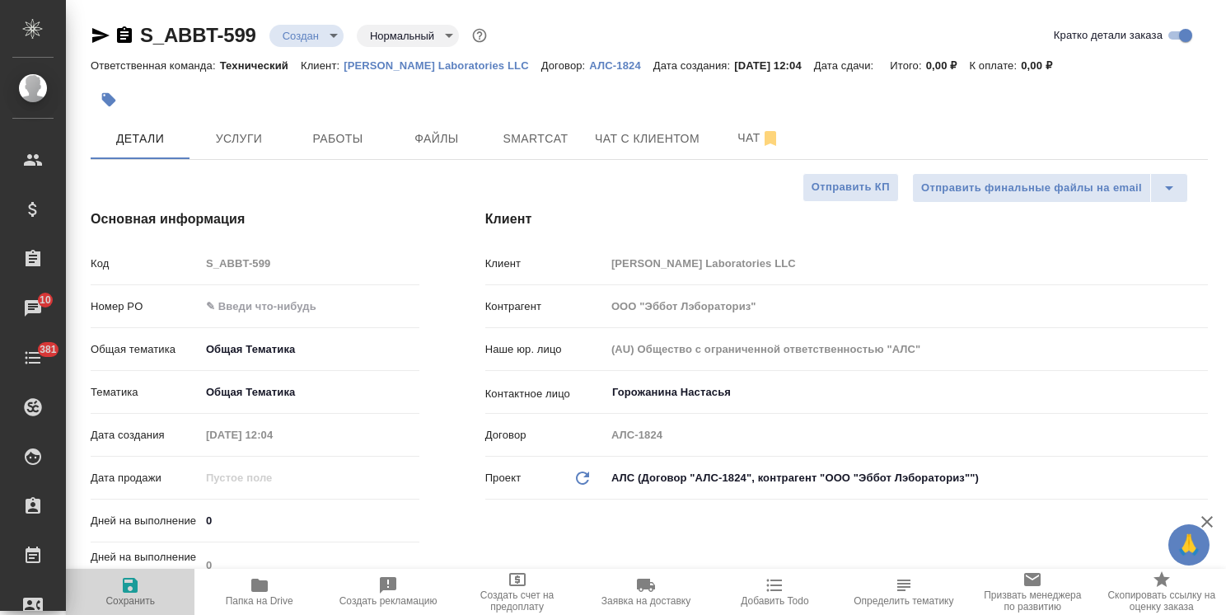
type textarea "x"
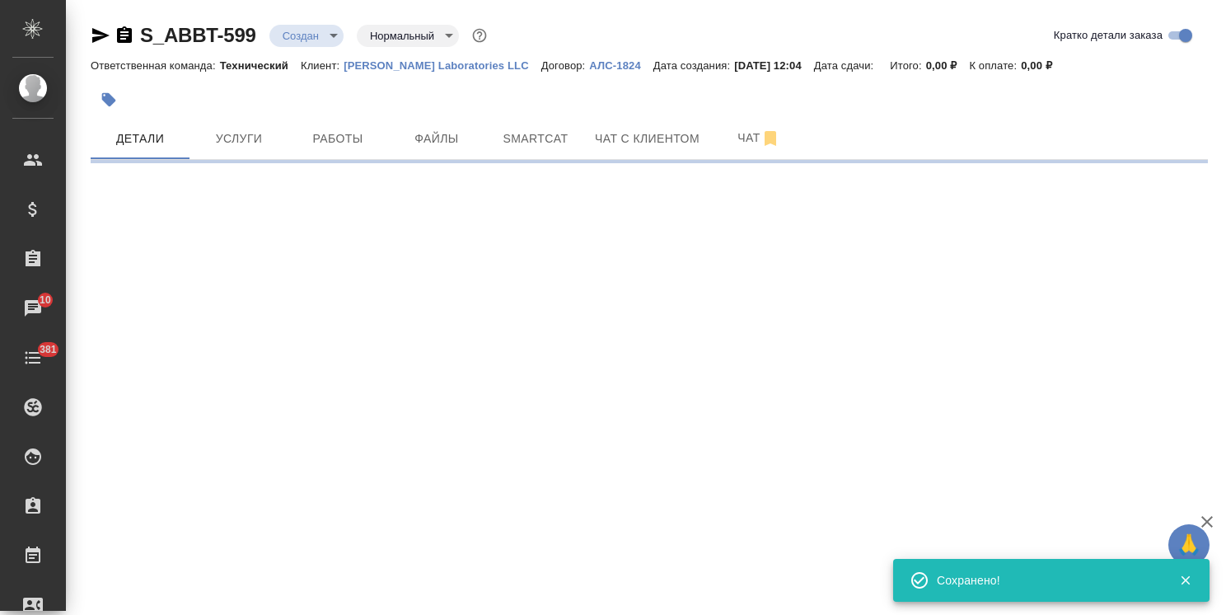
select select "RU"
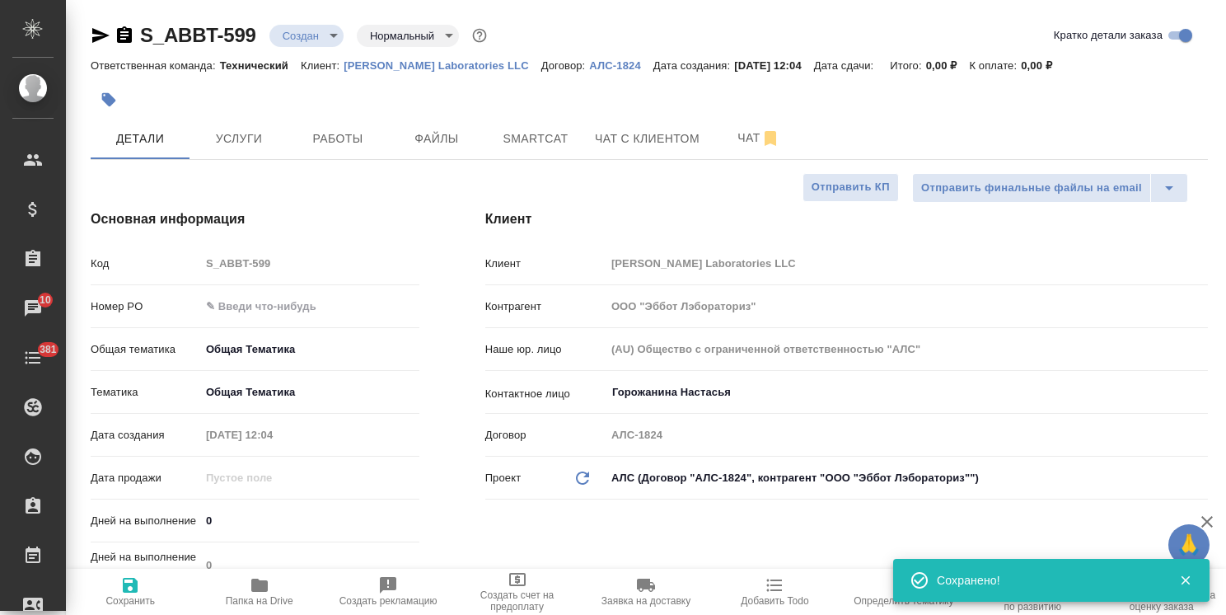
type textarea "x"
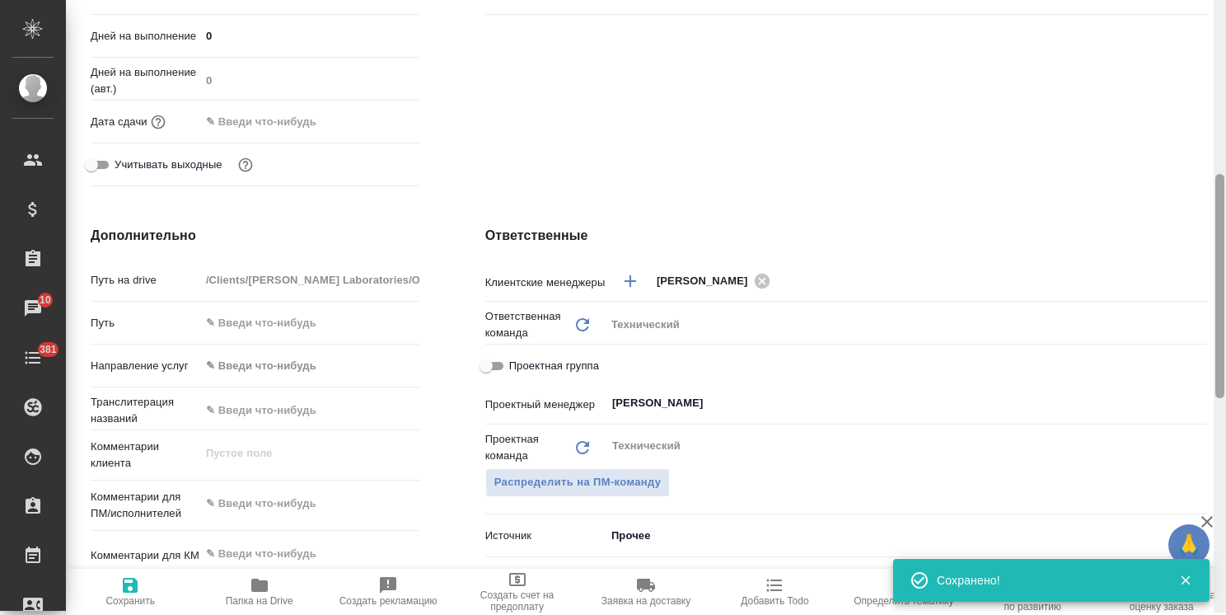
drag, startPoint x: 1219, startPoint y: 221, endPoint x: 1210, endPoint y: 372, distance: 151.9
click at [1211, 372] on div "S_ABBT-599 Создан new Нормальный normal Кратко детали заказа Ответственная кома…" at bounding box center [646, 307] width 1160 height 615
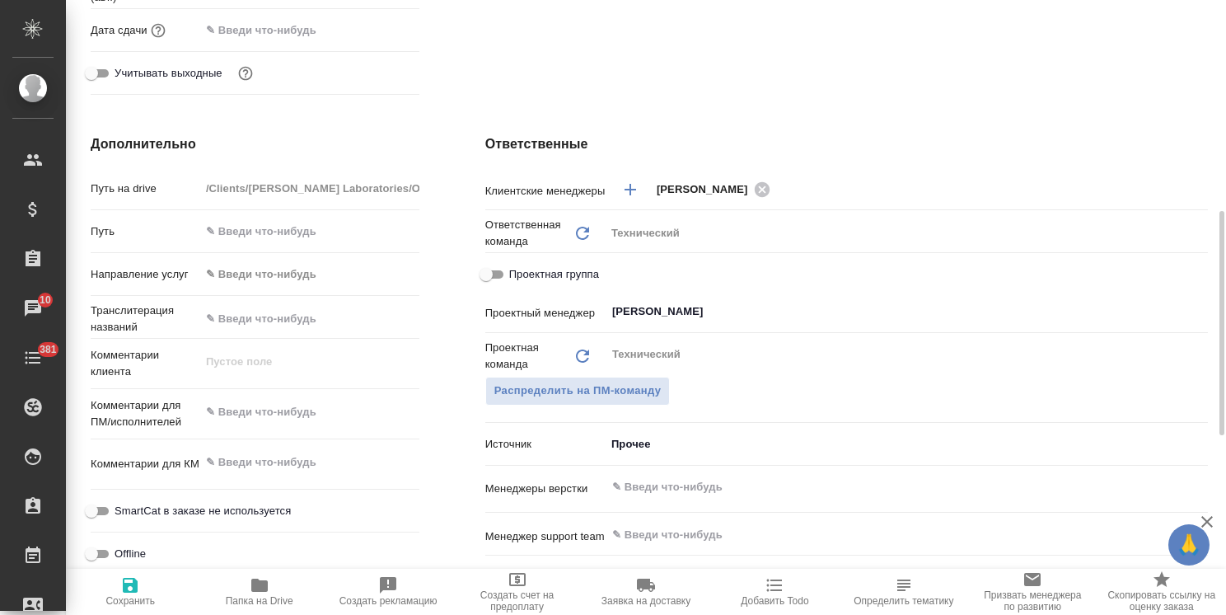
scroll to position [658, 0]
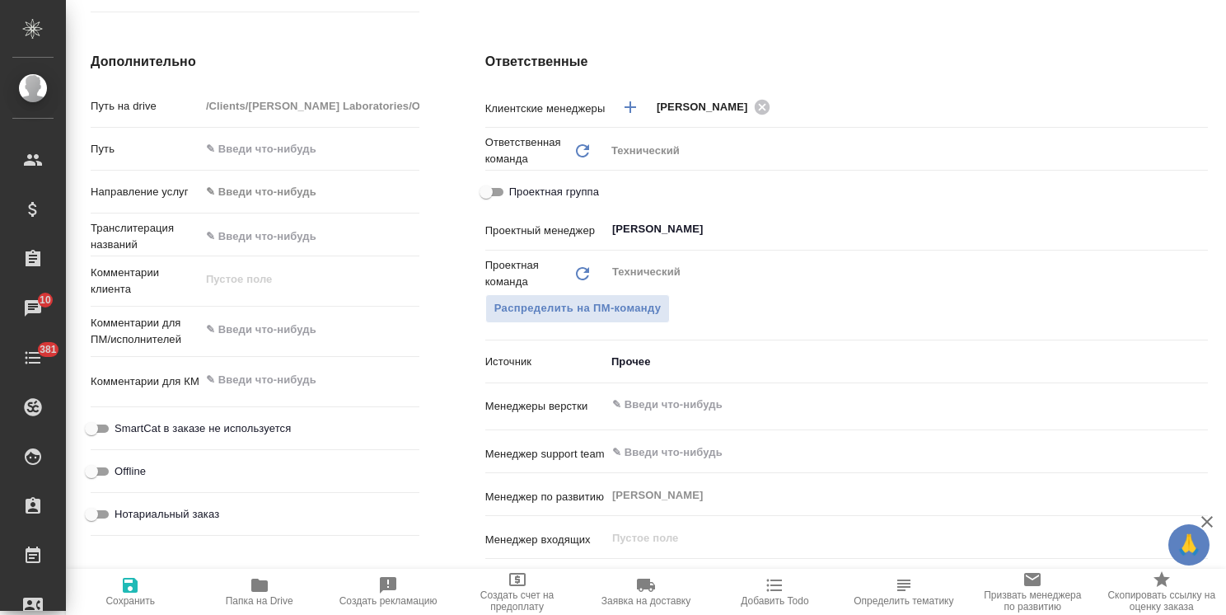
type textarea "x"
click at [276, 375] on textarea at bounding box center [309, 380] width 219 height 28
type textarea "x"
type textarea "1"
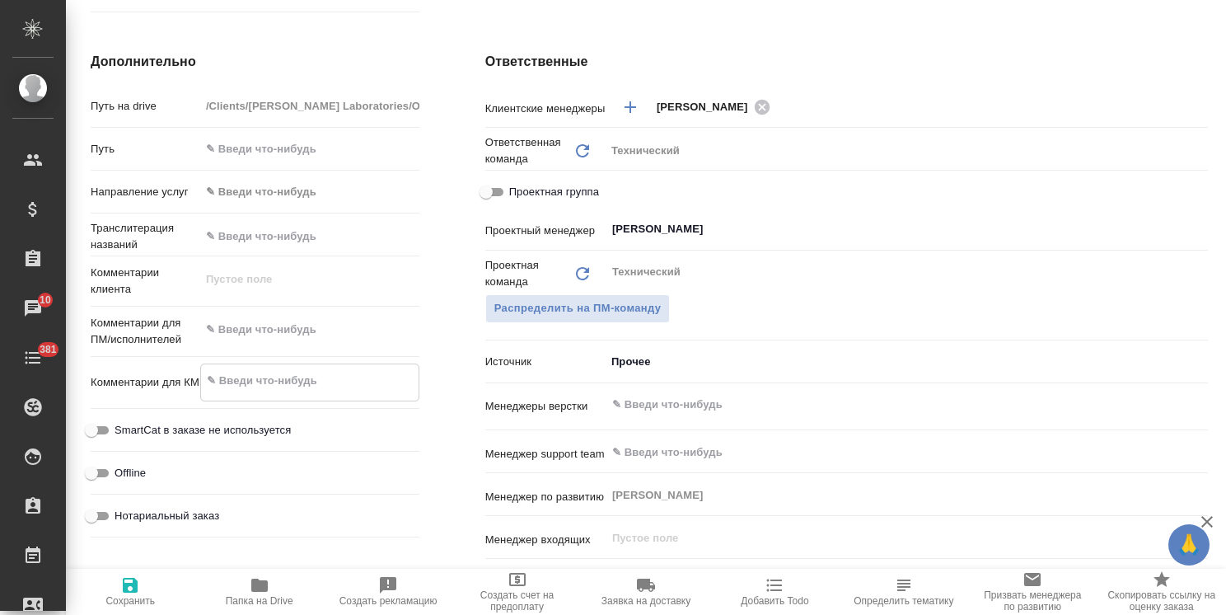
type textarea "x"
type textarea "1"
type textarea "x"
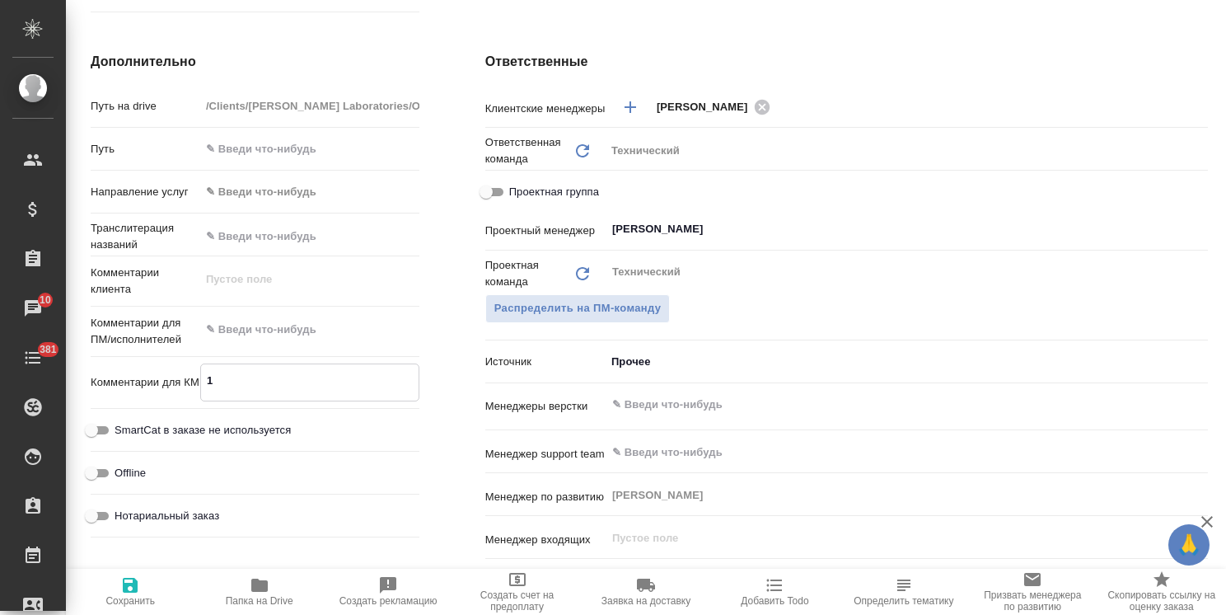
type textarea "x"
type textarea "1 З"
type textarea "x"
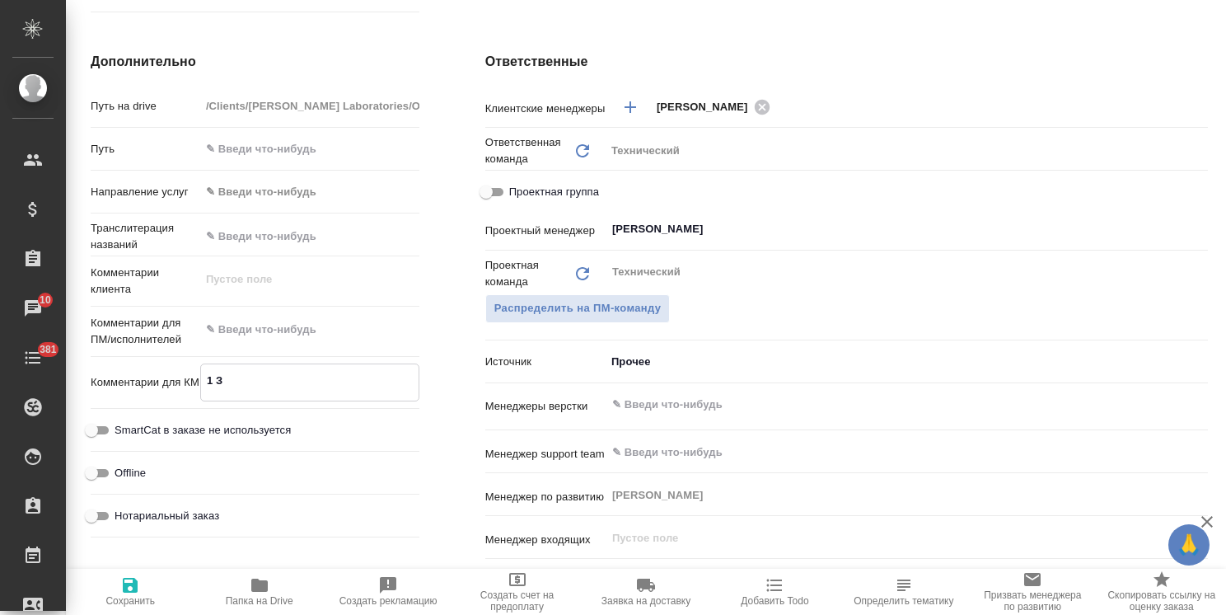
type textarea "x"
type textarea "1 ЗП"
type textarea "x"
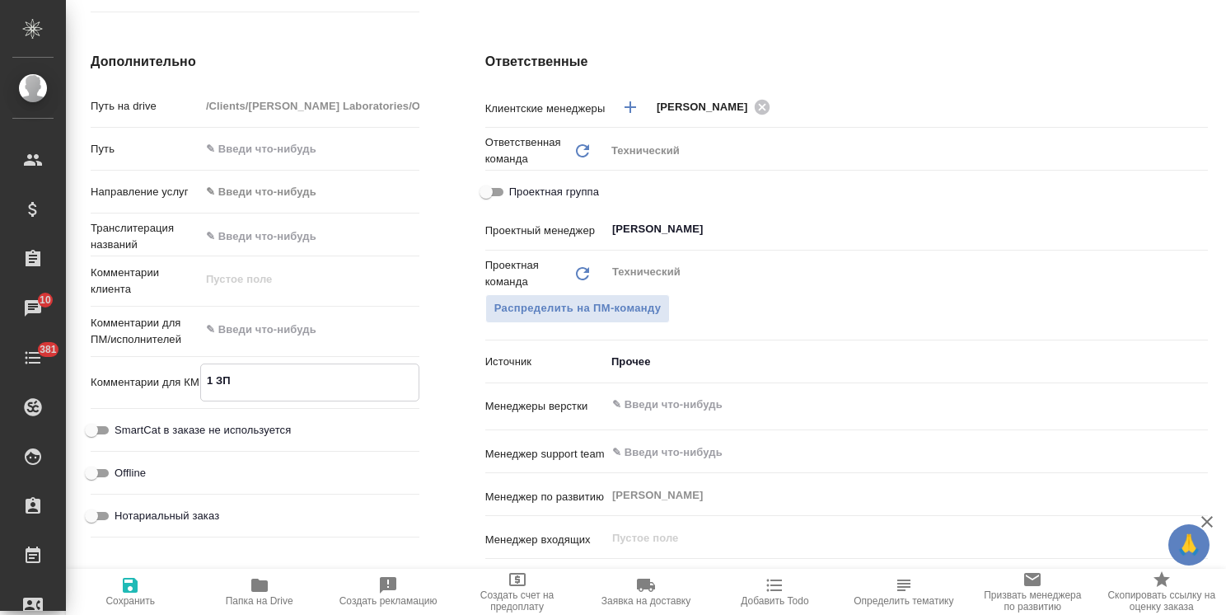
type textarea "1 ЗПК"
type textarea "x"
type textarea "1 ЗПК"
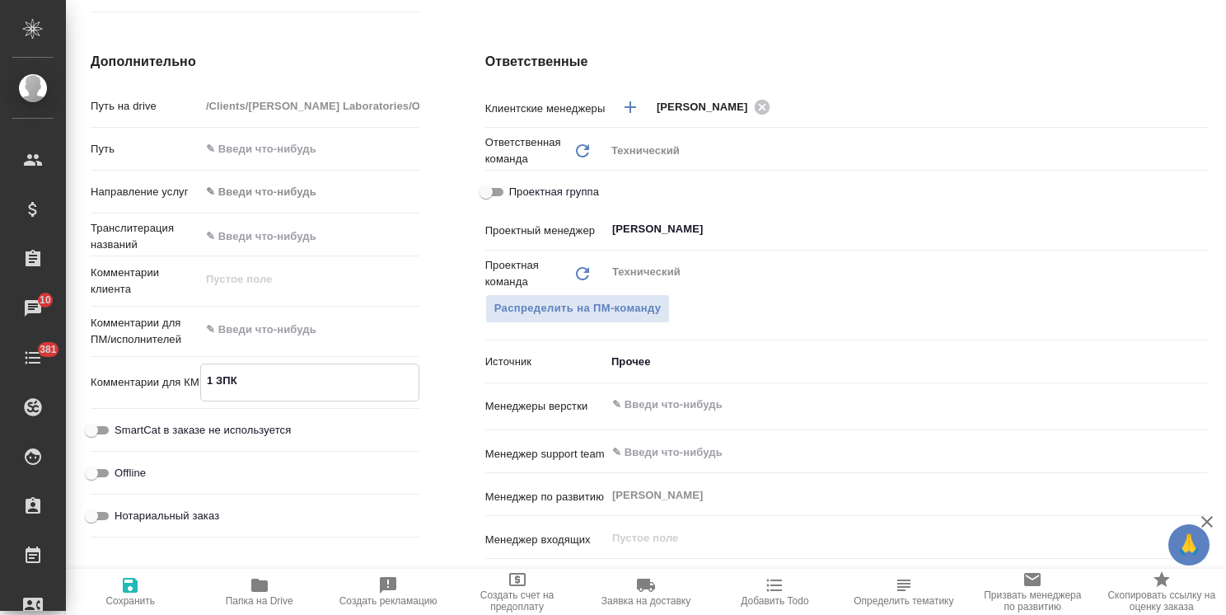
type textarea "x"
type textarea "1 ЗПК к"
type textarea "x"
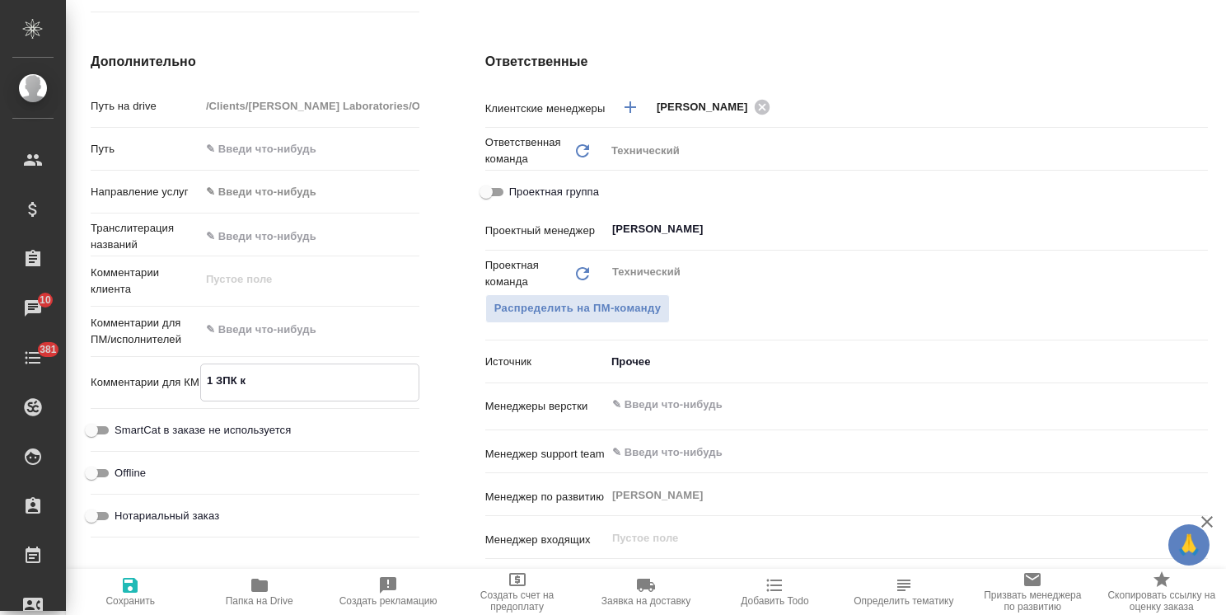
type textarea "x"
type textarea "1 ЗПК к"
type textarea "x"
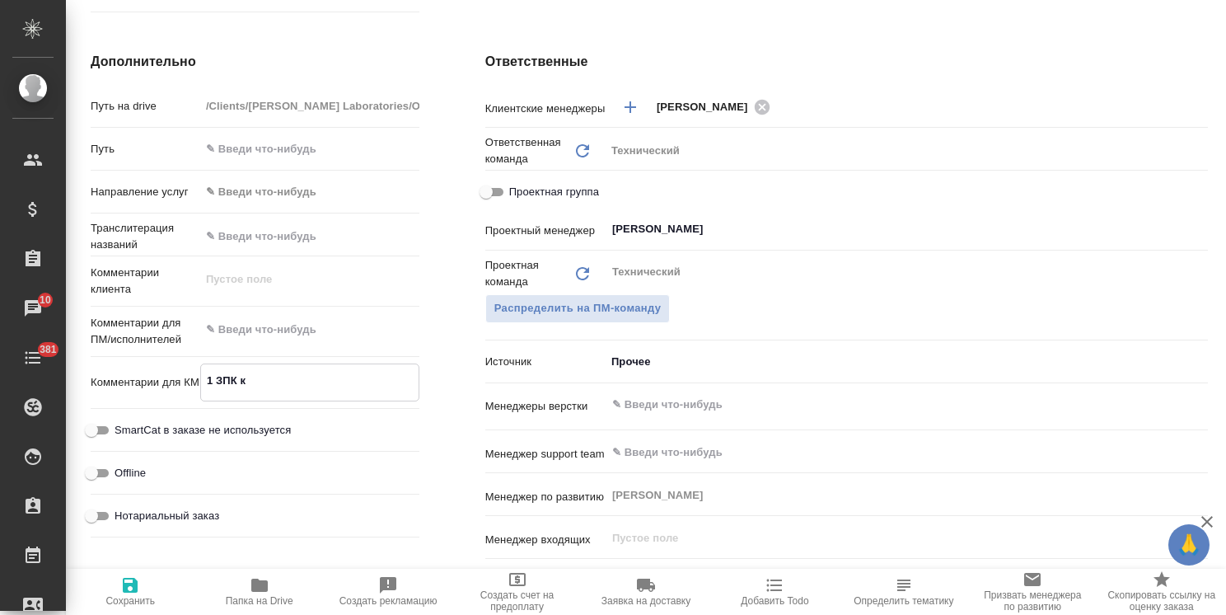
type textarea "x"
type textarea "1 ЗПК к с"
type textarea "x"
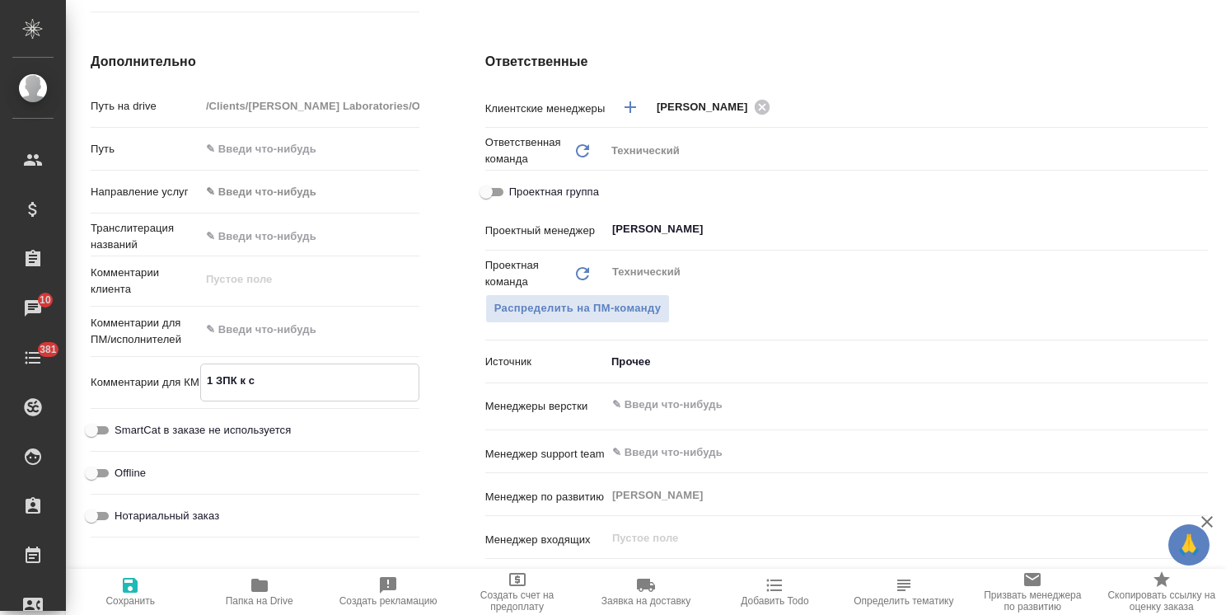
type textarea "1 ЗПК к ск"
type textarea "x"
type textarea "1 ЗПК к ска"
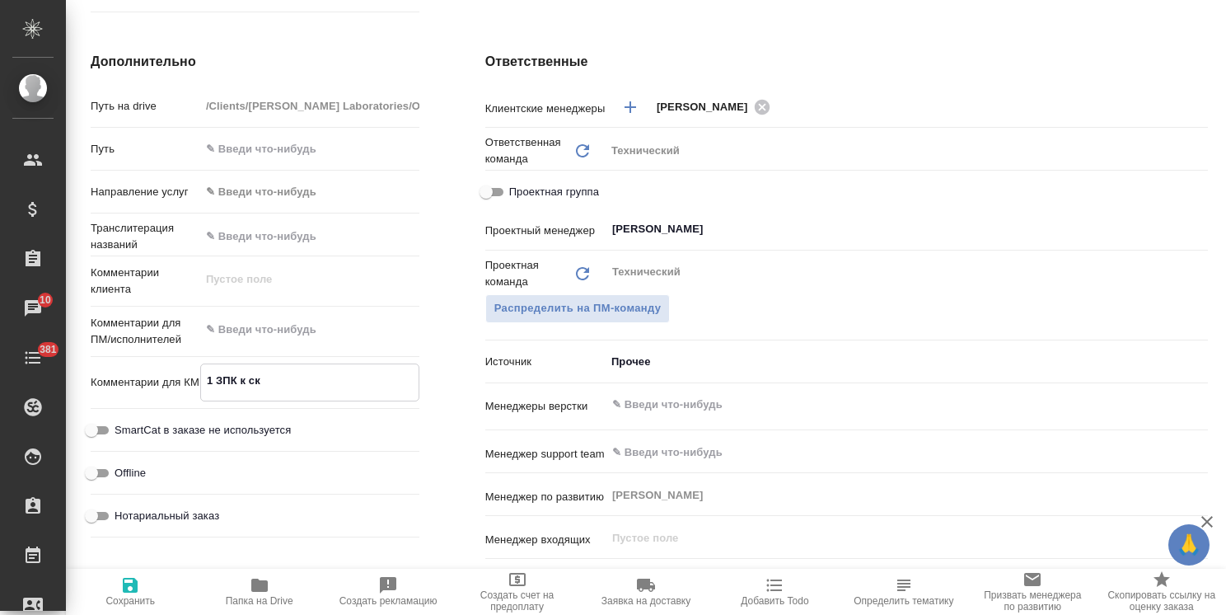
type textarea "x"
type textarea "1 ЗПК к скаг"
type textarea "x"
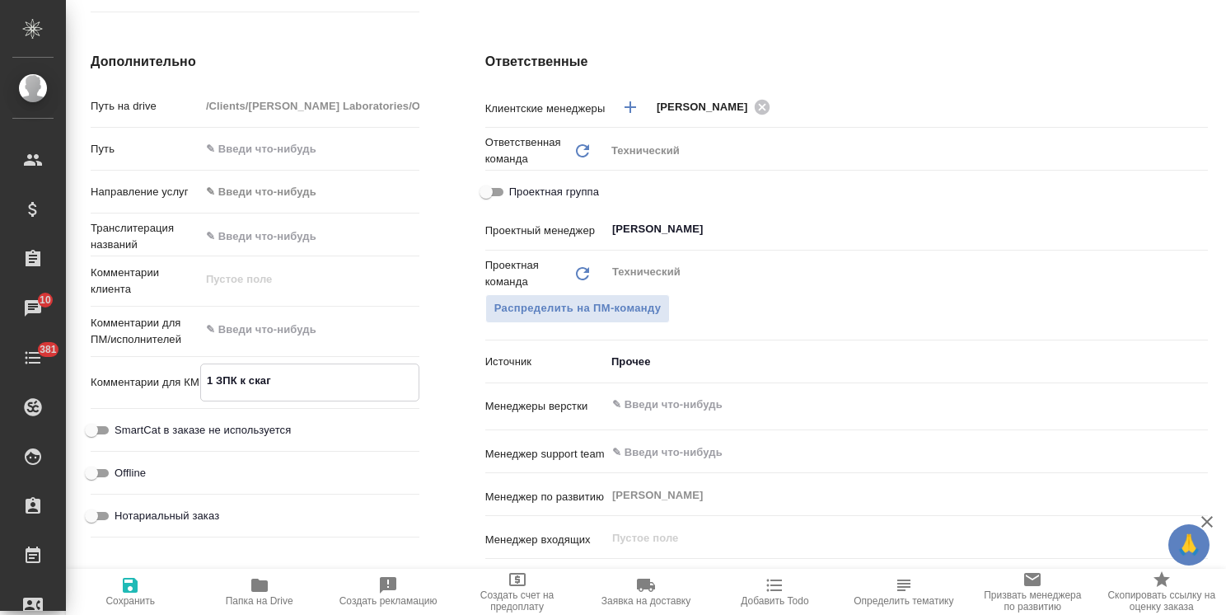
type textarea "x"
type textarea "1 ЗПК к скагу"
type textarea "x"
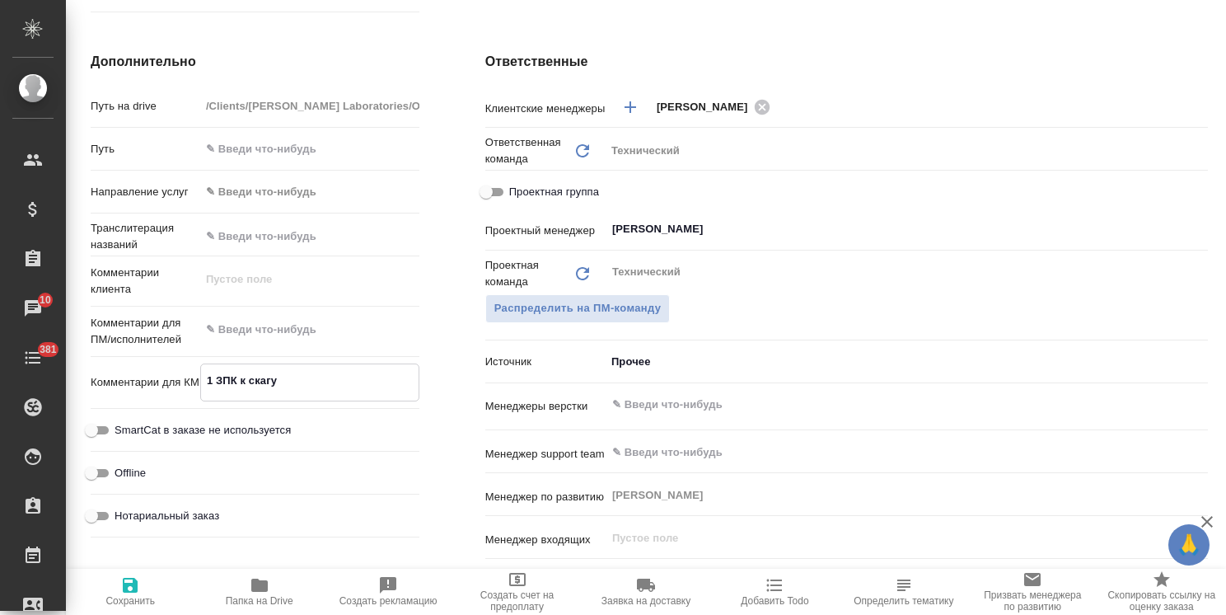
type textarea "x"
type textarea "1 ЗПК к скаг"
type textarea "x"
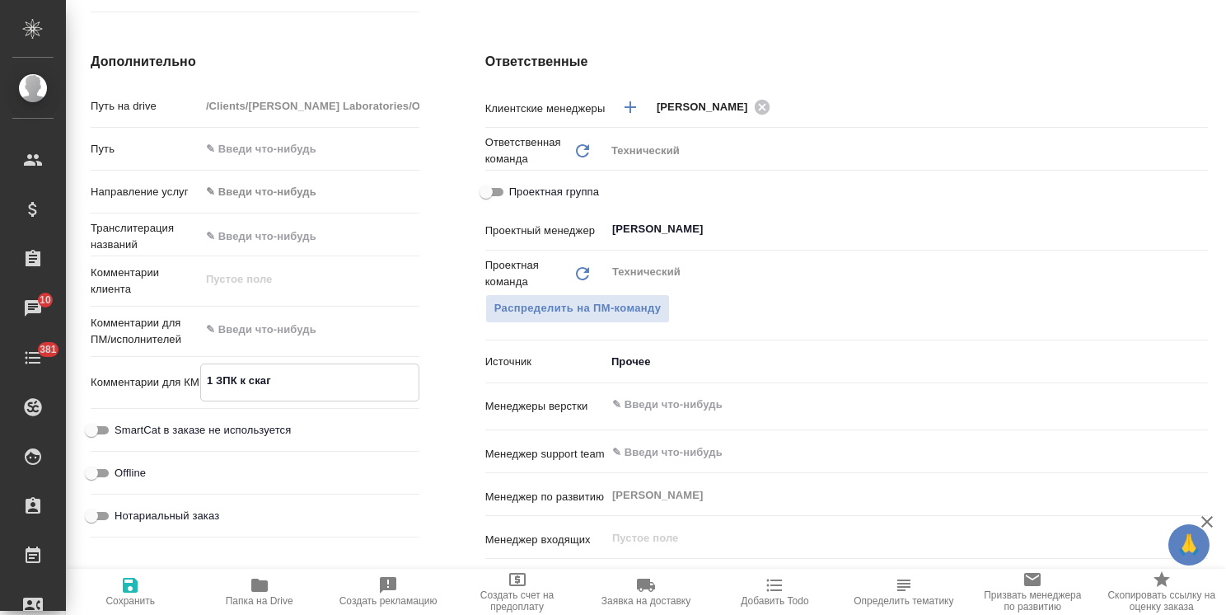
type textarea "1 ЗПК к ска"
type textarea "x"
type textarea "1 ЗПК к скан"
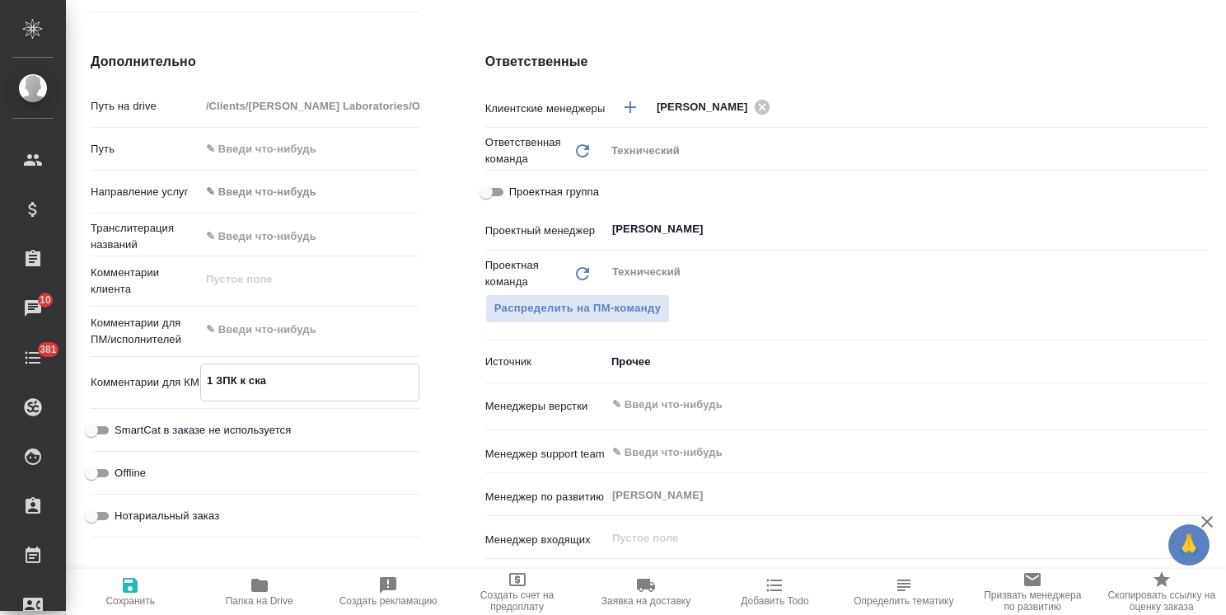
type textarea "x"
type textarea "1 ЗПК к скану"
type textarea "x"
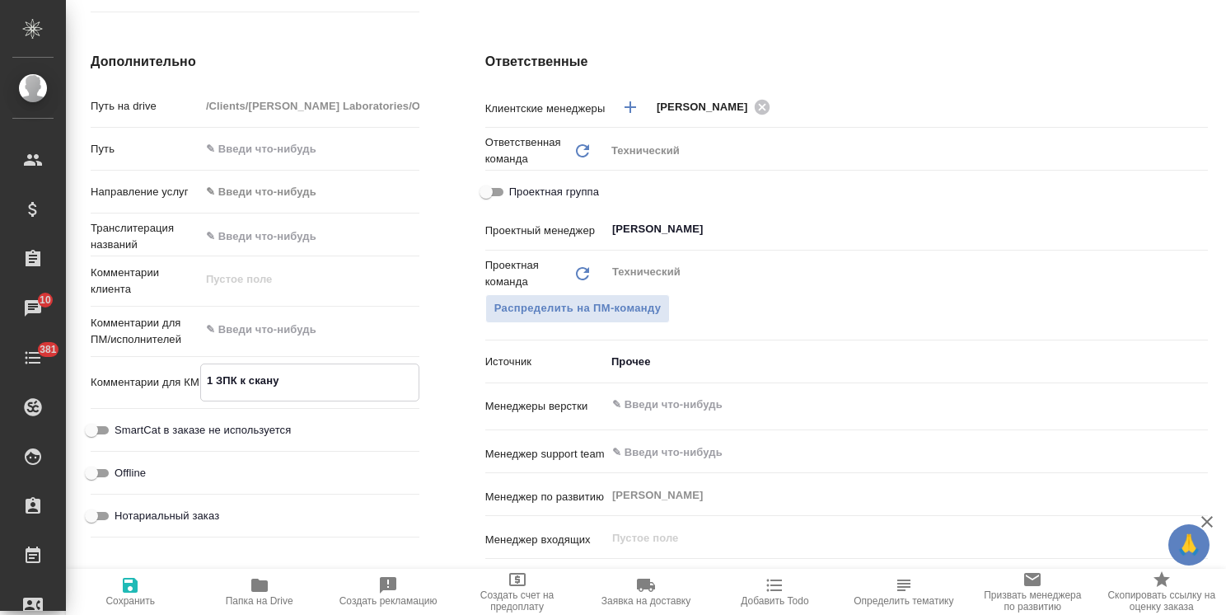
type textarea "x"
type textarea "1 ЗПК к скану"
type textarea "x"
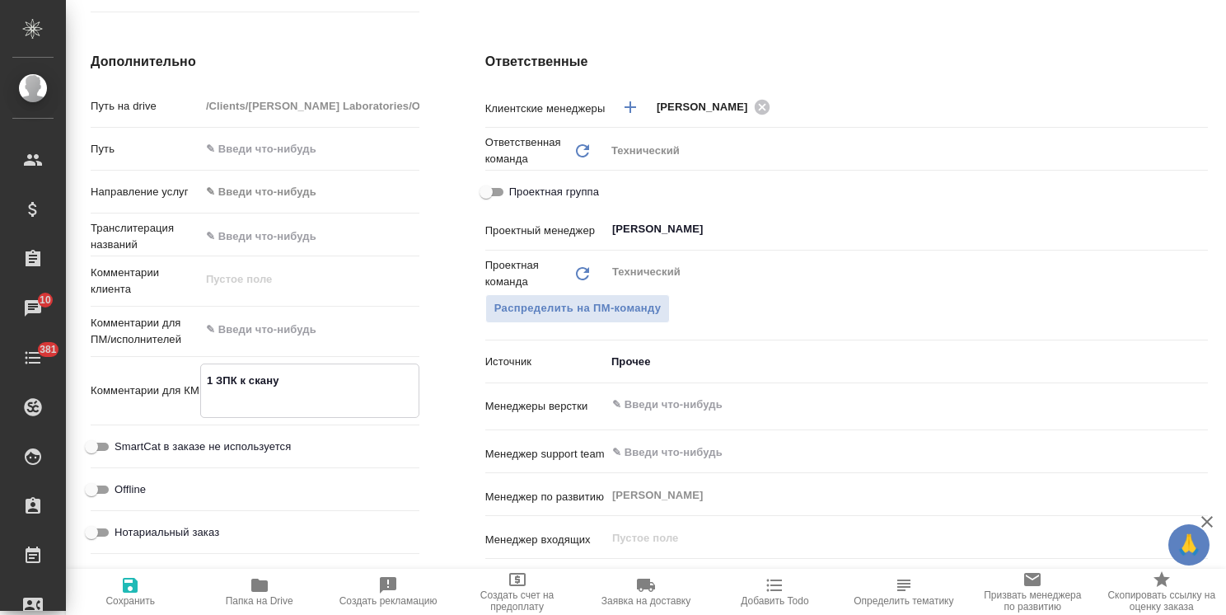
paste textarea "с русского и английского на азербайджанский язык"
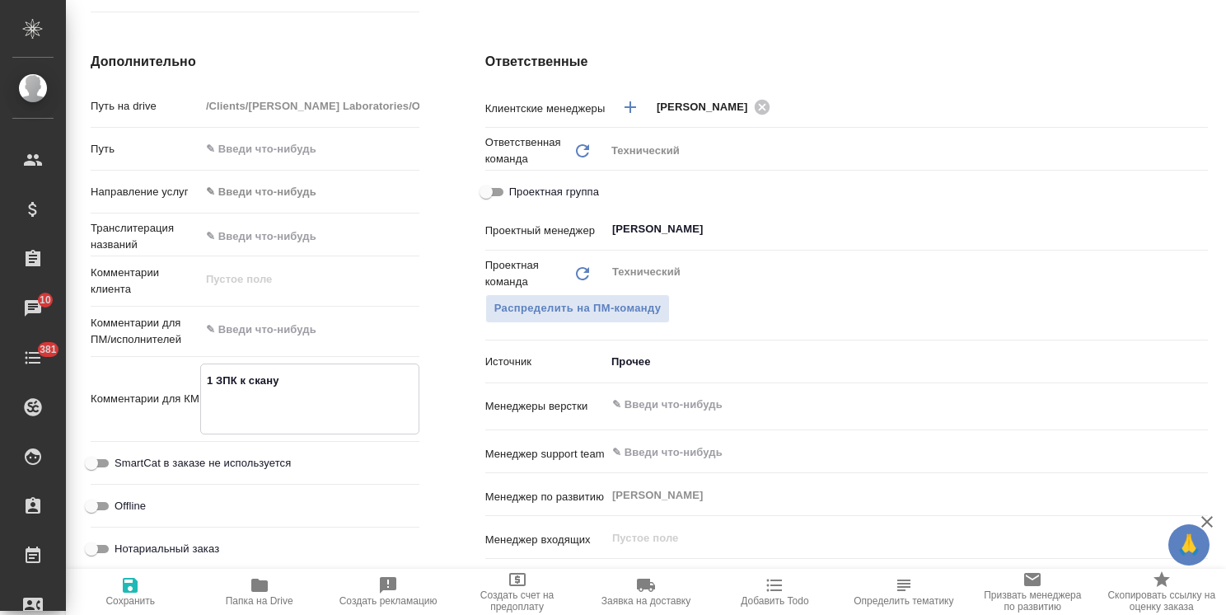
type textarea "x"
type textarea "1 ЗПК к скану с русского и английского на азербайджанский язык"
type textarea "x"
type textarea "1 ЗПК к скану с русского и английского на азербайджанский язык"
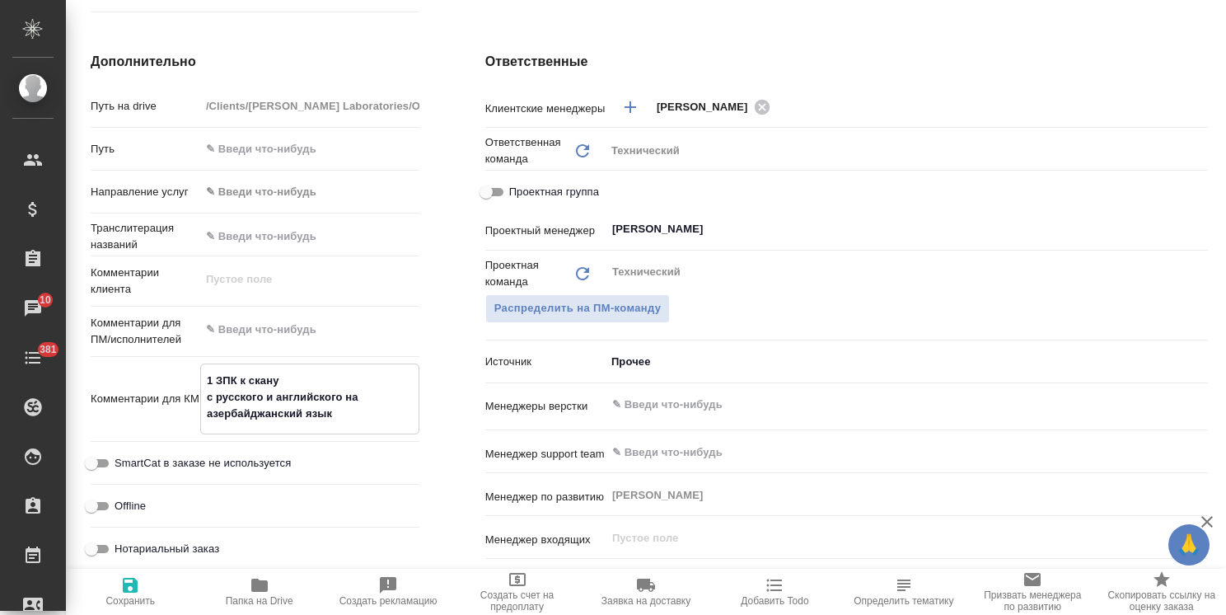
type textarea "x"
click at [125, 591] on icon "button" at bounding box center [130, 585] width 15 height 15
type textarea "x"
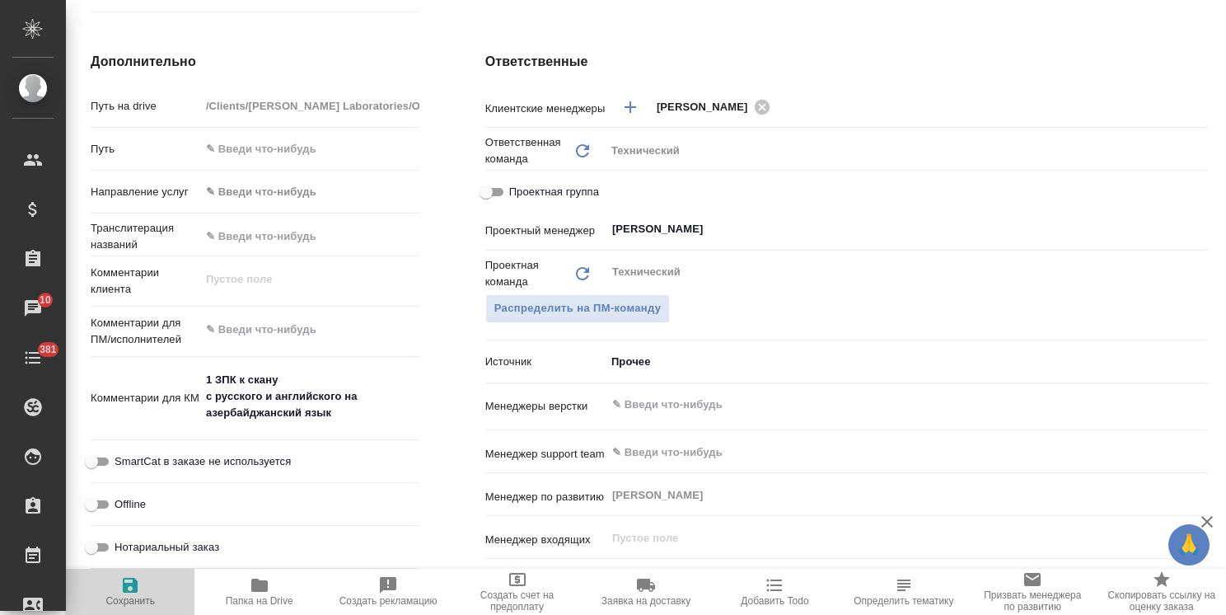
type textarea "x"
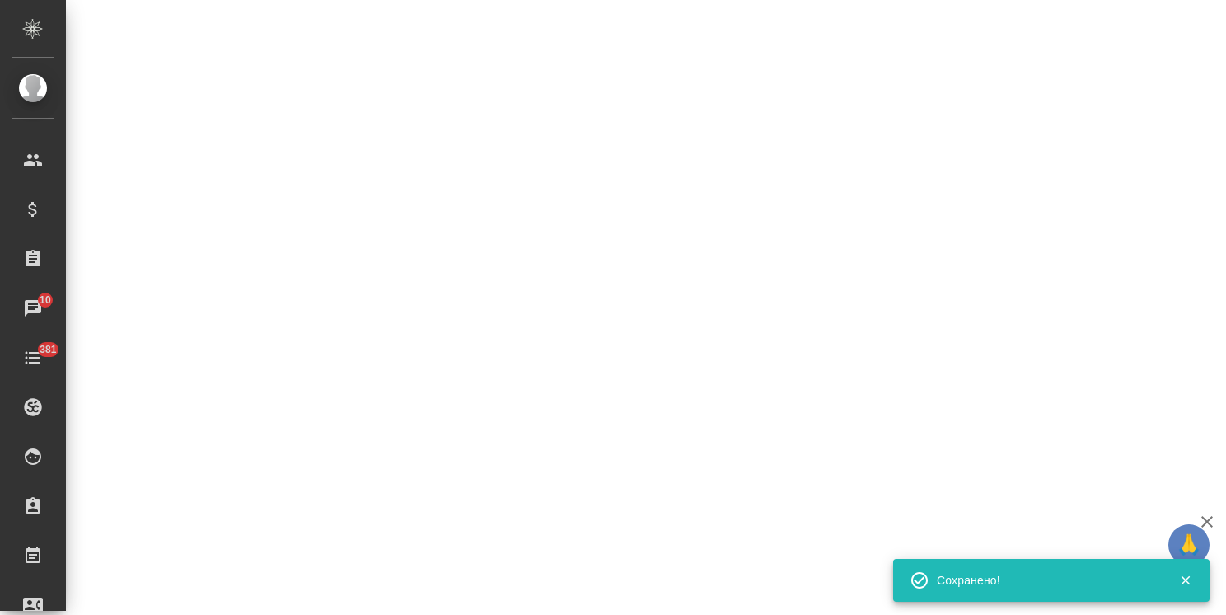
select select "RU"
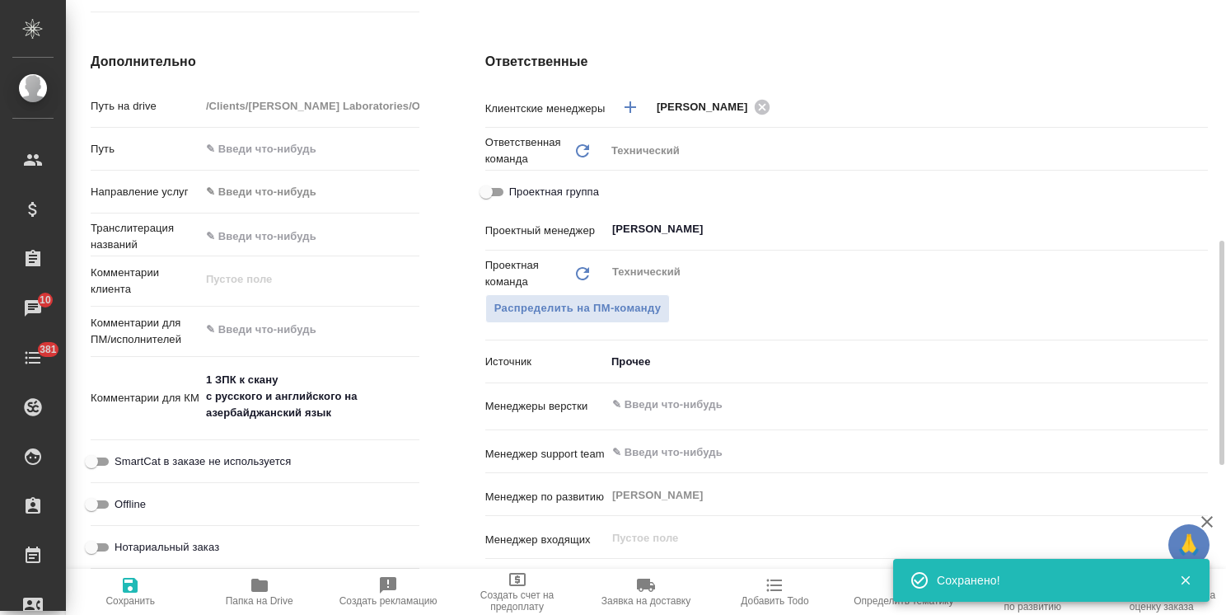
type textarea "x"
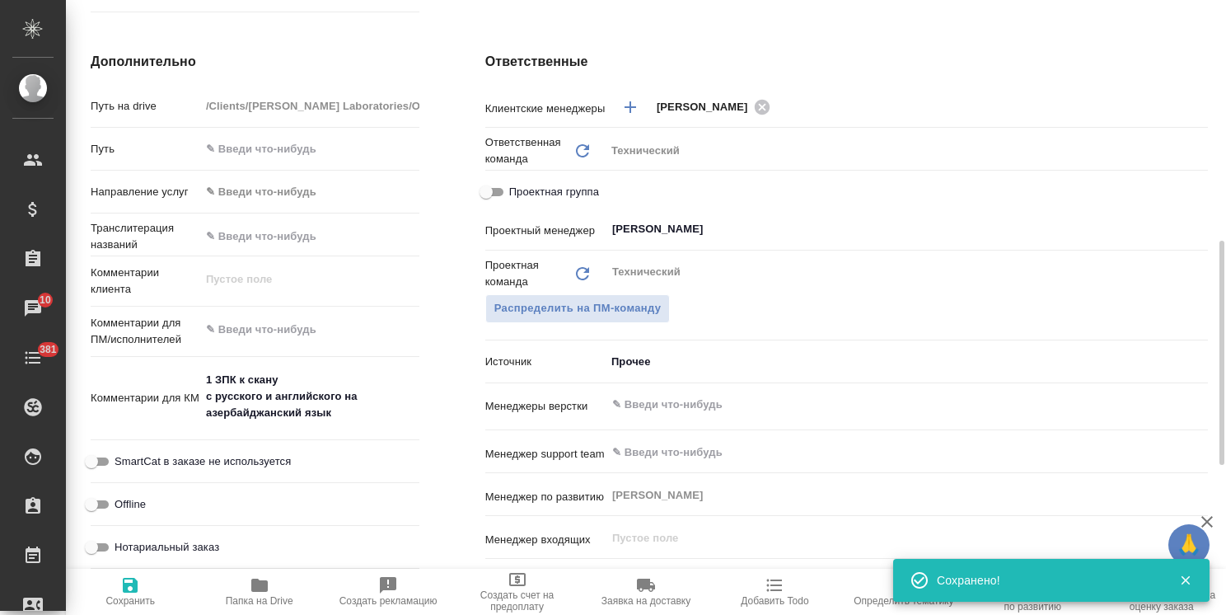
type textarea "x"
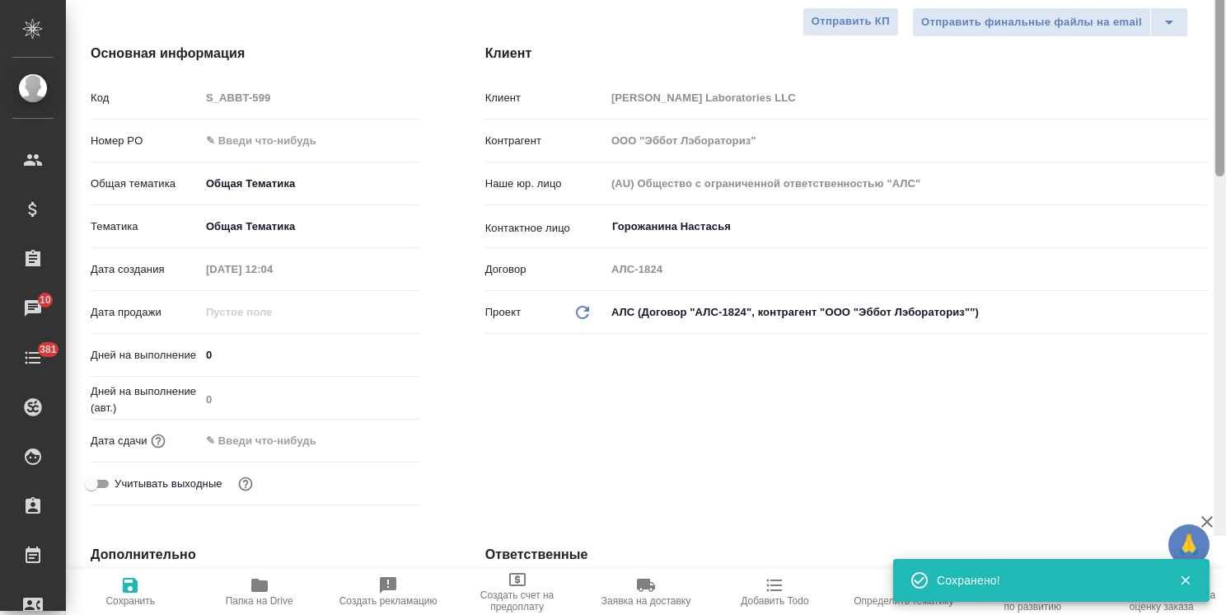
scroll to position [33, 0]
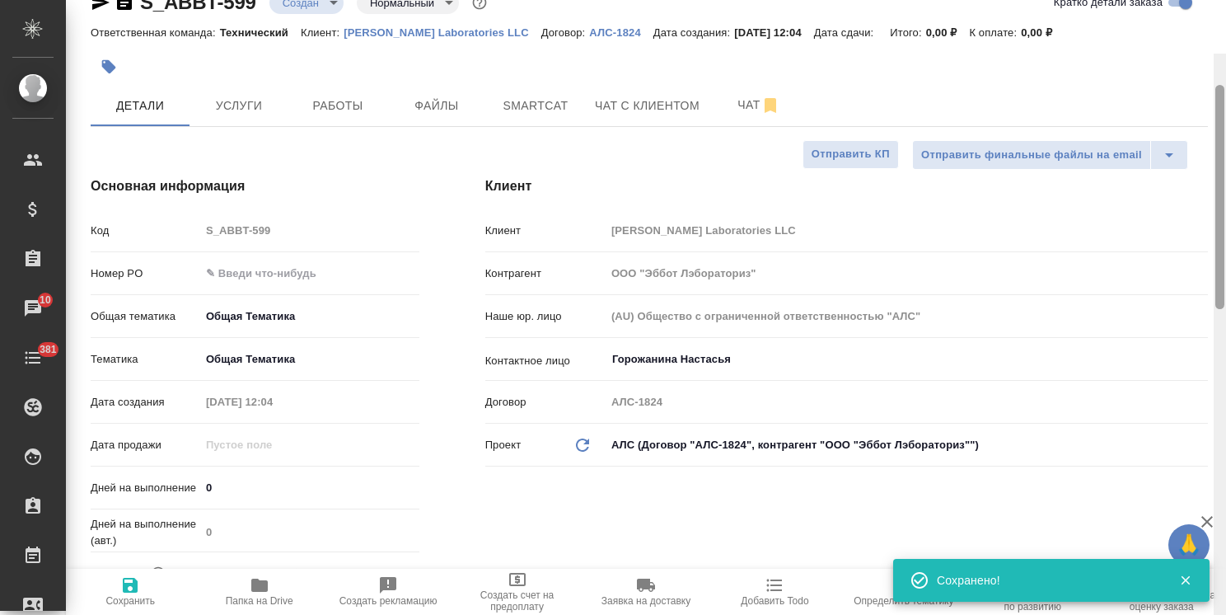
drag, startPoint x: 1223, startPoint y: 327, endPoint x: 1201, endPoint y: 72, distance: 255.5
click at [1201, 74] on div "S_ABBT-599 Создан new Нормальный normal Кратко детали заказа Ответственная кома…" at bounding box center [646, 307] width 1160 height 615
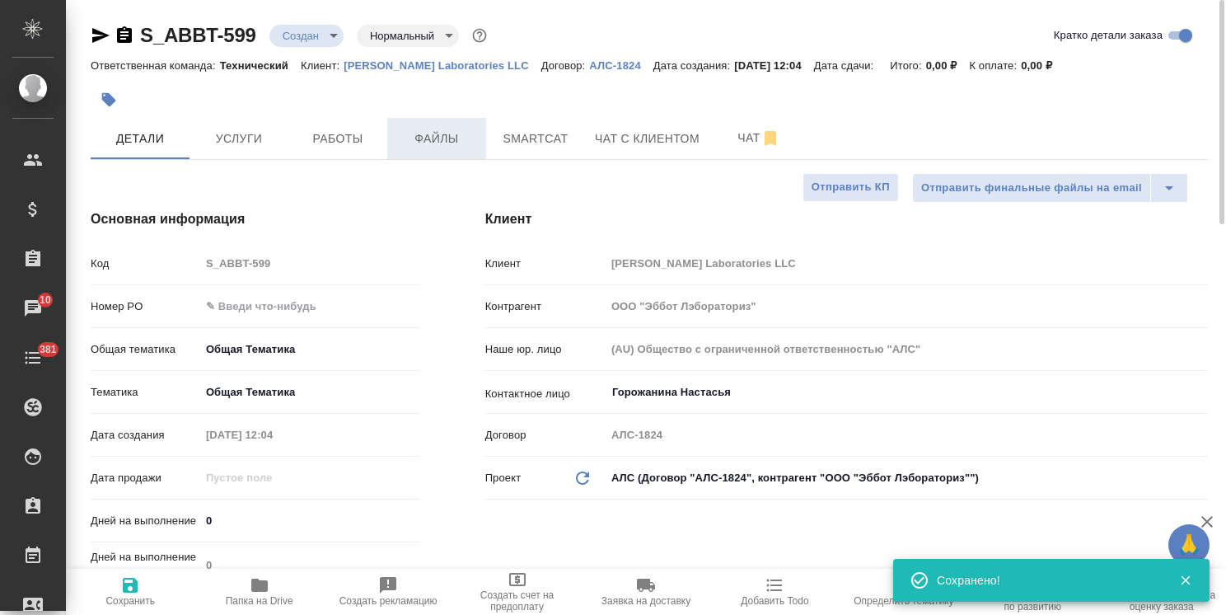
click at [451, 132] on span "Файлы" at bounding box center [436, 139] width 79 height 21
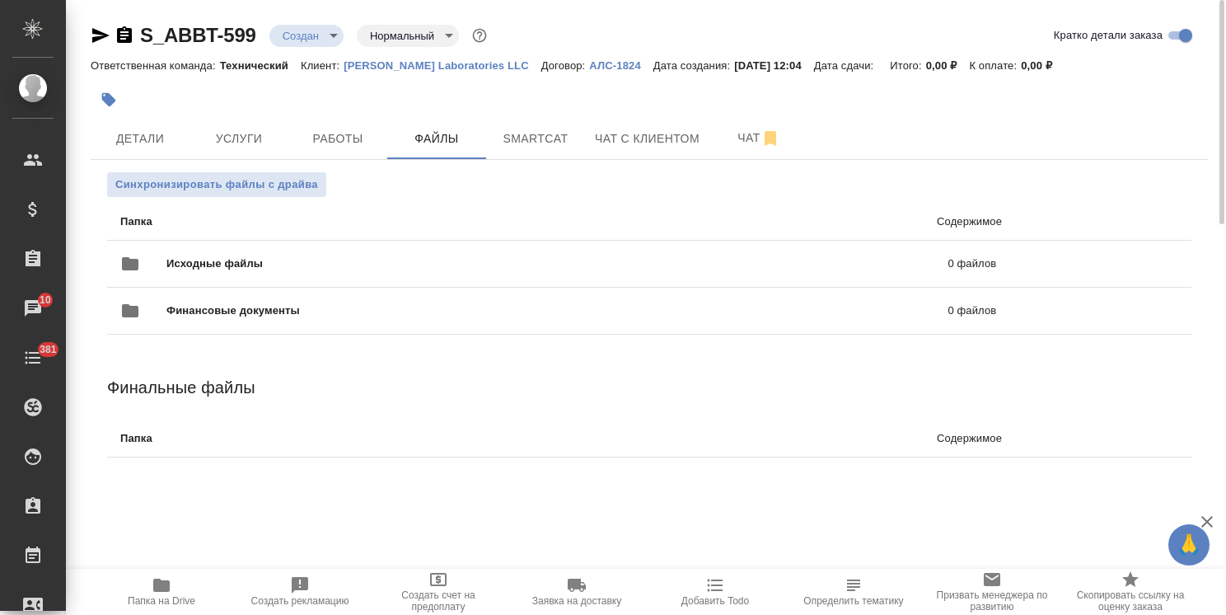
click at [199, 255] on span "Исходные файлы" at bounding box center [385, 263] width 439 height 16
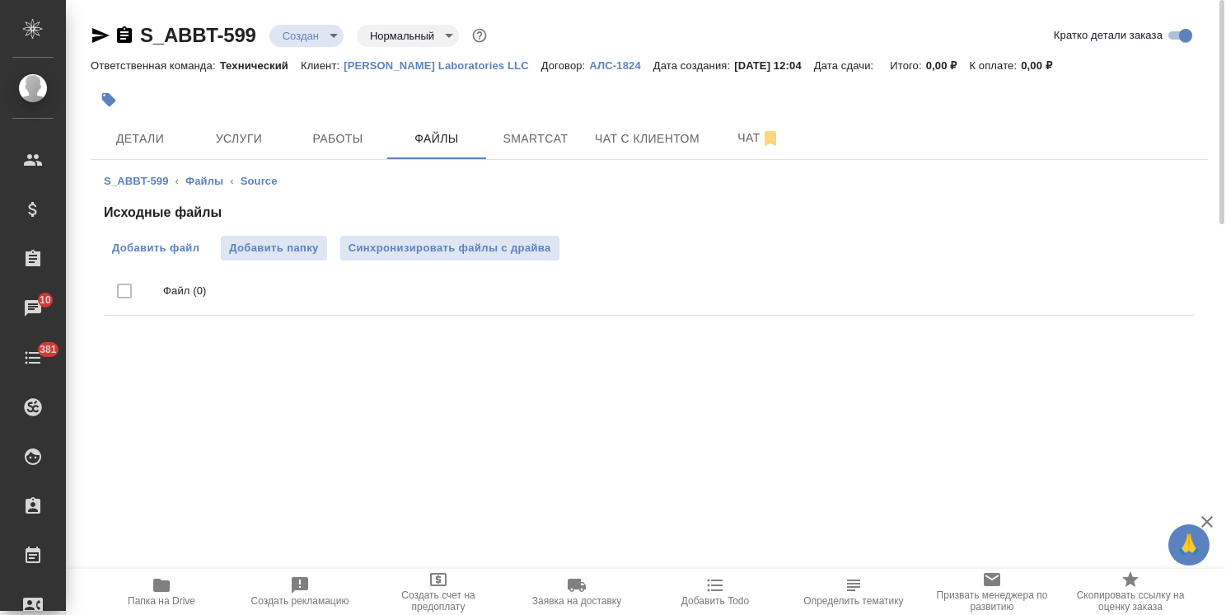
click at [147, 250] on span "Добавить файл" at bounding box center [155, 248] width 87 height 16
click at [0, 0] on input "Добавить файл" at bounding box center [0, 0] width 0 height 0
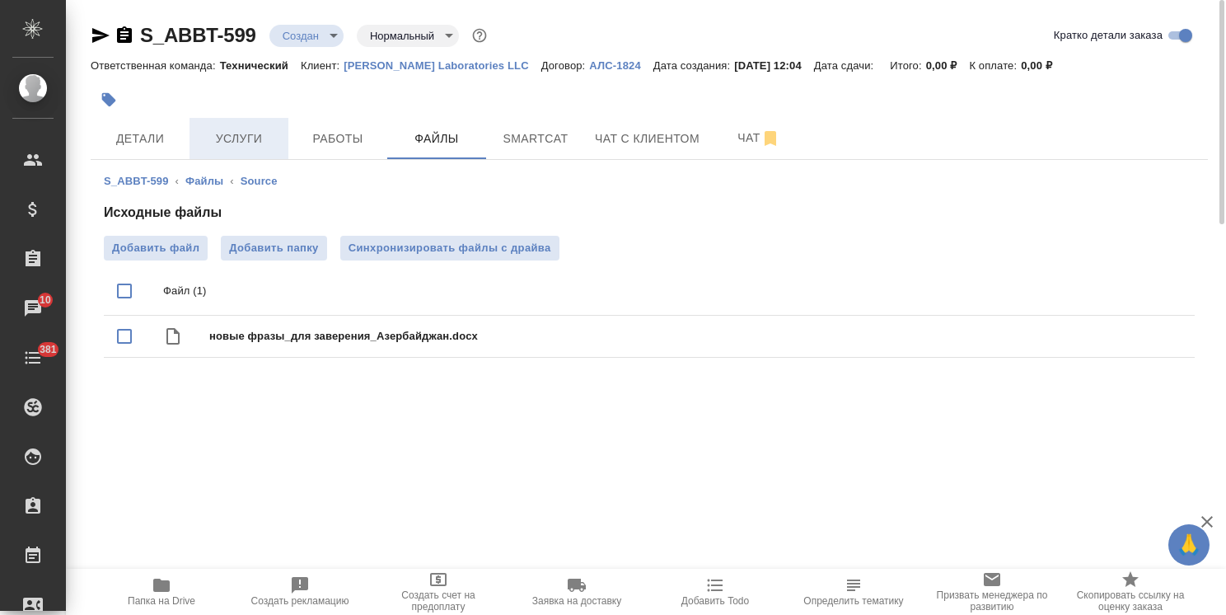
click at [234, 140] on span "Услуги" at bounding box center [238, 139] width 79 height 21
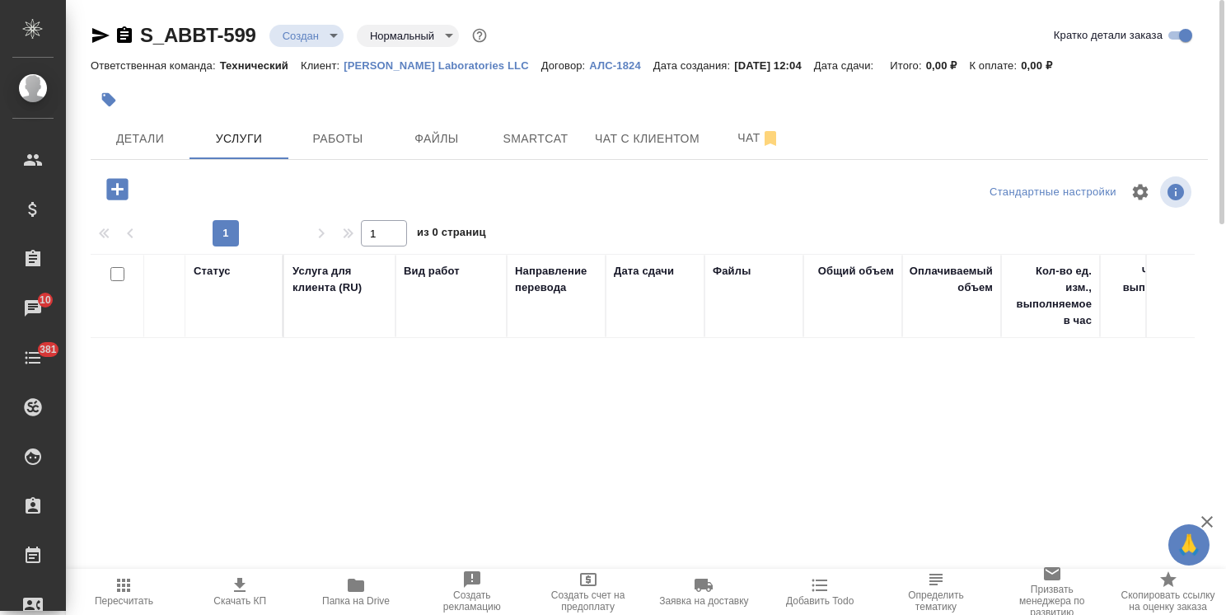
click at [119, 193] on icon "button" at bounding box center [116, 188] width 21 height 21
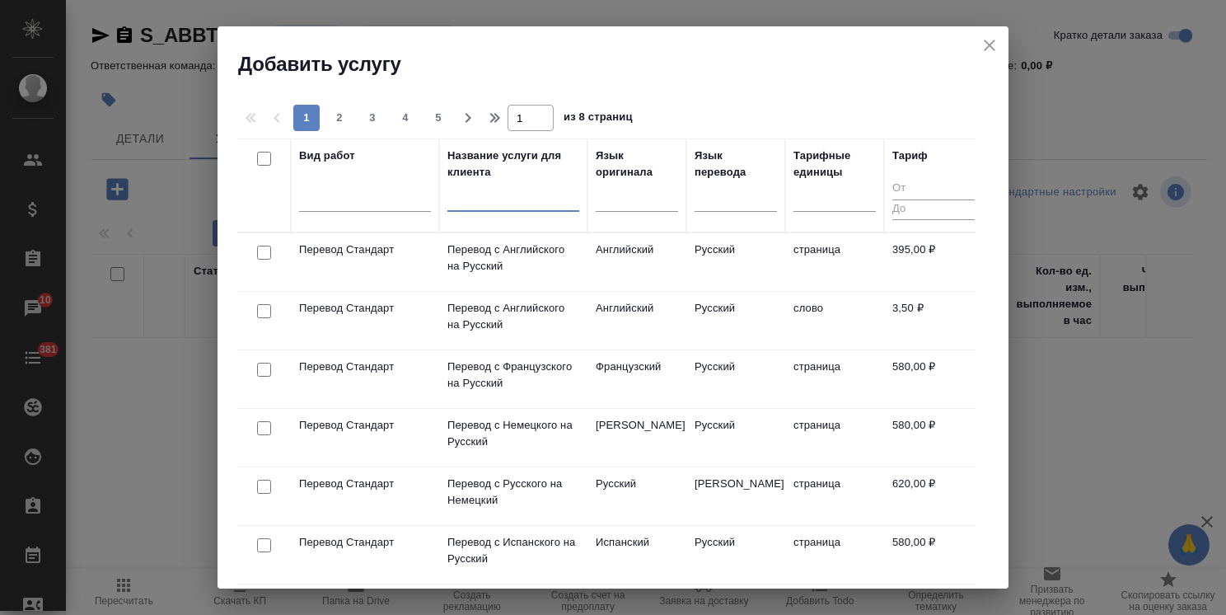
click at [488, 203] on input "text" at bounding box center [513, 201] width 132 height 21
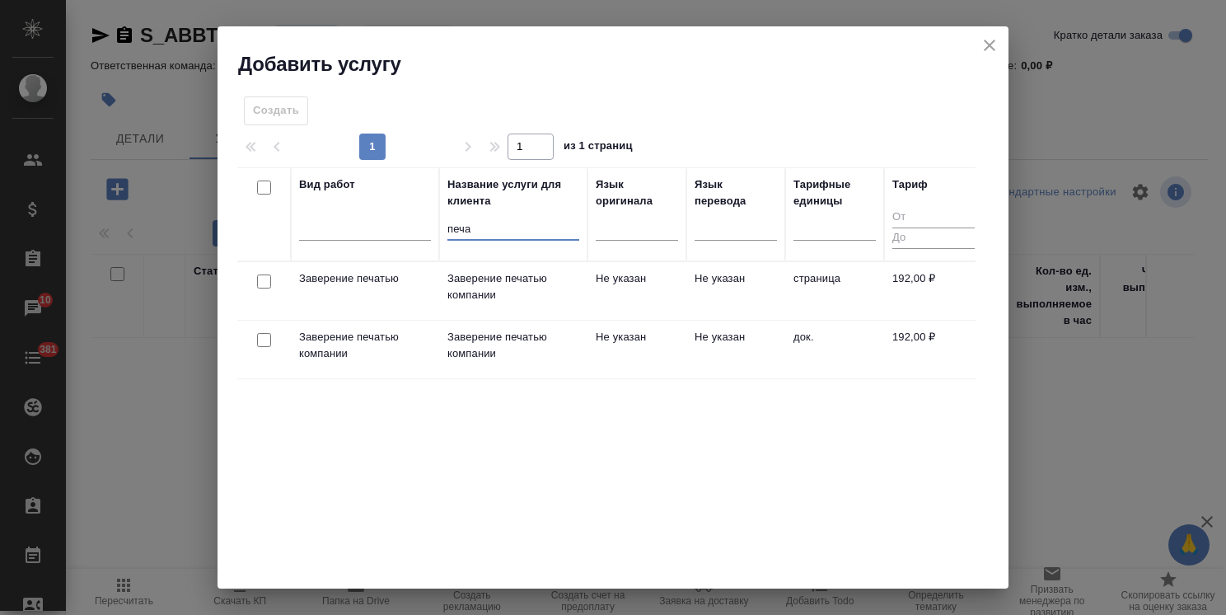
type input "печа"
click at [264, 334] on input "checkbox" at bounding box center [264, 340] width 14 height 14
checkbox input "true"
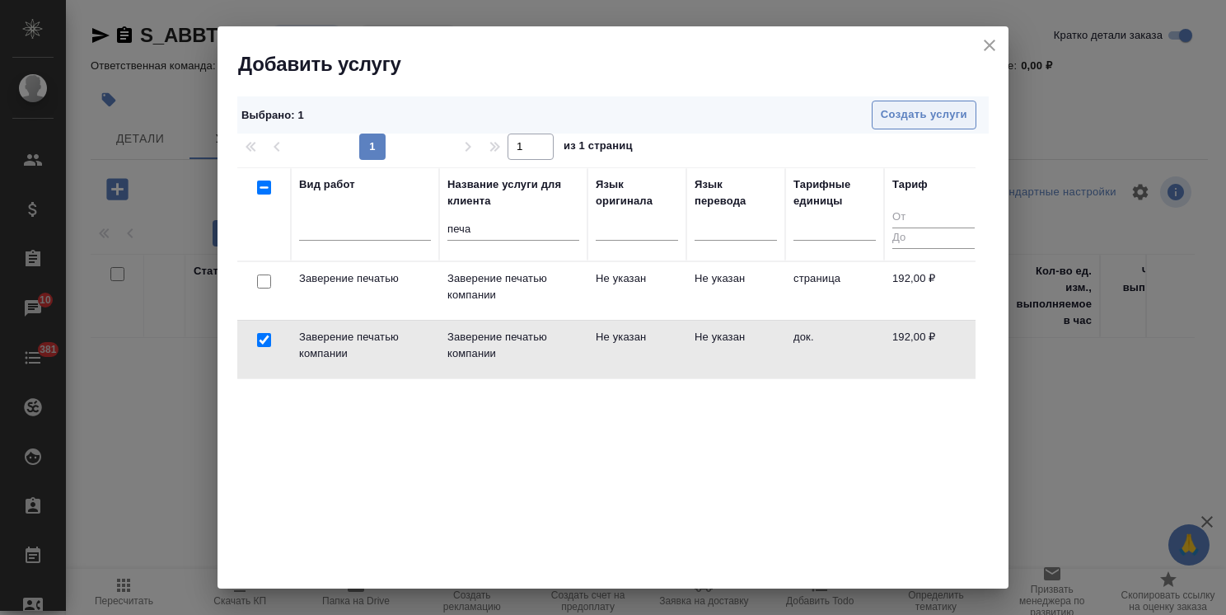
click at [897, 108] on span "Создать услуги" at bounding box center [924, 114] width 87 height 19
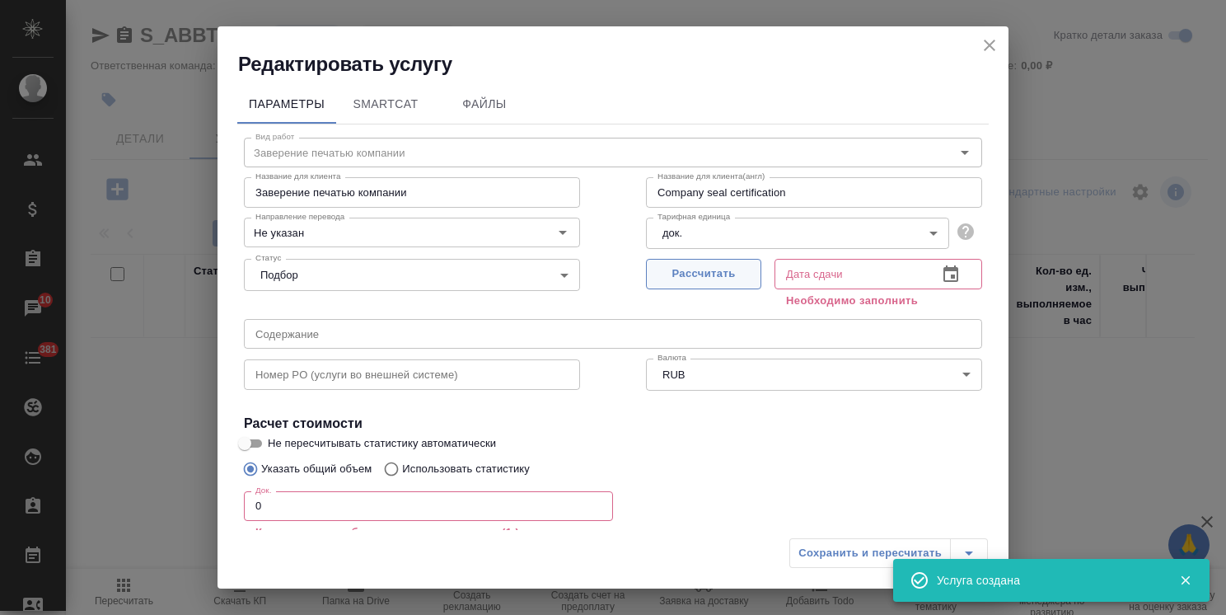
click at [695, 274] on span "Рассчитать" at bounding box center [703, 273] width 97 height 19
type input "[DATE] 12:06"
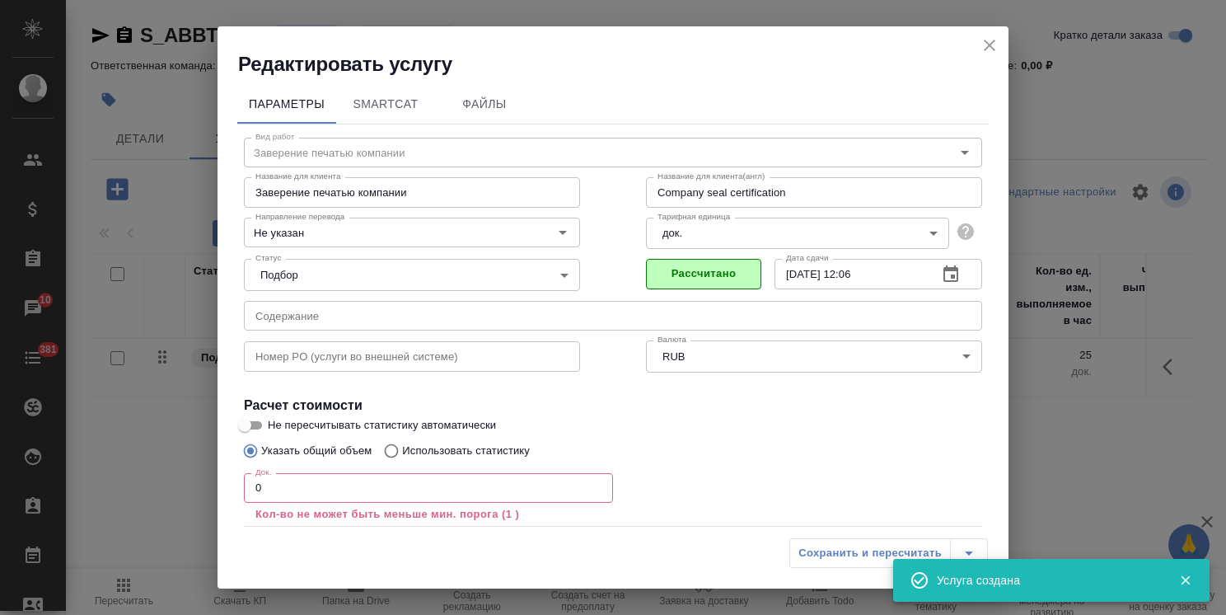
drag, startPoint x: 297, startPoint y: 494, endPoint x: 233, endPoint y: 481, distance: 64.8
click at [237, 481] on div "Вид работ Заверение печатью компании Вид работ Название для клиента Заверение п…" at bounding box center [612, 374] width 751 height 500
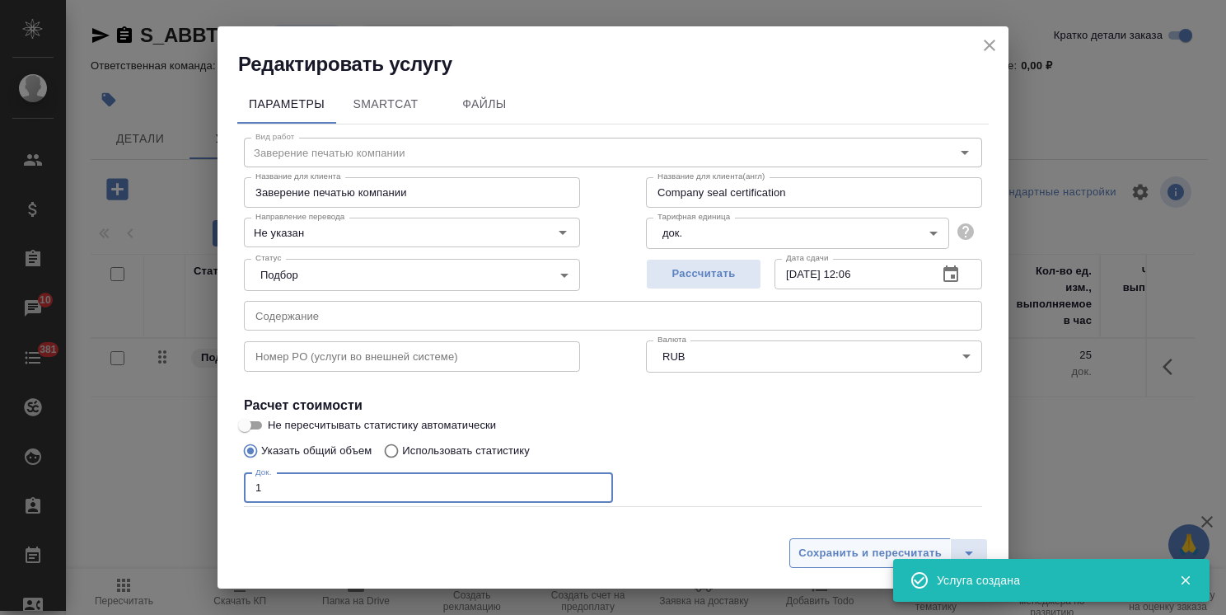
type input "1"
click at [859, 550] on span "Сохранить и пересчитать" at bounding box center [869, 553] width 143 height 19
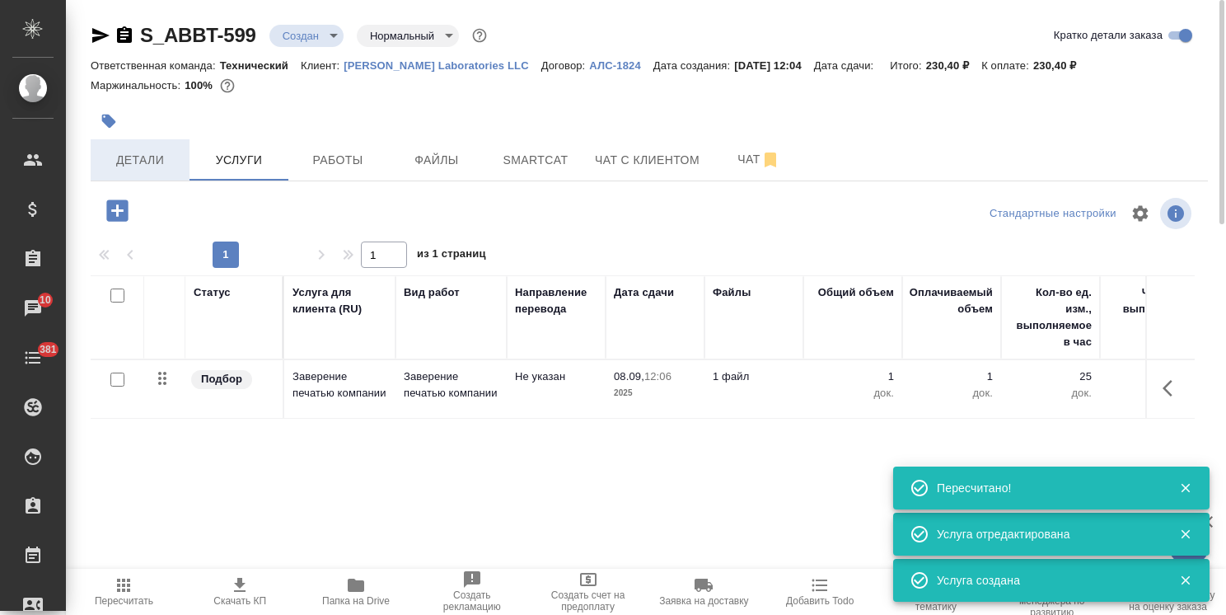
click at [150, 160] on span "Детали" at bounding box center [140, 160] width 79 height 21
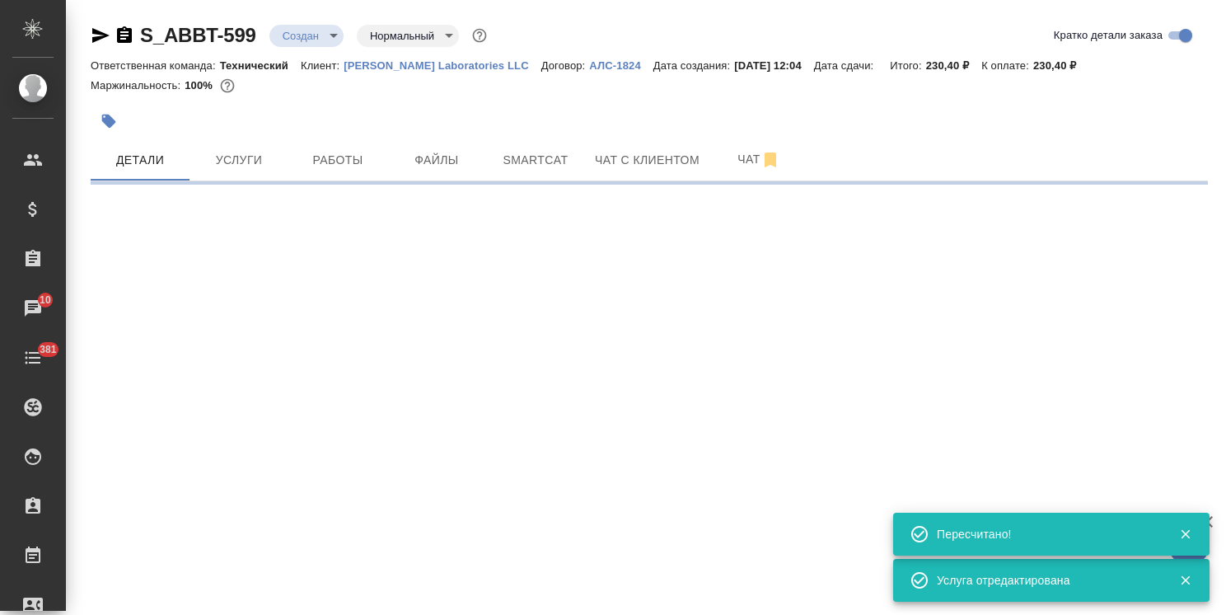
select select "RU"
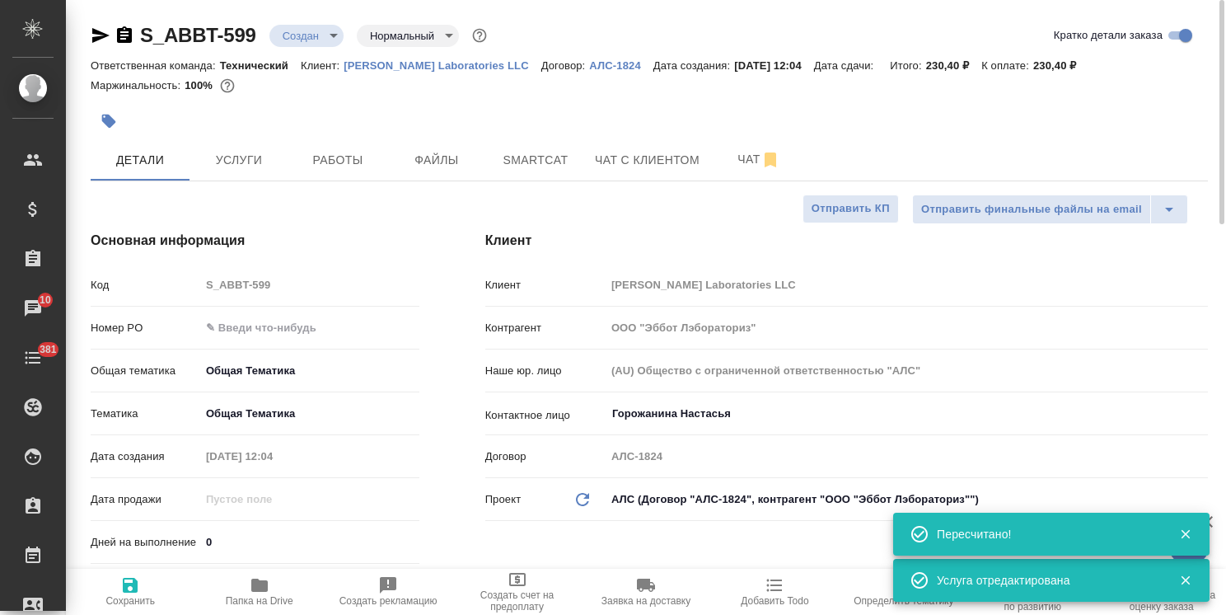
type textarea "x"
click at [195, 535] on div "Дней на выполнение 0" at bounding box center [255, 541] width 329 height 29
type input "2"
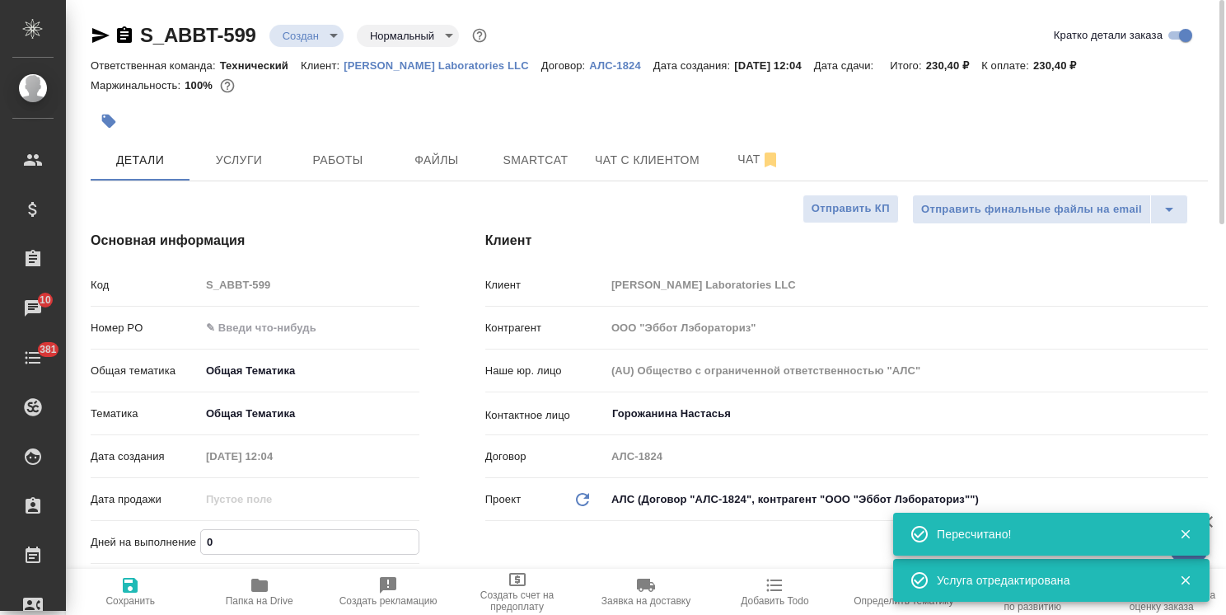
type textarea "x"
type input "2"
click at [140, 590] on span "Сохранить" at bounding box center [130, 590] width 109 height 31
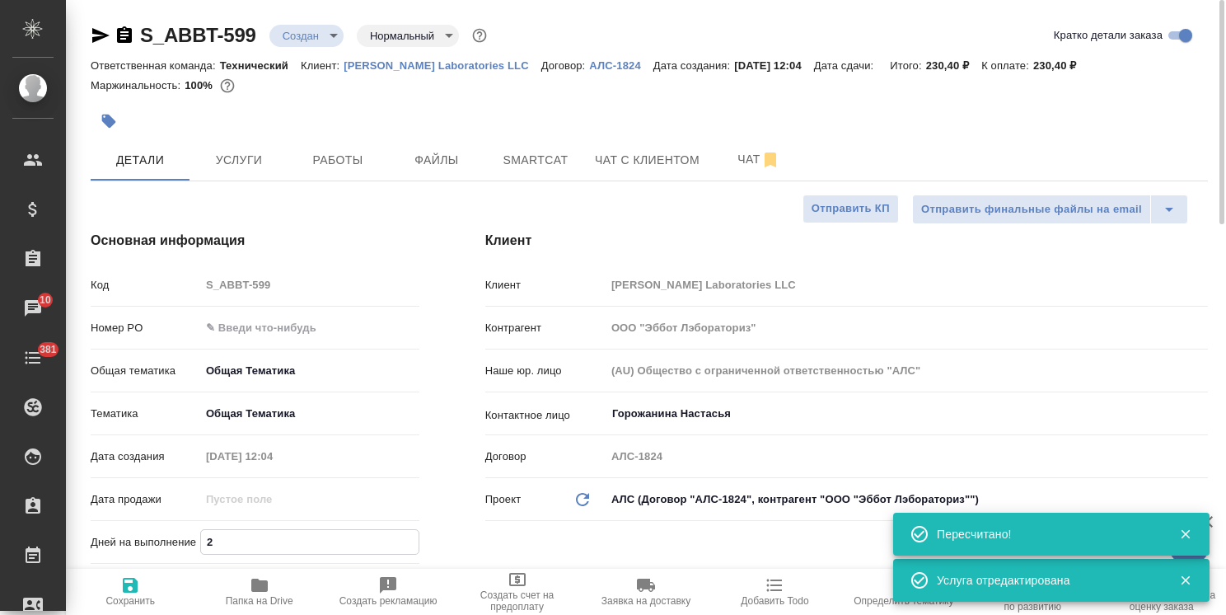
type textarea "x"
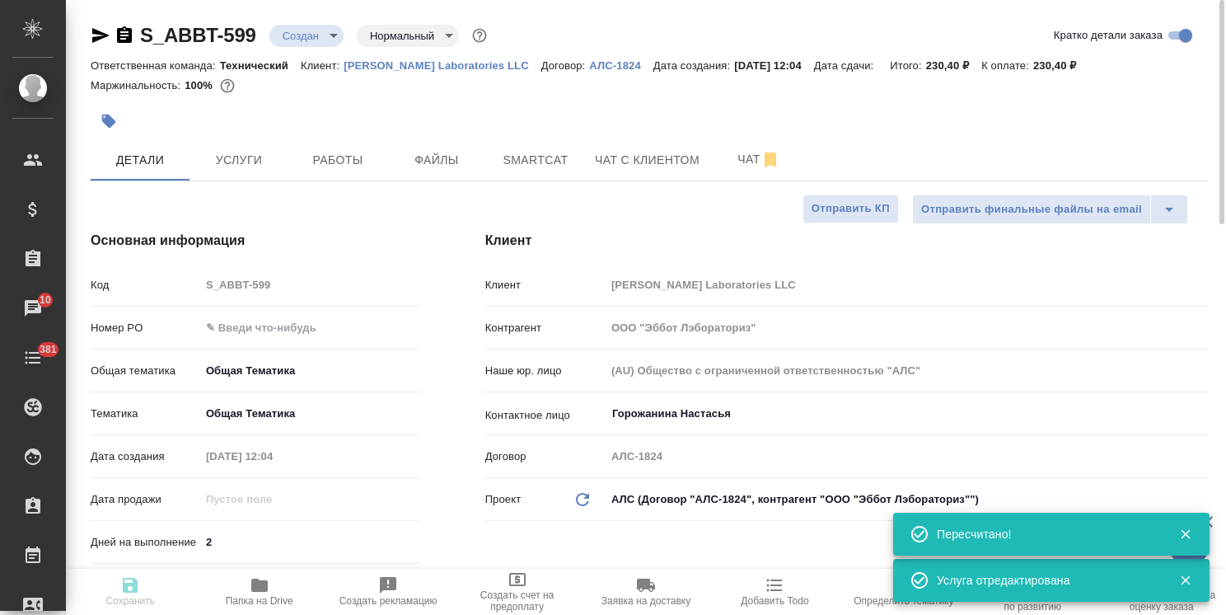
type textarea "x"
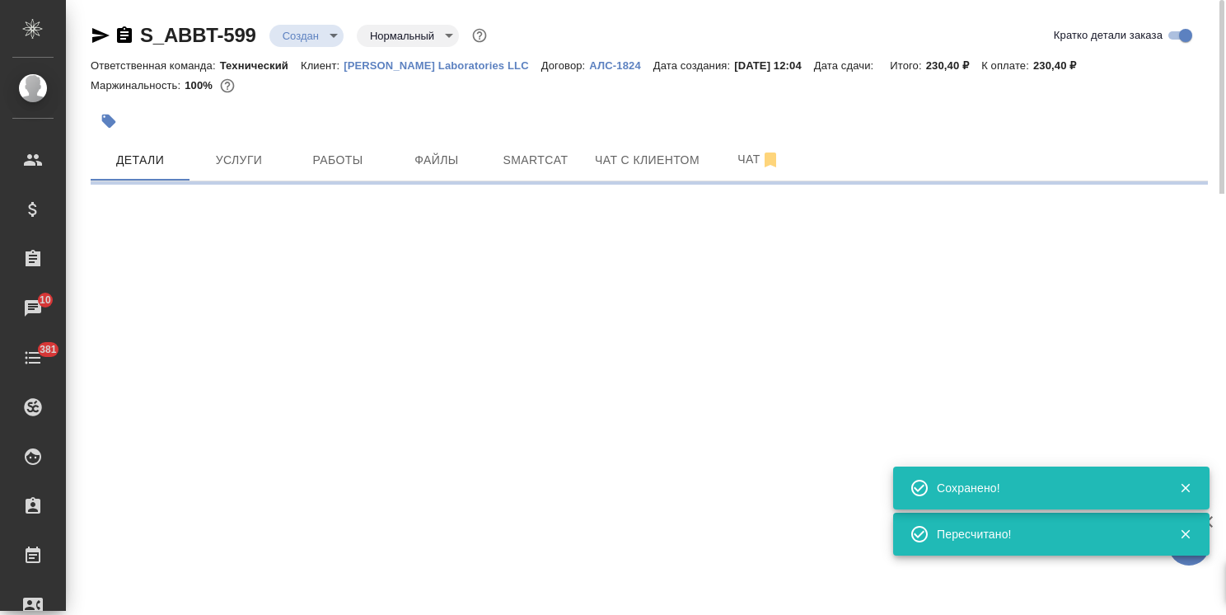
select select "RU"
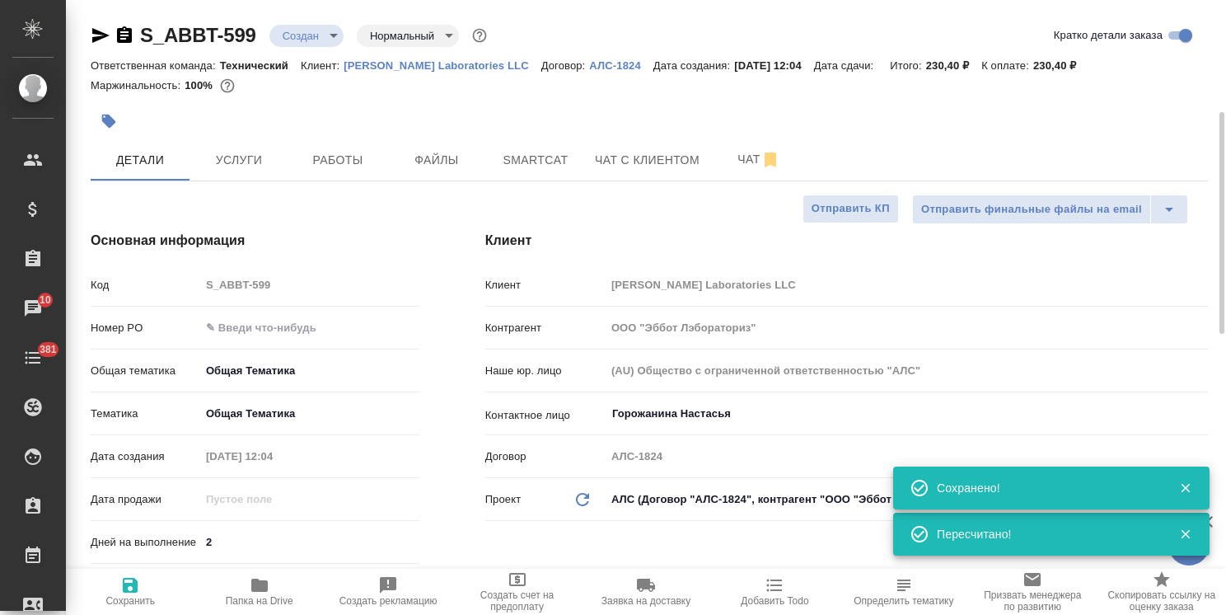
type textarea "x"
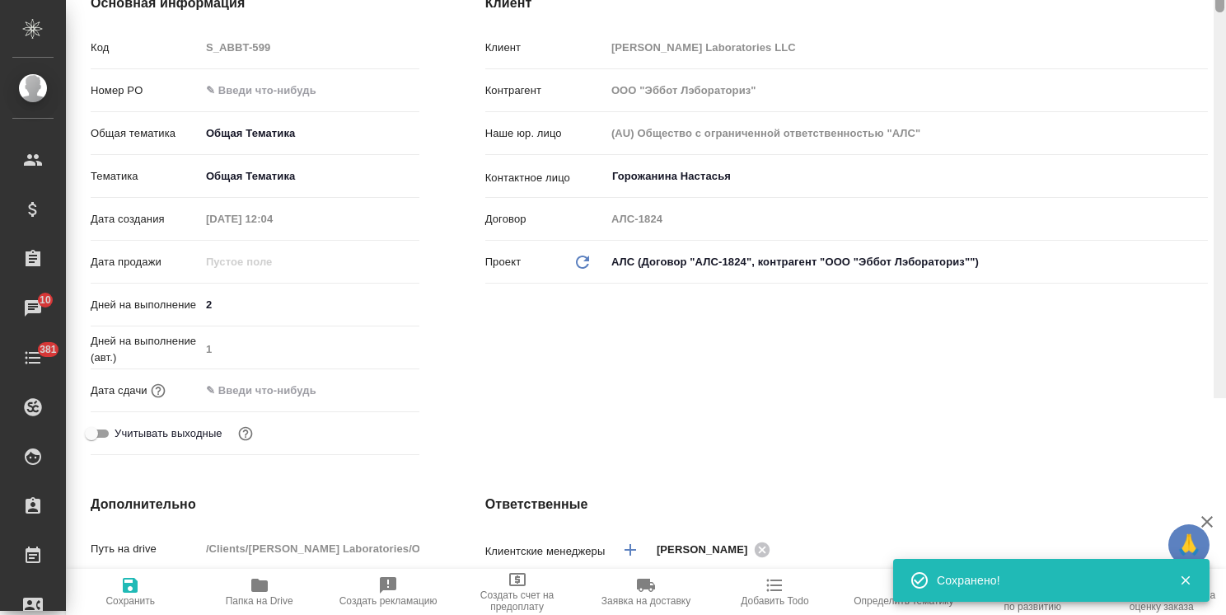
scroll to position [21, 0]
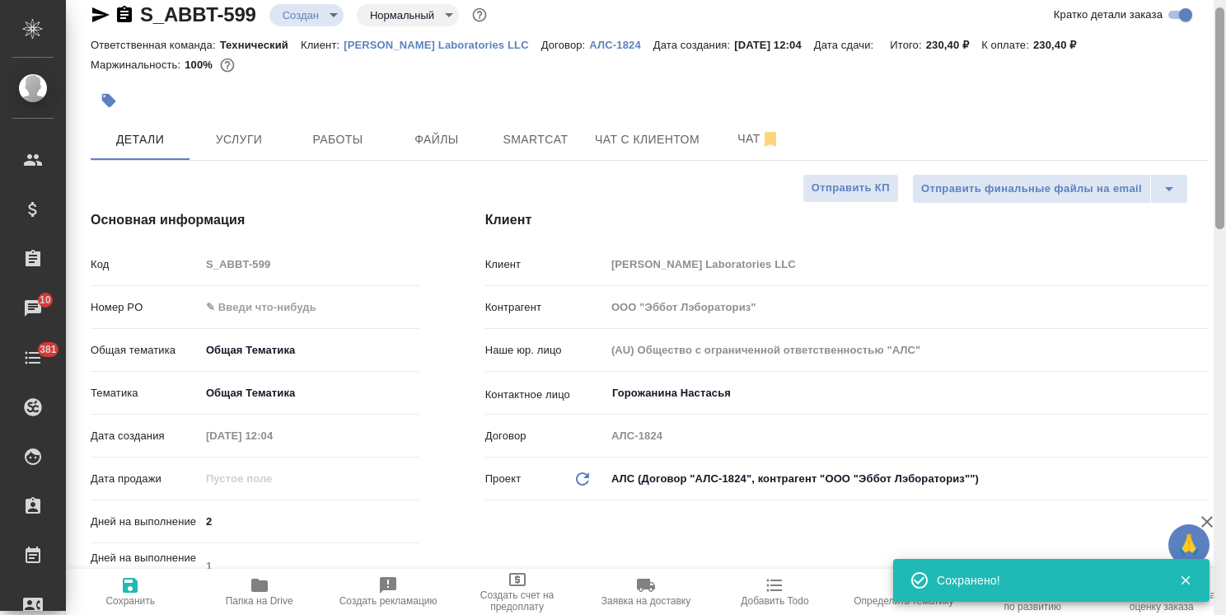
drag, startPoint x: 1223, startPoint y: 194, endPoint x: 1215, endPoint y: 142, distance: 52.4
click at [1215, 142] on div at bounding box center [1219, 118] width 9 height 222
click at [328, 6] on body "🙏 .cls-1 fill:#fff; AWATERA [PERSON_NAME] Спецификации Заказы 10 Чаты 381 Todo …" at bounding box center [613, 307] width 1226 height 615
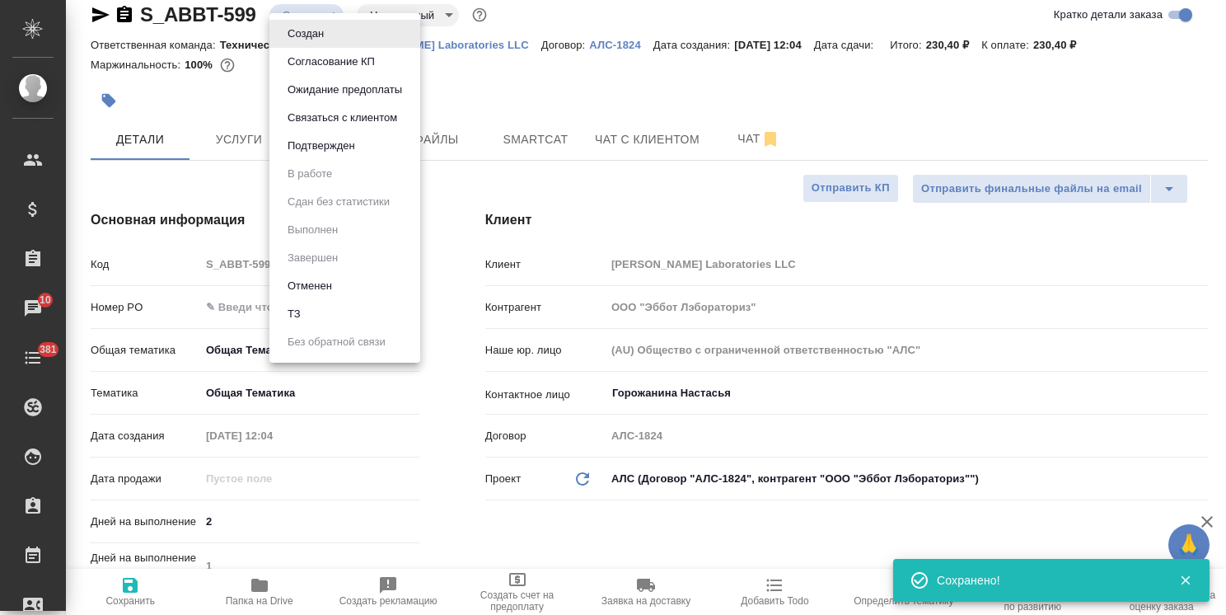
click at [338, 44] on li "Создан" at bounding box center [344, 34] width 151 height 28
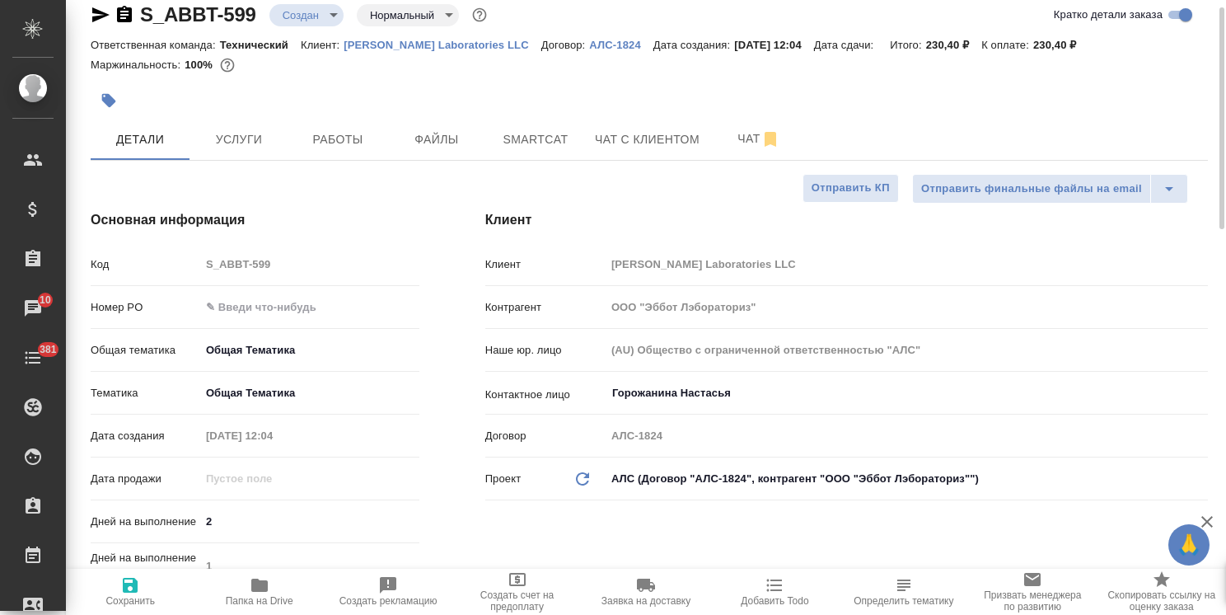
click at [318, 18] on body "🙏 .cls-1 fill:#fff; AWATERA [PERSON_NAME] Спецификации Заказы 10 Чаты 381 Todo …" at bounding box center [613, 307] width 1226 height 615
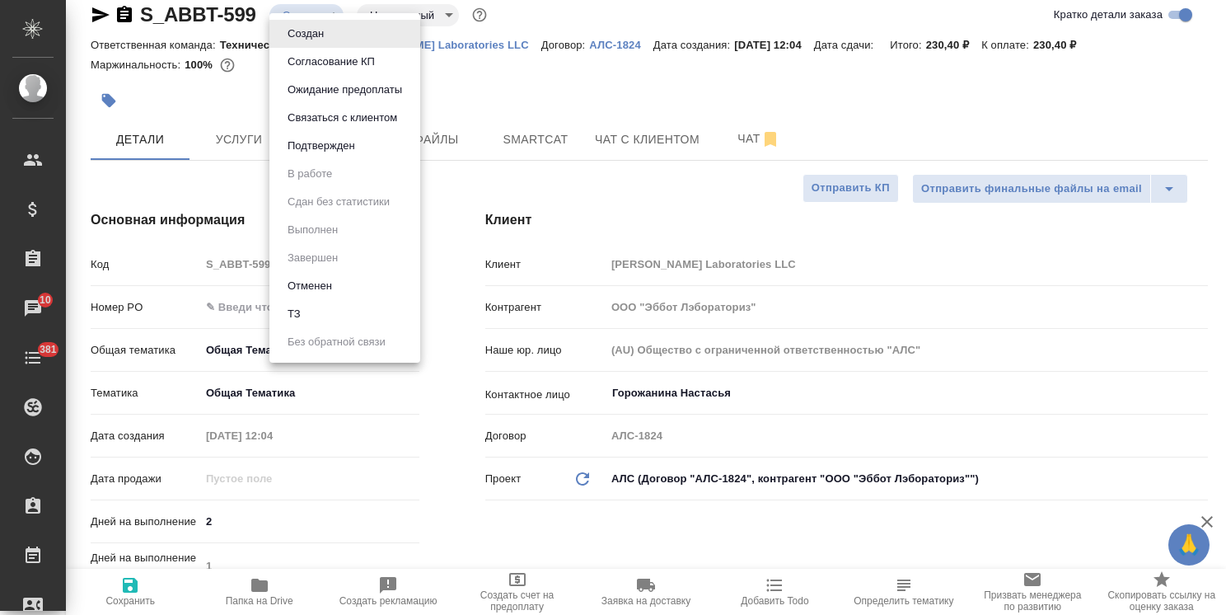
click at [316, 54] on button "Согласование КП" at bounding box center [331, 62] width 97 height 18
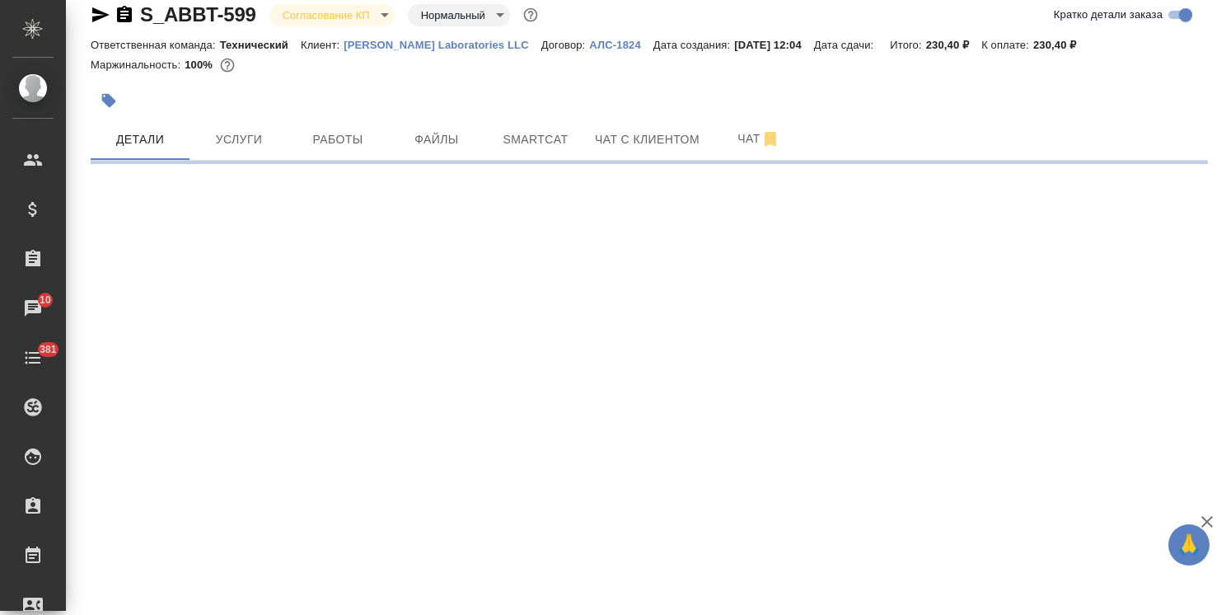
select select "RU"
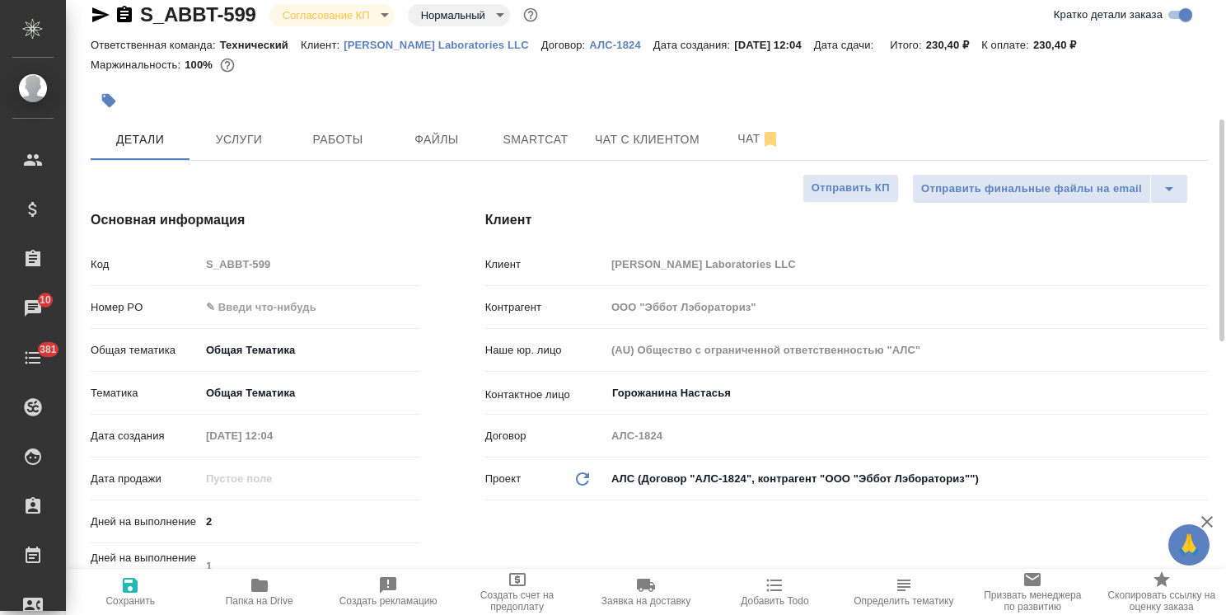
type textarea "x"
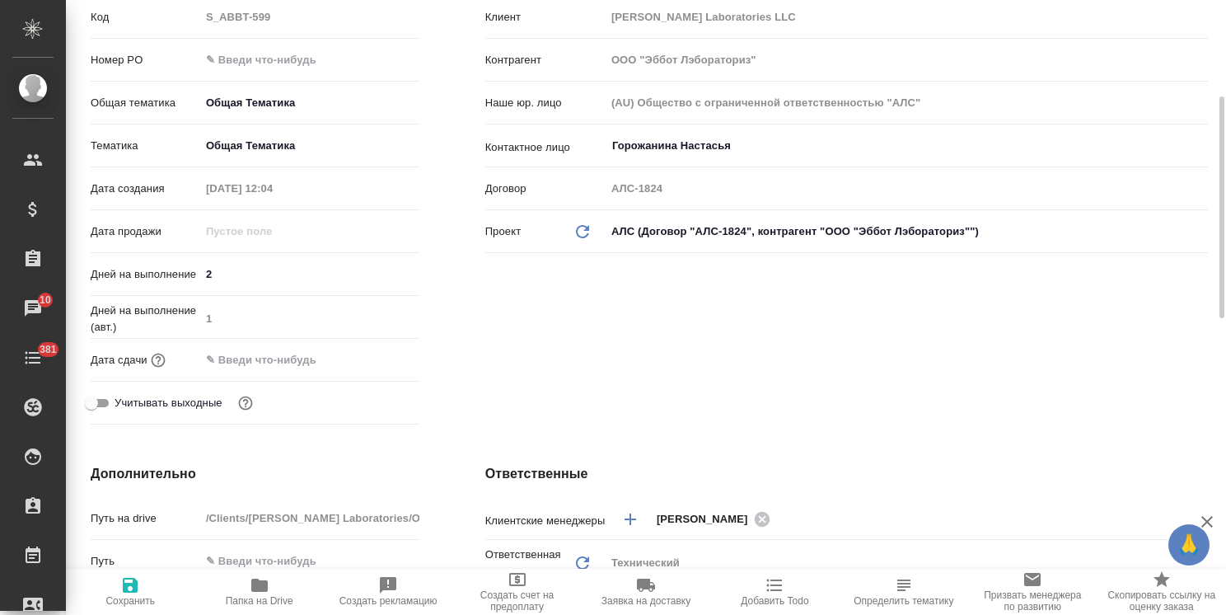
scroll to position [350, 0]
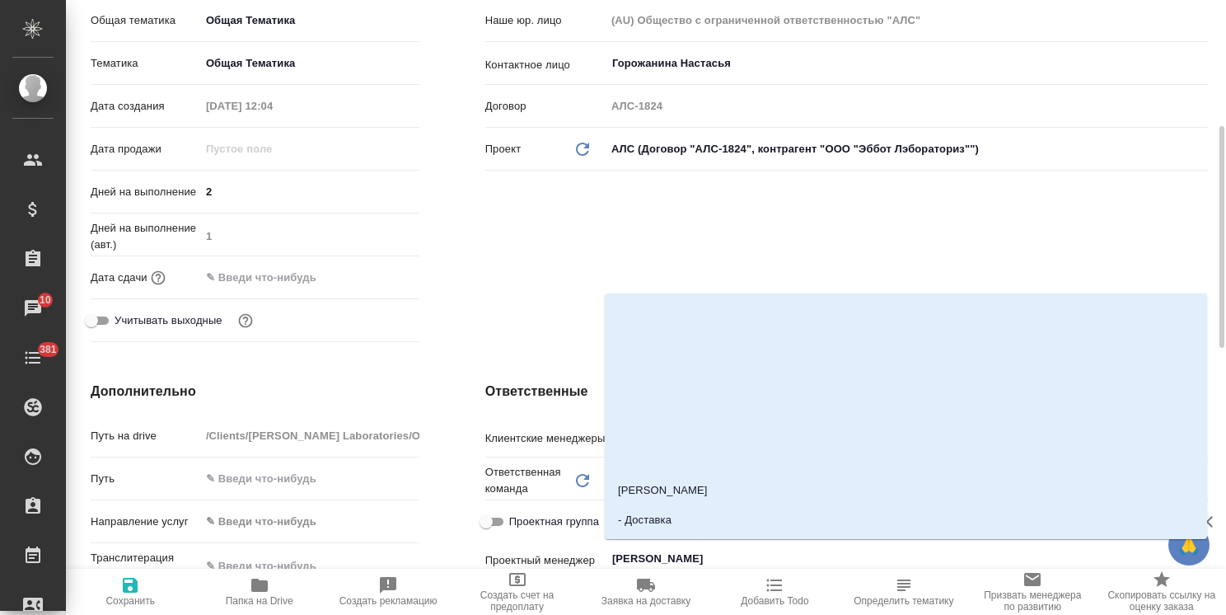
click at [702, 549] on input "[PERSON_NAME]" at bounding box center [878, 559] width 537 height 20
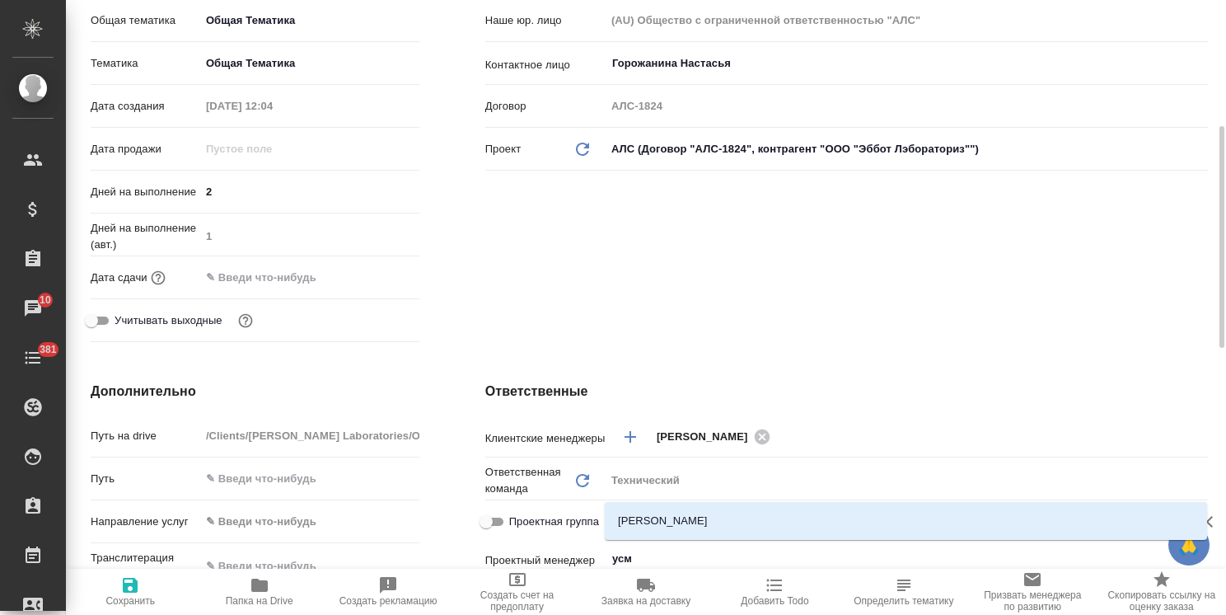
type input "усма"
click at [695, 519] on li "[PERSON_NAME]" at bounding box center [906, 521] width 602 height 30
type textarea "x"
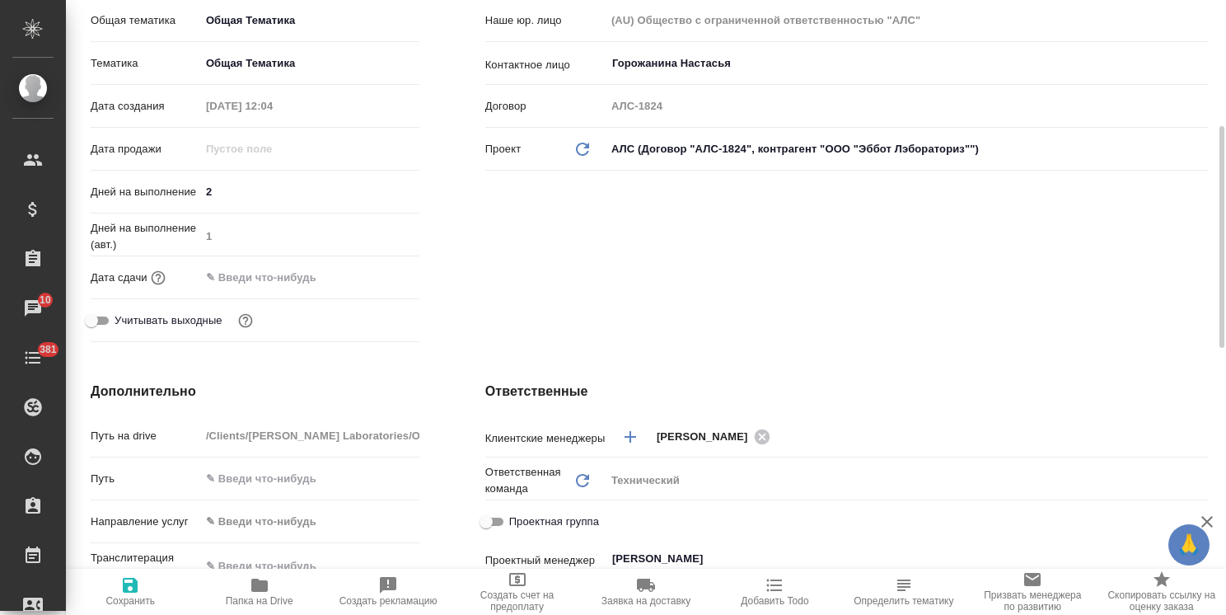
type input "[PERSON_NAME]"
click at [97, 589] on span "Сохранить" at bounding box center [130, 590] width 109 height 31
type textarea "x"
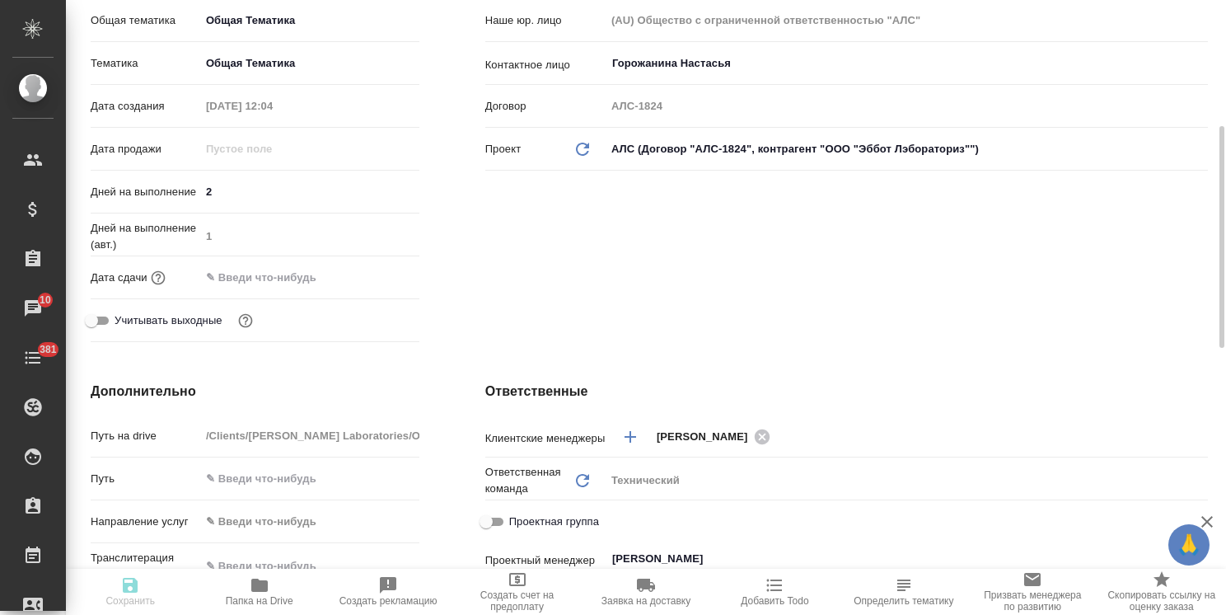
type textarea "x"
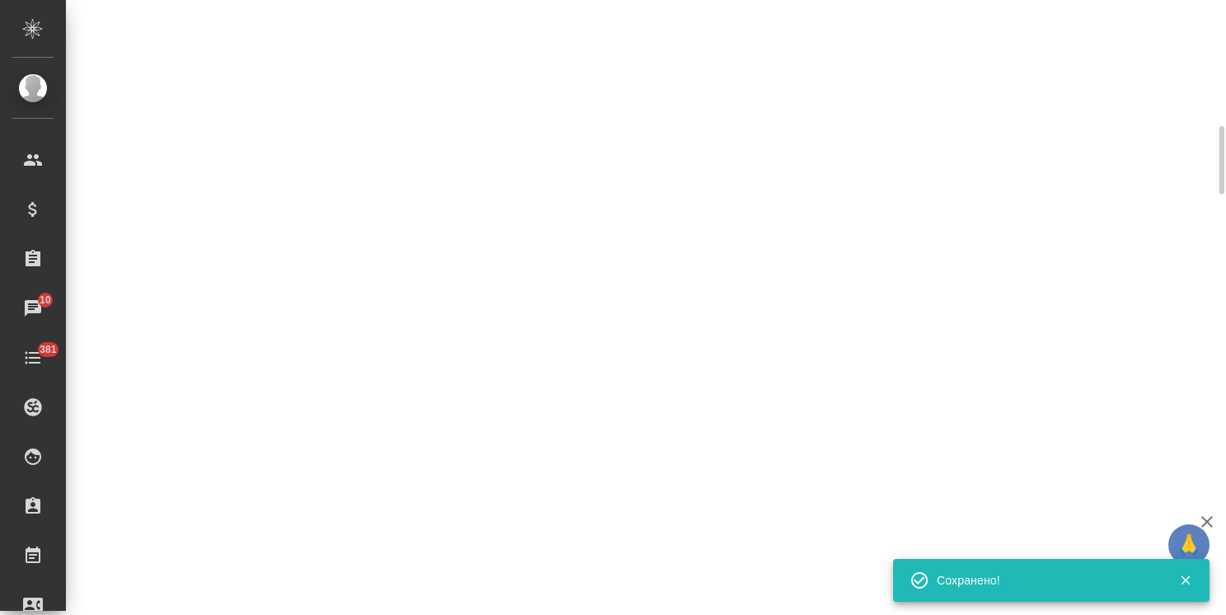
select select "RU"
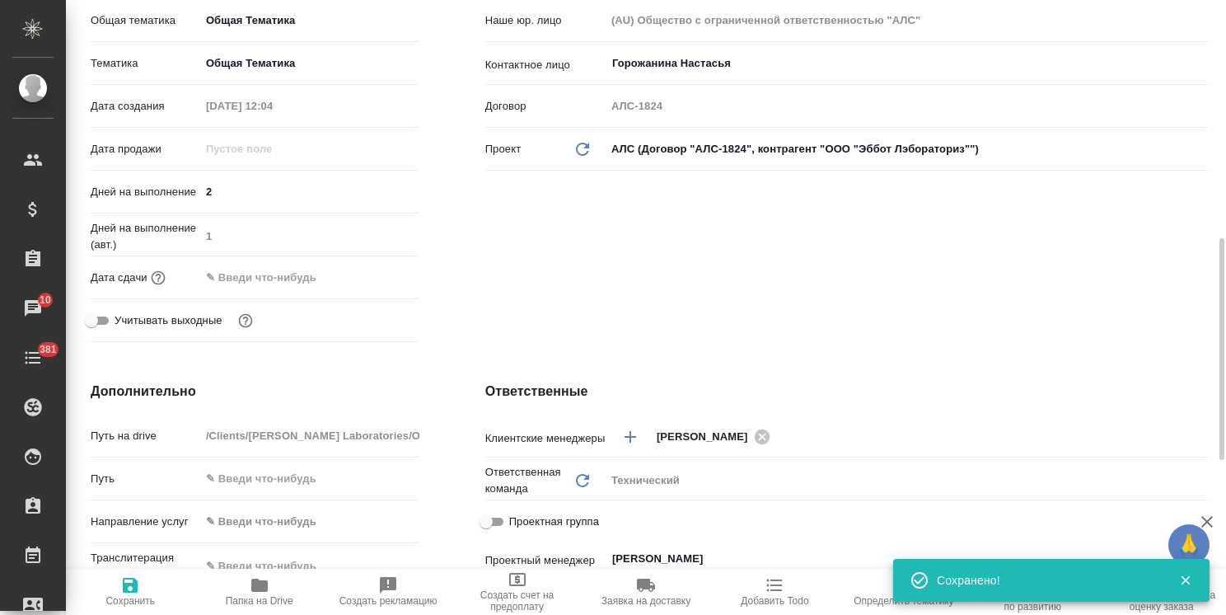
scroll to position [433, 0]
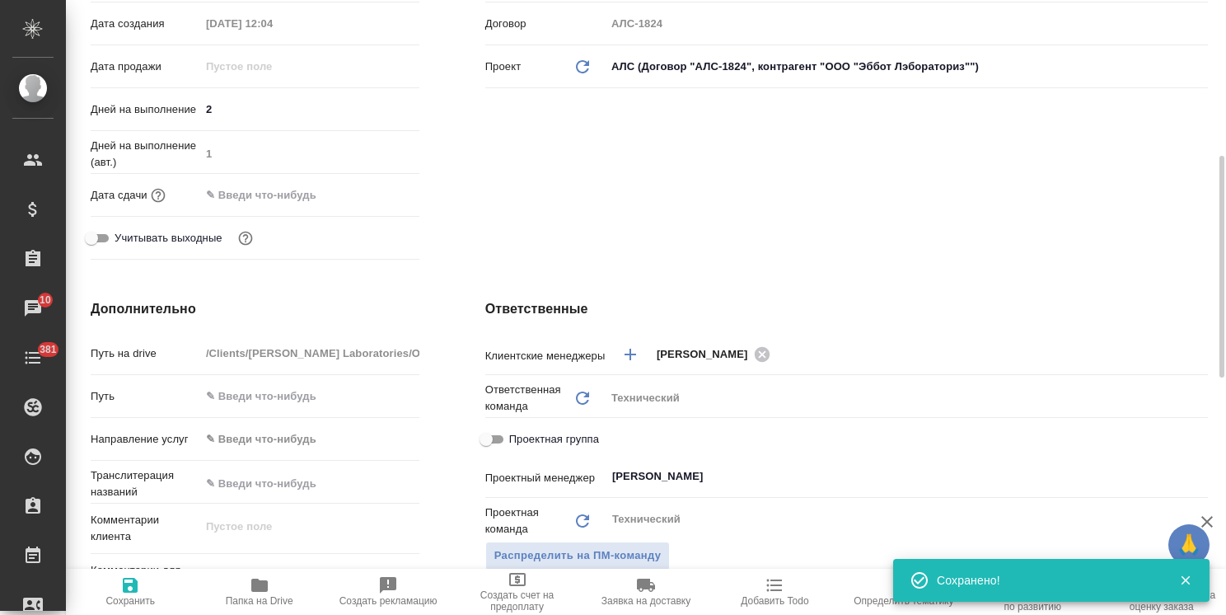
type textarea "x"
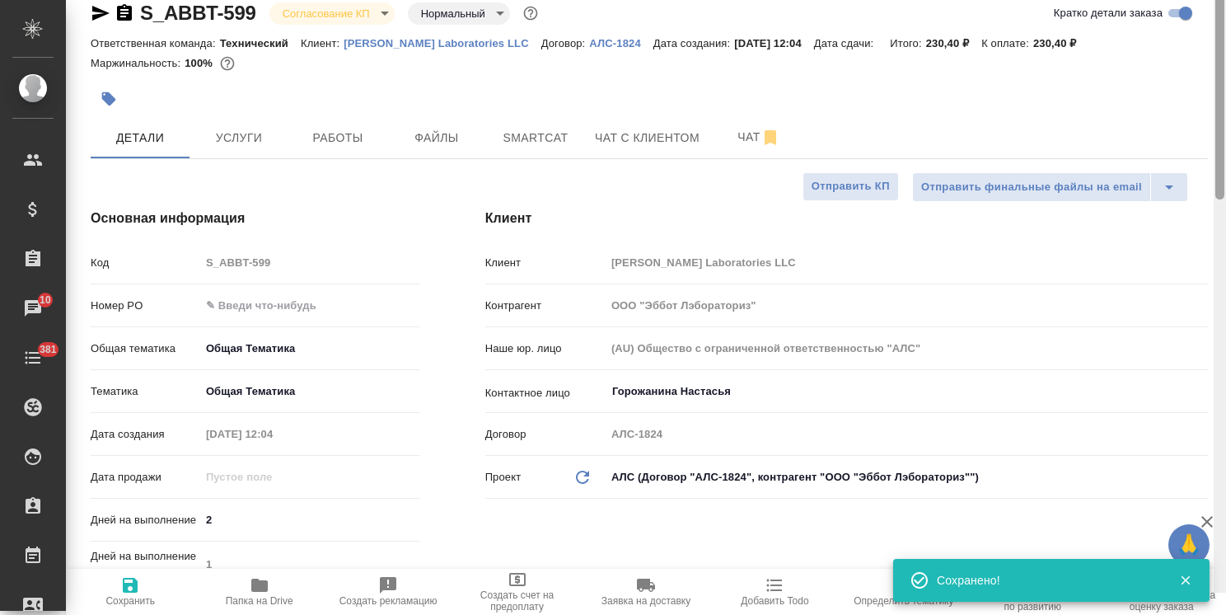
drag, startPoint x: 1223, startPoint y: 312, endPoint x: 956, endPoint y: 106, distance: 336.5
click at [1225, 59] on html "🙏 .cls-1 fill:#fff; AWATERA [PERSON_NAME] Спецификации Заказы 10 Чаты 381 Todo …" at bounding box center [613, 307] width 1226 height 615
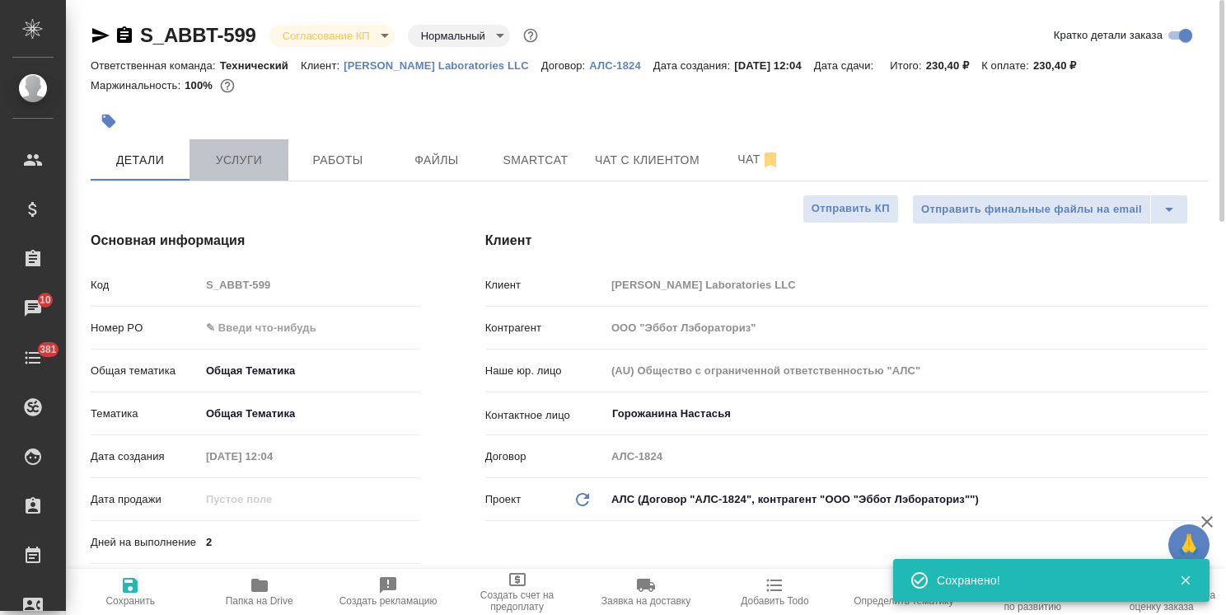
click at [256, 145] on button "Услуги" at bounding box center [238, 159] width 99 height 41
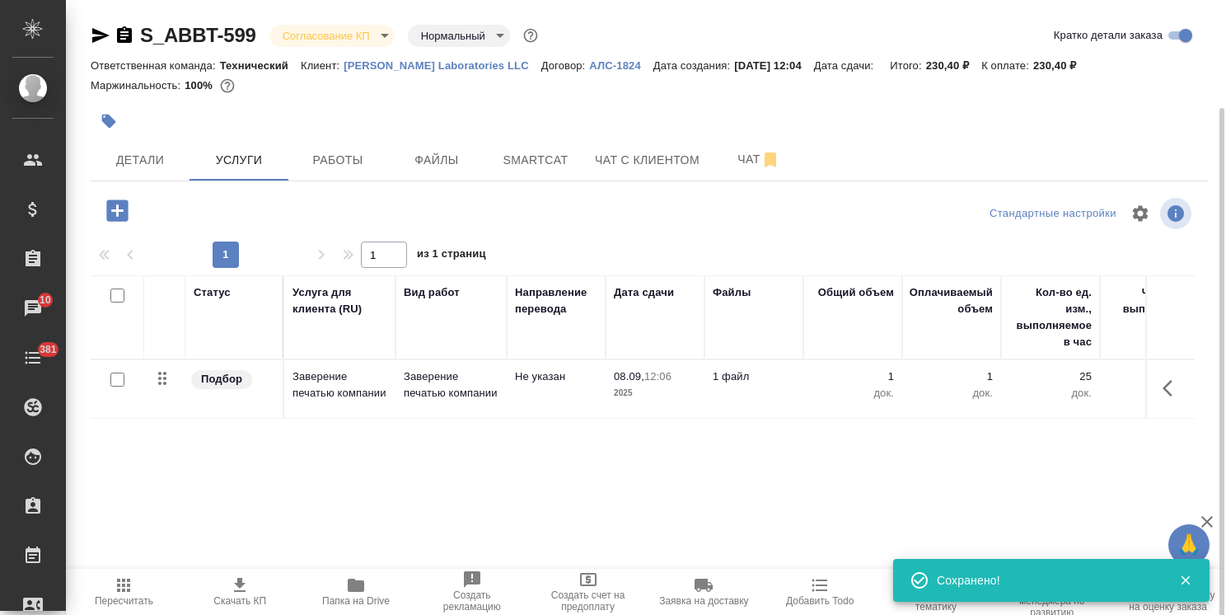
scroll to position [56, 0]
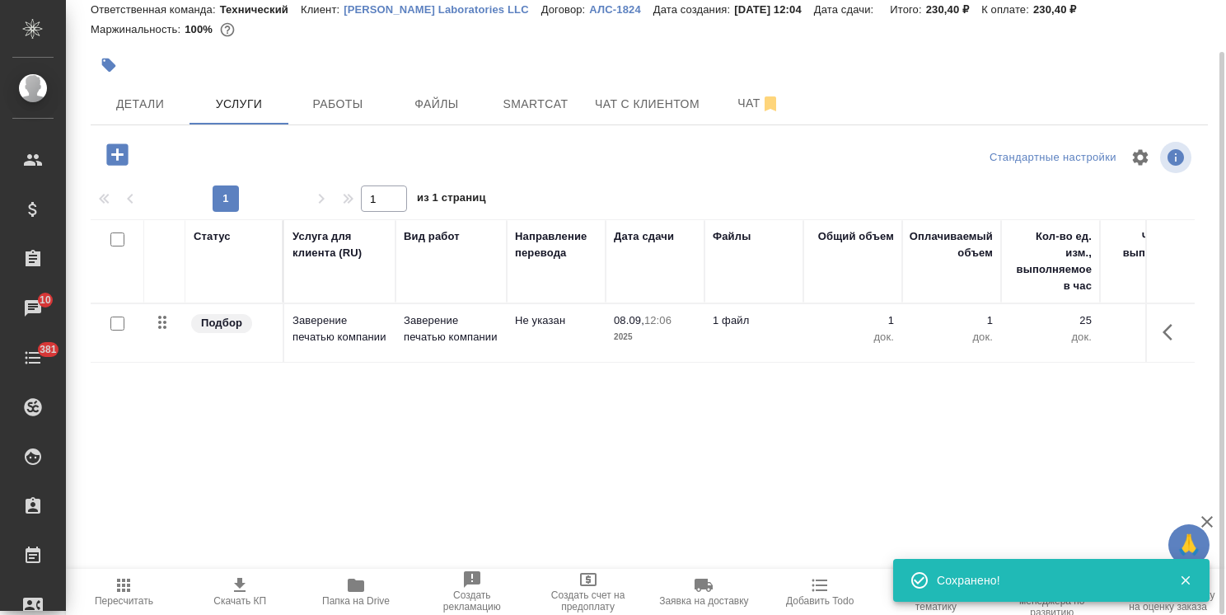
click at [247, 595] on span "Скачать КП" at bounding box center [239, 601] width 53 height 12
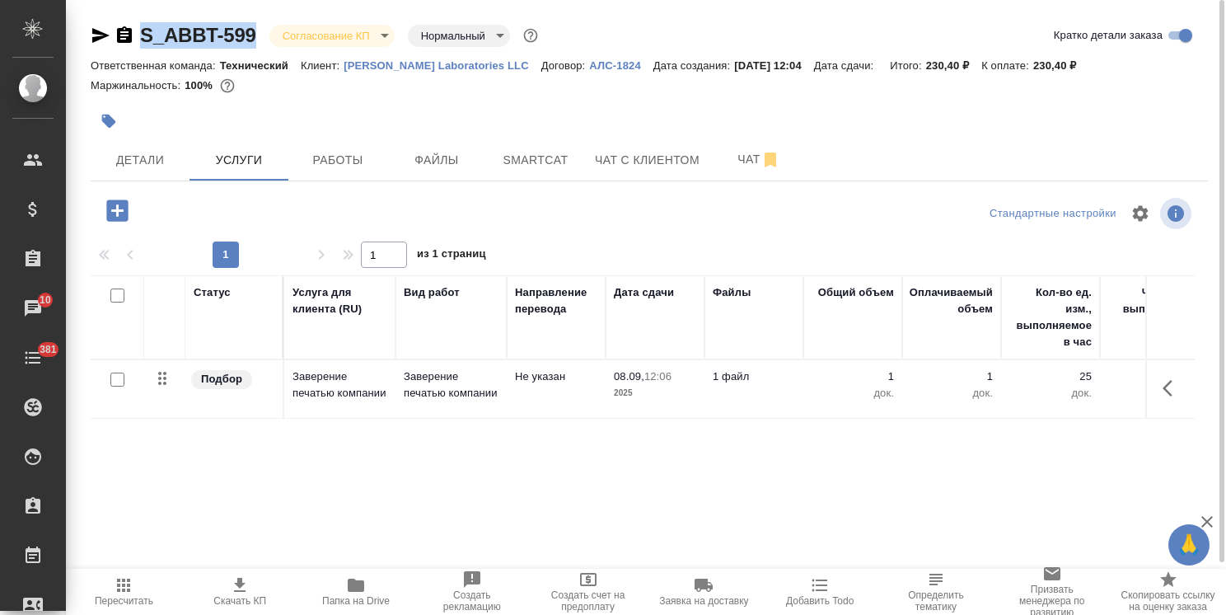
drag, startPoint x: 267, startPoint y: 15, endPoint x: 94, endPoint y: 25, distance: 173.3
click at [94, 25] on div "S_ABBT-599 Согласование КП kpNegotiation Нормальный normal Кратко детали заказа…" at bounding box center [649, 335] width 1135 height 671
copy link "S_ABBT-599"
click at [127, 159] on span "Детали" at bounding box center [140, 160] width 79 height 21
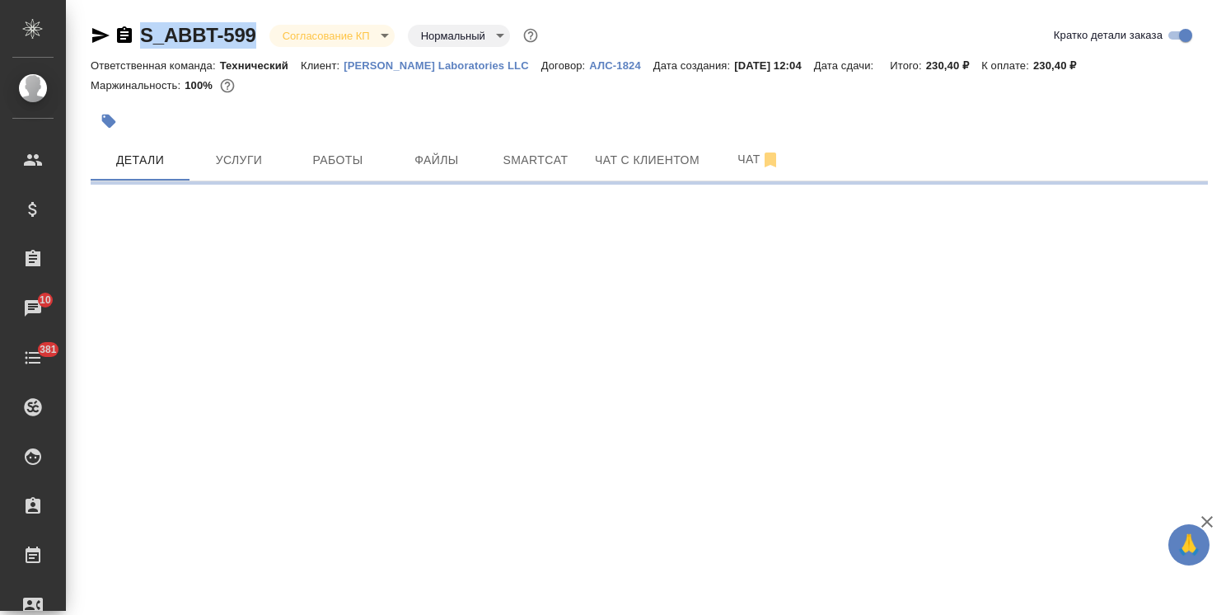
select select "RU"
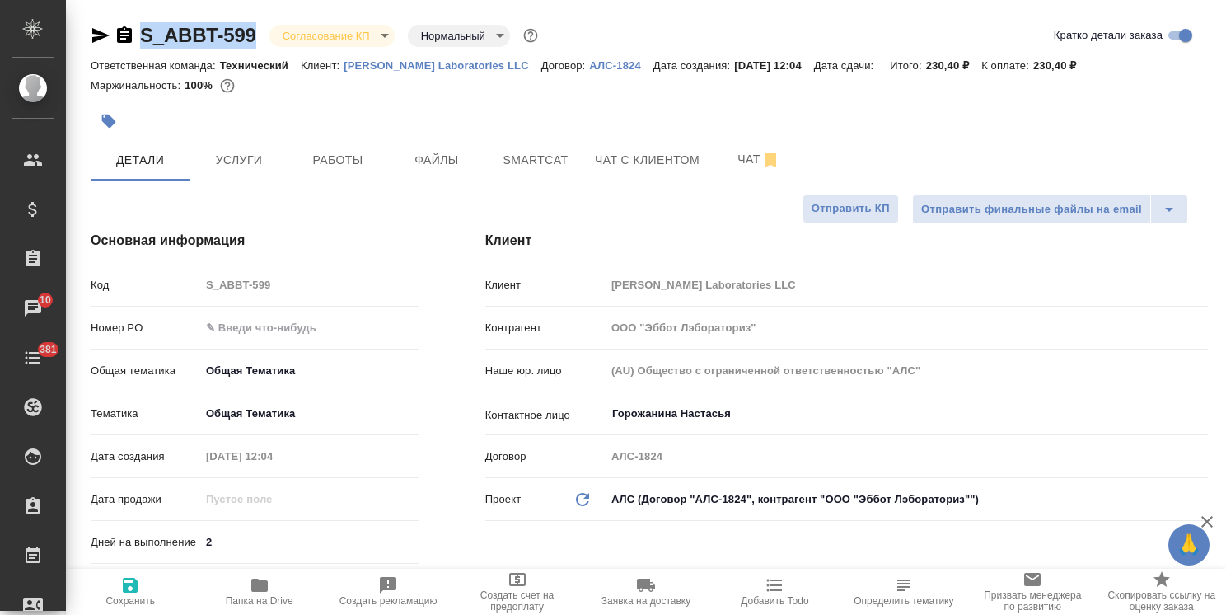
type textarea "x"
drag, startPoint x: 1216, startPoint y: 272, endPoint x: 737, endPoint y: 109, distance: 505.7
click at [1198, 100] on div "S_ABBT-599 Согласование КП kpNegotiation Нормальный normal Кратко детали заказа…" at bounding box center [646, 307] width 1160 height 615
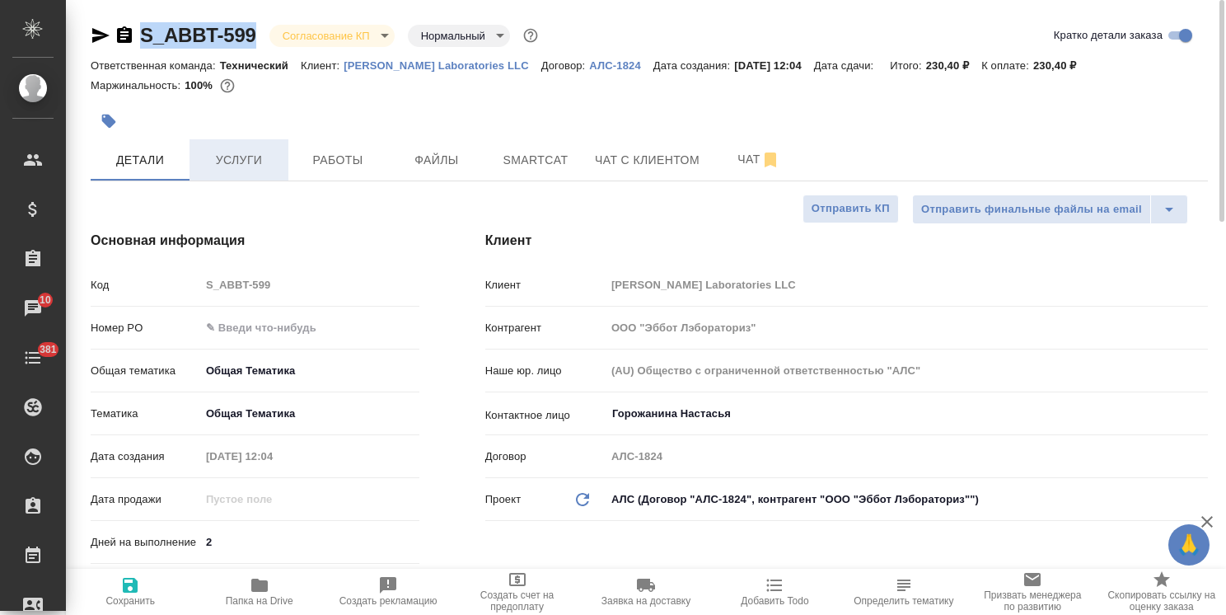
click at [254, 162] on span "Услуги" at bounding box center [238, 160] width 79 height 21
